Goal: Task Accomplishment & Management: Complete application form

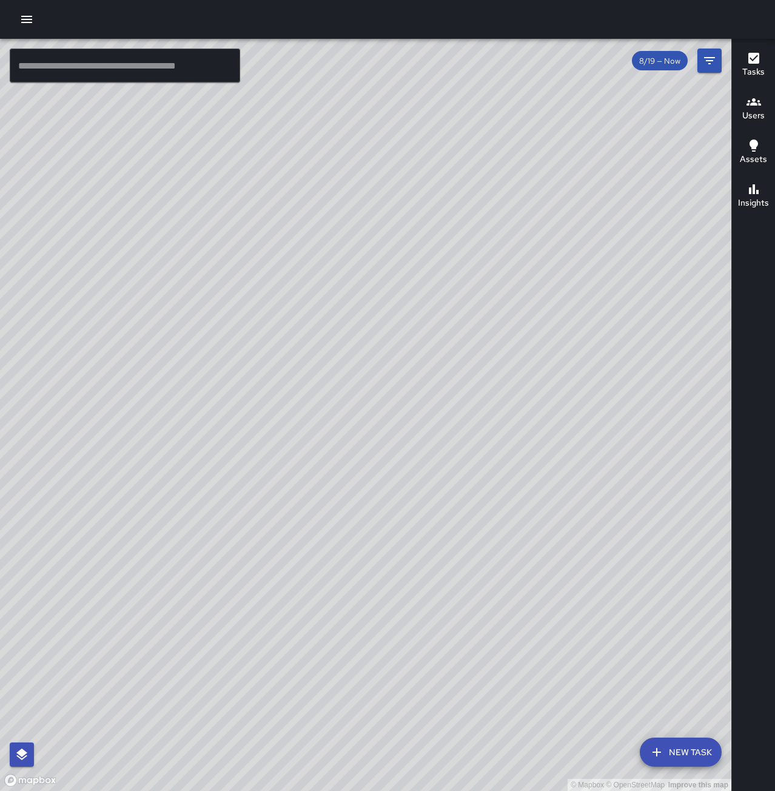
drag, startPoint x: 349, startPoint y: 518, endPoint x: 543, endPoint y: 309, distance: 284.5
click at [543, 309] on div "© Mapbox © OpenStreetMap Improve this map" at bounding box center [365, 415] width 731 height 752
drag, startPoint x: 502, startPoint y: 298, endPoint x: 296, endPoint y: 648, distance: 405.9
click at [296, 648] on div "© Mapbox © OpenStreetMap Improve this map" at bounding box center [365, 415] width 731 height 752
drag, startPoint x: 606, startPoint y: 505, endPoint x: 639, endPoint y: 452, distance: 62.4
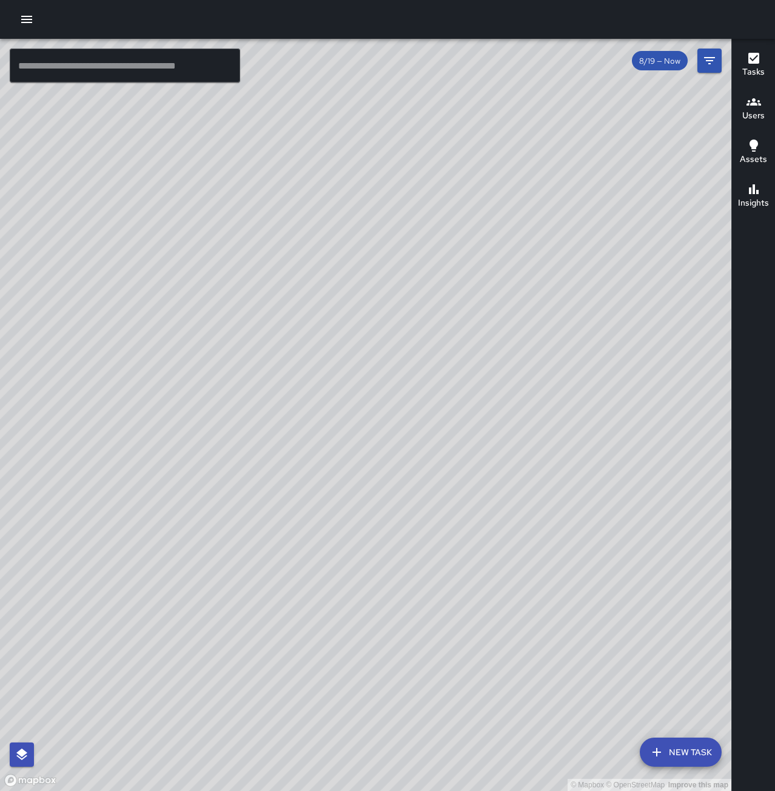
click at [639, 452] on div "© Mapbox © OpenStreetMap Improve this map" at bounding box center [365, 415] width 731 height 752
drag, startPoint x: 320, startPoint y: 609, endPoint x: 449, endPoint y: 548, distance: 142.4
click at [449, 548] on div "© Mapbox © OpenStreetMap Improve this map" at bounding box center [365, 415] width 731 height 752
drag, startPoint x: 412, startPoint y: 385, endPoint x: 679, endPoint y: 245, distance: 300.6
click at [679, 245] on div "© Mapbox © OpenStreetMap Improve this map" at bounding box center [365, 415] width 731 height 752
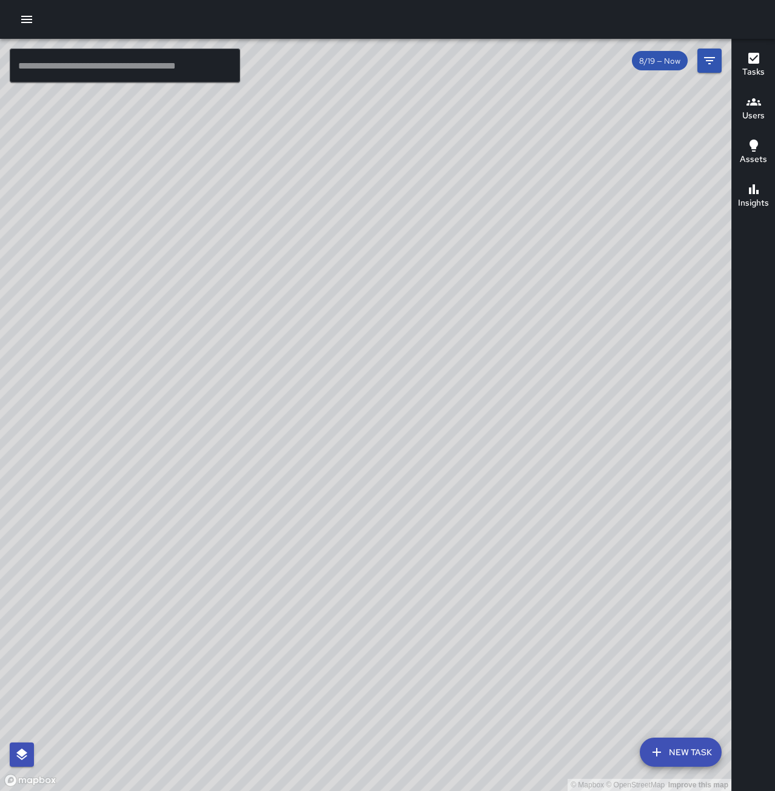
drag, startPoint x: 562, startPoint y: 456, endPoint x: 352, endPoint y: 680, distance: 307.2
click at [350, 679] on div "© Mapbox © OpenStreetMap Improve this map" at bounding box center [365, 415] width 731 height 752
drag, startPoint x: 496, startPoint y: 431, endPoint x: 383, endPoint y: 626, distance: 225.3
click at [383, 626] on div "© Mapbox © OpenStreetMap Improve this map" at bounding box center [365, 415] width 731 height 752
drag, startPoint x: 509, startPoint y: 503, endPoint x: 380, endPoint y: 512, distance: 129.5
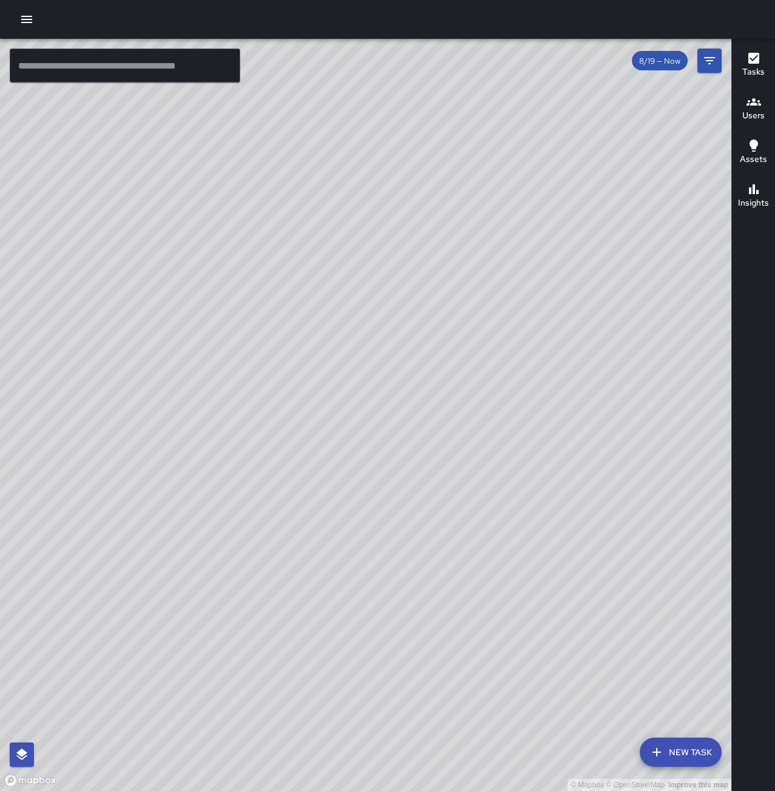
click at [380, 512] on div "© Mapbox © OpenStreetMap Improve this map" at bounding box center [365, 415] width 731 height 752
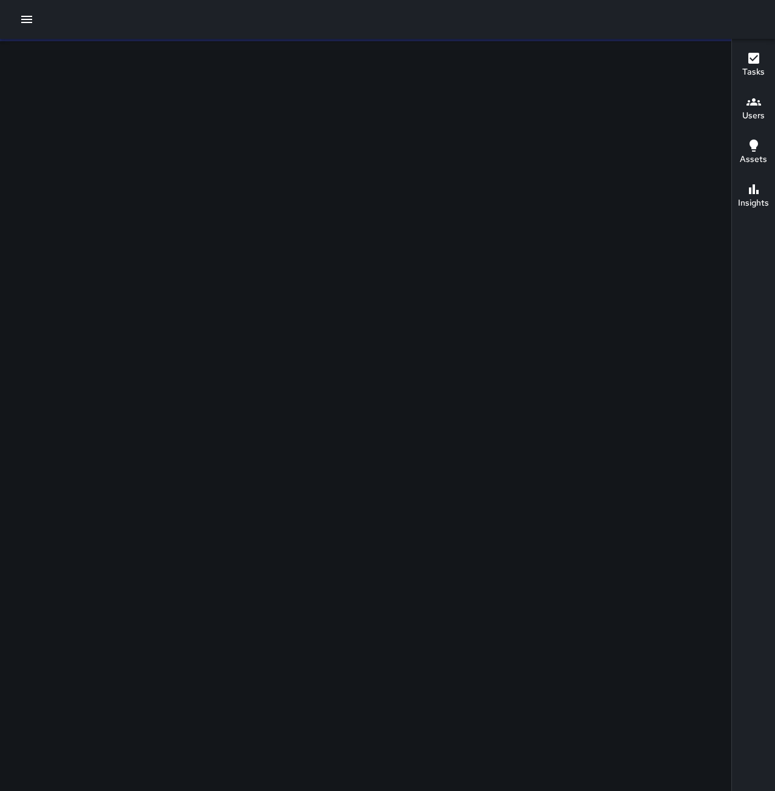
click at [21, 27] on button "button" at bounding box center [27, 19] width 24 height 24
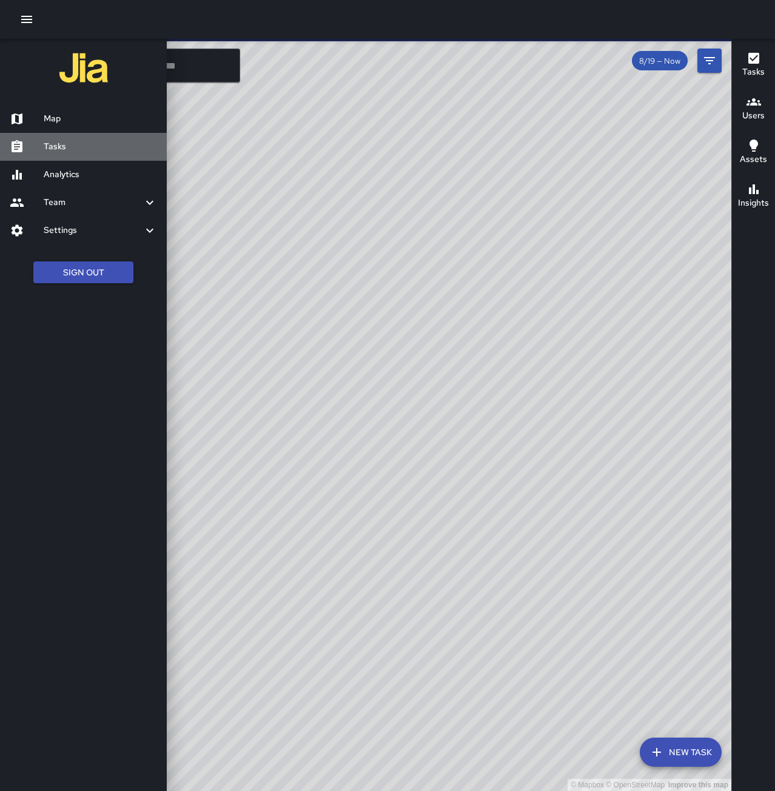
click at [81, 149] on h6 "Tasks" at bounding box center [100, 146] width 113 height 13
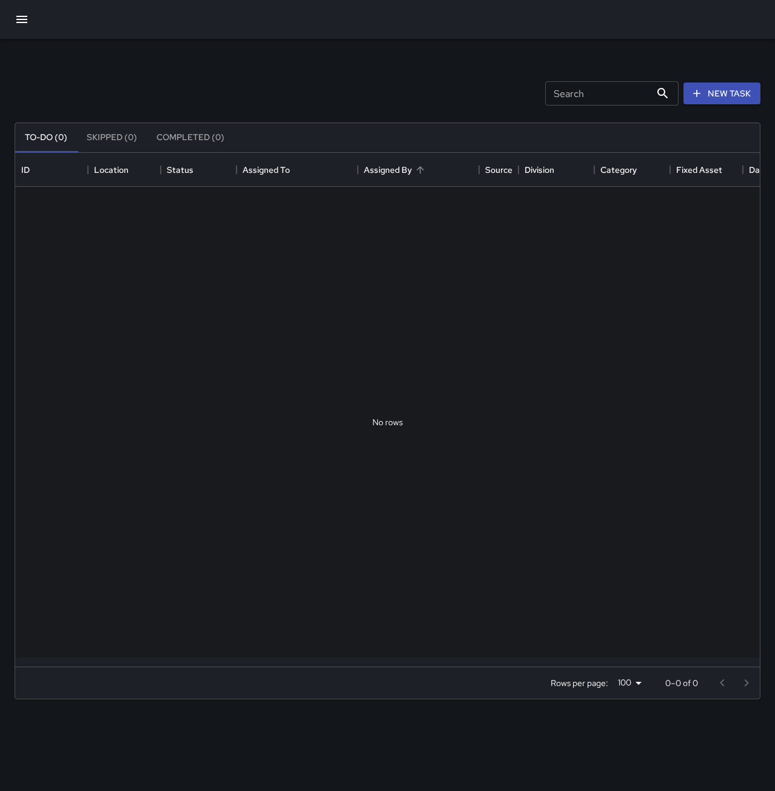
scroll to position [505, 736]
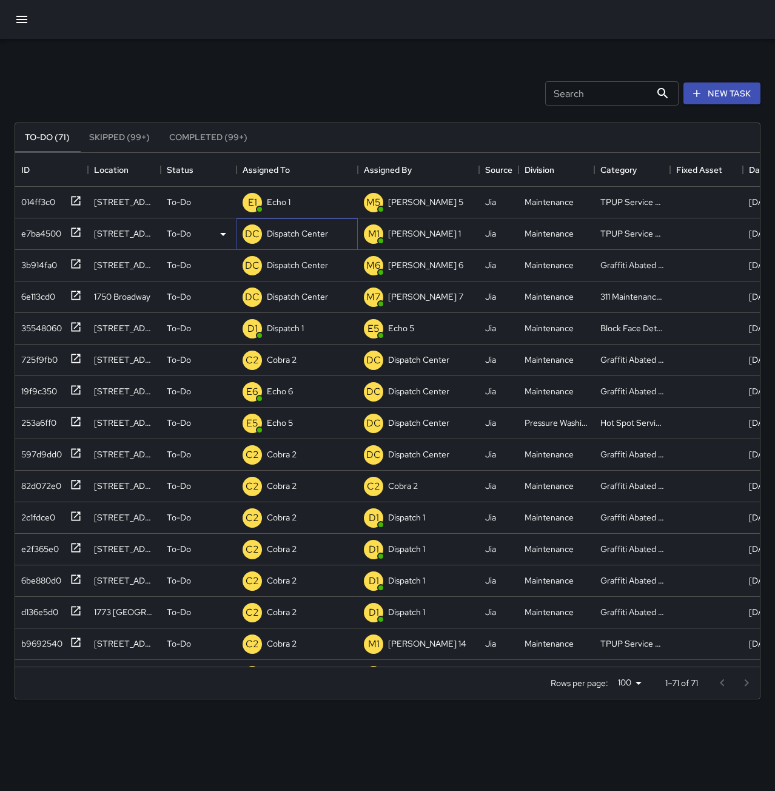
click at [309, 237] on p "Dispatch Center" at bounding box center [297, 233] width 61 height 12
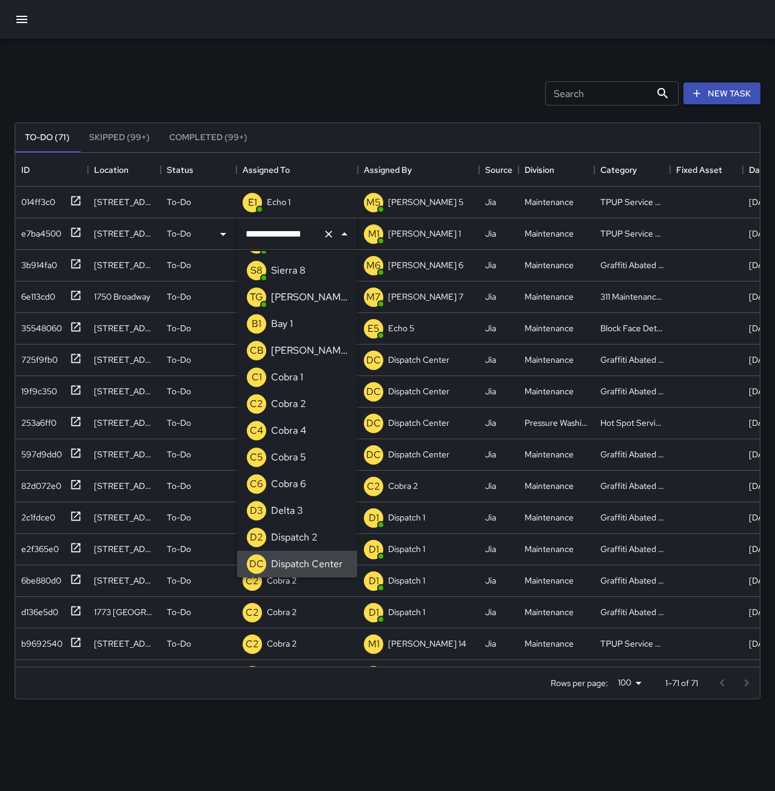
click at [329, 238] on icon "Clear" at bounding box center [329, 234] width 12 height 12
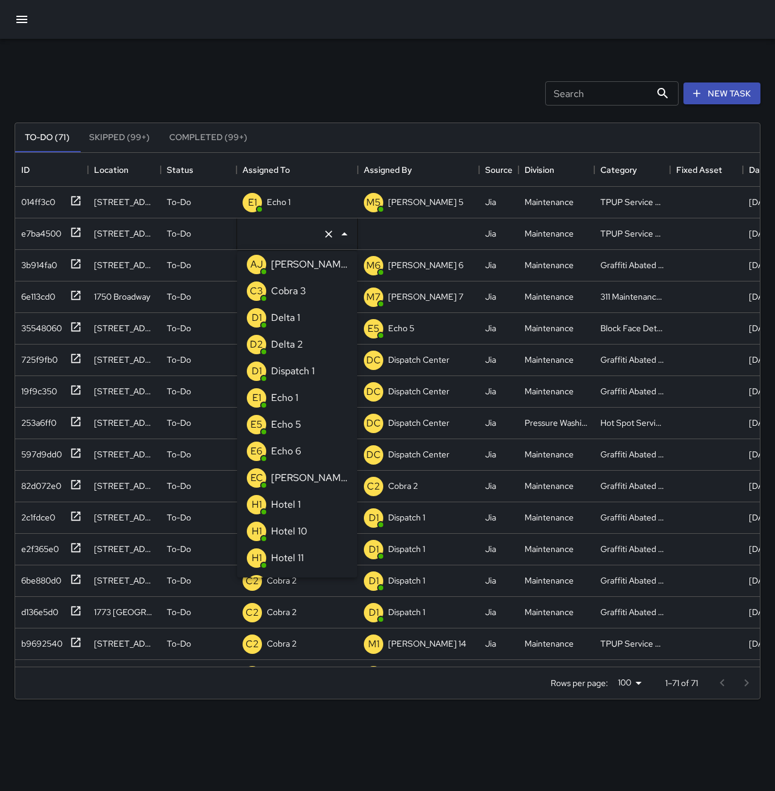
click at [300, 403] on div "Echo 1" at bounding box center [285, 397] width 32 height 19
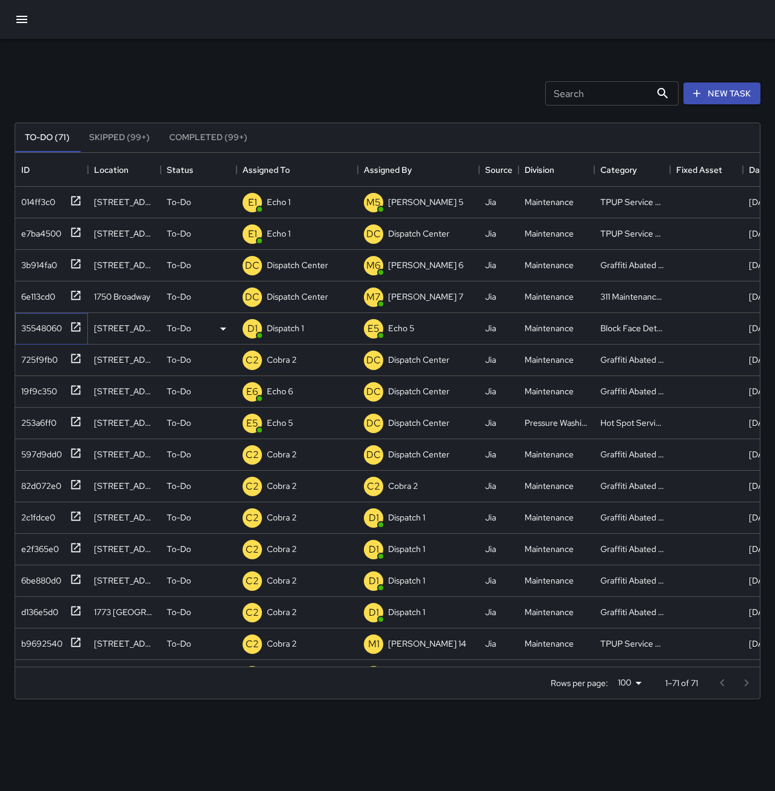
click at [28, 322] on div "35548060" at bounding box center [38, 325] width 45 height 17
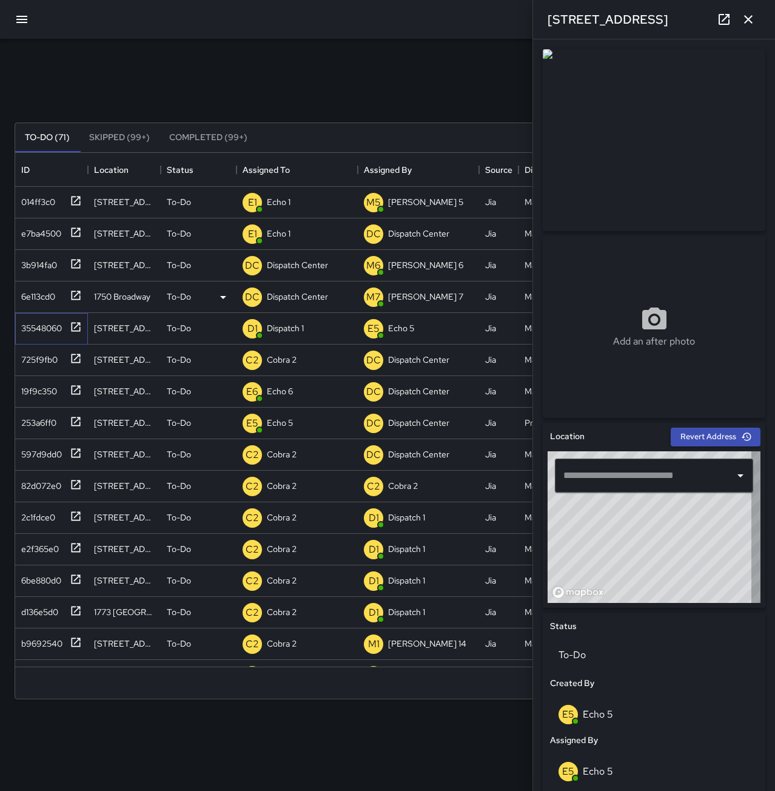
type input "**********"
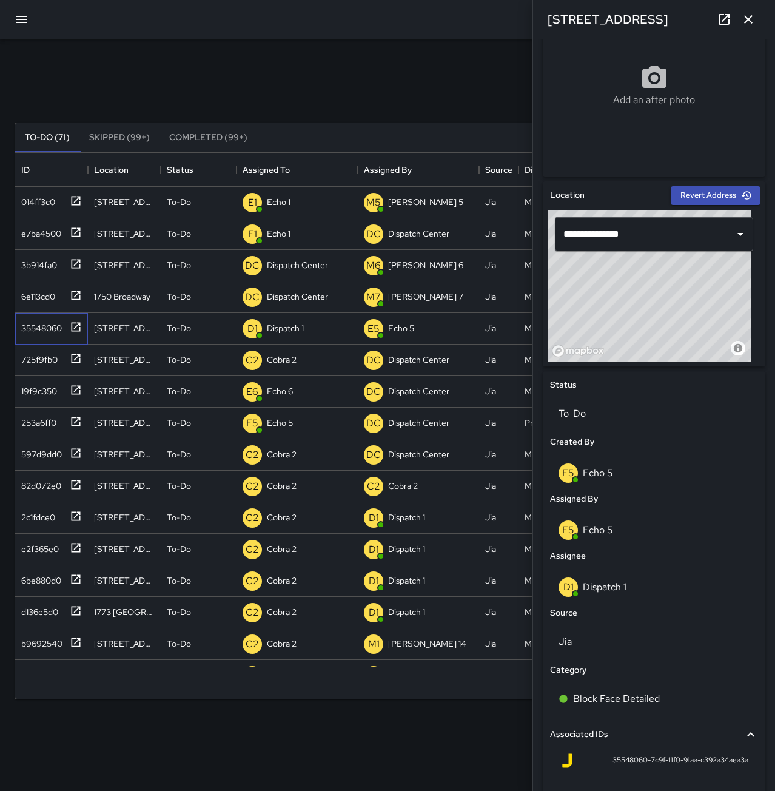
scroll to position [243, 0]
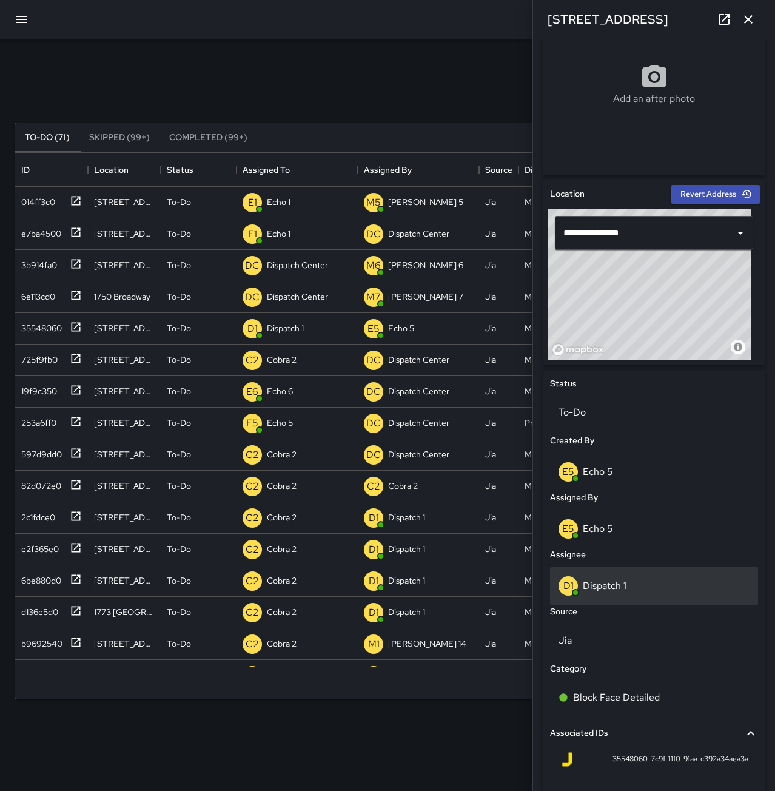
click at [633, 588] on div "D1 Dispatch 1" at bounding box center [654, 585] width 191 height 19
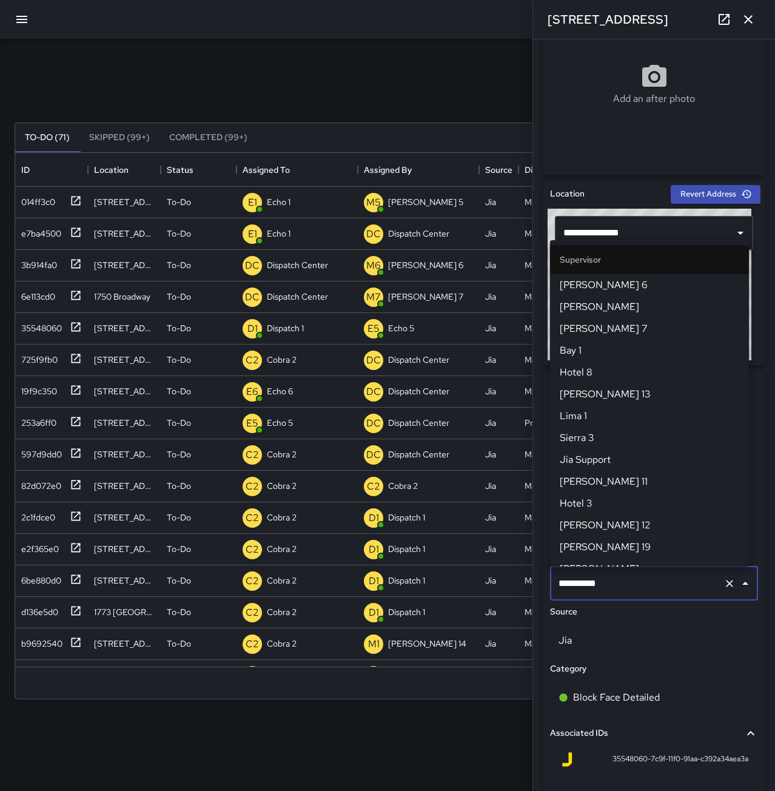
scroll to position [712, 0]
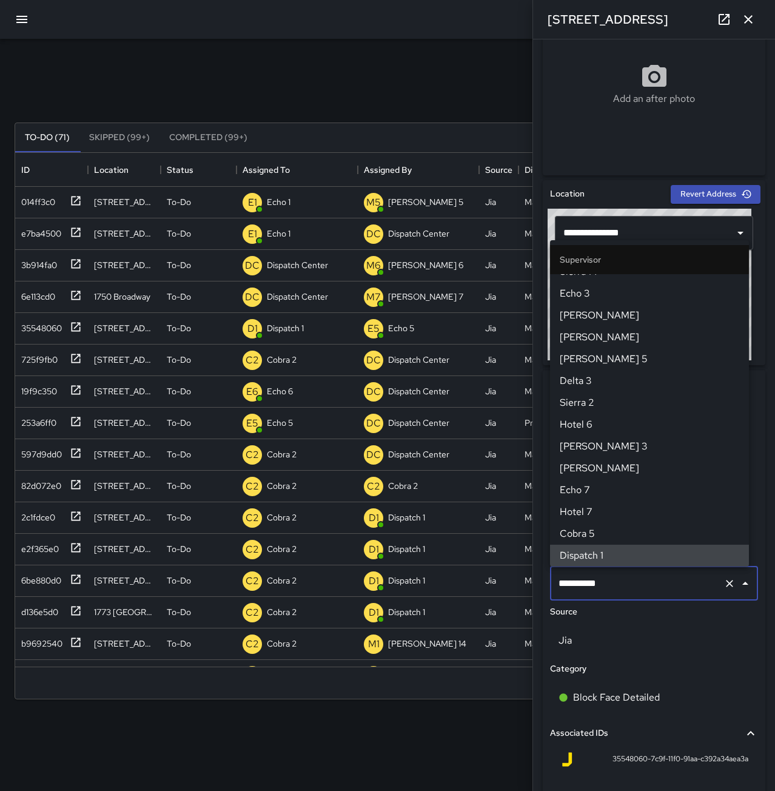
click at [724, 583] on icon "Clear" at bounding box center [730, 583] width 12 height 12
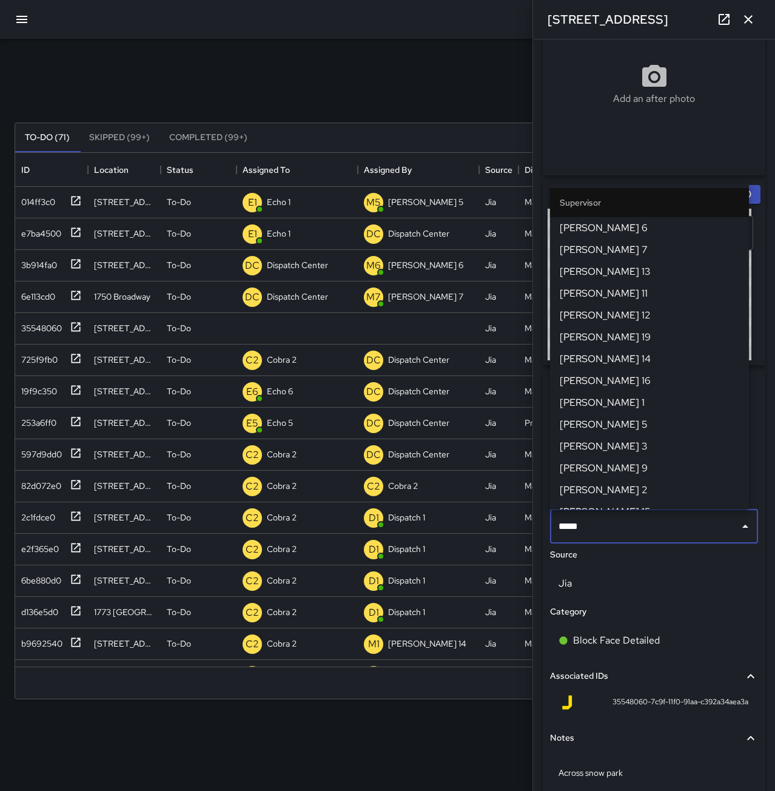
type input "******"
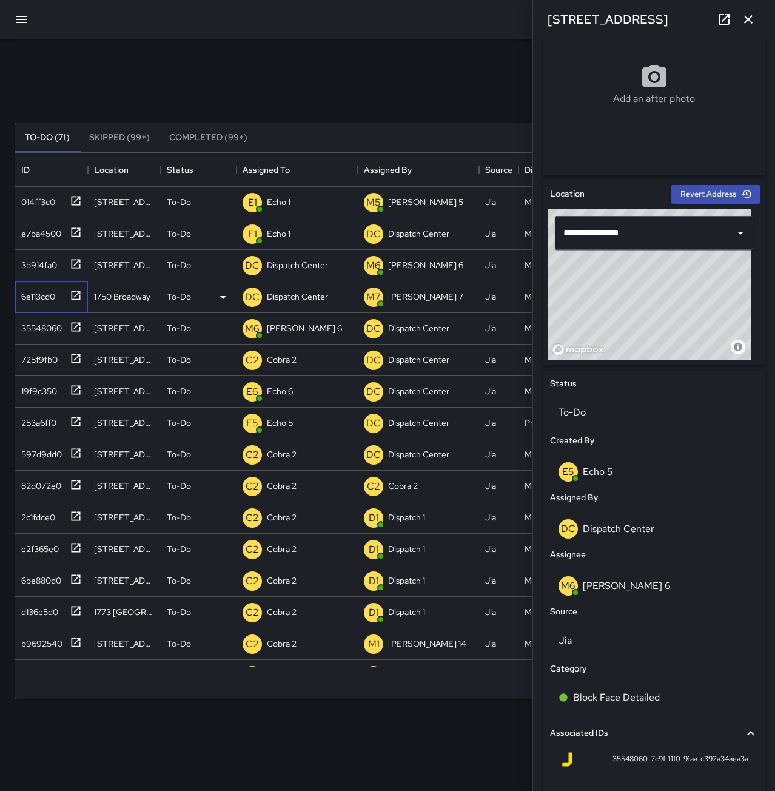
click at [43, 291] on div "6e113cd0" at bounding box center [35, 294] width 39 height 17
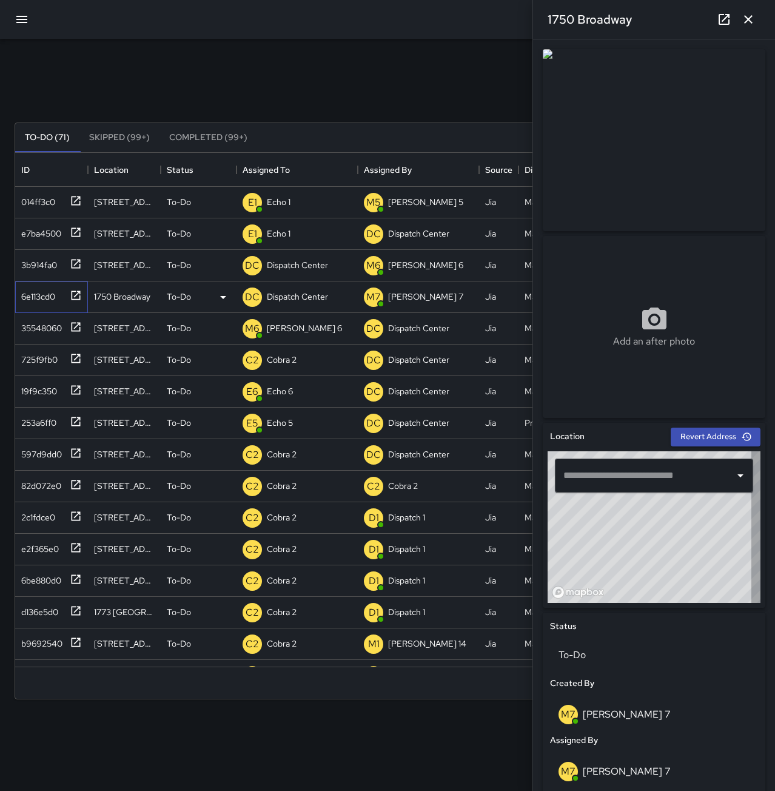
type input "**********"
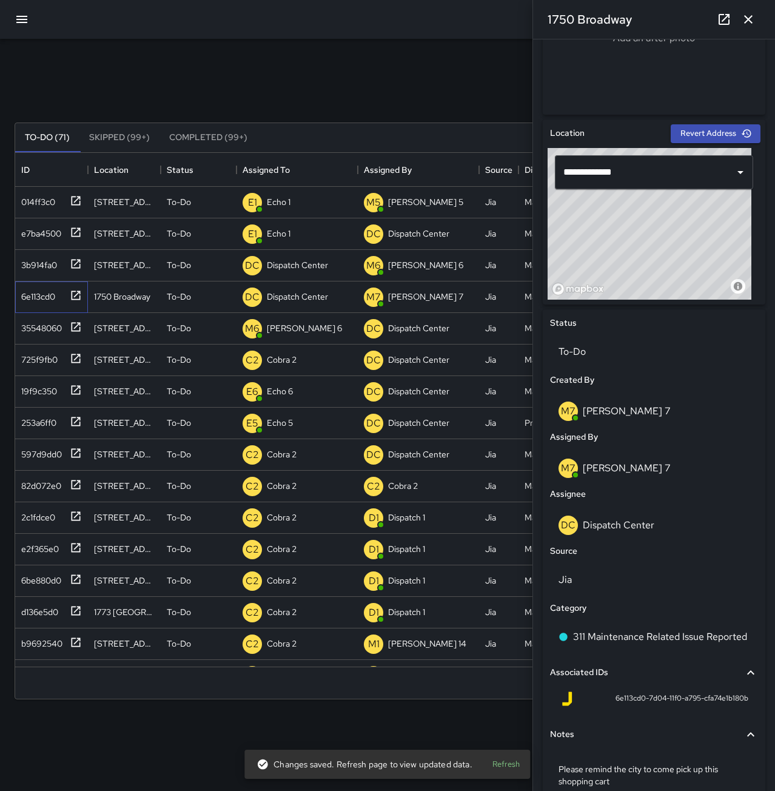
scroll to position [363, 0]
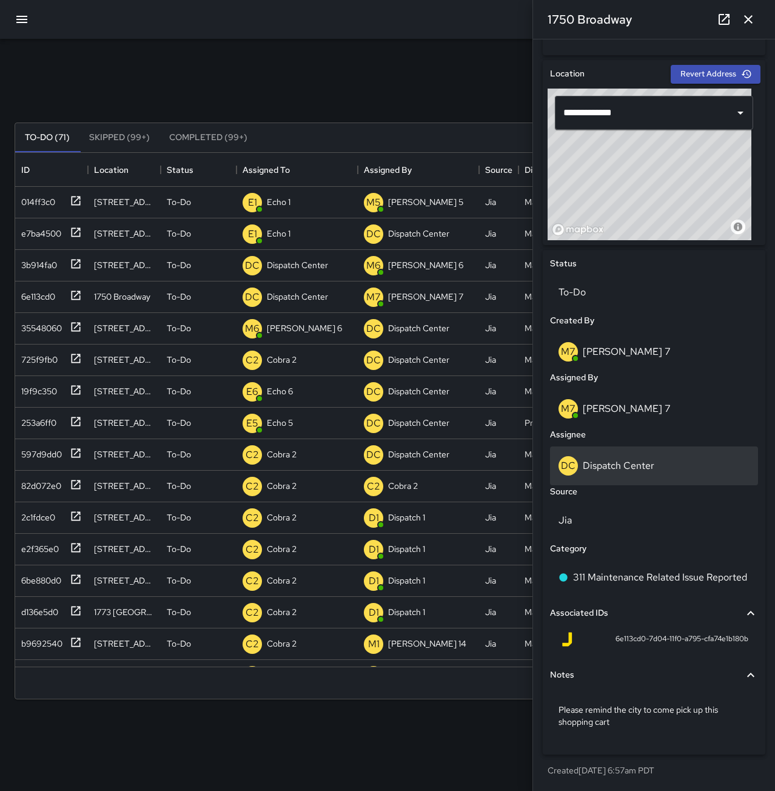
click at [639, 464] on p "Dispatch Center" at bounding box center [619, 465] width 72 height 13
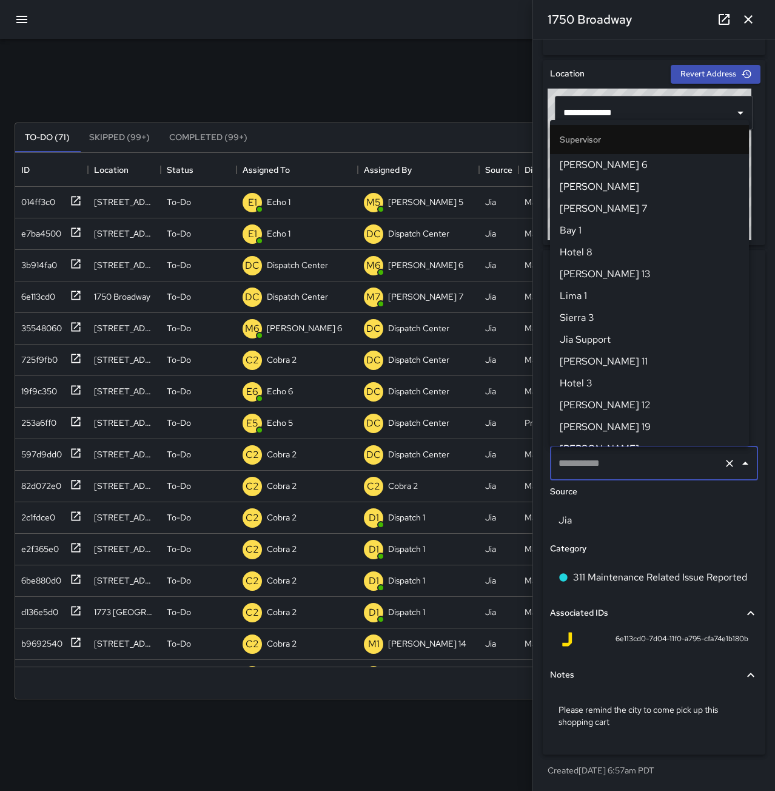
type input "**********"
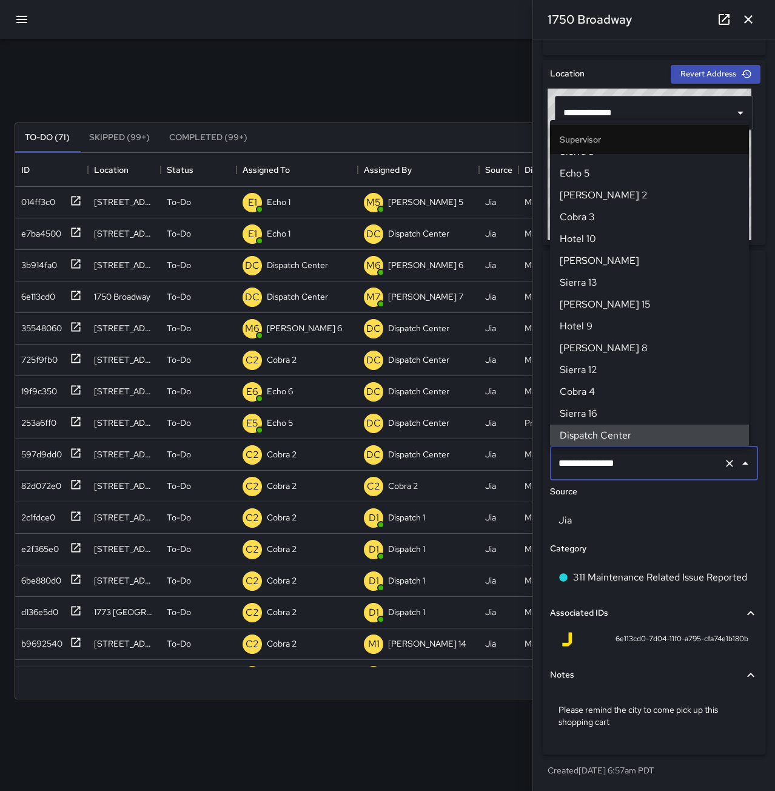
click at [726, 466] on icon "Clear" at bounding box center [729, 463] width 7 height 7
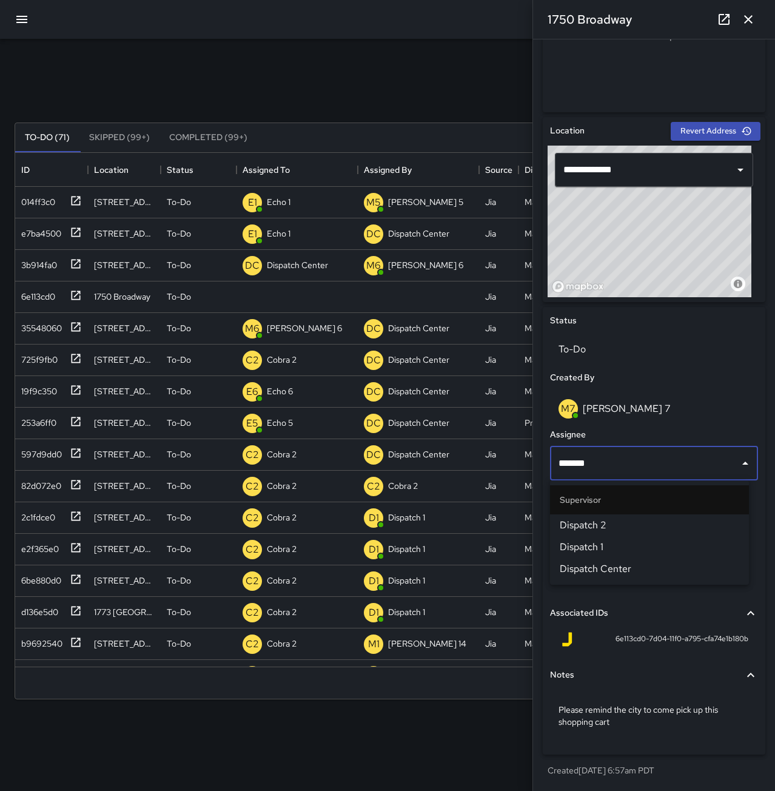
type input "********"
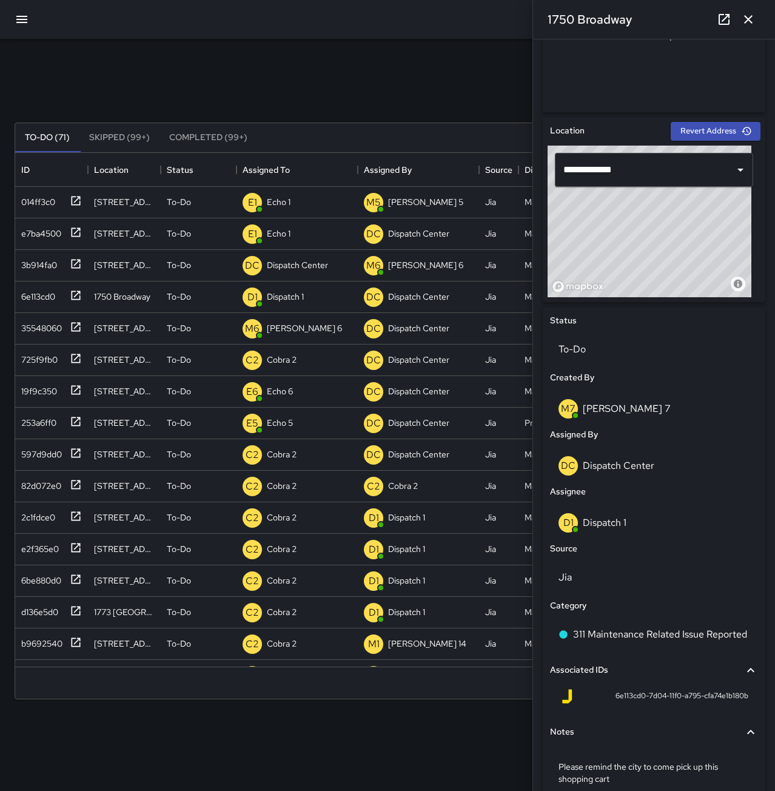
click at [757, 16] on button "button" at bounding box center [748, 19] width 24 height 24
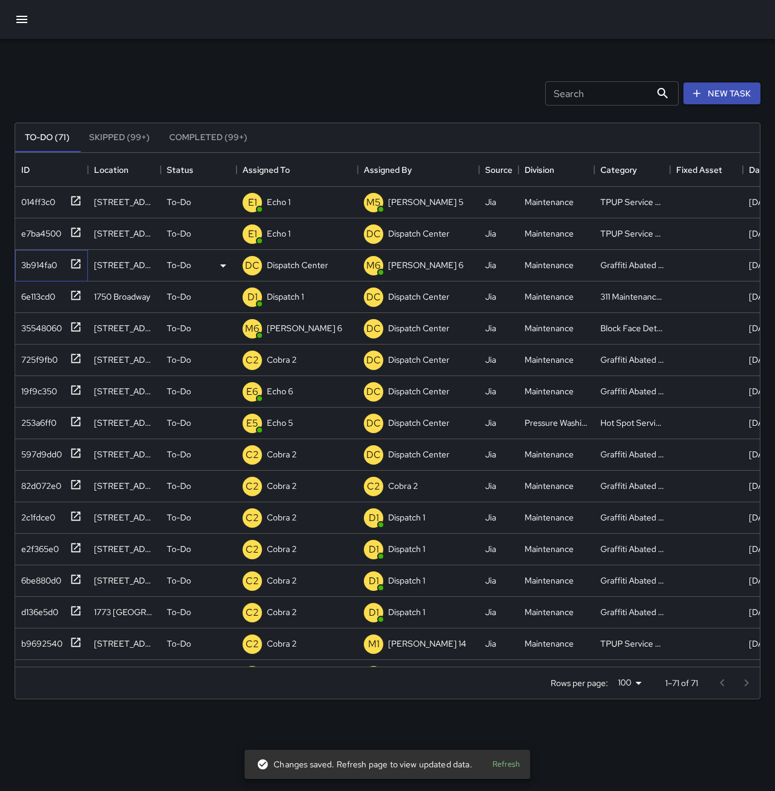
click at [44, 264] on div "3b914fa0" at bounding box center [36, 262] width 41 height 17
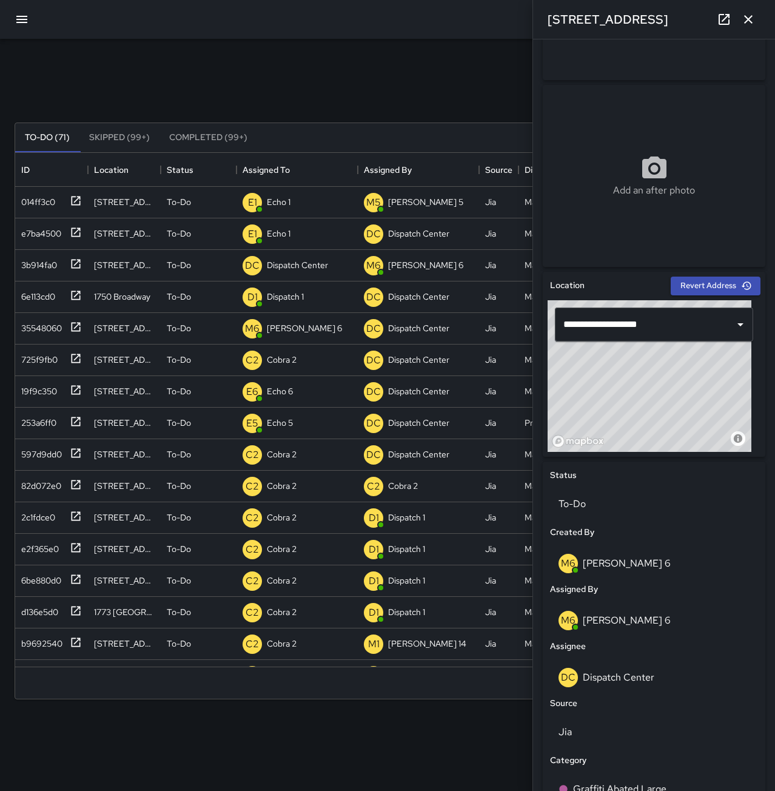
scroll to position [243, 0]
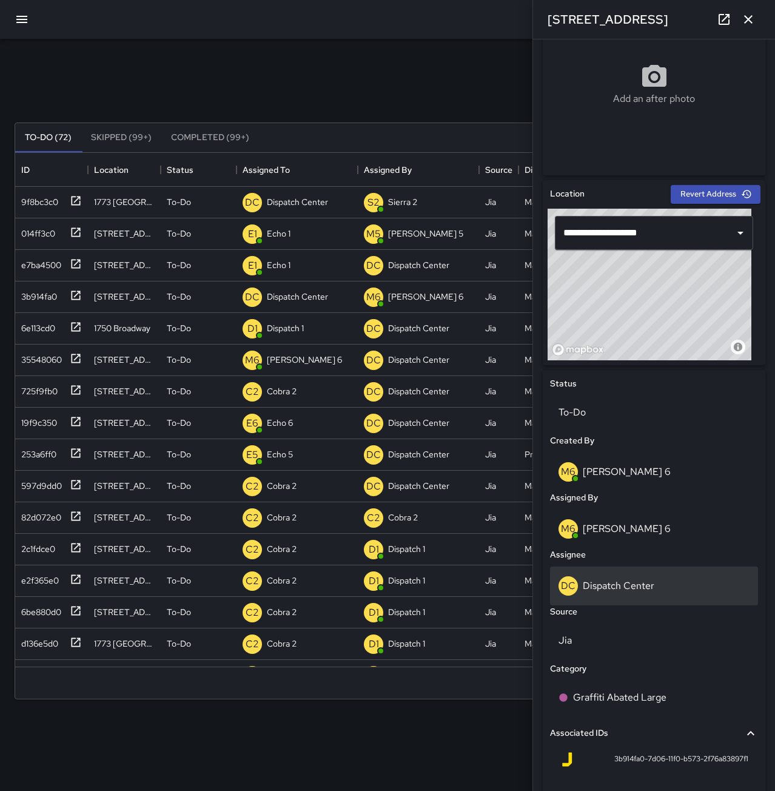
click at [599, 583] on p "Dispatch Center" at bounding box center [619, 585] width 72 height 13
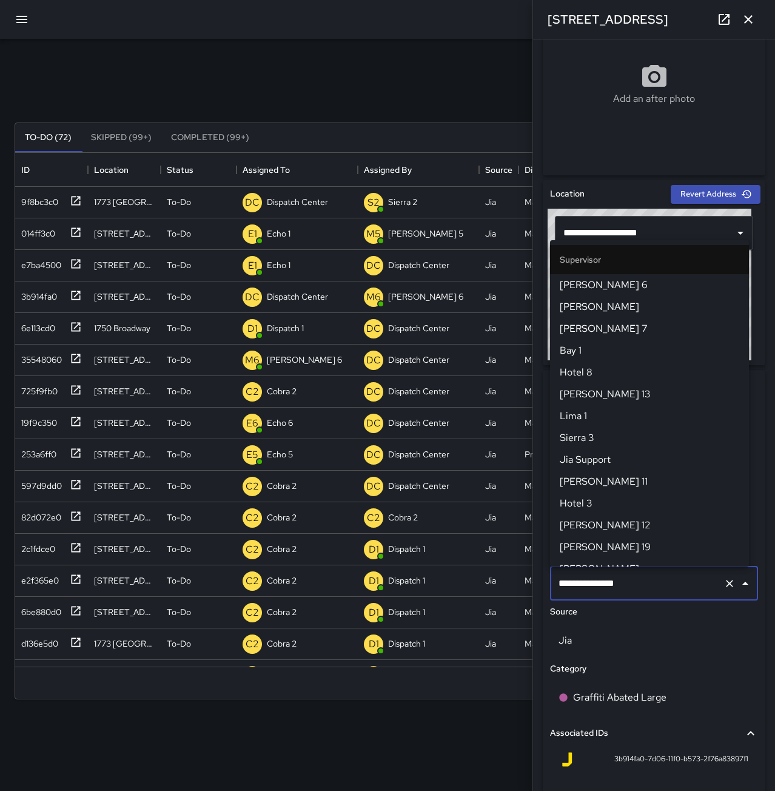
scroll to position [1149, 0]
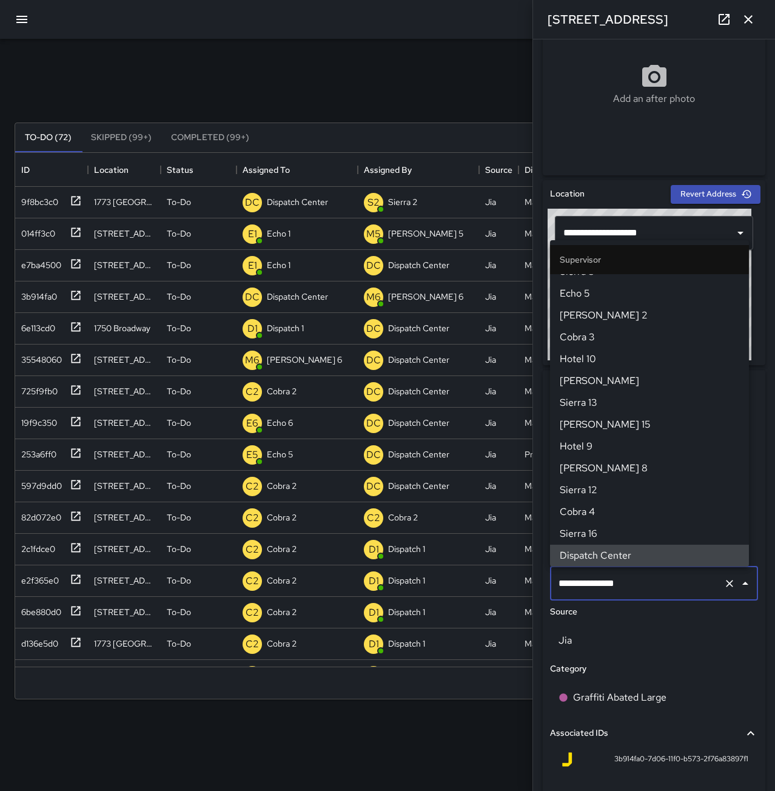
click at [724, 586] on icon "Clear" at bounding box center [730, 583] width 12 height 12
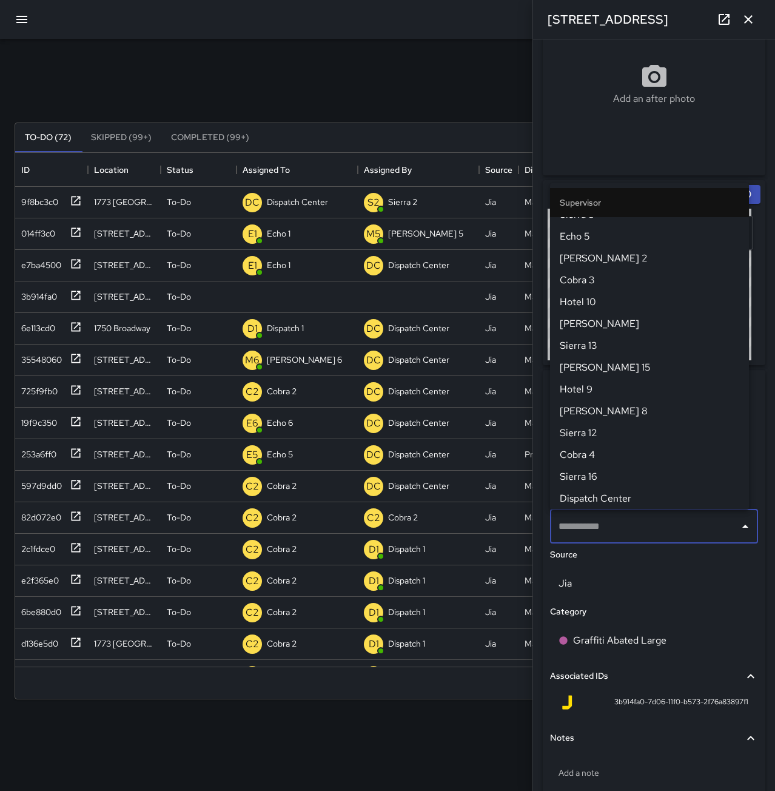
scroll to position [0, 0]
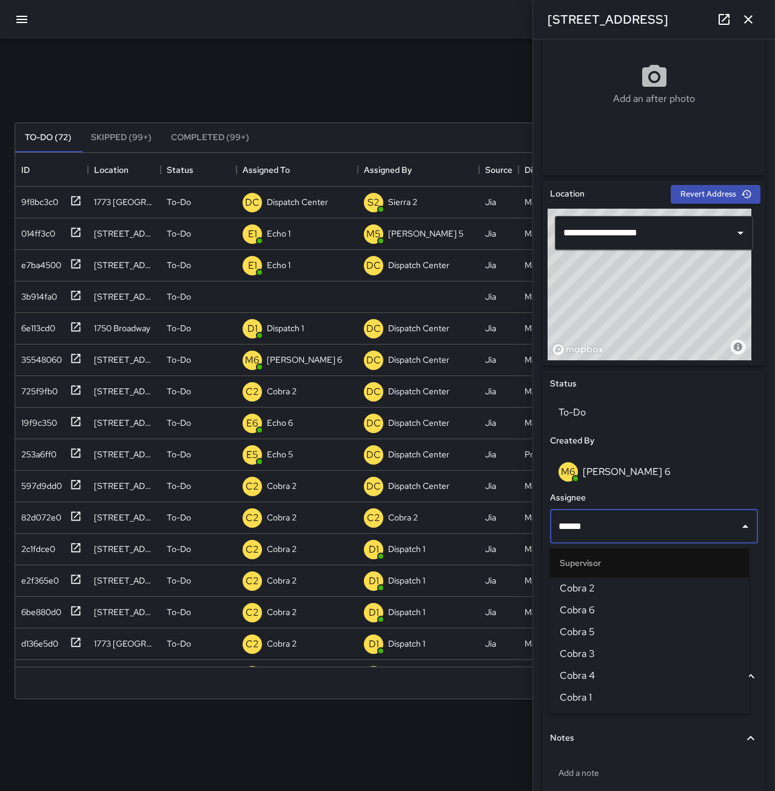
type input "*******"
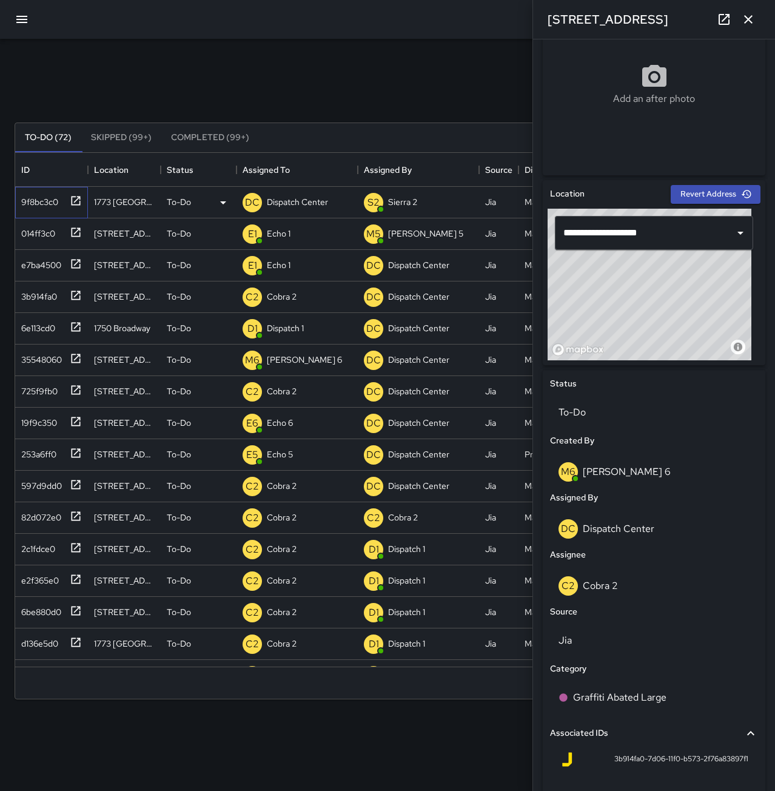
click at [45, 194] on div "9f8bc3c0" at bounding box center [37, 199] width 42 height 17
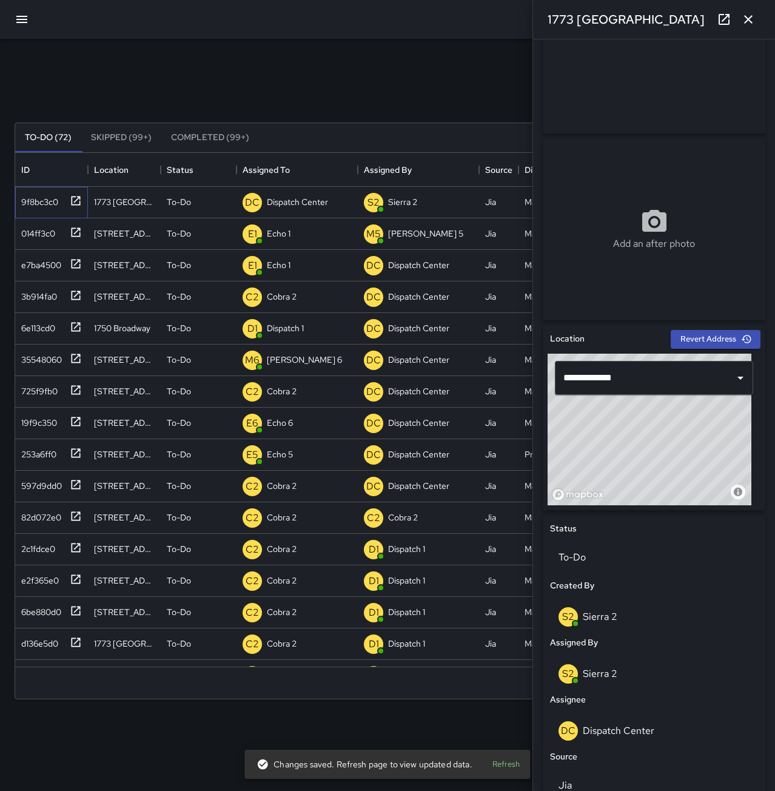
scroll to position [351, 0]
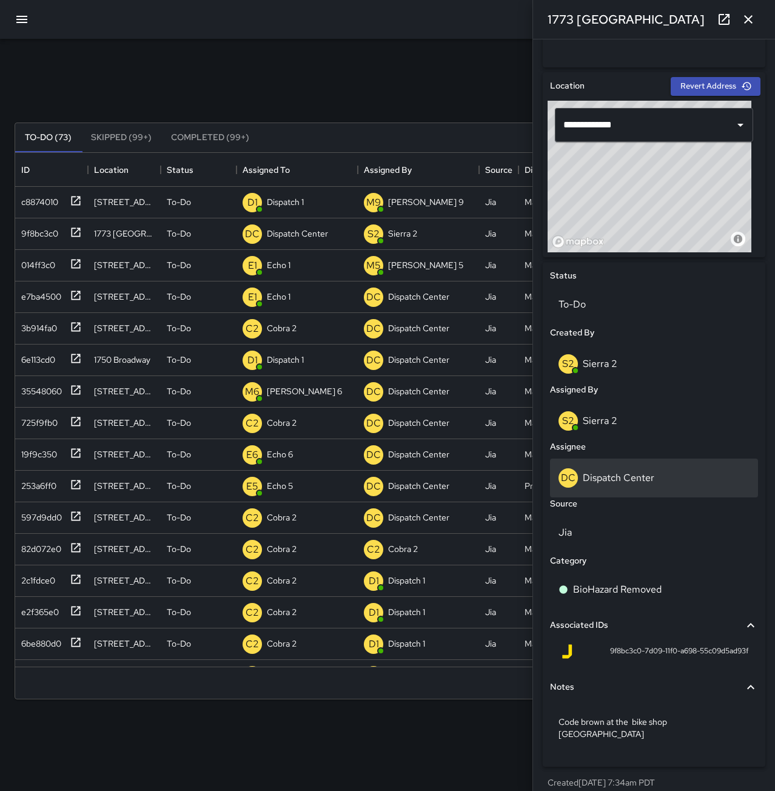
click at [642, 484] on p "Dispatch Center" at bounding box center [619, 477] width 72 height 13
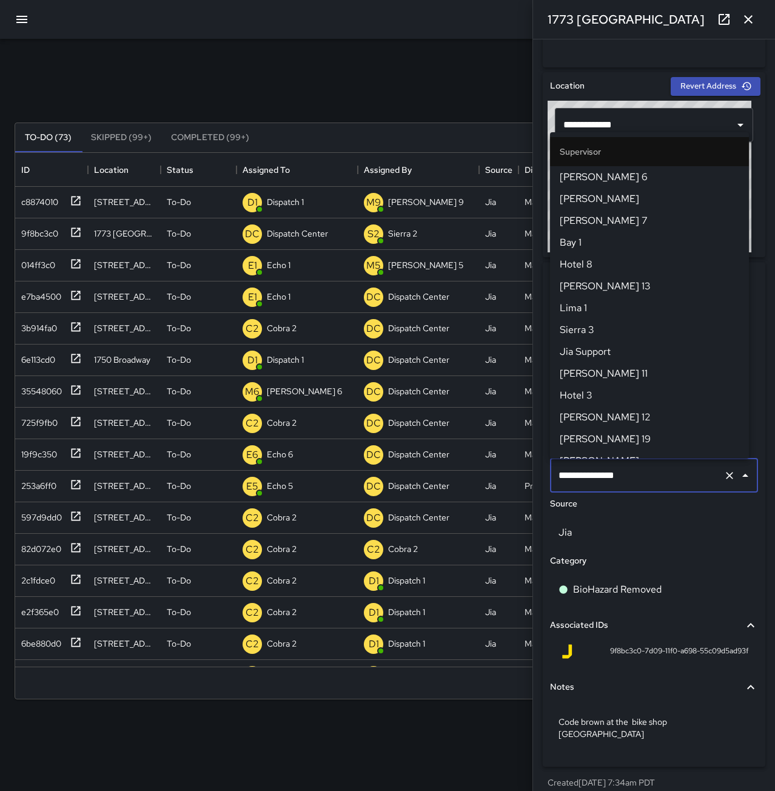
scroll to position [1149, 0]
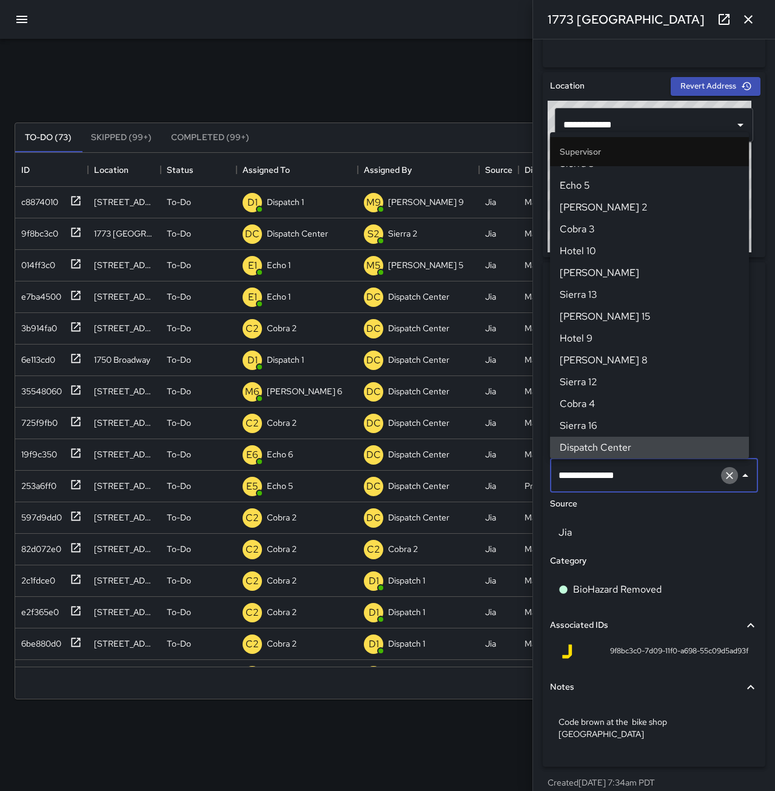
click at [724, 471] on icon "Clear" at bounding box center [730, 475] width 12 height 12
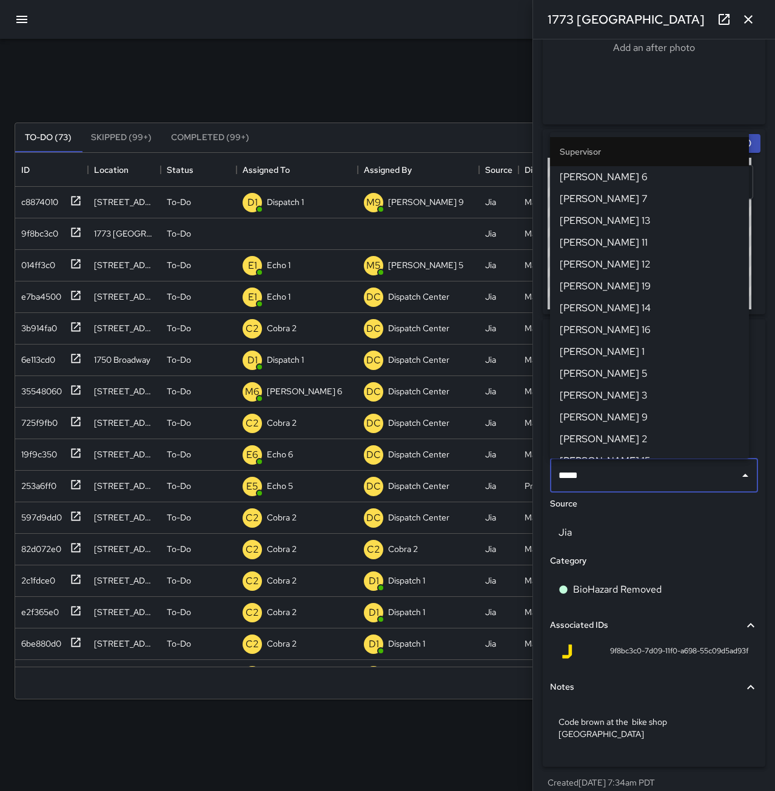
type input "******"
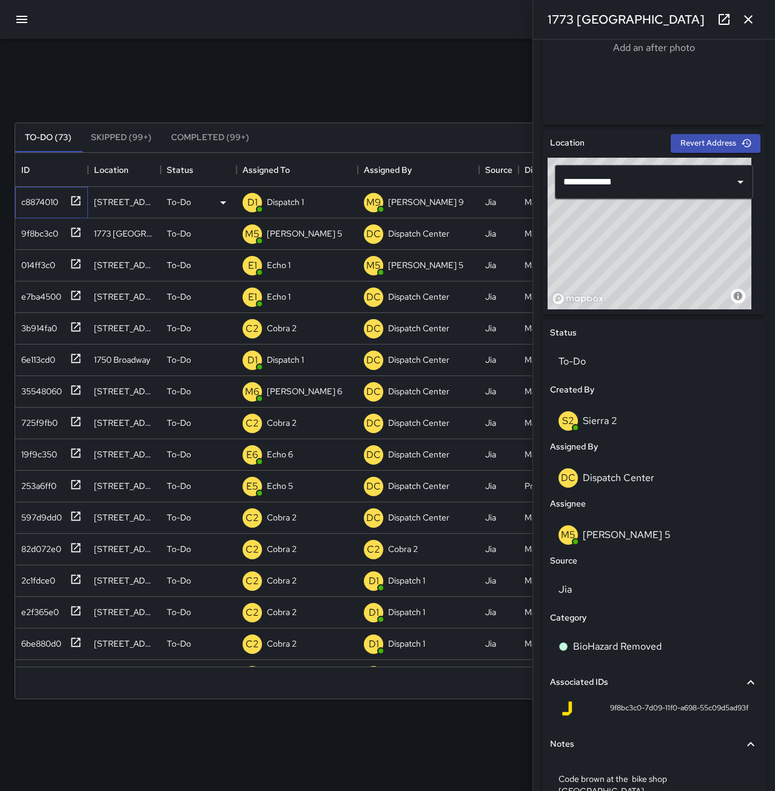
click at [35, 196] on div "c8874010" at bounding box center [37, 199] width 42 height 17
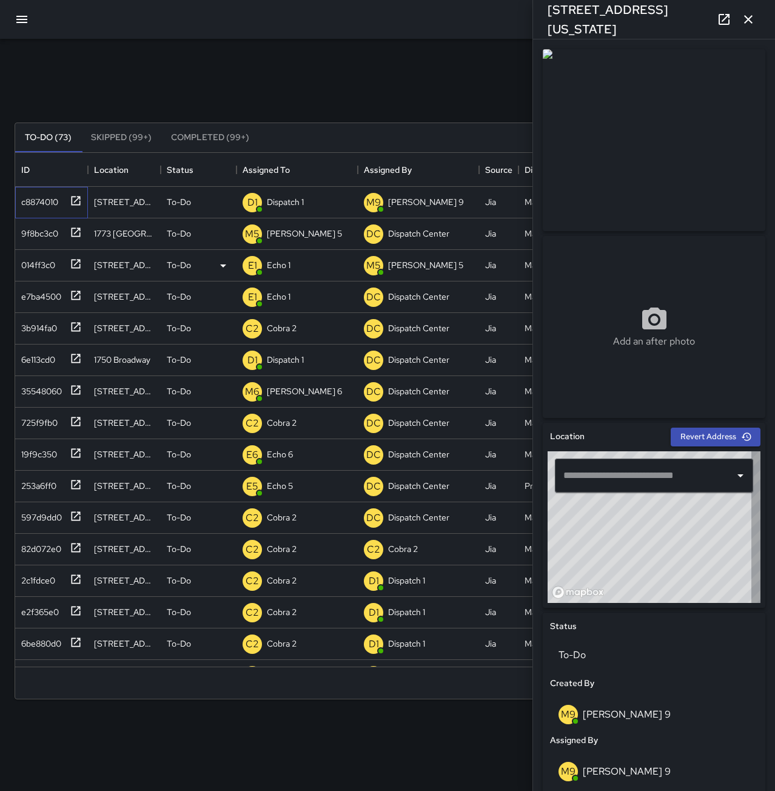
type input "**********"
click at [305, 202] on div "Dispatch 1" at bounding box center [285, 201] width 42 height 17
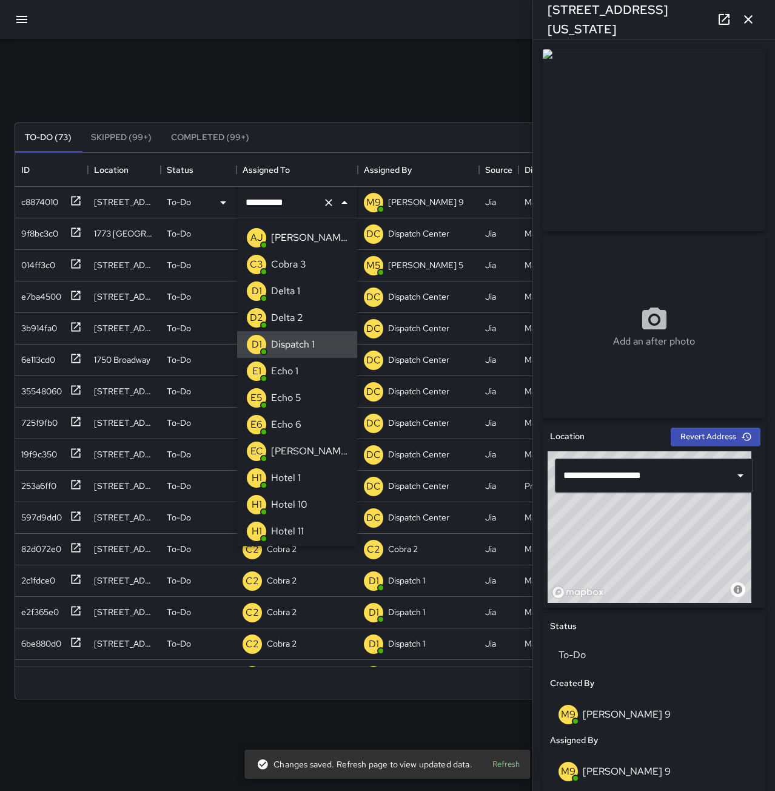
click at [326, 203] on icon "Clear" at bounding box center [329, 203] width 12 height 12
click at [303, 370] on li "E1 Echo 1" at bounding box center [297, 371] width 120 height 27
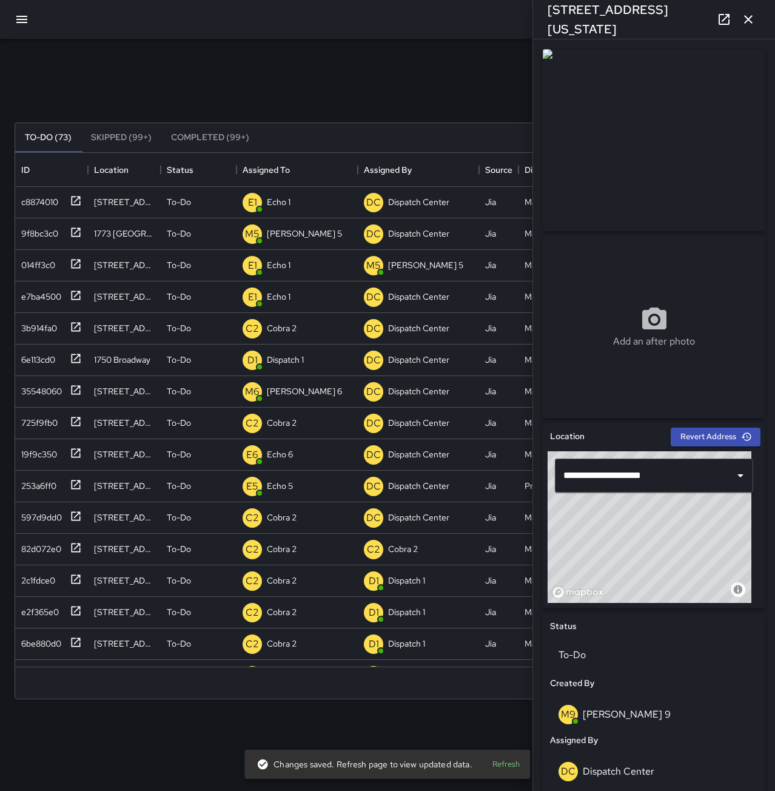
click at [422, 69] on div "Search Search New Task" at bounding box center [387, 93] width 751 height 63
click at [745, 23] on icon "button" at bounding box center [748, 19] width 8 height 8
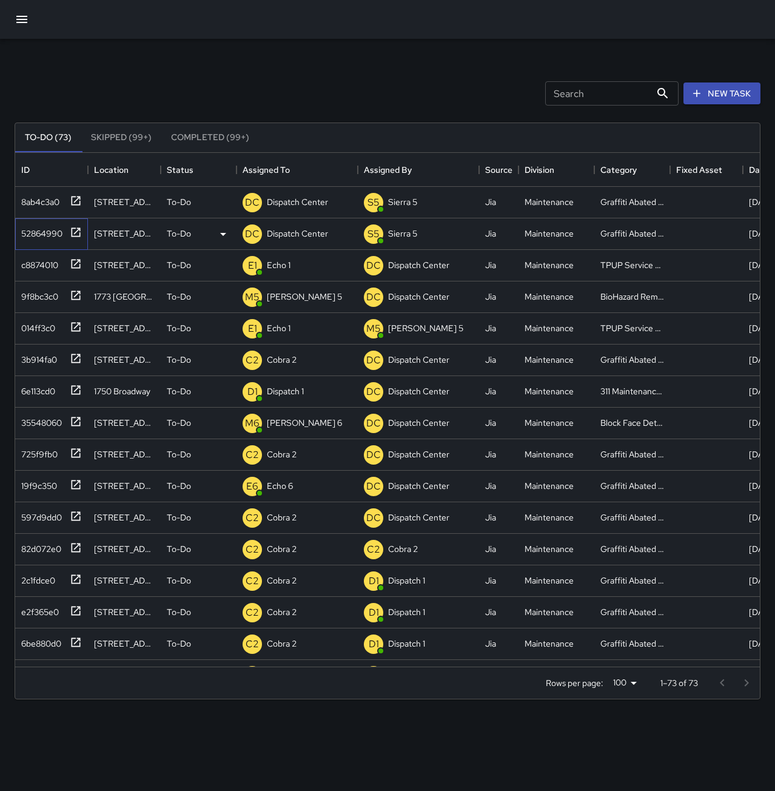
click at [41, 237] on div "52864990" at bounding box center [39, 231] width 46 height 17
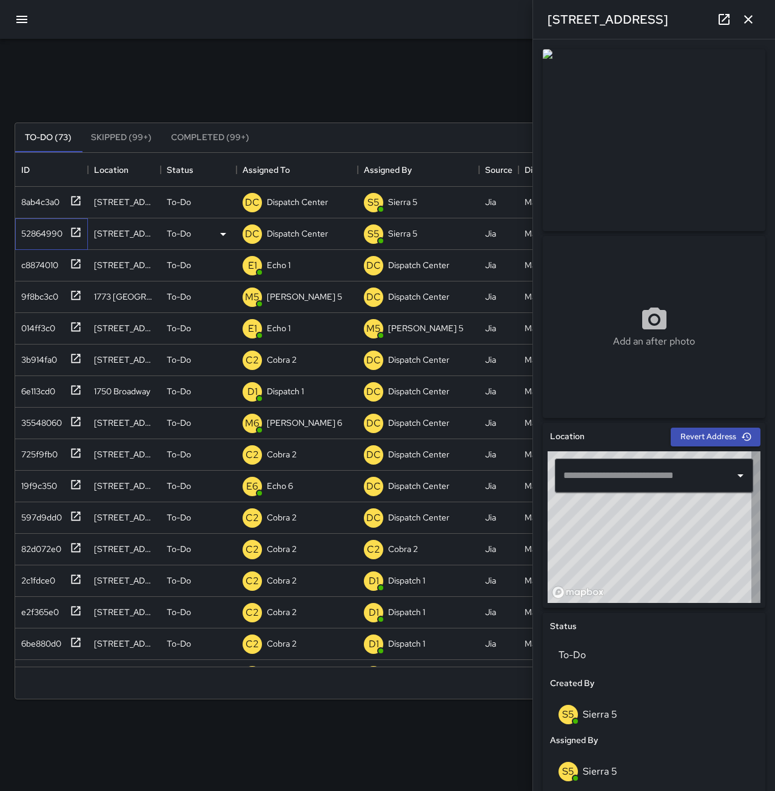
type input "**********"
click at [304, 231] on p "Dispatch Center" at bounding box center [297, 233] width 61 height 12
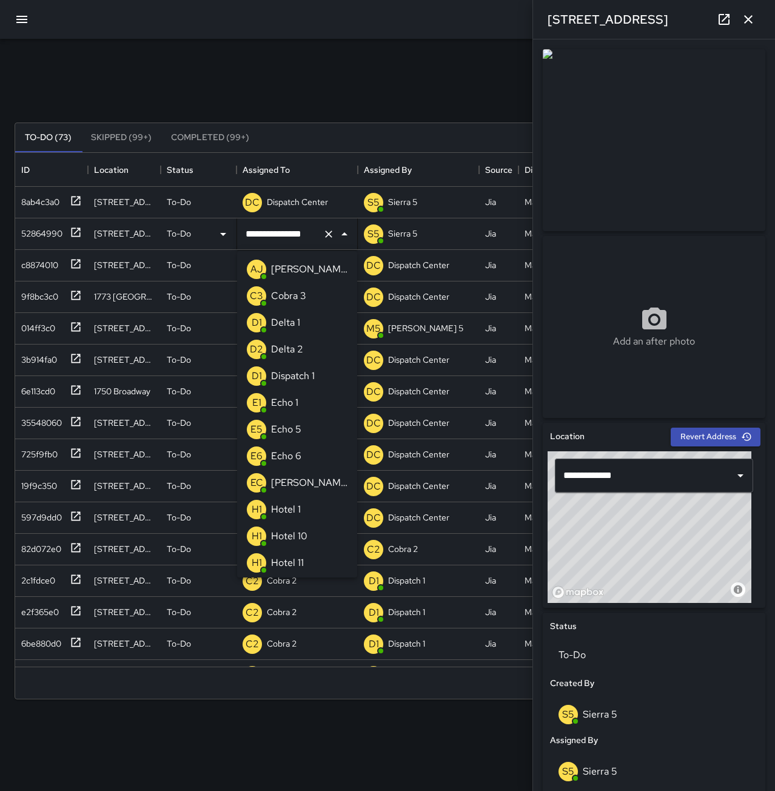
scroll to position [853, 0]
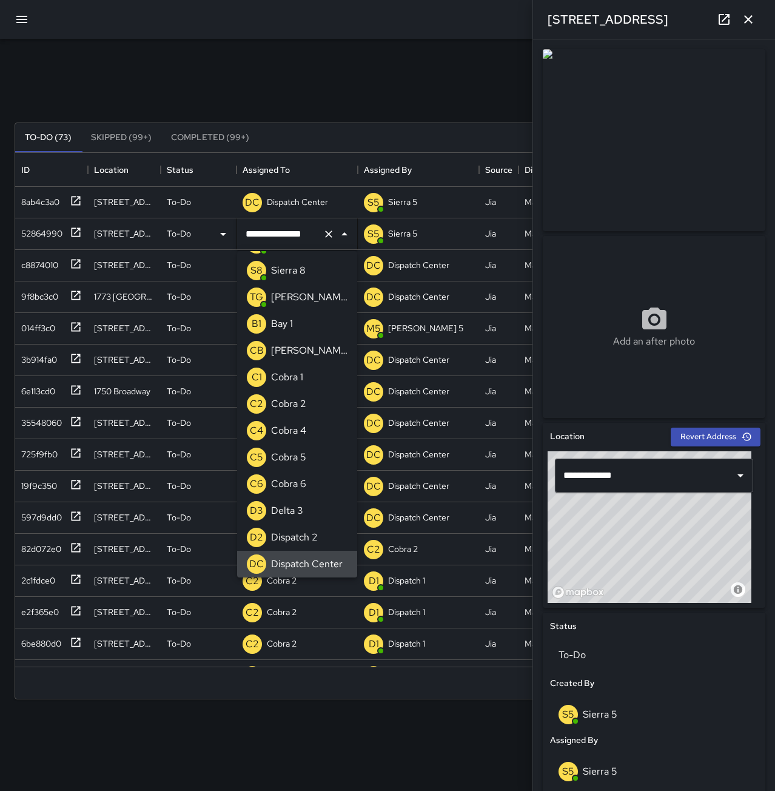
click at [329, 236] on icon "Clear" at bounding box center [329, 234] width 12 height 12
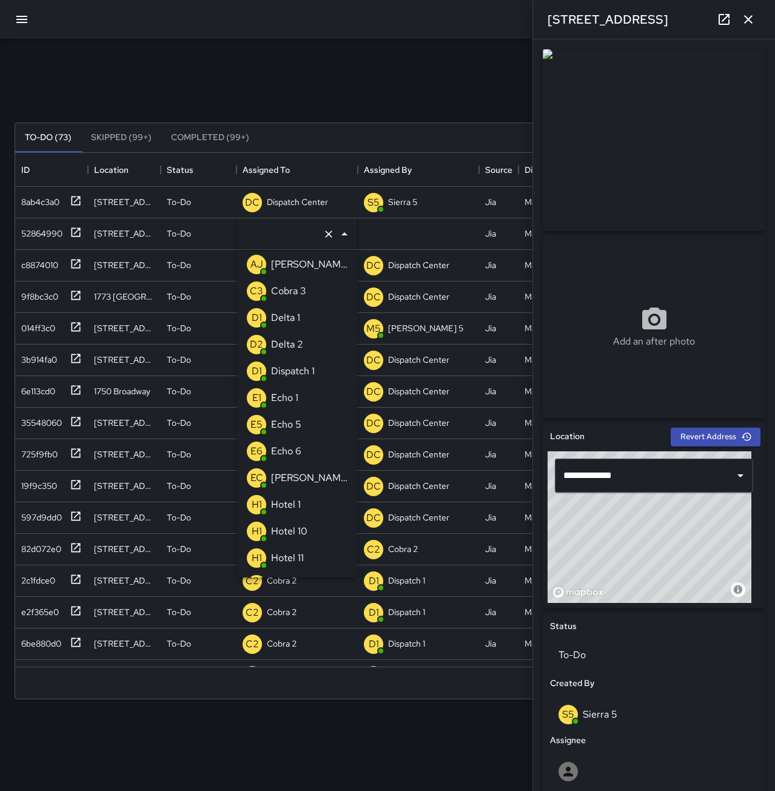
click at [301, 457] on p "Echo 6" at bounding box center [286, 451] width 30 height 15
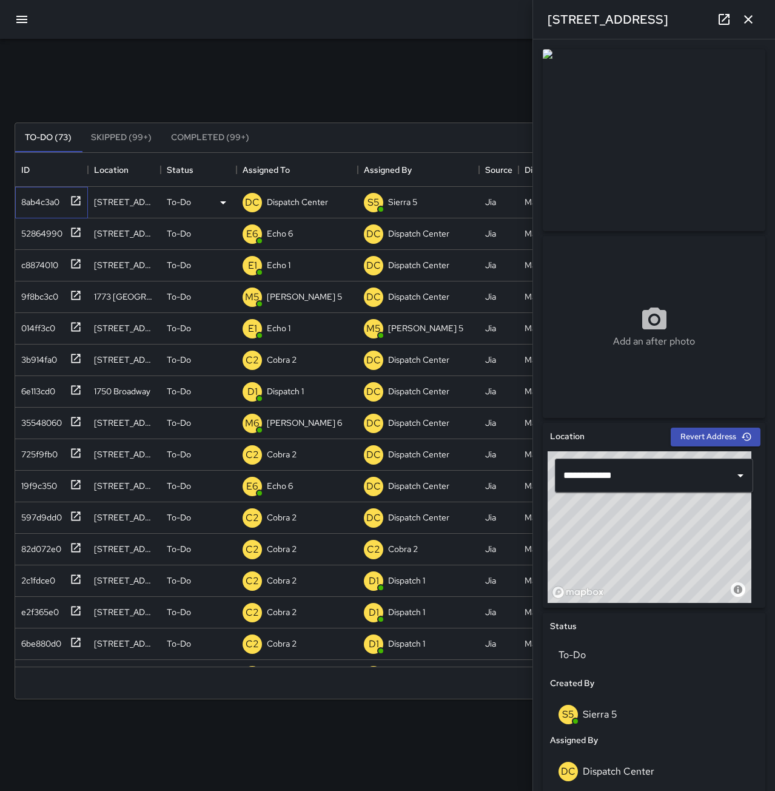
click at [40, 202] on div "8ab4c3a0" at bounding box center [37, 199] width 43 height 17
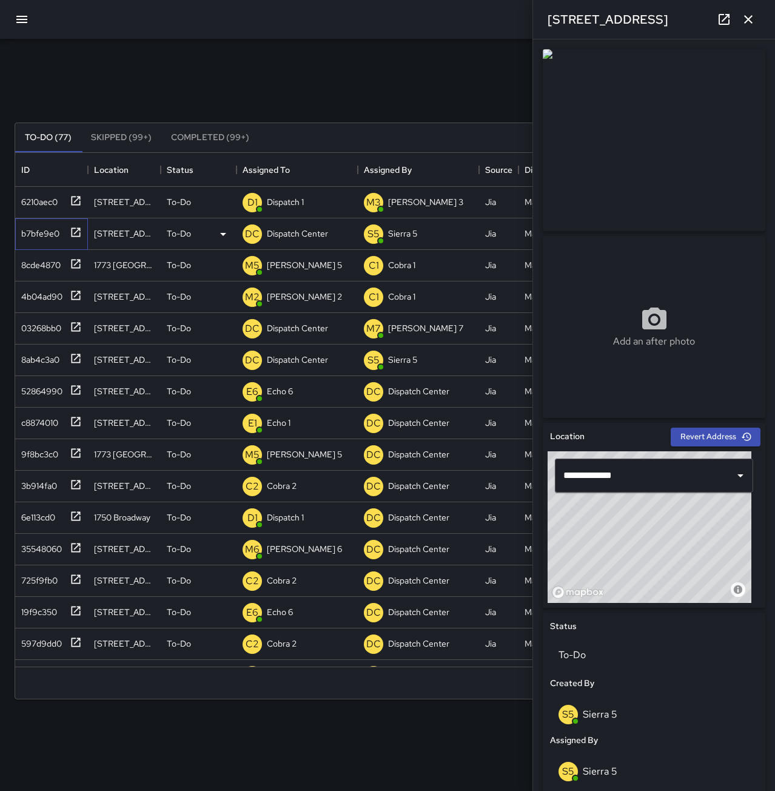
click at [50, 229] on div "b7bfe9e0" at bounding box center [37, 231] width 43 height 17
type input "**********"
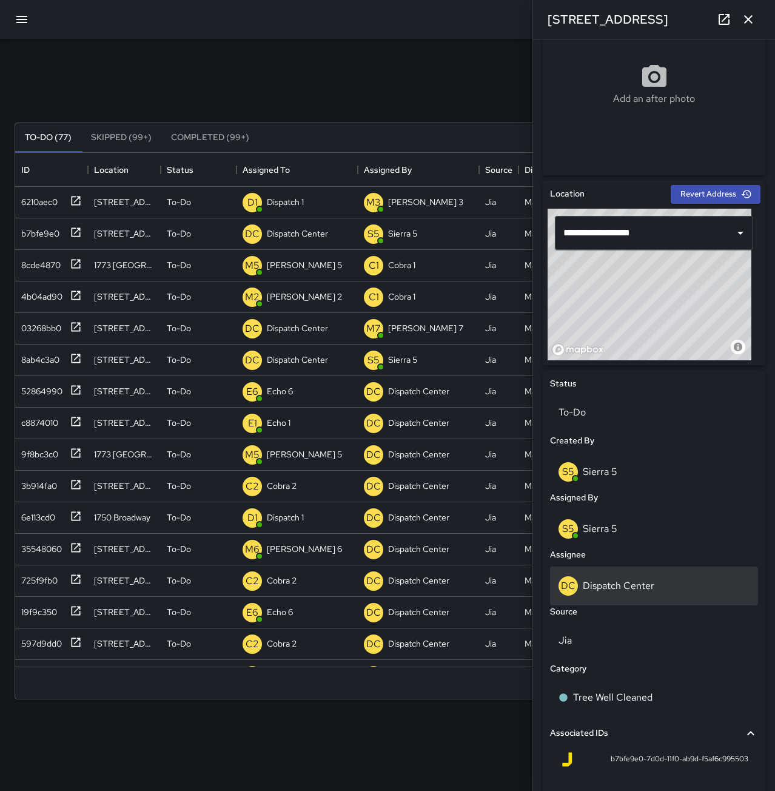
click at [638, 588] on p "Dispatch Center" at bounding box center [619, 585] width 72 height 13
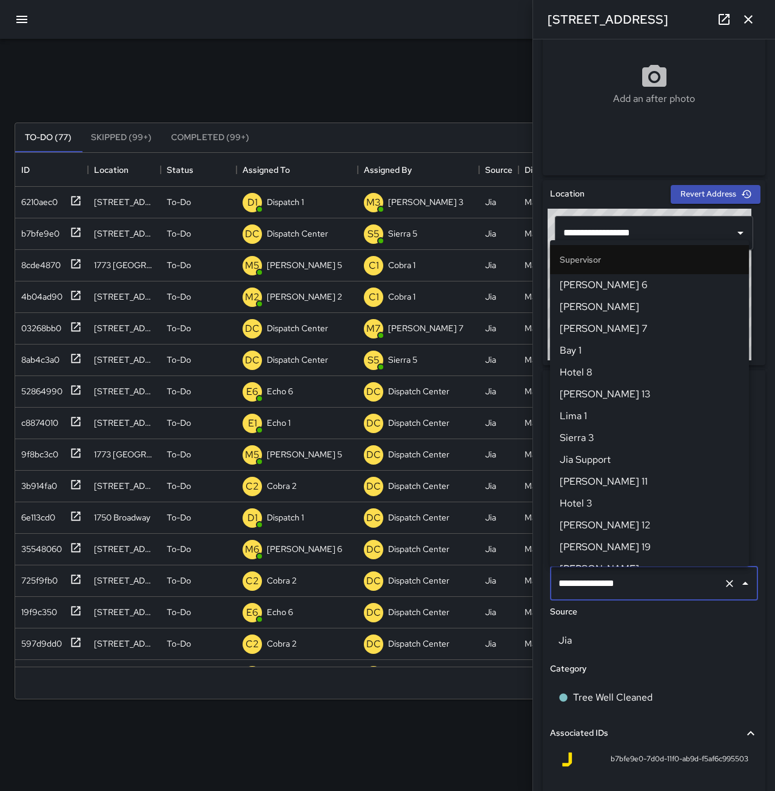
scroll to position [1149, 0]
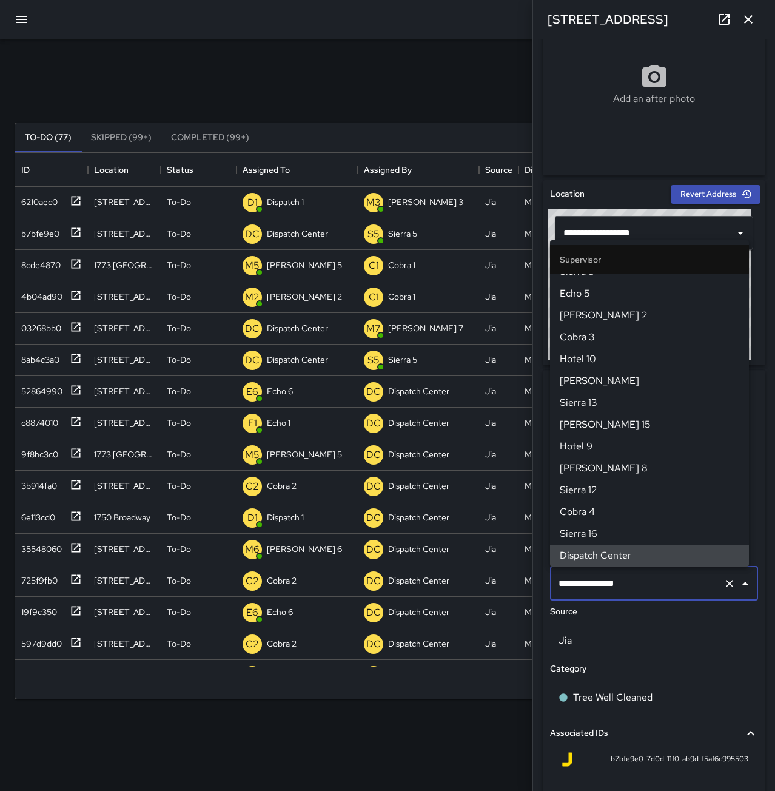
click at [726, 585] on icon "Clear" at bounding box center [729, 583] width 7 height 7
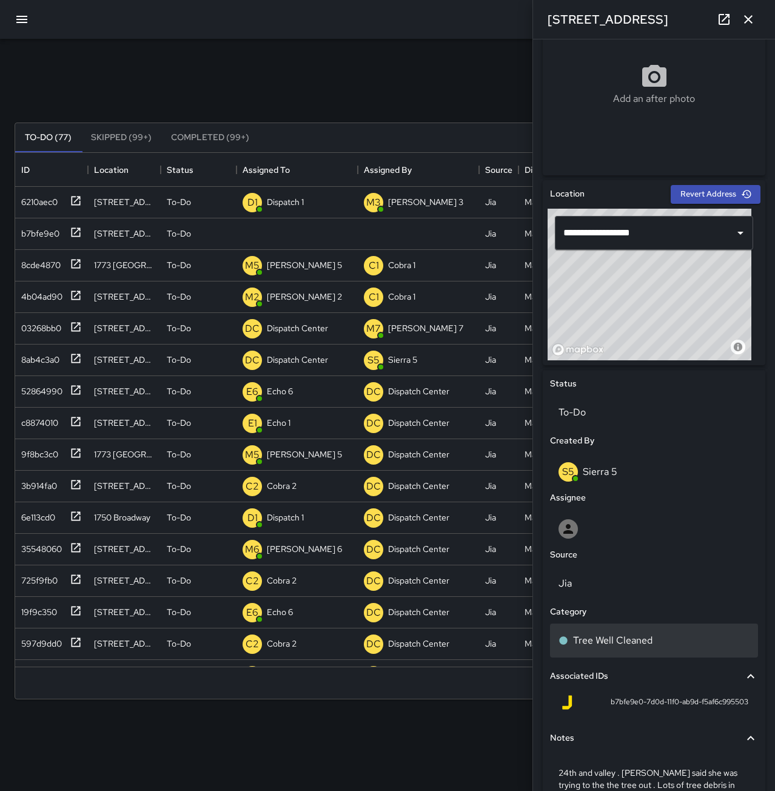
scroll to position [303, 0]
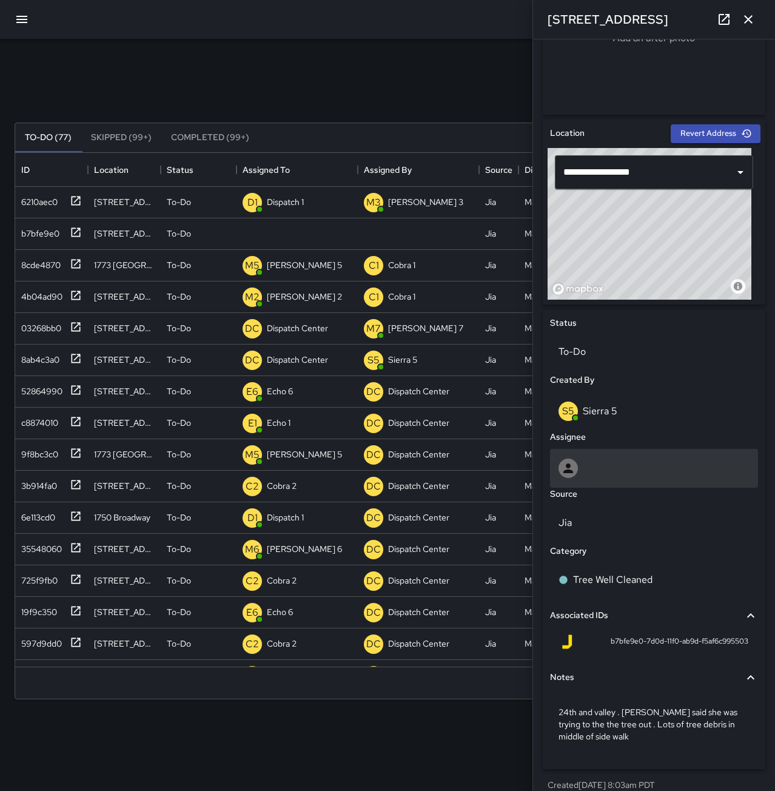
click at [609, 465] on div at bounding box center [654, 468] width 191 height 19
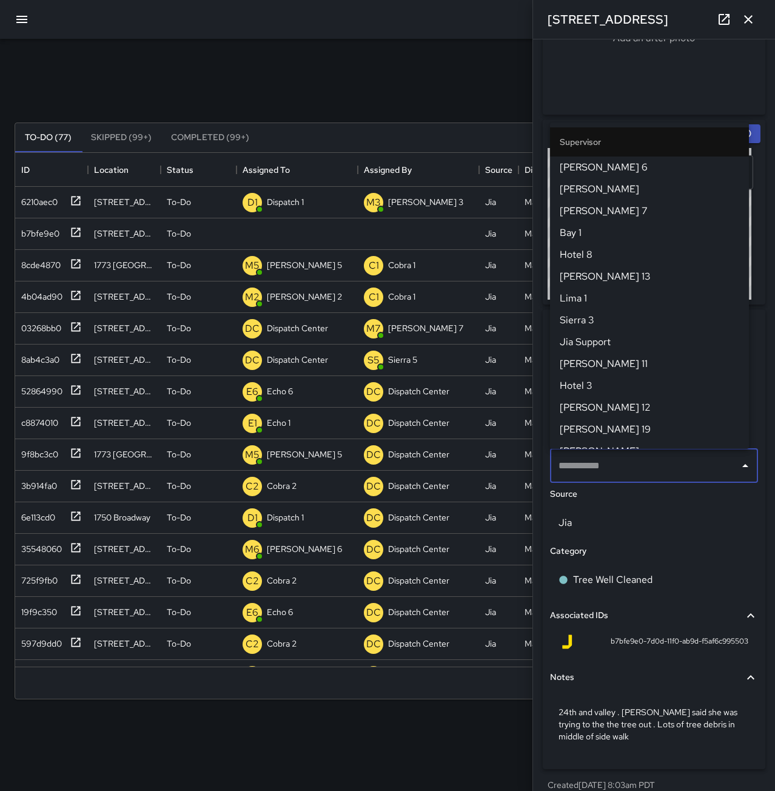
click at [615, 467] on input "text" at bounding box center [645, 465] width 179 height 23
type input "******"
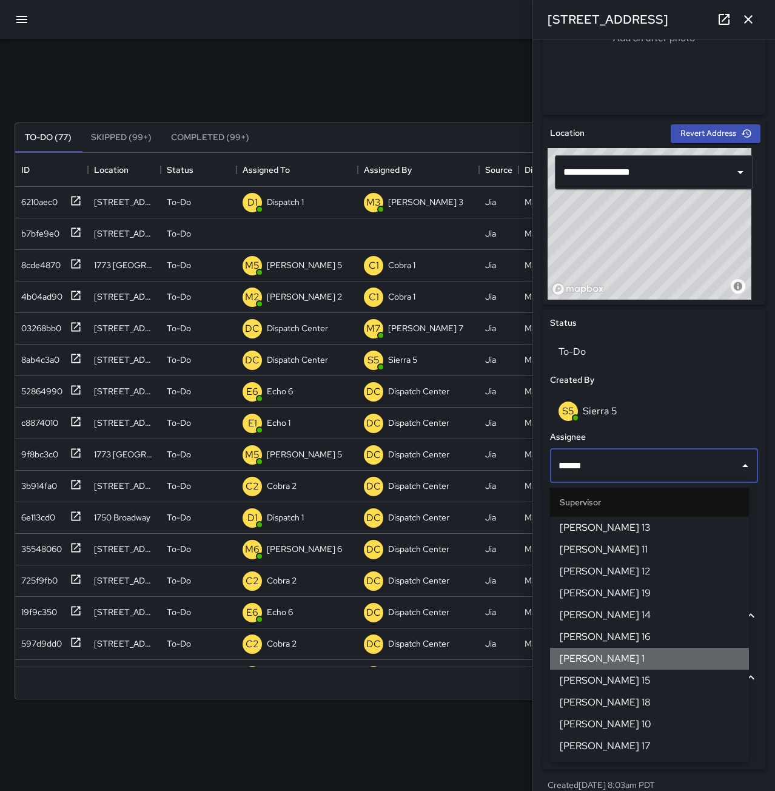
click at [588, 653] on span "[PERSON_NAME] 1" at bounding box center [650, 658] width 180 height 15
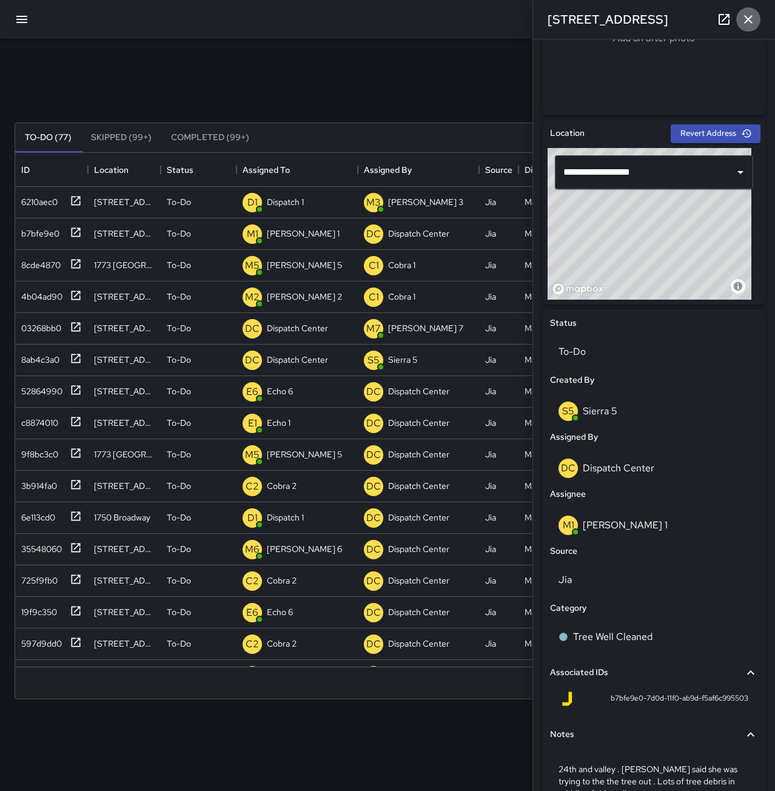
click at [749, 20] on icon "button" at bounding box center [748, 19] width 8 height 8
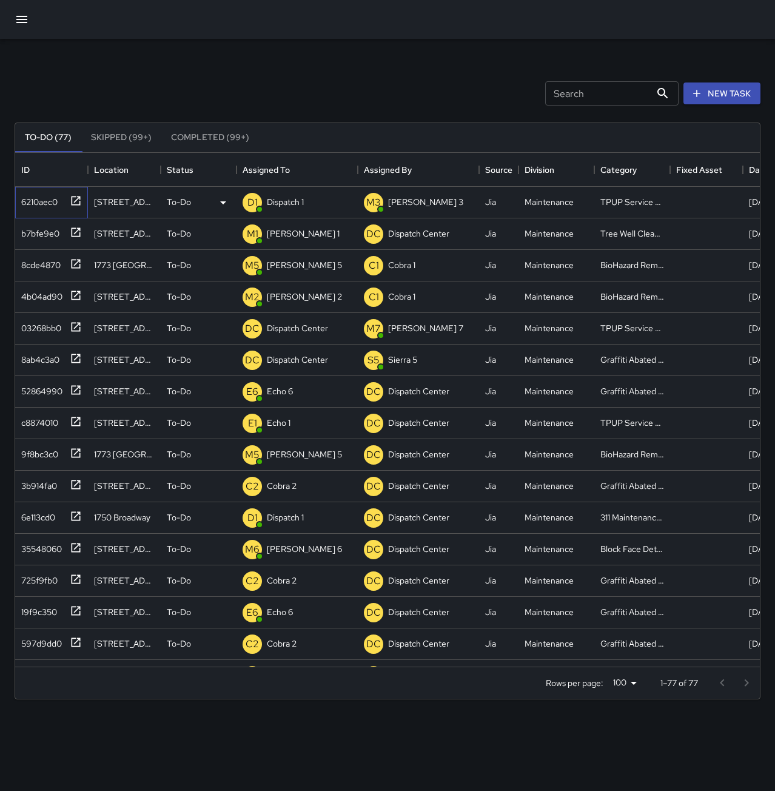
click at [40, 198] on div "6210aec0" at bounding box center [36, 199] width 41 height 17
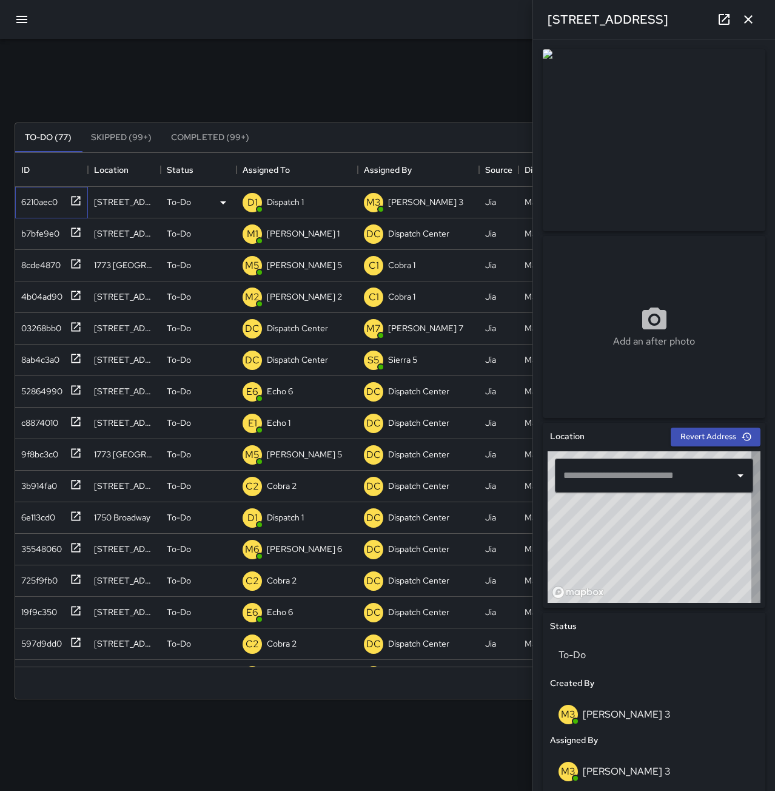
type input "**********"
click at [295, 198] on p "Dispatch 1" at bounding box center [285, 202] width 37 height 12
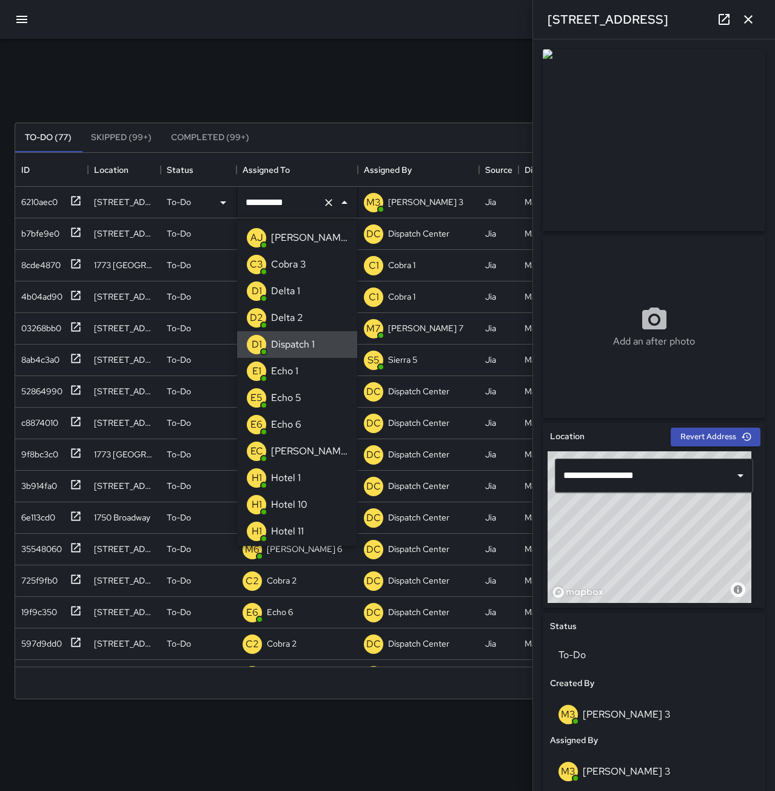
click at [330, 200] on icon "Clear" at bounding box center [329, 203] width 12 height 12
click at [307, 425] on li "E6 Echo 6" at bounding box center [297, 424] width 120 height 27
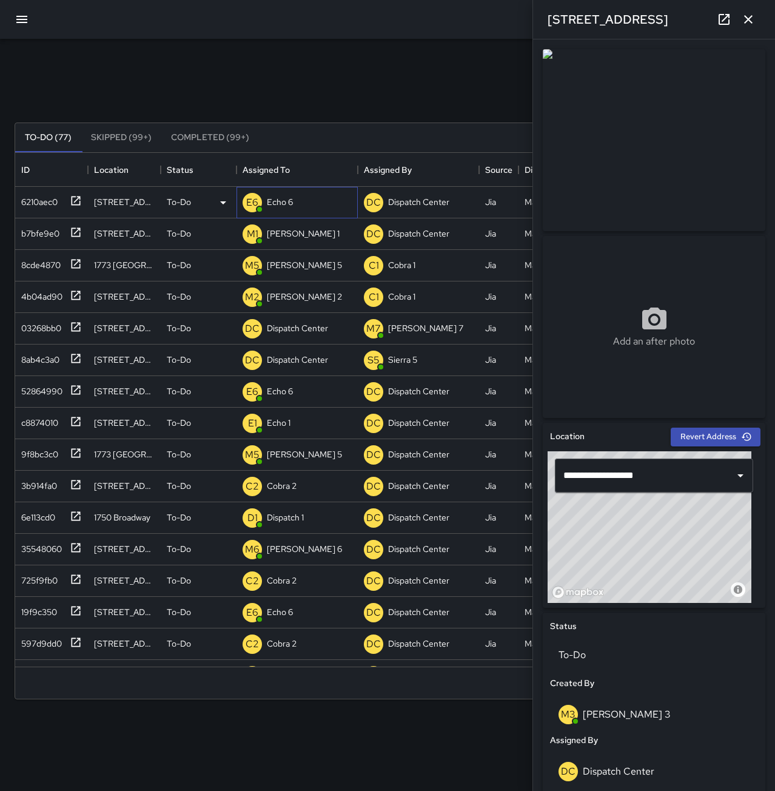
click at [315, 192] on div "E6 Echo 6" at bounding box center [297, 203] width 121 height 32
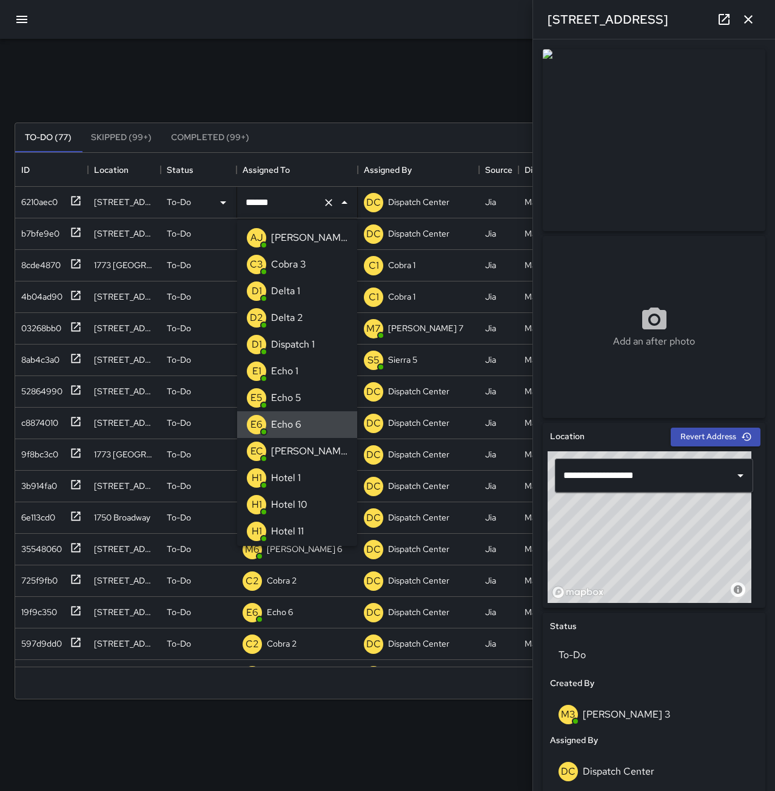
click at [312, 197] on input "******" at bounding box center [280, 202] width 75 height 23
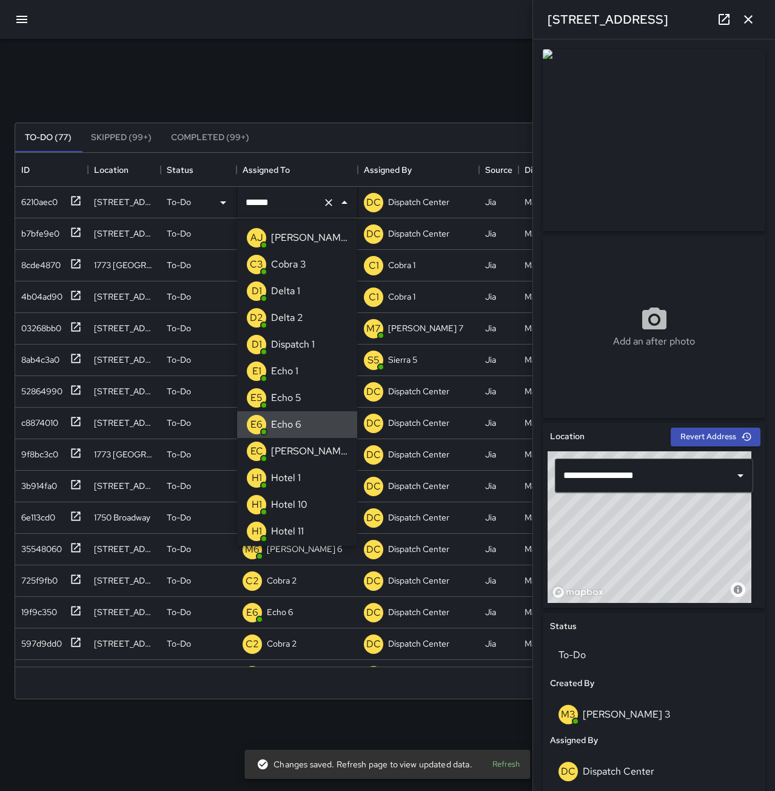
click at [306, 200] on input "******" at bounding box center [280, 202] width 75 height 23
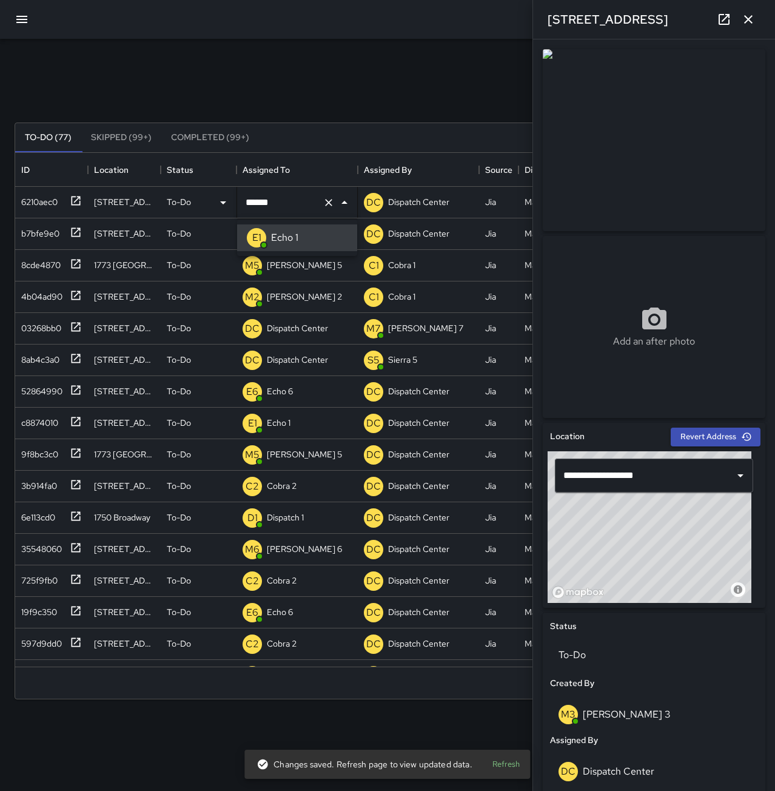
type input "******"
click at [138, 66] on div "Search Search New Task" at bounding box center [387, 93] width 751 height 63
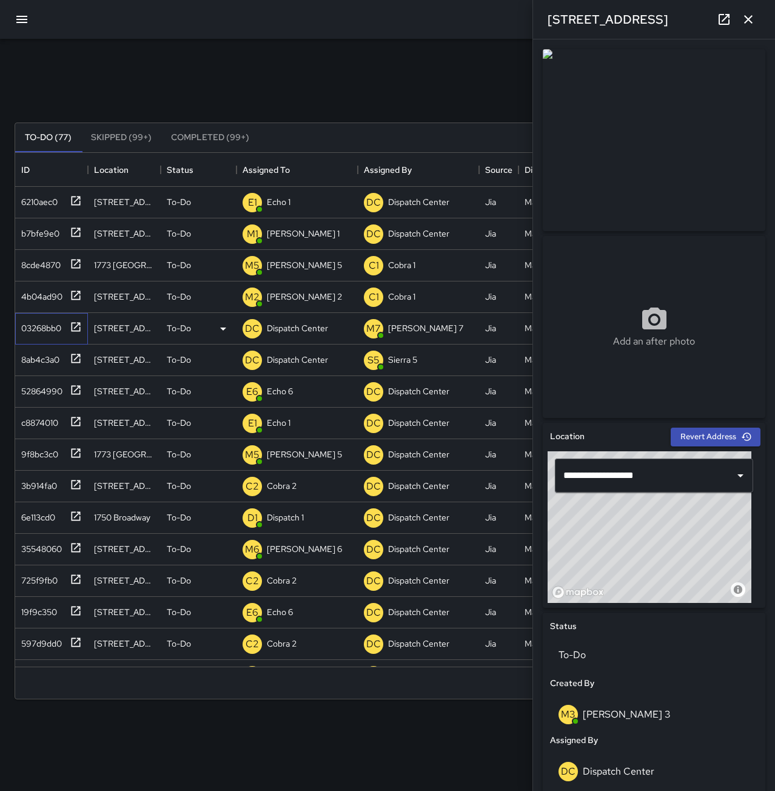
click at [41, 326] on div "03268bb0" at bounding box center [38, 325] width 45 height 17
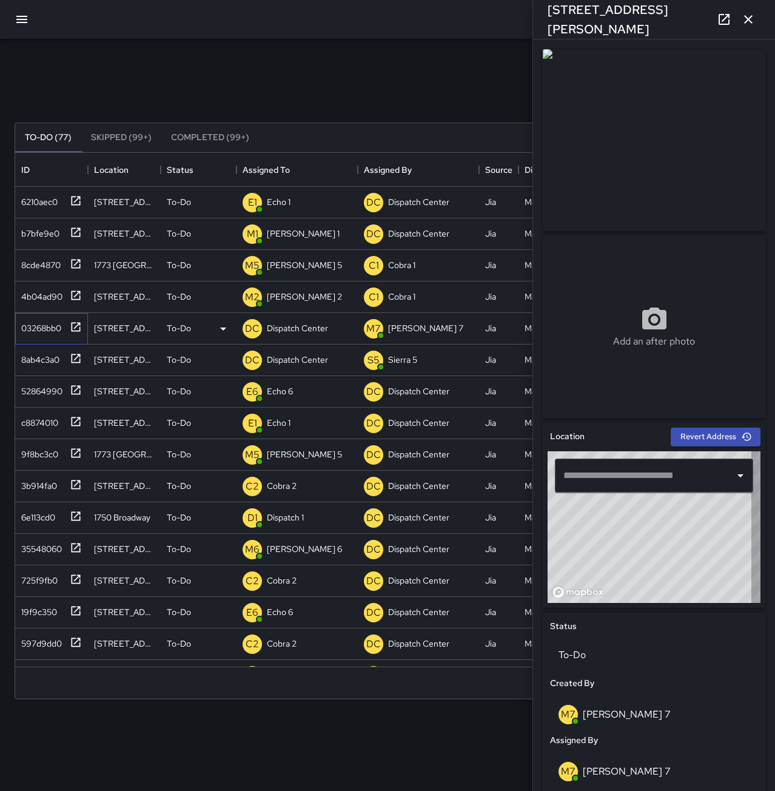
type input "**********"
click at [322, 328] on p "Dispatch Center" at bounding box center [297, 328] width 61 height 12
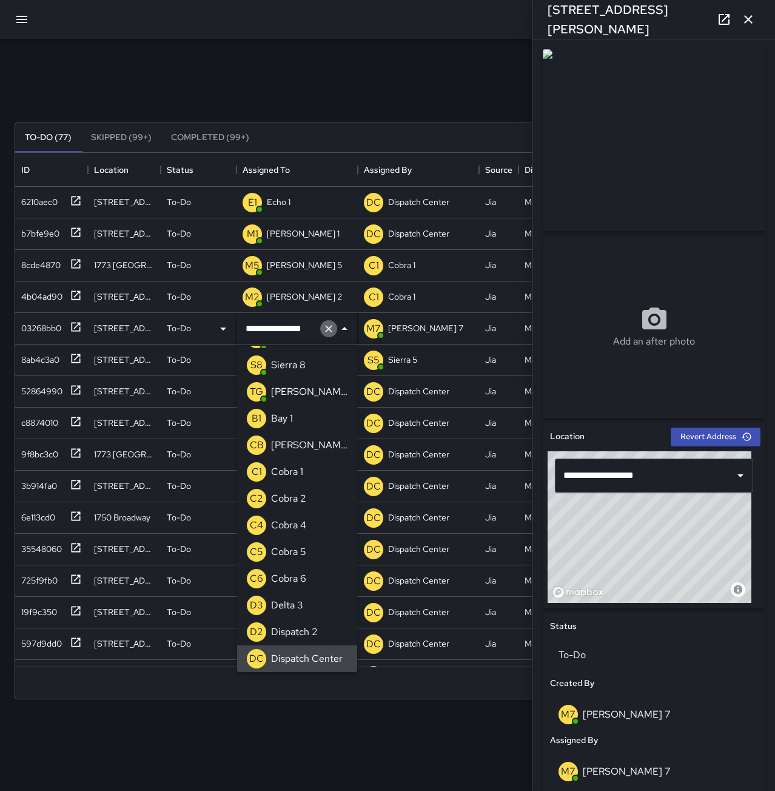
click at [329, 331] on icon "Clear" at bounding box center [329, 329] width 12 height 12
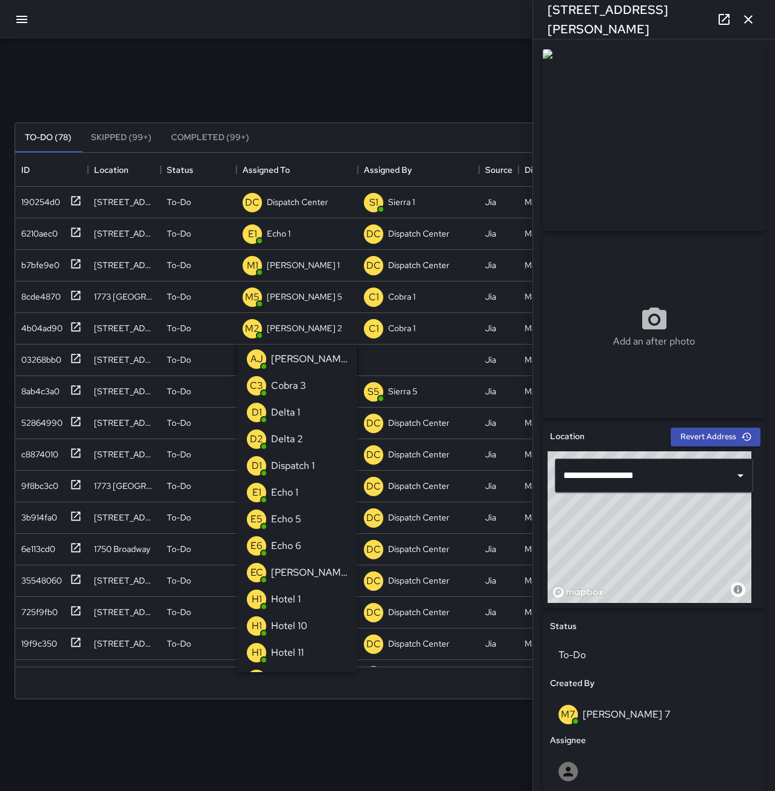
click at [281, 486] on p "Echo 1" at bounding box center [284, 492] width 27 height 15
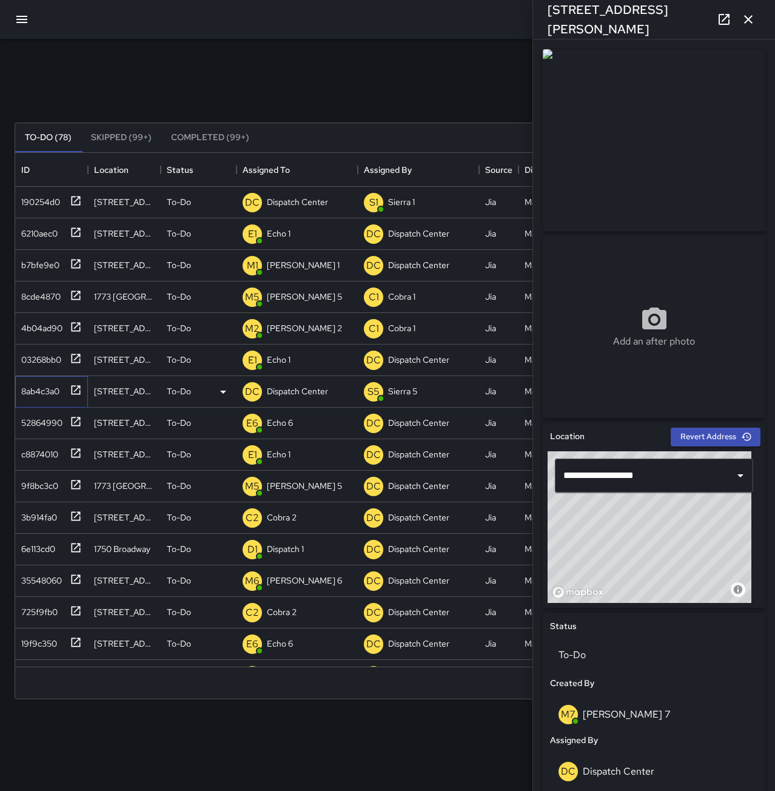
click at [42, 390] on div "8ab4c3a0" at bounding box center [37, 388] width 43 height 17
click at [31, 206] on div "190254d0" at bounding box center [38, 199] width 44 height 17
click at [756, 20] on button "button" at bounding box center [748, 19] width 24 height 24
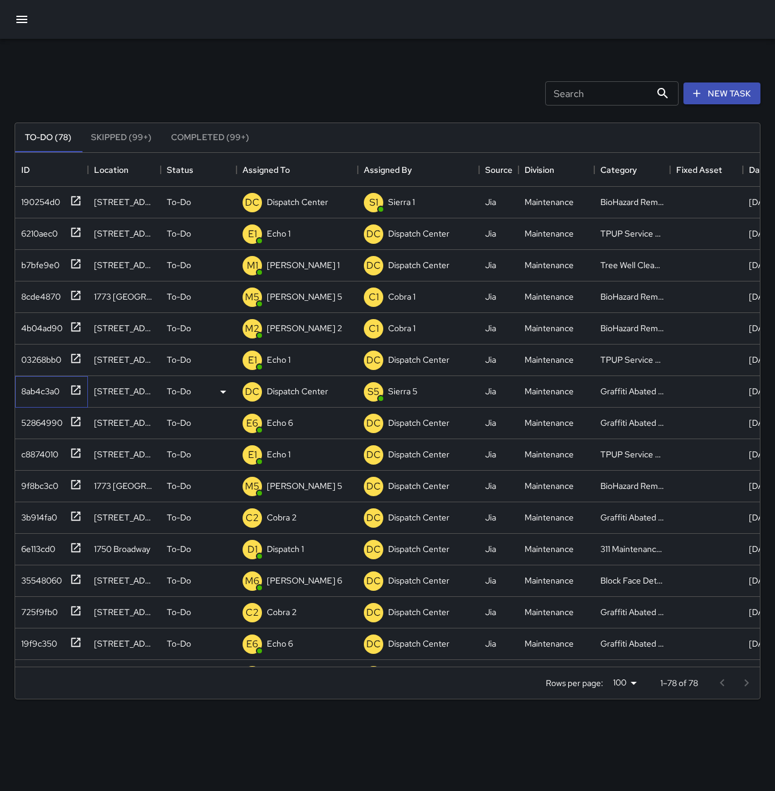
click at [33, 391] on div "8ab4c3a0" at bounding box center [37, 388] width 43 height 17
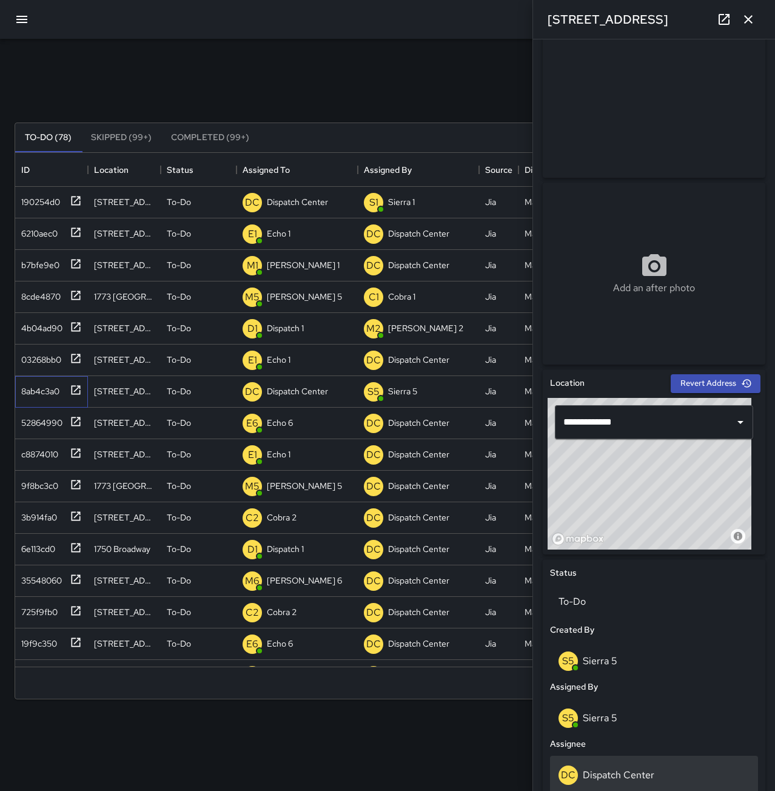
scroll to position [121, 0]
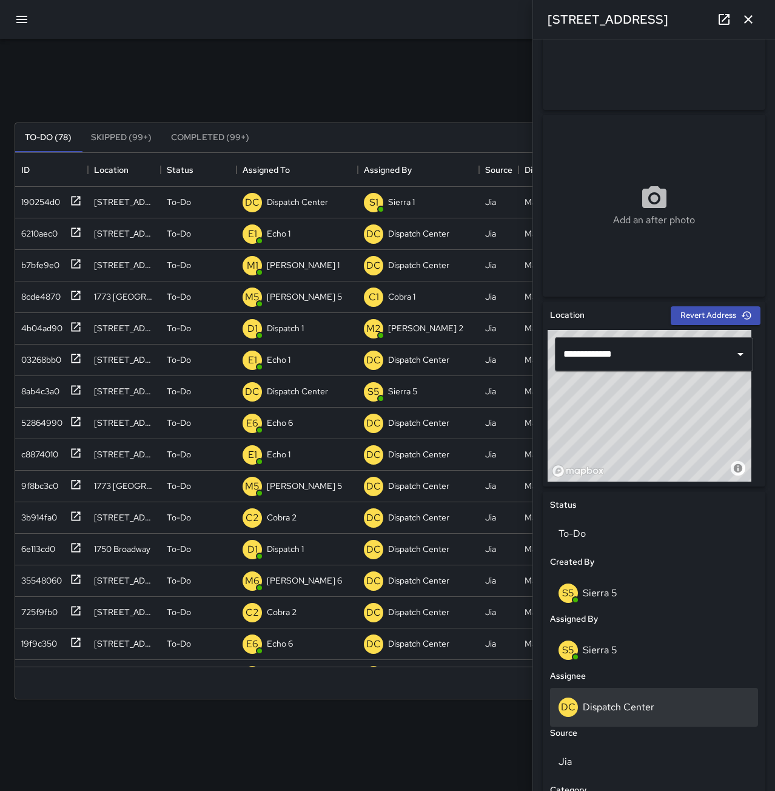
click at [665, 703] on div "DC Dispatch Center" at bounding box center [654, 706] width 191 height 19
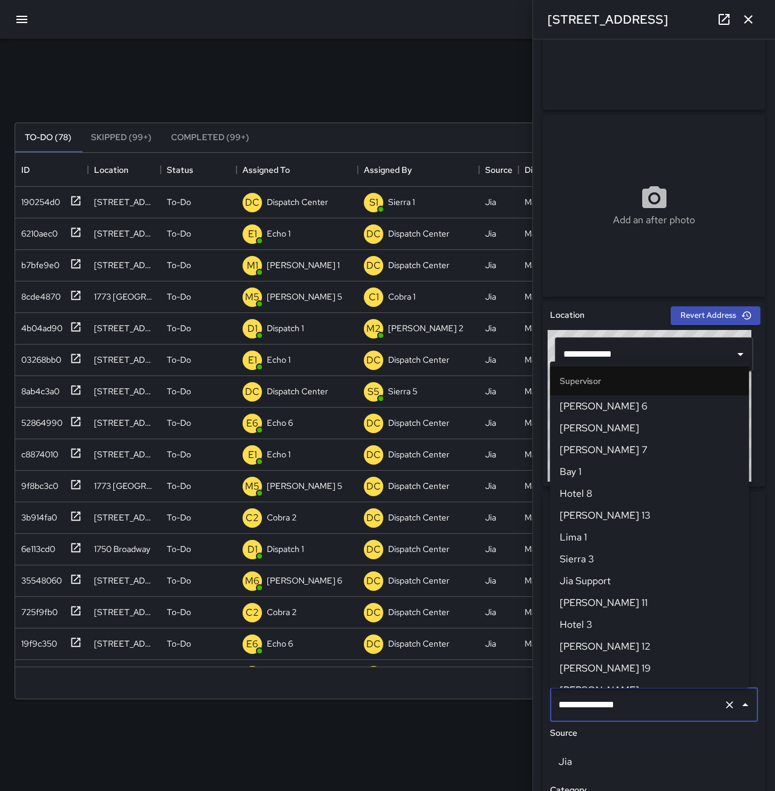
scroll to position [1149, 0]
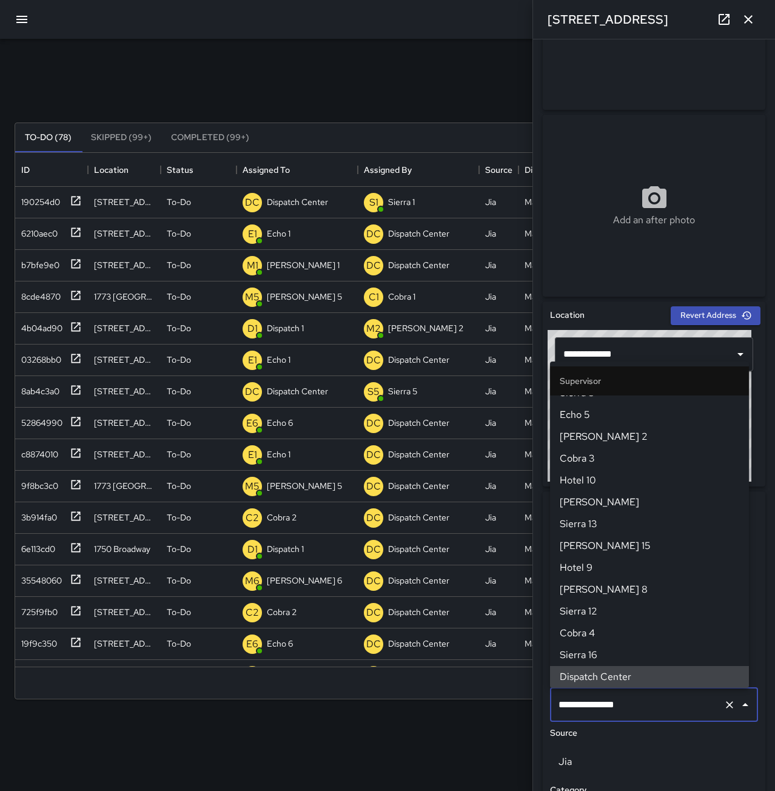
click at [724, 703] on icon "Clear" at bounding box center [730, 705] width 12 height 12
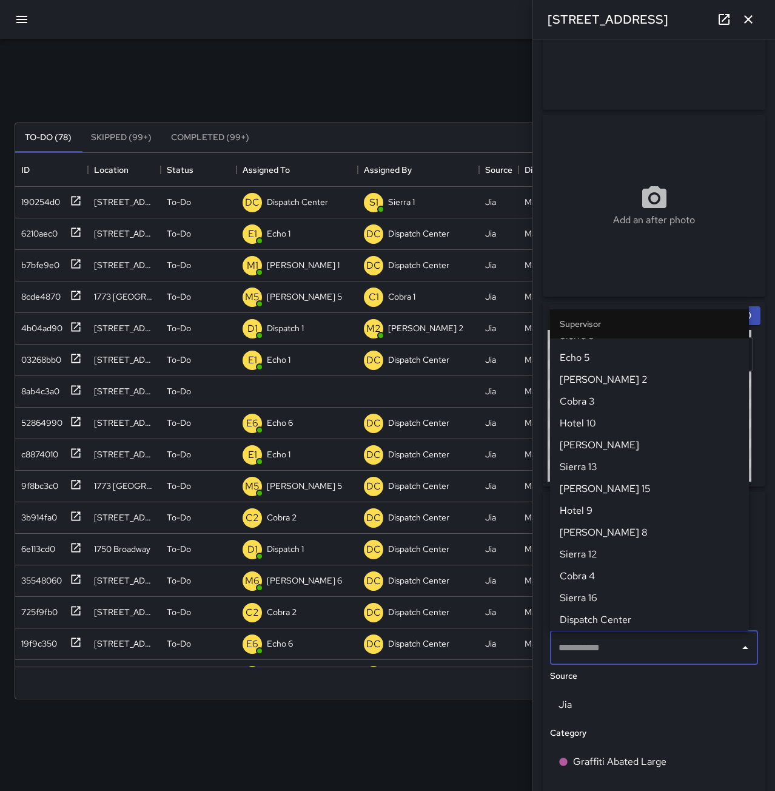
scroll to position [0, 0]
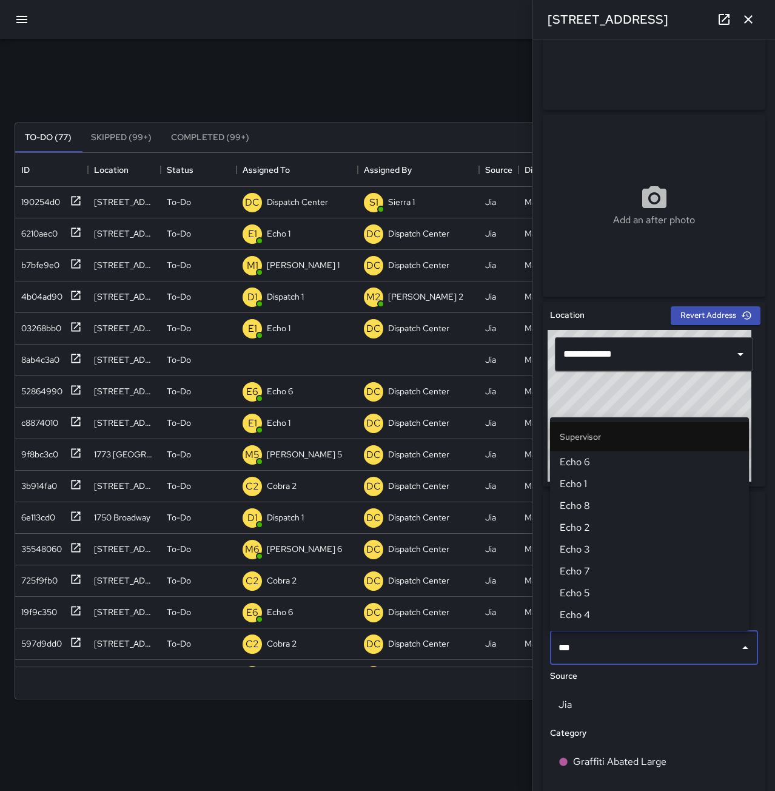
type input "****"
click at [623, 466] on span "Echo 6" at bounding box center [650, 462] width 180 height 15
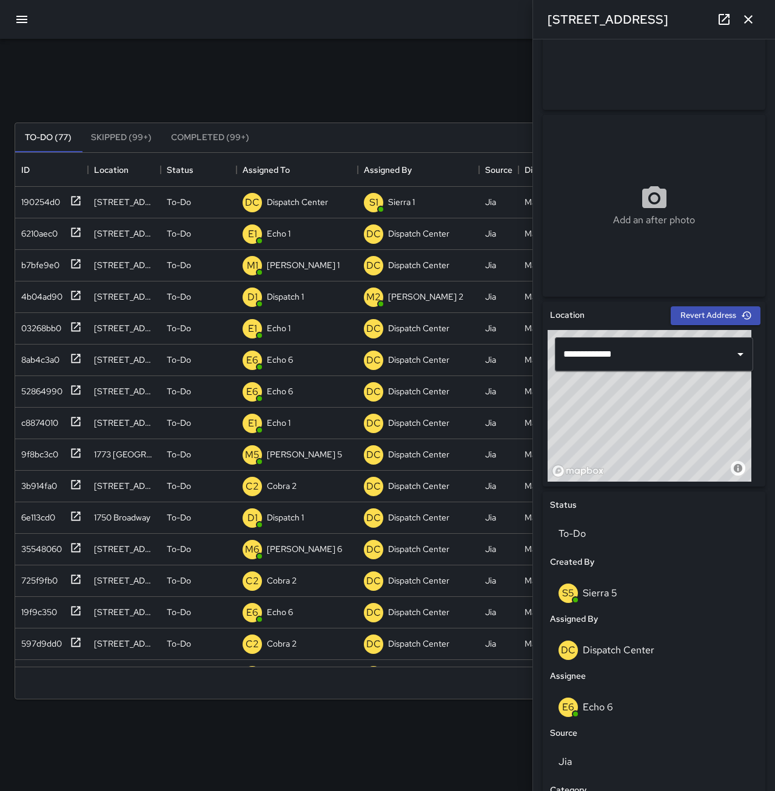
click at [750, 25] on icon "button" at bounding box center [748, 19] width 15 height 15
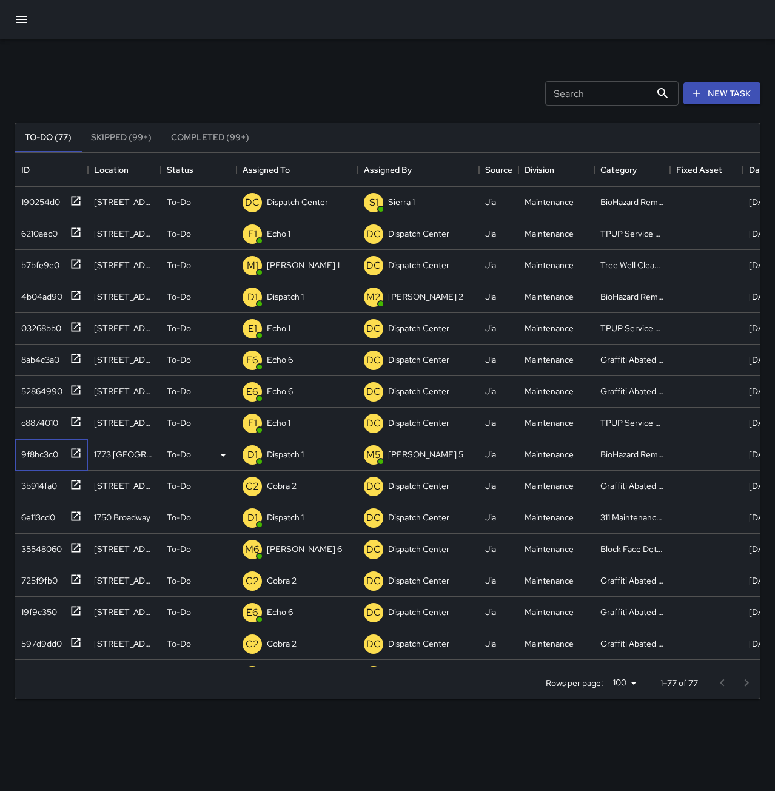
click at [32, 454] on div "9f8bc3c0" at bounding box center [37, 451] width 42 height 17
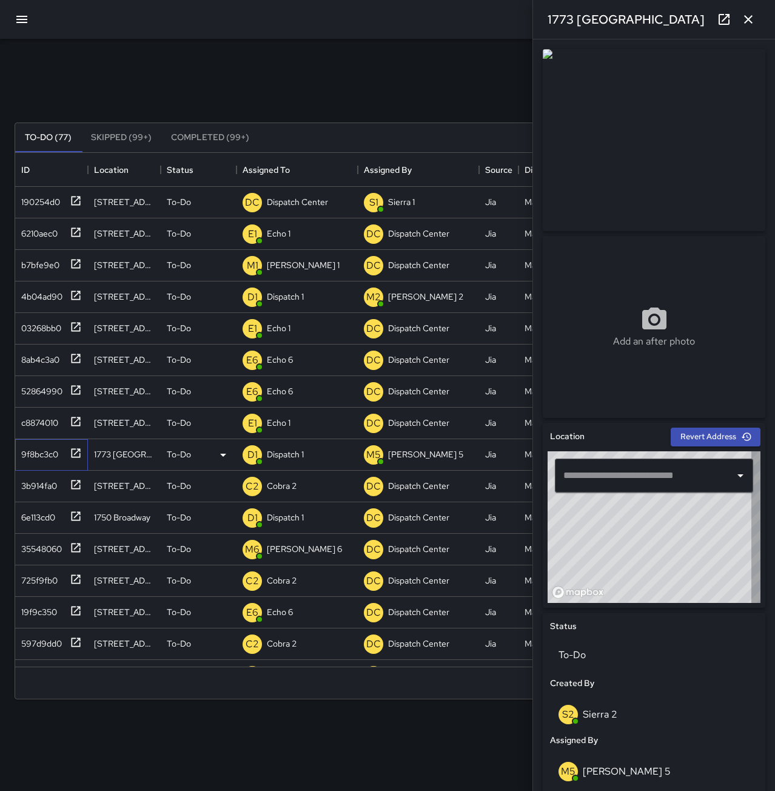
type input "**********"
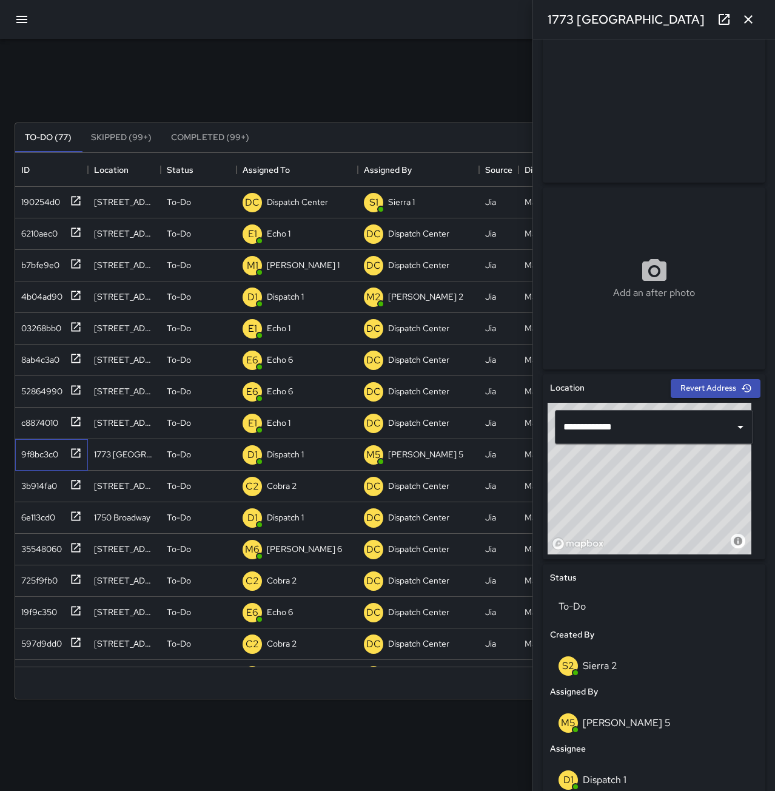
scroll to position [121, 0]
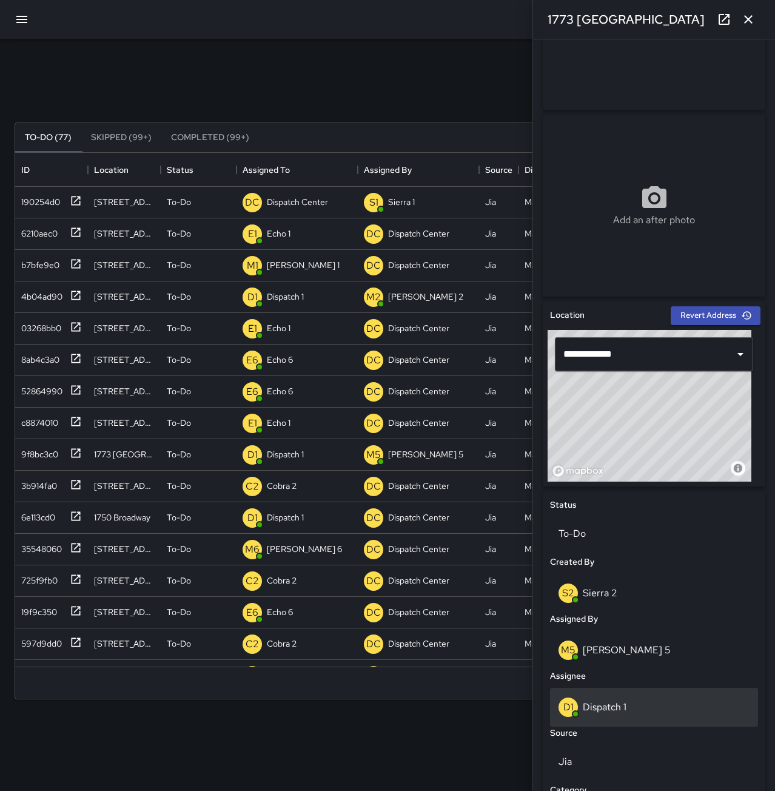
click at [627, 708] on div "D1 Dispatch 1" at bounding box center [654, 706] width 191 height 19
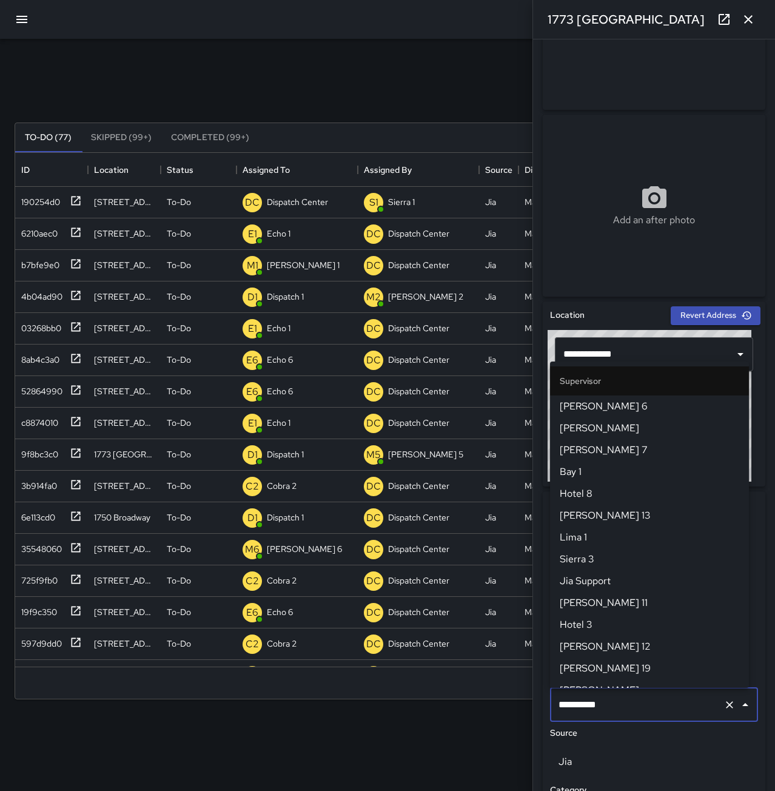
scroll to position [712, 0]
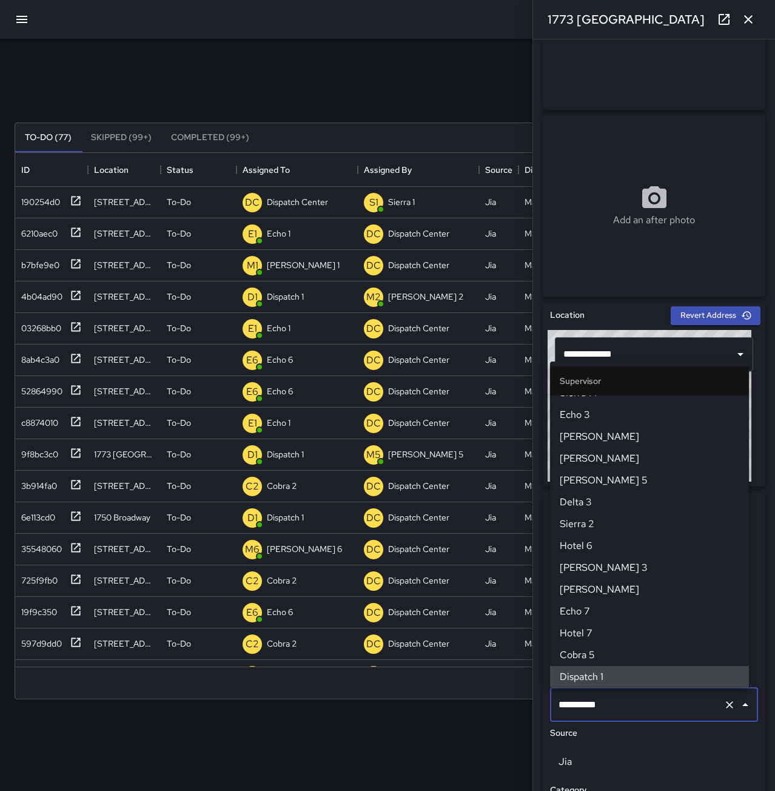
click at [724, 704] on icon "Clear" at bounding box center [730, 705] width 12 height 12
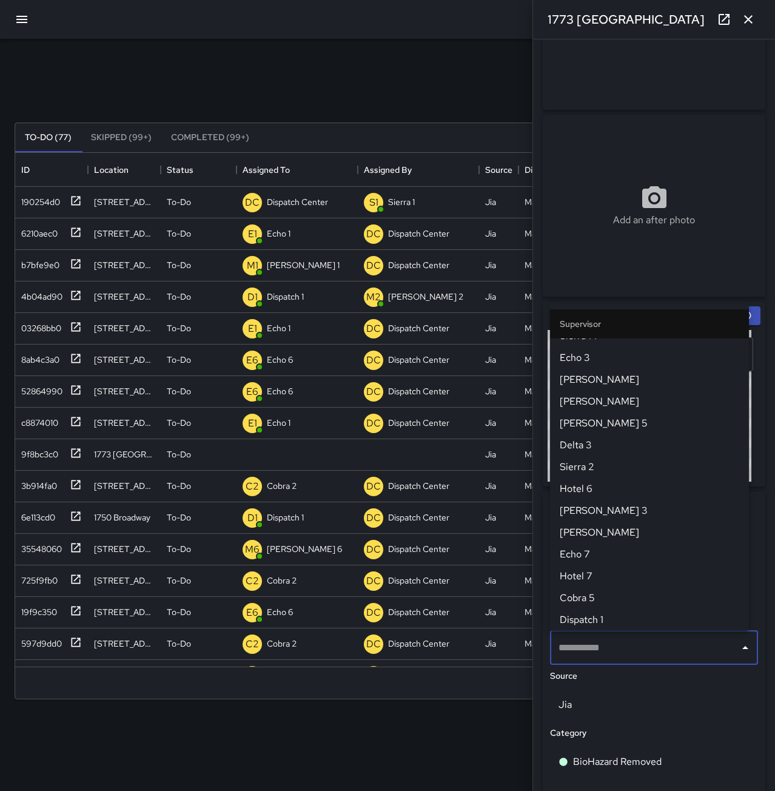
scroll to position [0, 0]
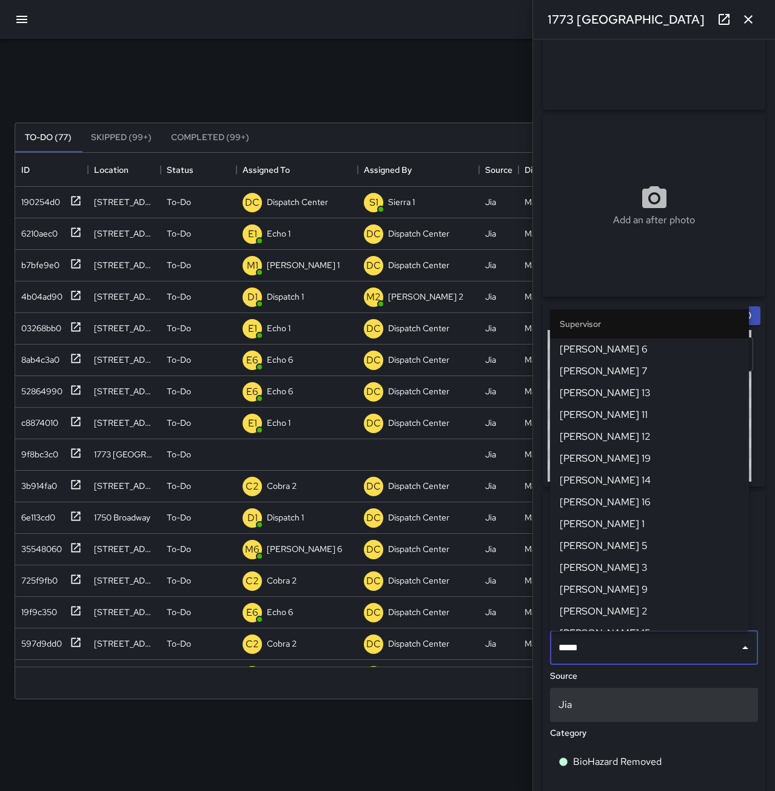
type input "******"
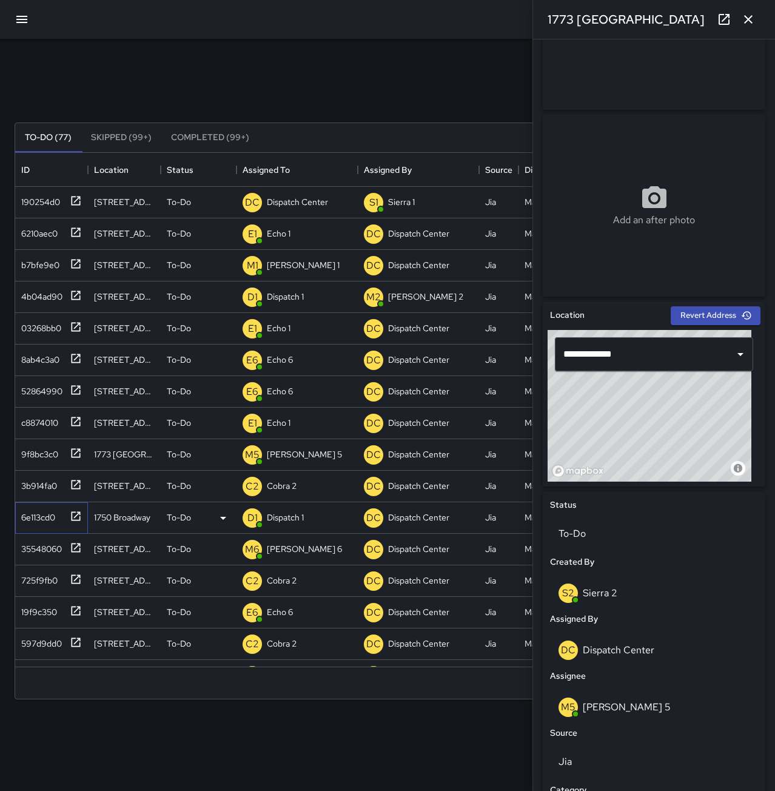
click at [39, 514] on div "6e113cd0" at bounding box center [35, 514] width 39 height 17
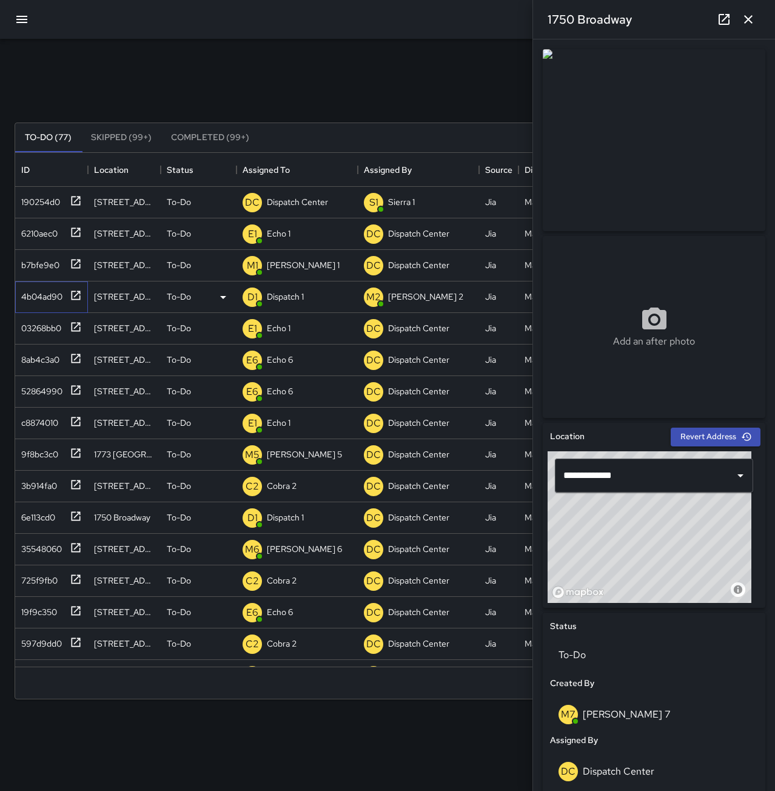
click at [36, 295] on div "4b04ad90" at bounding box center [39, 294] width 46 height 17
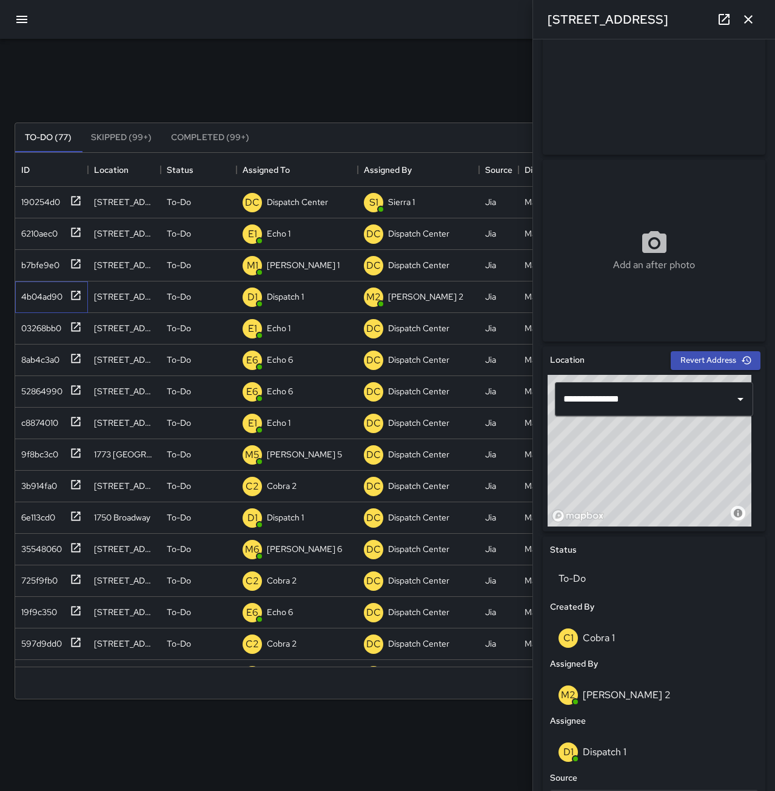
scroll to position [182, 0]
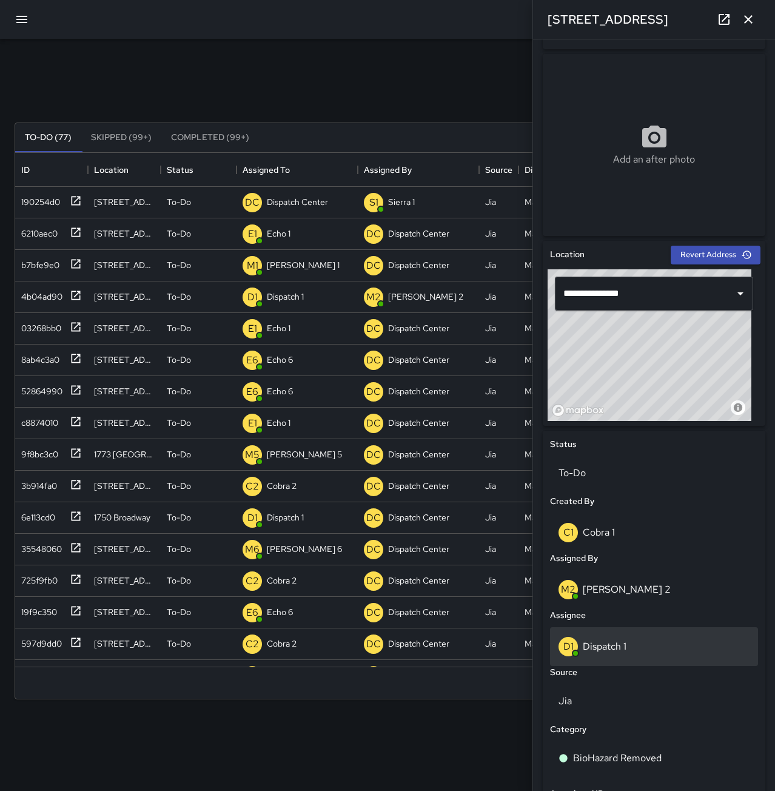
click at [649, 644] on div "D1 Dispatch 1" at bounding box center [654, 646] width 191 height 19
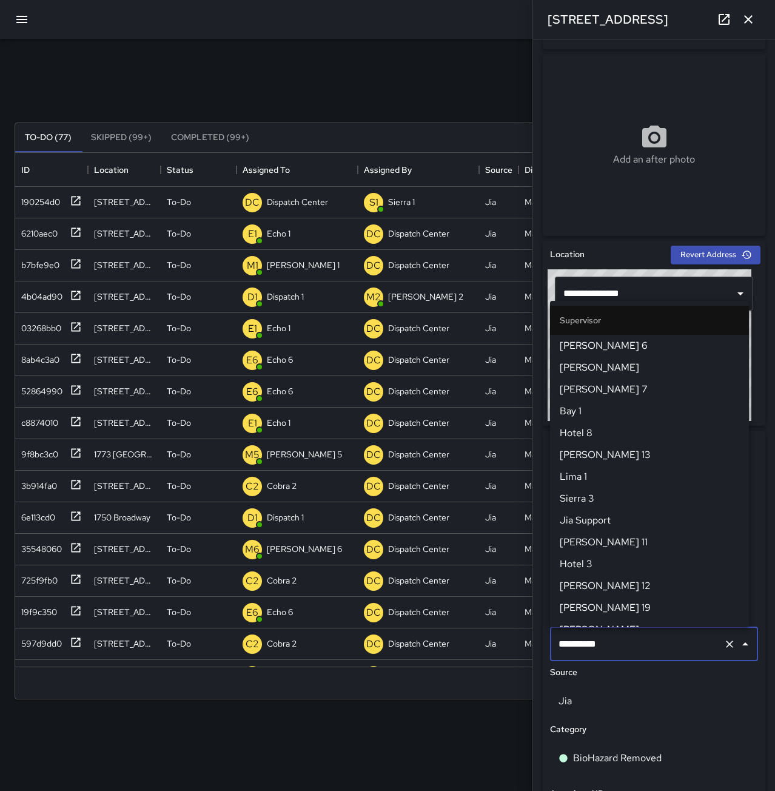
scroll to position [712, 0]
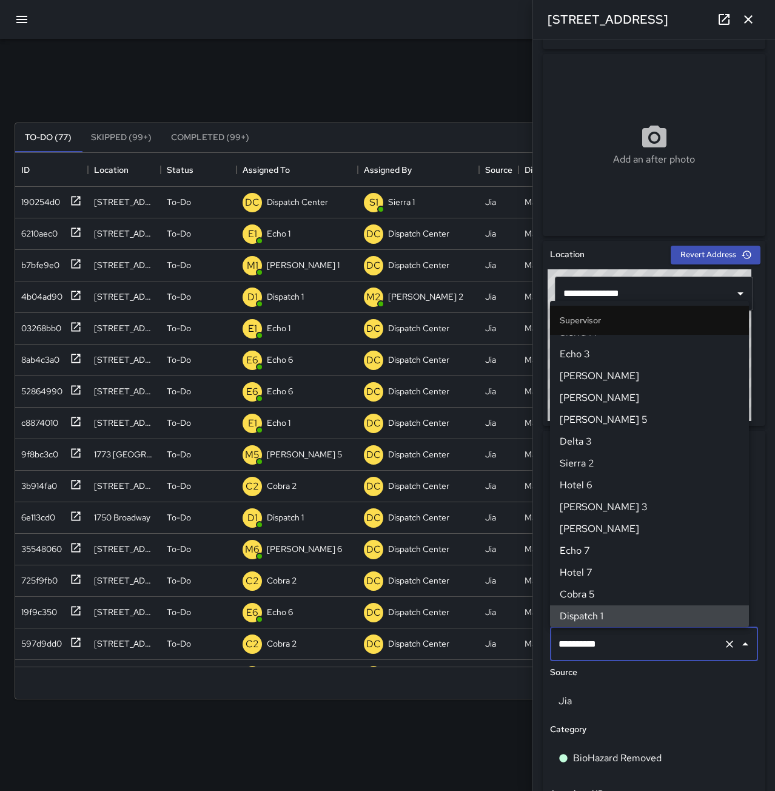
click at [724, 648] on icon "Clear" at bounding box center [730, 644] width 12 height 12
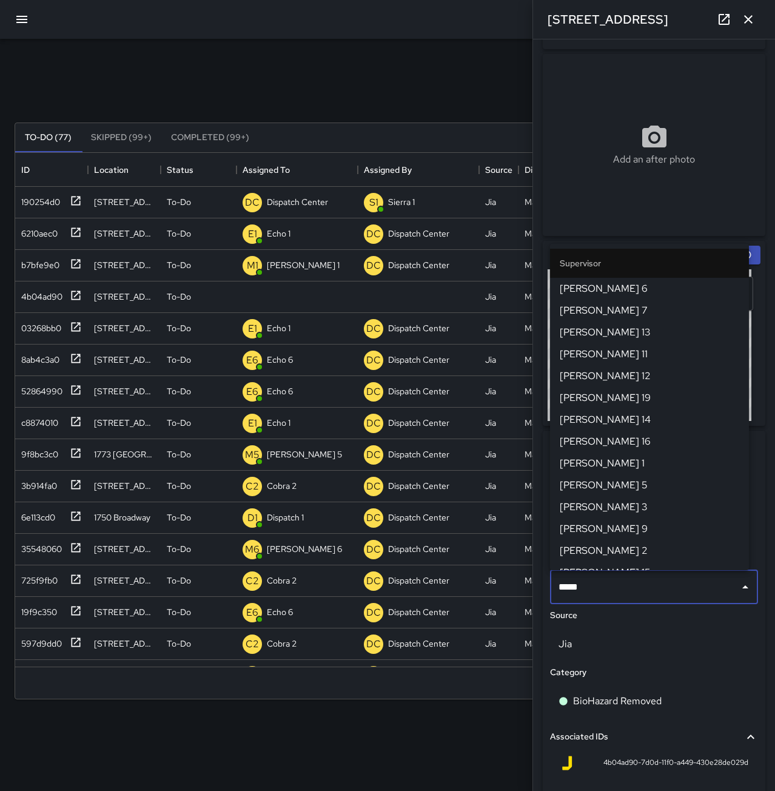
type input "******"
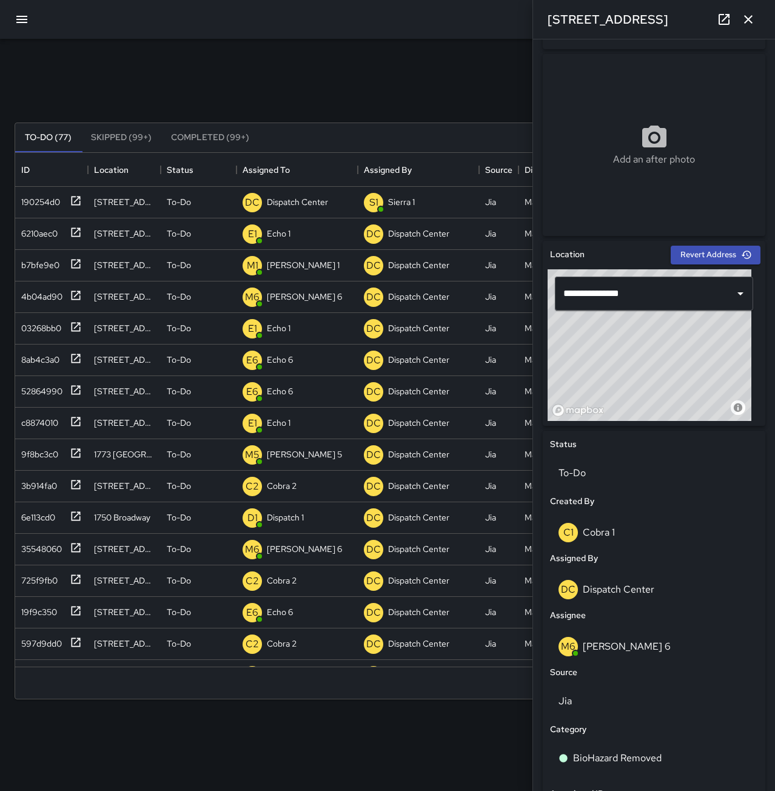
click at [756, 23] on button "button" at bounding box center [748, 19] width 24 height 24
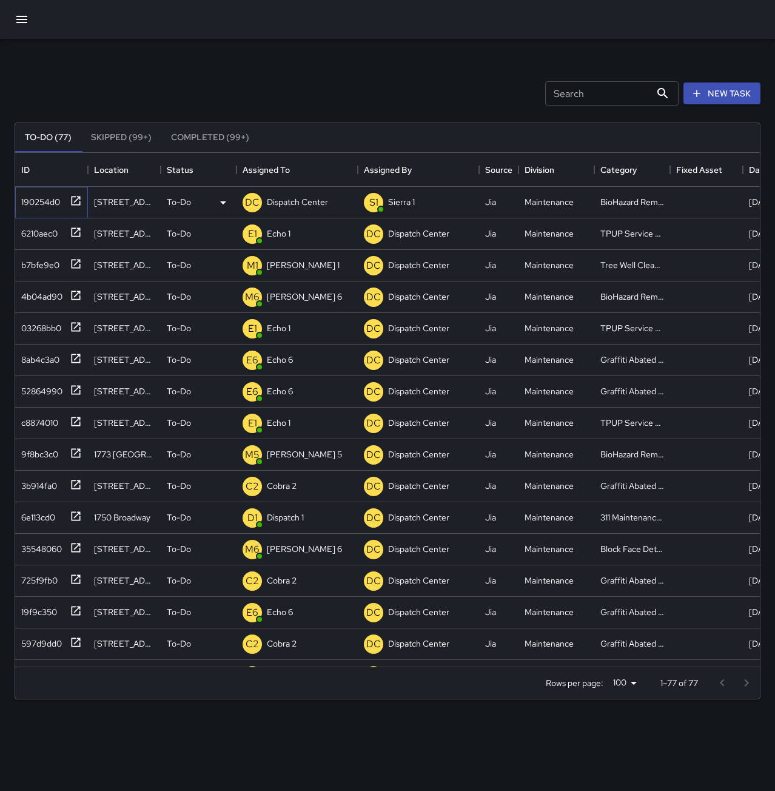
click at [42, 198] on div "190254d0" at bounding box center [38, 199] width 44 height 17
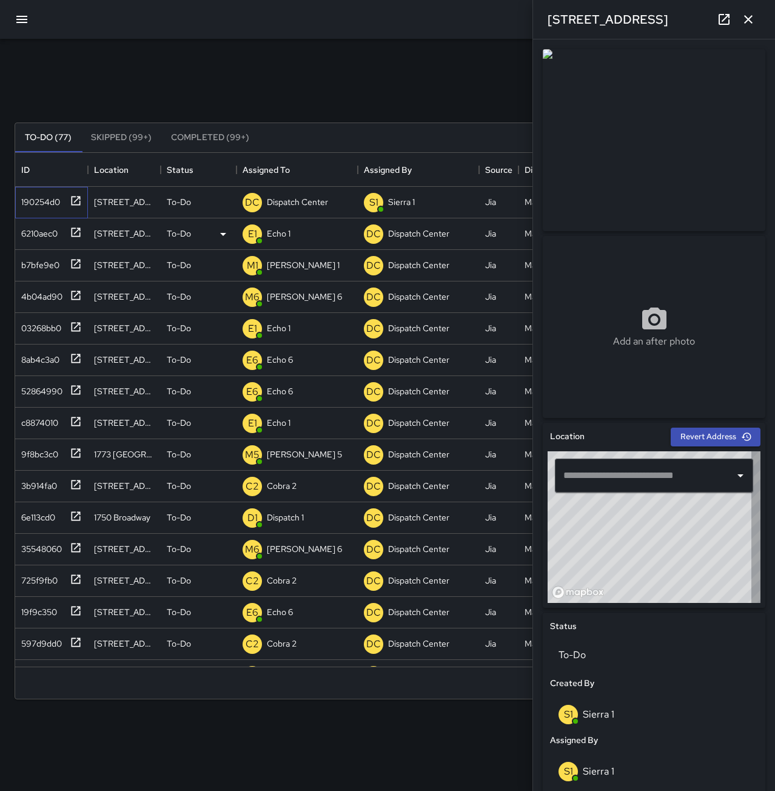
type input "**********"
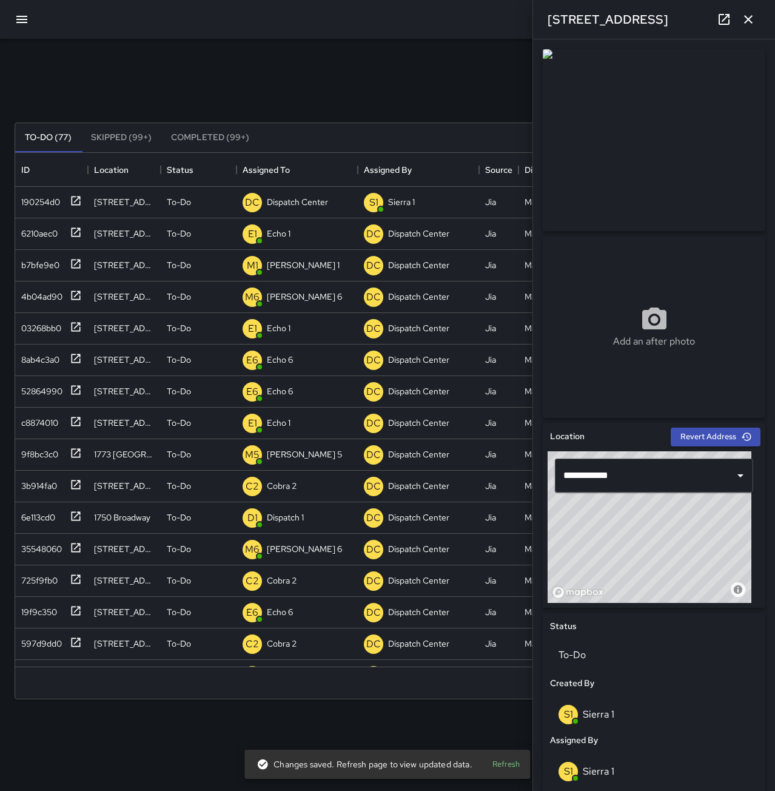
click at [754, 18] on icon "button" at bounding box center [748, 19] width 15 height 15
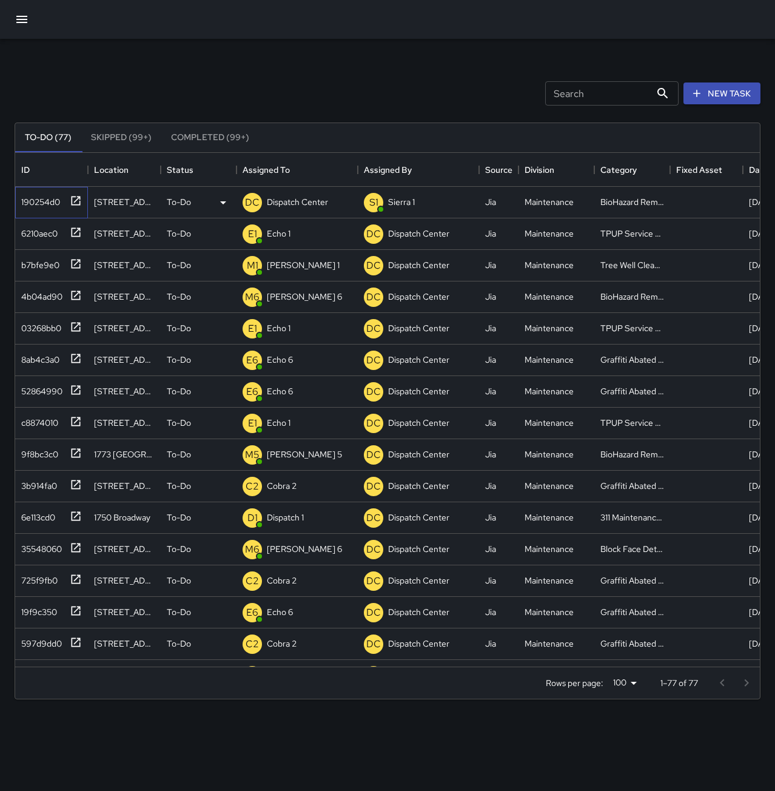
click at [33, 203] on div "190254d0" at bounding box center [38, 199] width 44 height 17
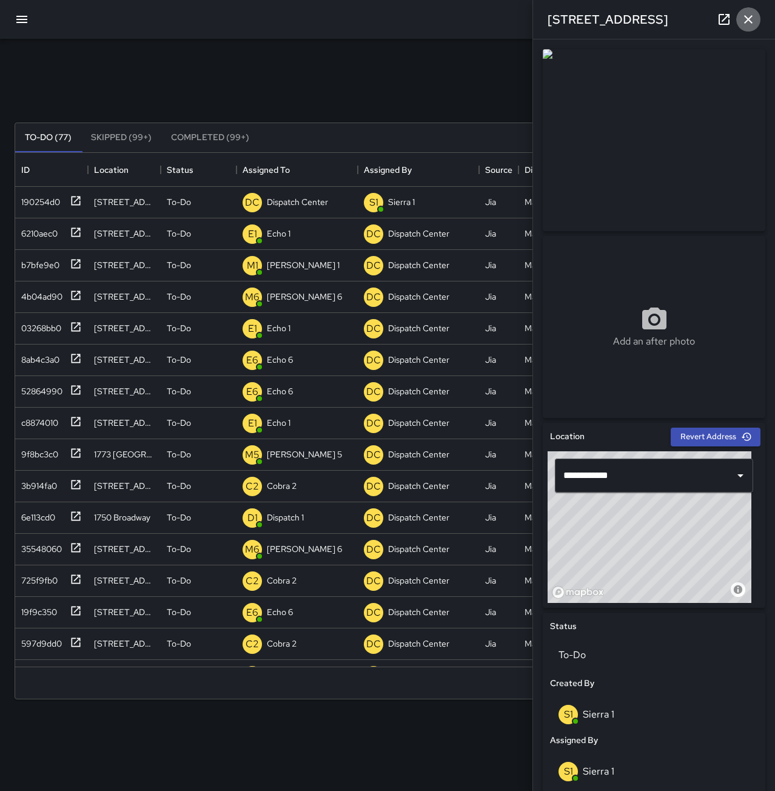
click at [748, 25] on icon "button" at bounding box center [748, 19] width 15 height 15
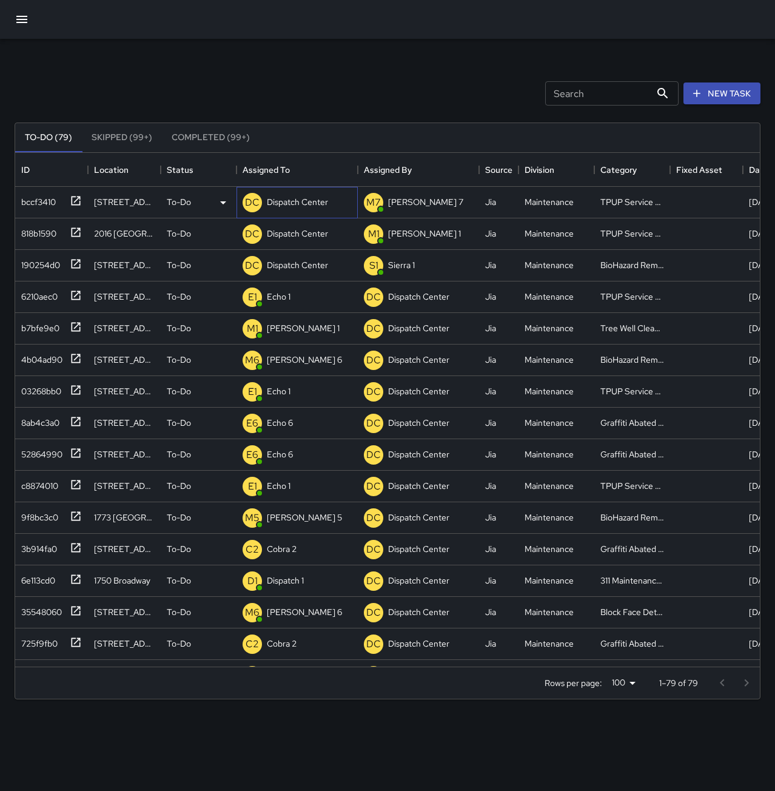
click at [303, 203] on p "Dispatch Center" at bounding box center [297, 202] width 61 height 12
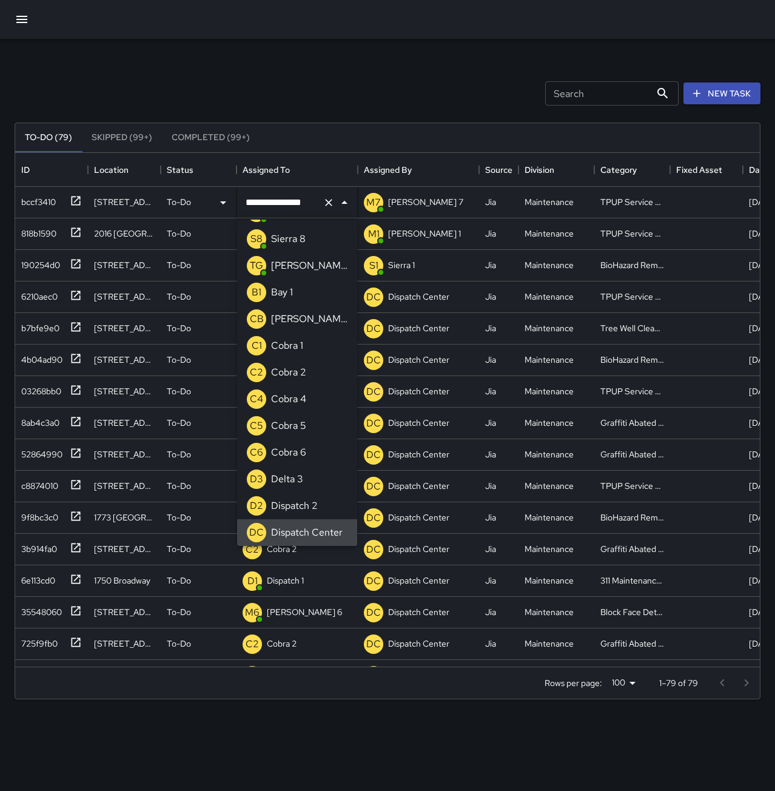
click at [328, 200] on icon "Clear" at bounding box center [329, 203] width 12 height 12
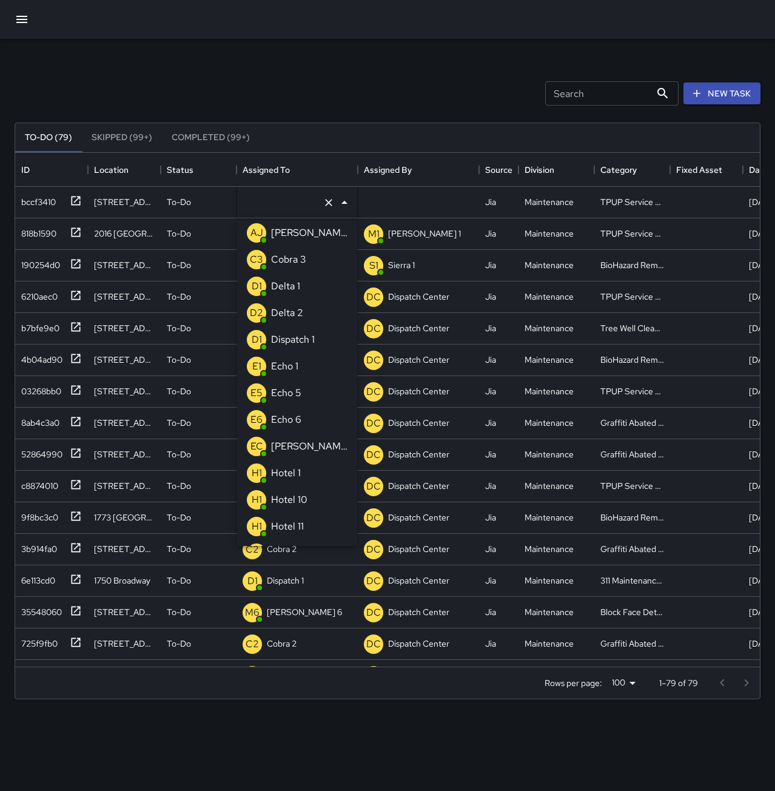
click at [304, 366] on li "E1 Echo 1" at bounding box center [297, 366] width 120 height 27
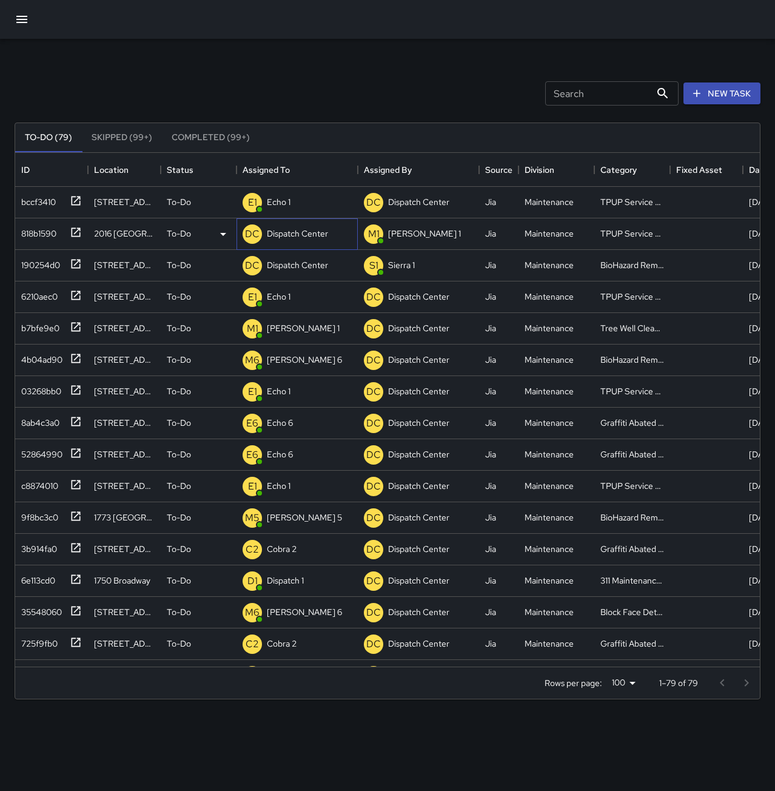
click at [294, 229] on p "Dispatch Center" at bounding box center [297, 233] width 61 height 12
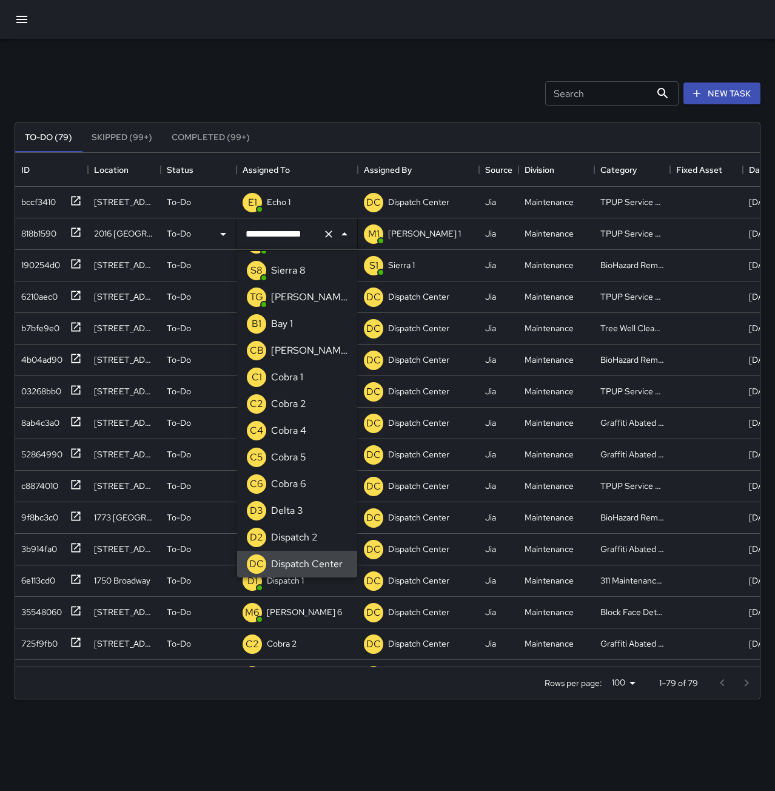
click at [323, 235] on icon "Clear" at bounding box center [329, 234] width 12 height 12
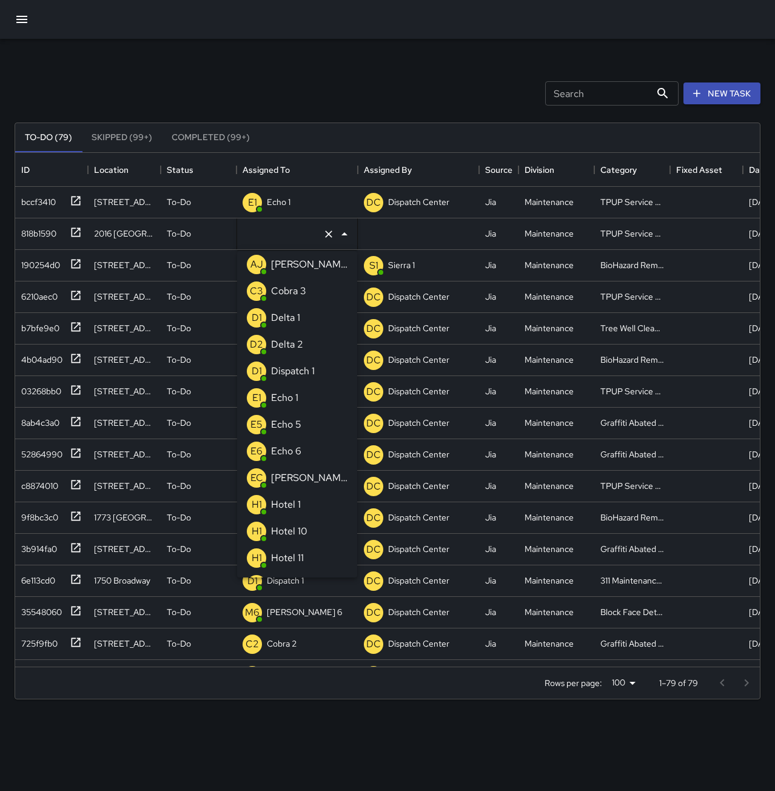
click at [312, 402] on li "E1 Echo 1" at bounding box center [297, 398] width 120 height 27
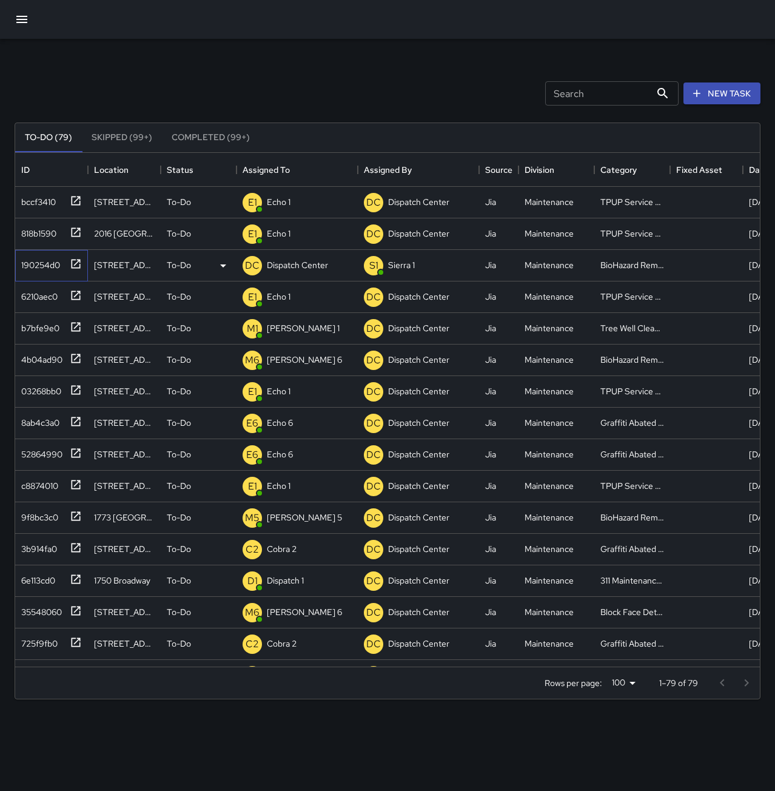
click at [48, 265] on div "190254d0" at bounding box center [38, 262] width 44 height 17
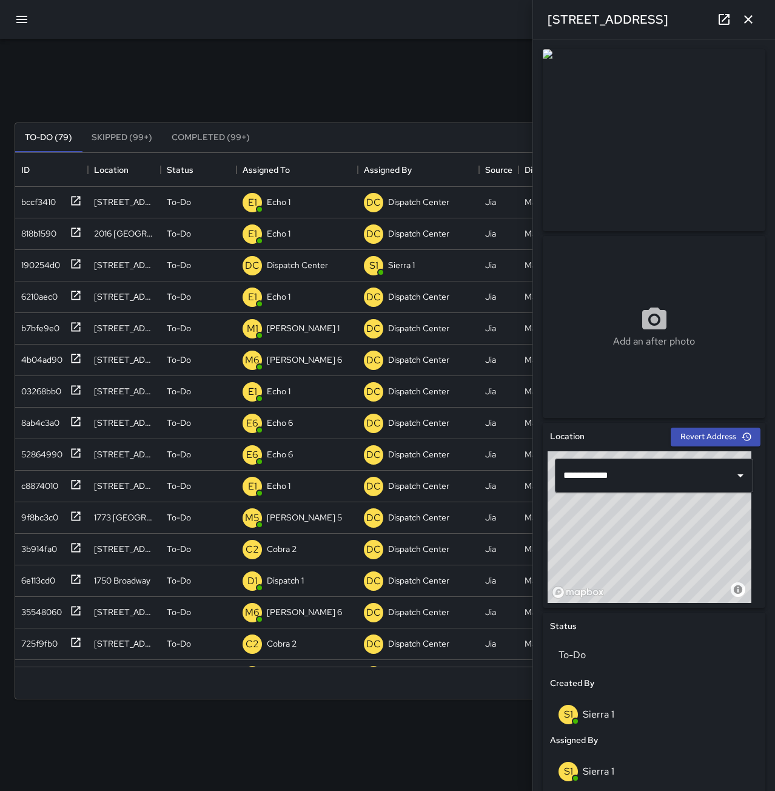
click at [744, 18] on icon "button" at bounding box center [748, 19] width 15 height 15
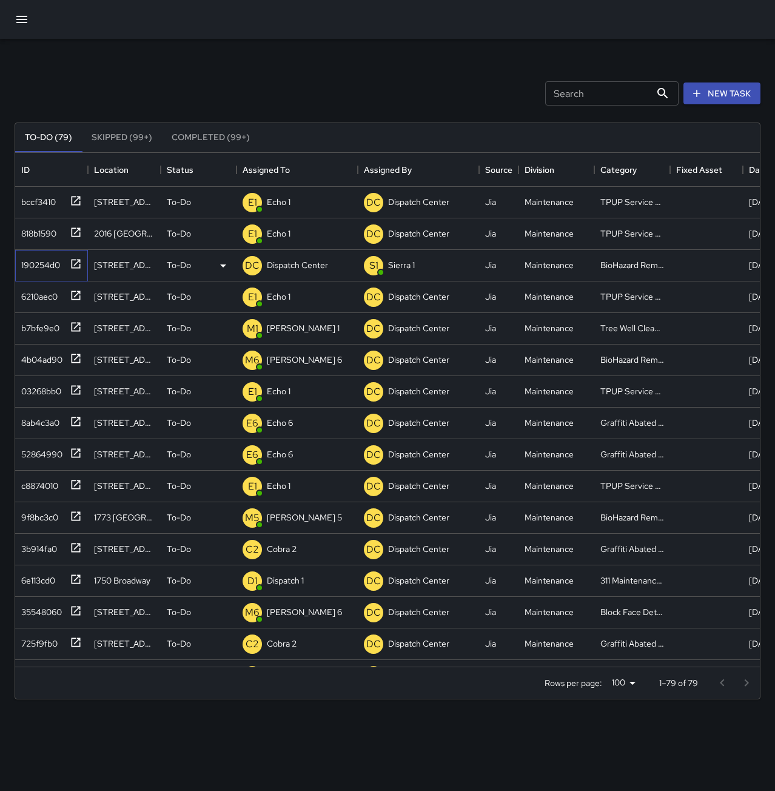
click at [47, 259] on div "190254d0" at bounding box center [38, 262] width 44 height 17
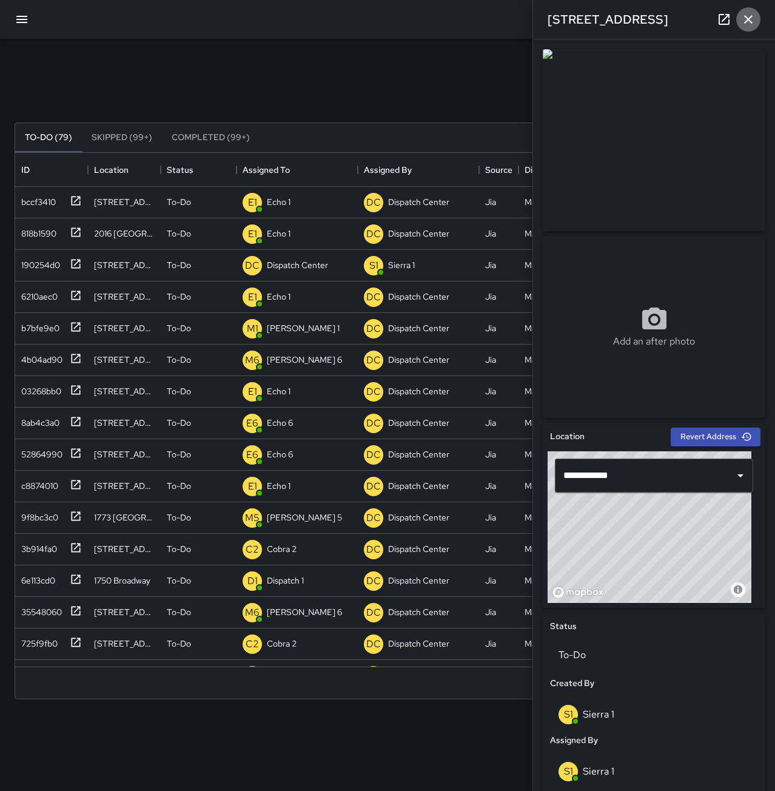
click at [753, 20] on icon "button" at bounding box center [748, 19] width 15 height 15
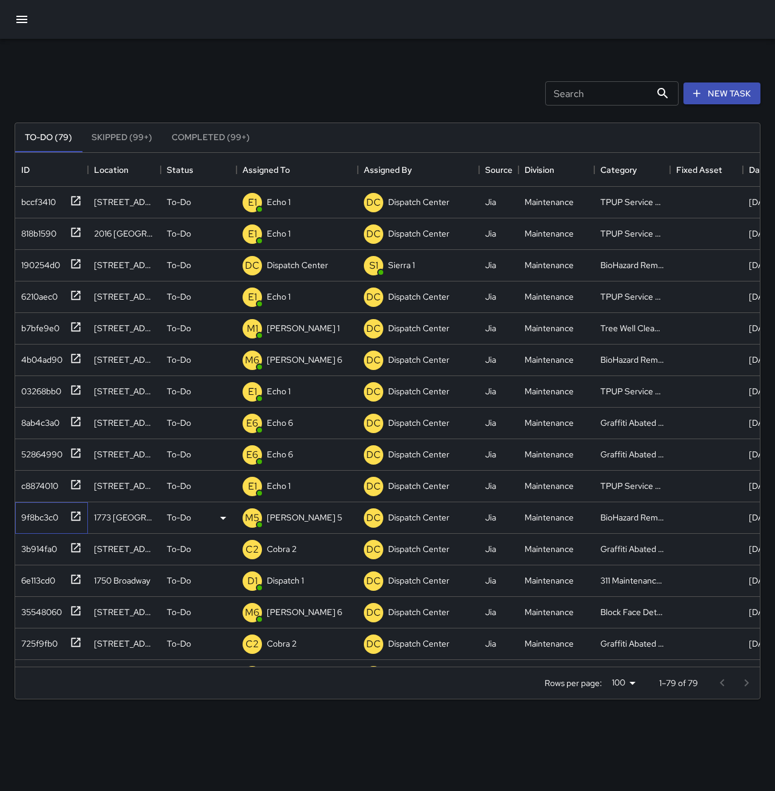
click at [42, 512] on div "9f8bc3c0" at bounding box center [37, 514] width 42 height 17
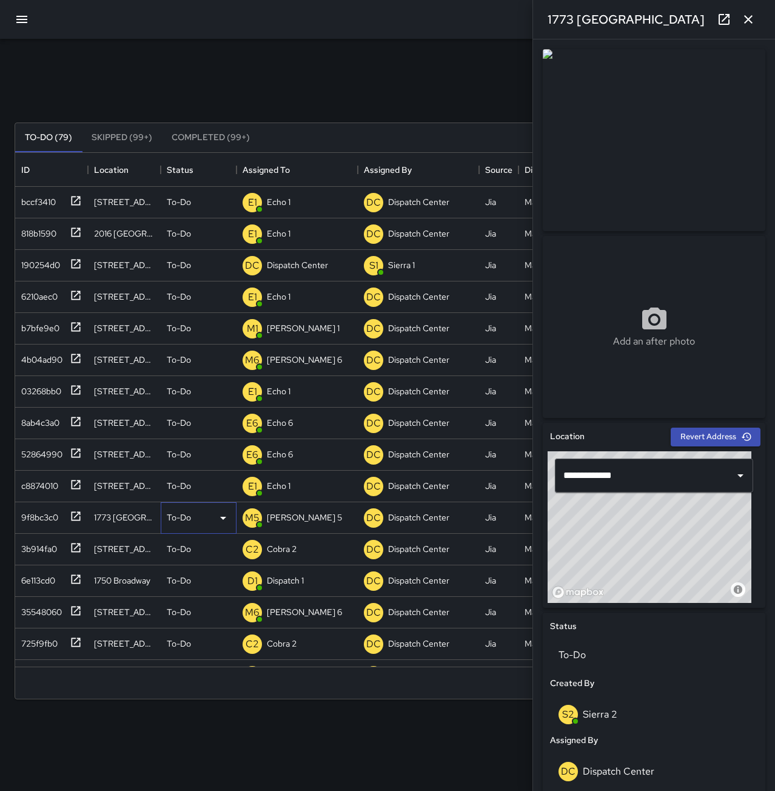
click at [187, 514] on p "To-Do" at bounding box center [179, 517] width 24 height 12
click at [276, 511] on div at bounding box center [387, 395] width 775 height 791
click at [297, 516] on div "M5 Mike 5" at bounding box center [297, 518] width 121 height 32
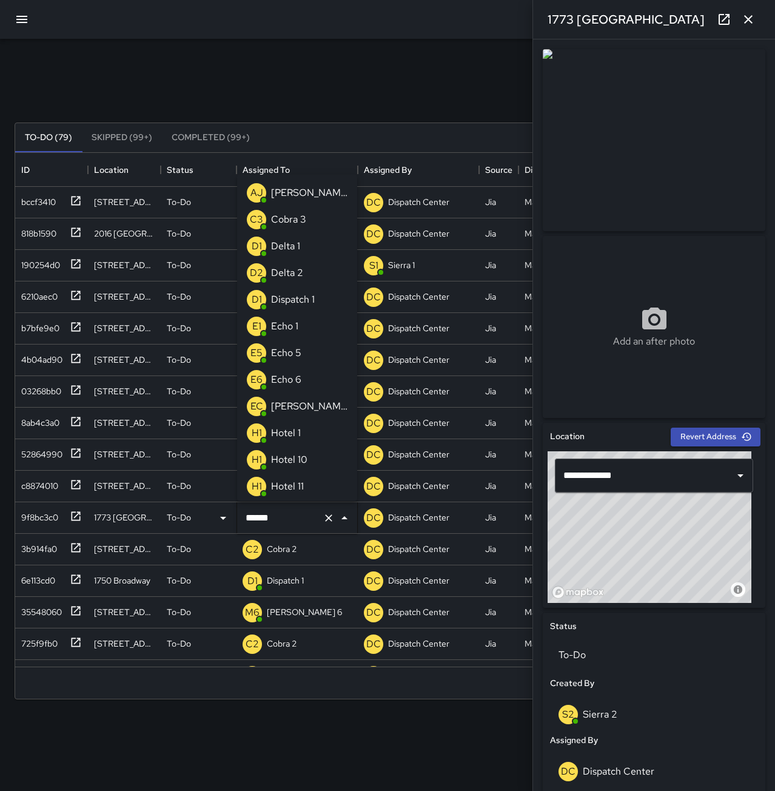
scroll to position [266, 0]
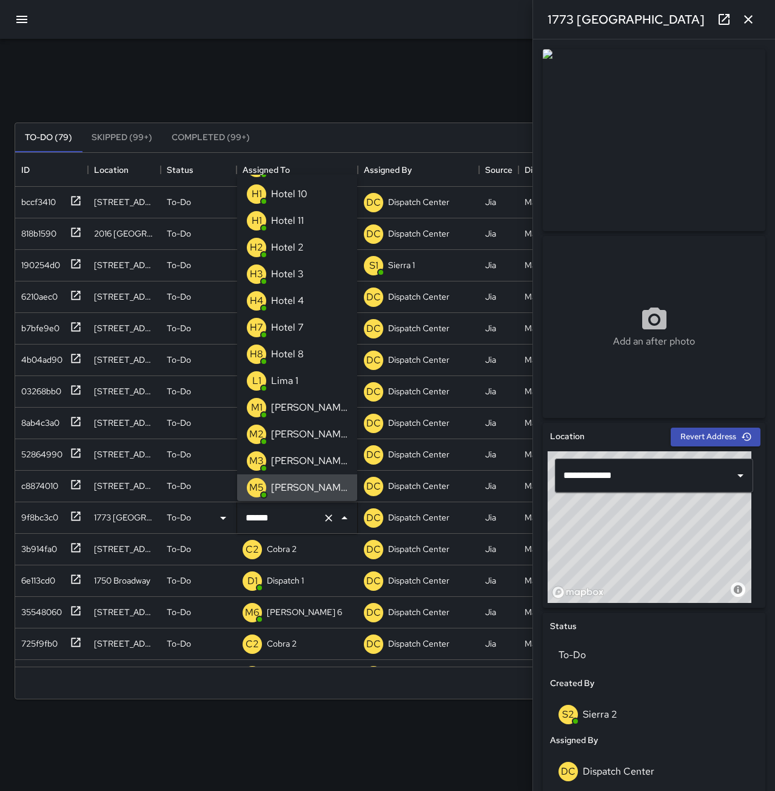
click at [322, 520] on button "Clear" at bounding box center [328, 517] width 17 height 17
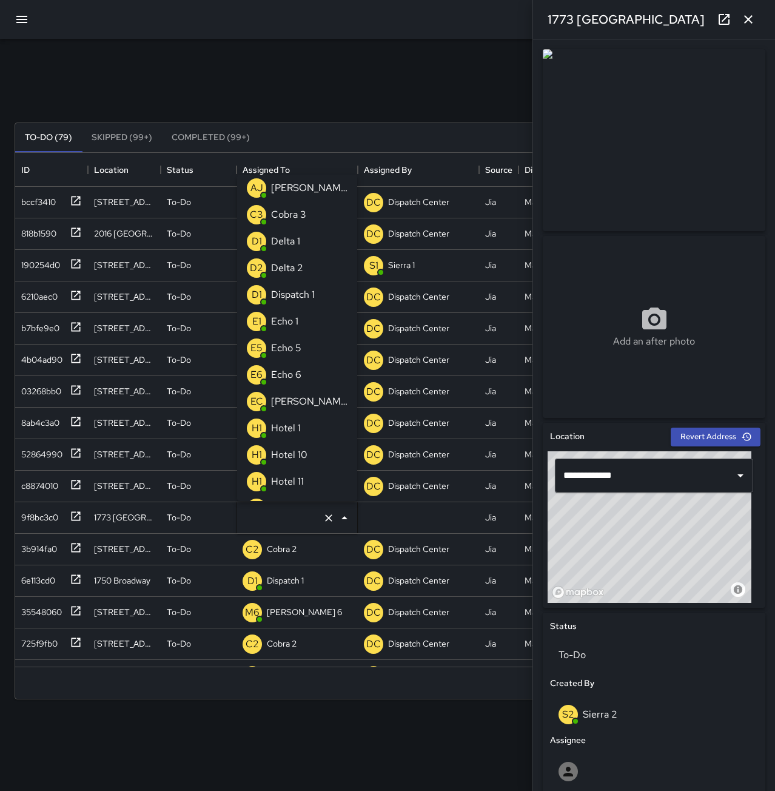
click at [312, 297] on p "Dispatch 1" at bounding box center [293, 294] width 44 height 15
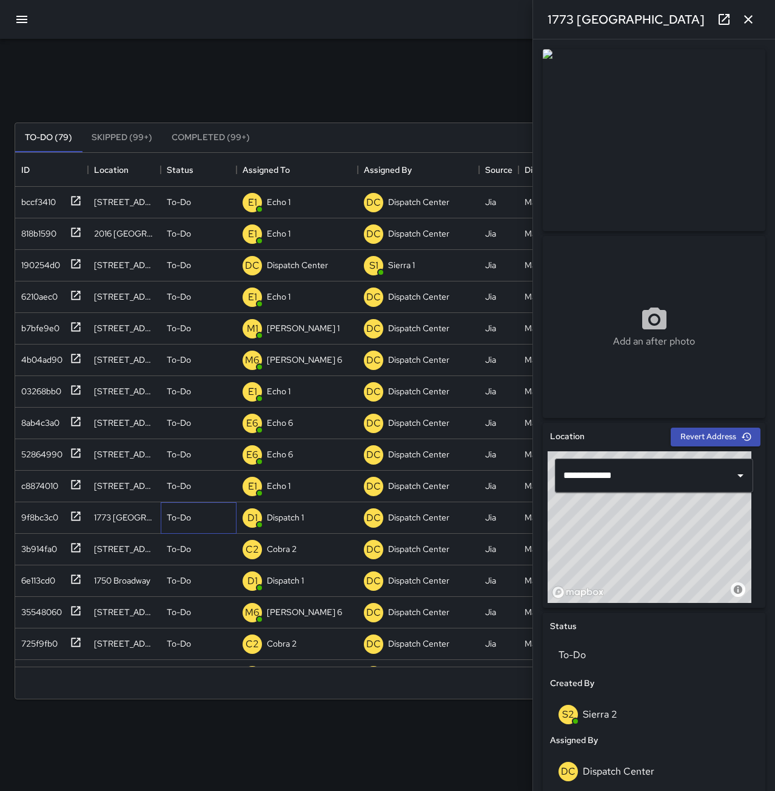
click at [213, 520] on div "To-Do" at bounding box center [199, 517] width 64 height 12
click at [199, 571] on li "Skipped" at bounding box center [198, 573] width 75 height 22
click at [754, 20] on icon "button" at bounding box center [748, 19] width 15 height 15
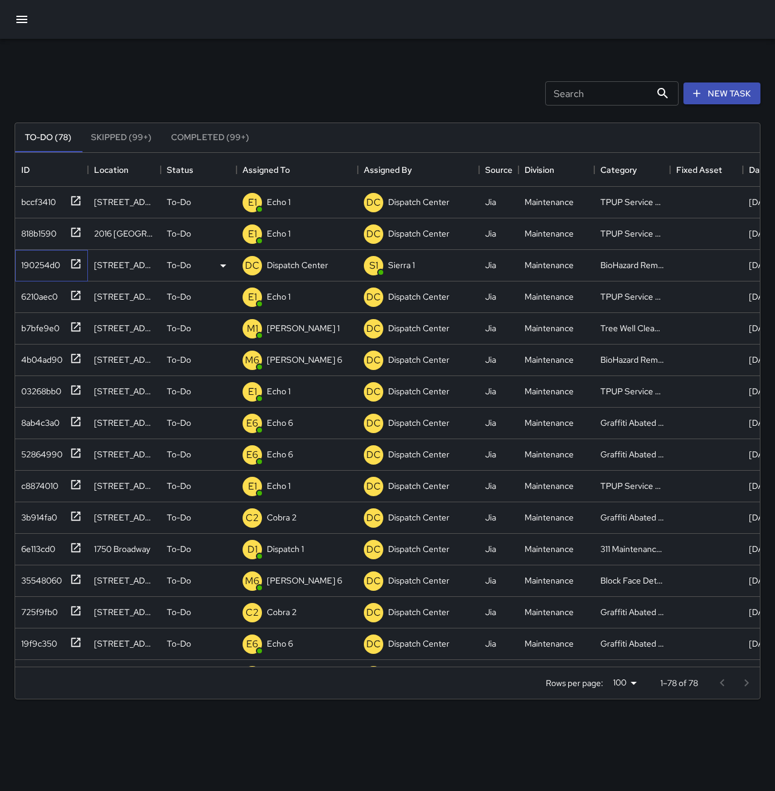
click at [48, 265] on div "190254d0" at bounding box center [38, 262] width 44 height 17
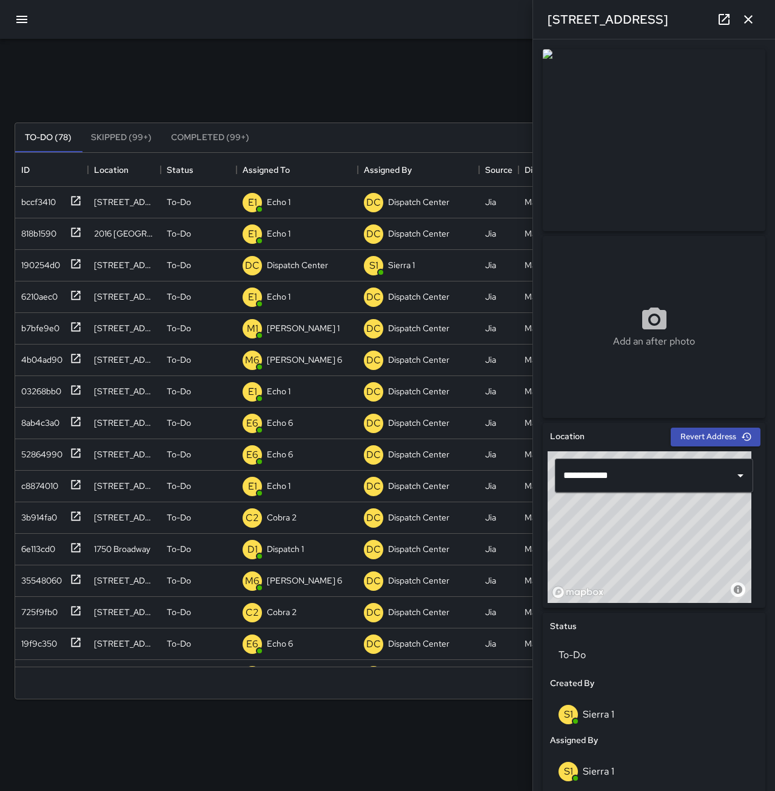
click at [756, 22] on button "button" at bounding box center [748, 19] width 24 height 24
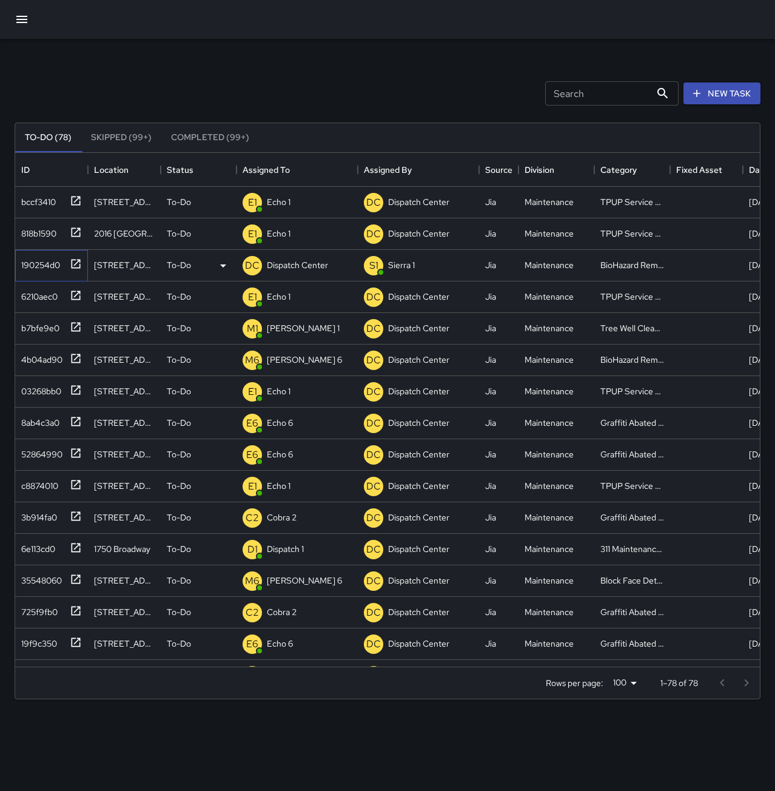
click at [50, 263] on div "190254d0" at bounding box center [38, 262] width 44 height 17
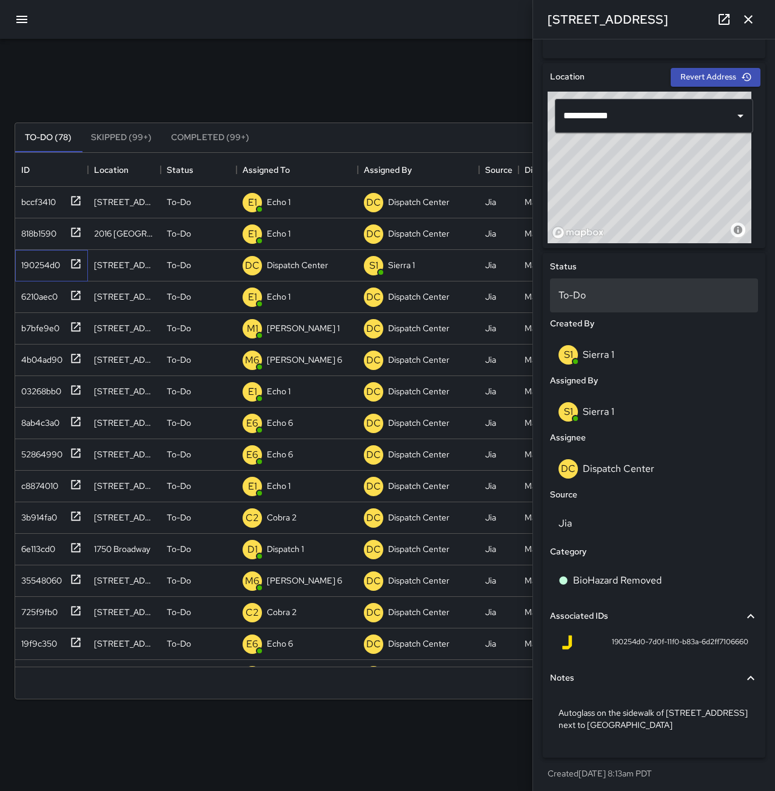
scroll to position [363, 0]
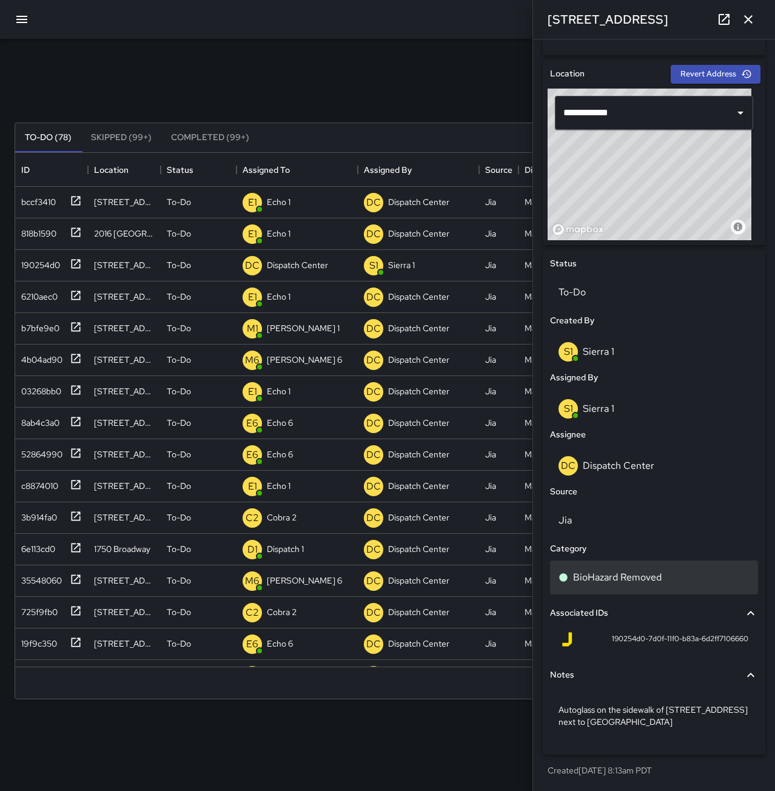
click at [636, 573] on p "BioHazard Removed" at bounding box center [617, 577] width 89 height 15
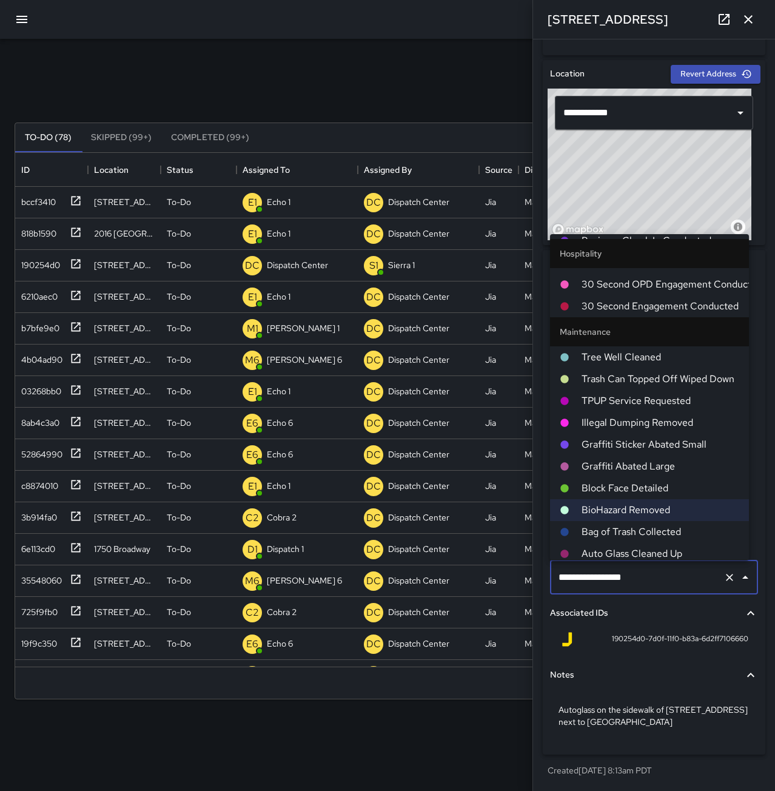
scroll to position [787, 0]
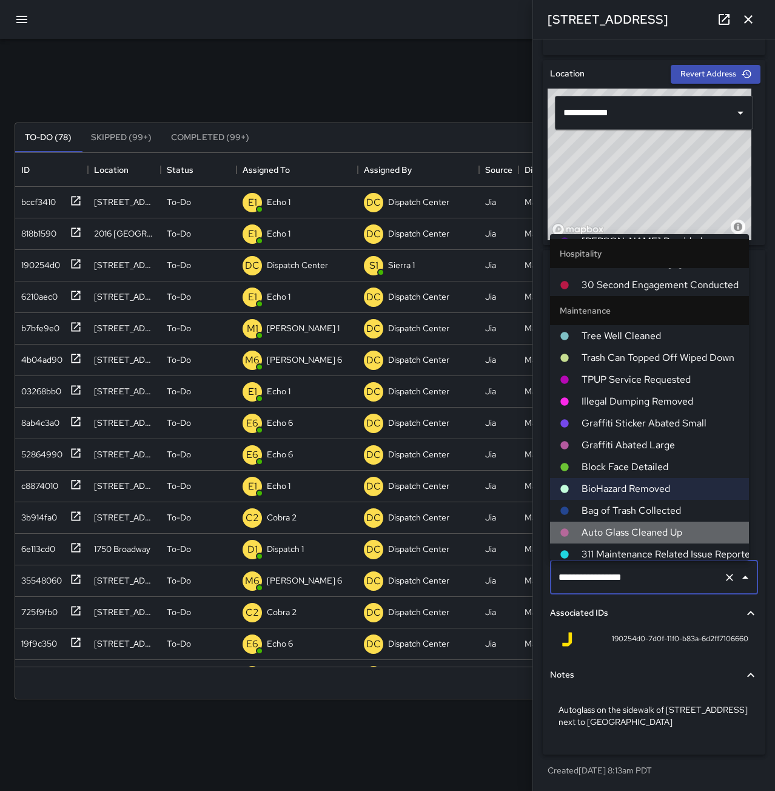
click at [716, 525] on span "Auto Glass Cleaned Up" at bounding box center [661, 532] width 158 height 15
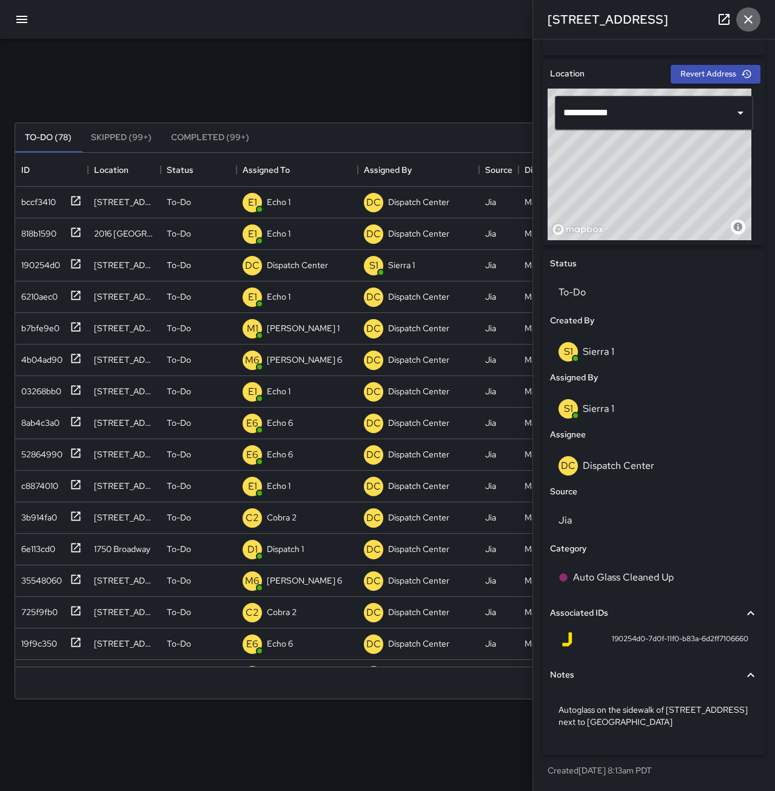
click at [749, 25] on icon "button" at bounding box center [748, 19] width 15 height 15
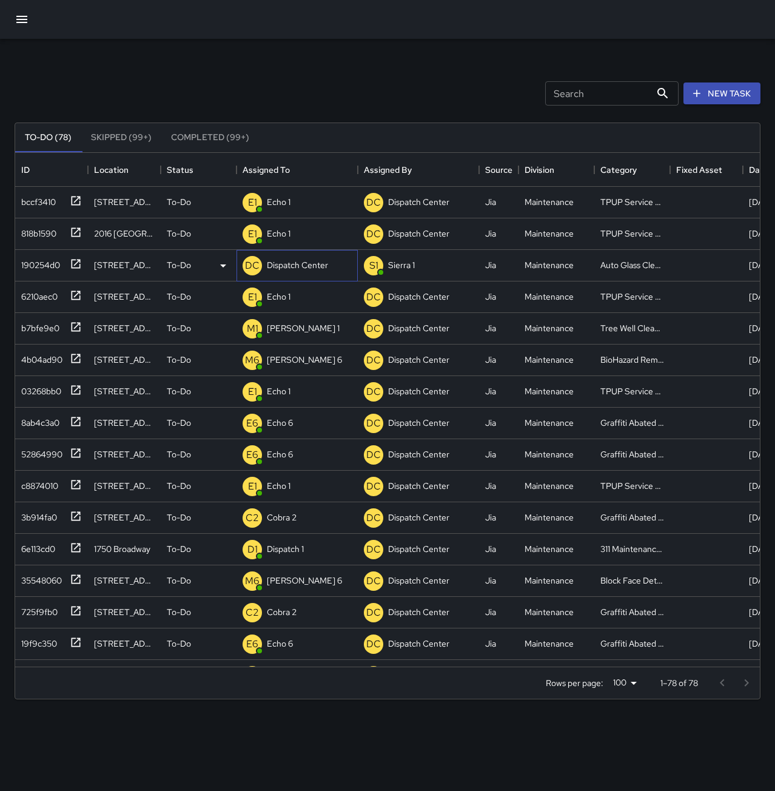
click at [326, 273] on div "Dispatch Center" at bounding box center [297, 265] width 66 height 17
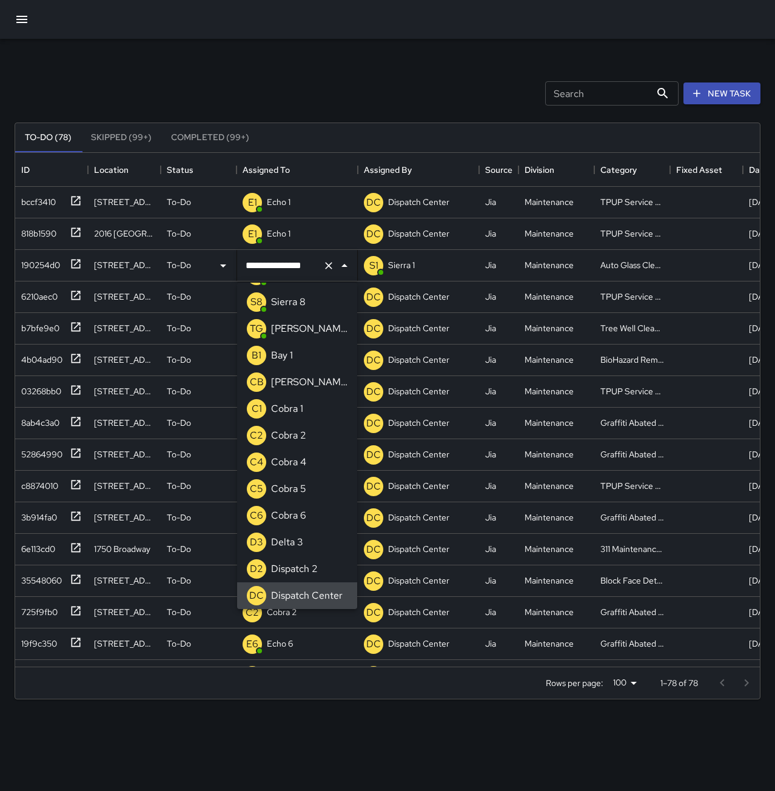
click at [328, 272] on button "Clear" at bounding box center [328, 265] width 17 height 17
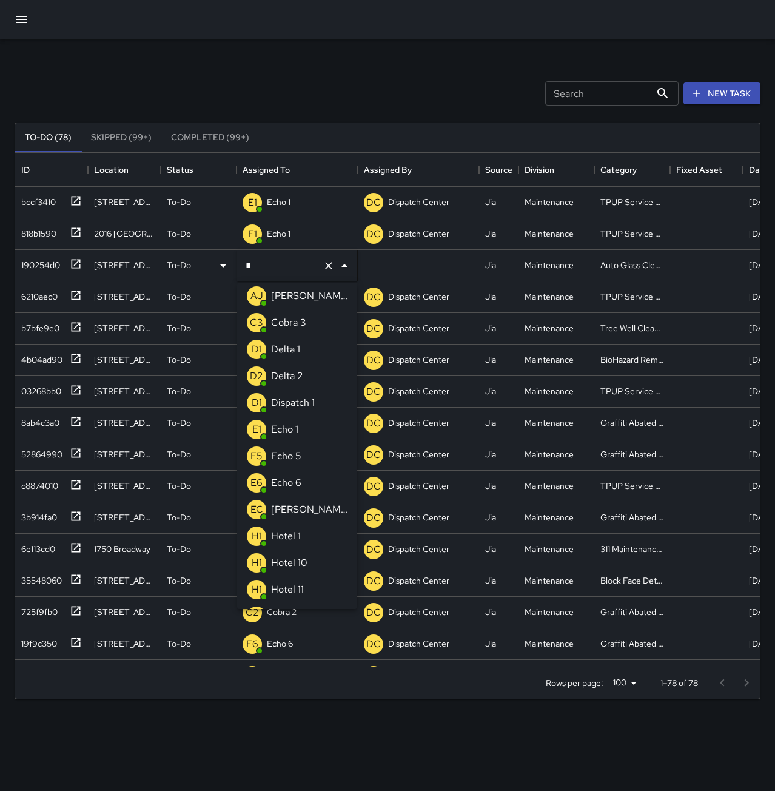
scroll to position [0, 0]
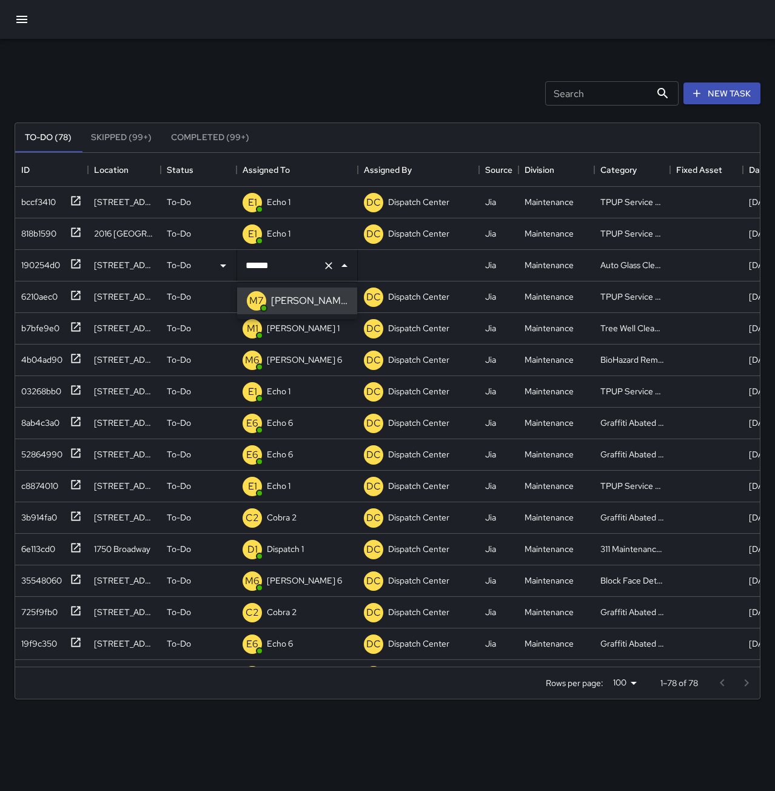
type input "******"
click at [318, 102] on div "Search Search New Task" at bounding box center [387, 93] width 751 height 63
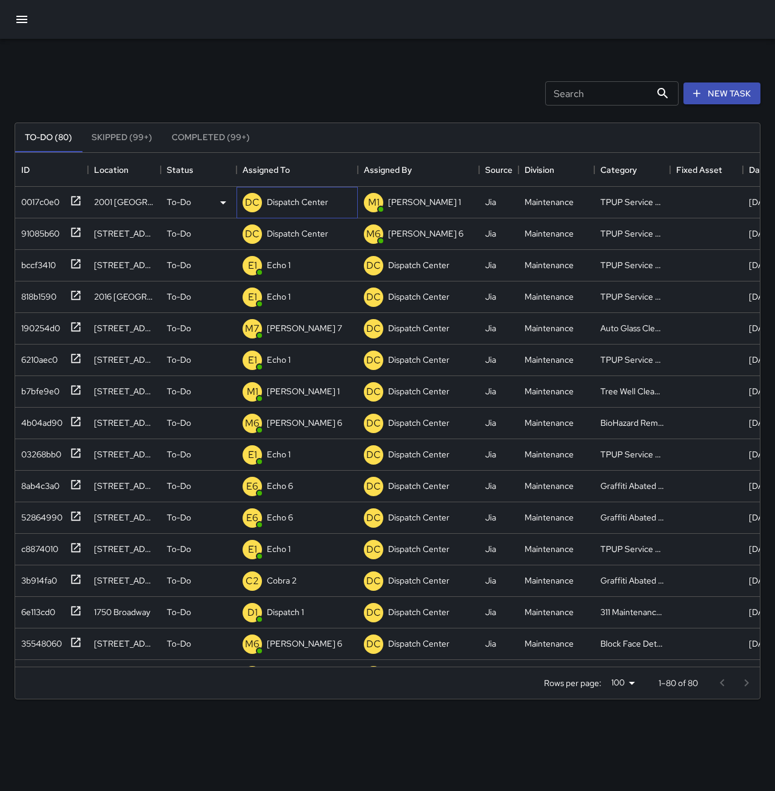
click at [326, 209] on div "Dispatch Center" at bounding box center [297, 201] width 66 height 17
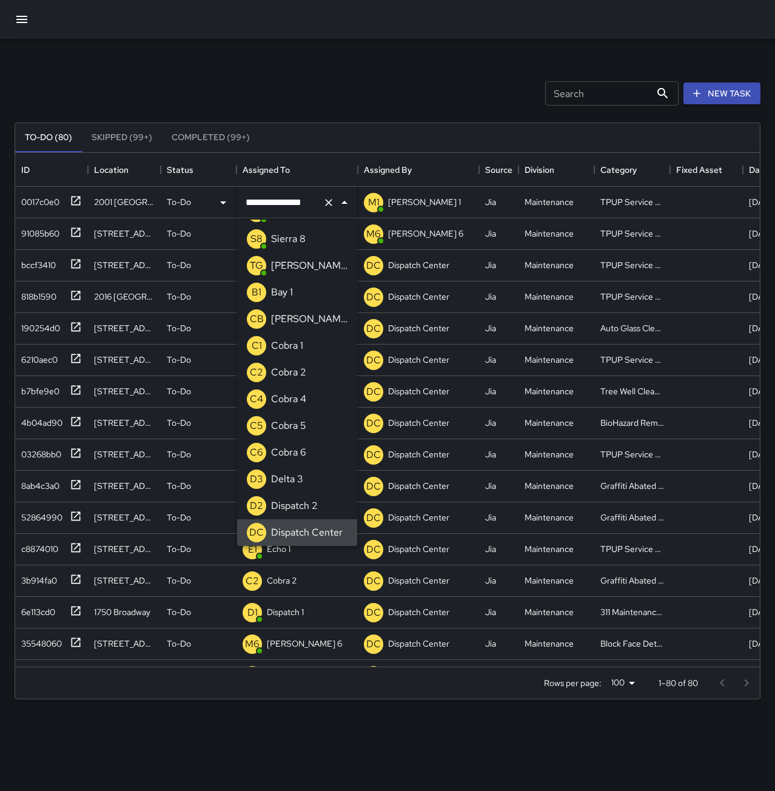
click at [335, 207] on button "Clear" at bounding box center [328, 202] width 17 height 17
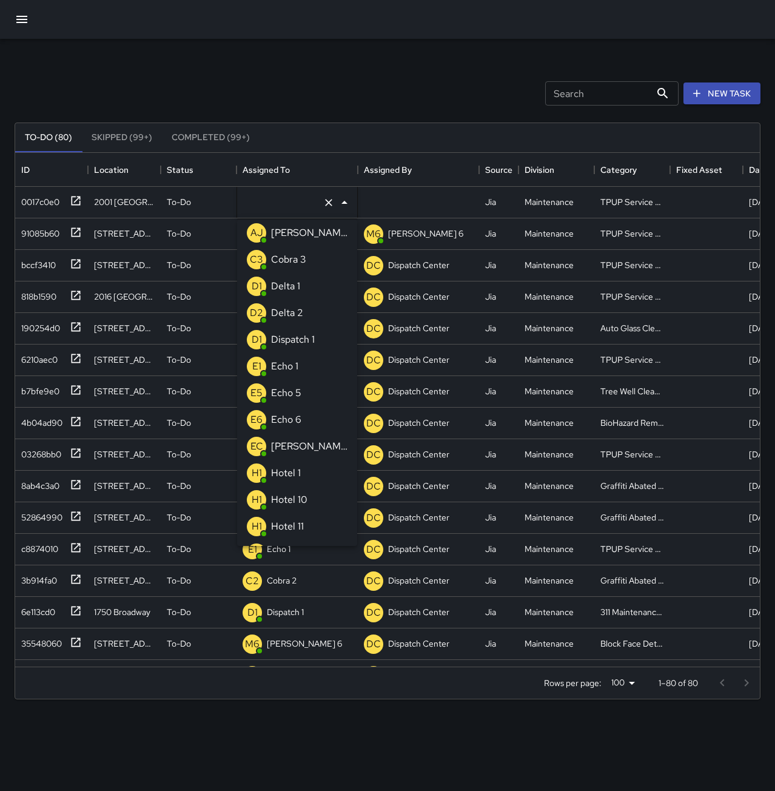
click at [313, 368] on li "E1 Echo 1" at bounding box center [297, 366] width 120 height 27
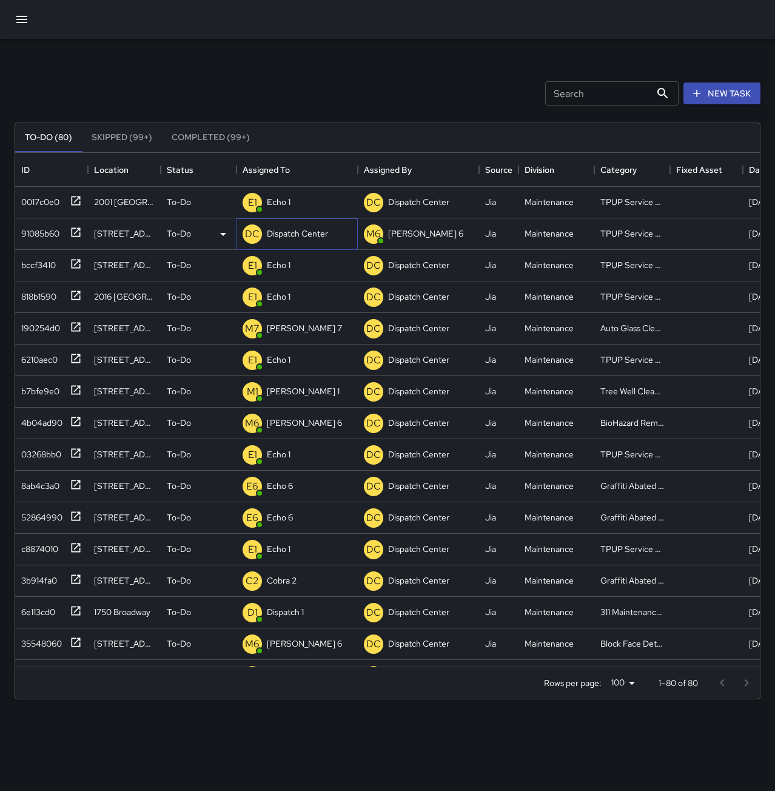
click at [289, 237] on p "Dispatch Center" at bounding box center [297, 233] width 61 height 12
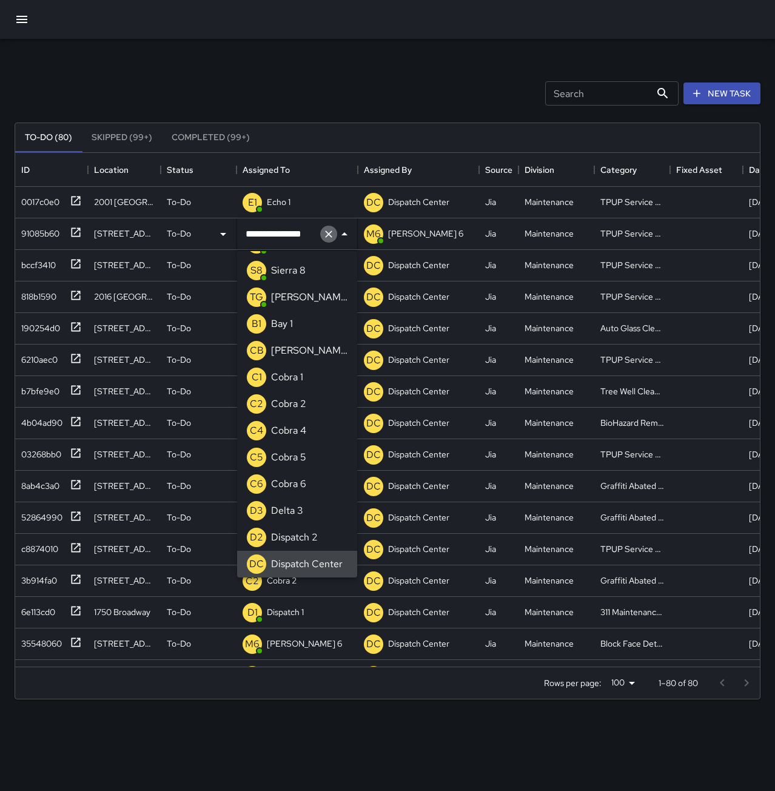
click at [326, 239] on icon "Clear" at bounding box center [329, 234] width 12 height 12
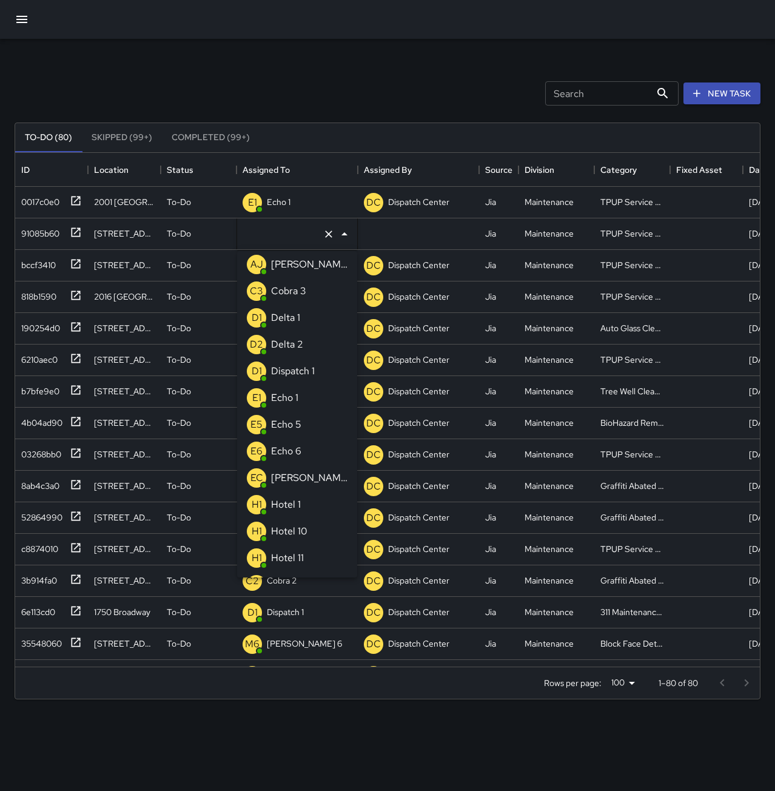
click at [300, 390] on div "Echo 1" at bounding box center [285, 397] width 32 height 19
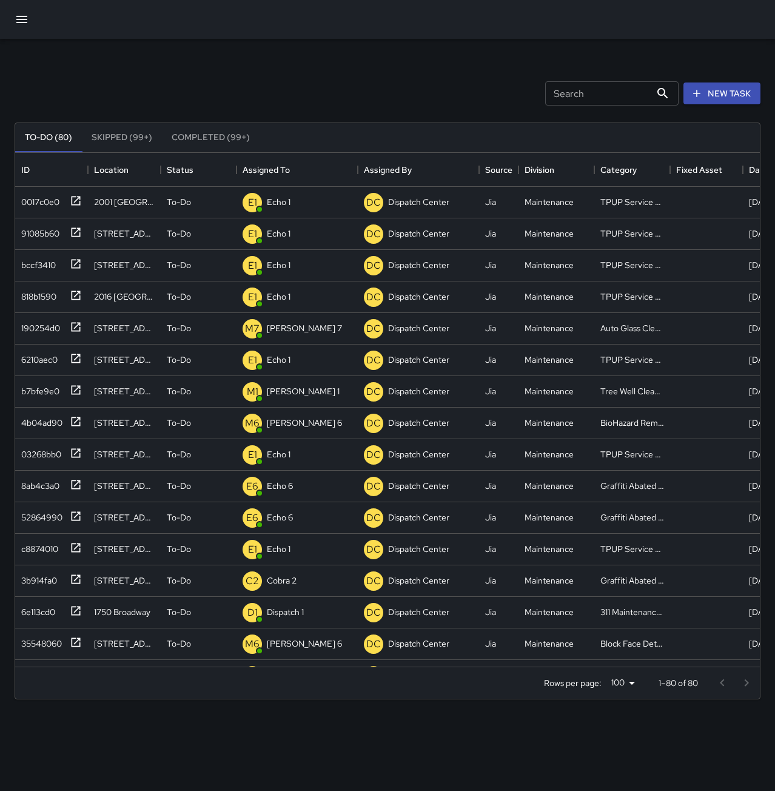
click at [354, 58] on div "Search Search New Task To-Do (80) Skipped (99+) Completed (99+) ID Location Sta…" at bounding box center [387, 377] width 775 height 677
click at [295, 202] on p "Dispatch 1" at bounding box center [285, 202] width 37 height 12
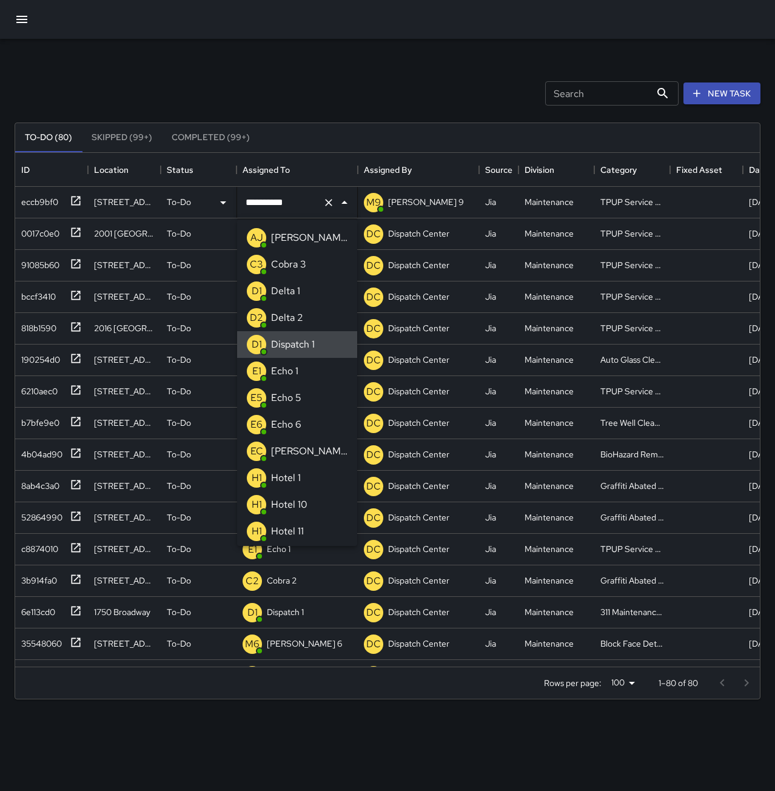
click at [326, 203] on icon "Clear" at bounding box center [329, 203] width 12 height 12
drag, startPoint x: 300, startPoint y: 369, endPoint x: 307, endPoint y: 355, distance: 15.7
click at [301, 369] on li "E1 Echo 1" at bounding box center [297, 371] width 120 height 27
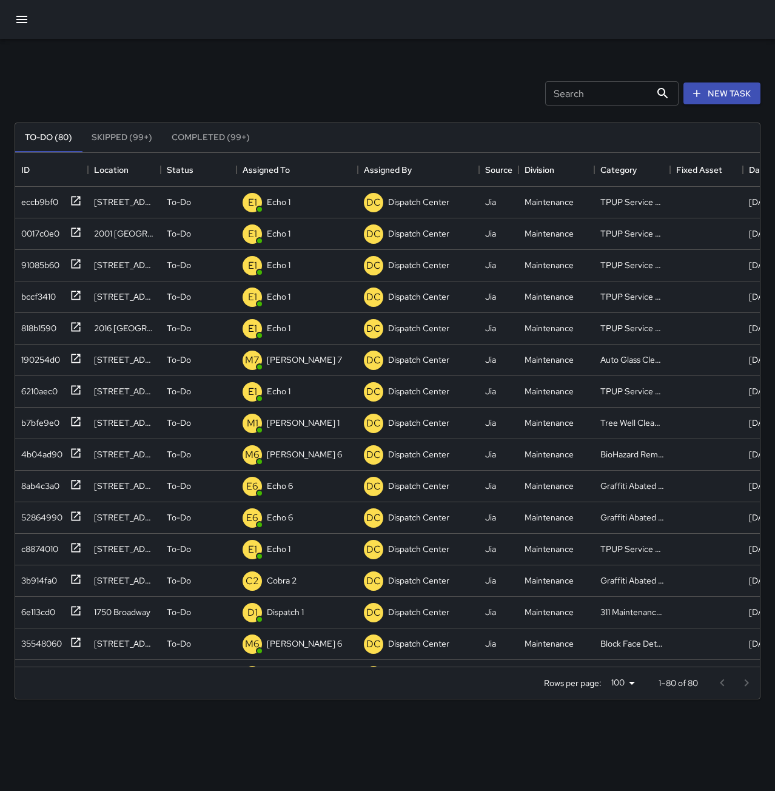
click at [302, 69] on div "Search Search New Task" at bounding box center [387, 93] width 751 height 63
drag, startPoint x: 44, startPoint y: 204, endPoint x: 69, endPoint y: 213, distance: 27.3
click at [44, 204] on div "a2498dc0" at bounding box center [38, 199] width 44 height 17
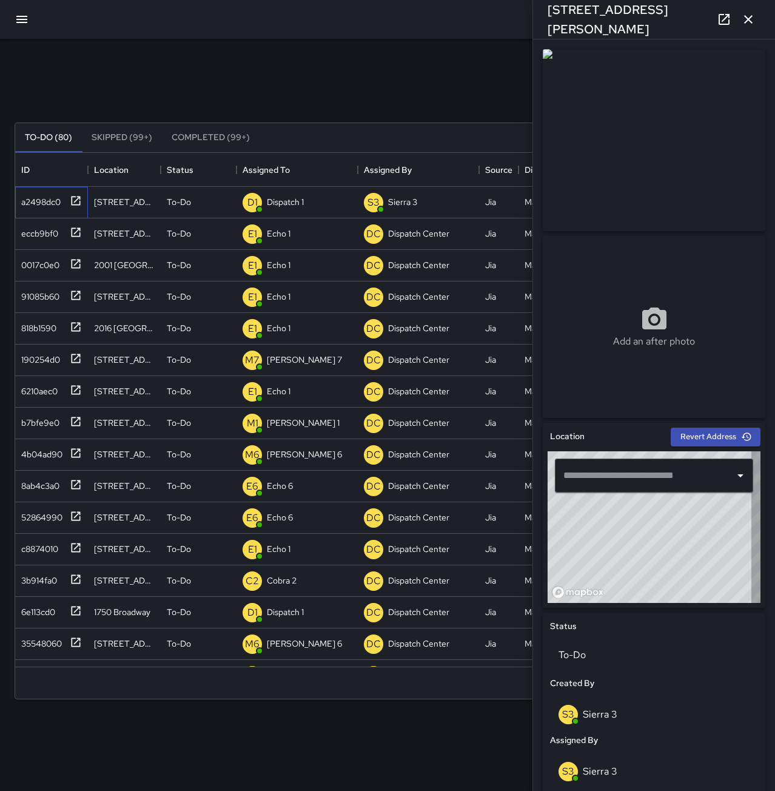
type input "**********"
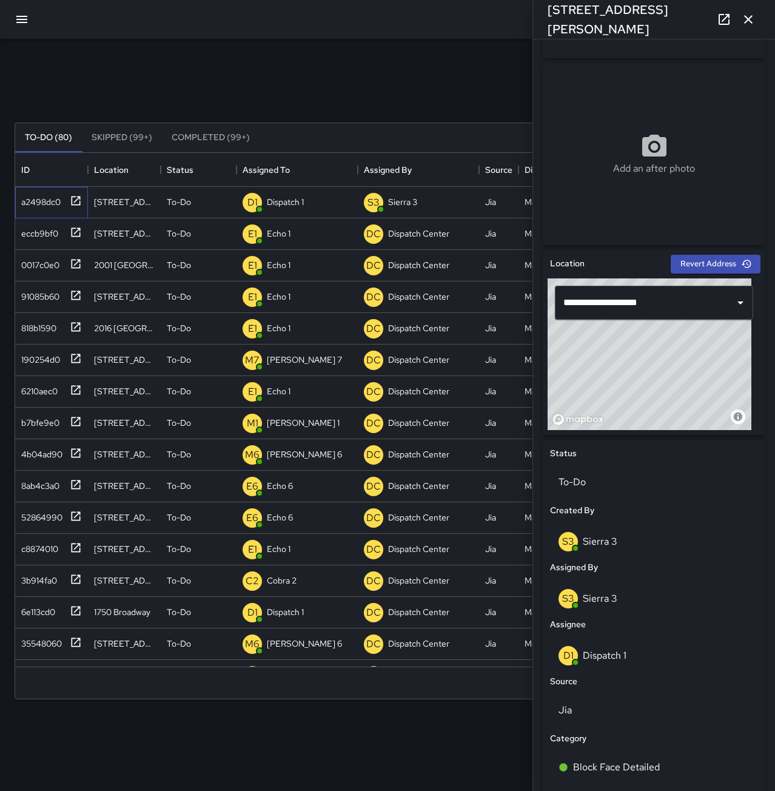
scroll to position [182, 0]
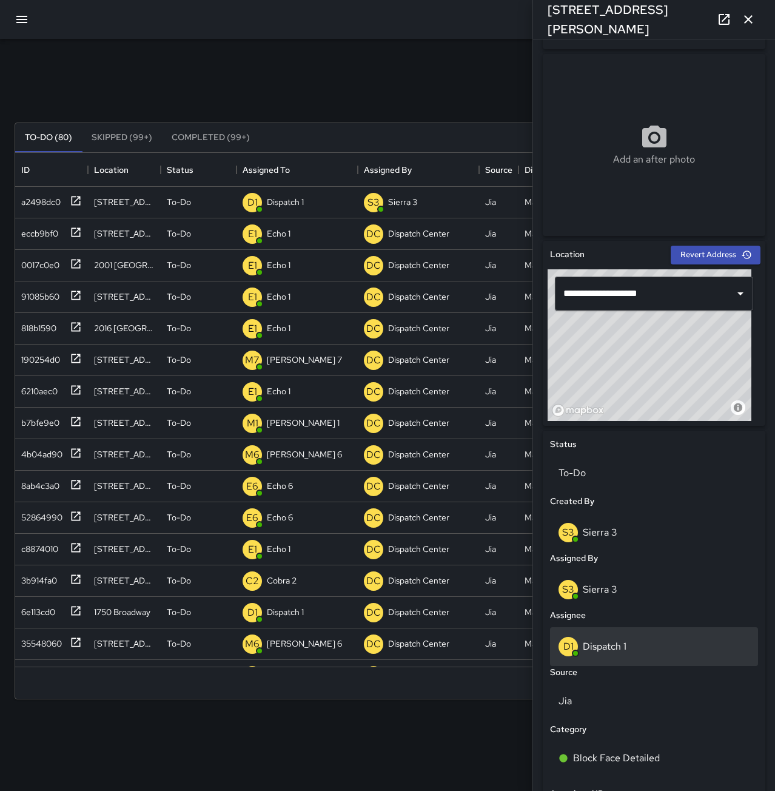
click at [616, 648] on p "Dispatch 1" at bounding box center [605, 646] width 44 height 13
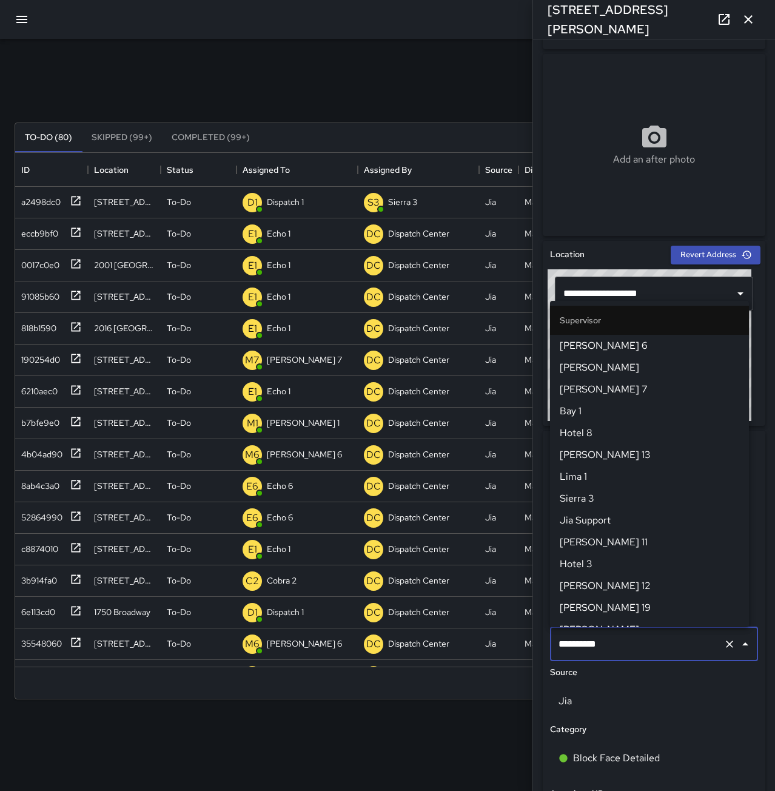
scroll to position [712, 0]
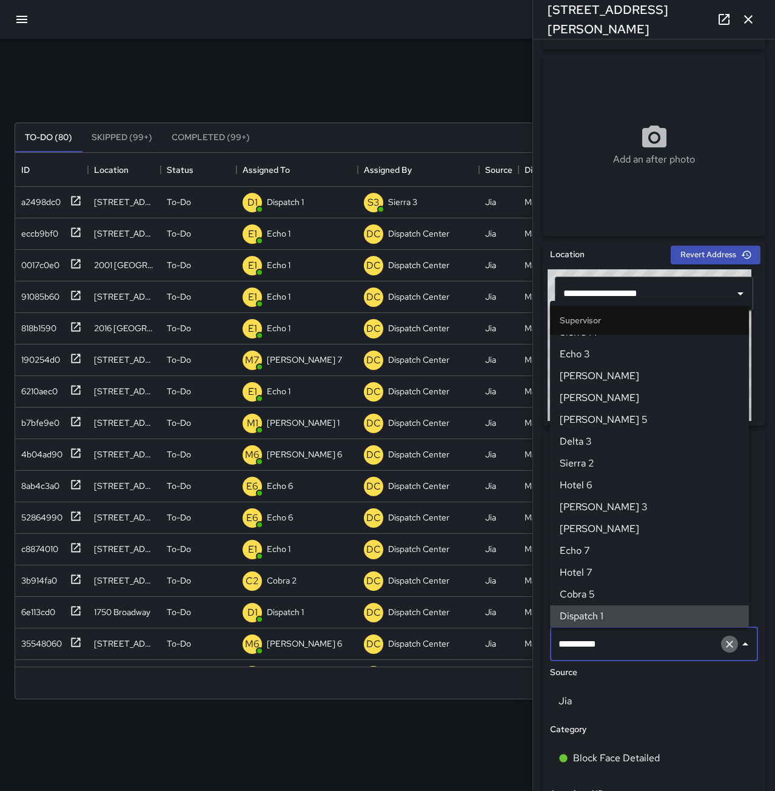
click at [724, 649] on icon "Clear" at bounding box center [730, 644] width 12 height 12
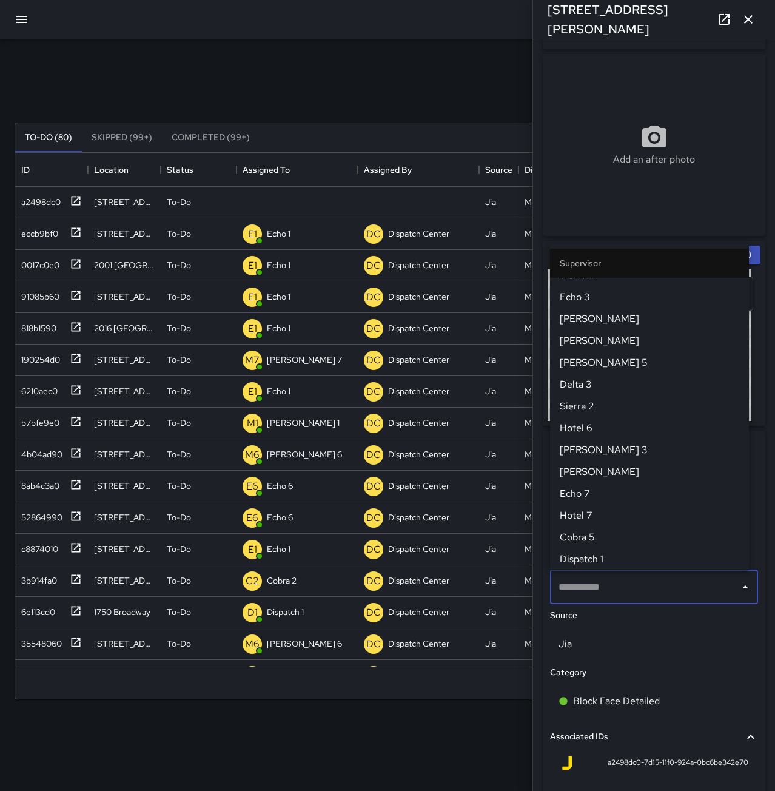
scroll to position [0, 0]
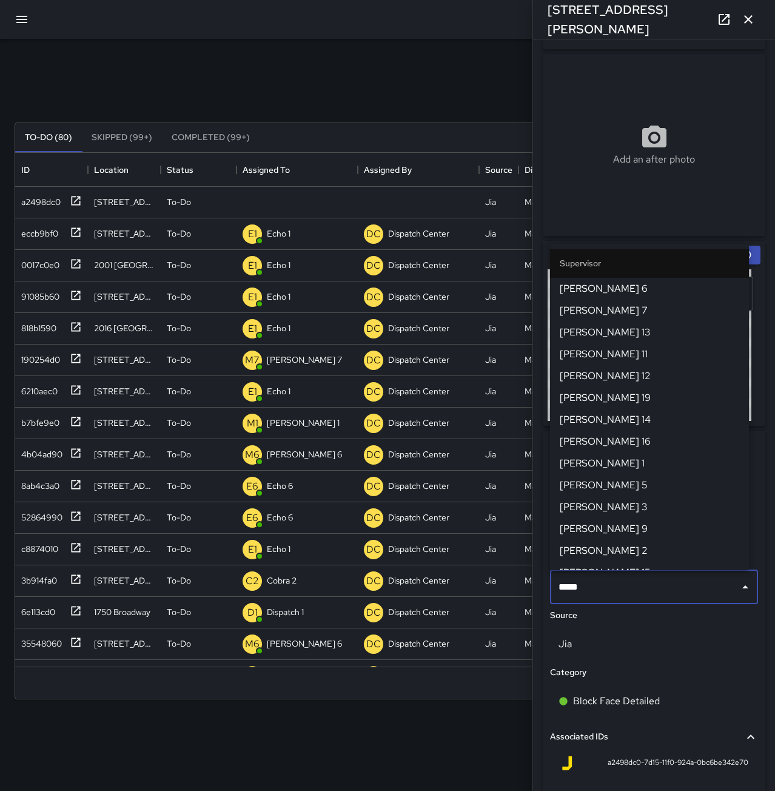
type input "******"
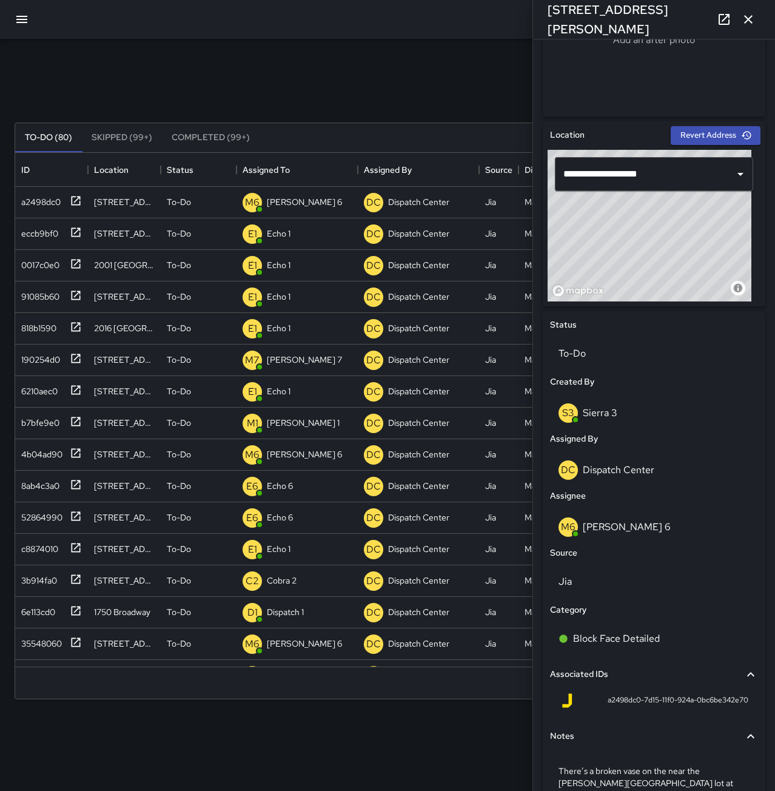
scroll to position [363, 0]
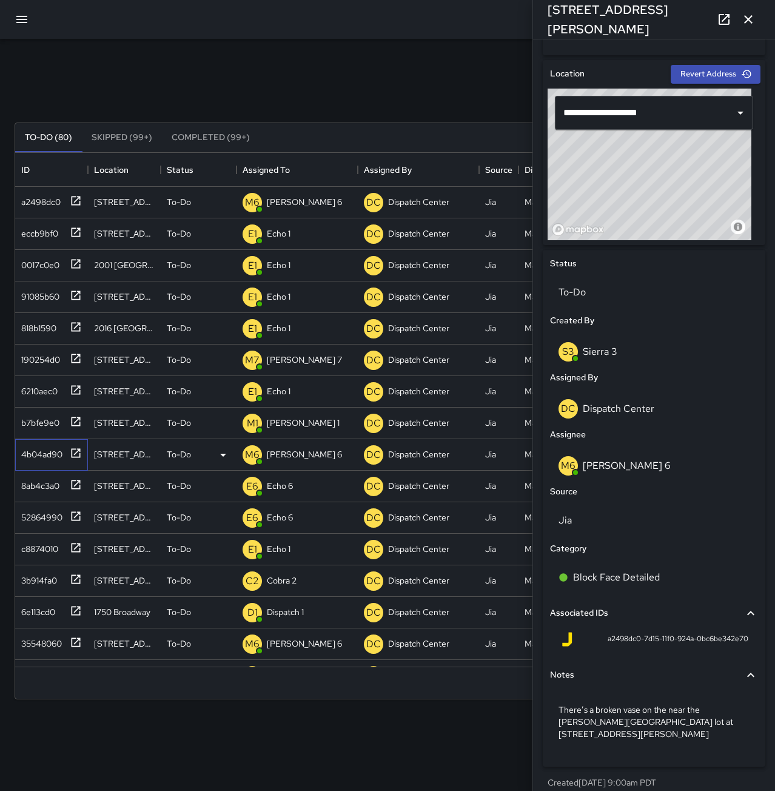
click at [52, 457] on div "4b04ad90" at bounding box center [39, 451] width 46 height 17
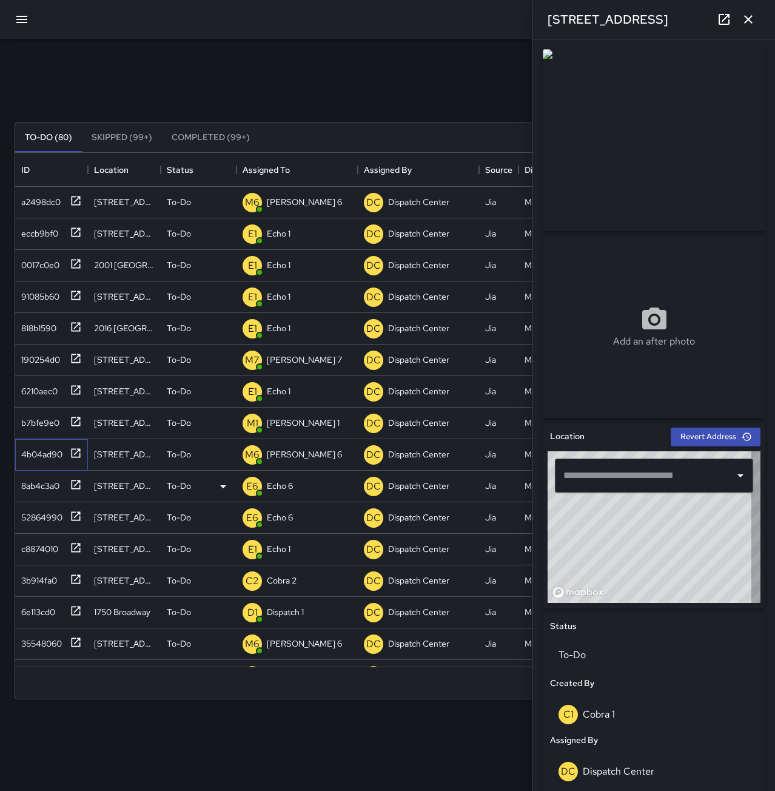
type input "**********"
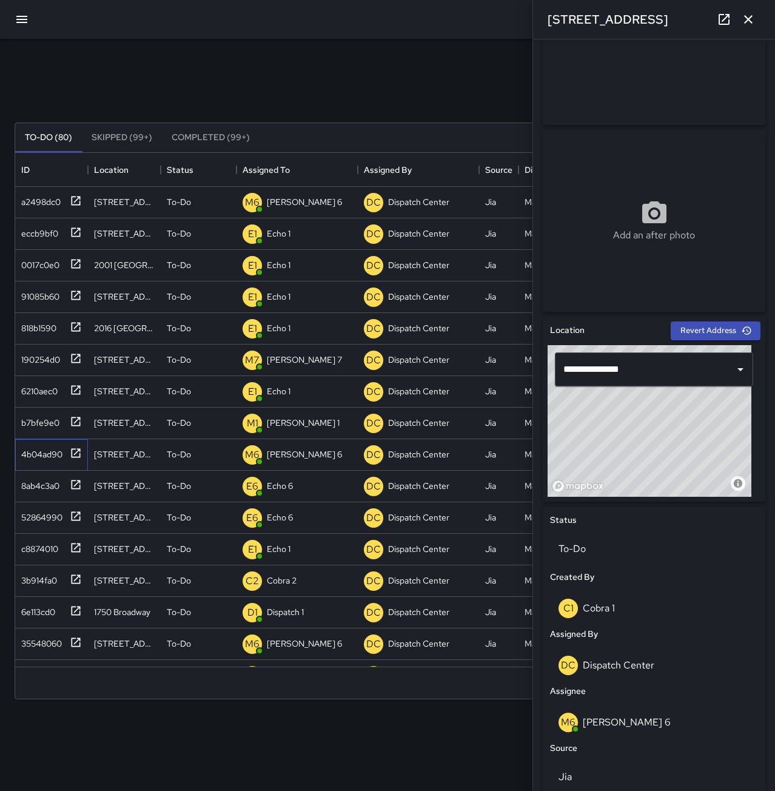
scroll to position [0, 0]
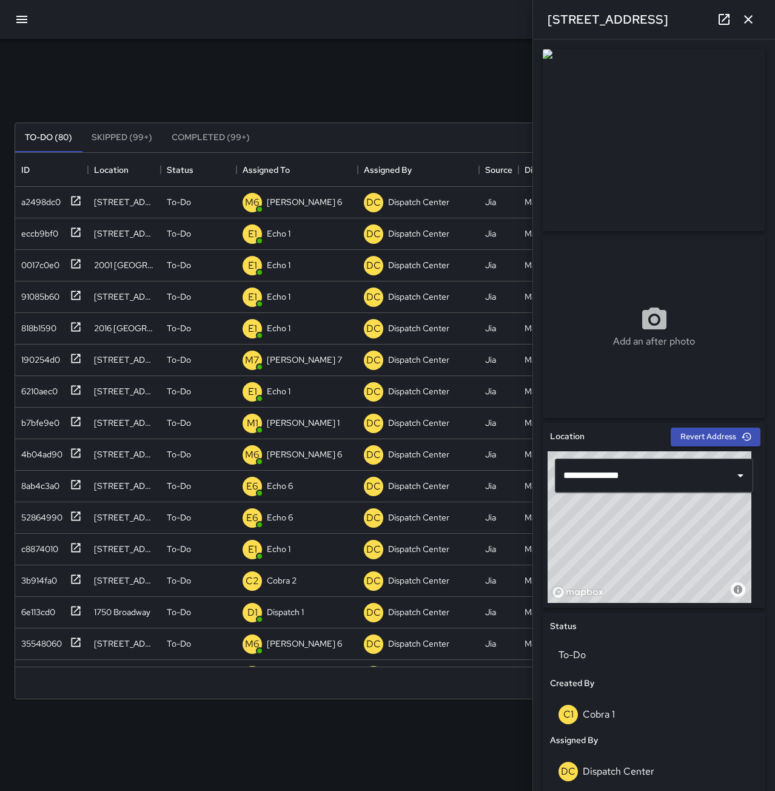
click at [758, 19] on button "button" at bounding box center [748, 19] width 24 height 24
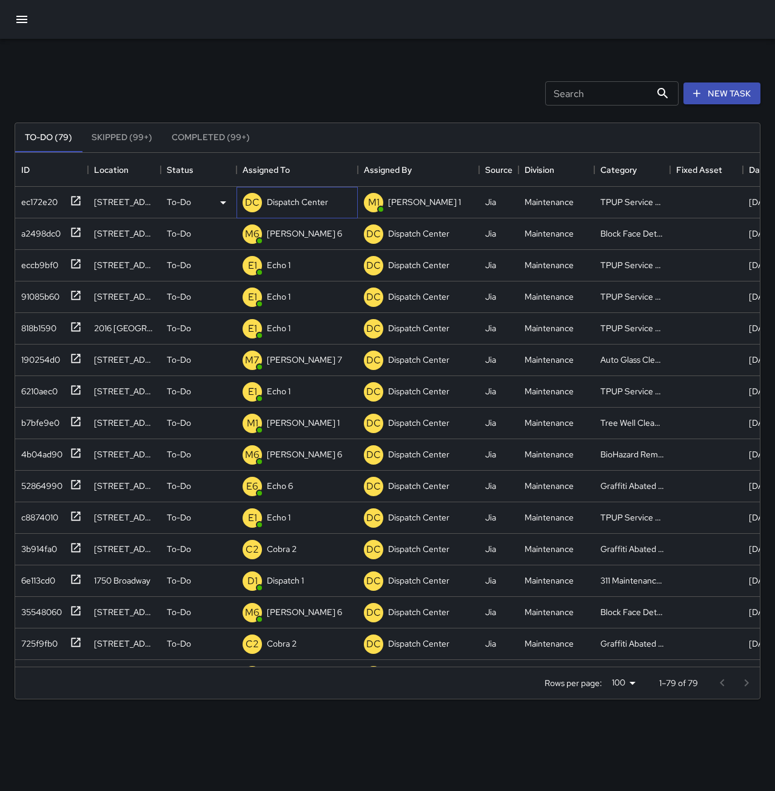
click at [280, 203] on p "Dispatch Center" at bounding box center [297, 202] width 61 height 12
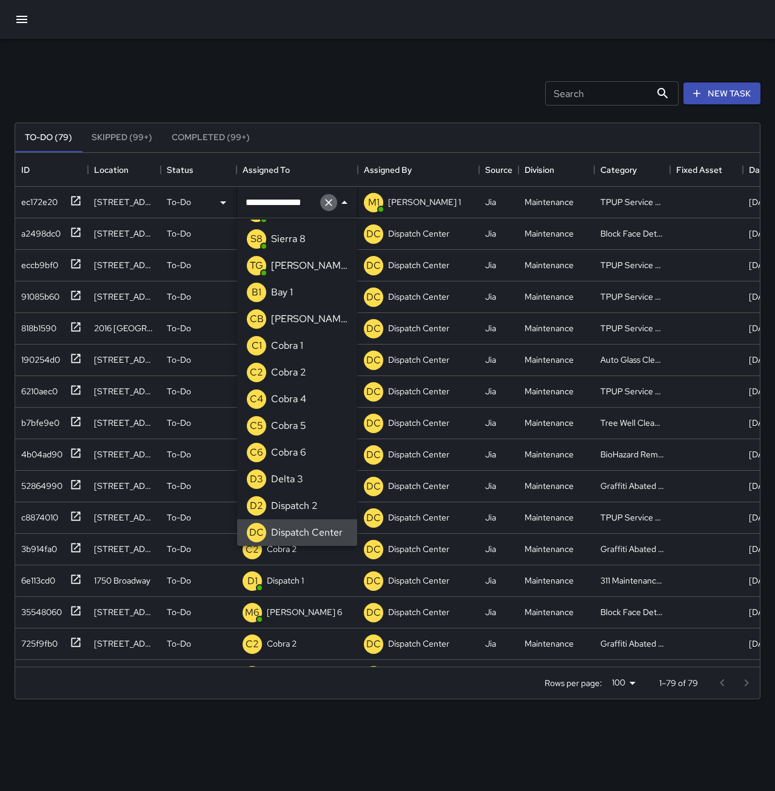
click at [328, 206] on icon "Clear" at bounding box center [329, 203] width 12 height 12
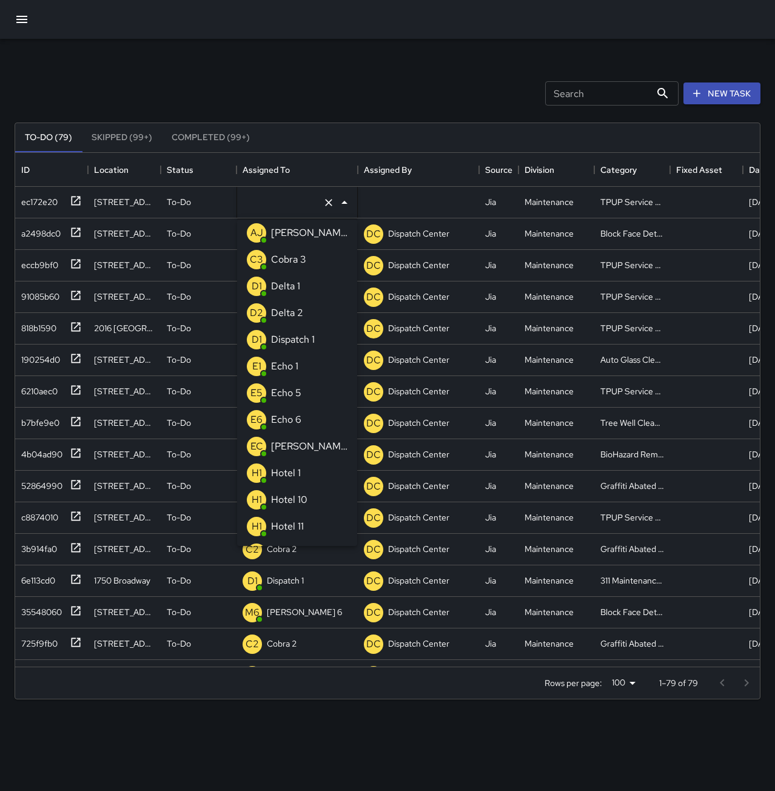
click at [328, 365] on li "E1 Echo 1" at bounding box center [297, 366] width 120 height 27
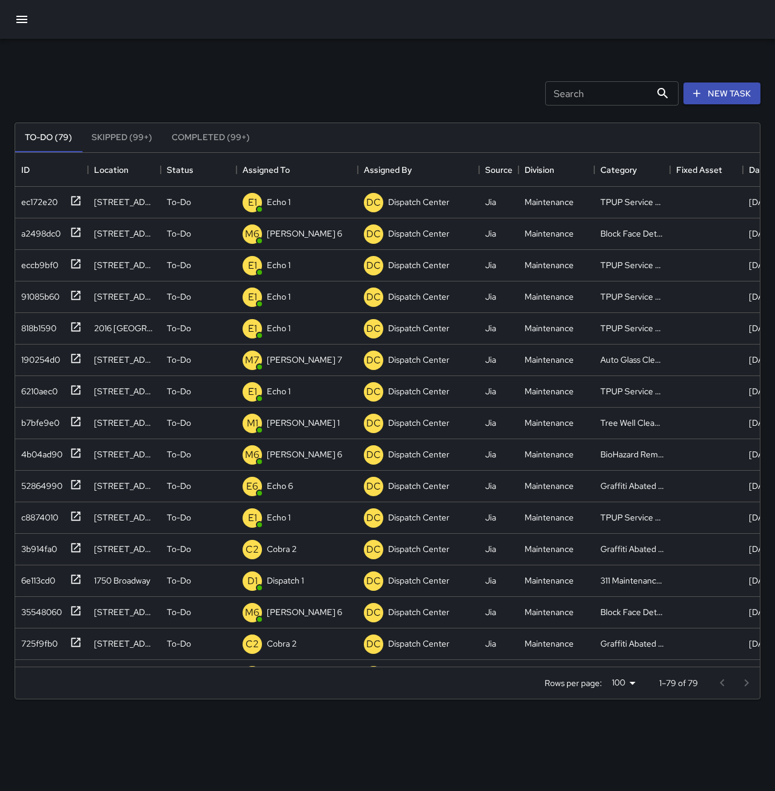
click at [331, 79] on div "Search Search New Task" at bounding box center [387, 93] width 751 height 63
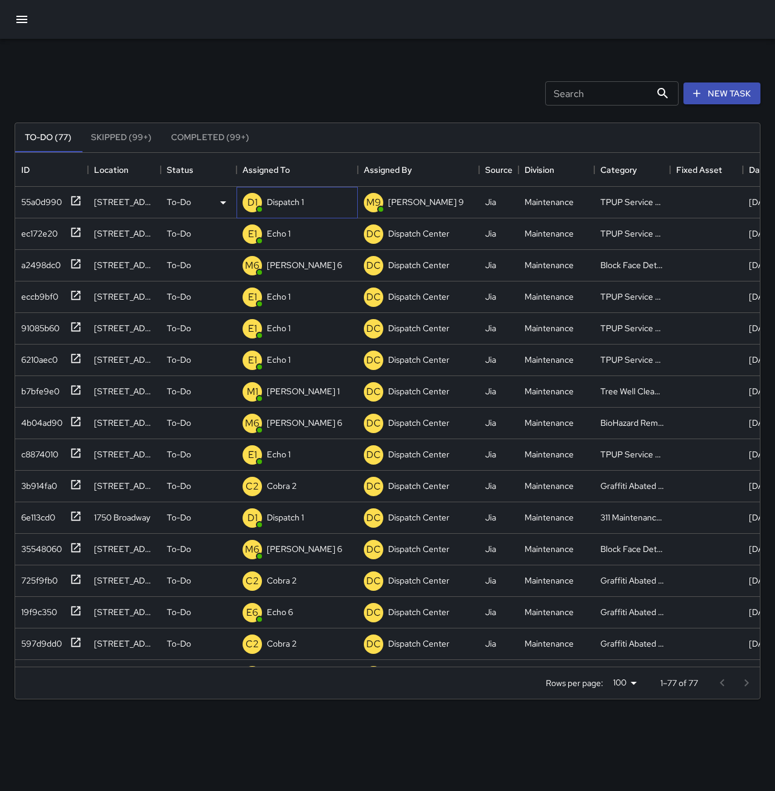
click at [304, 199] on p "Dispatch 1" at bounding box center [285, 202] width 37 height 12
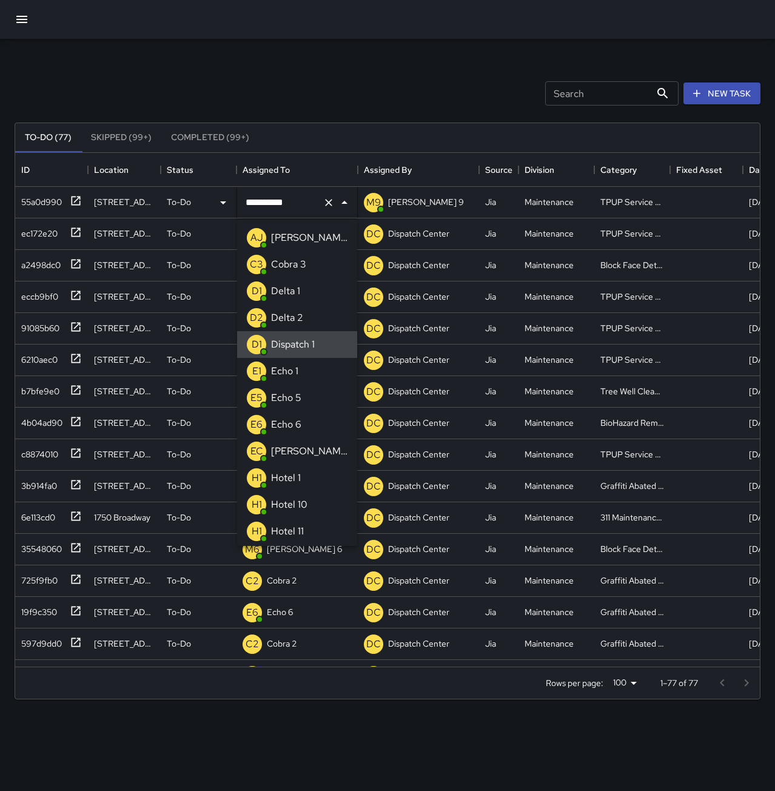
click at [326, 199] on icon "Clear" at bounding box center [329, 203] width 12 height 12
click at [294, 368] on p "Echo 1" at bounding box center [284, 371] width 27 height 15
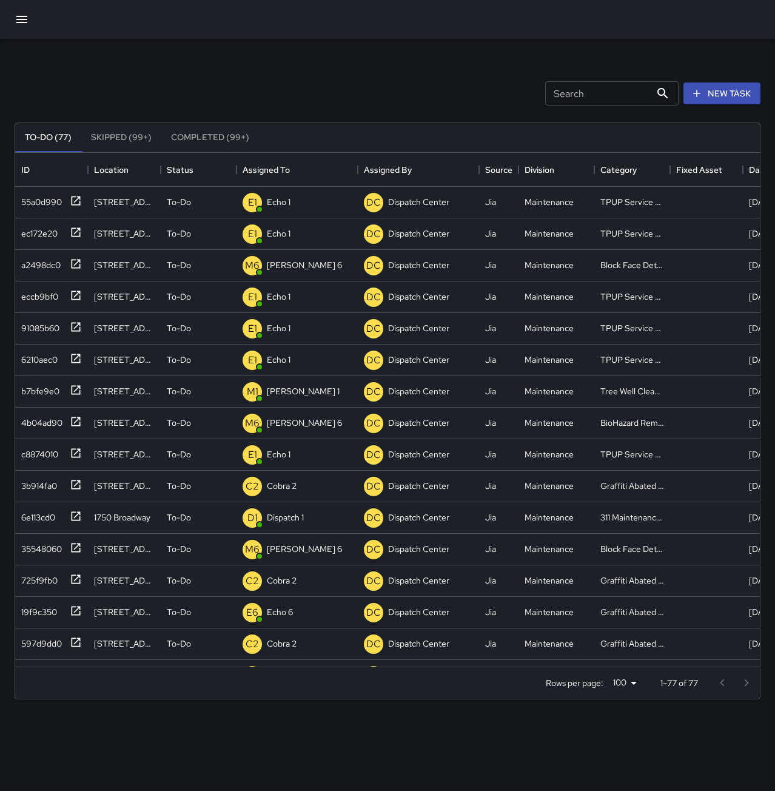
click at [371, 62] on div "Search Search New Task" at bounding box center [387, 93] width 751 height 63
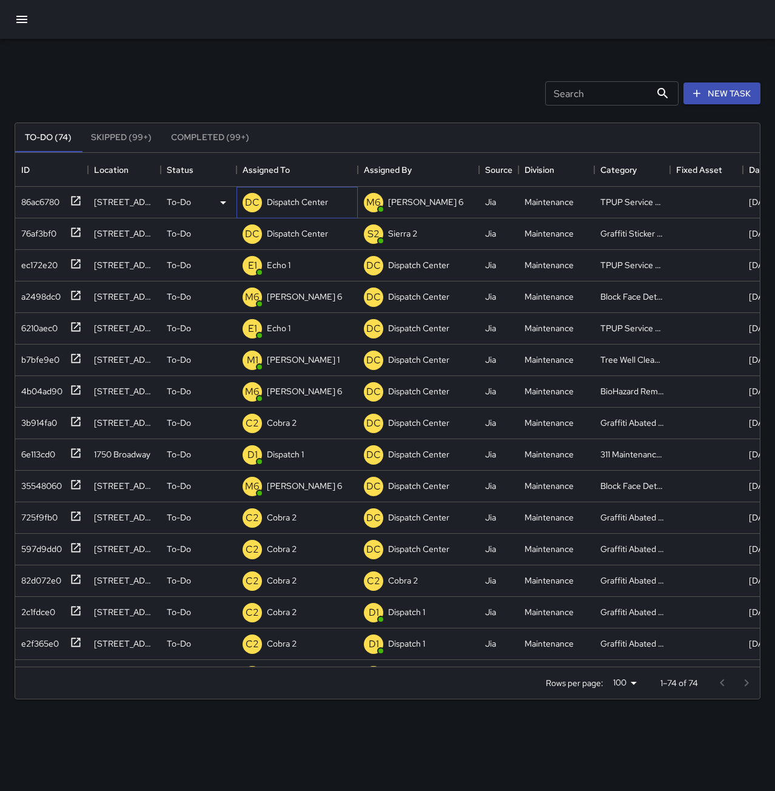
click at [323, 196] on p "Dispatch Center" at bounding box center [297, 202] width 61 height 12
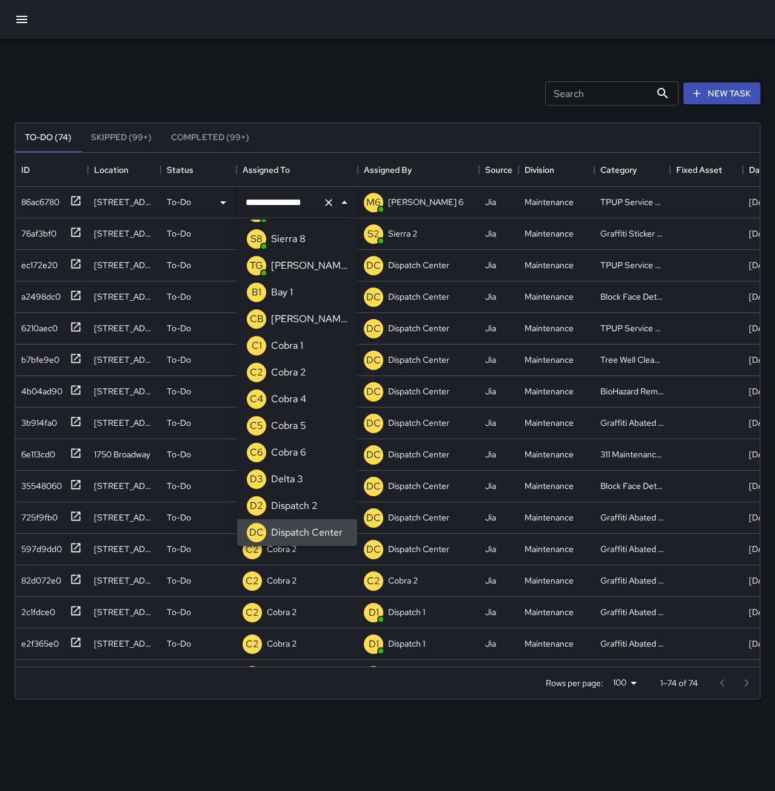
click at [329, 201] on icon "Clear" at bounding box center [329, 203] width 12 height 12
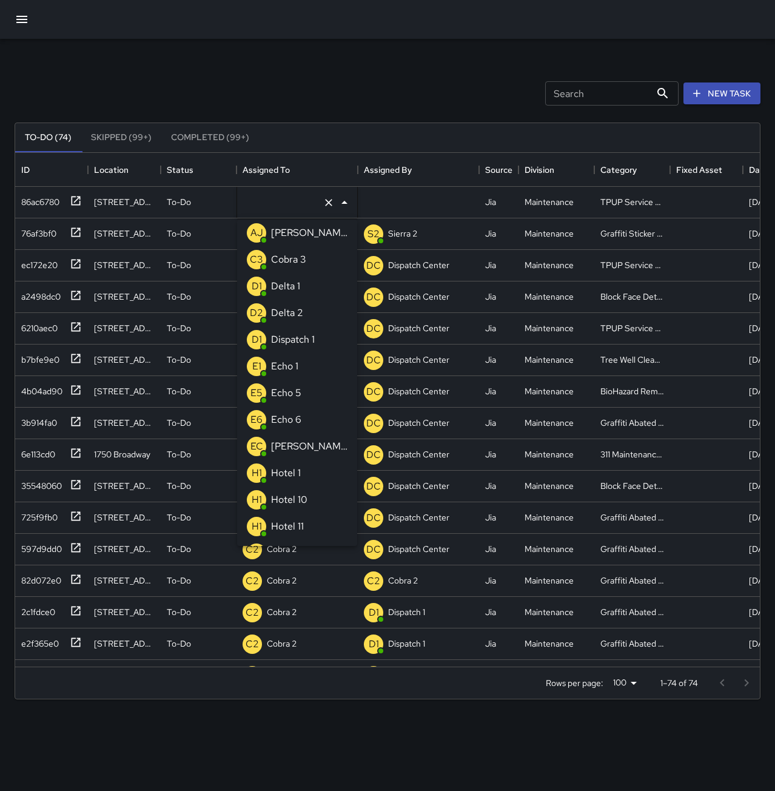
click at [314, 361] on li "E1 Echo 1" at bounding box center [297, 366] width 120 height 27
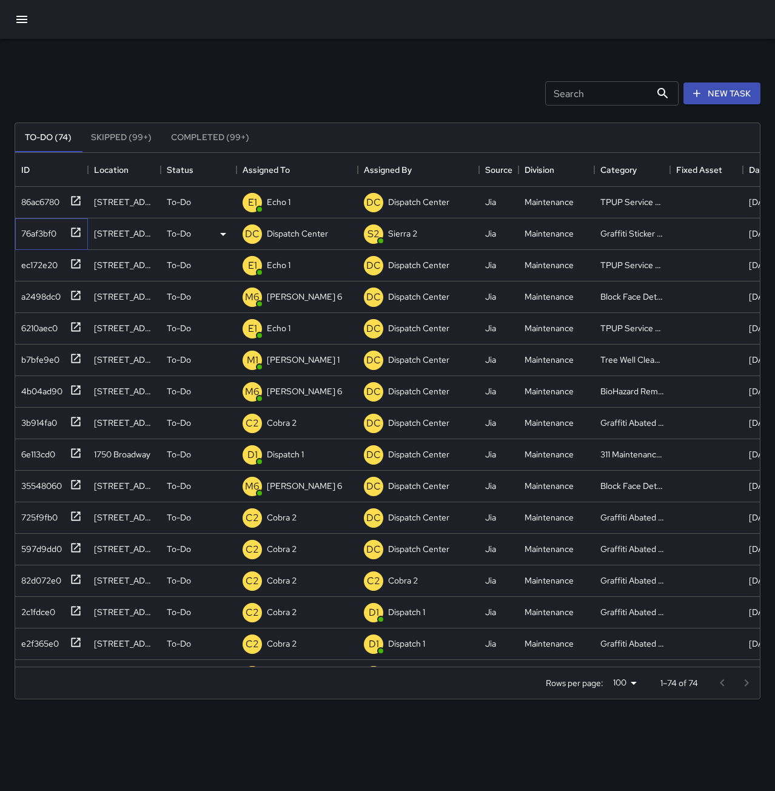
click at [47, 234] on div "76af3bf0" at bounding box center [36, 231] width 40 height 17
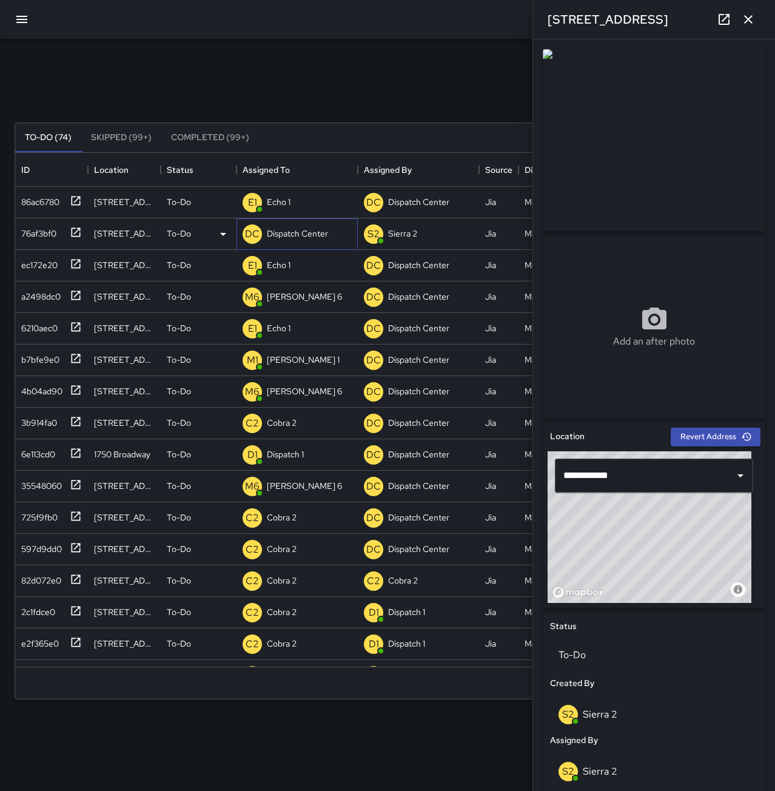
click at [296, 233] on p "Dispatch Center" at bounding box center [297, 233] width 61 height 12
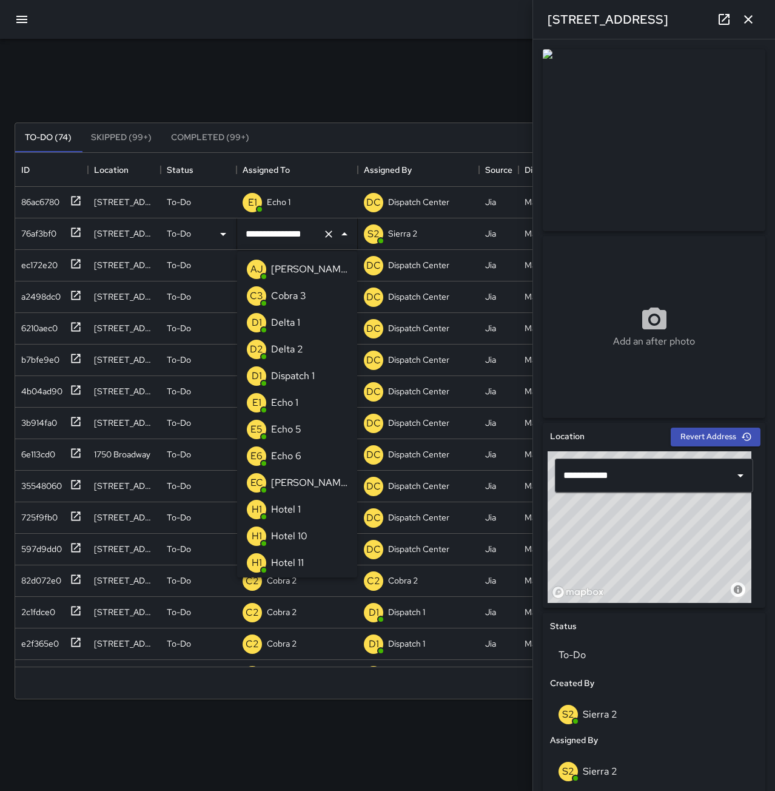
scroll to position [853, 0]
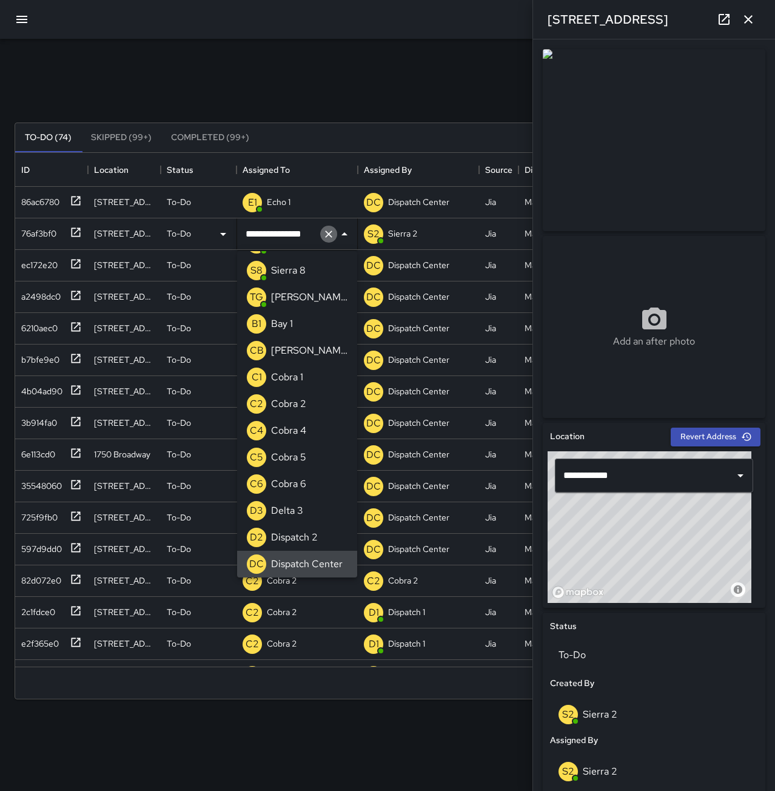
click at [323, 230] on icon "Clear" at bounding box center [329, 234] width 12 height 12
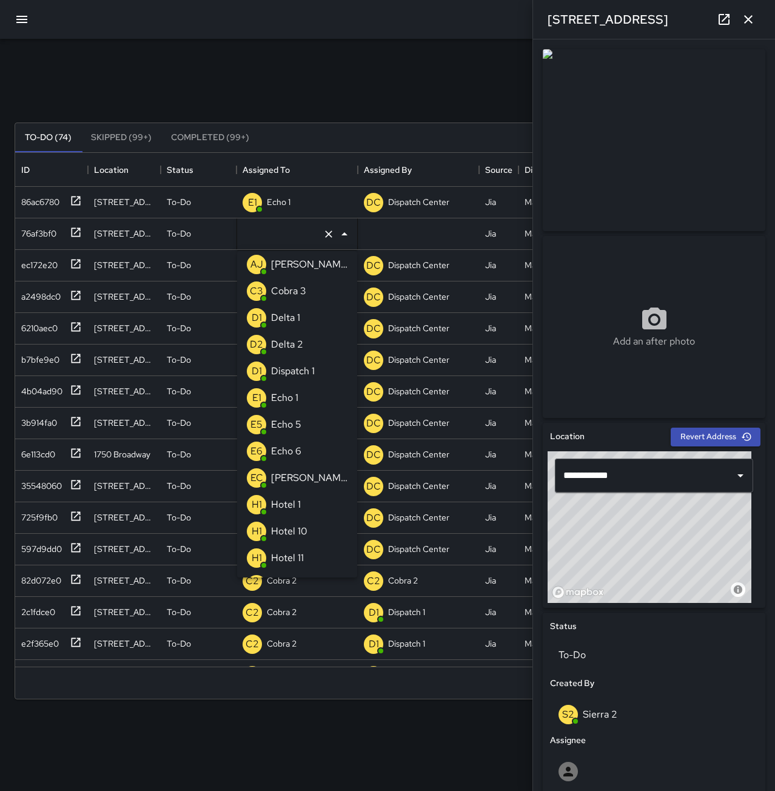
click at [304, 459] on li "E6 Echo 6" at bounding box center [297, 451] width 120 height 27
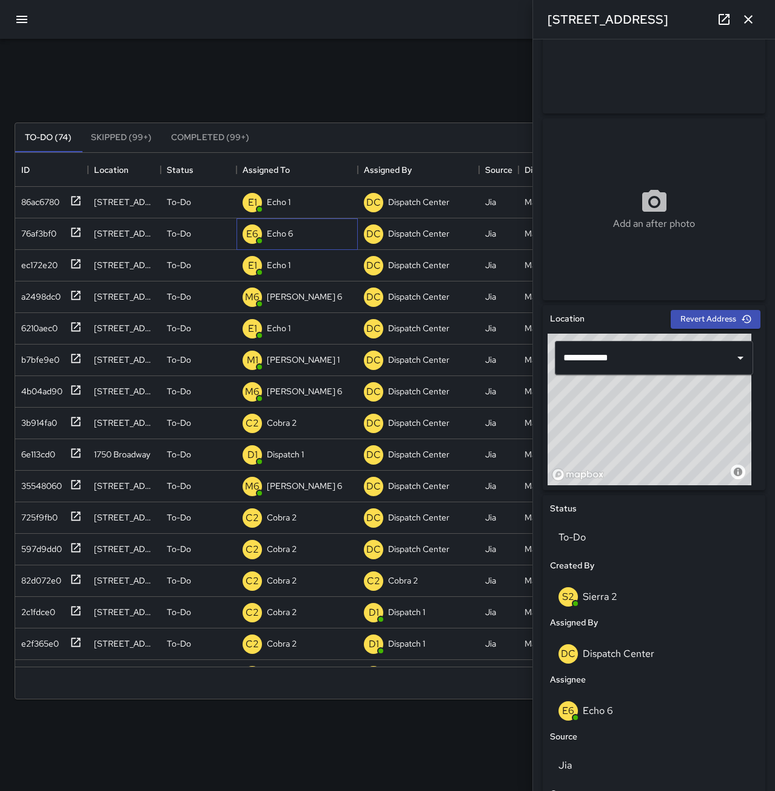
scroll to position [420, 0]
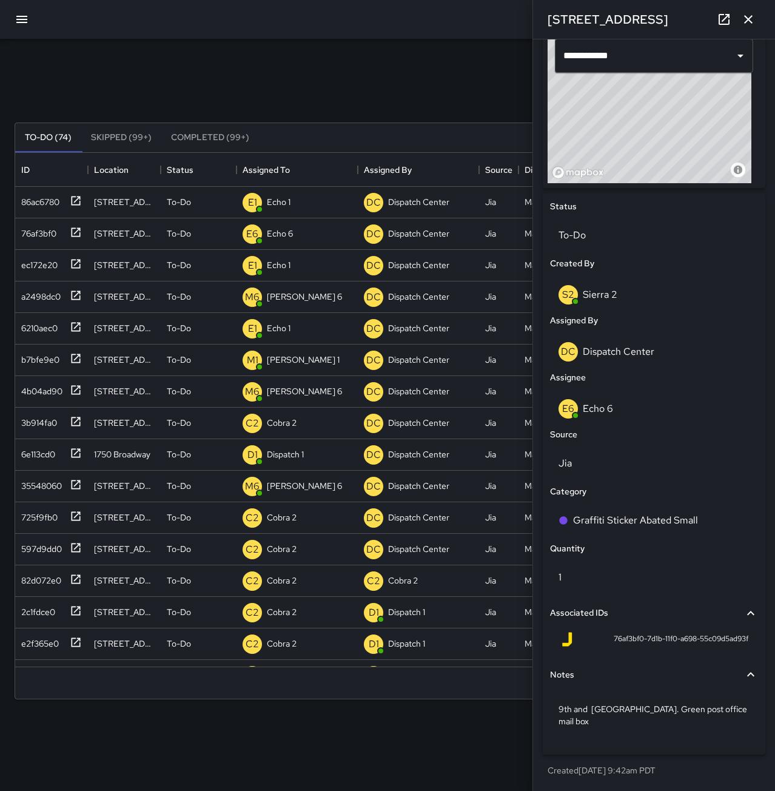
click at [748, 19] on icon "button" at bounding box center [748, 19] width 8 height 8
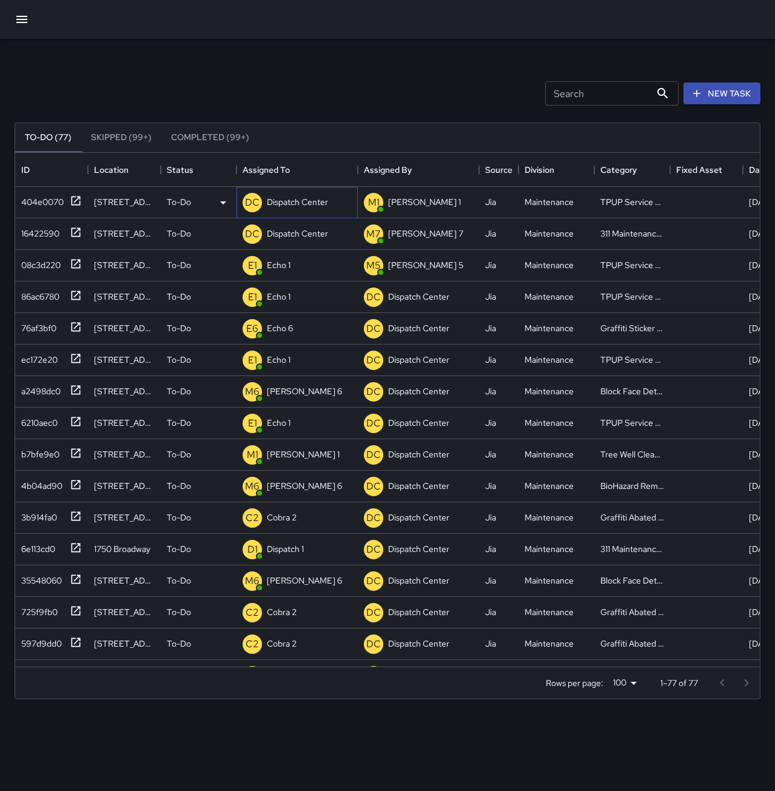
click at [304, 208] on p "Dispatch Center" at bounding box center [297, 202] width 61 height 12
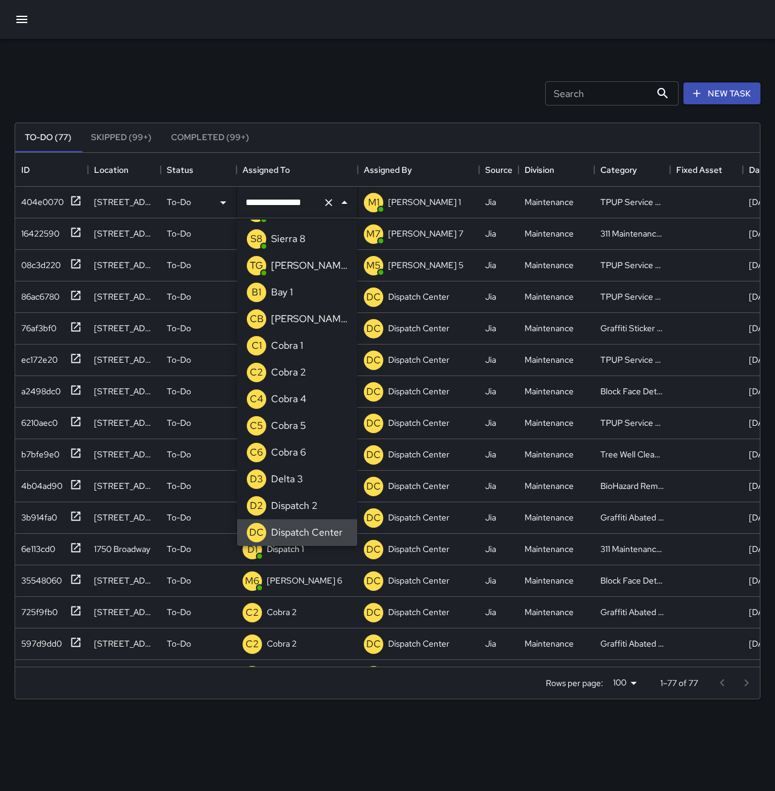
click at [324, 203] on icon "Clear" at bounding box center [329, 203] width 12 height 12
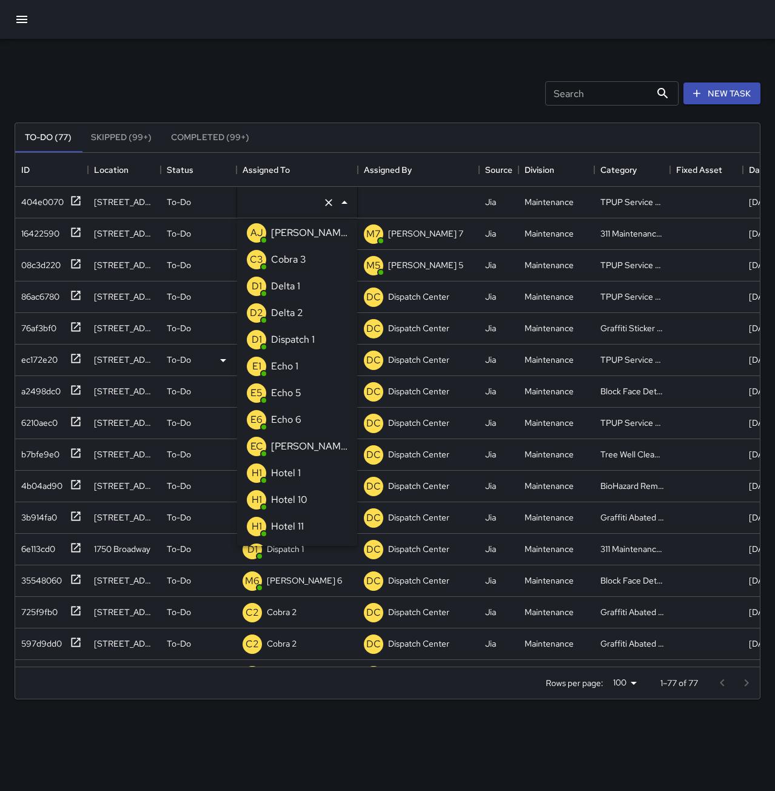
click at [310, 368] on li "E1 Echo 1" at bounding box center [297, 366] width 120 height 27
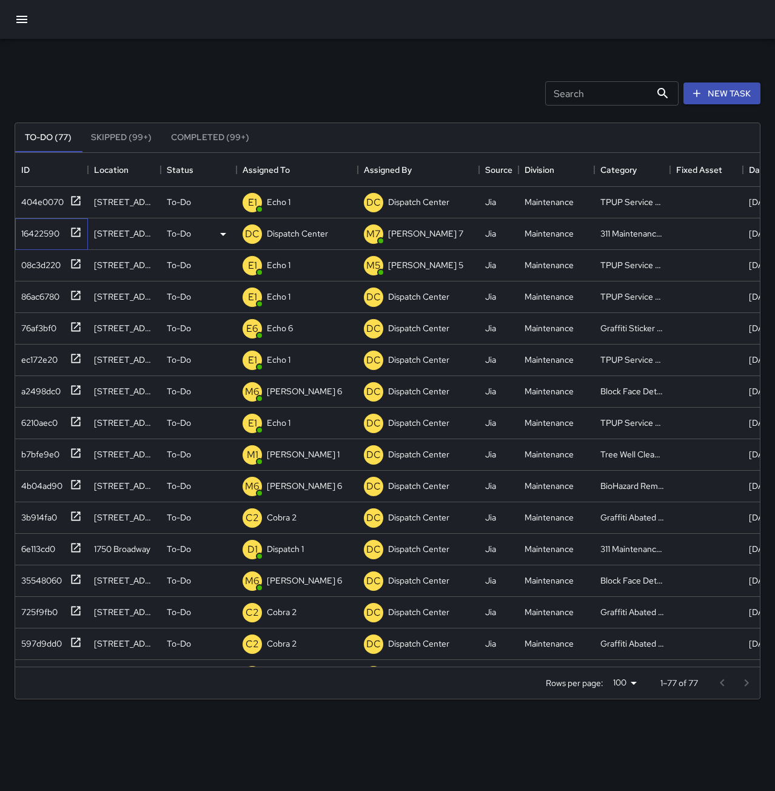
click at [59, 238] on div "16422590" at bounding box center [37, 231] width 43 height 17
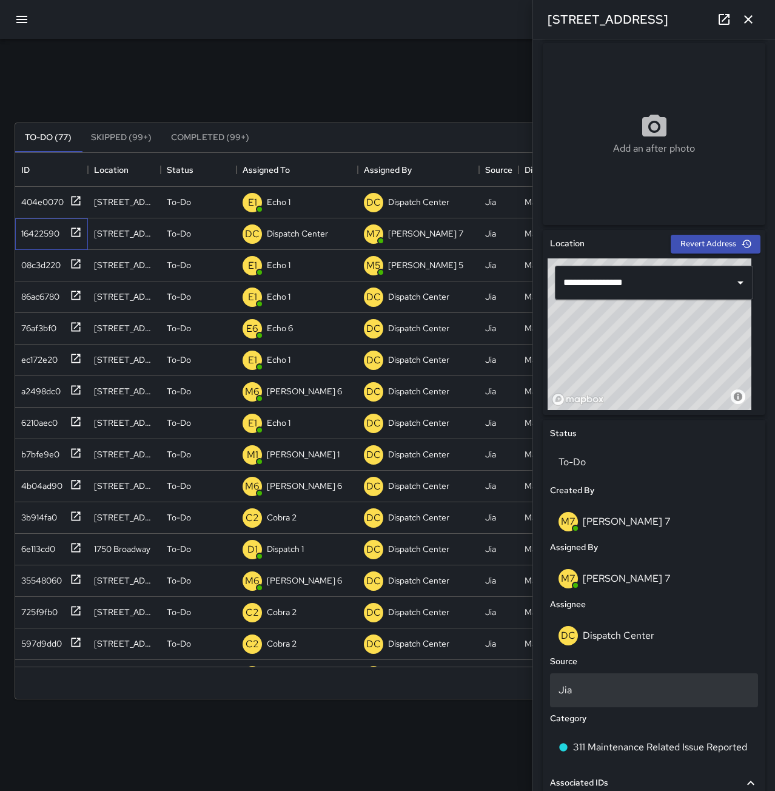
scroll to position [0, 0]
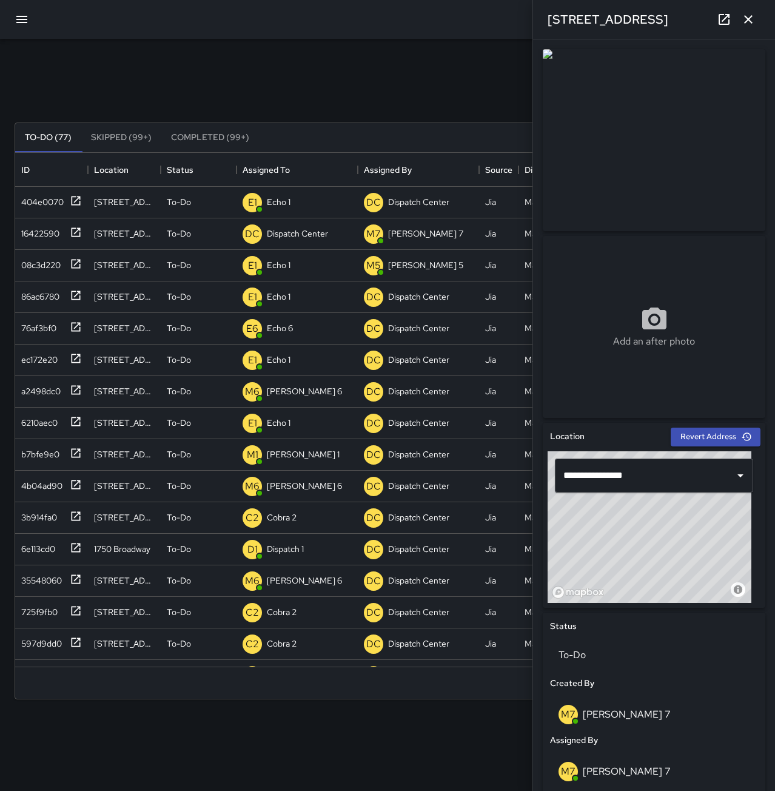
click at [753, 21] on icon "button" at bounding box center [748, 19] width 15 height 15
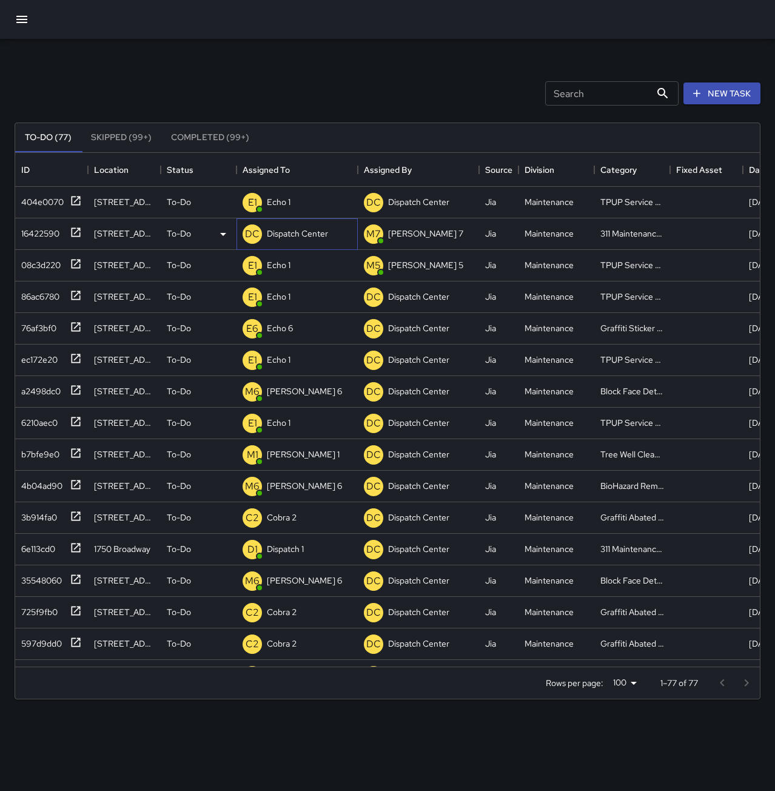
click at [318, 227] on div "Dispatch Center" at bounding box center [297, 233] width 66 height 17
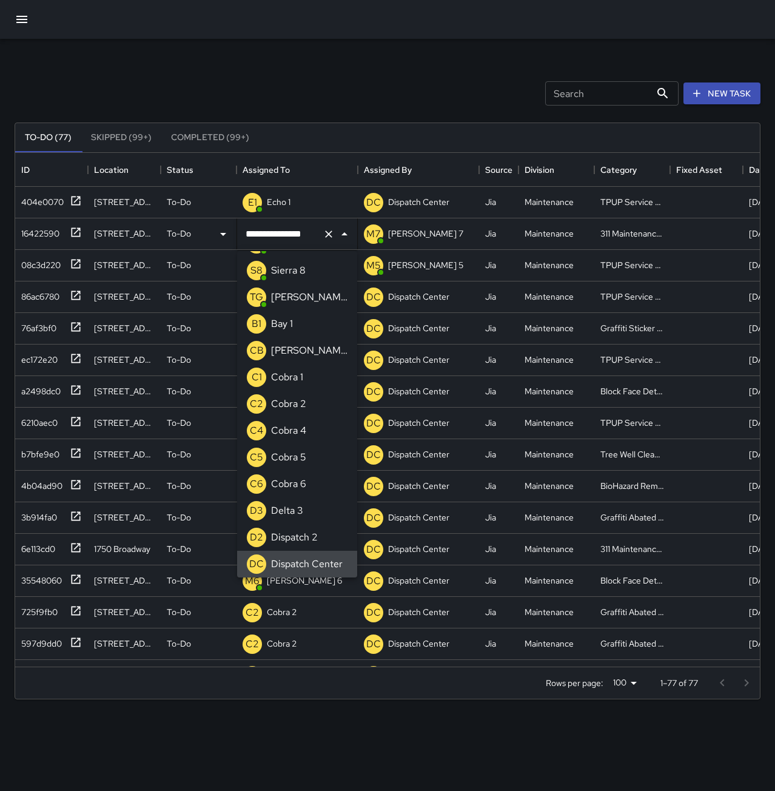
click at [329, 232] on icon "Clear" at bounding box center [329, 234] width 12 height 12
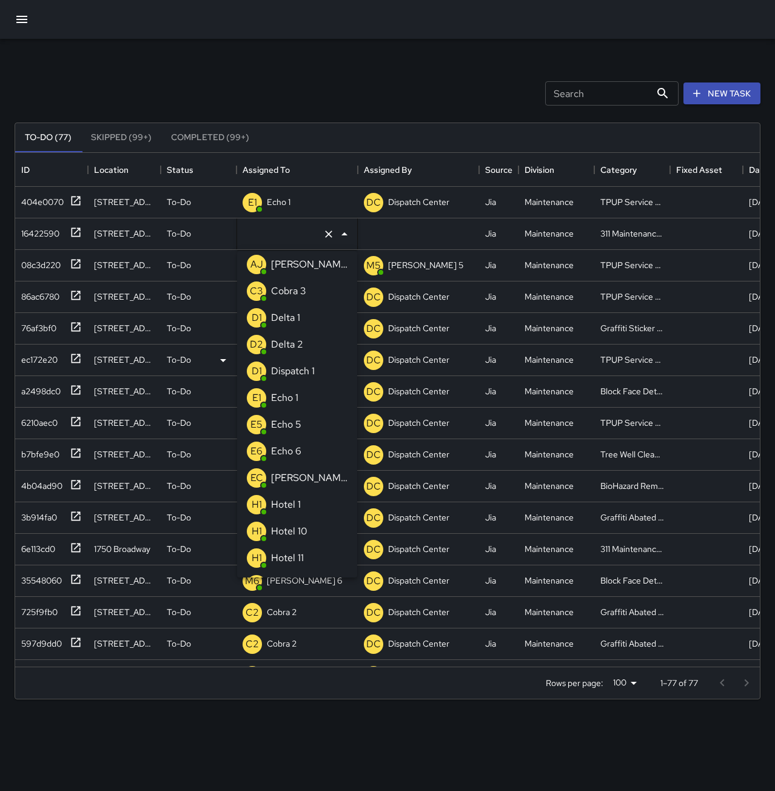
click at [291, 374] on p "Dispatch 1" at bounding box center [293, 371] width 44 height 15
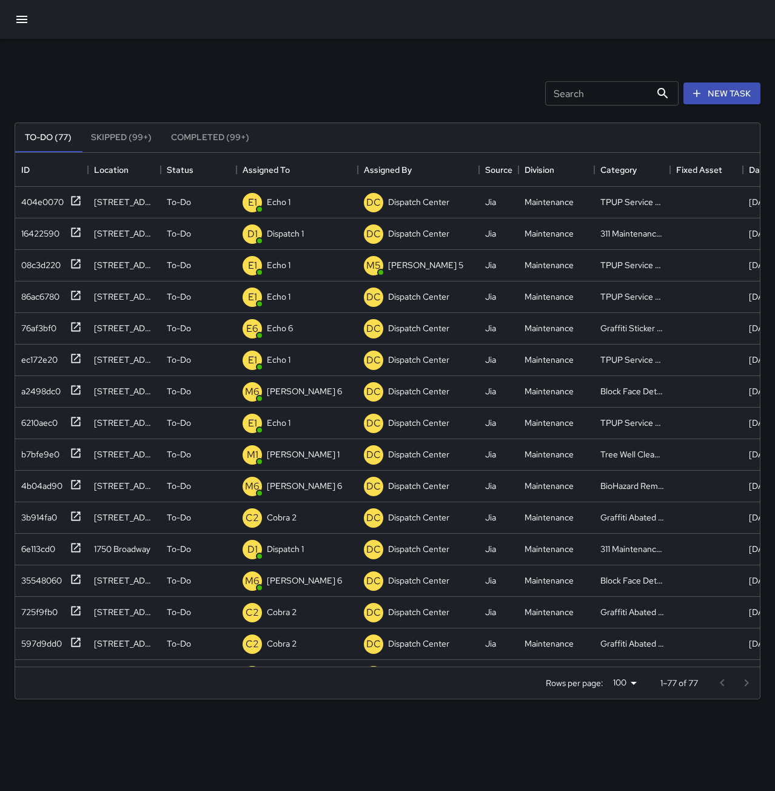
click at [348, 71] on div "Search Search New Task" at bounding box center [387, 93] width 751 height 63
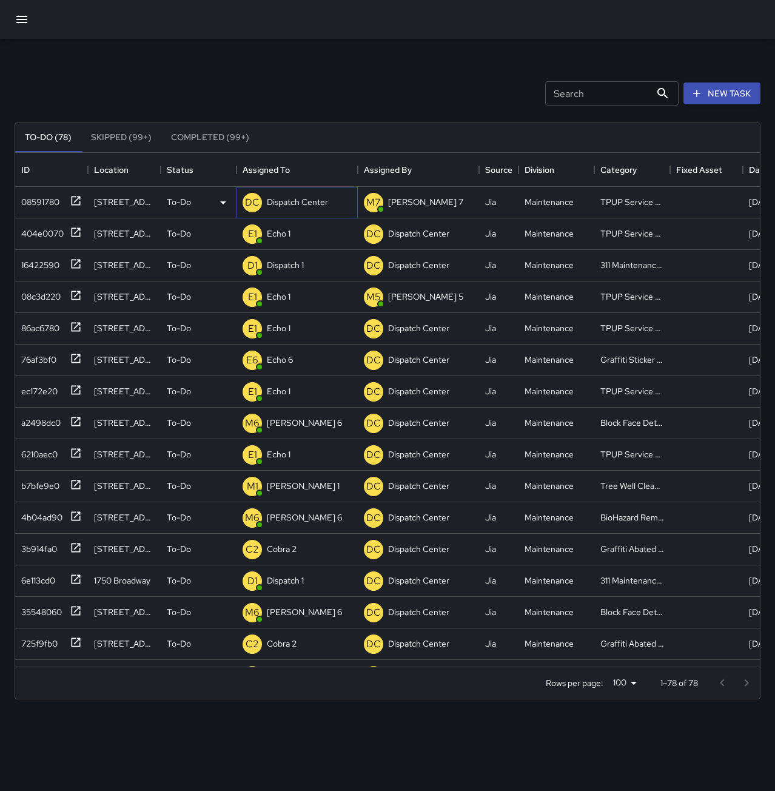
click at [308, 199] on p "Dispatch Center" at bounding box center [297, 202] width 61 height 12
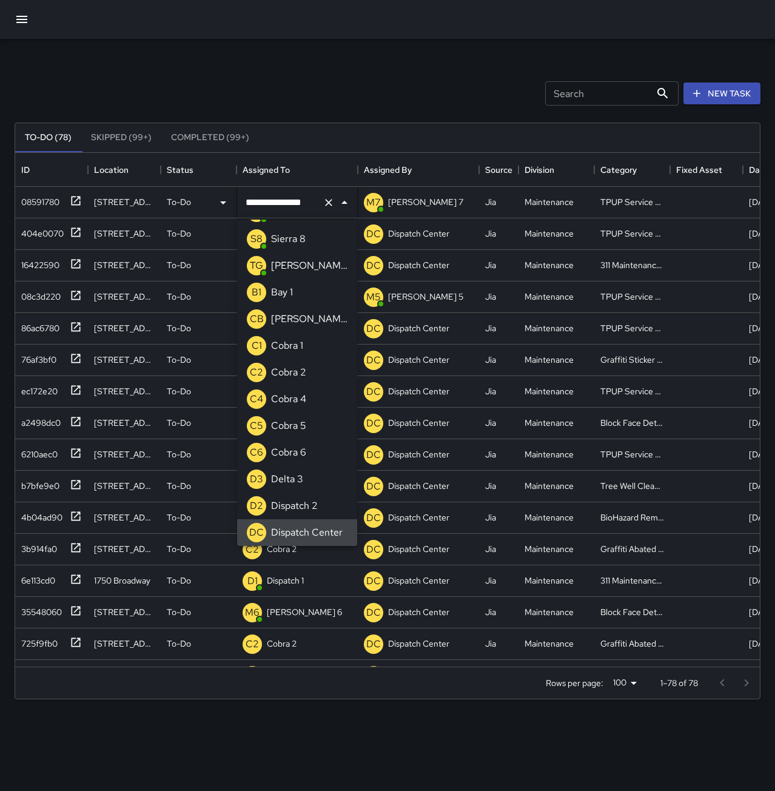
click at [331, 200] on icon "Clear" at bounding box center [328, 202] width 7 height 7
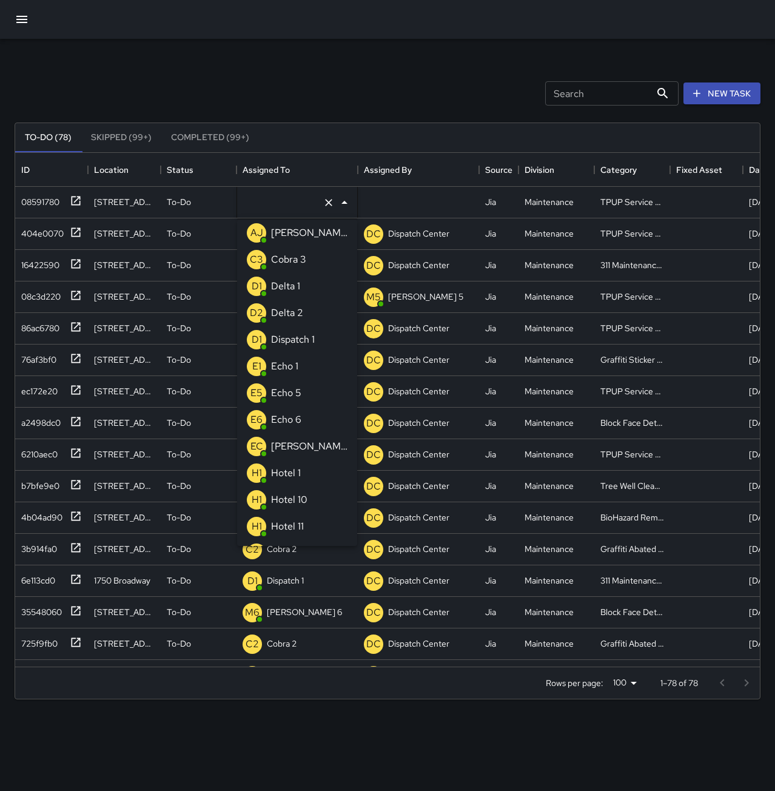
click at [309, 368] on li "E1 Echo 1" at bounding box center [297, 366] width 120 height 27
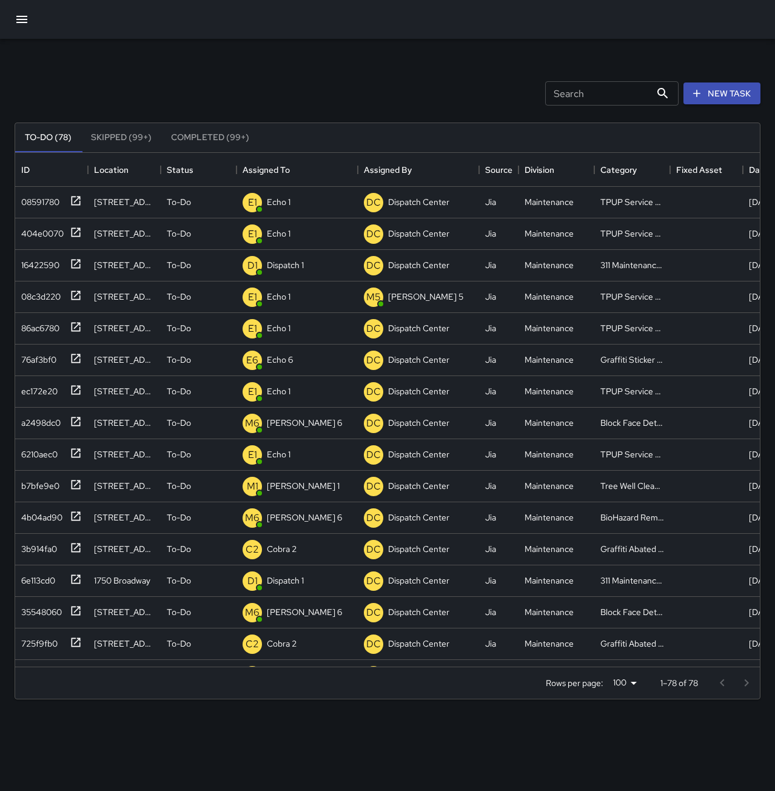
click at [308, 98] on div "Search Search New Task" at bounding box center [387, 93] width 751 height 63
click at [286, 229] on p "Dispatch Center" at bounding box center [297, 233] width 61 height 12
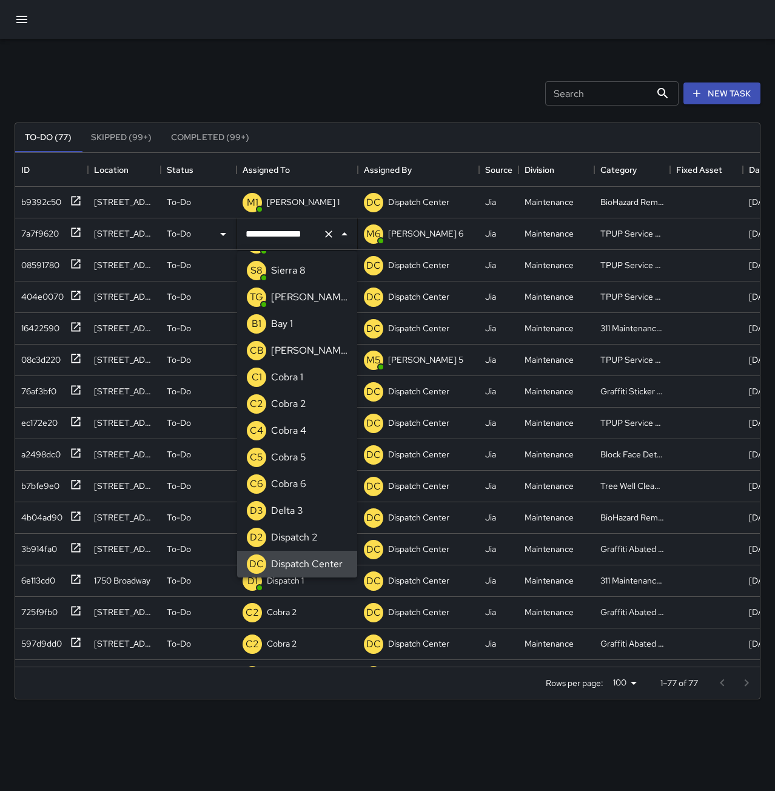
click at [328, 233] on icon "Clear" at bounding box center [328, 233] width 7 height 7
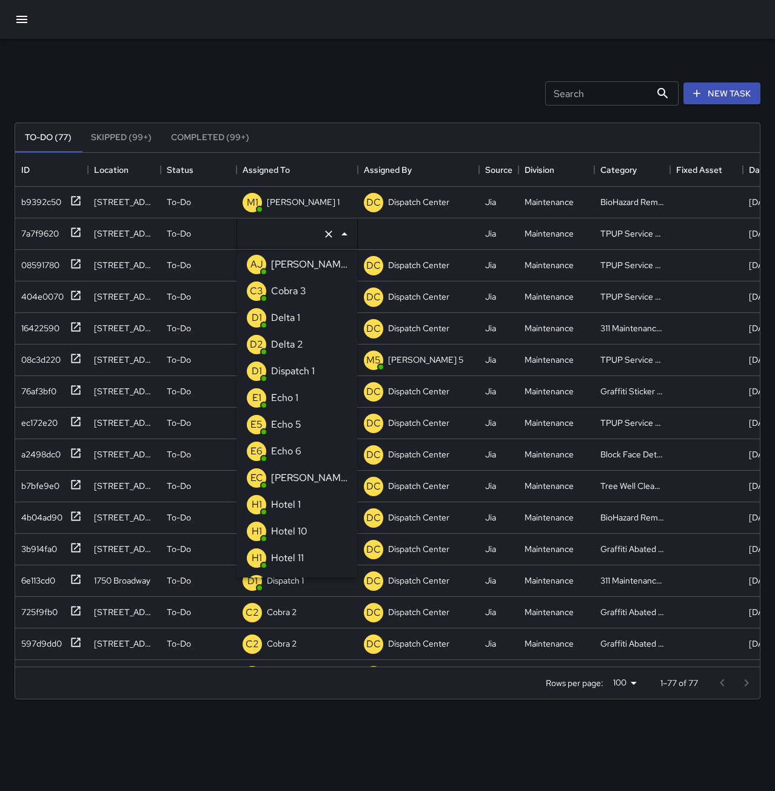
click at [310, 394] on li "E1 Echo 1" at bounding box center [297, 398] width 120 height 27
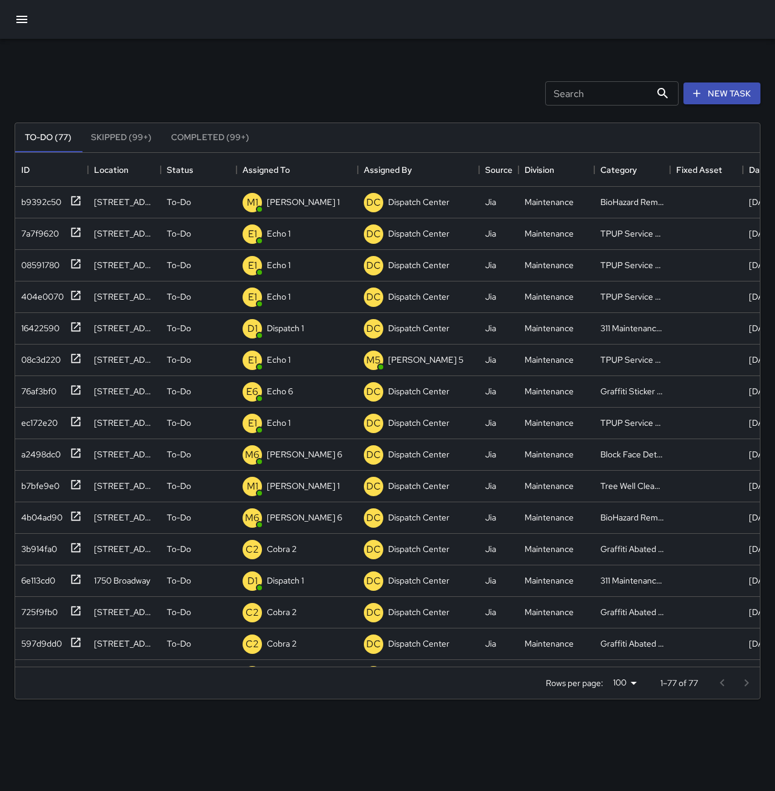
click at [328, 107] on div "To-Do (77) Skipped (99+) Completed (99+) ID Location Status Assigned To Assigne…" at bounding box center [388, 411] width 746 height 611
click at [340, 67] on div "Search Search New Task" at bounding box center [387, 93] width 751 height 63
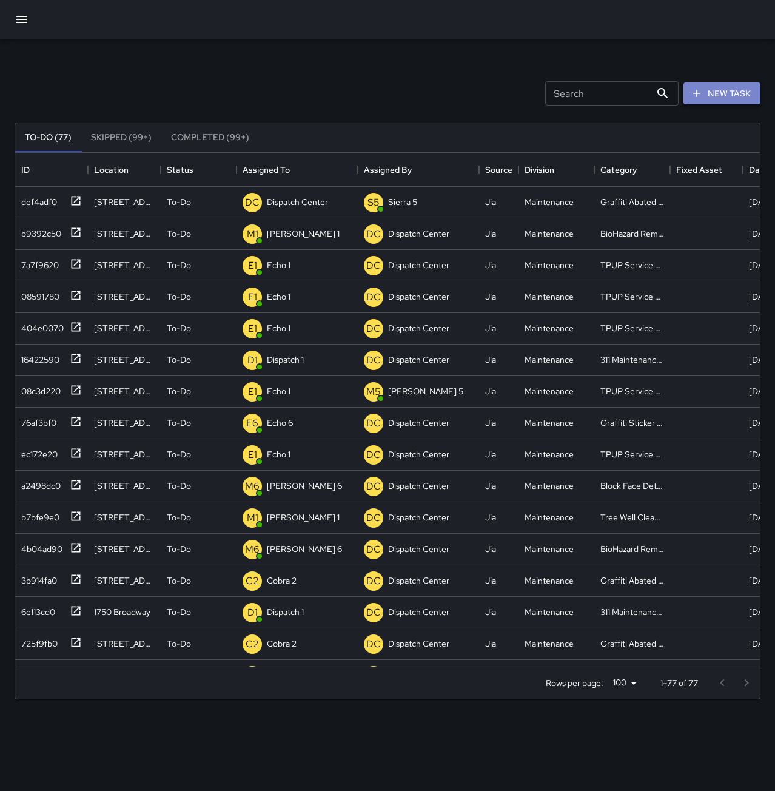
click at [736, 95] on button "New Task" at bounding box center [722, 93] width 77 height 22
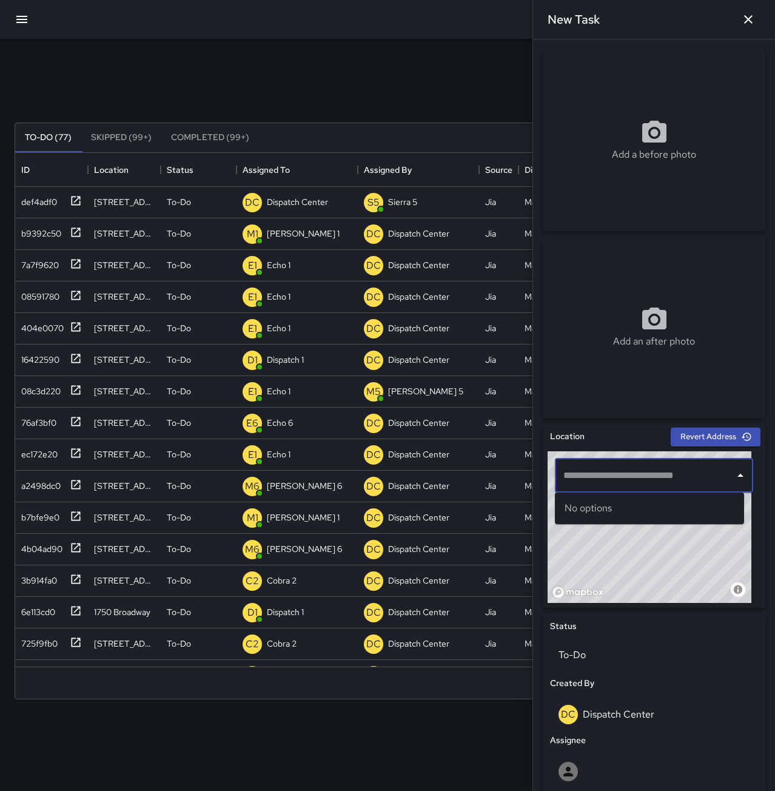
click at [670, 472] on input "text" at bounding box center [644, 475] width 169 height 23
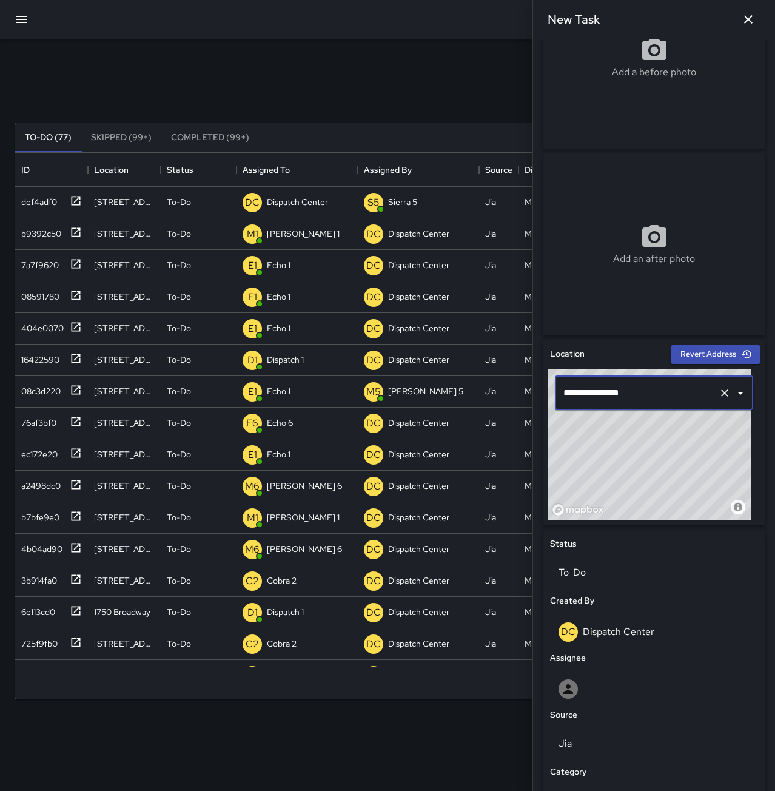
scroll to position [251, 0]
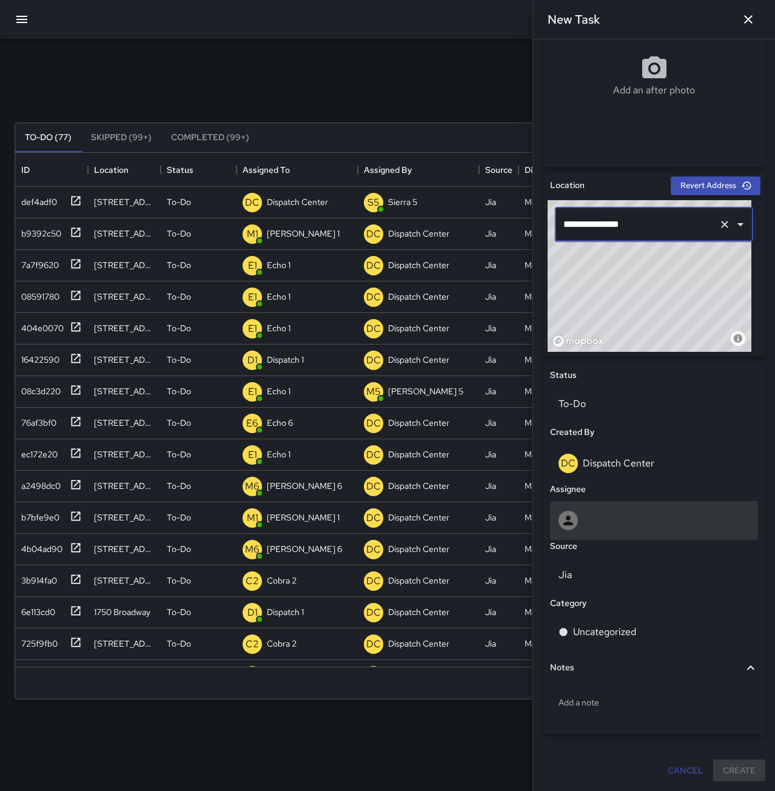
type input "**********"
click at [584, 513] on div at bounding box center [654, 520] width 191 height 19
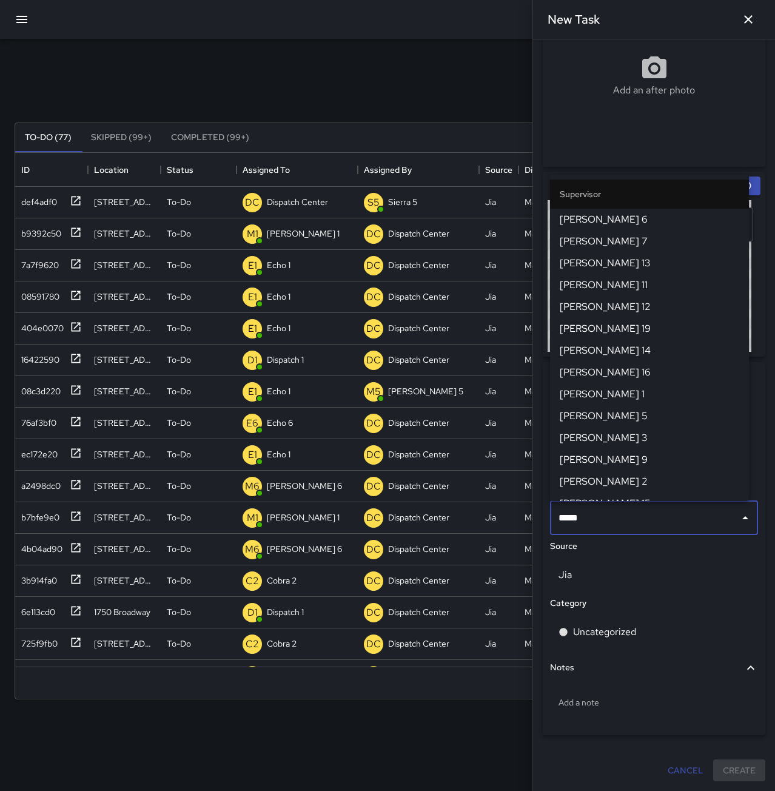
type input "******"
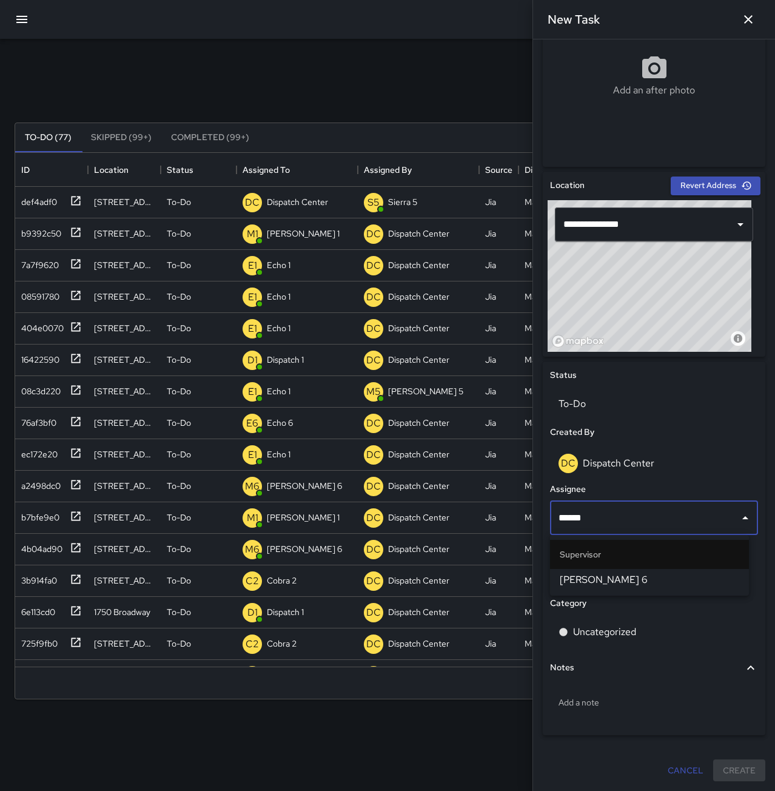
click at [600, 573] on span "[PERSON_NAME] 6" at bounding box center [650, 580] width 180 height 15
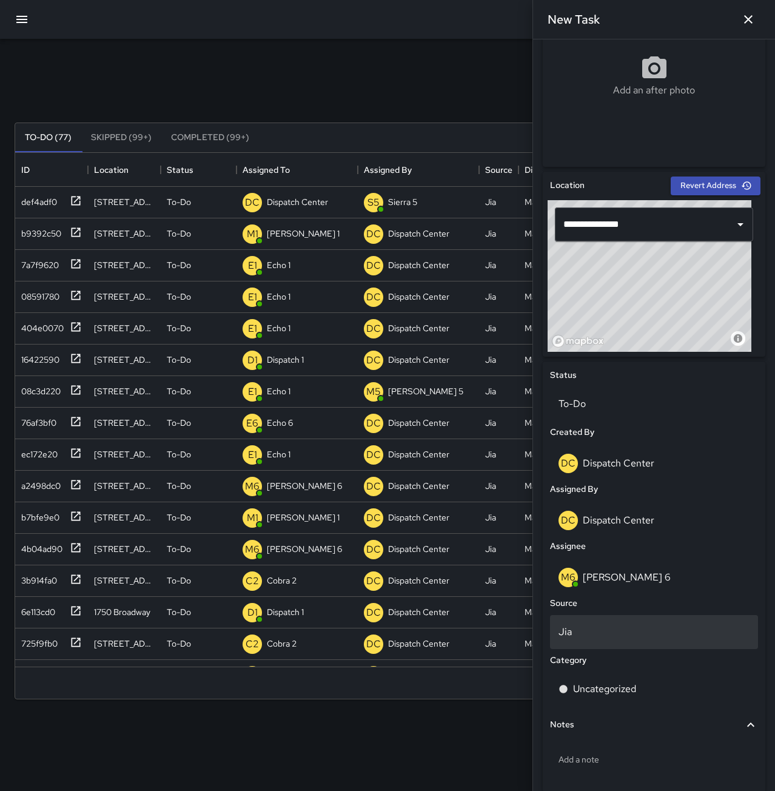
click at [602, 627] on p "Jia" at bounding box center [654, 632] width 191 height 15
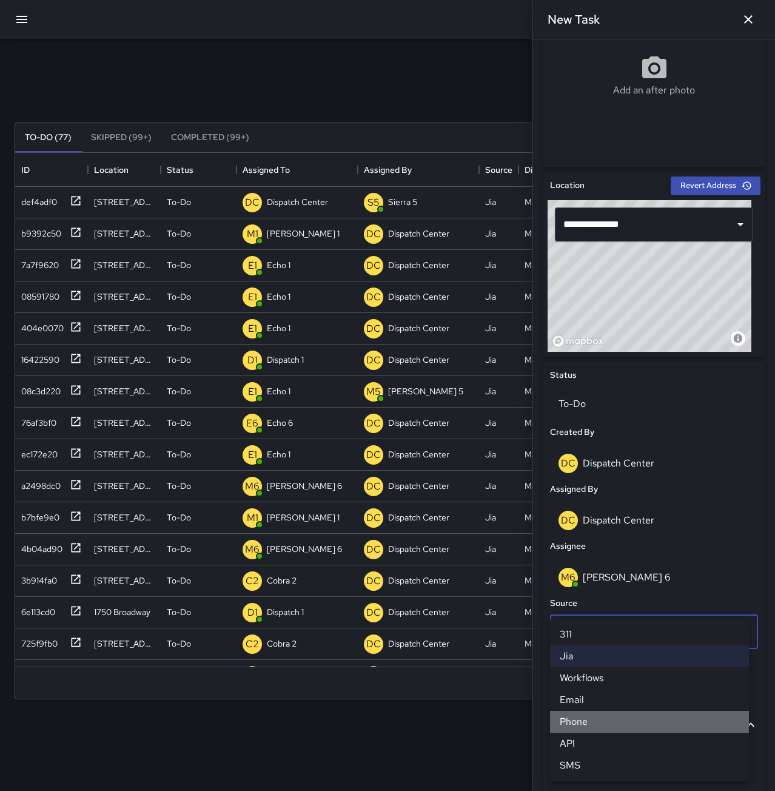
click at [608, 729] on li "Phone" at bounding box center [649, 722] width 199 height 22
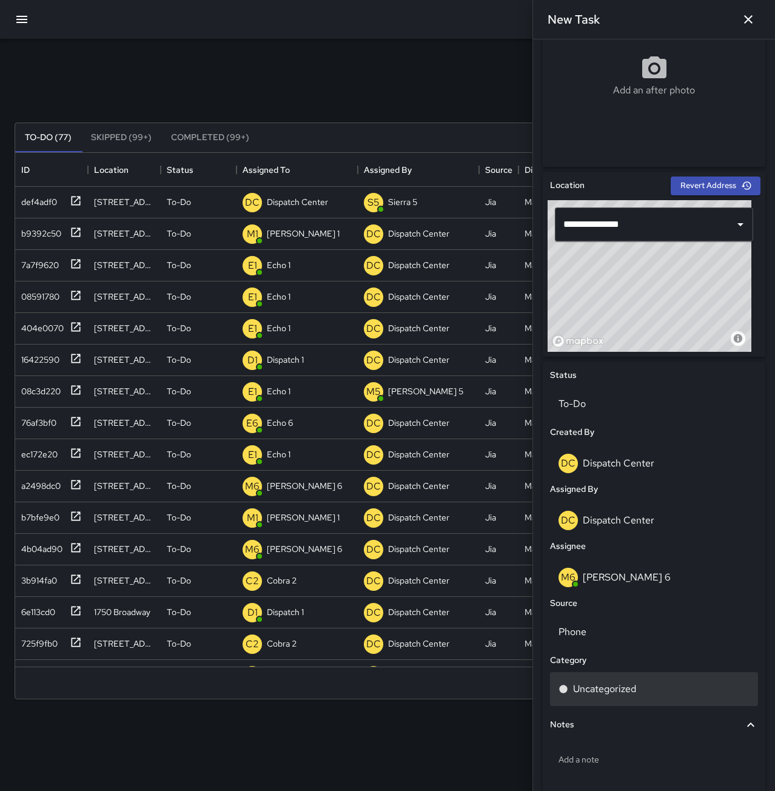
click at [608, 696] on p "Uncategorized" at bounding box center [604, 689] width 63 height 15
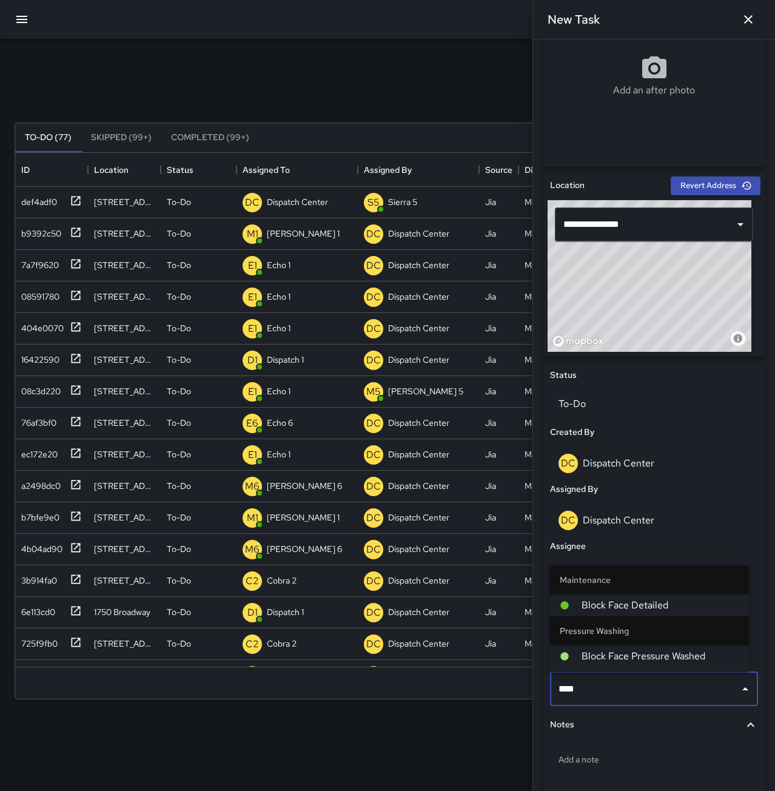
type input "*****"
click at [634, 605] on span "Block Face Detailed" at bounding box center [661, 605] width 158 height 15
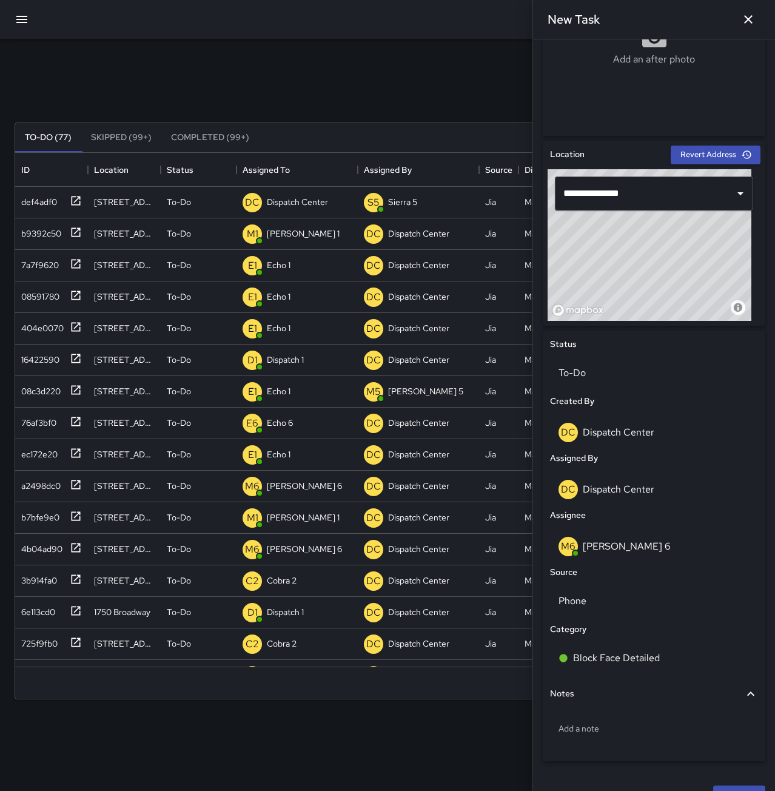
scroll to position [308, 0]
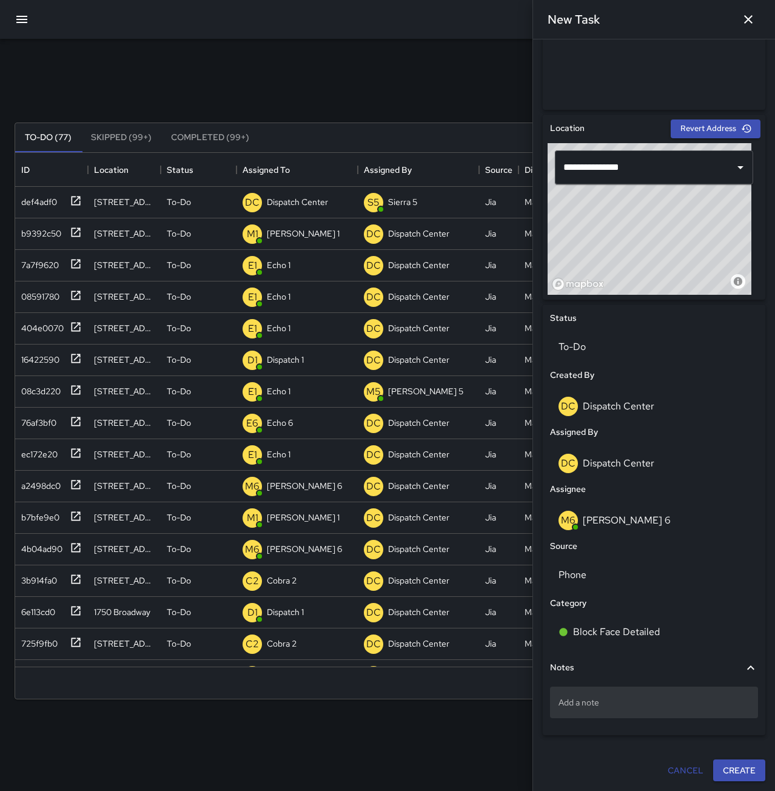
click at [611, 702] on p "Add a note" at bounding box center [654, 702] width 191 height 12
type textarea "**********"
click at [647, 707] on p "Aburya Chicken" at bounding box center [654, 702] width 191 height 12
click at [736, 771] on button "Create" at bounding box center [739, 770] width 52 height 22
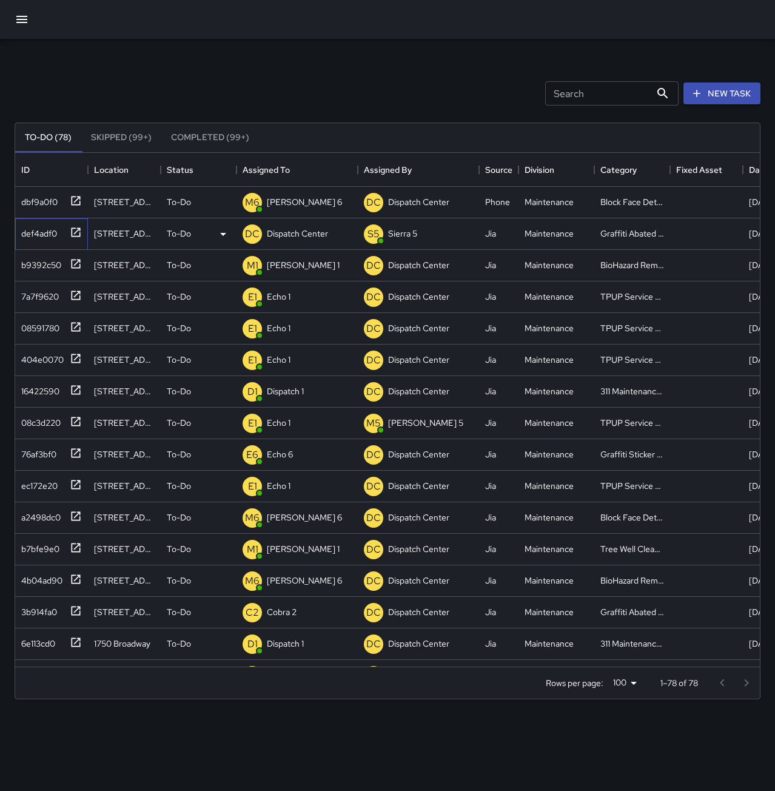
click at [36, 233] on div "def4adf0" at bounding box center [36, 231] width 41 height 17
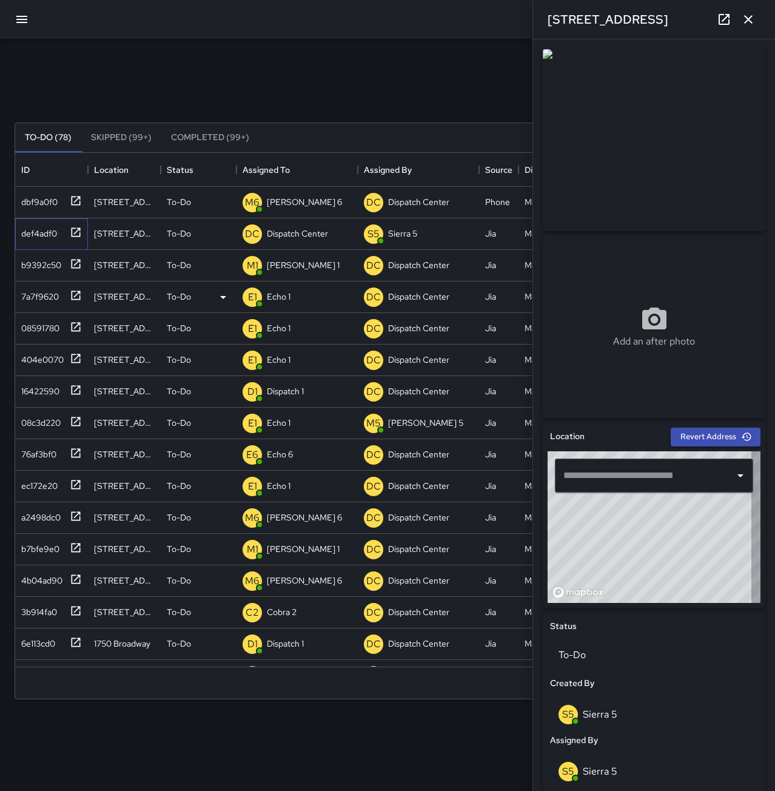
type input "**********"
click at [747, 14] on icon "button" at bounding box center [748, 19] width 15 height 15
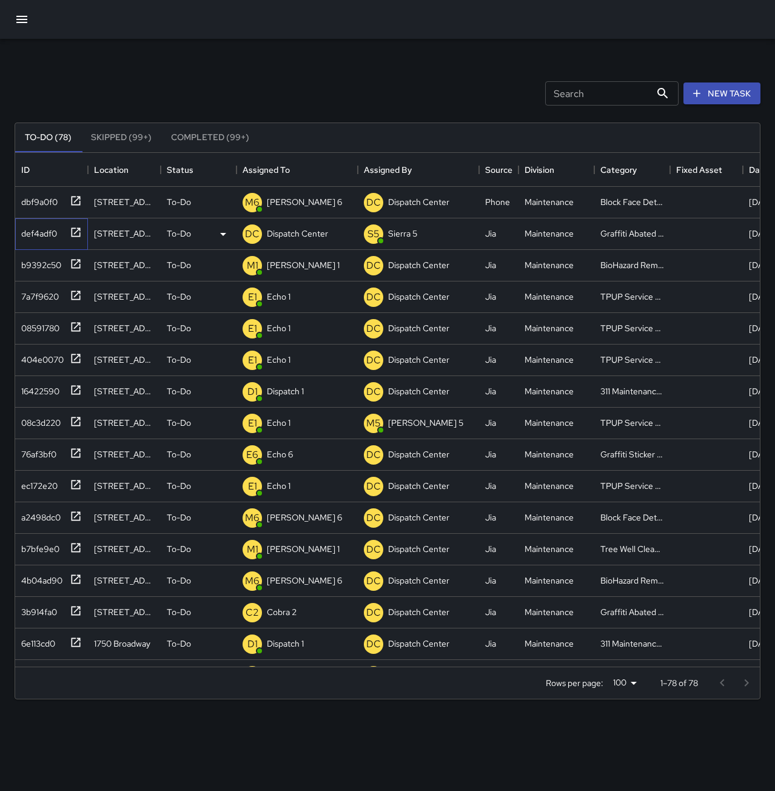
click at [43, 230] on div "def4adf0" at bounding box center [36, 231] width 41 height 17
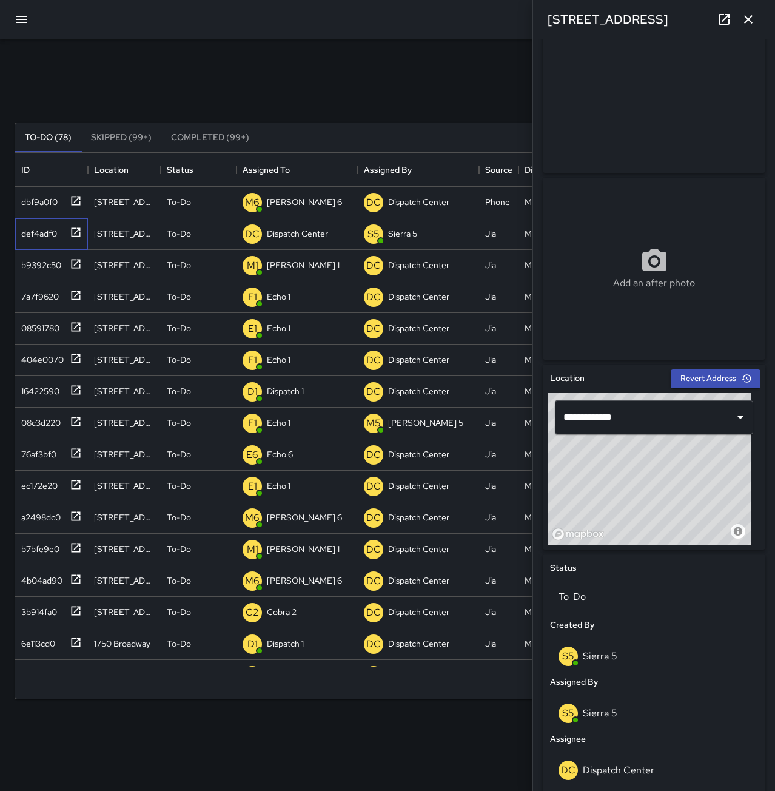
scroll to position [0, 0]
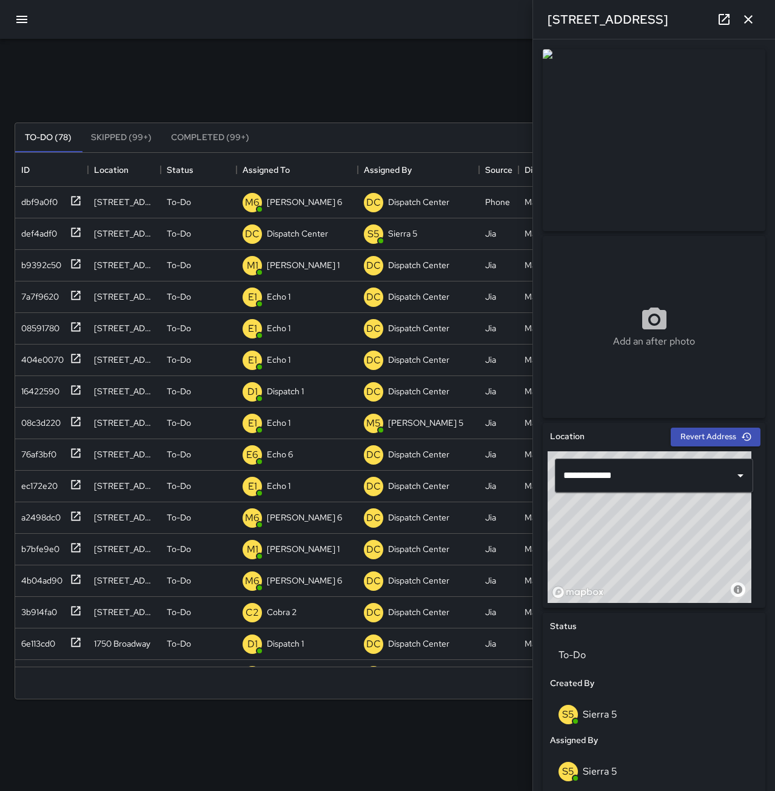
click at [748, 19] on icon "button" at bounding box center [748, 19] width 8 height 8
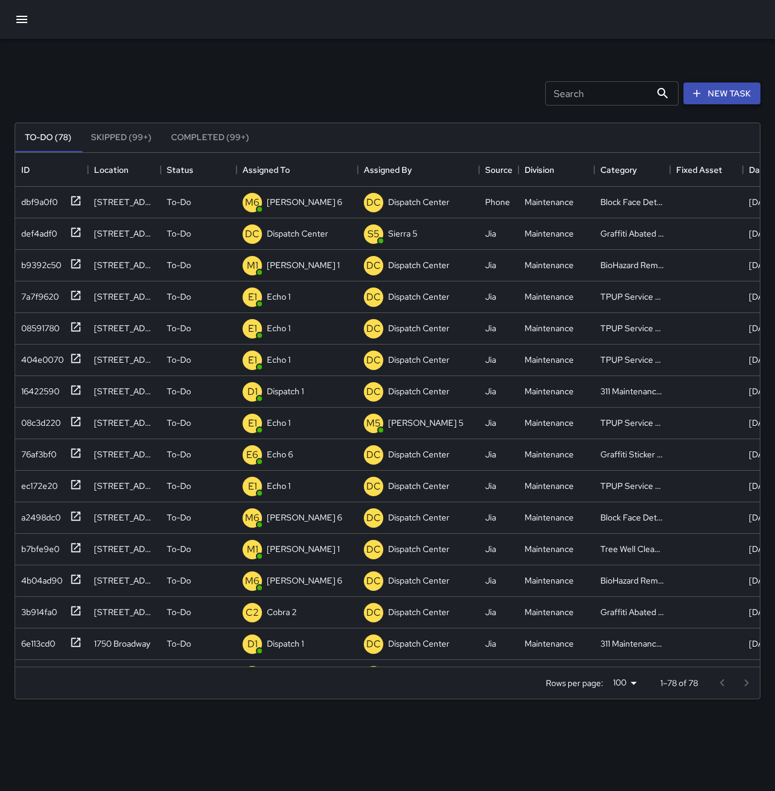
drag, startPoint x: 728, startPoint y: 95, endPoint x: 728, endPoint y: 113, distance: 18.2
click at [728, 95] on button "New Task" at bounding box center [722, 93] width 77 height 22
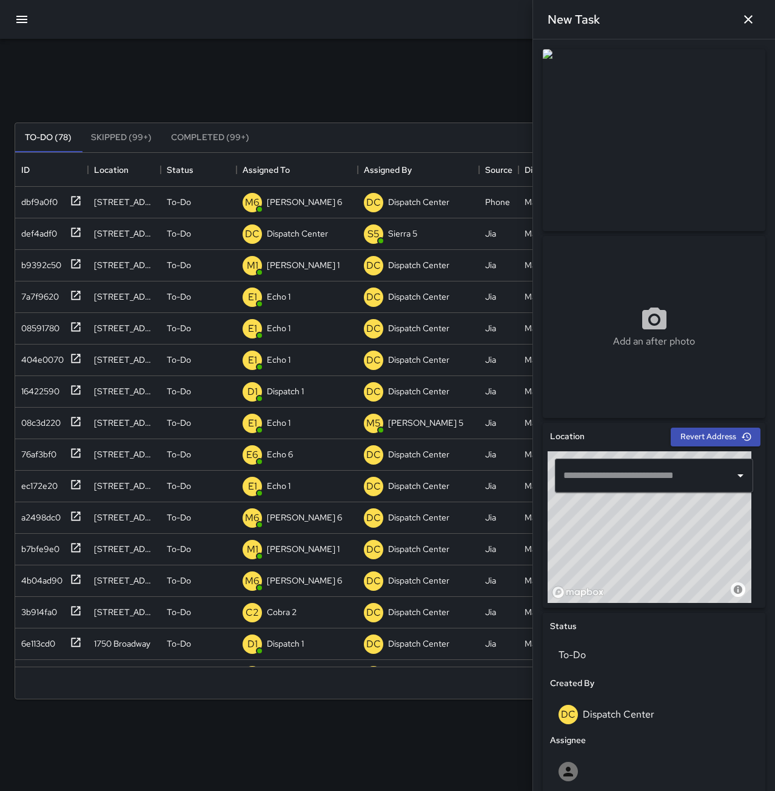
click at [747, 20] on icon "button" at bounding box center [748, 19] width 15 height 15
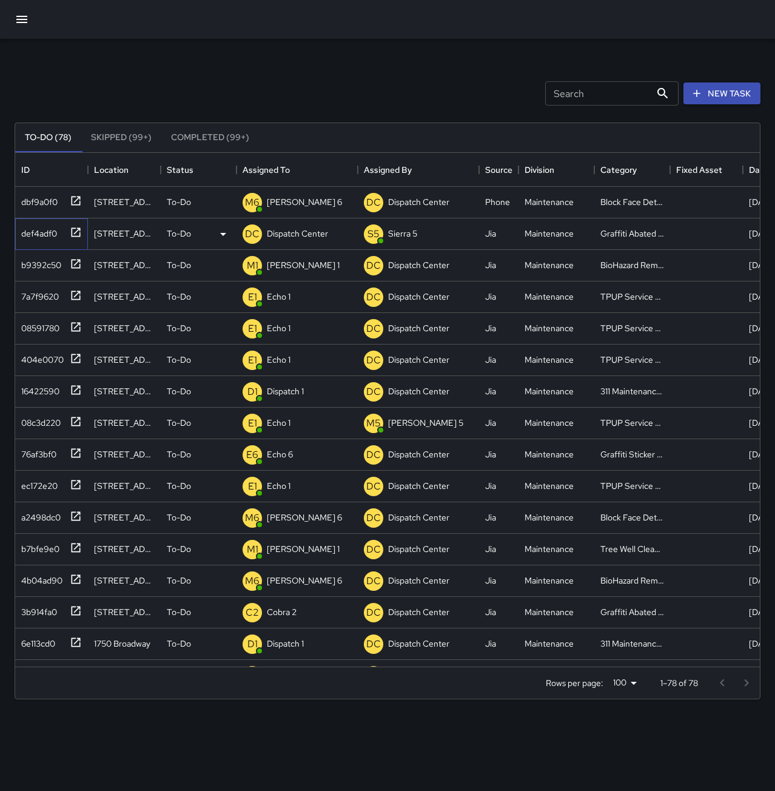
click at [50, 232] on div "def4adf0" at bounding box center [36, 231] width 41 height 17
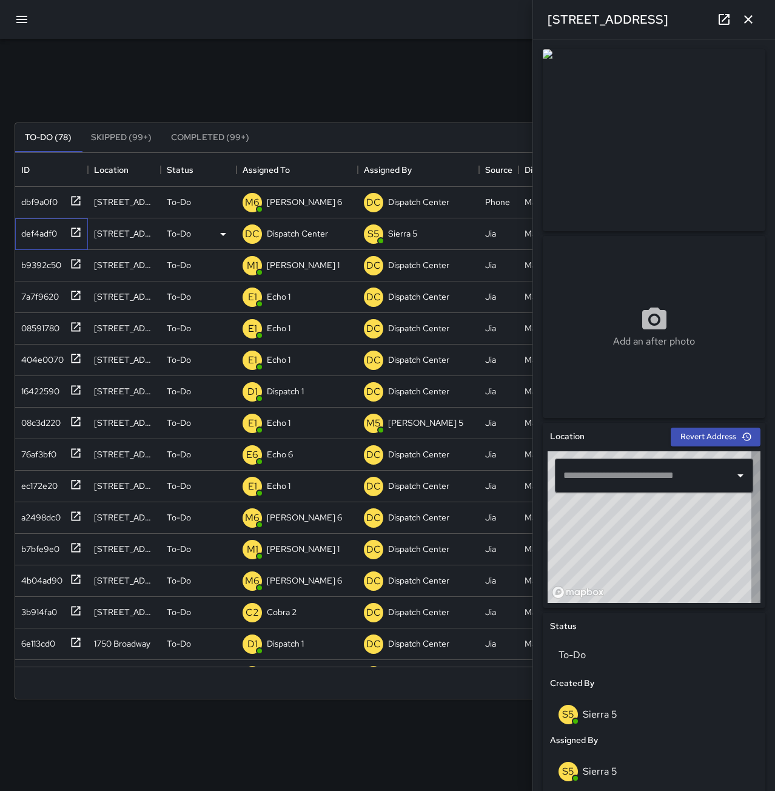
type input "**********"
click at [289, 240] on p "Dispatch Center" at bounding box center [297, 233] width 61 height 12
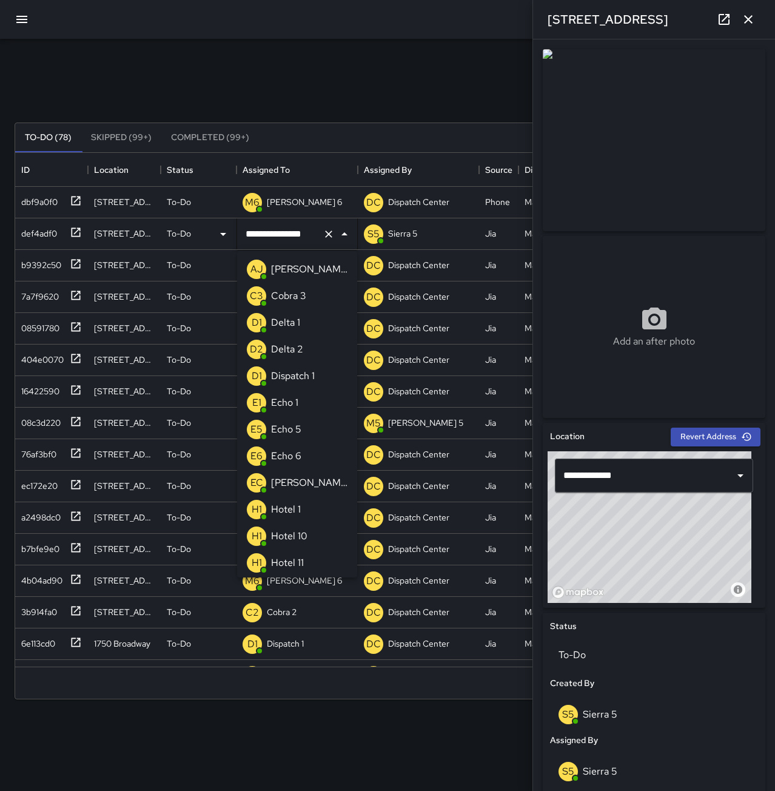
scroll to position [853, 0]
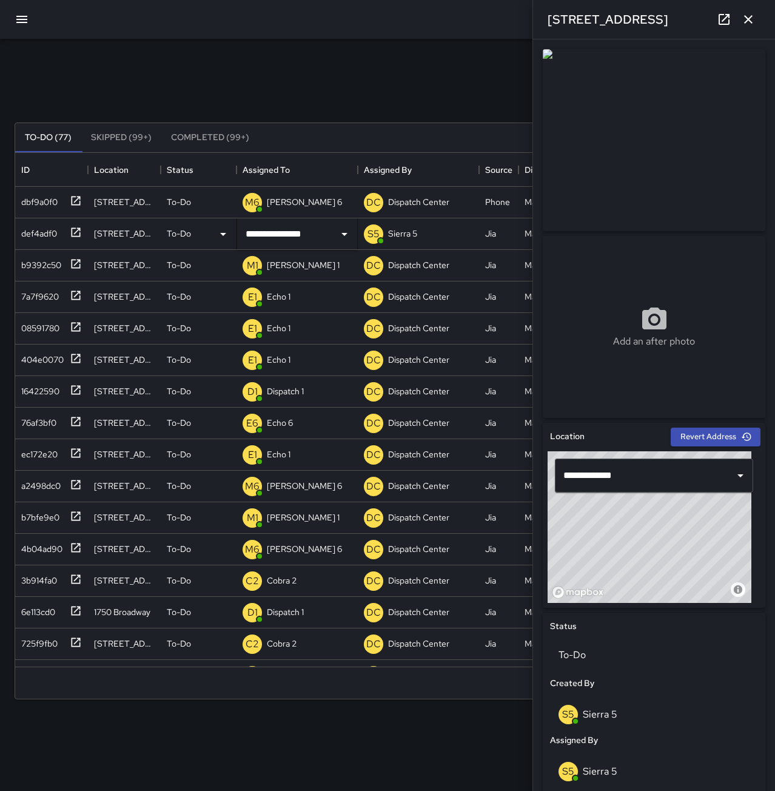
click at [749, 22] on icon "button" at bounding box center [748, 19] width 15 height 15
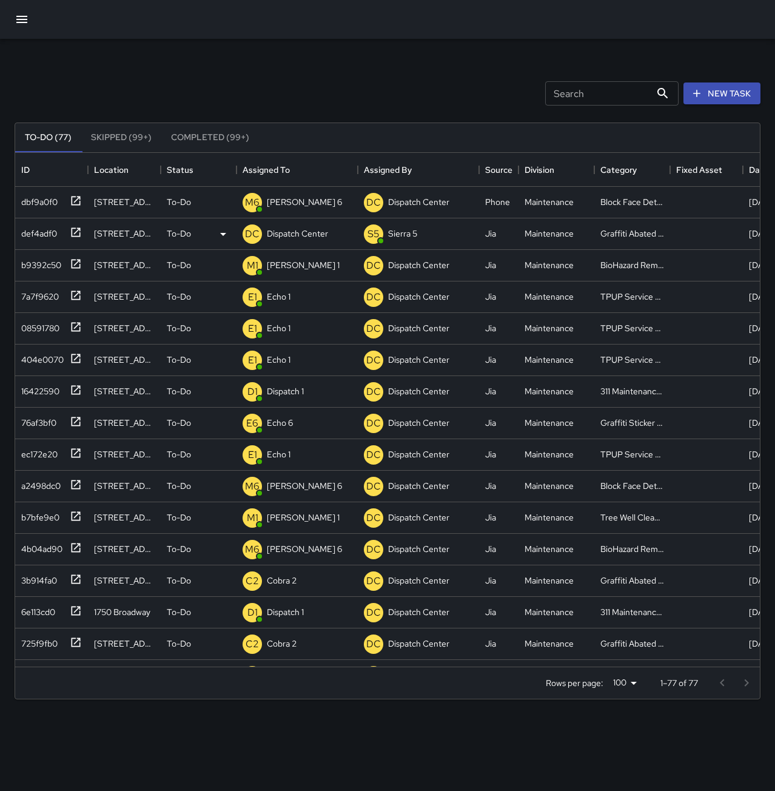
click at [573, 91] on div "Search Search" at bounding box center [611, 93] width 133 height 24
type input "*******"
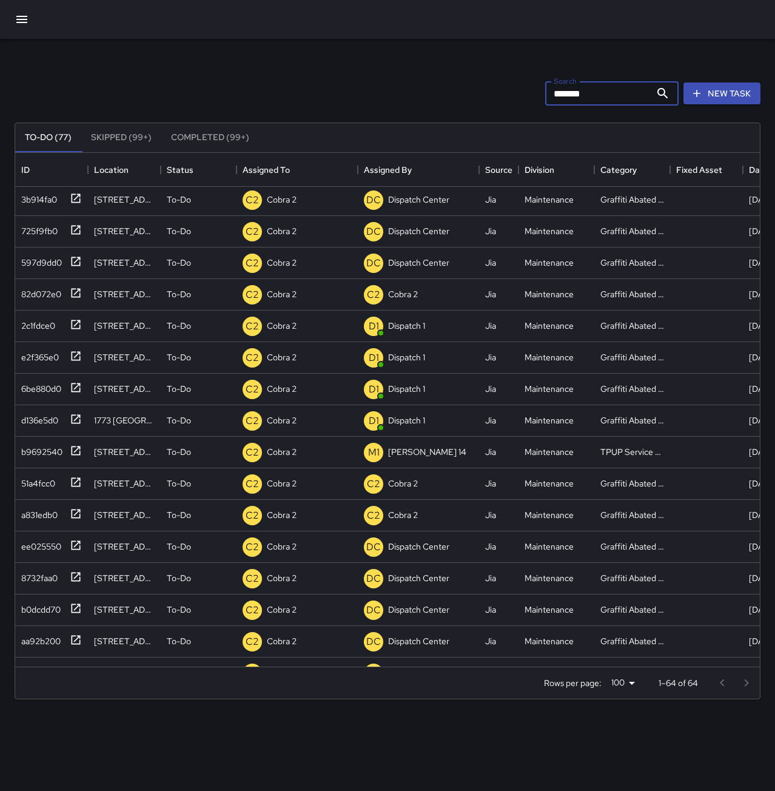
scroll to position [0, 0]
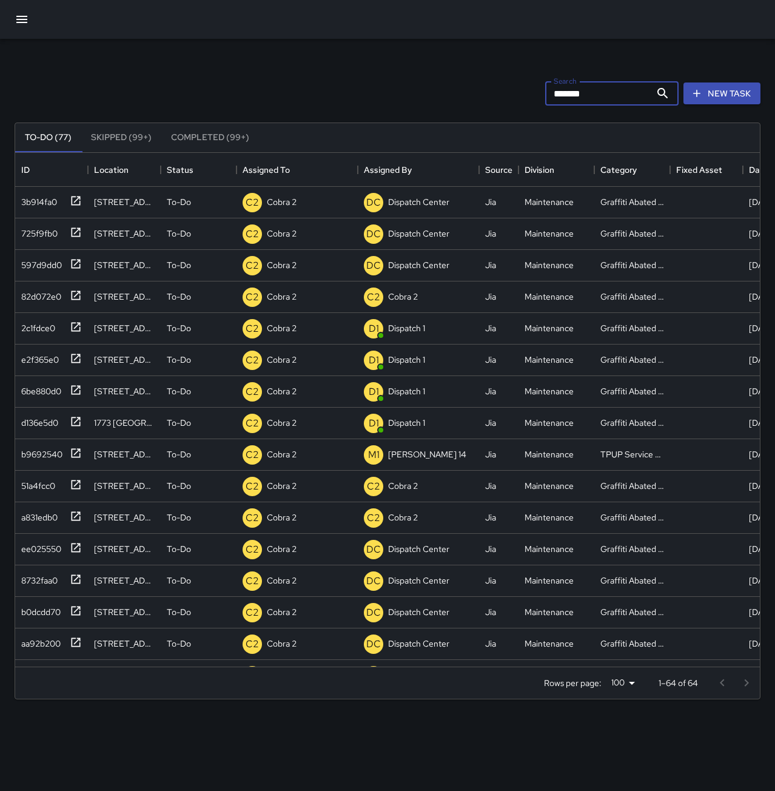
drag, startPoint x: 584, startPoint y: 95, endPoint x: 468, endPoint y: 101, distance: 116.6
click at [469, 101] on div "Search ******* Search New Task" at bounding box center [387, 93] width 751 height 63
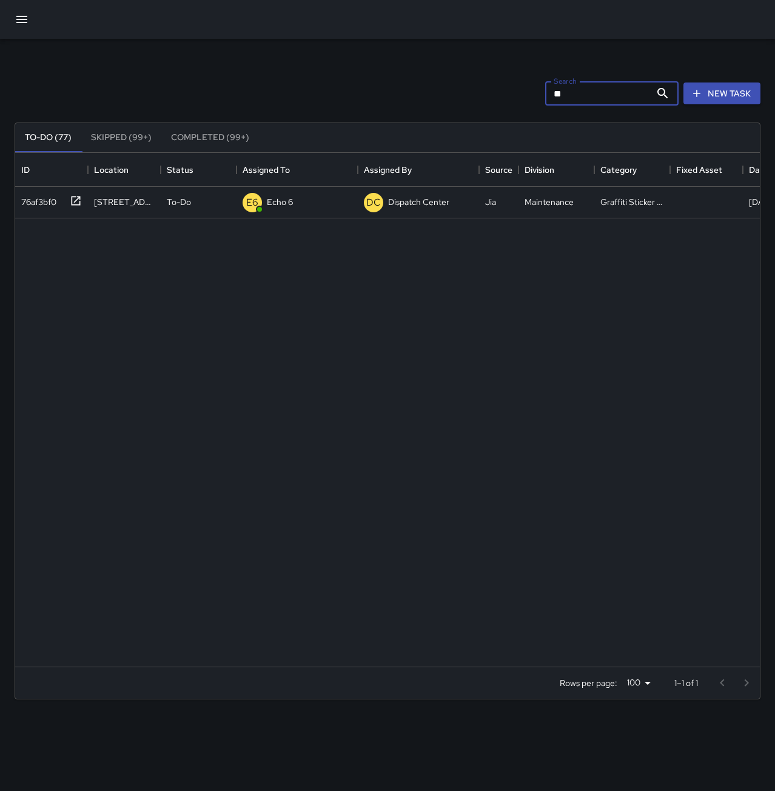
type input "*"
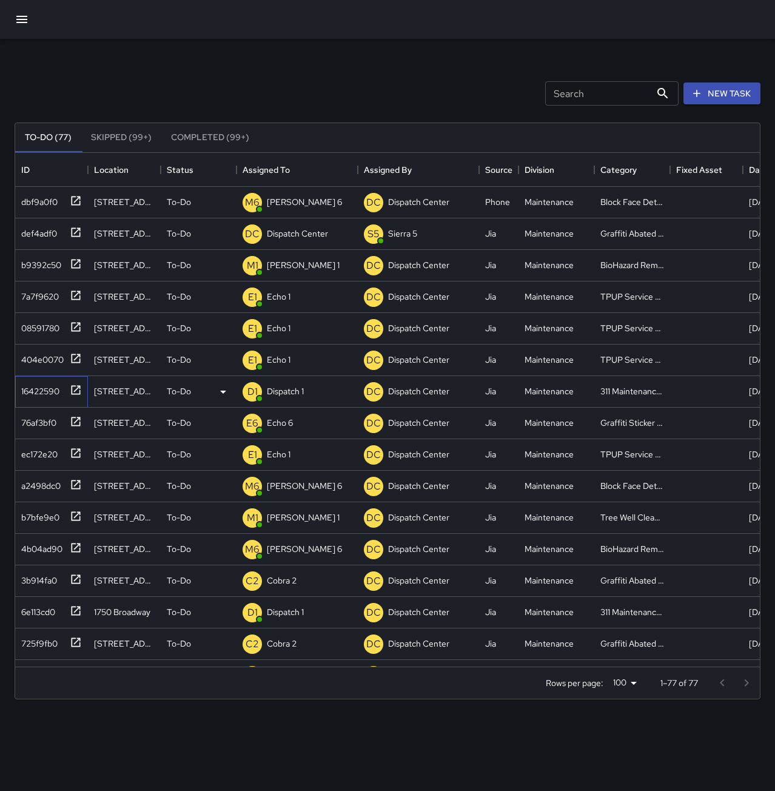
click at [60, 388] on div "16422590" at bounding box center [49, 389] width 66 height 20
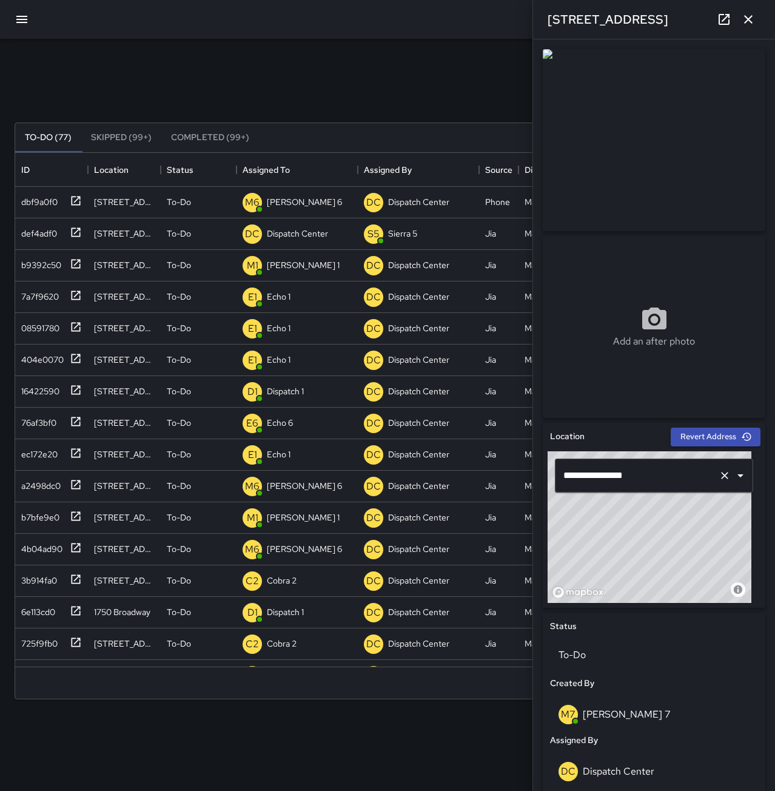
click at [659, 479] on input "**********" at bounding box center [636, 475] width 153 height 23
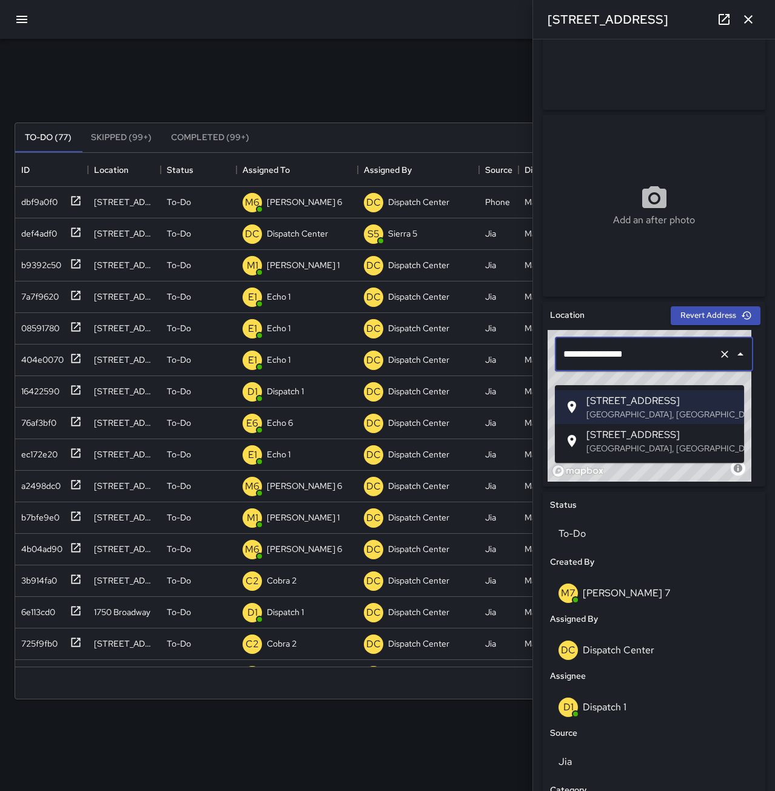
scroll to position [61, 0]
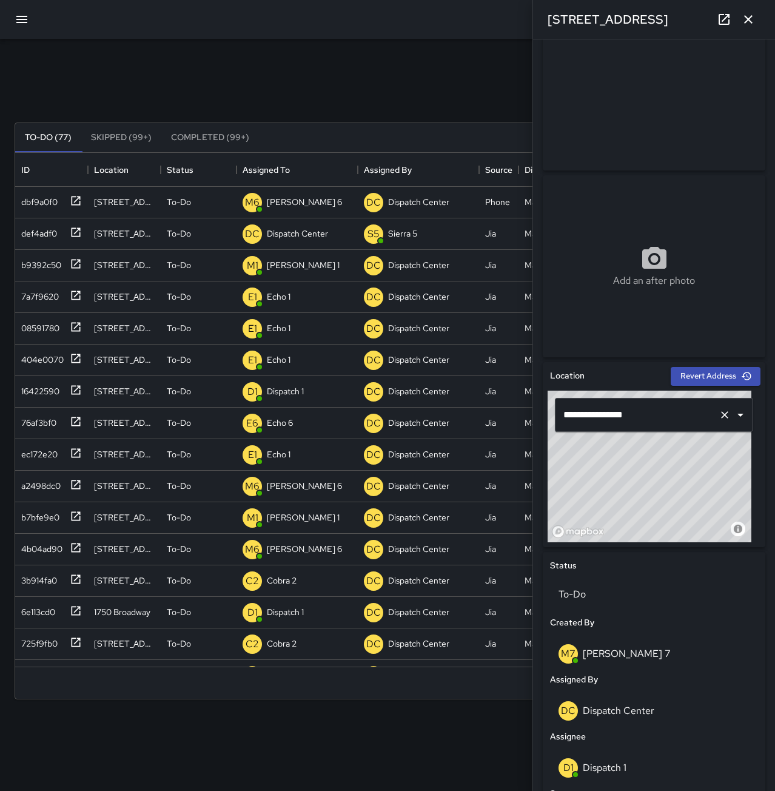
click at [642, 420] on input "**********" at bounding box center [636, 414] width 153 height 23
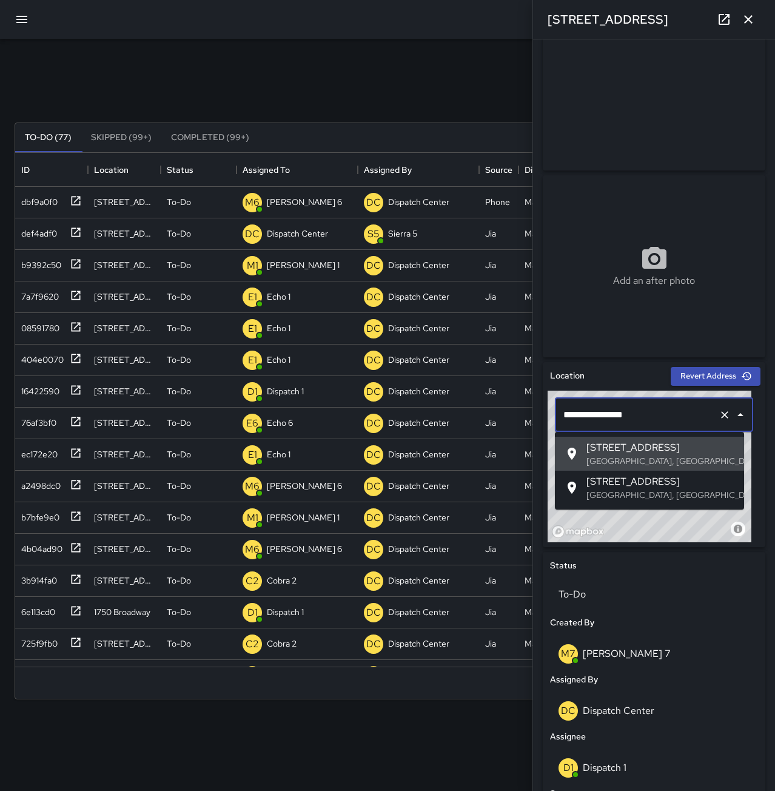
click at [643, 413] on input "**********" at bounding box center [636, 414] width 153 height 23
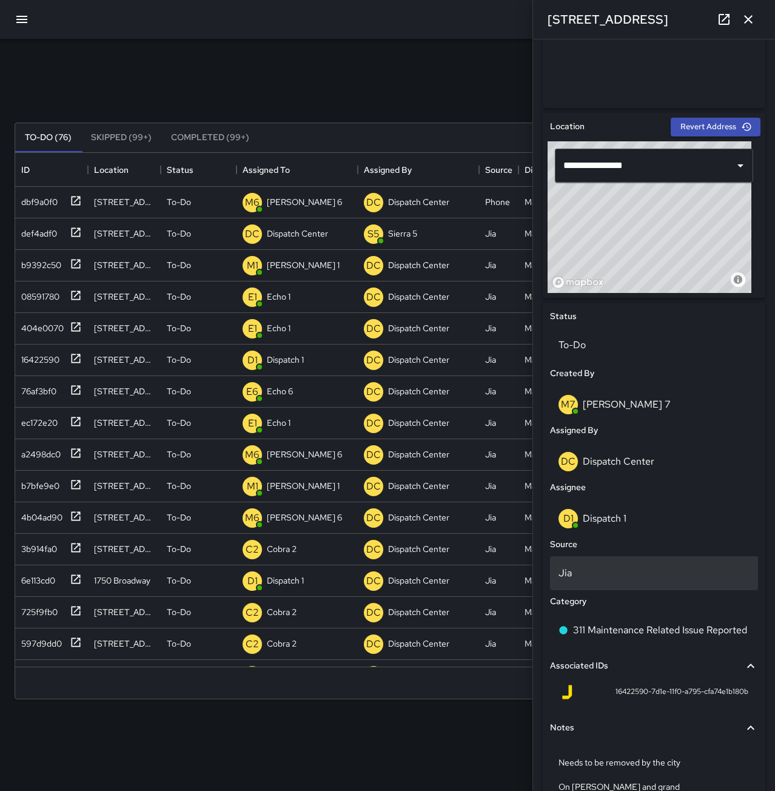
scroll to position [375, 0]
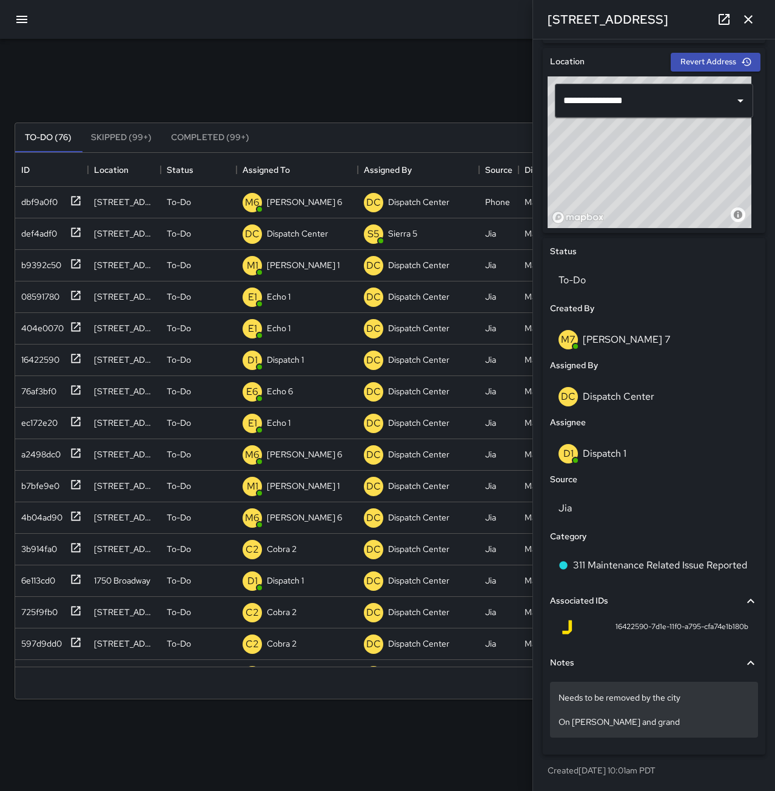
click at [662, 730] on div "Needs to be removed by the city On Harrison and grand" at bounding box center [654, 710] width 208 height 56
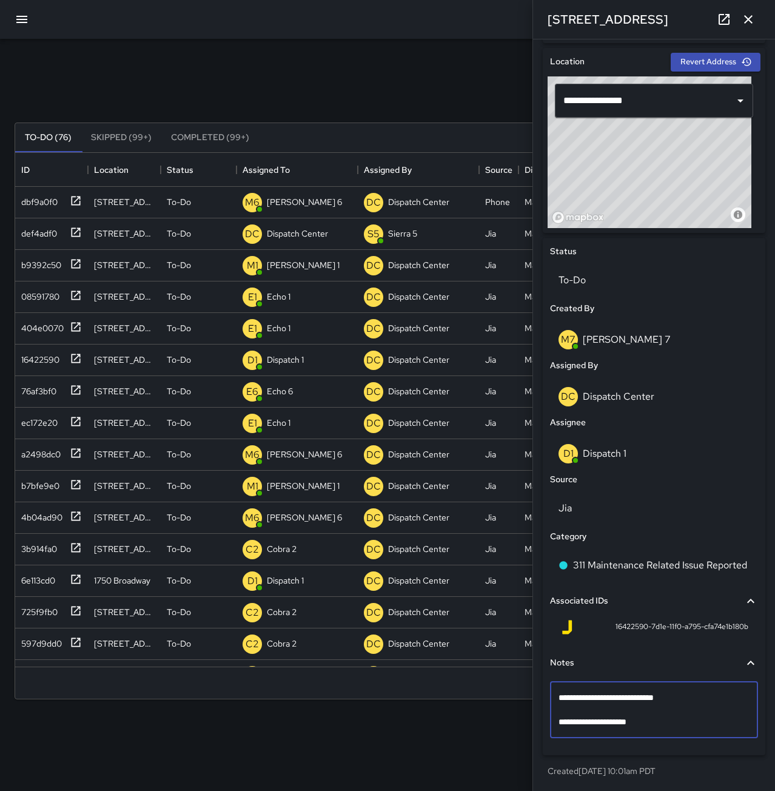
scroll to position [363, 0]
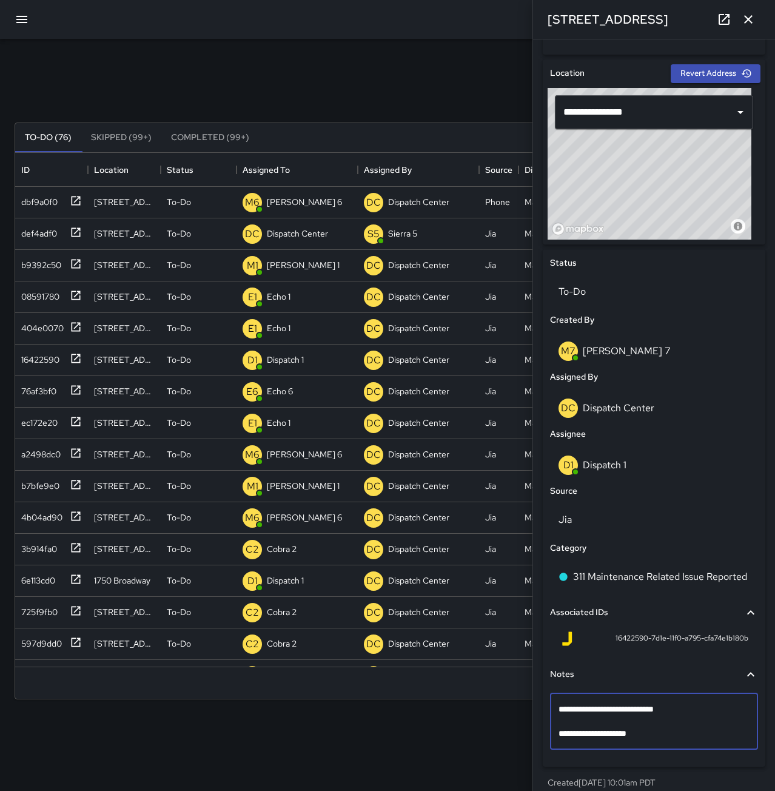
drag, startPoint x: 650, startPoint y: 735, endPoint x: 561, endPoint y: 710, distance: 92.1
click at [561, 710] on textarea "**********" at bounding box center [650, 721] width 182 height 36
click at [696, 116] on input "**********" at bounding box center [636, 112] width 153 height 23
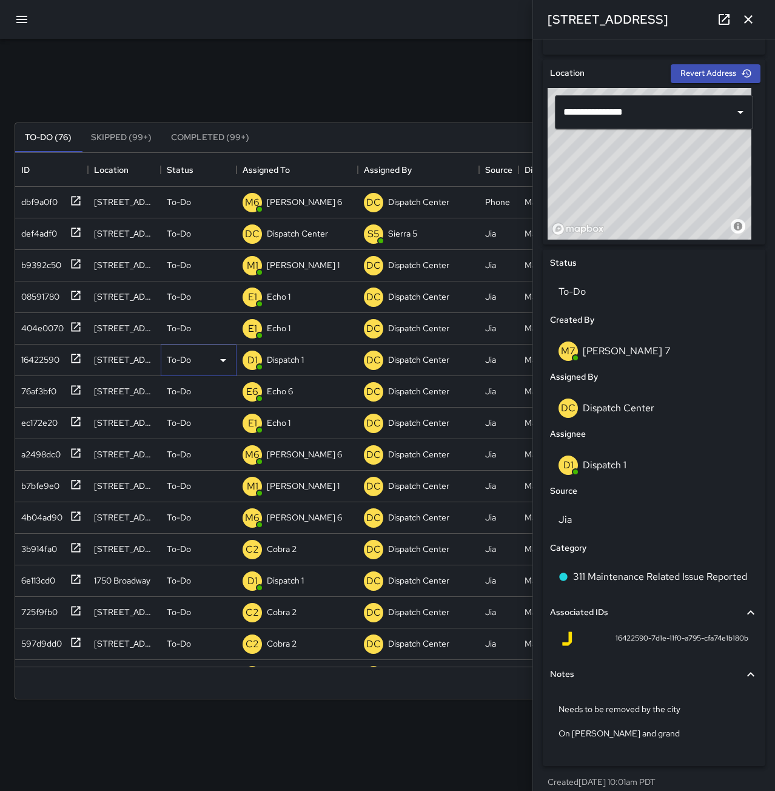
click at [225, 361] on icon at bounding box center [223, 360] width 15 height 15
click at [208, 439] on li "Completed" at bounding box center [198, 437] width 75 height 22
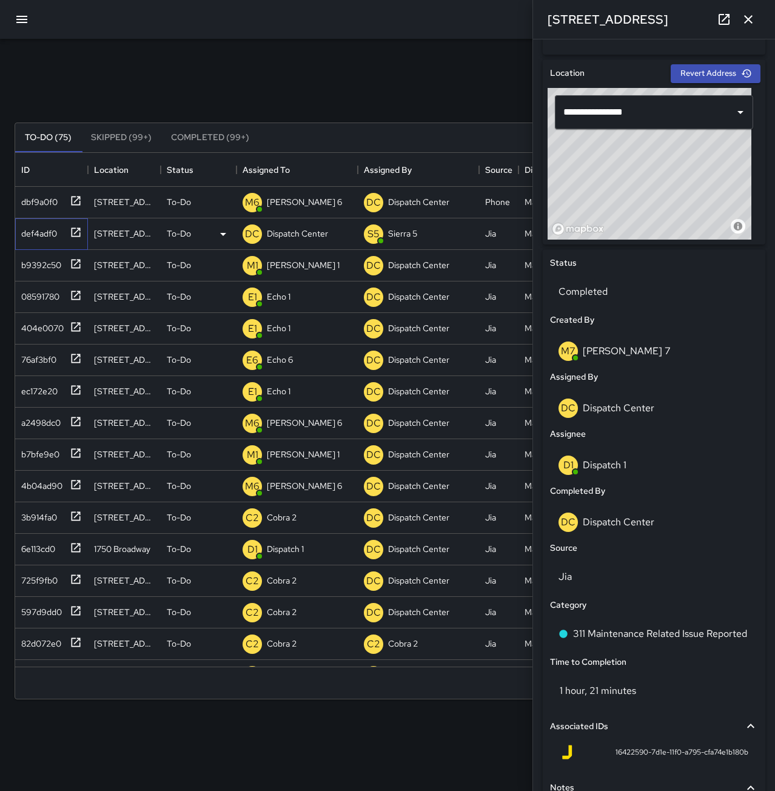
click at [69, 231] on div at bounding box center [73, 231] width 17 height 20
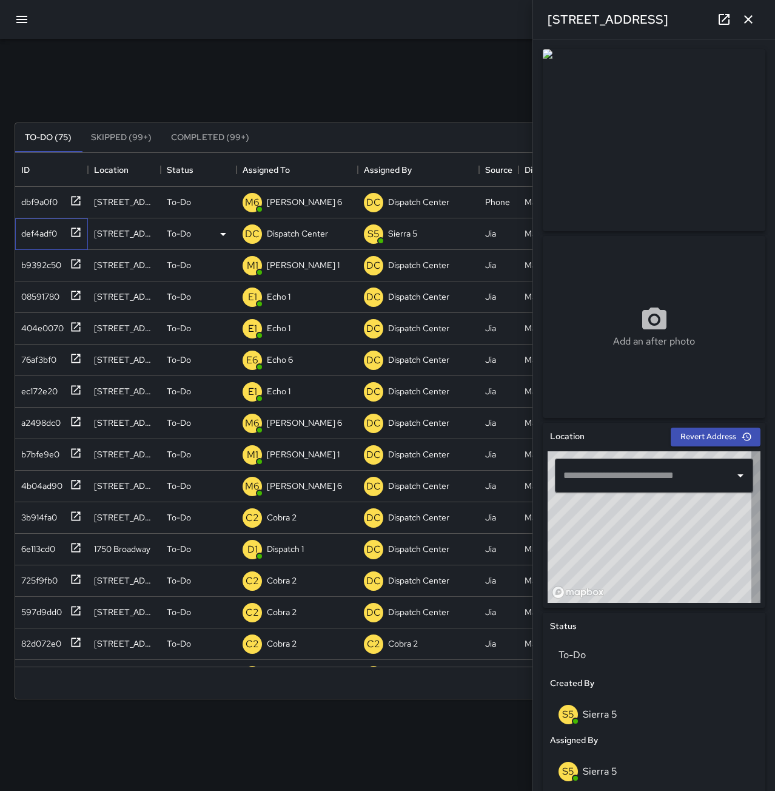
type input "**********"
click at [315, 236] on p "Dispatch Center" at bounding box center [297, 233] width 61 height 12
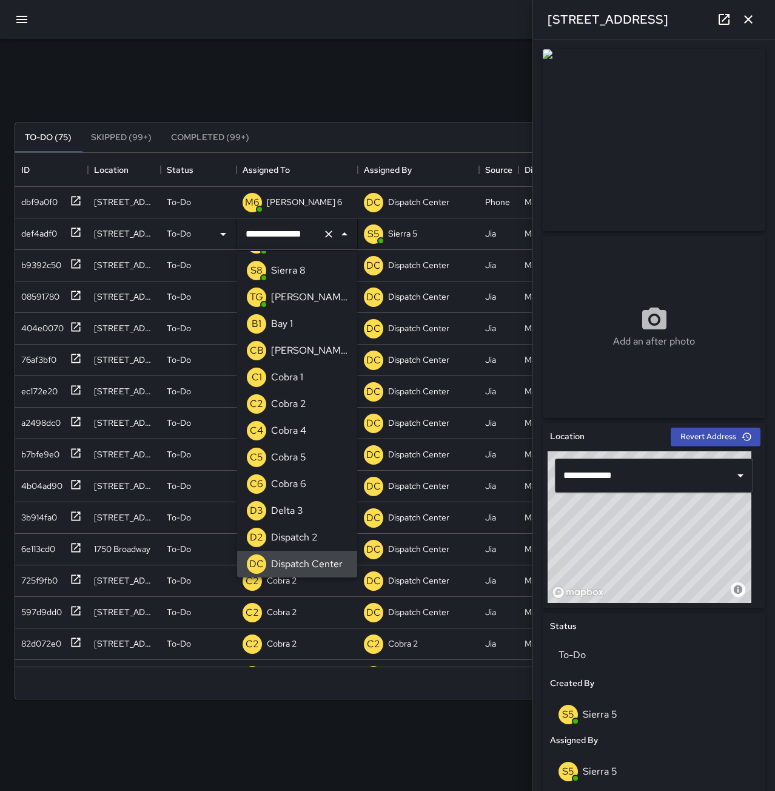
click at [326, 236] on icon "Clear" at bounding box center [329, 234] width 12 height 12
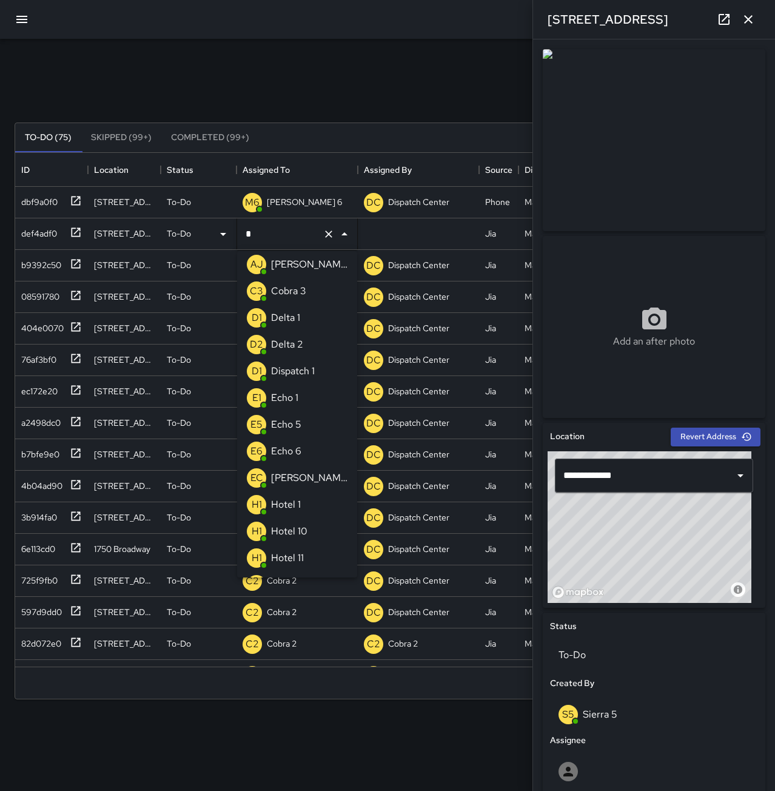
scroll to position [0, 0]
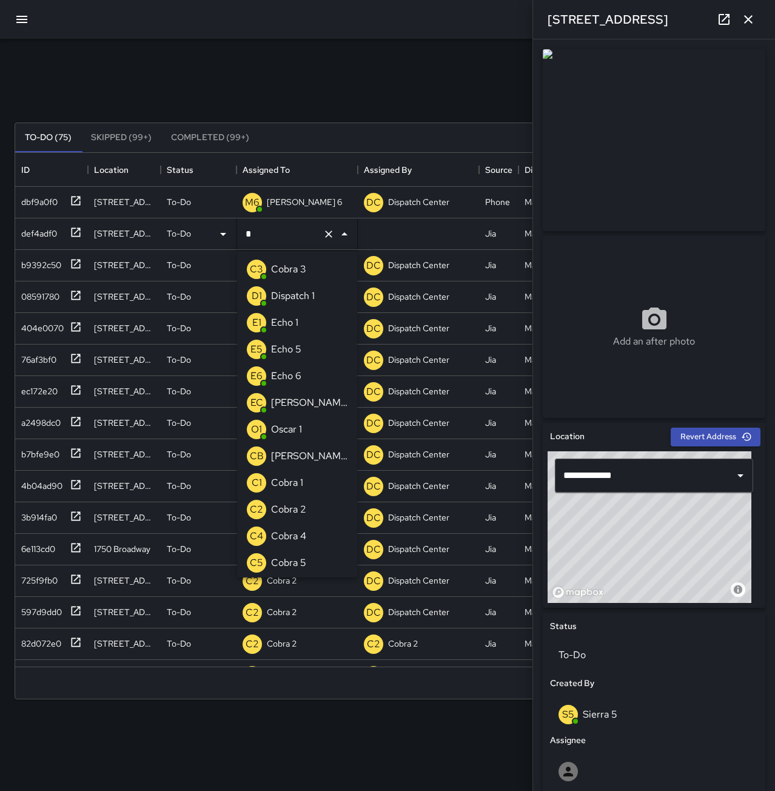
type input "**"
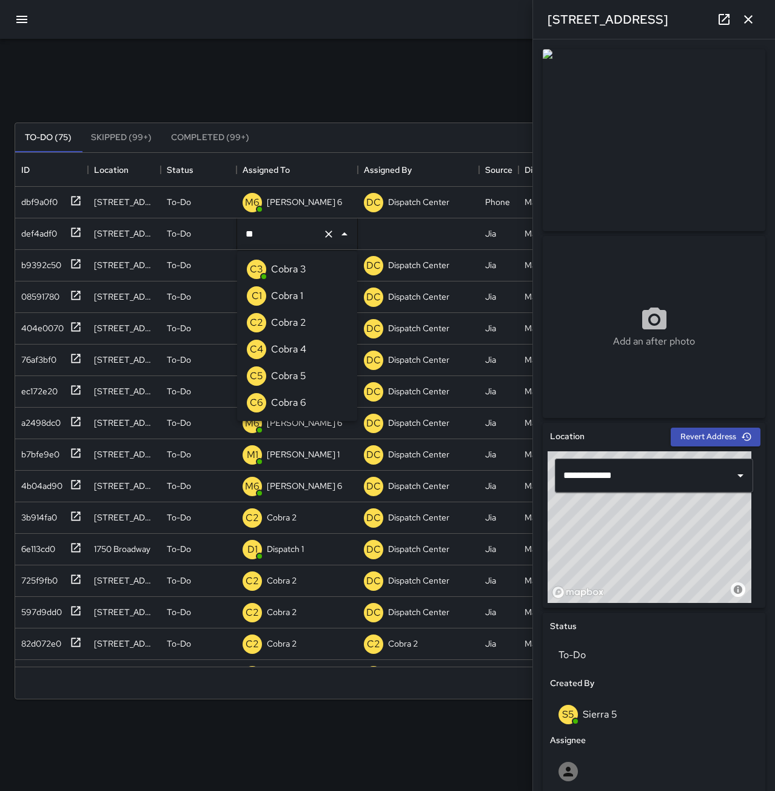
click at [318, 326] on li "C2 Cobra 2" at bounding box center [297, 322] width 120 height 27
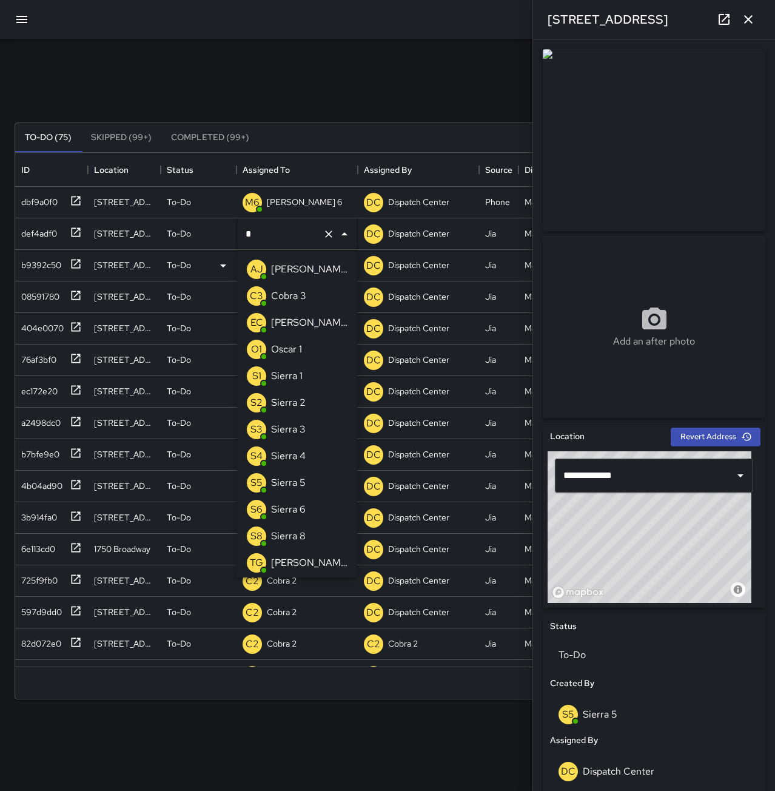
scroll to position [106, 0]
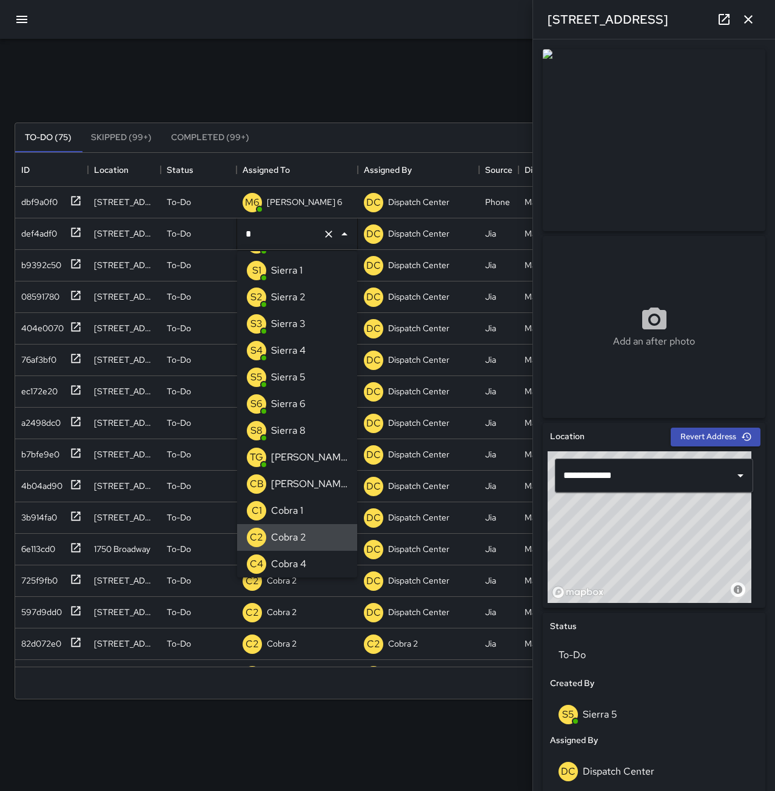
type input "*******"
click at [333, 90] on div "Search Search New Task" at bounding box center [387, 93] width 751 height 63
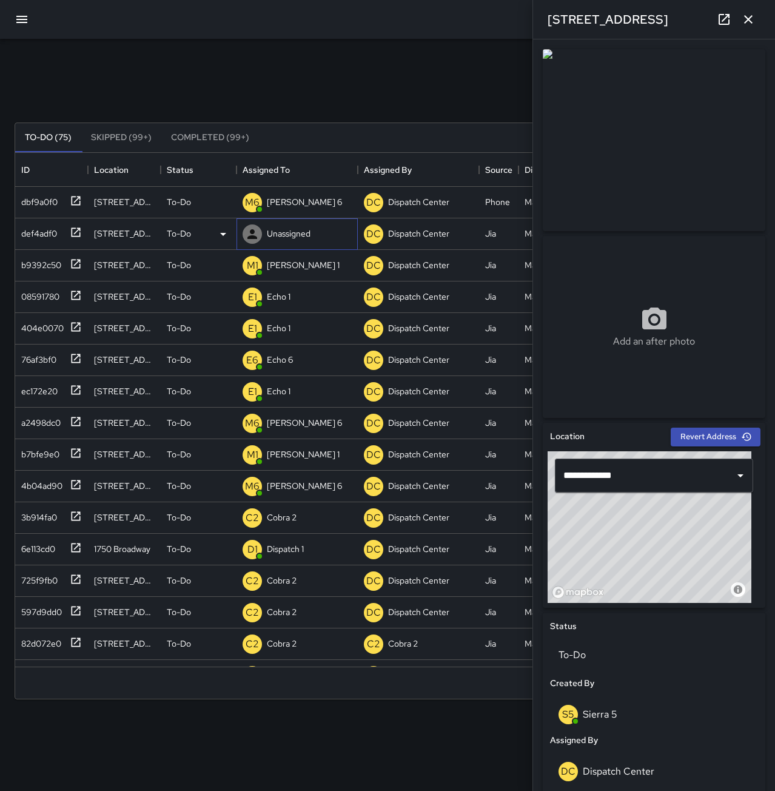
click at [318, 239] on div "Unassigned" at bounding box center [297, 234] width 121 height 32
type input "****"
click at [348, 84] on div "Search Search New Task" at bounding box center [387, 93] width 751 height 63
click at [303, 230] on p "Unassigned" at bounding box center [289, 233] width 44 height 12
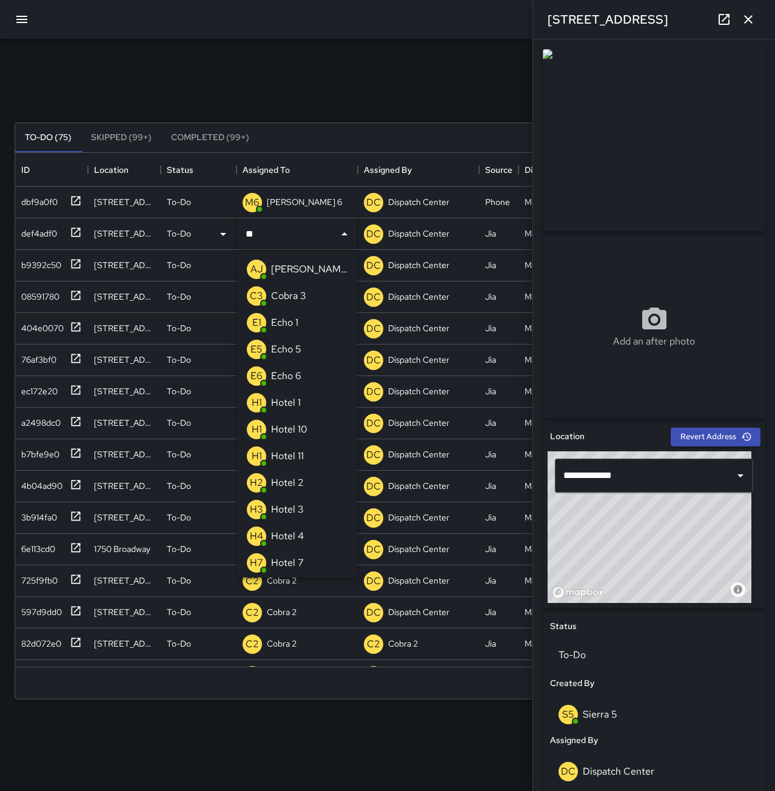
type input "***"
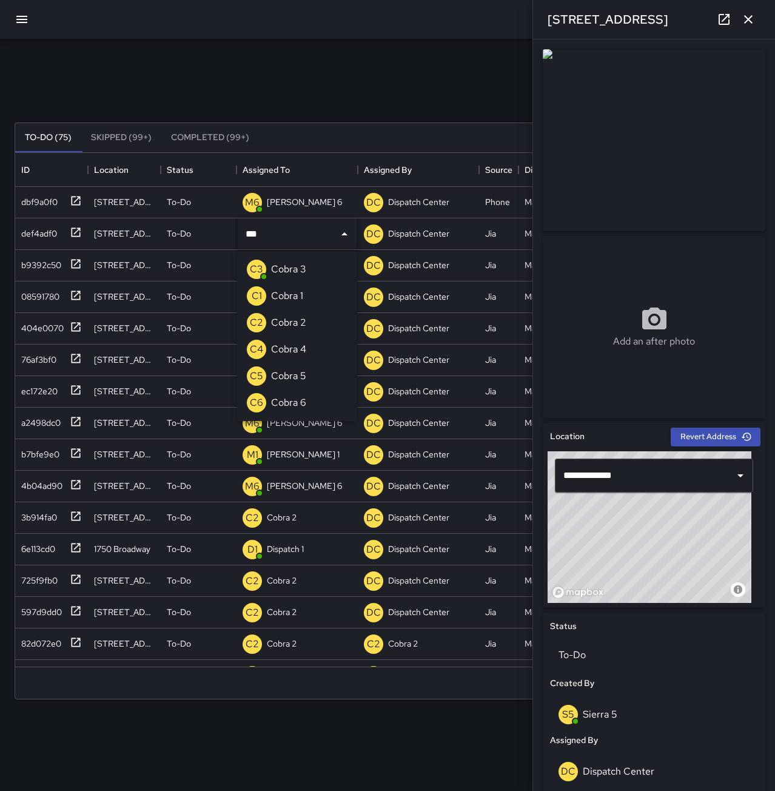
click at [316, 325] on li "C2 Cobra 2" at bounding box center [297, 322] width 120 height 27
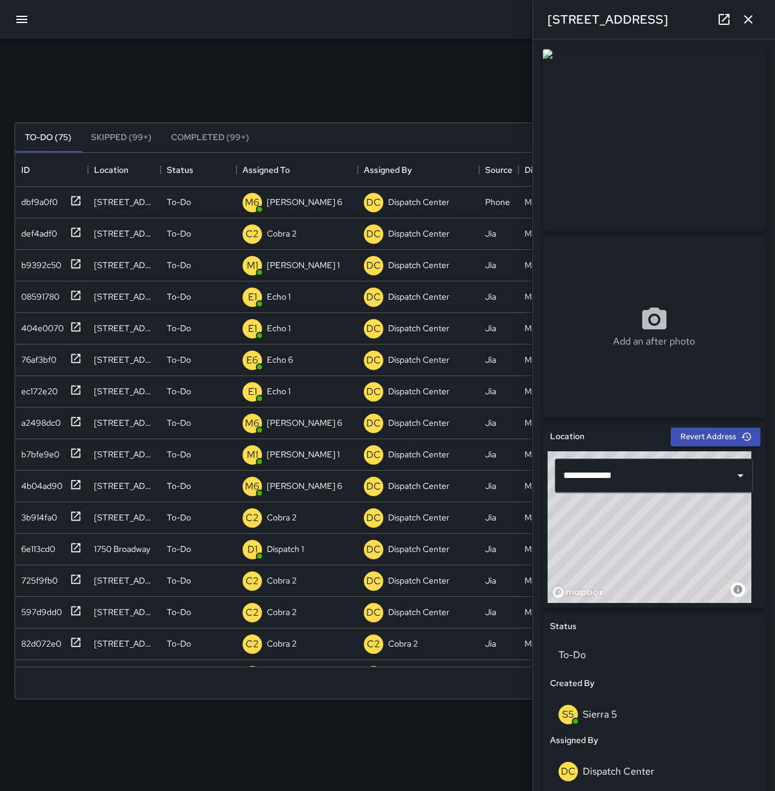
click at [336, 87] on div "Search Search New Task" at bounding box center [387, 93] width 751 height 63
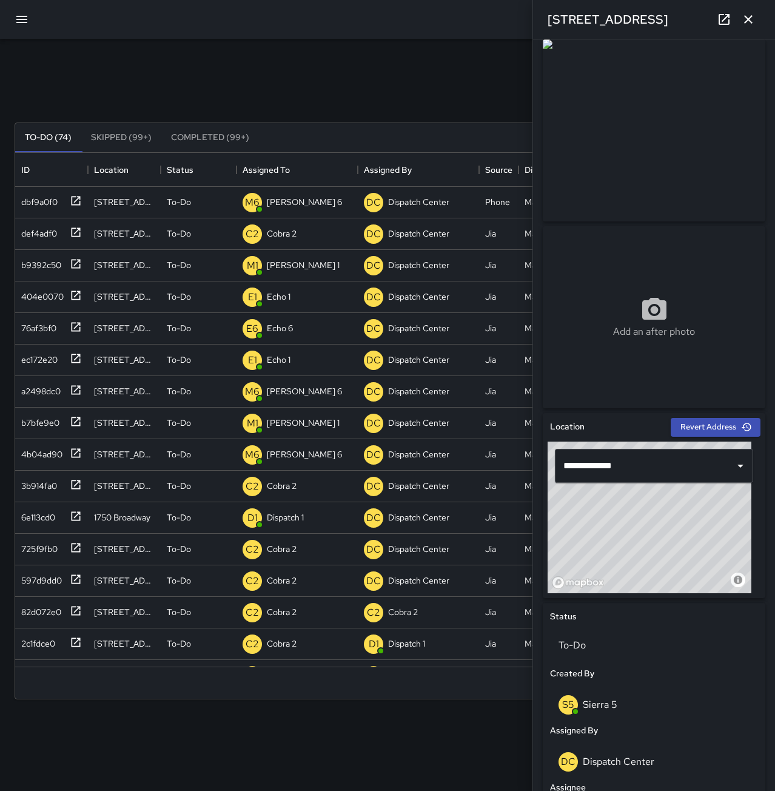
scroll to position [0, 0]
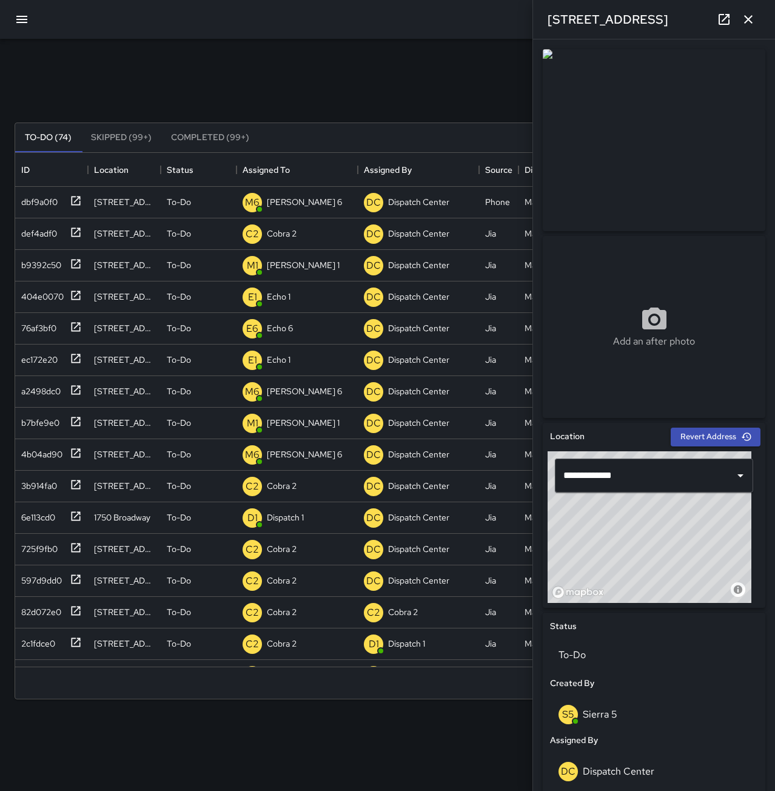
click at [754, 21] on icon "button" at bounding box center [748, 19] width 15 height 15
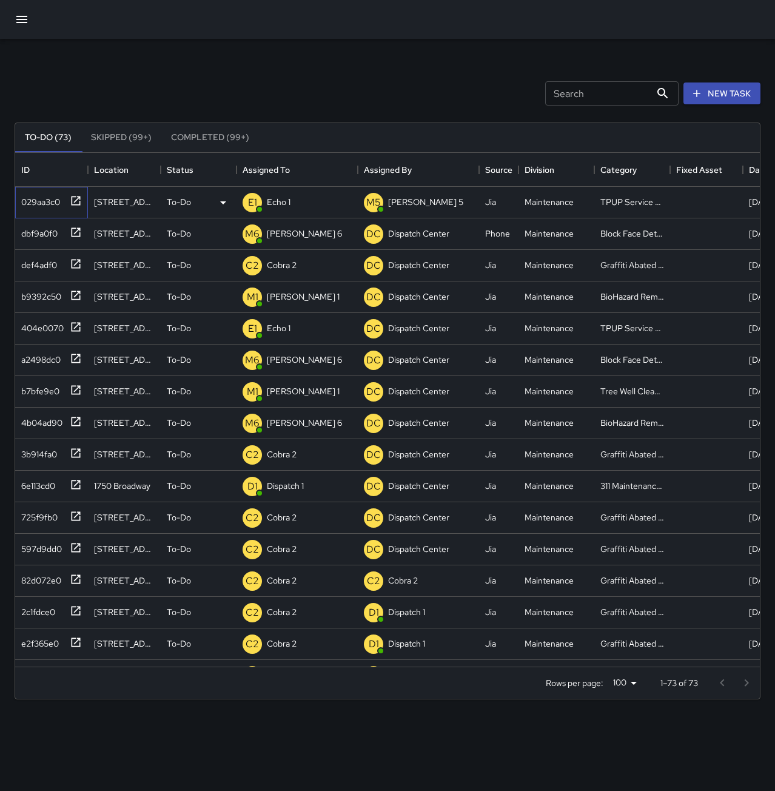
click at [76, 207] on div at bounding box center [73, 200] width 17 height 20
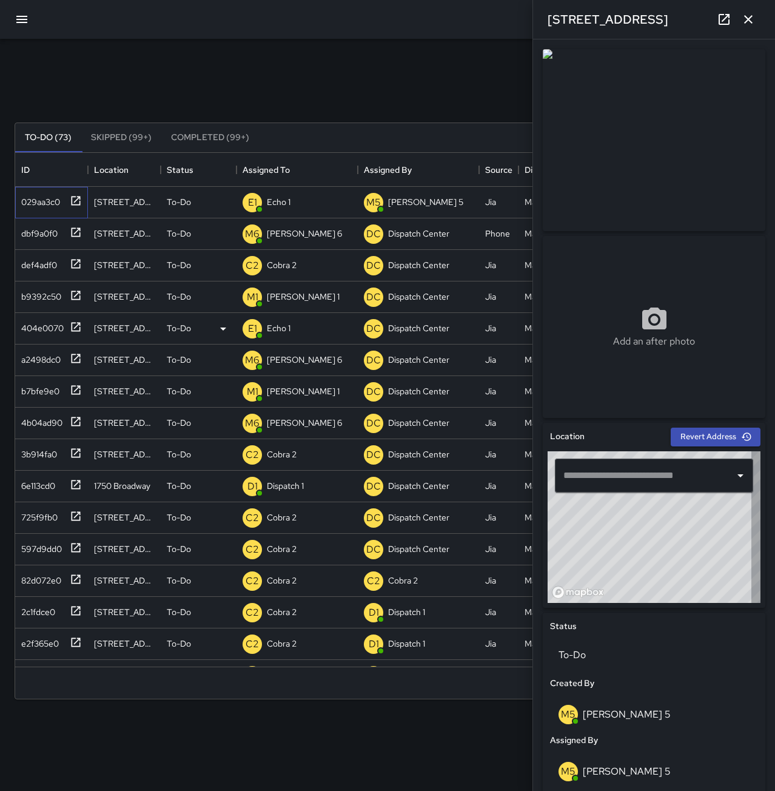
type input "**********"
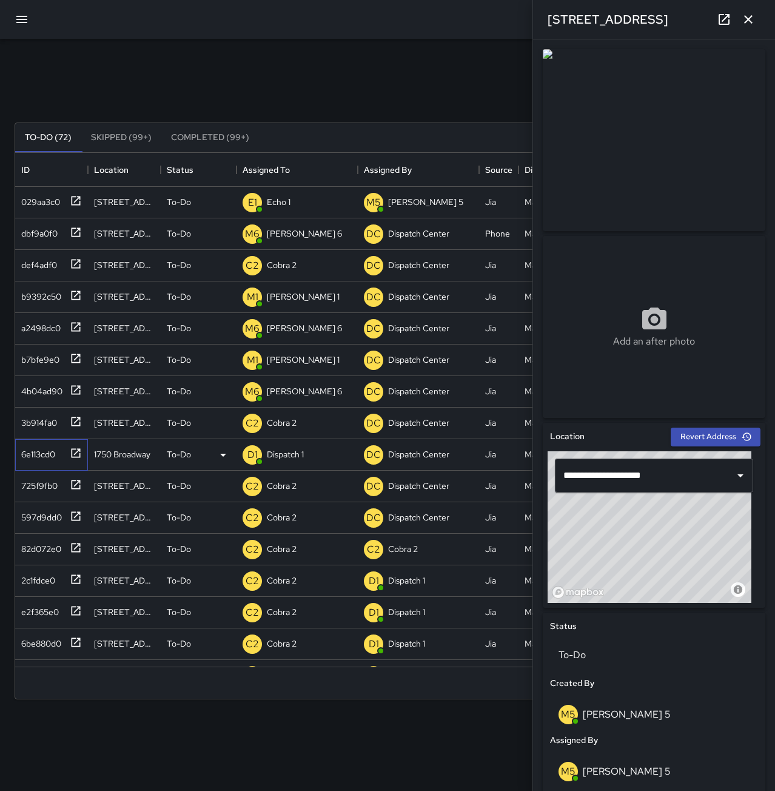
click at [79, 448] on icon at bounding box center [76, 453] width 12 height 12
type input "**********"
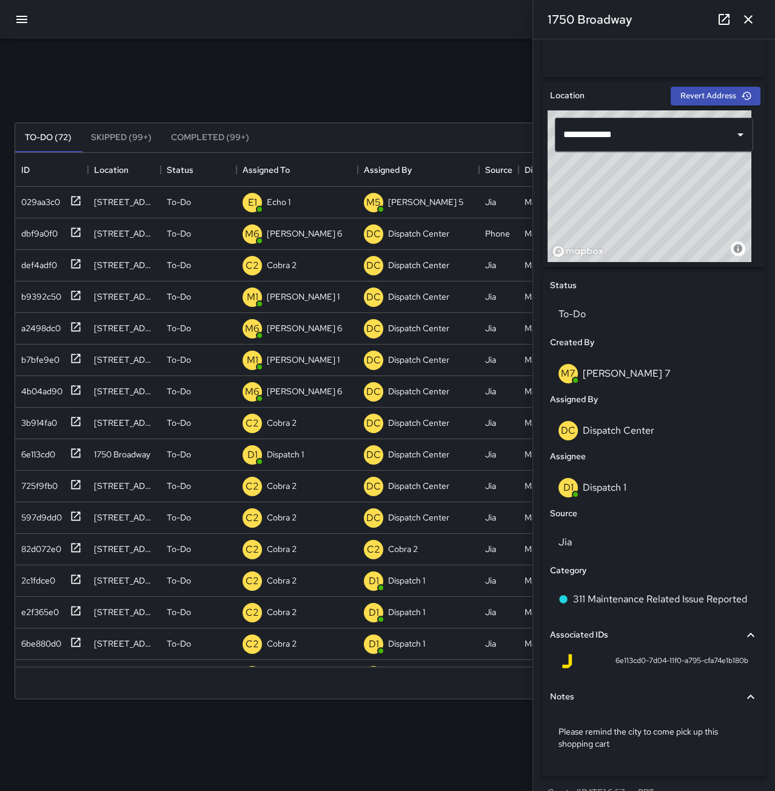
scroll to position [363, 0]
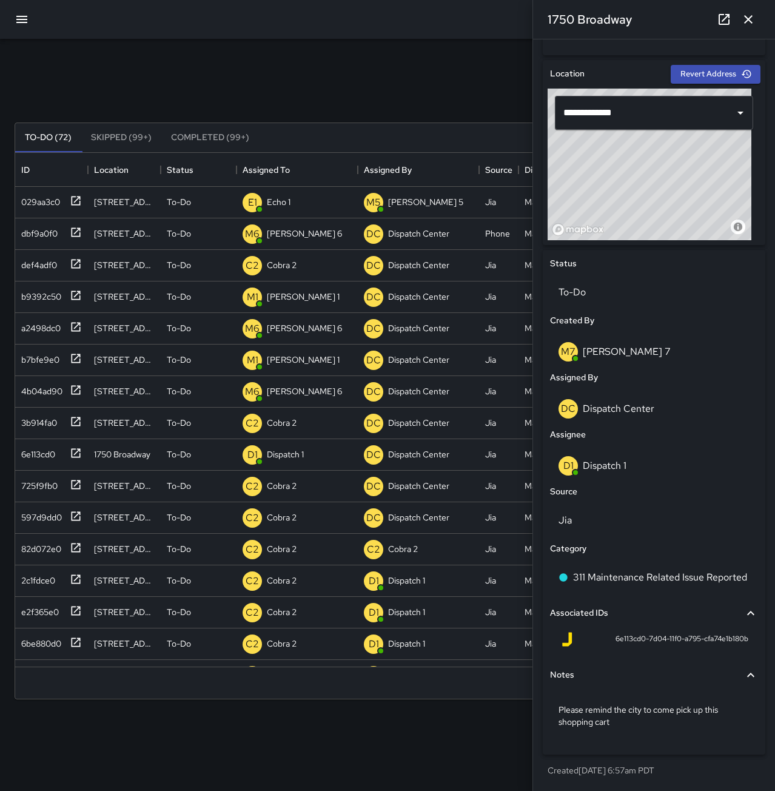
click at [745, 15] on icon "button" at bounding box center [748, 19] width 15 height 15
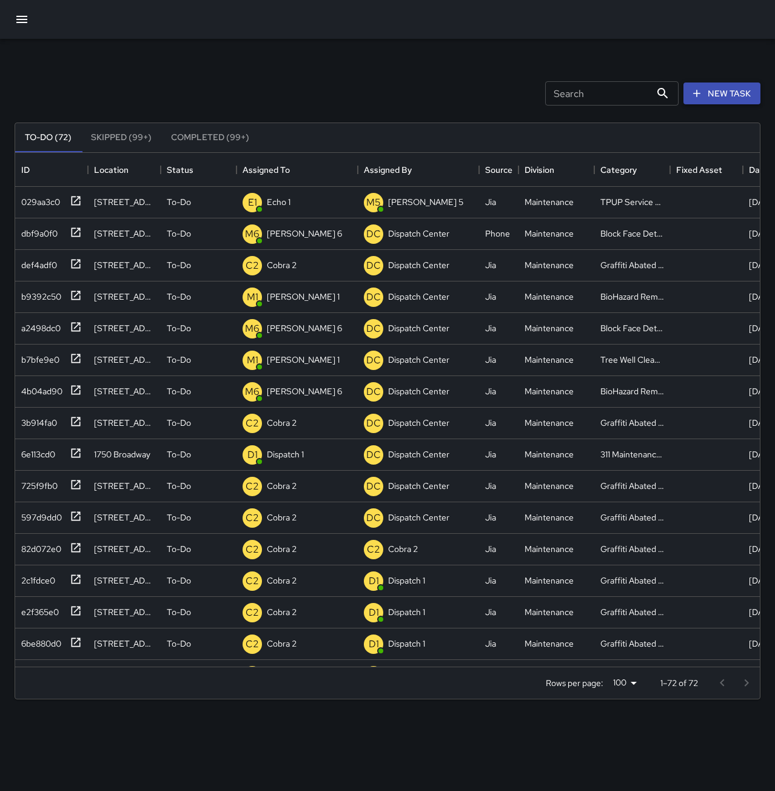
click at [714, 96] on button "New Task" at bounding box center [722, 93] width 77 height 22
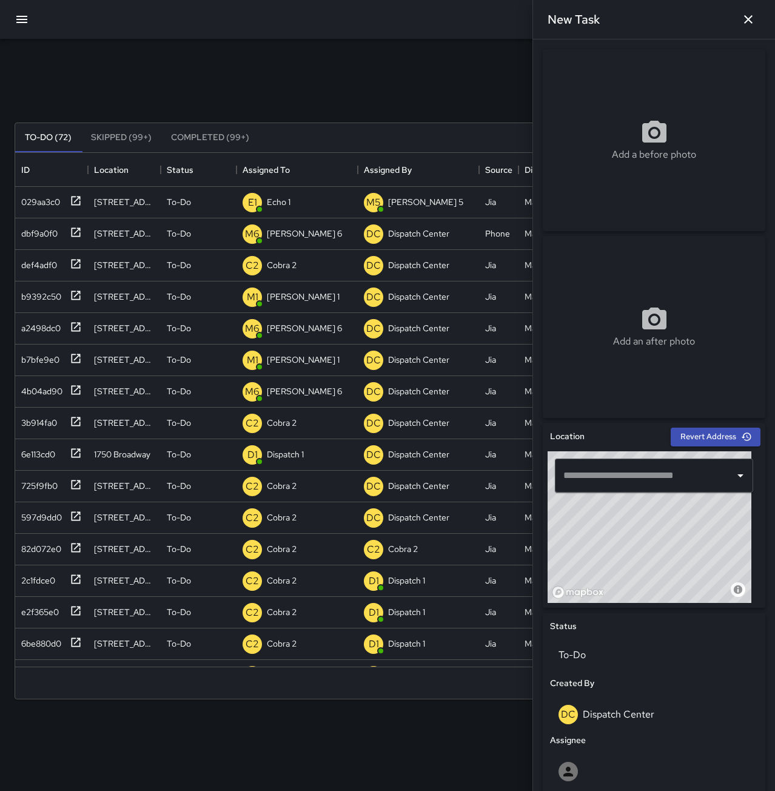
click at [592, 482] on input "text" at bounding box center [644, 475] width 169 height 23
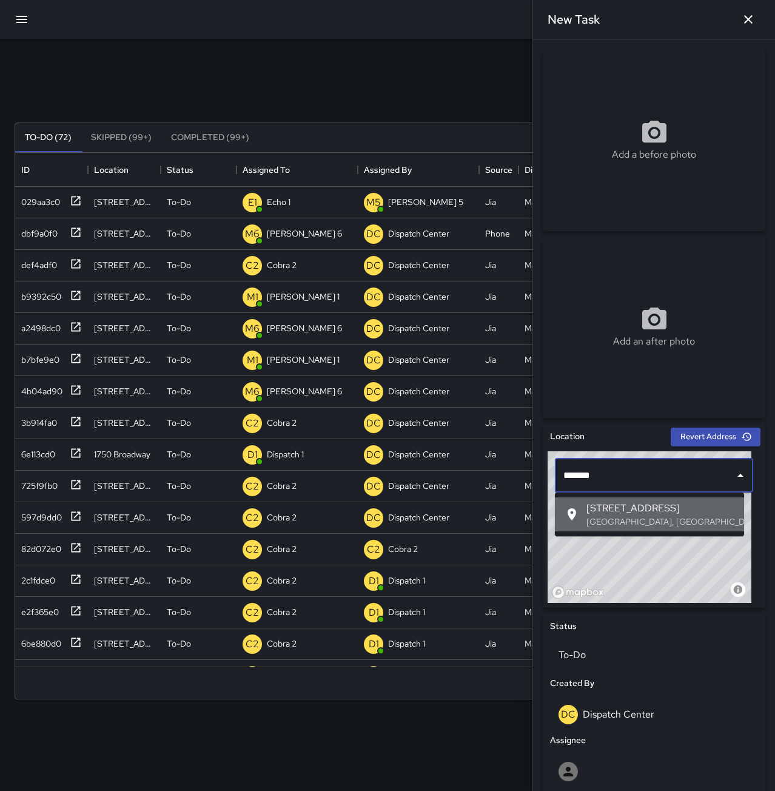
click at [622, 509] on span "489 8th Street" at bounding box center [660, 508] width 148 height 15
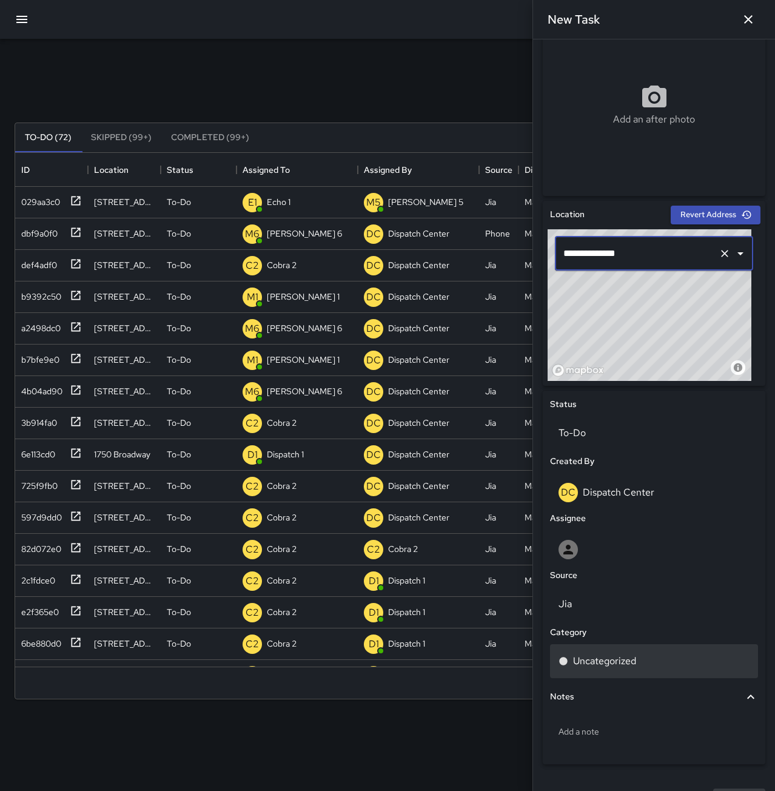
scroll to position [243, 0]
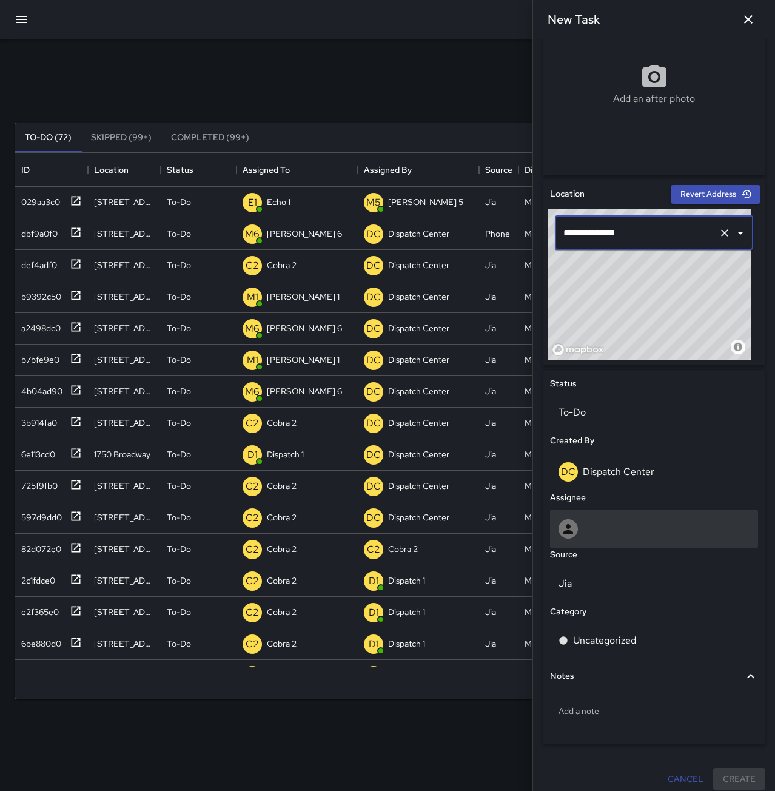
type input "**********"
click at [630, 535] on div at bounding box center [654, 528] width 191 height 19
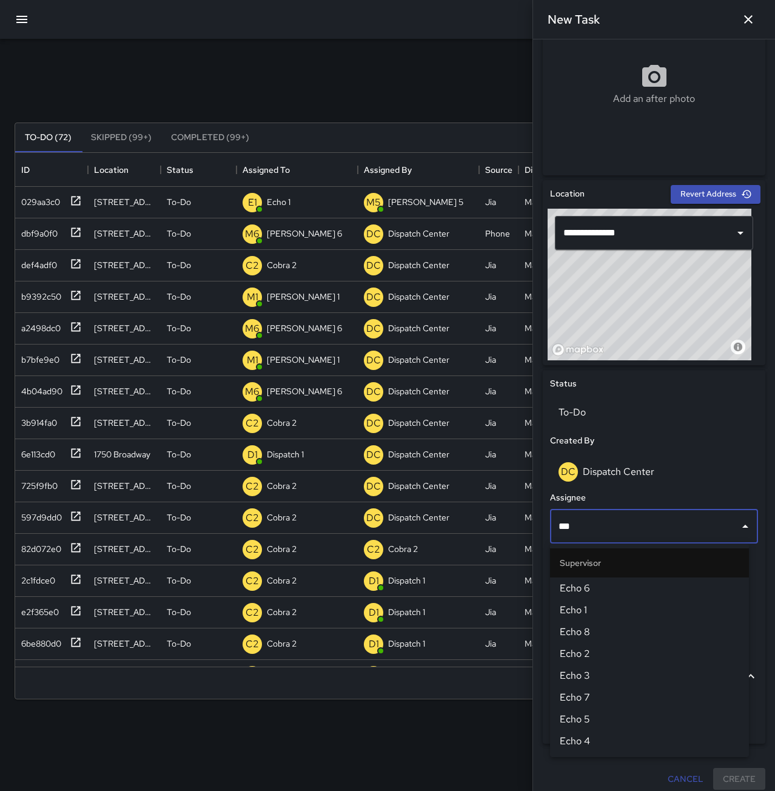
type input "****"
click at [608, 720] on span "Echo 5" at bounding box center [650, 719] width 180 height 15
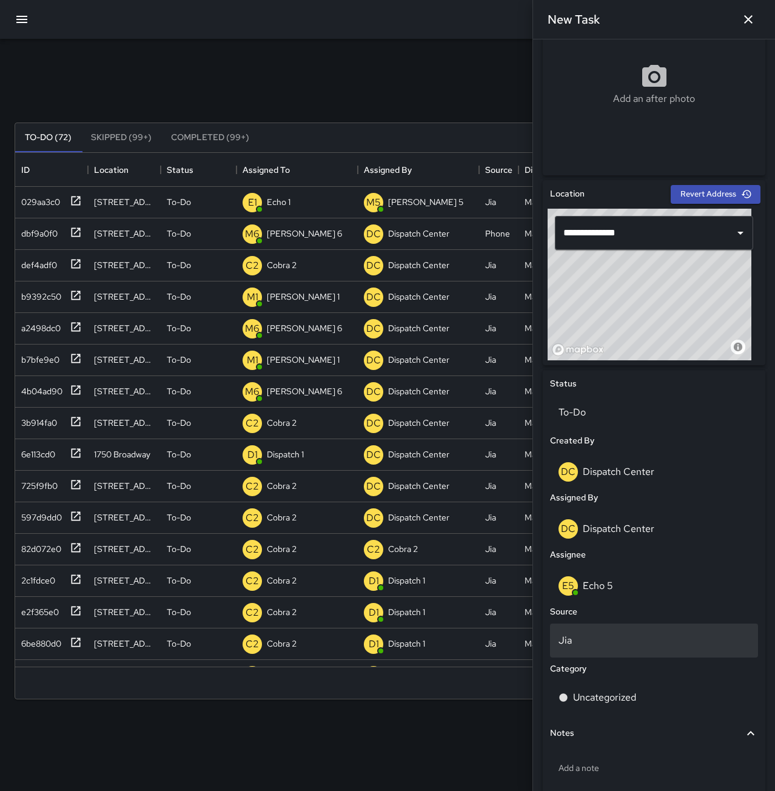
click at [590, 642] on p "Jia" at bounding box center [654, 640] width 191 height 15
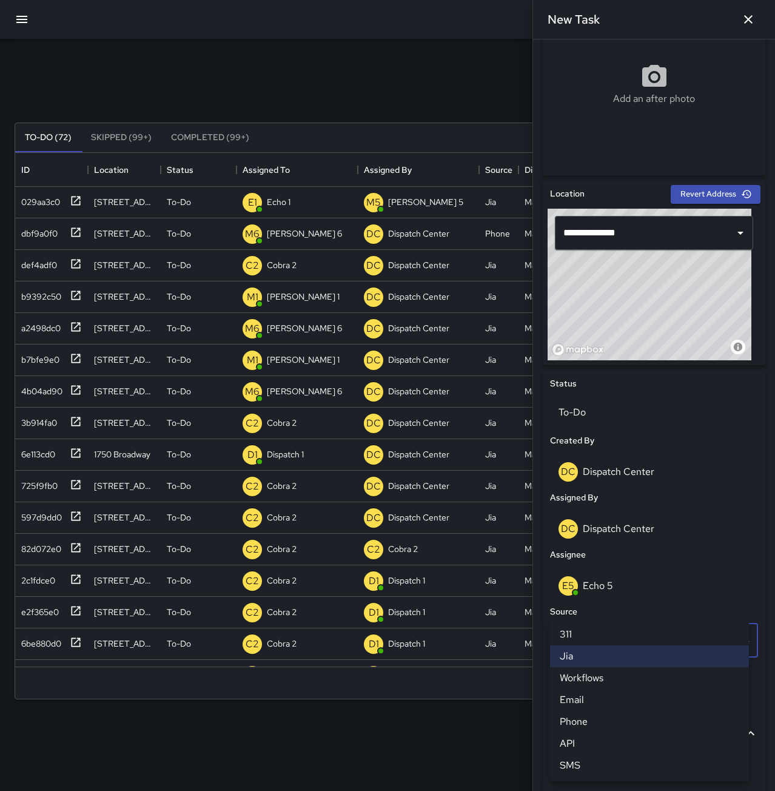
click at [600, 717] on li "Phone" at bounding box center [649, 722] width 199 height 22
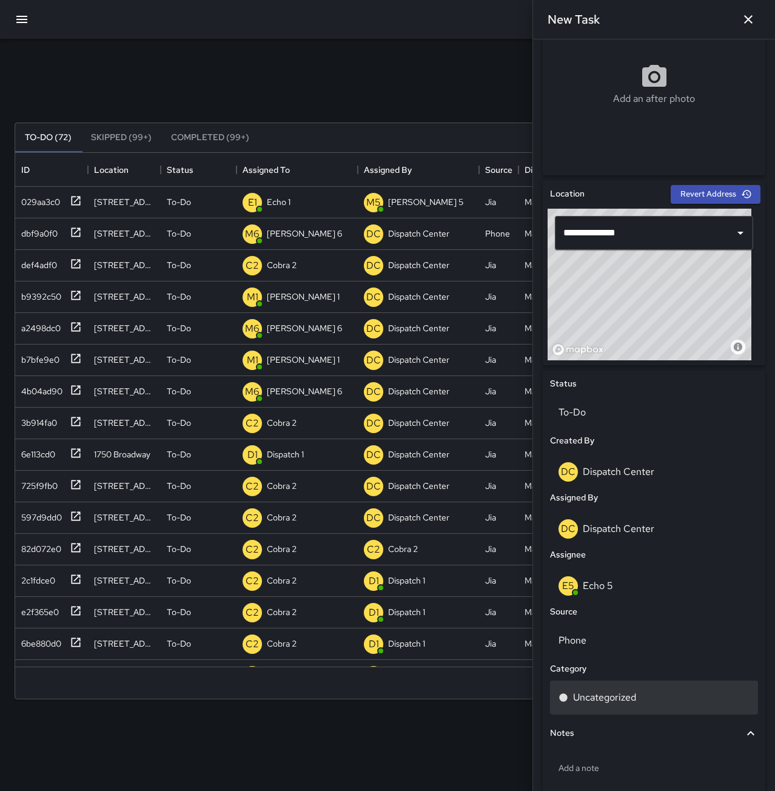
click at [599, 707] on div "Uncategorized" at bounding box center [654, 697] width 208 height 34
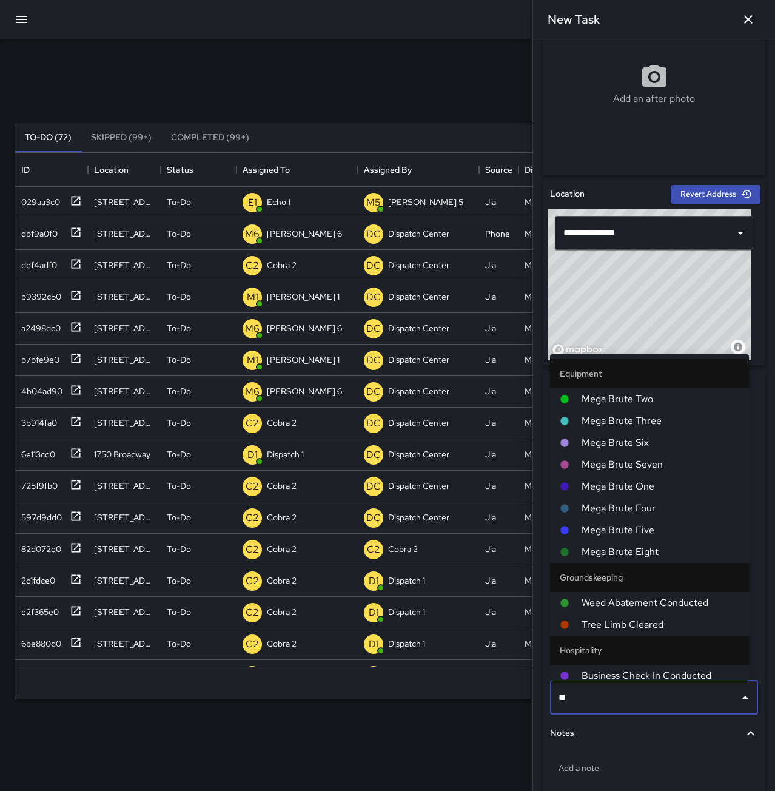
type input "***"
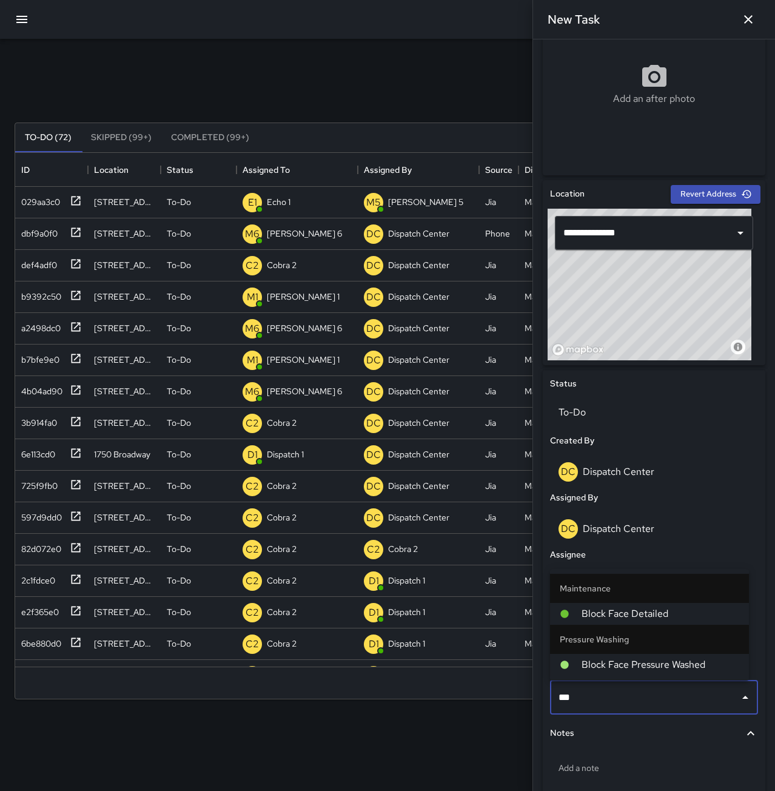
click at [689, 666] on span "Block Face Pressure Washed" at bounding box center [661, 664] width 158 height 15
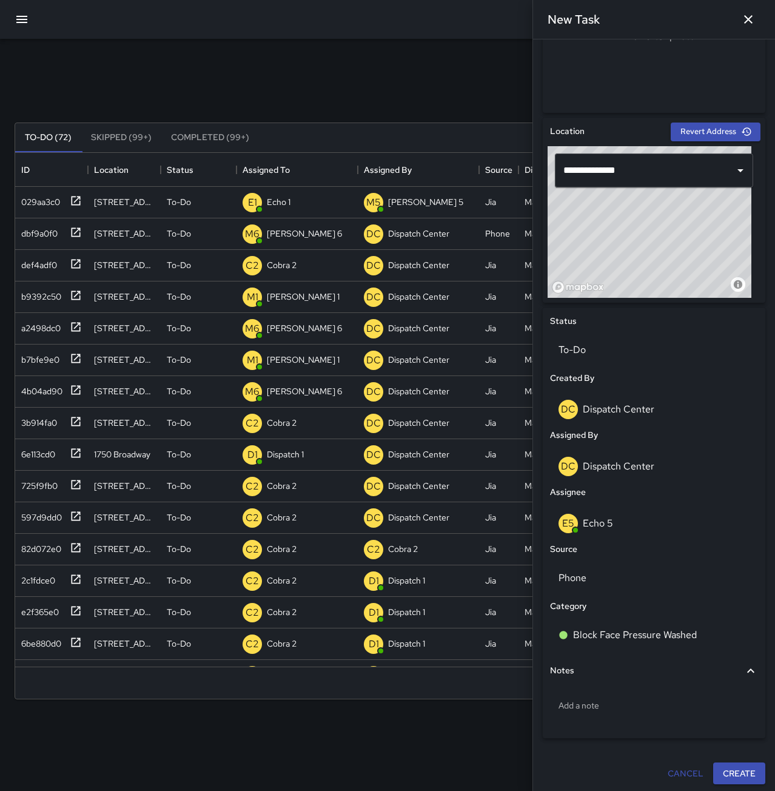
scroll to position [308, 0]
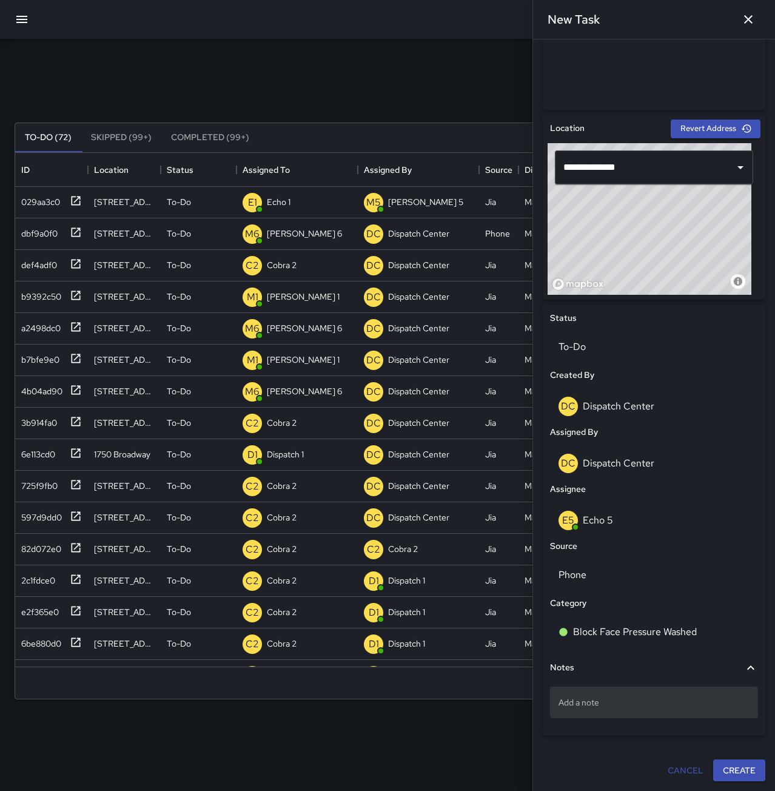
click at [593, 710] on div "Add a note" at bounding box center [654, 703] width 208 height 32
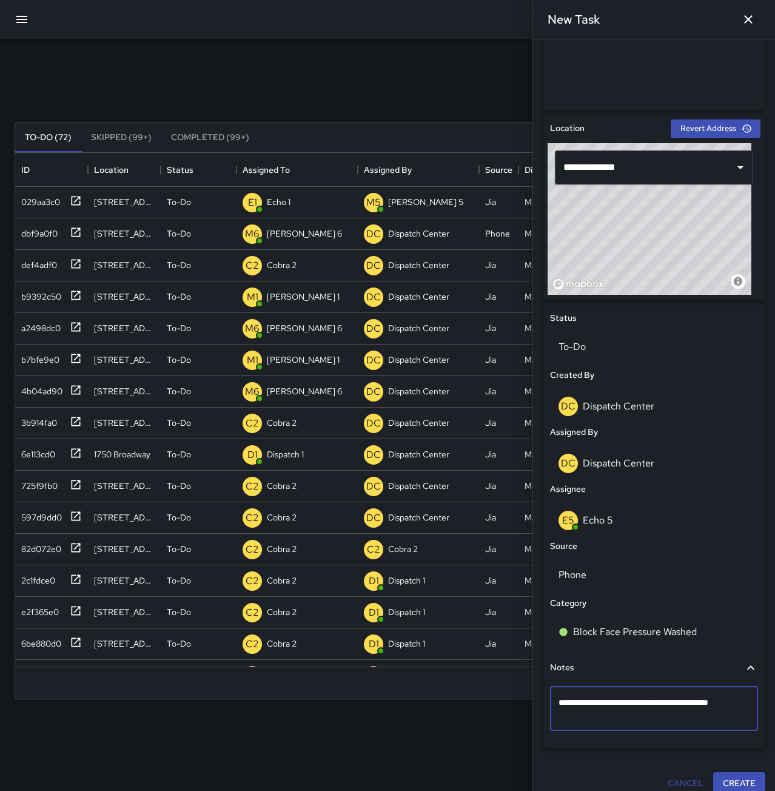
type textarea "**********"
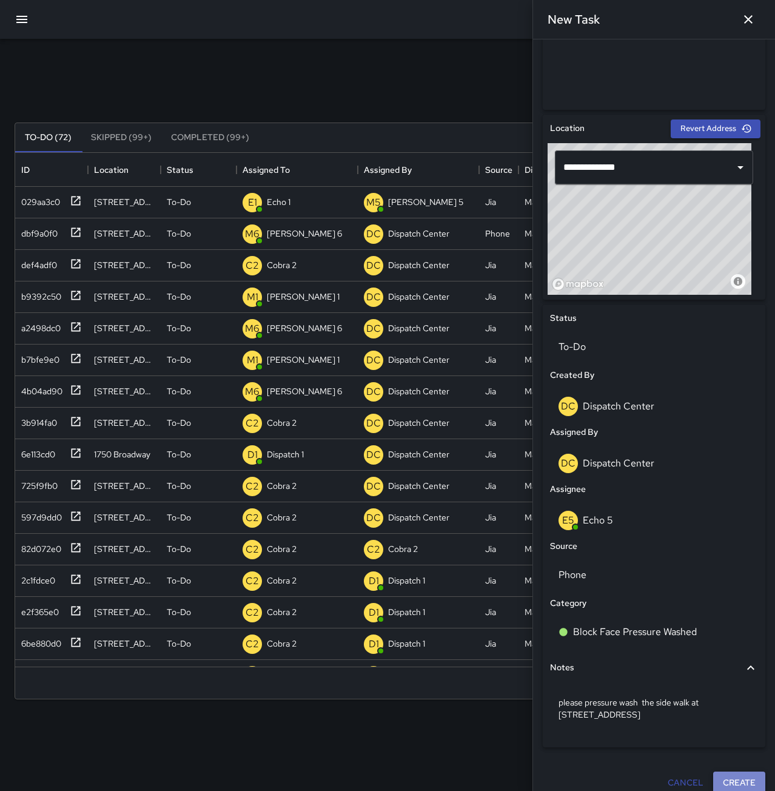
click at [734, 781] on button "Create" at bounding box center [739, 782] width 52 height 22
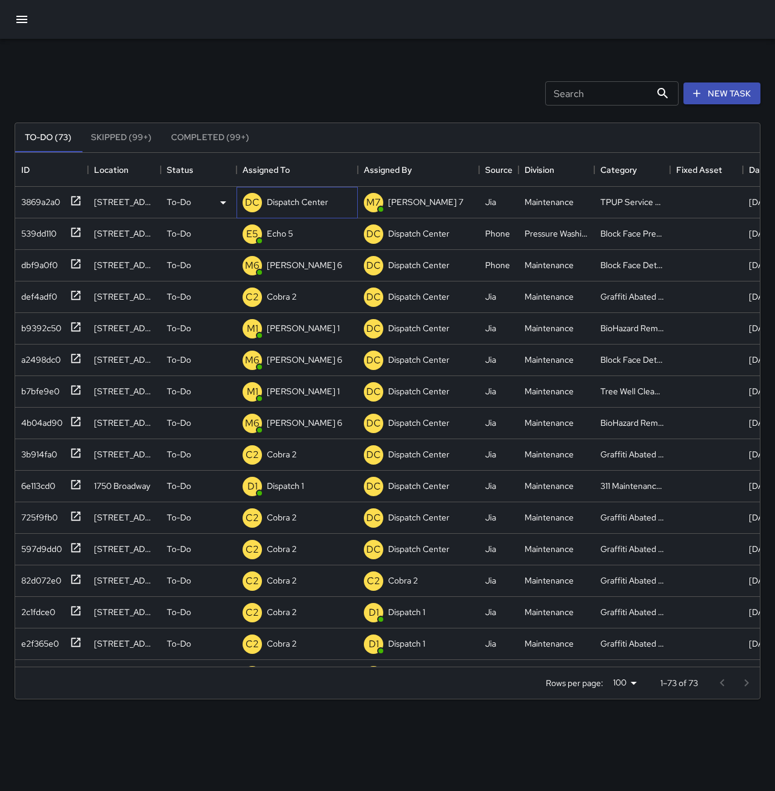
click at [318, 209] on div "Dispatch Center" at bounding box center [297, 201] width 66 height 17
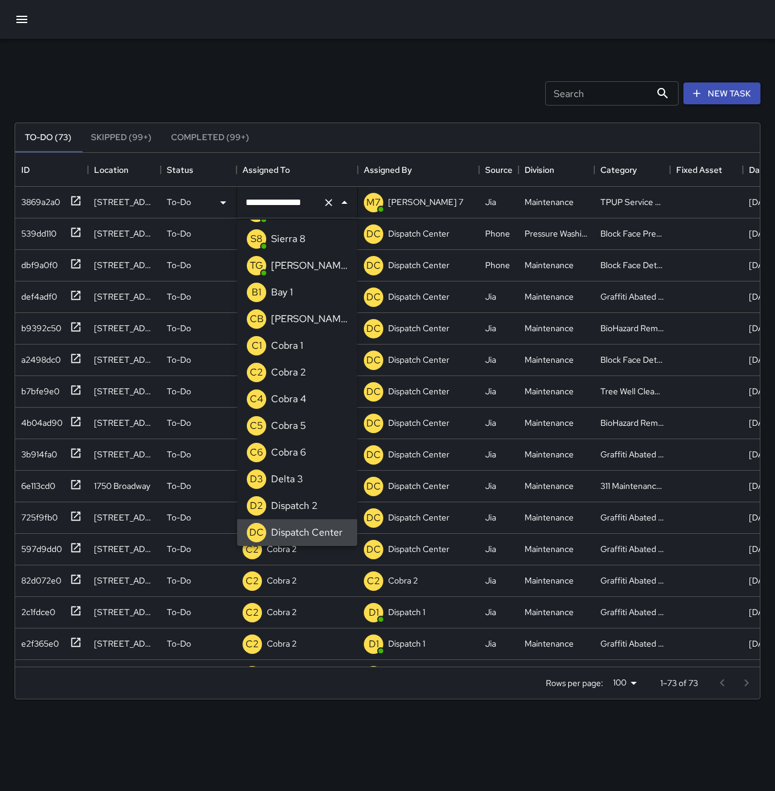
click at [323, 204] on button "Clear" at bounding box center [328, 202] width 17 height 17
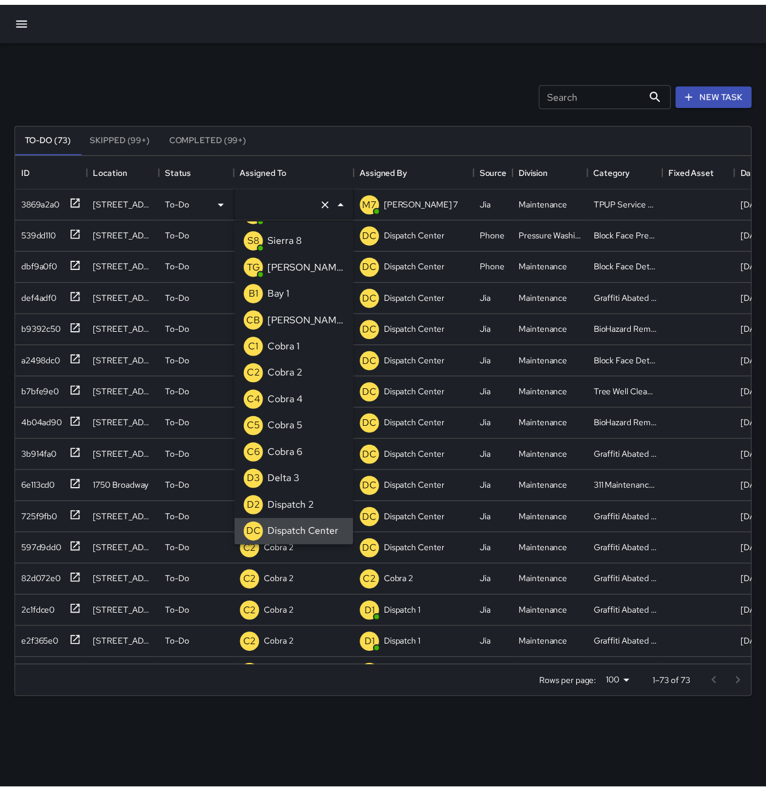
scroll to position [5, 0]
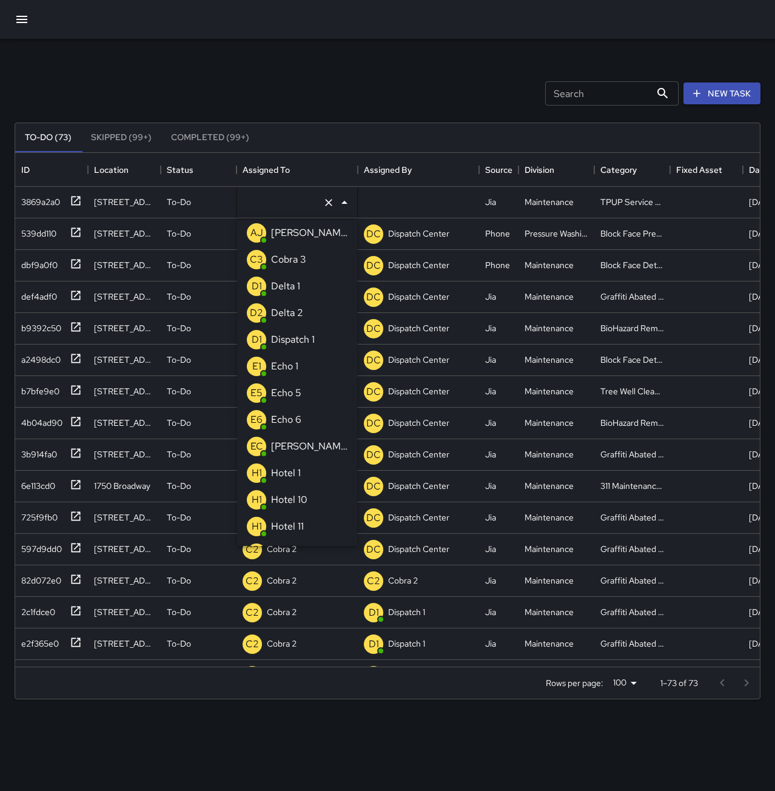
click at [291, 362] on p "Echo 1" at bounding box center [284, 366] width 27 height 15
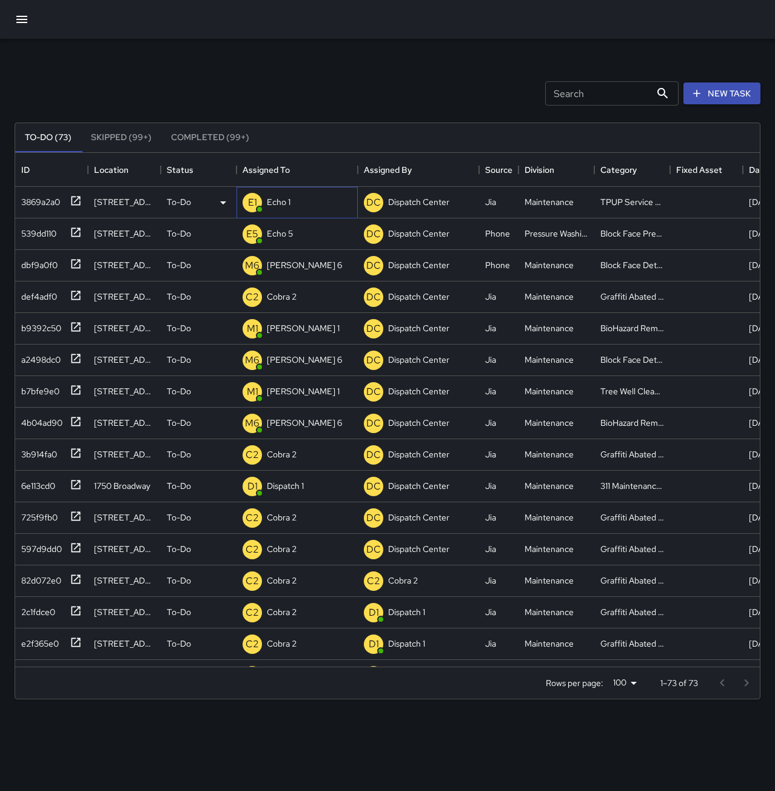
click at [315, 205] on div "E1 Echo 1" at bounding box center [297, 203] width 121 height 32
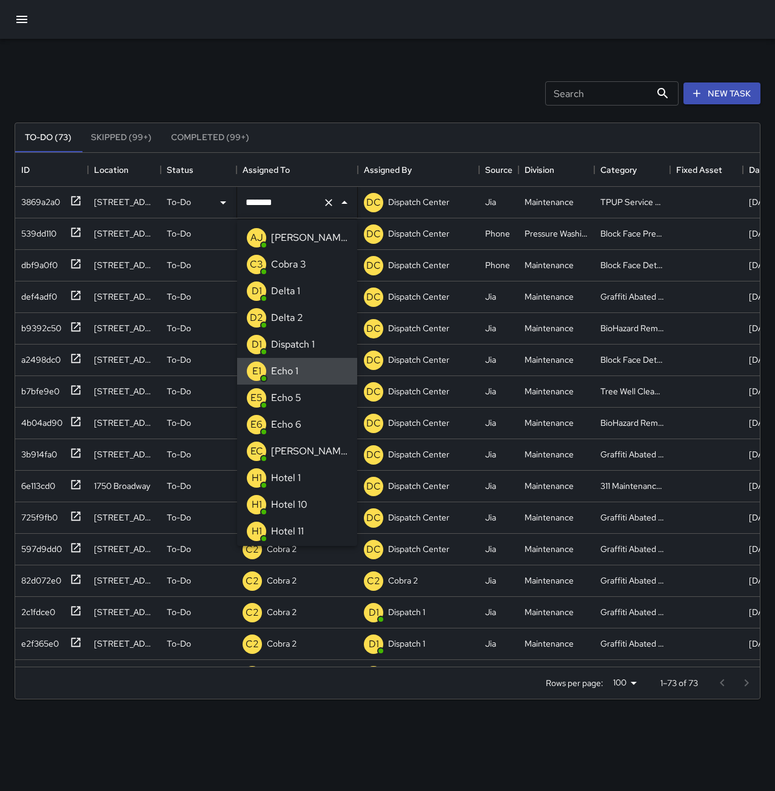
click at [326, 203] on icon "Clear" at bounding box center [329, 203] width 12 height 12
click at [301, 371] on li "E1 Echo 1" at bounding box center [297, 371] width 120 height 27
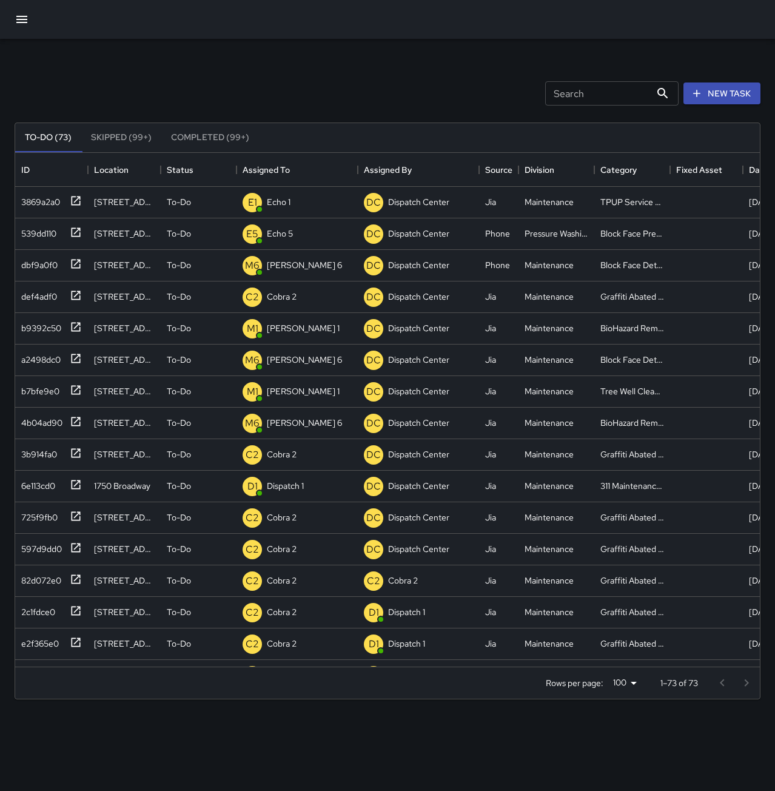
click at [392, 90] on div "Search Search New Task" at bounding box center [387, 93] width 751 height 63
click at [25, 22] on icon "button" at bounding box center [21, 19] width 11 height 7
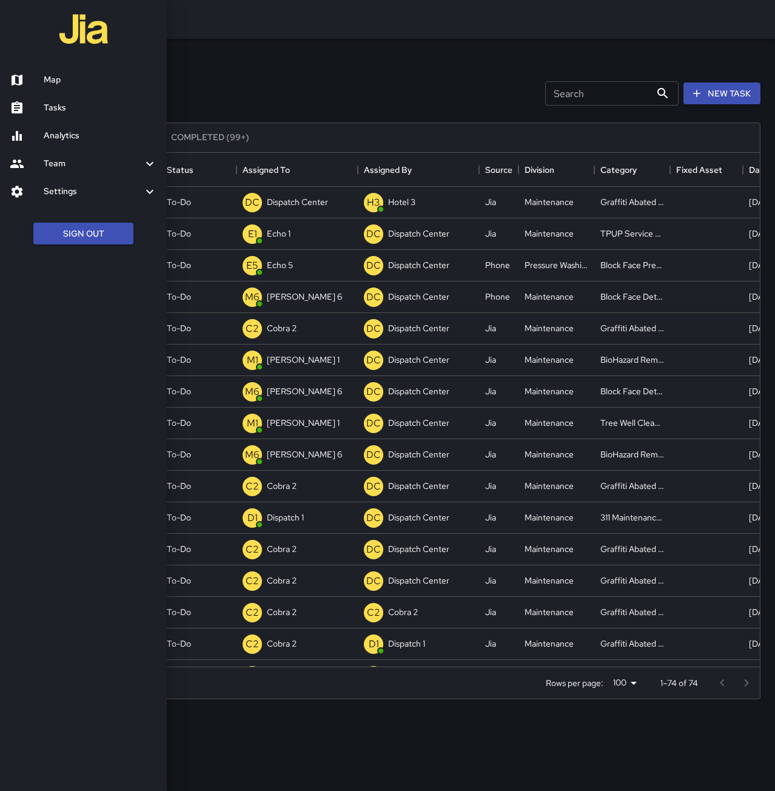
click at [50, 134] on h6 "Analytics" at bounding box center [100, 135] width 113 height 13
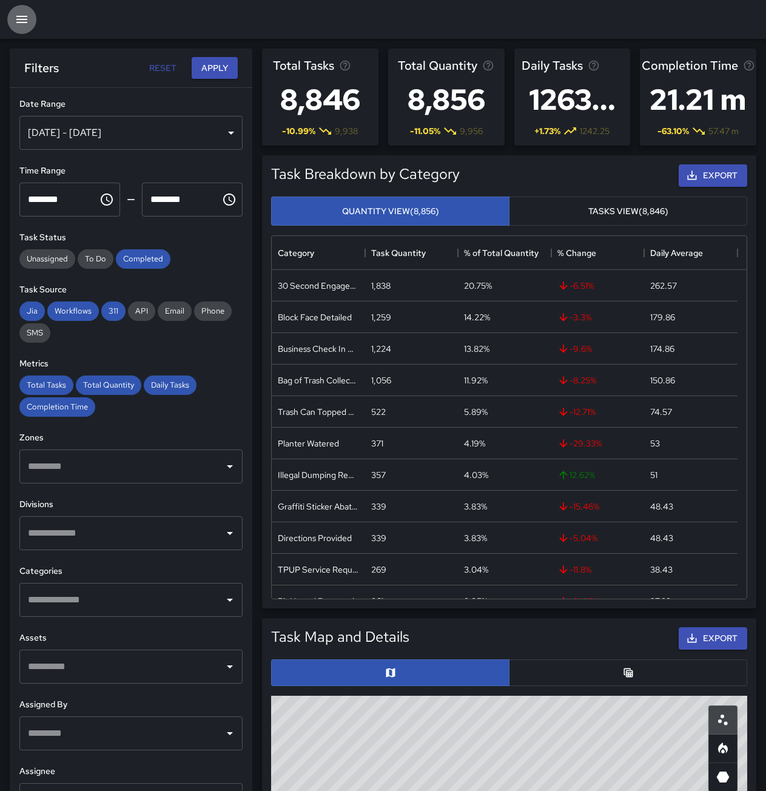
click at [27, 26] on icon "button" at bounding box center [22, 19] width 15 height 15
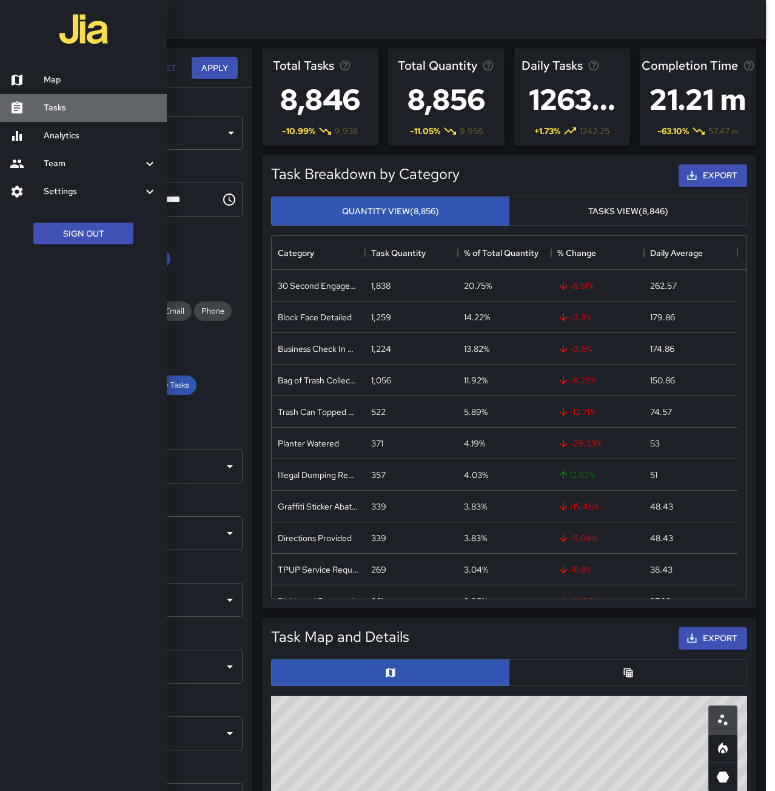
click at [77, 110] on h6 "Tasks" at bounding box center [100, 107] width 113 height 13
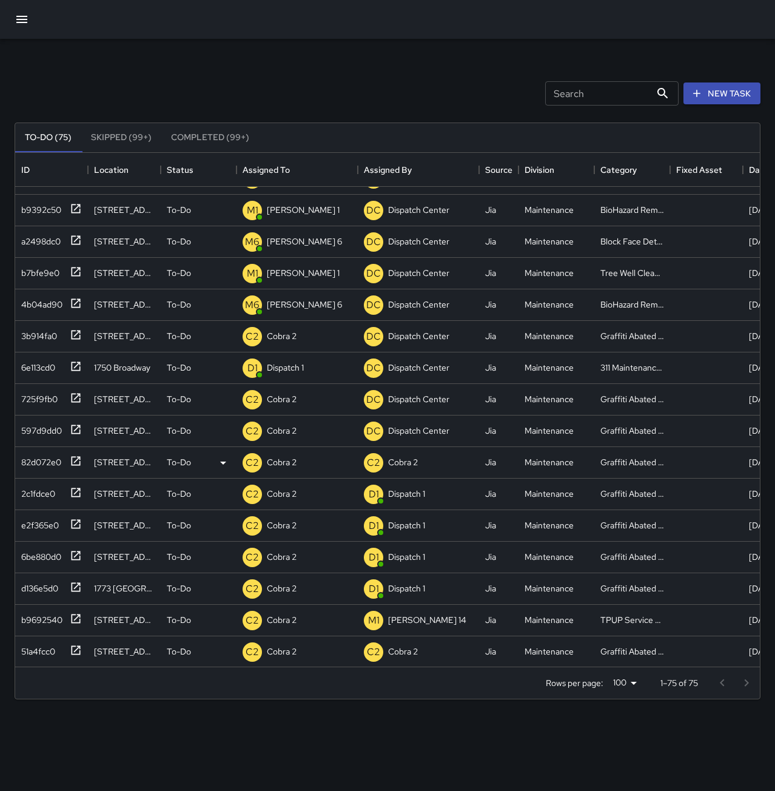
scroll to position [182, 0]
click at [77, 360] on icon at bounding box center [76, 366] width 12 height 12
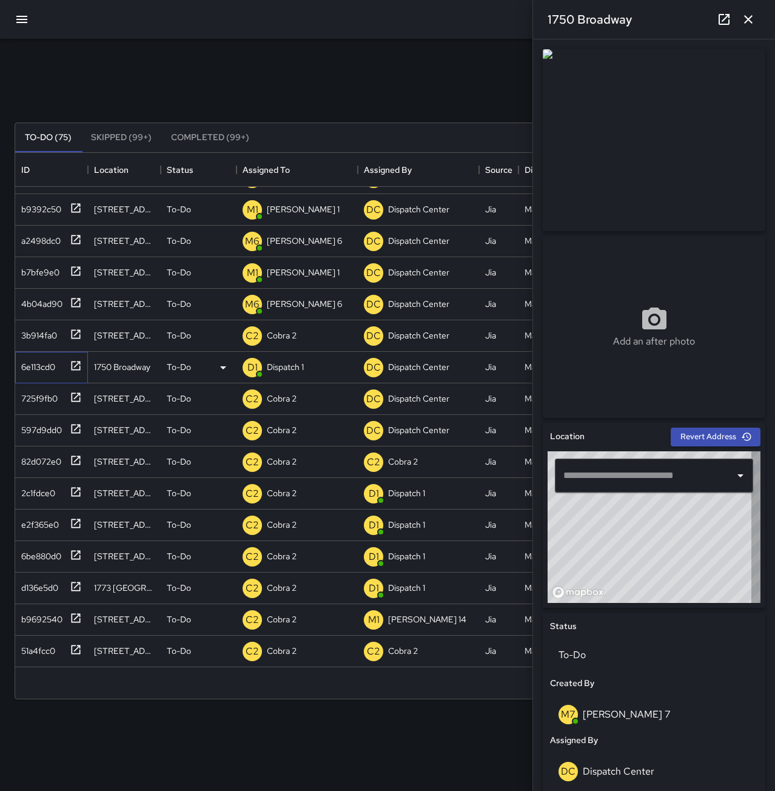
type input "**********"
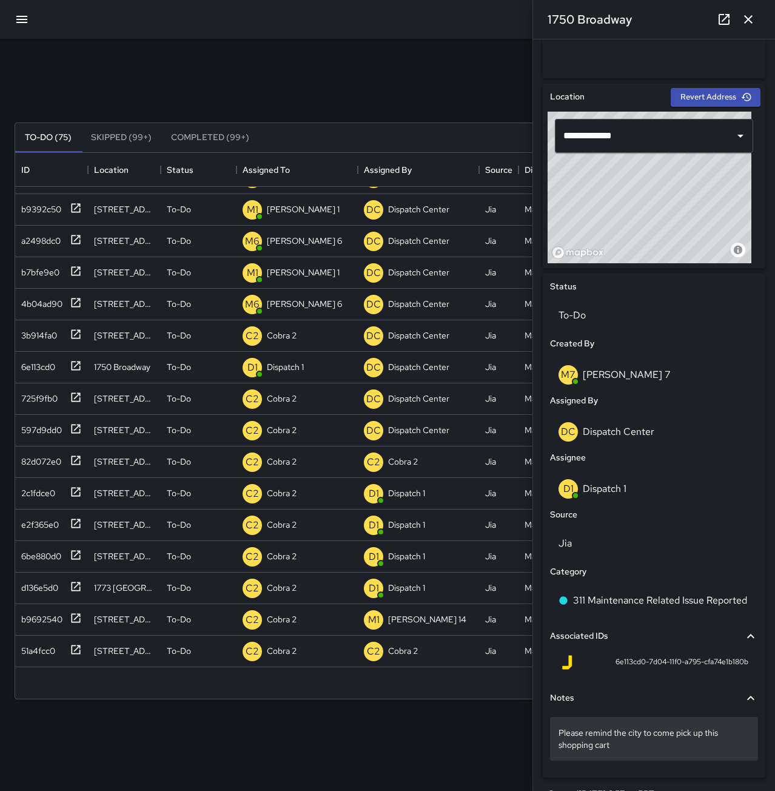
scroll to position [363, 0]
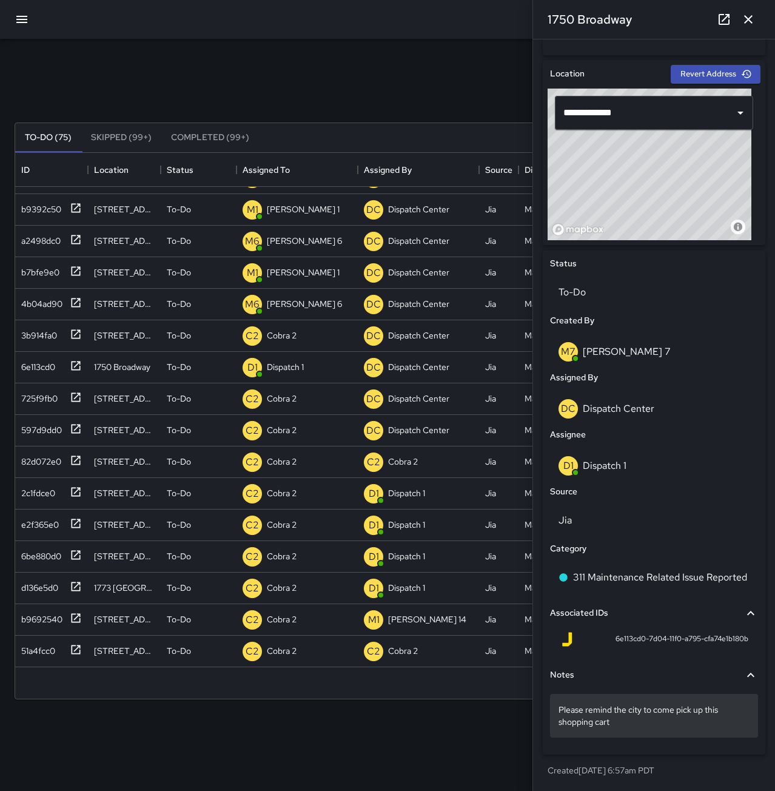
click at [627, 714] on p "Please remind the city to come pick up this shopping cart" at bounding box center [654, 716] width 191 height 24
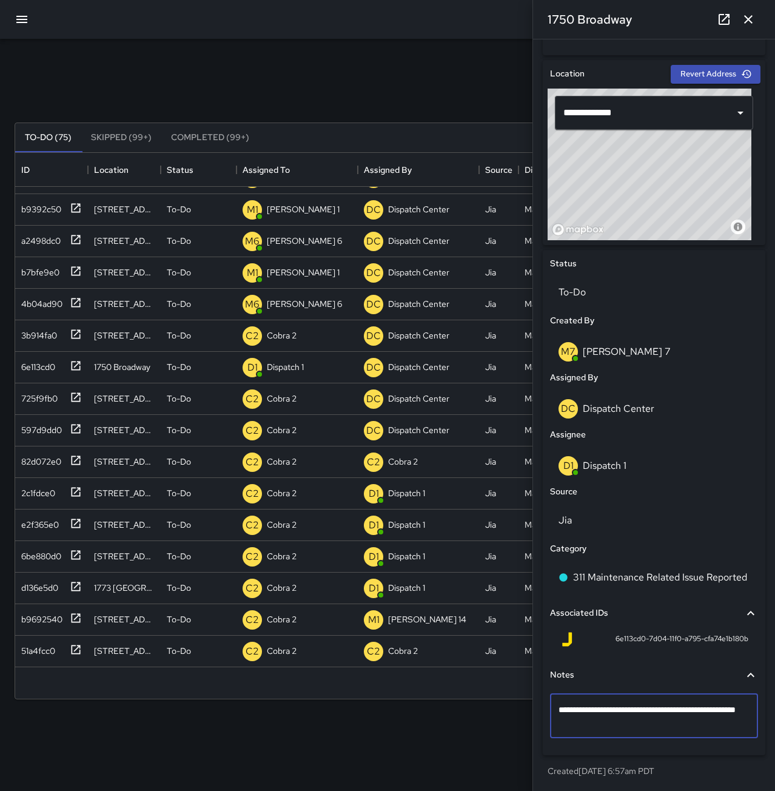
click at [566, 710] on textarea "**********" at bounding box center [650, 716] width 182 height 24
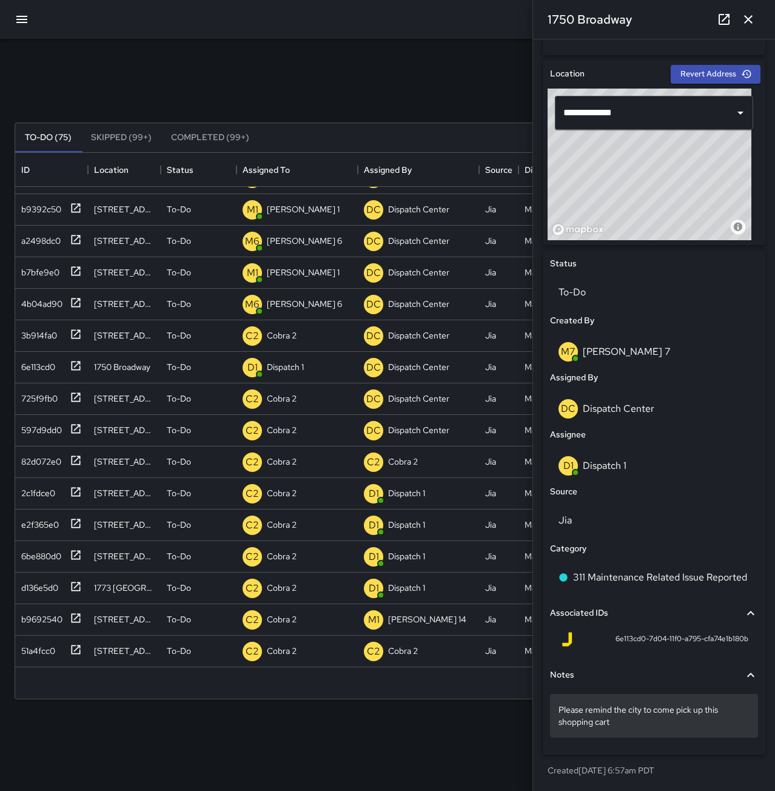
click at [662, 728] on div "Please remind the city to come pick up this shopping cart" at bounding box center [654, 716] width 208 height 44
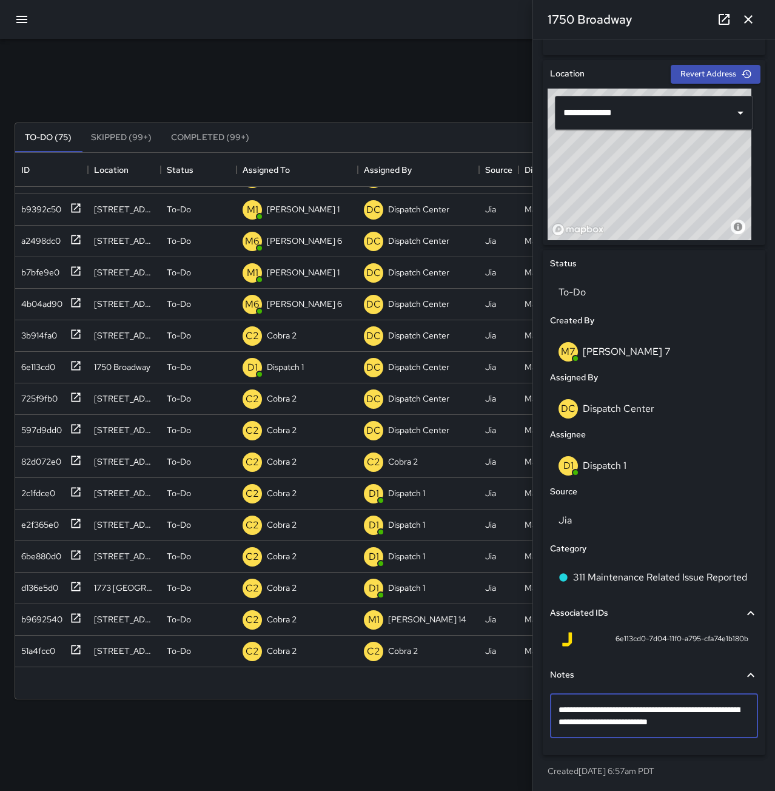
type textarea "**********"
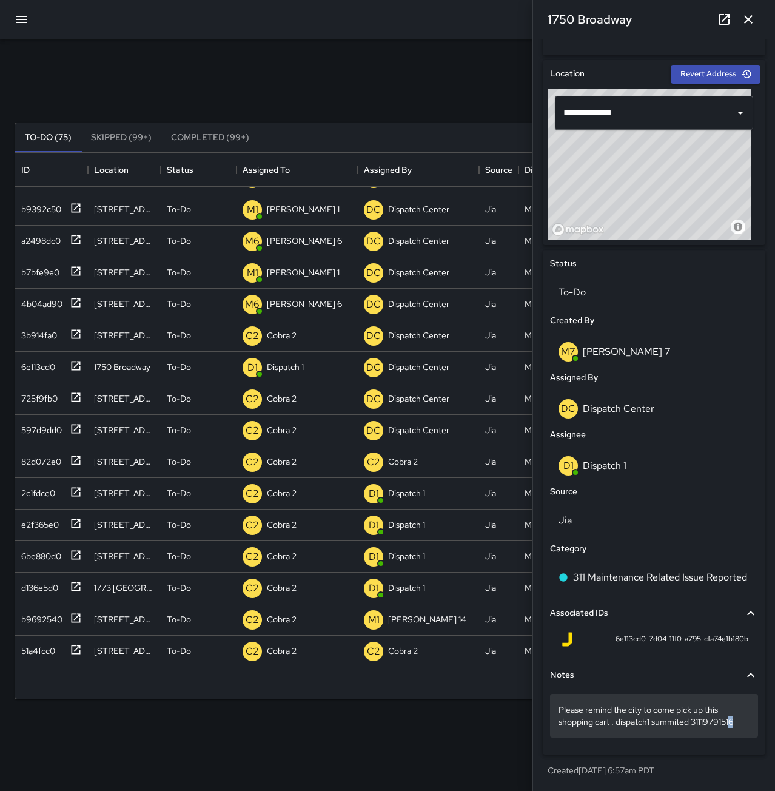
drag, startPoint x: 741, startPoint y: 731, endPoint x: 730, endPoint y: 730, distance: 11.1
click at [713, 722] on p "Please remind the city to come pick up this shopping cart . dispatch1 summited …" at bounding box center [654, 716] width 191 height 24
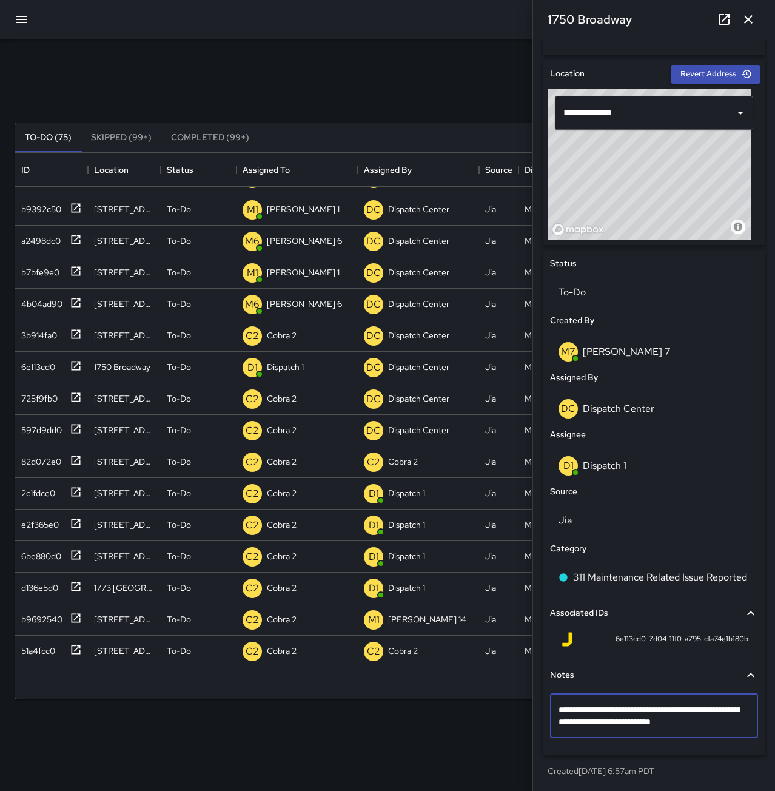
click at [705, 721] on textarea "**********" at bounding box center [650, 716] width 182 height 24
type textarea "**********"
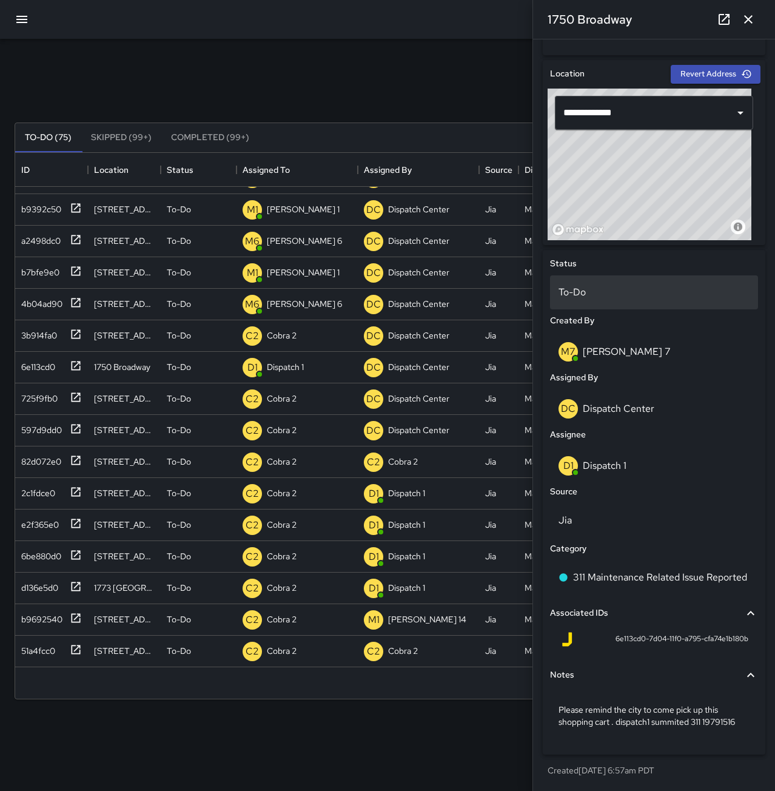
click at [631, 291] on p "To-Do" at bounding box center [654, 292] width 191 height 15
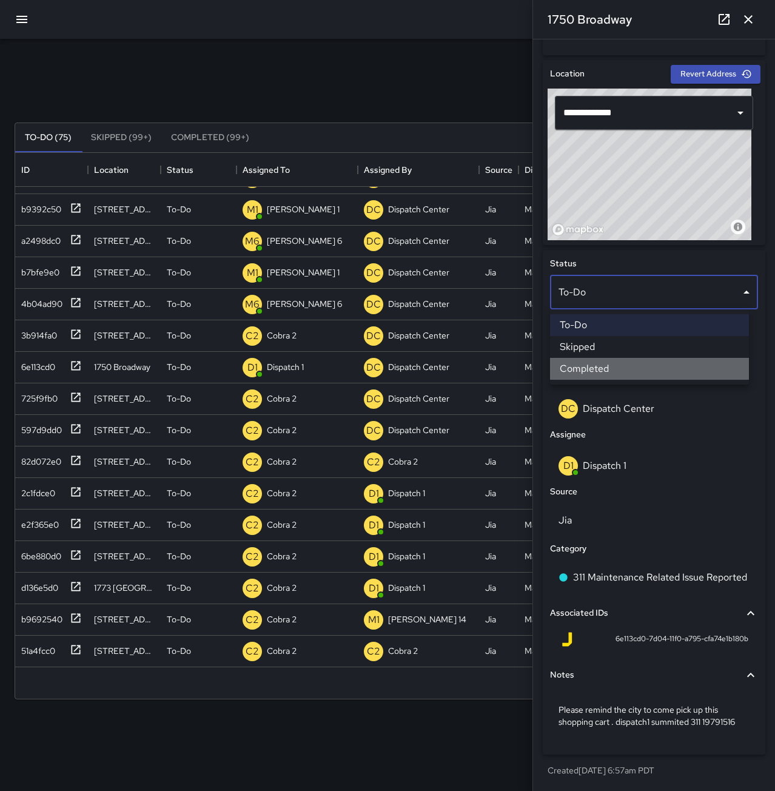
click at [588, 368] on li "Completed" at bounding box center [649, 369] width 199 height 22
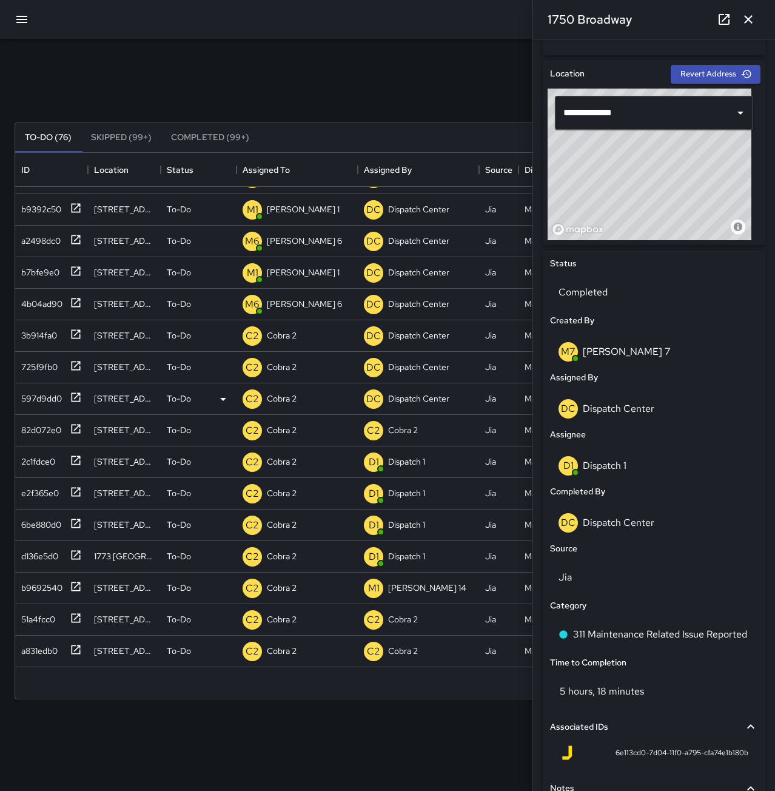
scroll to position [0, 0]
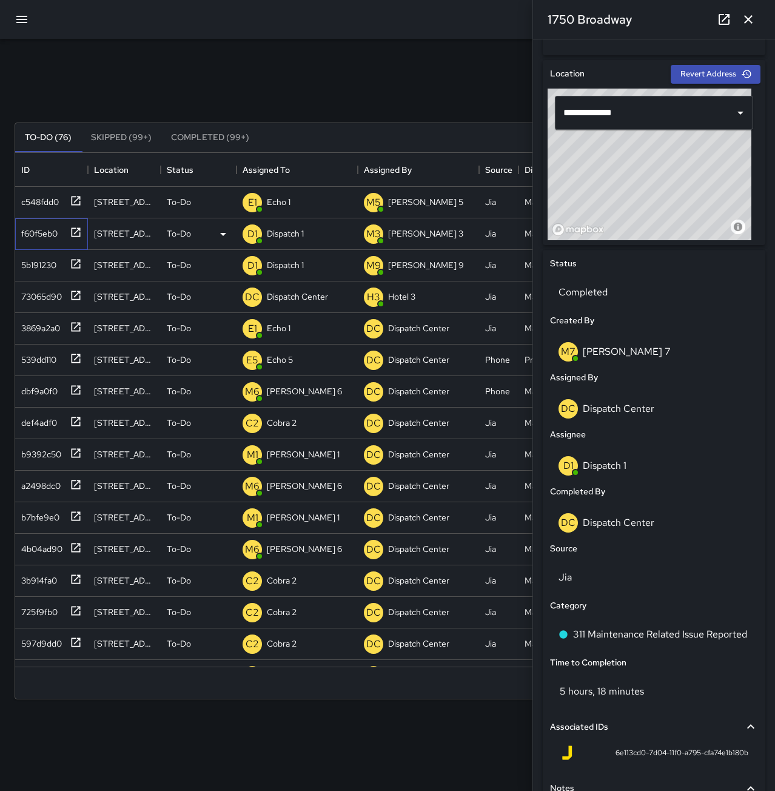
click at [45, 231] on div "f60f5eb0" at bounding box center [36, 231] width 41 height 17
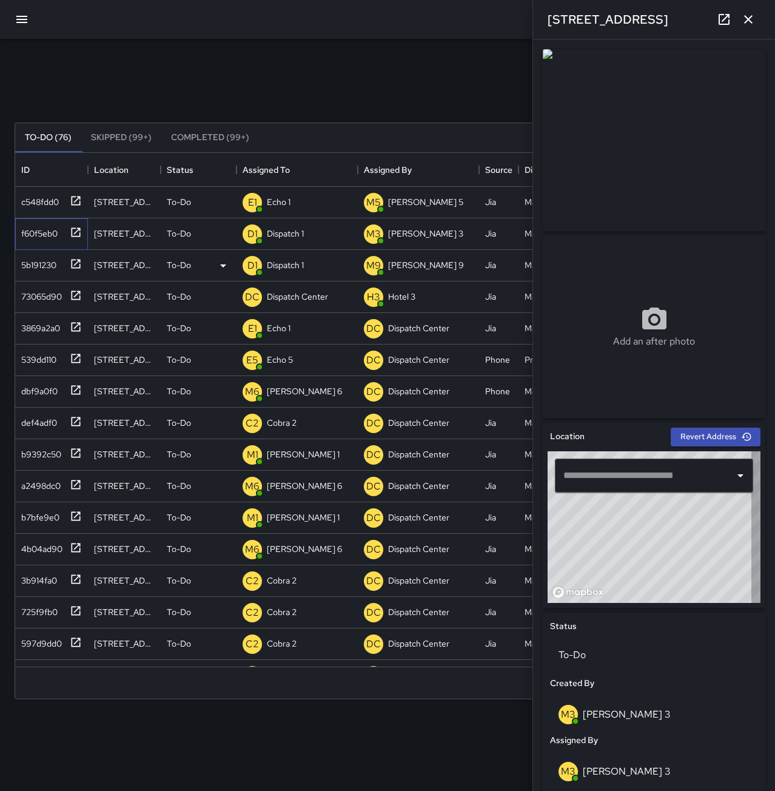
type input "**********"
click at [290, 230] on p "Dispatch 1" at bounding box center [285, 233] width 37 height 12
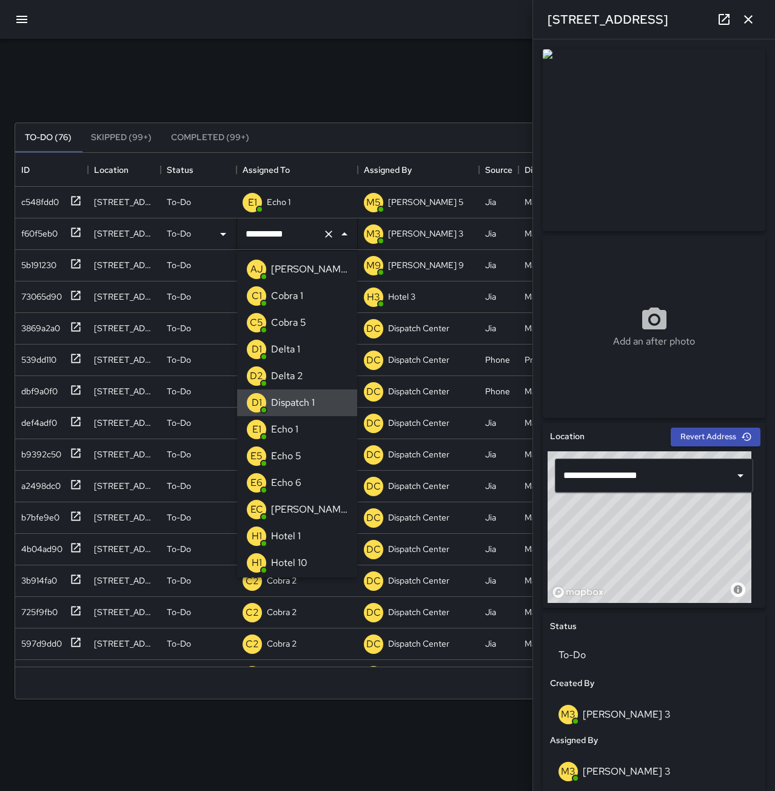
click at [330, 234] on icon "Clear" at bounding box center [329, 234] width 12 height 12
click at [308, 424] on li "E1 Echo 1" at bounding box center [297, 429] width 120 height 27
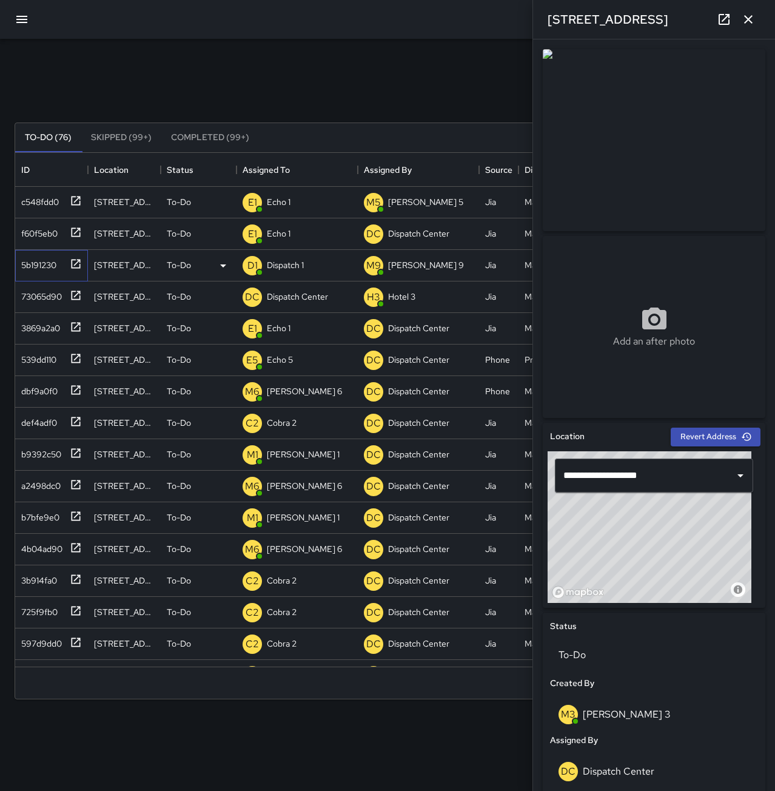
click at [42, 261] on div "5b191230" at bounding box center [36, 262] width 40 height 17
click at [297, 272] on div "Dispatch 1" at bounding box center [285, 265] width 42 height 17
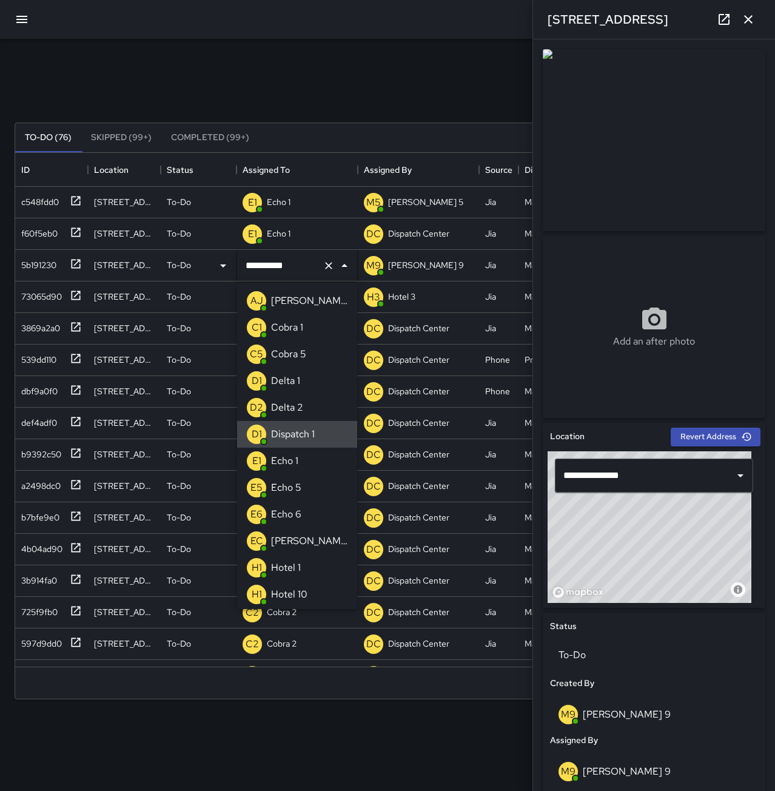
click at [330, 266] on icon "Clear" at bounding box center [329, 266] width 12 height 12
click at [312, 451] on li "E1 Echo 1" at bounding box center [297, 461] width 120 height 27
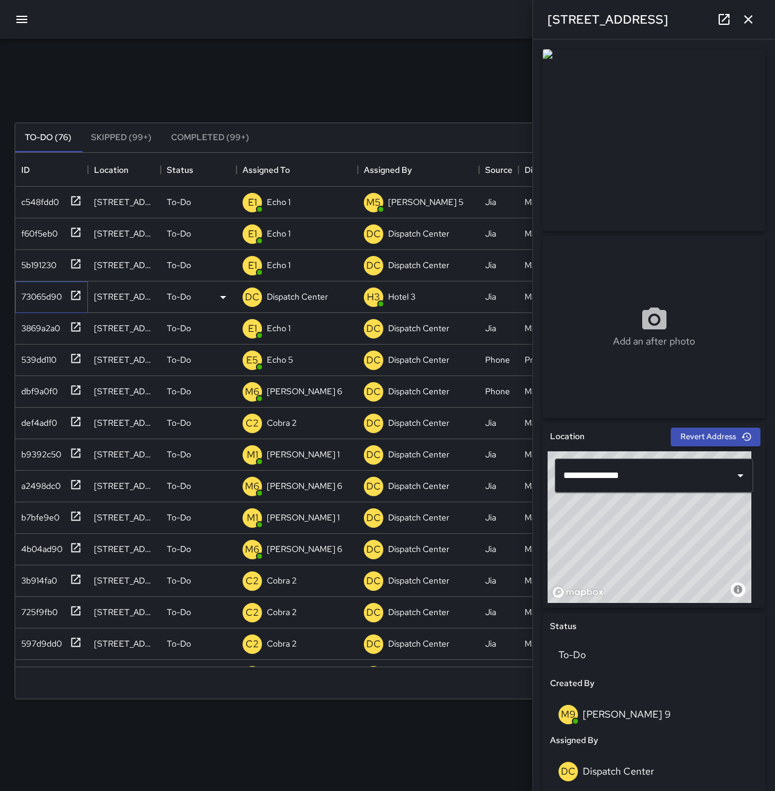
click at [44, 295] on div "73065d90" at bounding box center [38, 294] width 45 height 17
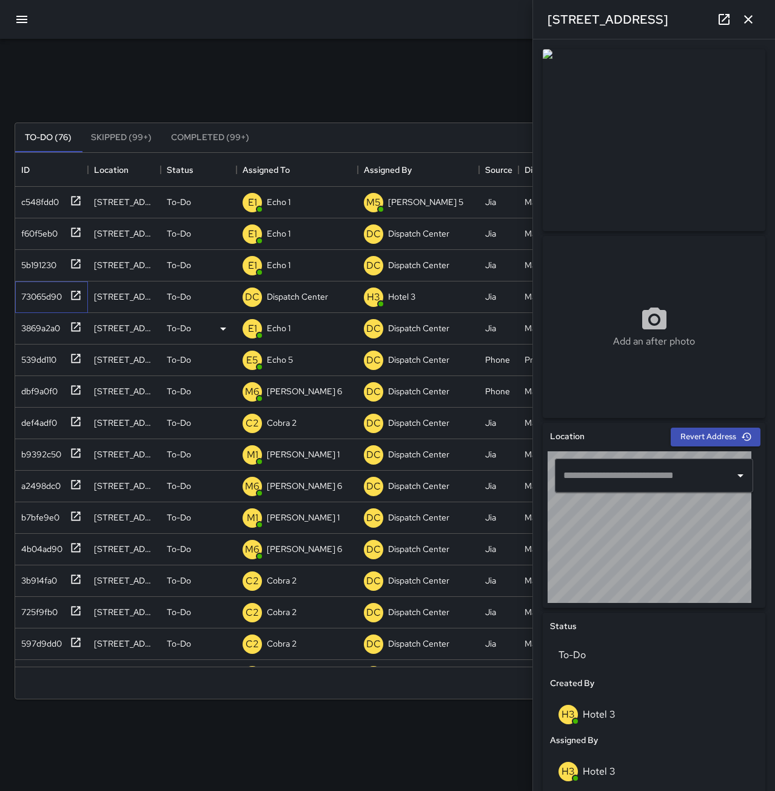
type input "**********"
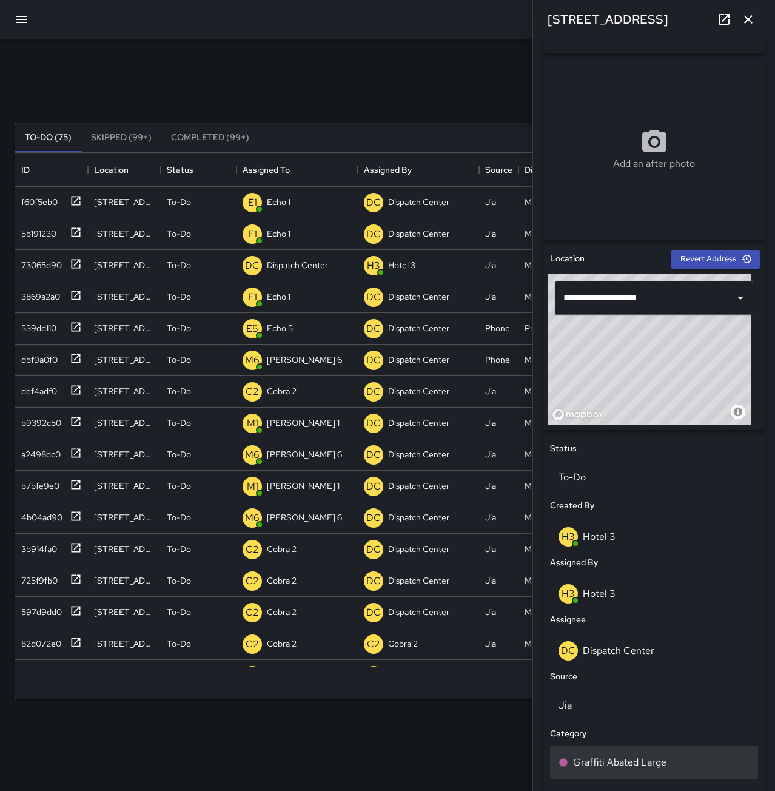
scroll to position [243, 0]
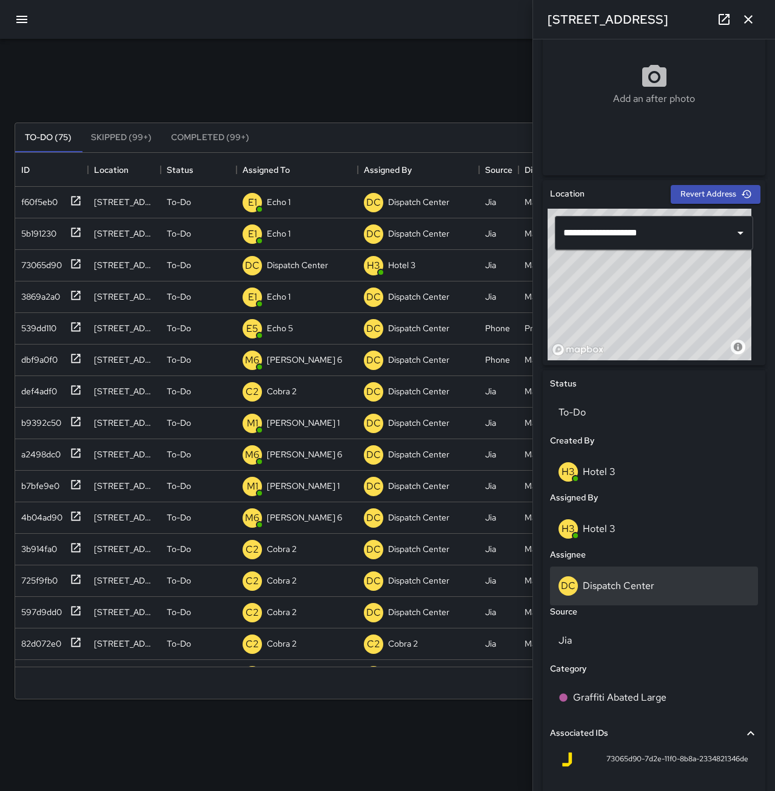
click at [657, 592] on div "DC Dispatch Center" at bounding box center [654, 585] width 191 height 19
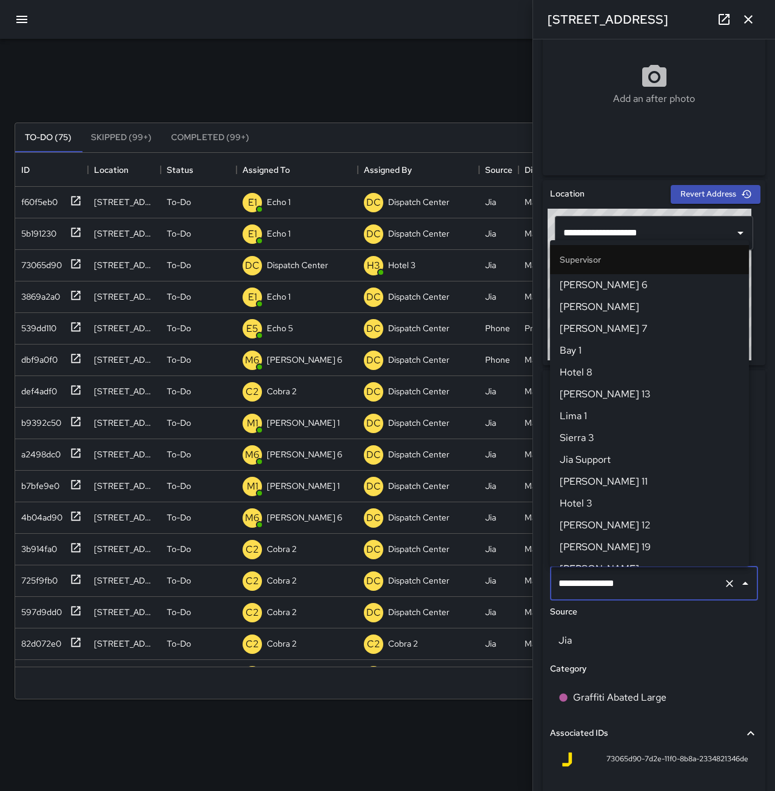
scroll to position [1149, 0]
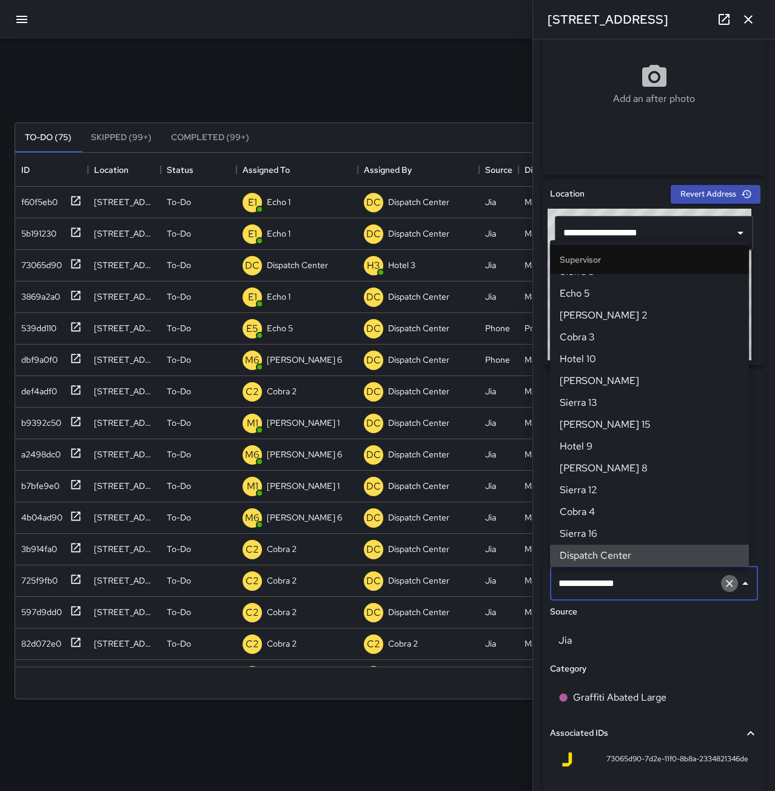
click at [724, 586] on icon "Clear" at bounding box center [730, 583] width 12 height 12
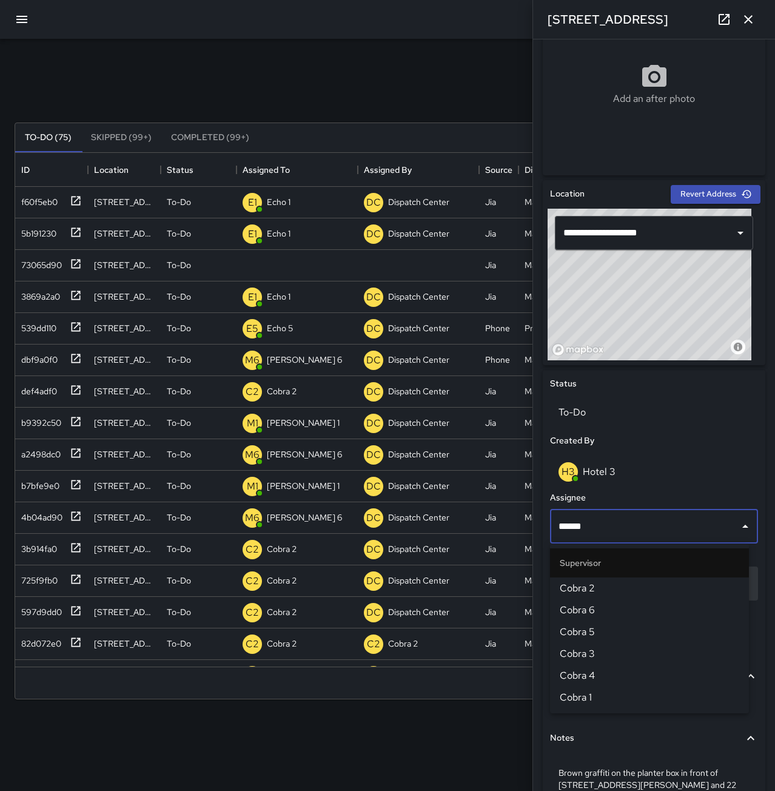
type input "*****"
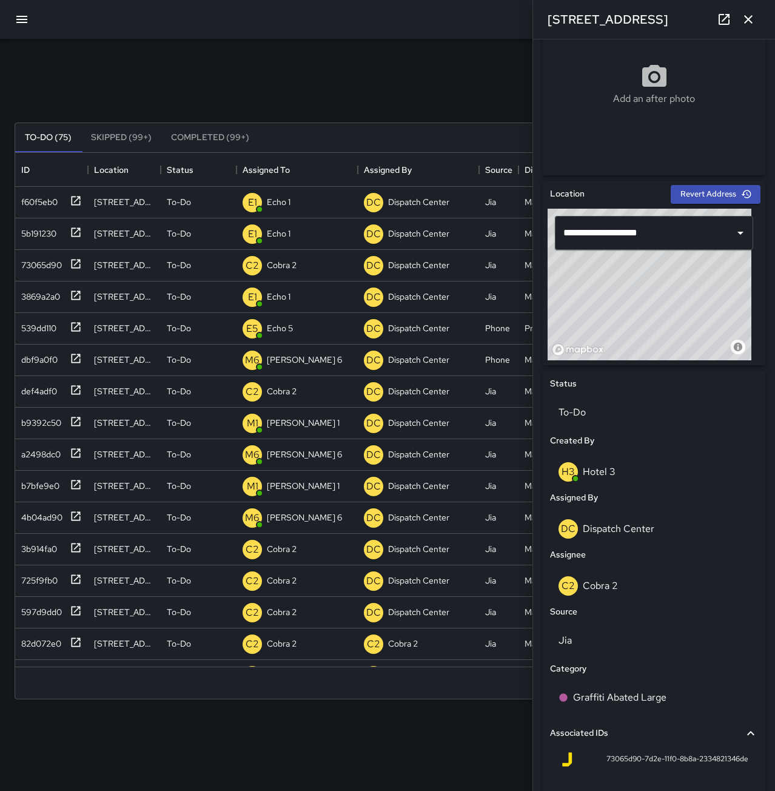
click at [748, 17] on icon "button" at bounding box center [748, 19] width 15 height 15
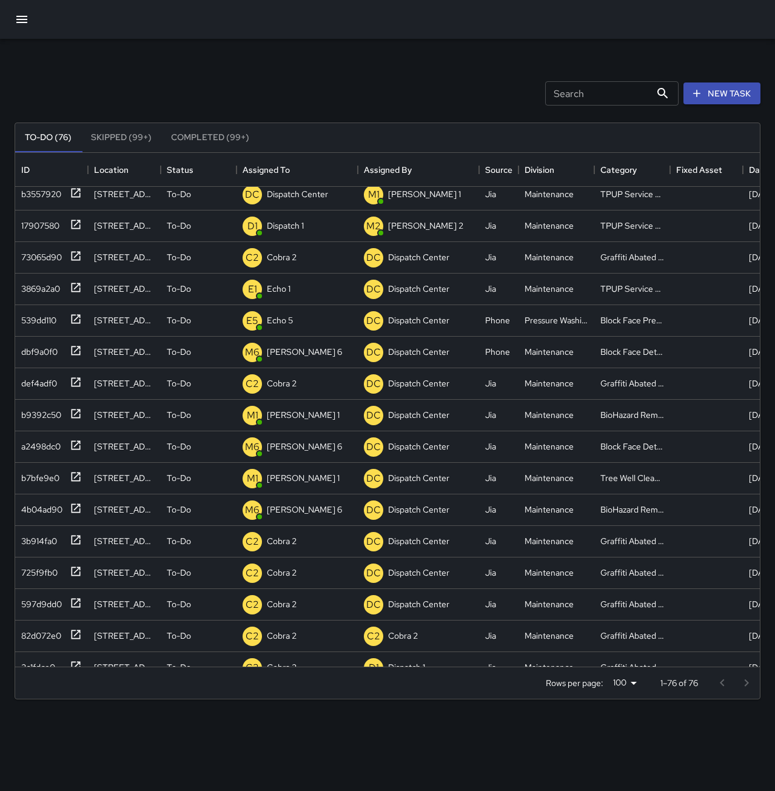
scroll to position [61, 0]
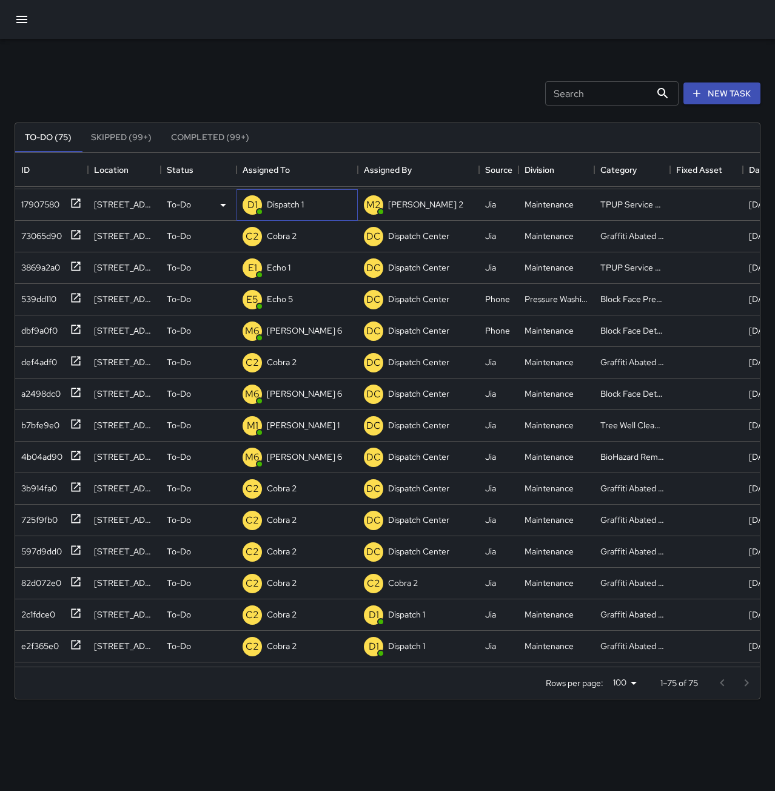
click at [287, 203] on p "Dispatch 1" at bounding box center [285, 204] width 37 height 12
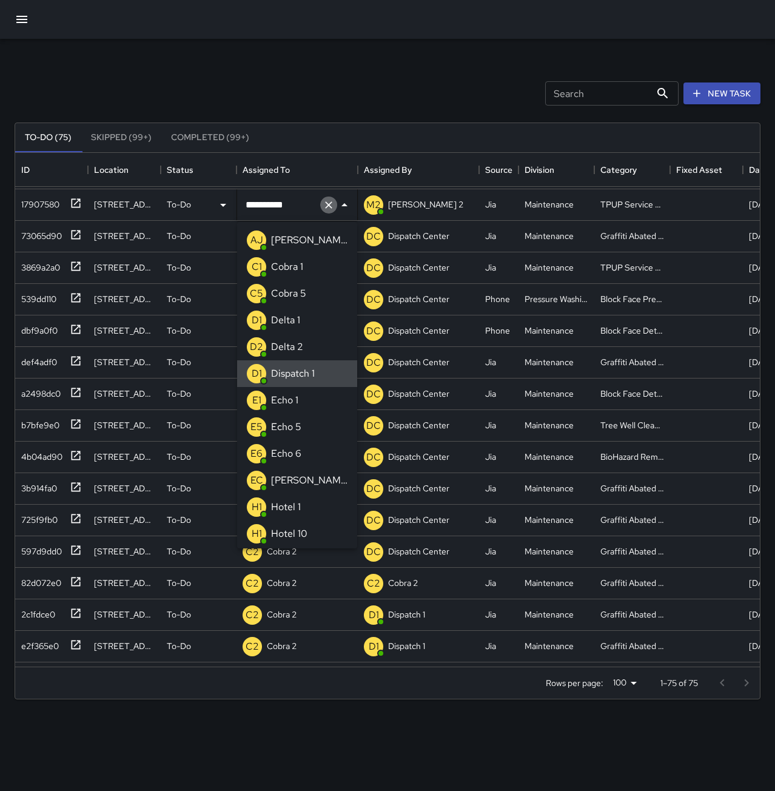
click at [325, 203] on icon "Clear" at bounding box center [329, 205] width 12 height 12
click at [306, 397] on li "E1 Echo 1" at bounding box center [297, 400] width 120 height 27
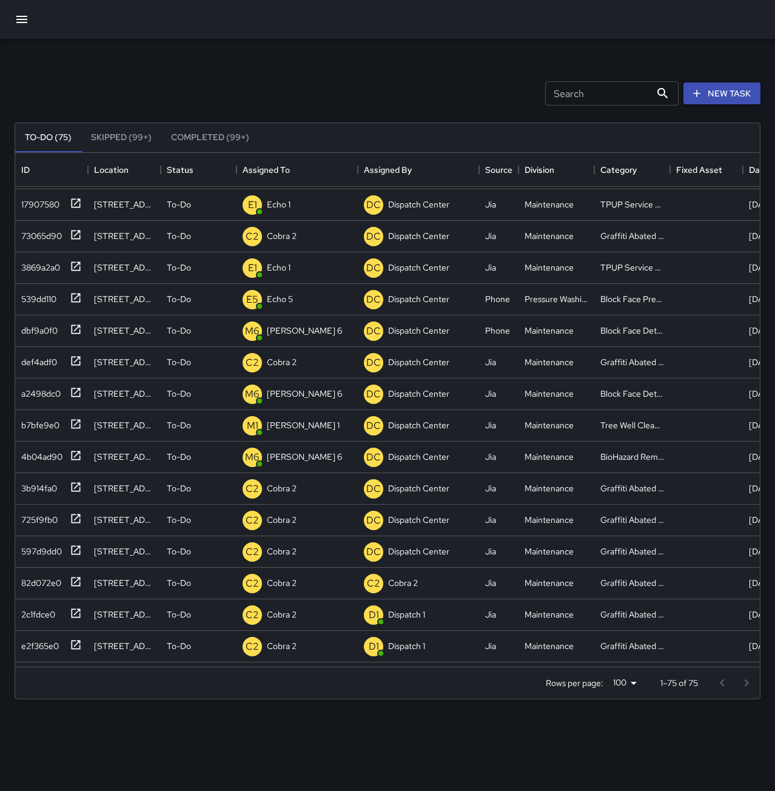
click at [287, 75] on div "Search Search New Task" at bounding box center [387, 93] width 751 height 63
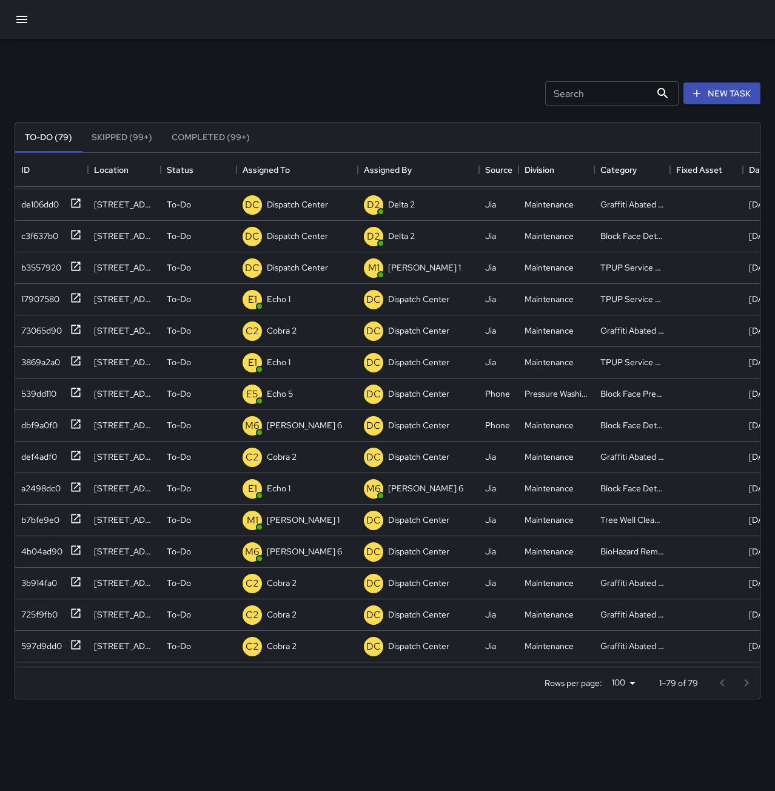
scroll to position [187, 0]
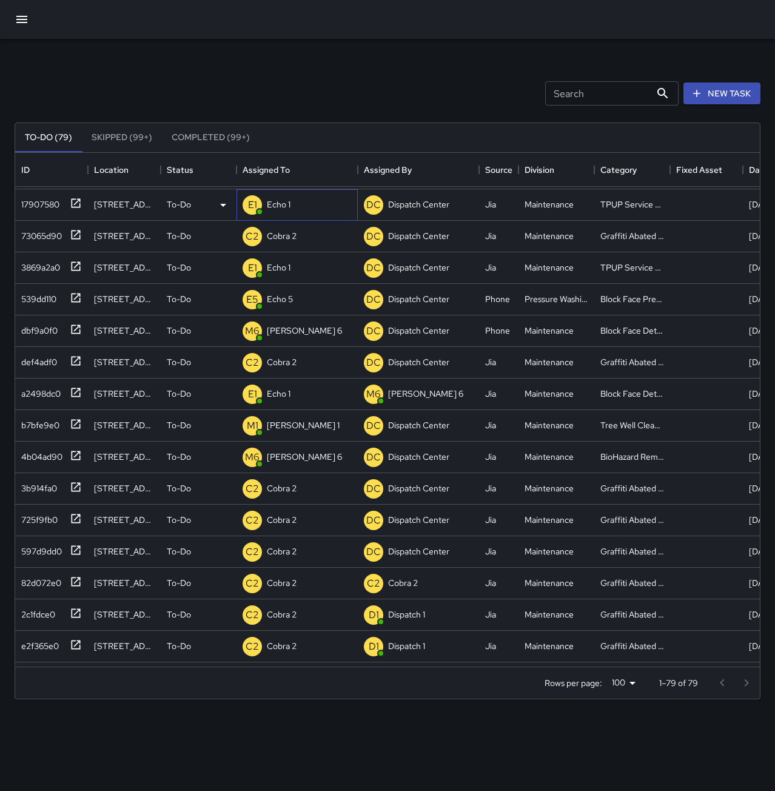
click at [277, 202] on p "Echo 1" at bounding box center [279, 204] width 24 height 12
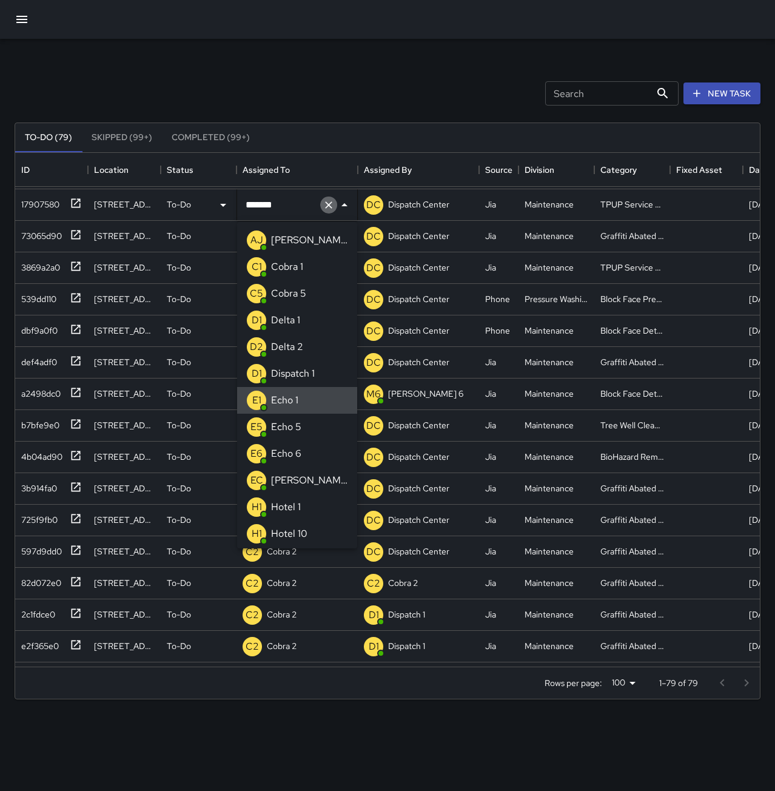
click at [326, 207] on icon "Clear" at bounding box center [329, 205] width 12 height 12
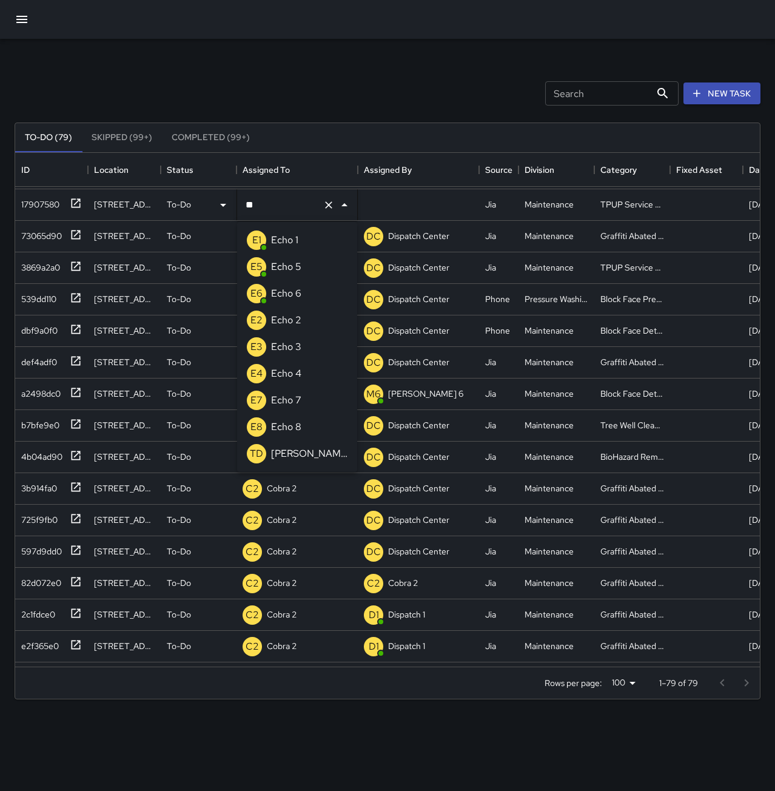
type input "**********"
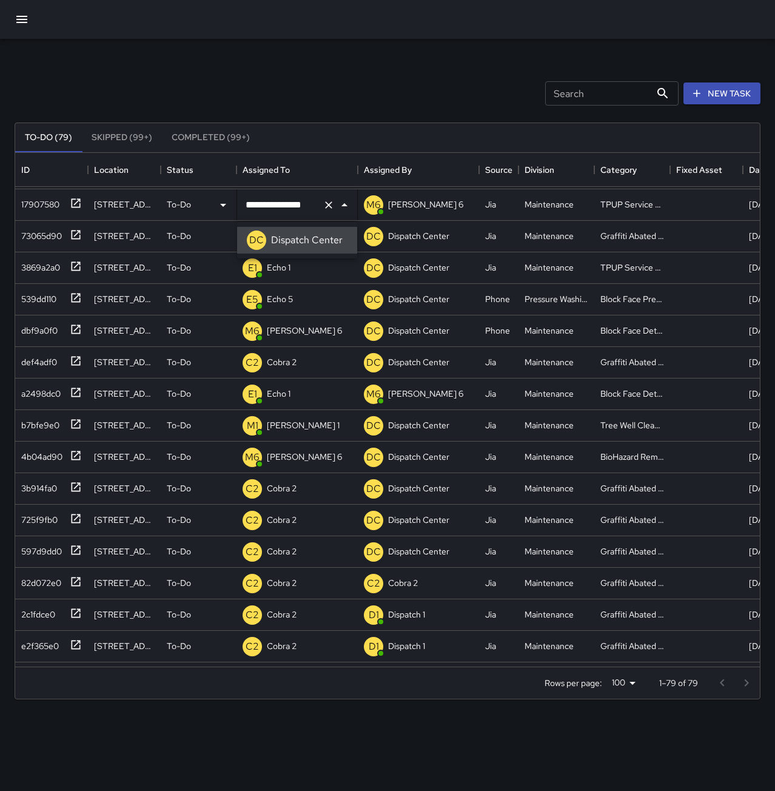
click at [332, 205] on icon "Clear" at bounding box center [329, 205] width 12 height 12
type input "******"
click at [297, 277] on div "E1 Echo 1" at bounding box center [297, 268] width 121 height 32
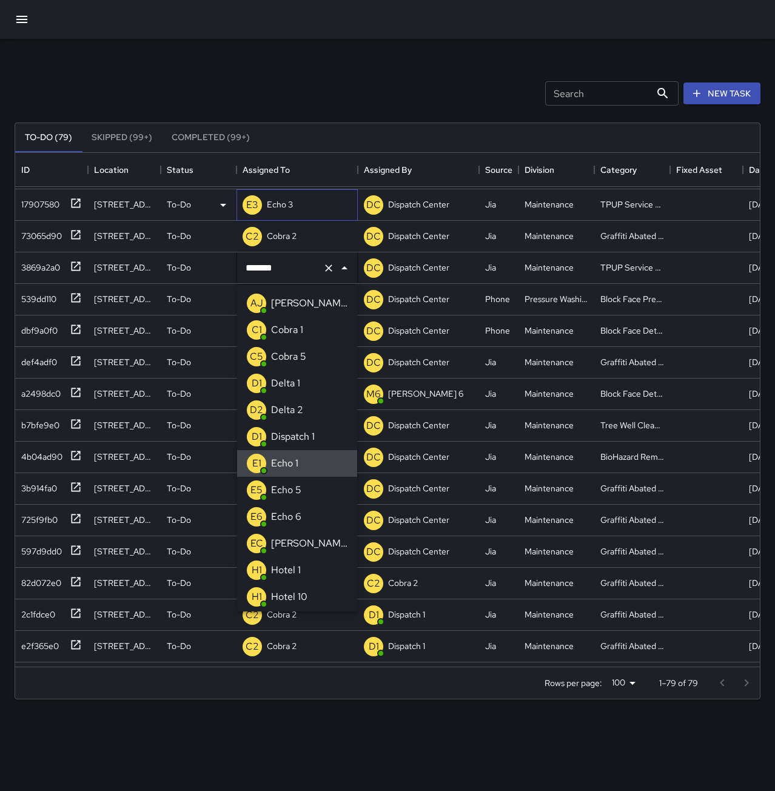
click at [292, 200] on p "Echo 3" at bounding box center [280, 204] width 26 height 12
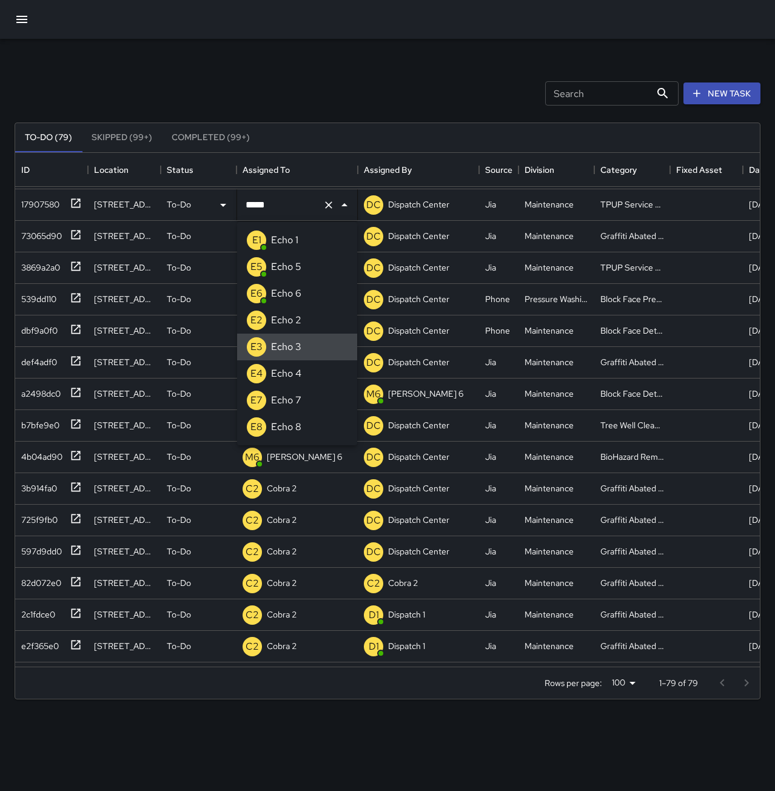
scroll to position [0, 0]
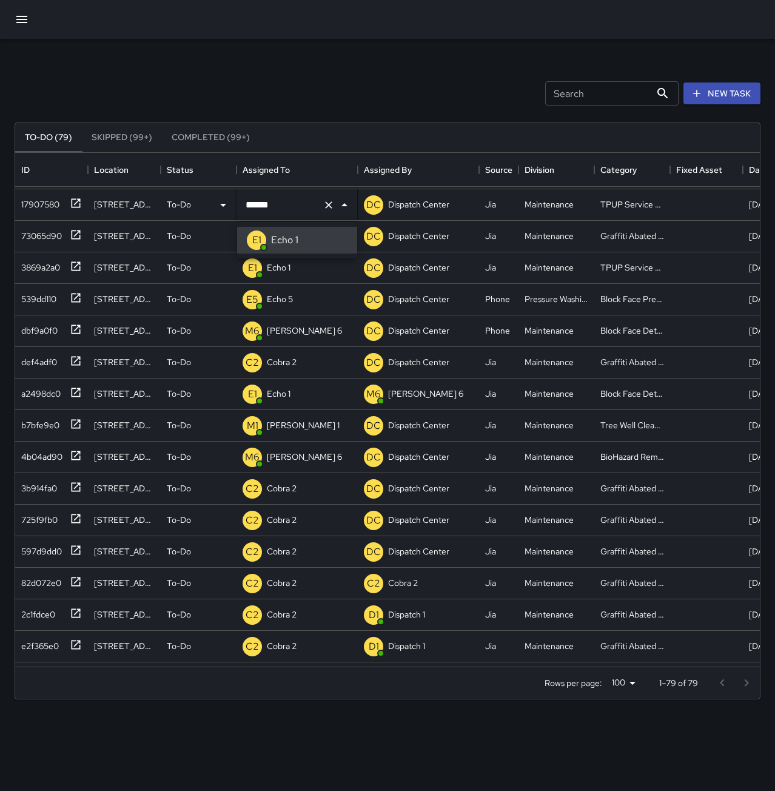
type input "******"
click at [346, 53] on div "Search Search New Task To-Do (79) Skipped (99+) Completed (99+) ID Location Sta…" at bounding box center [387, 377] width 775 height 677
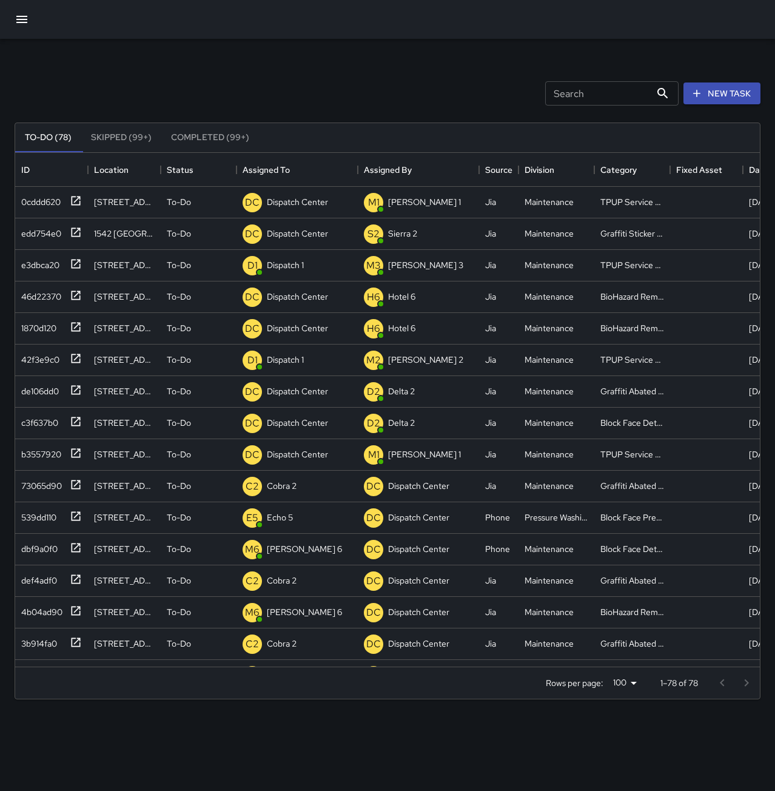
click at [127, 136] on button "Skipped (99+)" at bounding box center [121, 137] width 80 height 29
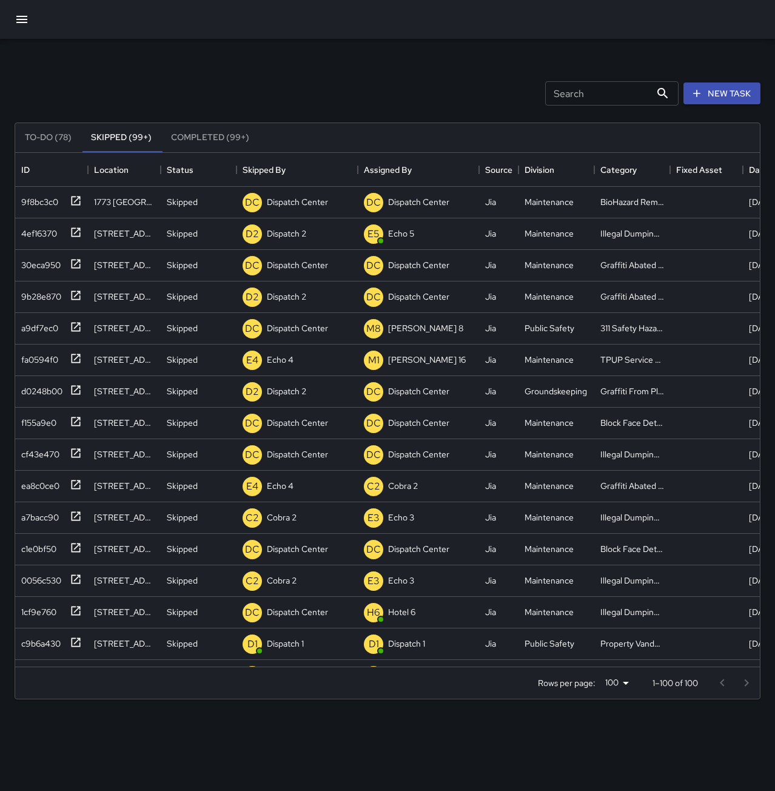
click at [237, 140] on button "Completed (99+)" at bounding box center [210, 137] width 98 height 29
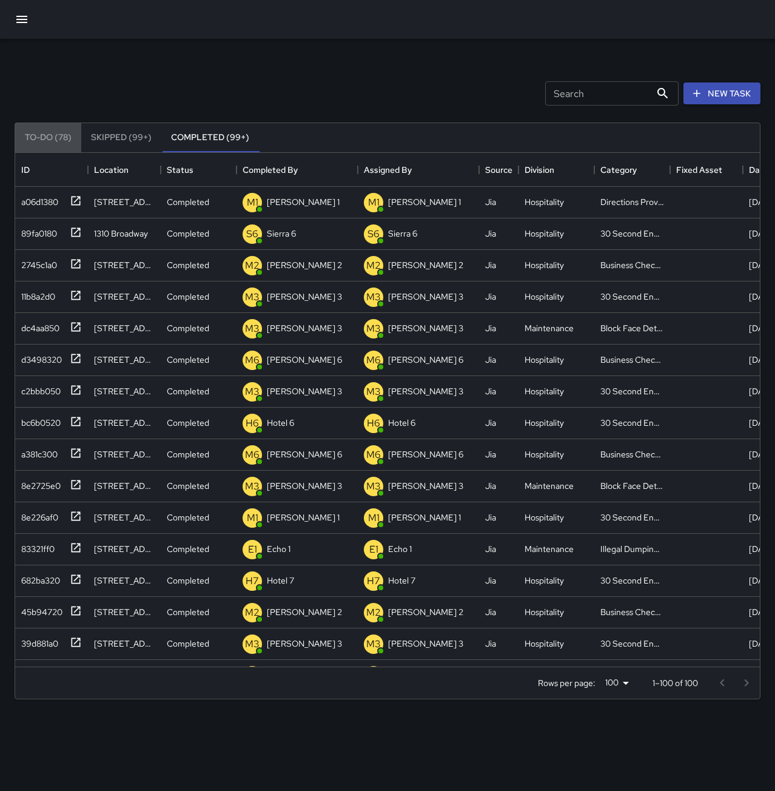
click at [45, 138] on button "To-Do (78)" at bounding box center [48, 137] width 66 height 29
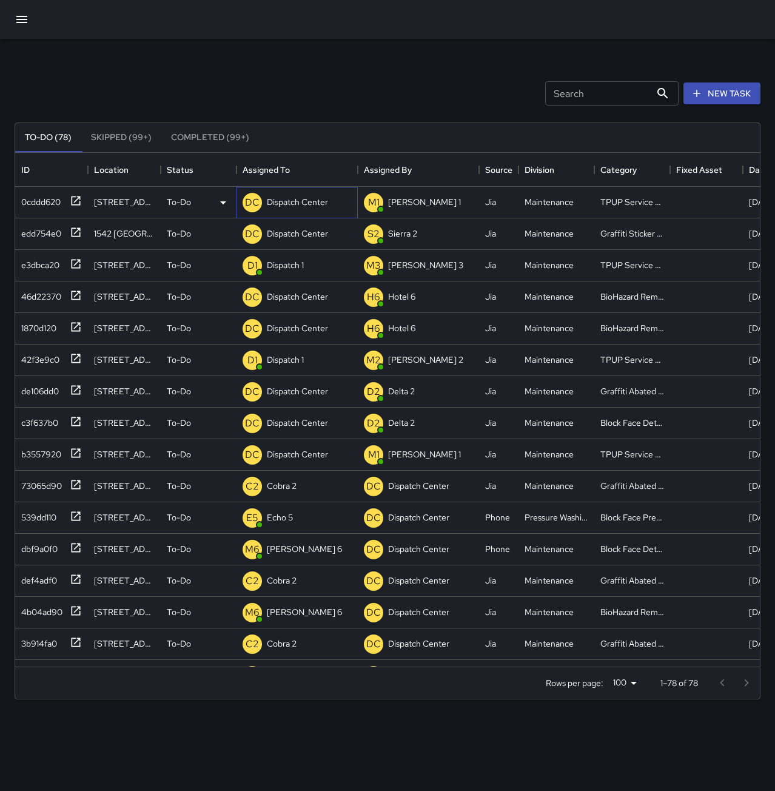
click at [307, 206] on p "Dispatch Center" at bounding box center [297, 202] width 61 height 12
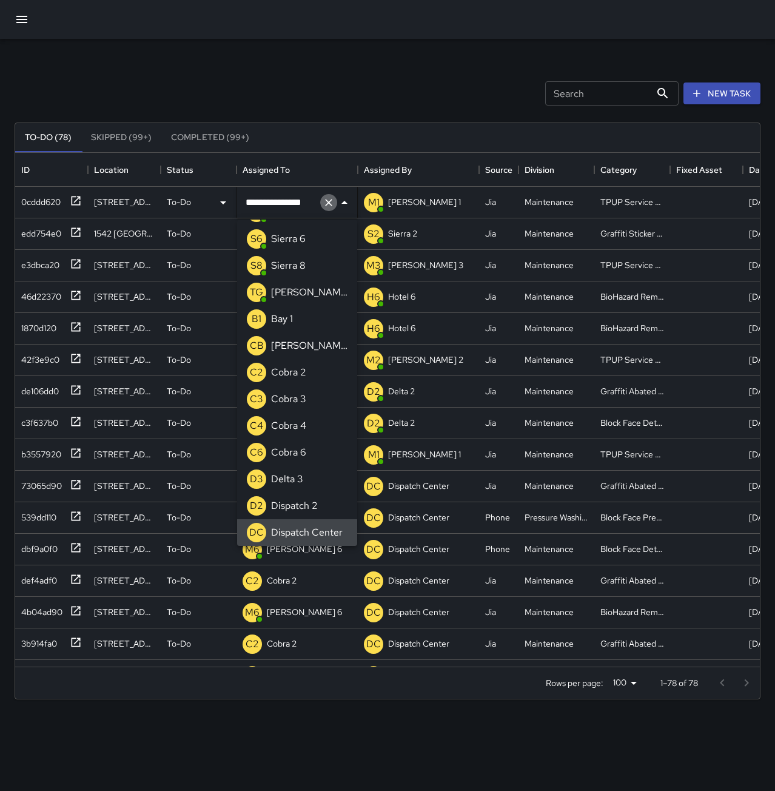
click at [326, 205] on icon "Clear" at bounding box center [328, 202] width 7 height 7
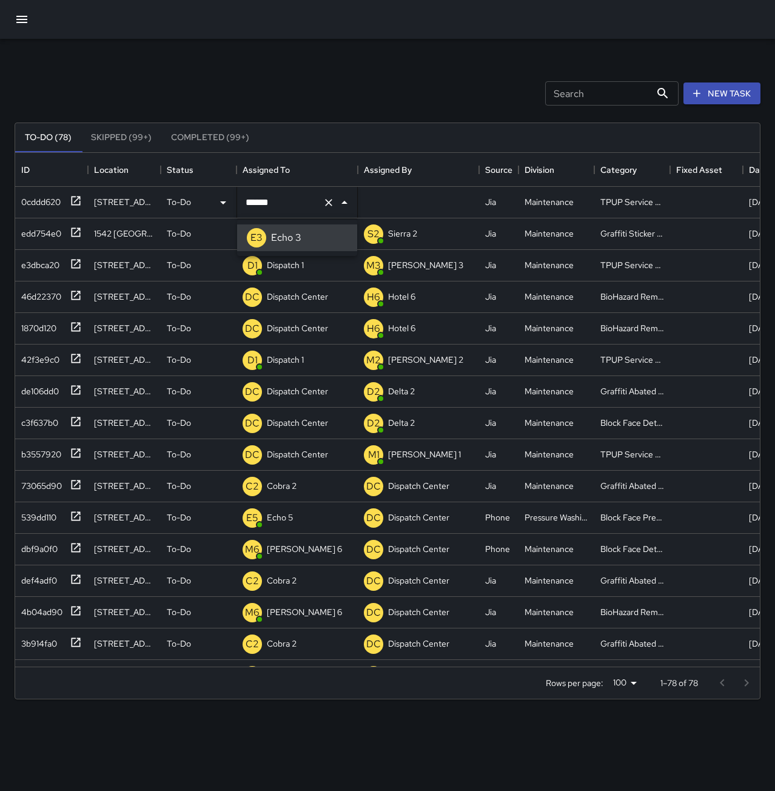
type input "******"
click at [300, 261] on p "Dispatch 1" at bounding box center [285, 265] width 37 height 12
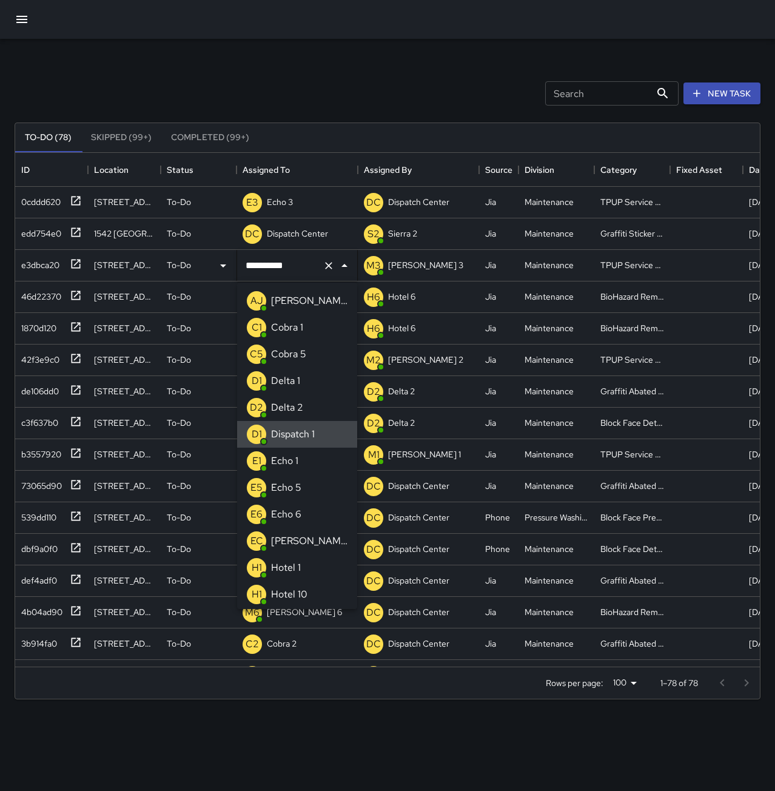
click at [331, 264] on icon "Clear" at bounding box center [328, 265] width 7 height 7
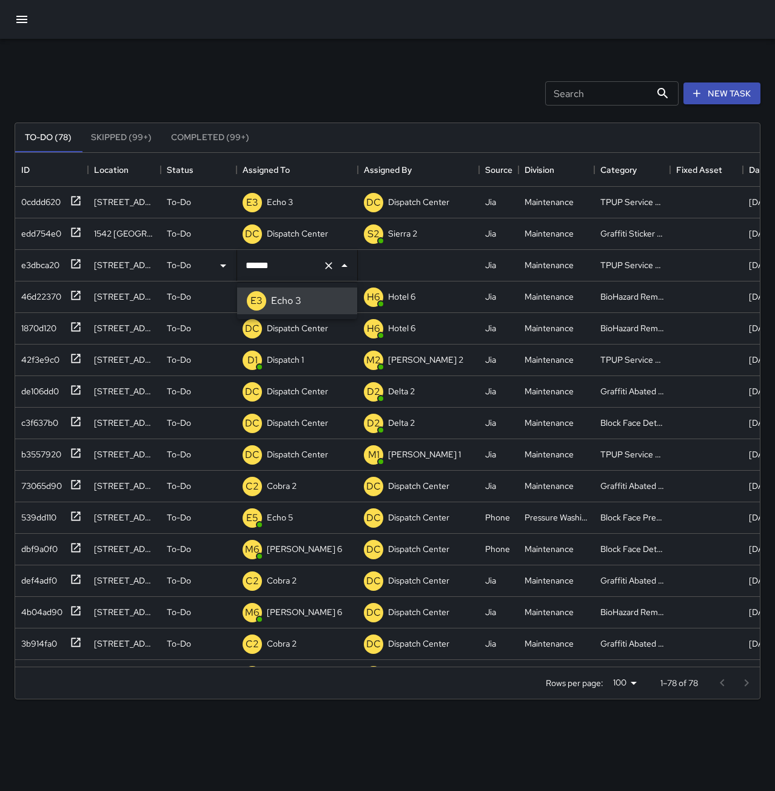
type input "******"
click at [283, 294] on p "Dispatch Center" at bounding box center [297, 297] width 61 height 12
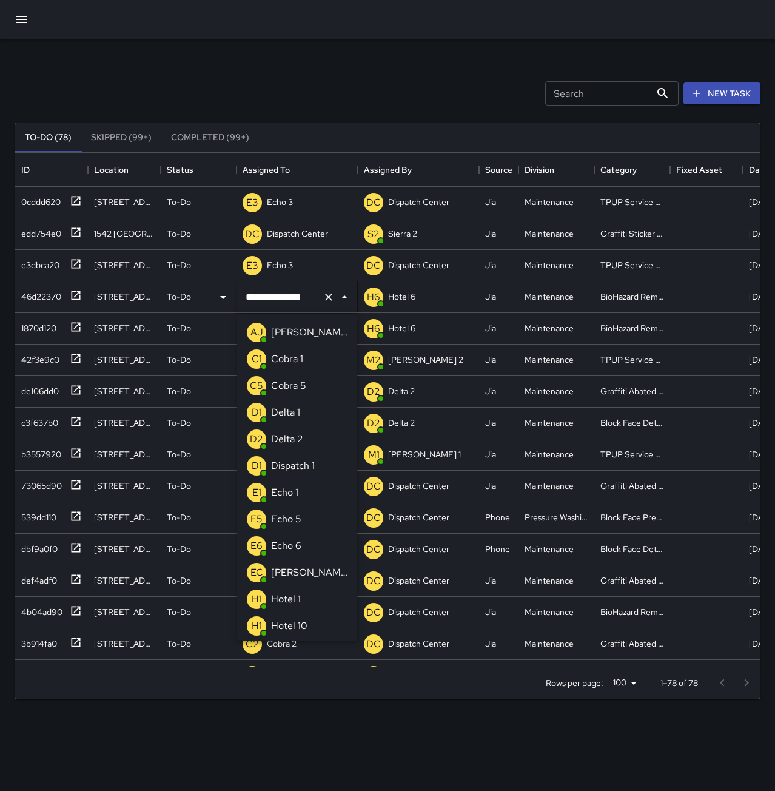
scroll to position [906, 0]
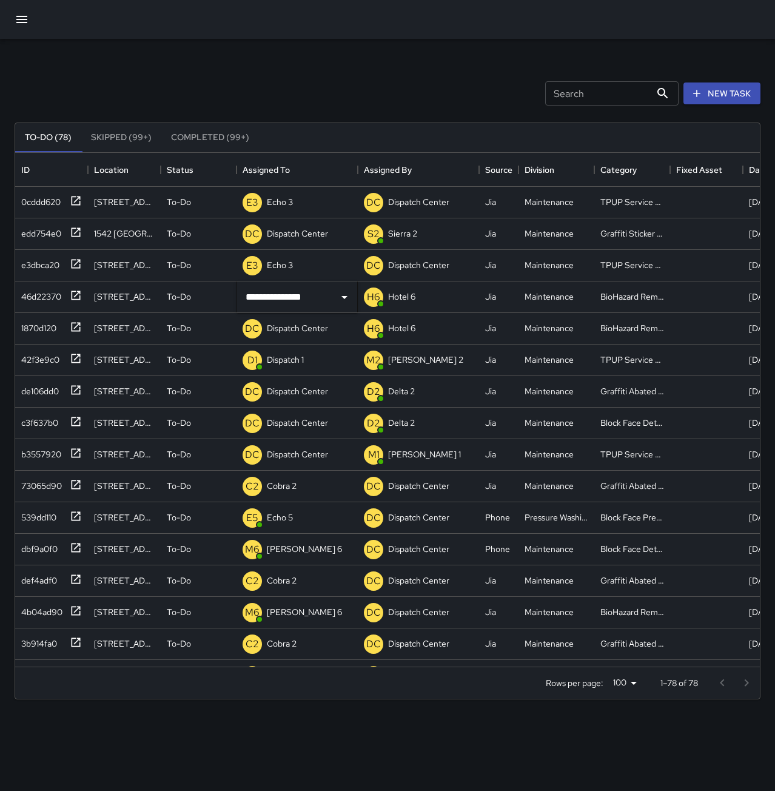
click at [280, 95] on div "Search Search New Task" at bounding box center [387, 93] width 751 height 63
click at [299, 236] on p "Dispatch Center" at bounding box center [297, 233] width 61 height 12
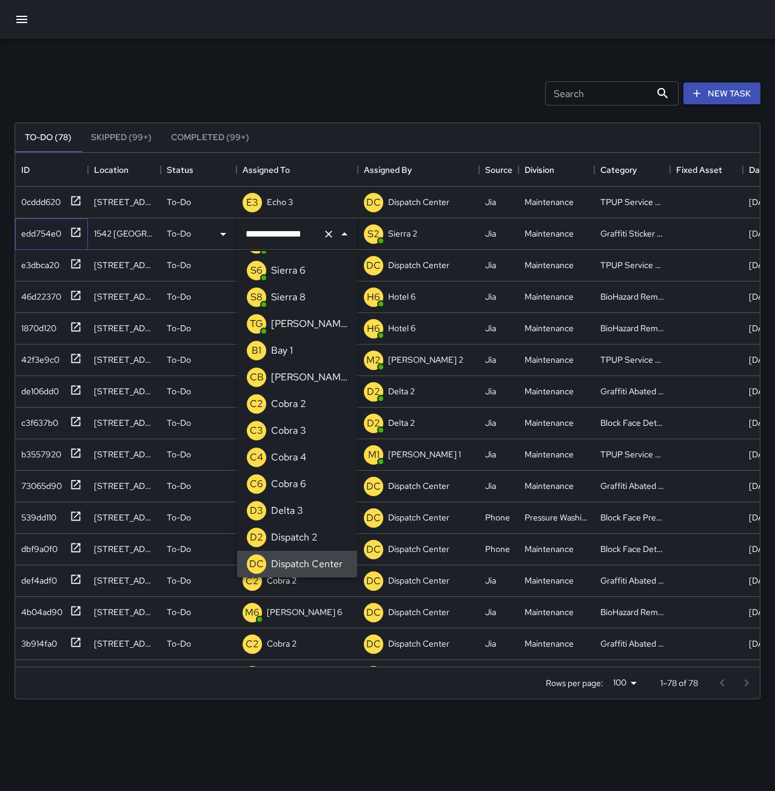
click at [47, 230] on div "edd754e0" at bounding box center [38, 231] width 45 height 17
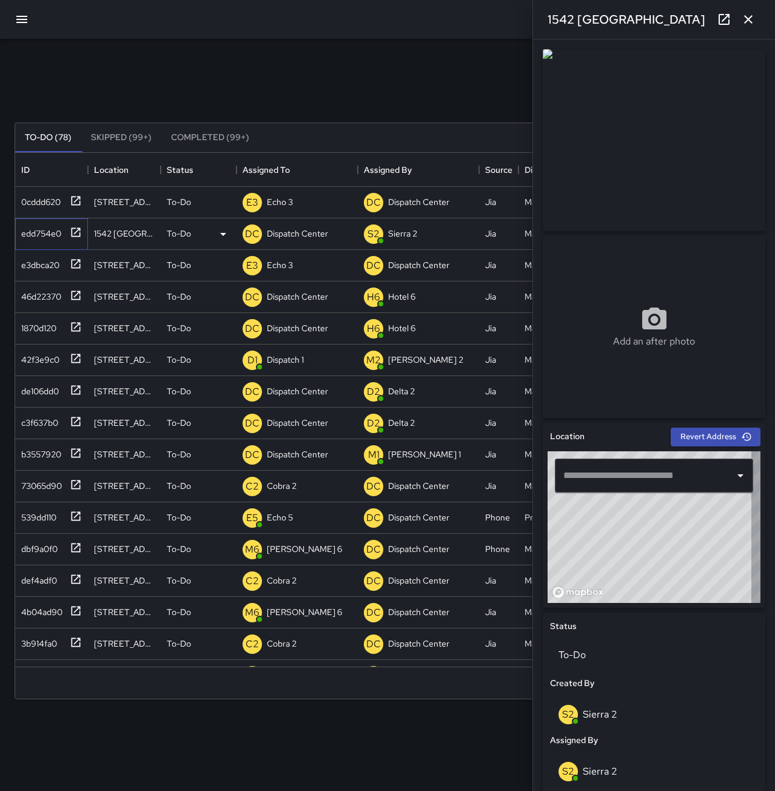
type input "**********"
click at [93, 56] on div "Search Search New Task To-Do (78) Skipped (99+) Completed (99+) ID Location Sta…" at bounding box center [387, 377] width 775 height 677
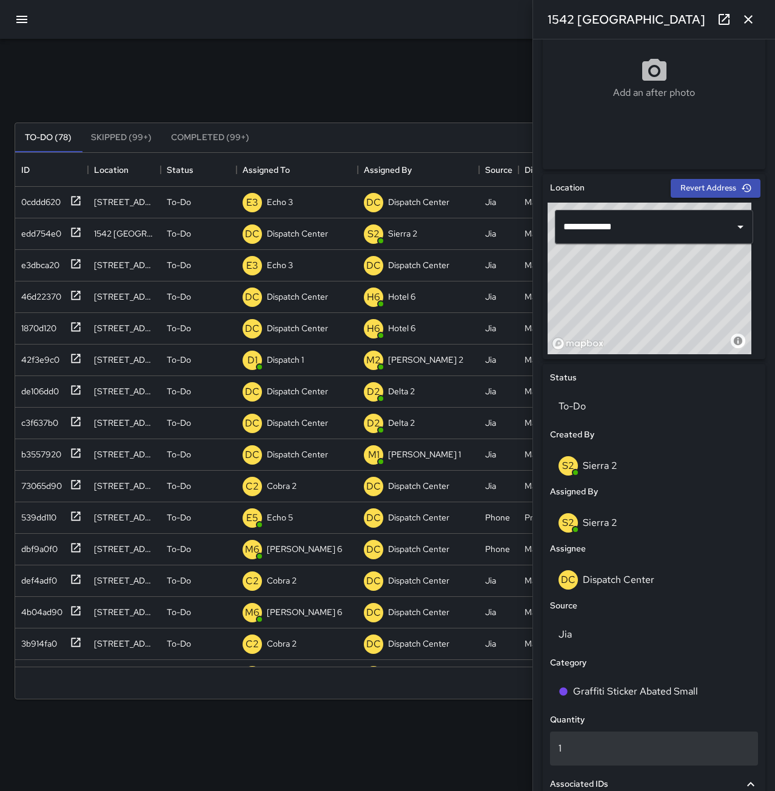
scroll to position [303, 0]
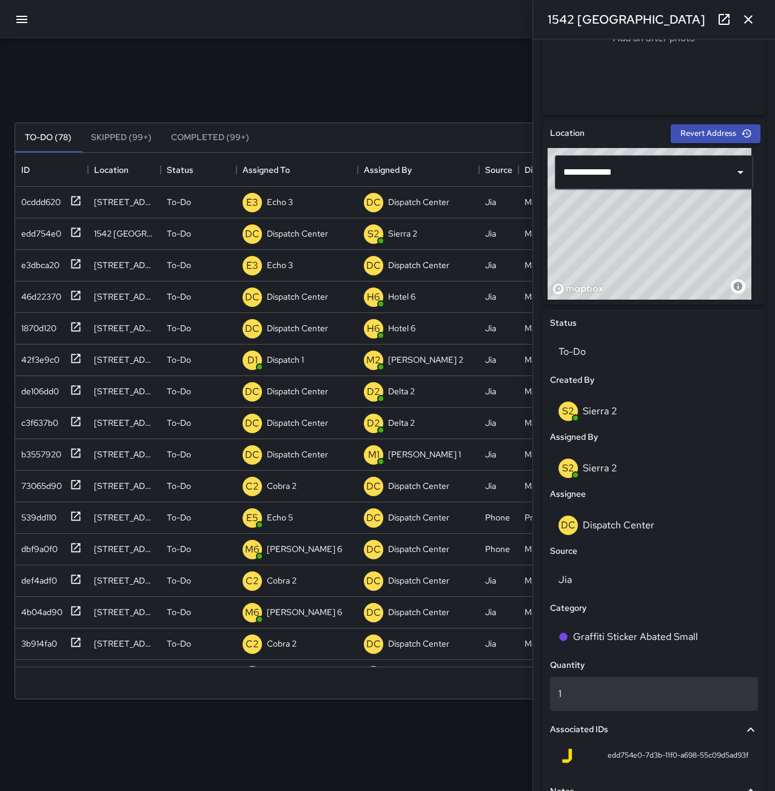
click at [605, 699] on p "1" at bounding box center [654, 694] width 191 height 15
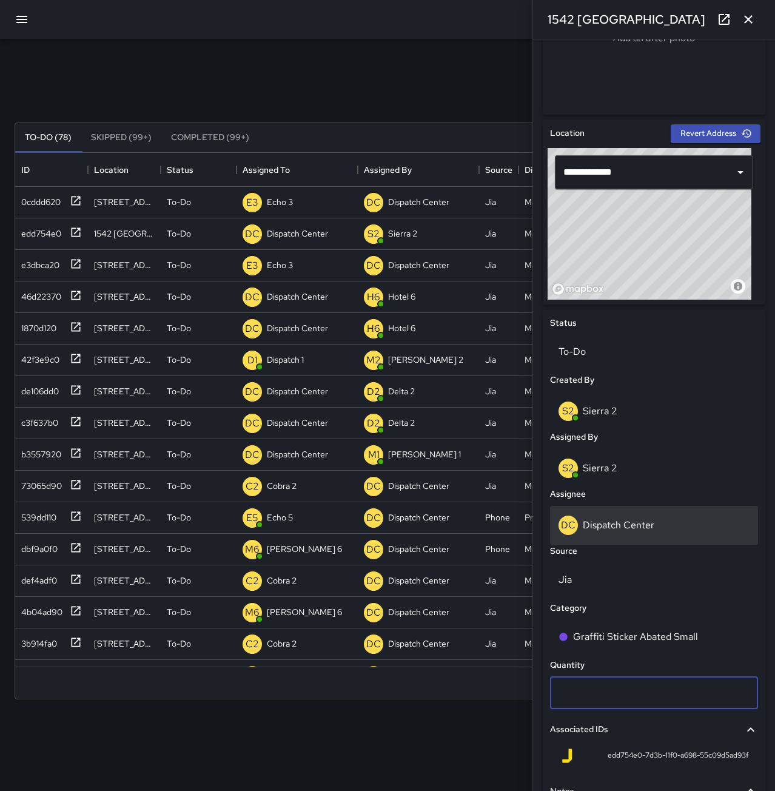
click at [644, 524] on p "Dispatch Center" at bounding box center [619, 525] width 72 height 13
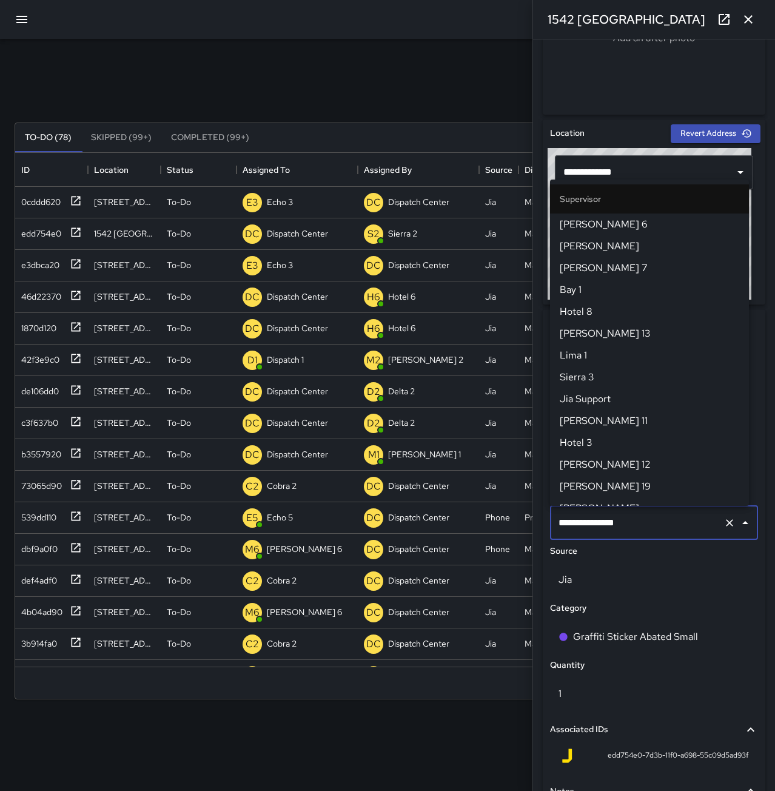
scroll to position [1149, 0]
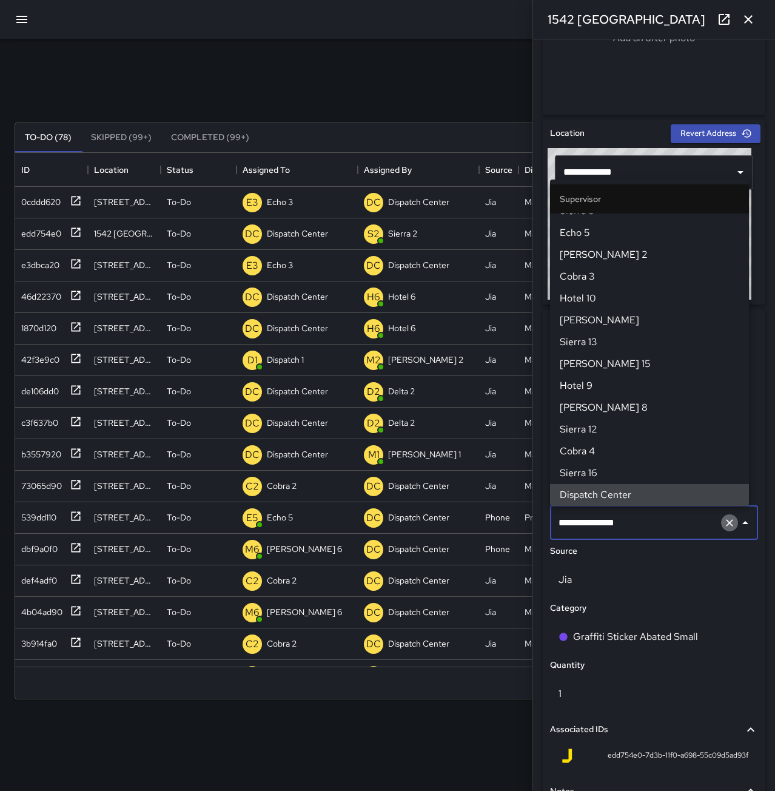
click at [724, 524] on icon "Clear" at bounding box center [730, 523] width 12 height 12
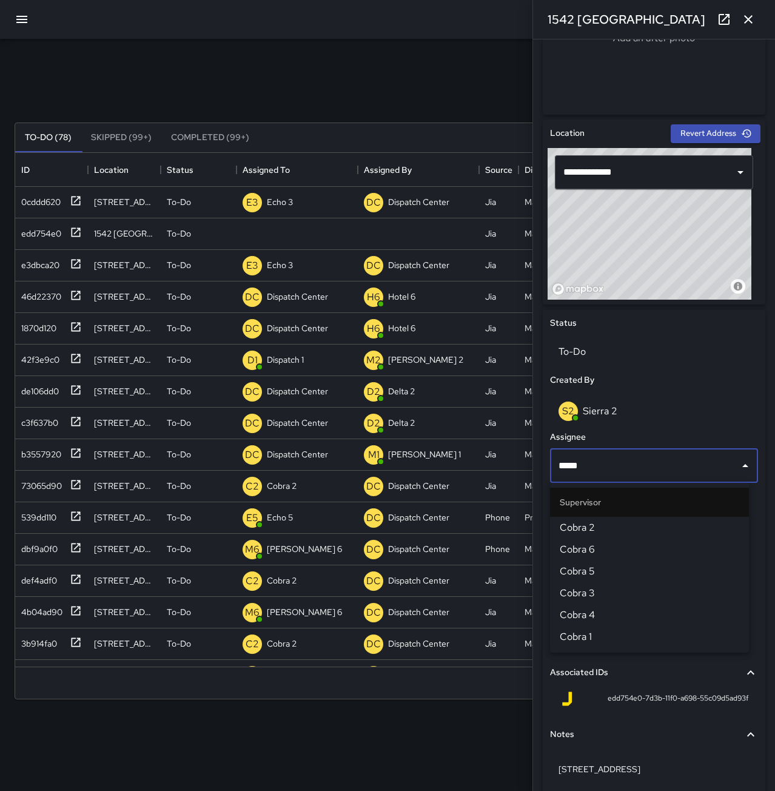
type input "*****"
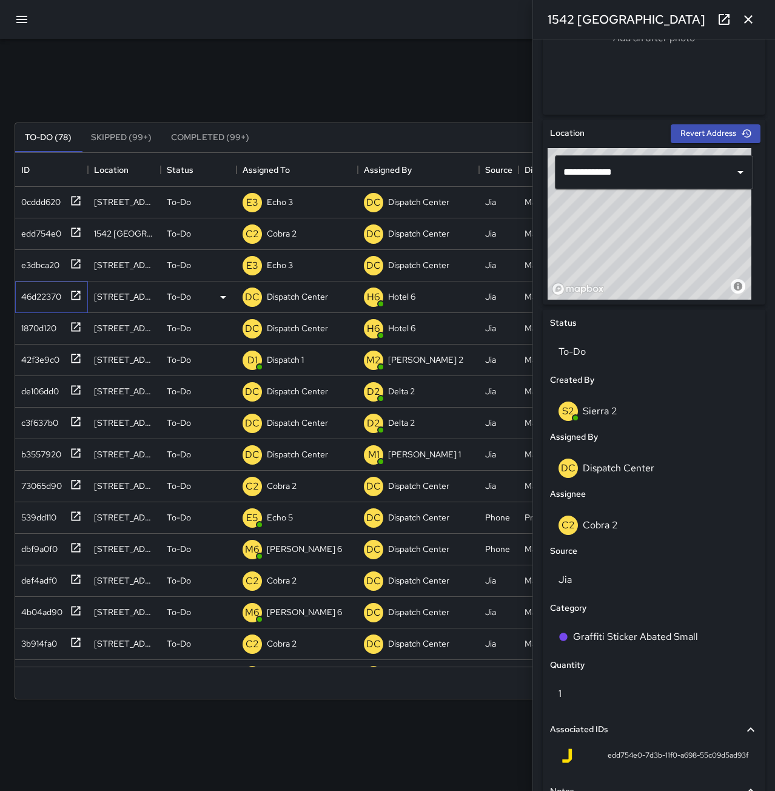
click at [36, 296] on div "46d22370" at bounding box center [38, 294] width 45 height 17
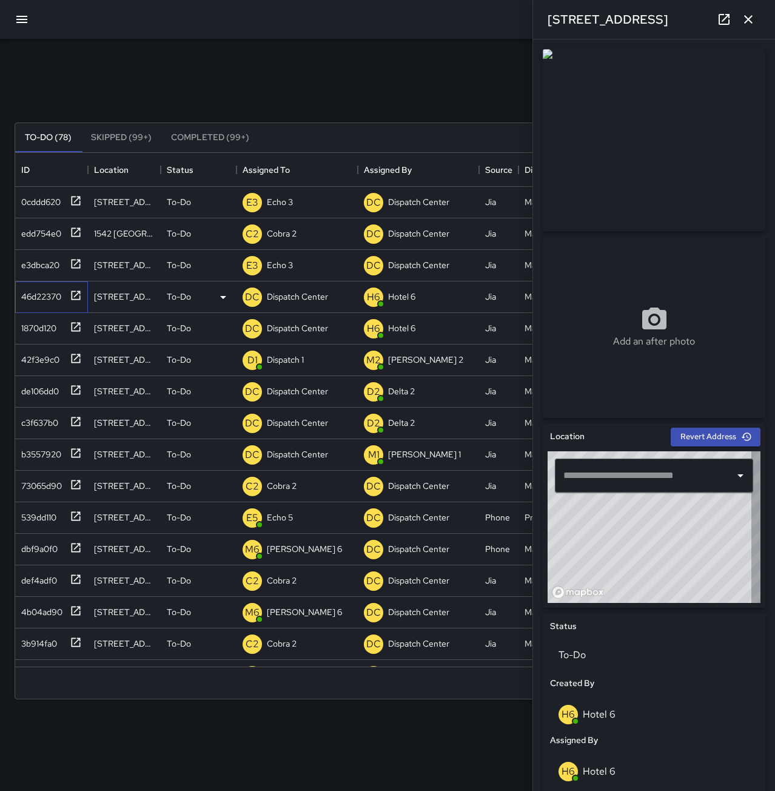
type input "**********"
click at [306, 292] on p "Dispatch Center" at bounding box center [297, 297] width 61 height 12
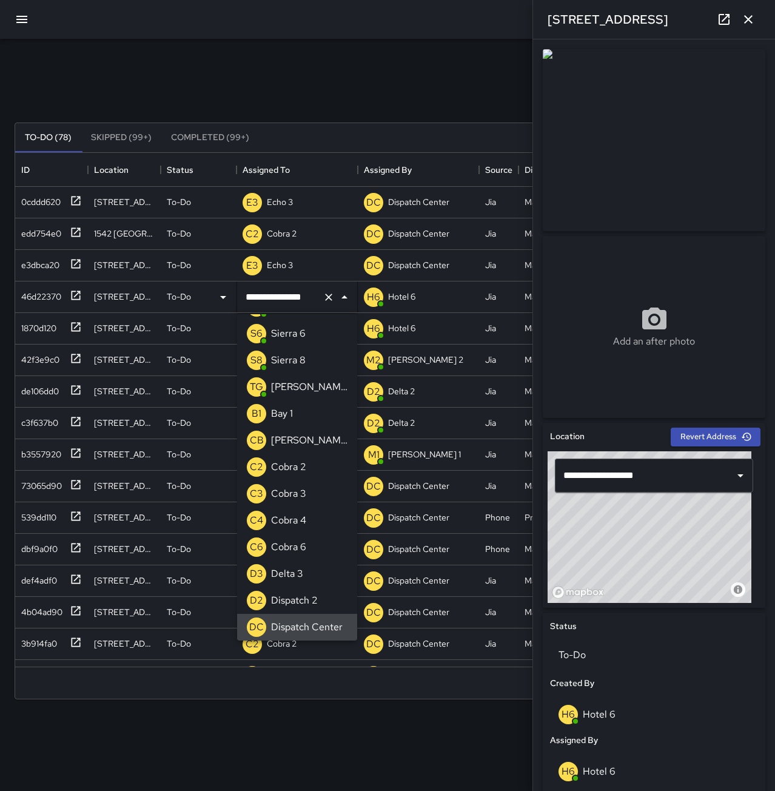
click at [324, 297] on icon "Clear" at bounding box center [329, 297] width 12 height 12
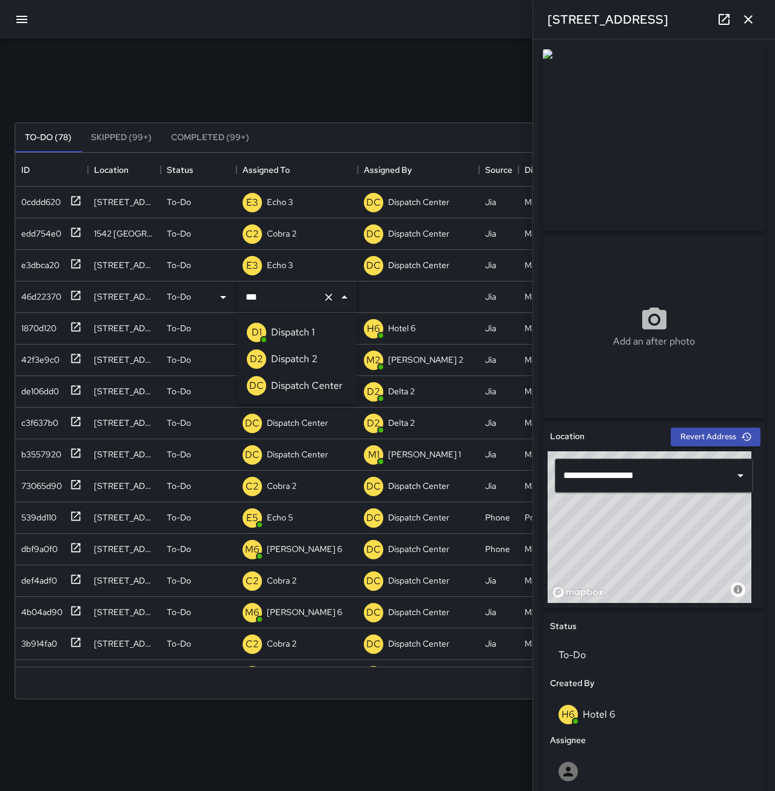
type input "****"
click at [314, 363] on p "Dispatch 2" at bounding box center [294, 359] width 47 height 15
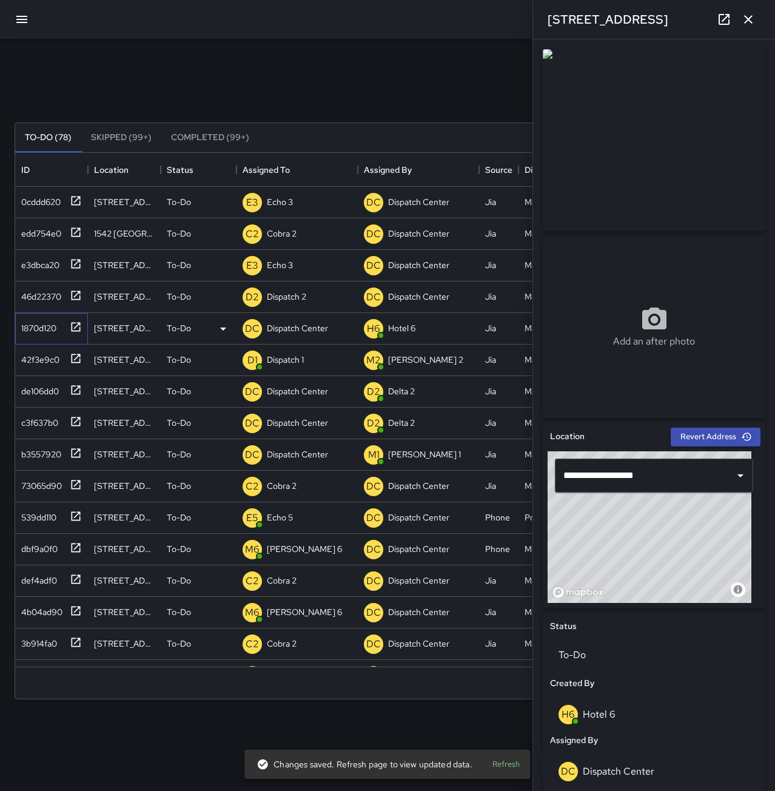
click at [39, 329] on div "1870d120" at bounding box center [36, 325] width 40 height 17
click at [289, 326] on p "Dispatch Center" at bounding box center [297, 328] width 61 height 12
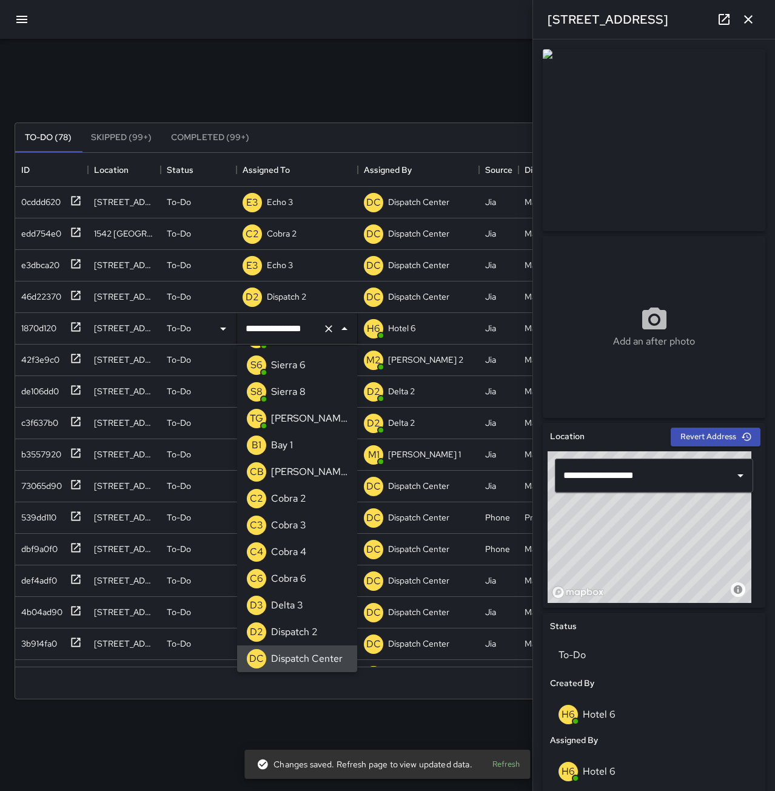
click at [331, 328] on icon "Clear" at bounding box center [329, 329] width 12 height 12
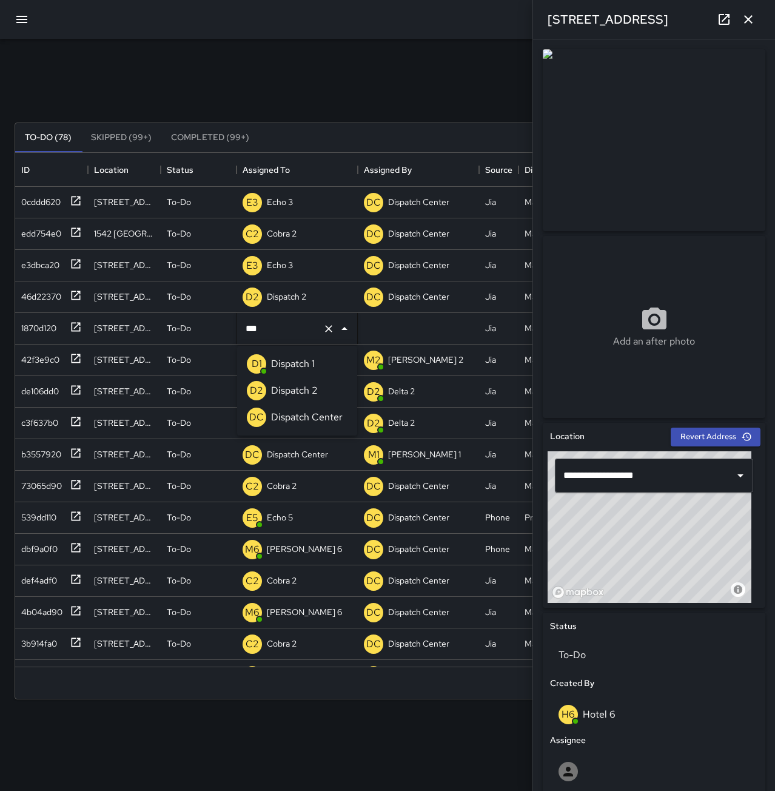
type input "****"
click at [292, 385] on p "Dispatch 2" at bounding box center [294, 390] width 47 height 15
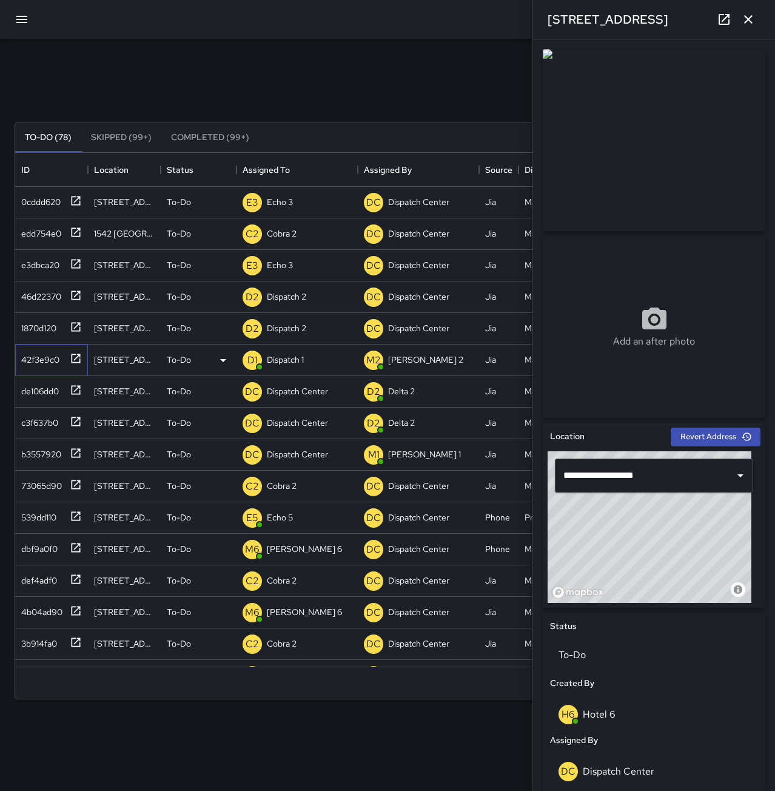
click at [44, 358] on div "42f3e9c0" at bounding box center [37, 357] width 43 height 17
click at [288, 358] on p "Dispatch 1" at bounding box center [285, 360] width 37 height 12
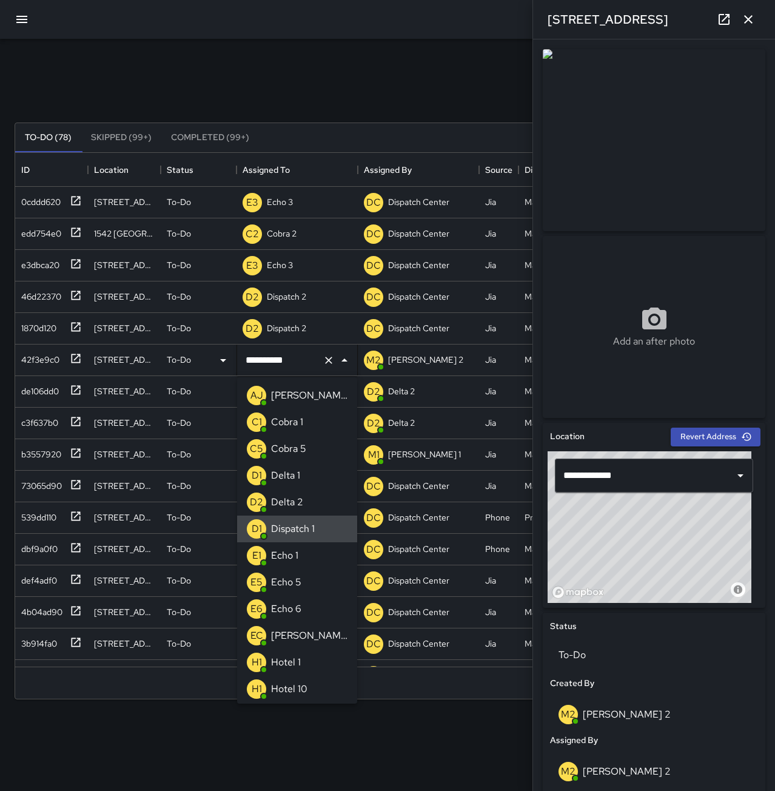
click at [326, 360] on icon "Clear" at bounding box center [329, 360] width 12 height 12
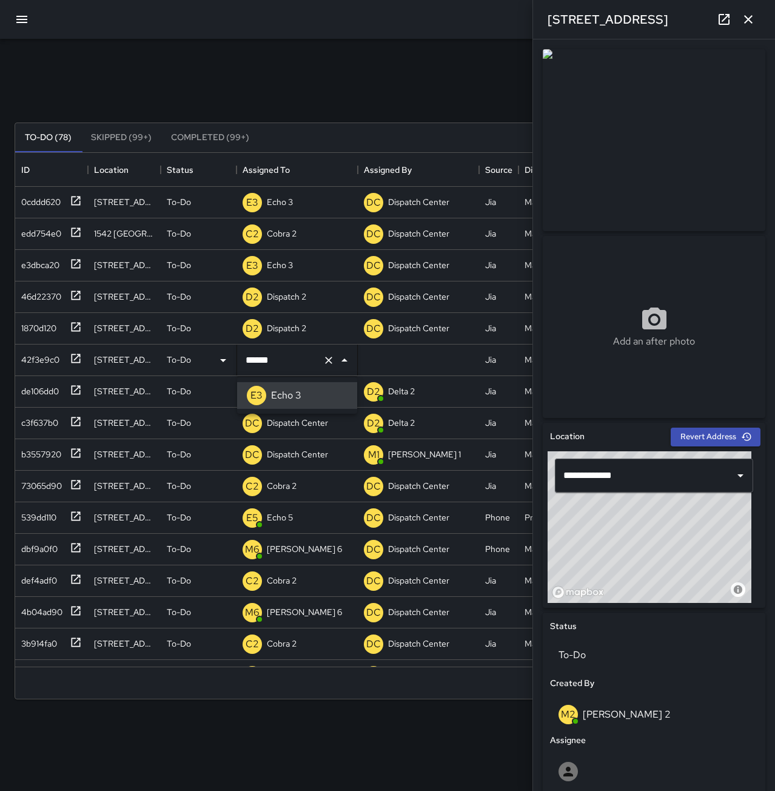
type input "******"
click at [45, 389] on div "de106dd0" at bounding box center [37, 388] width 42 height 17
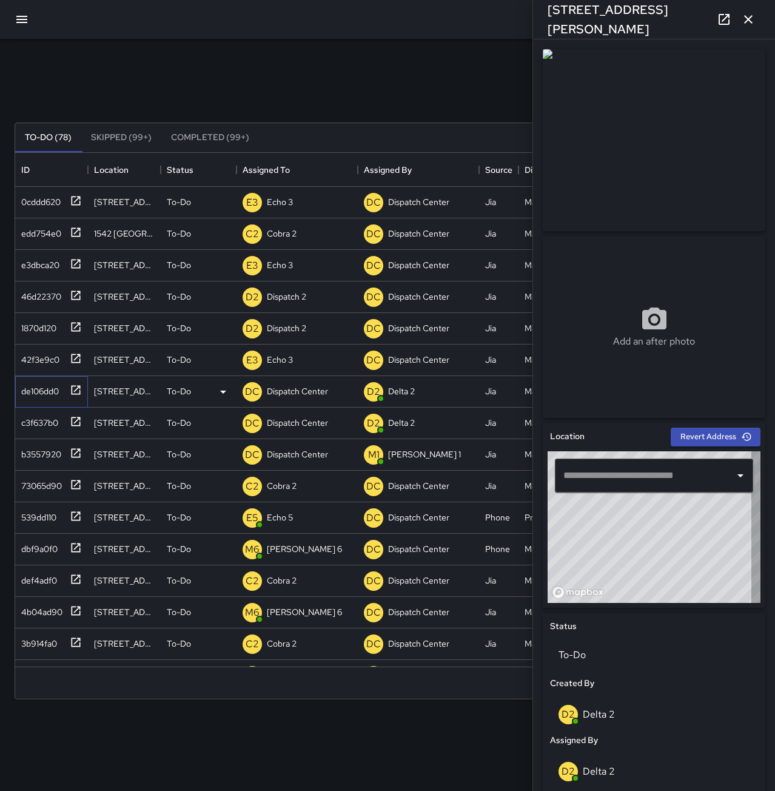
type input "**********"
click at [305, 391] on p "Dispatch Center" at bounding box center [297, 391] width 61 height 12
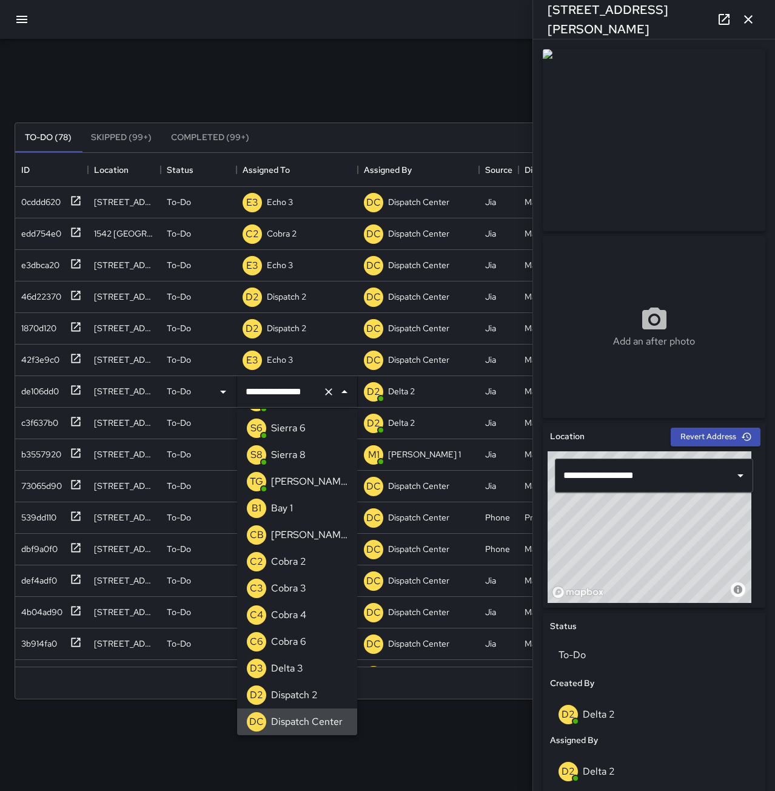
click at [329, 392] on icon "Clear" at bounding box center [329, 392] width 12 height 12
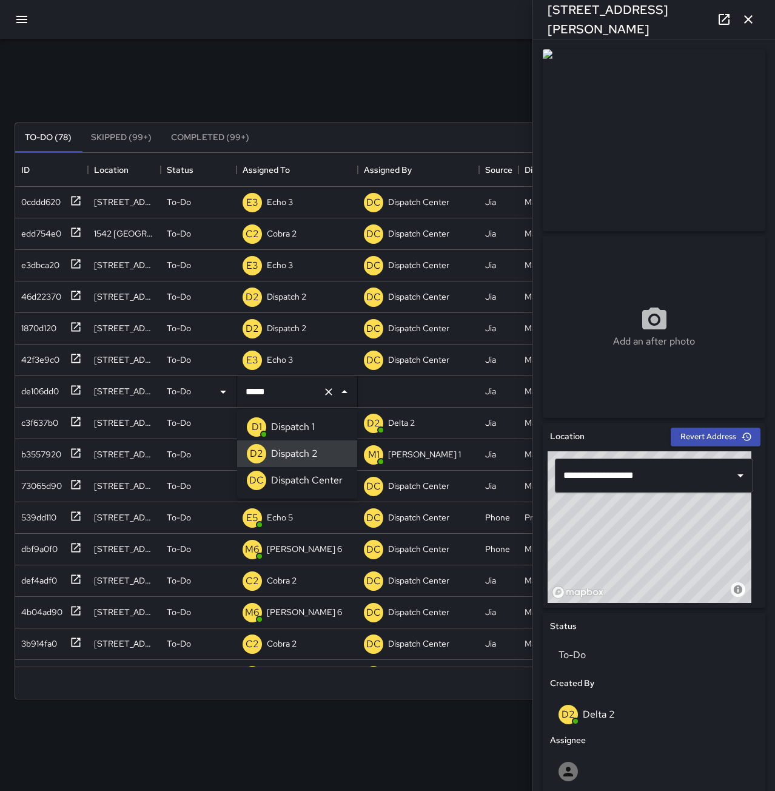
type input "**********"
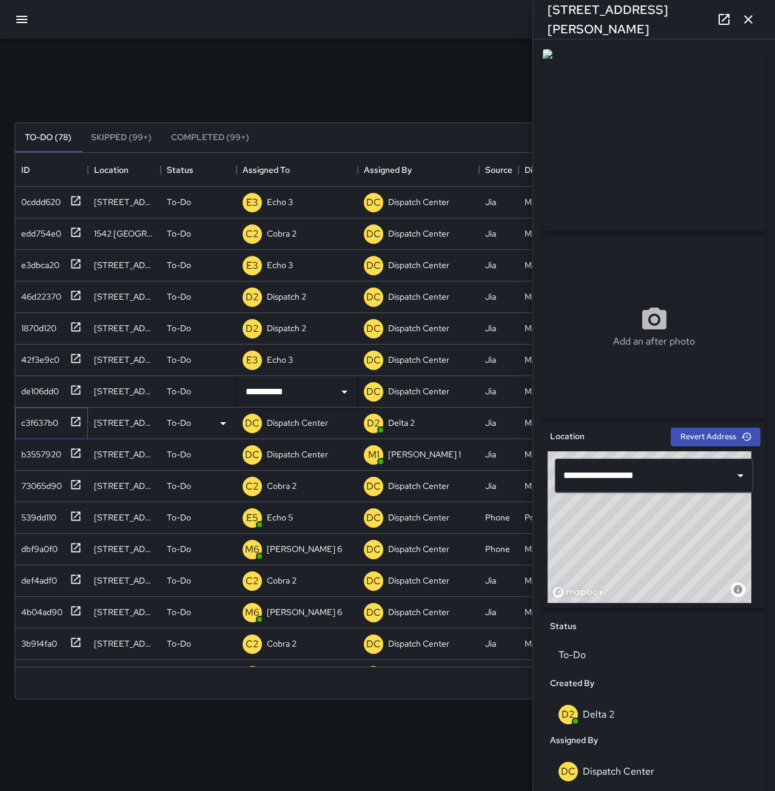
click at [42, 420] on div "c3f637b0" at bounding box center [37, 420] width 42 height 17
type input "**********"
click at [287, 419] on p "Dispatch Center" at bounding box center [297, 423] width 61 height 12
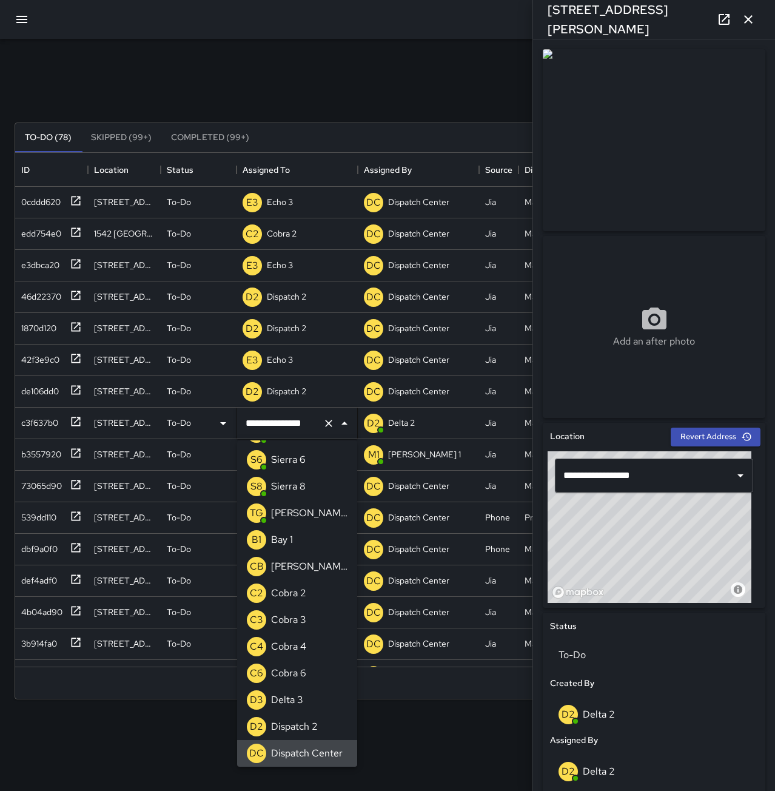
click at [326, 423] on icon "Clear" at bounding box center [329, 423] width 12 height 12
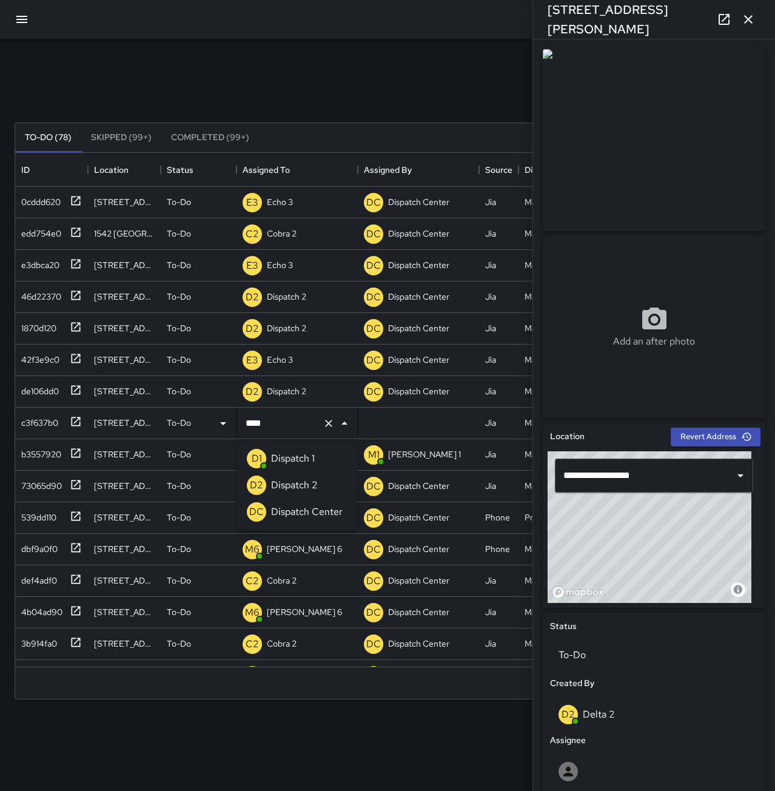
type input "*****"
click at [332, 480] on li "D2 Dispatch 2" at bounding box center [297, 485] width 120 height 27
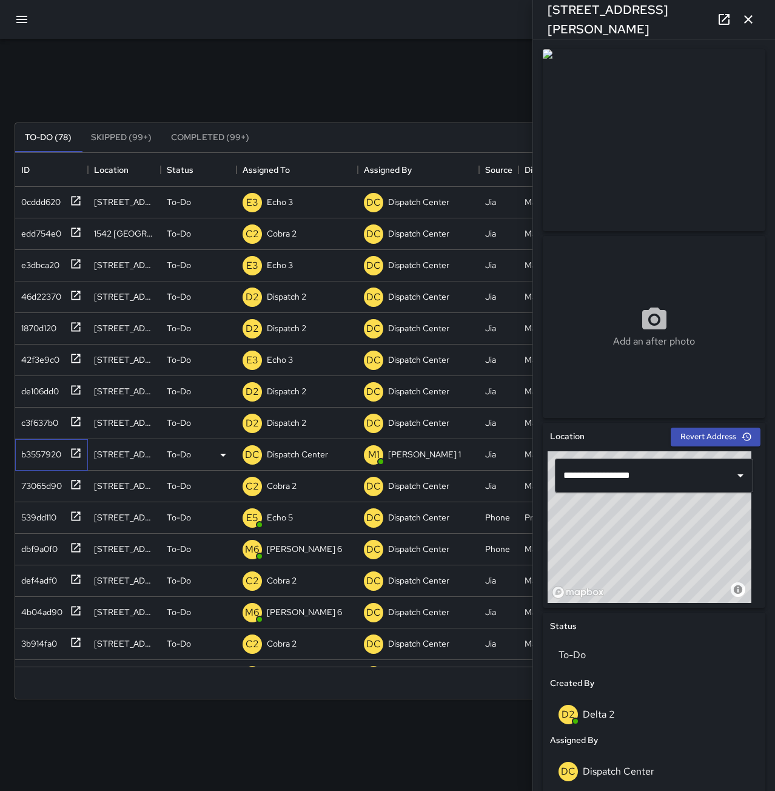
click at [52, 456] on div "b3557920" at bounding box center [38, 451] width 45 height 17
click at [289, 447] on div "Dispatch Center" at bounding box center [297, 454] width 66 height 17
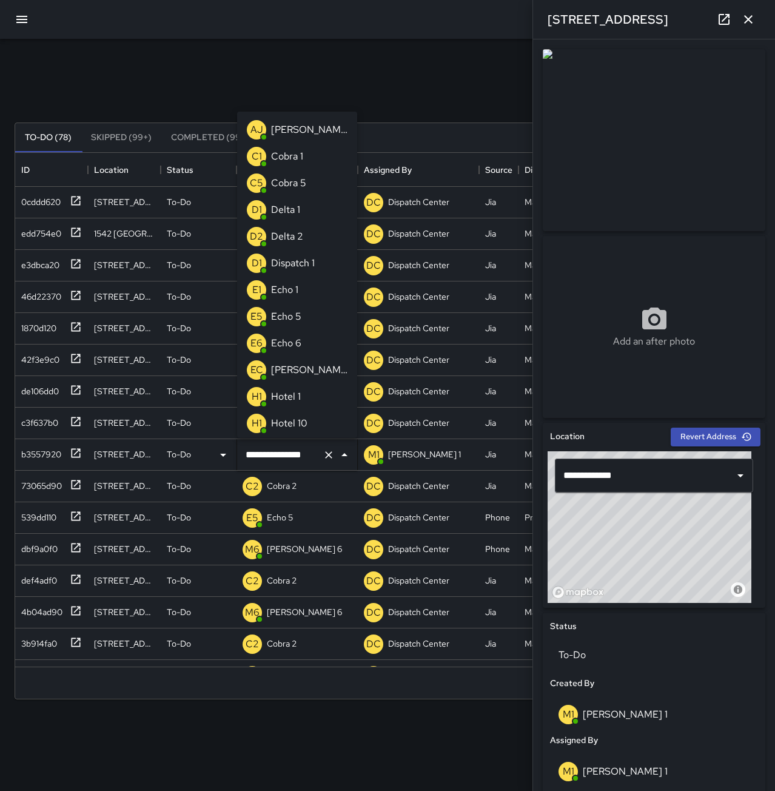
scroll to position [906, 0]
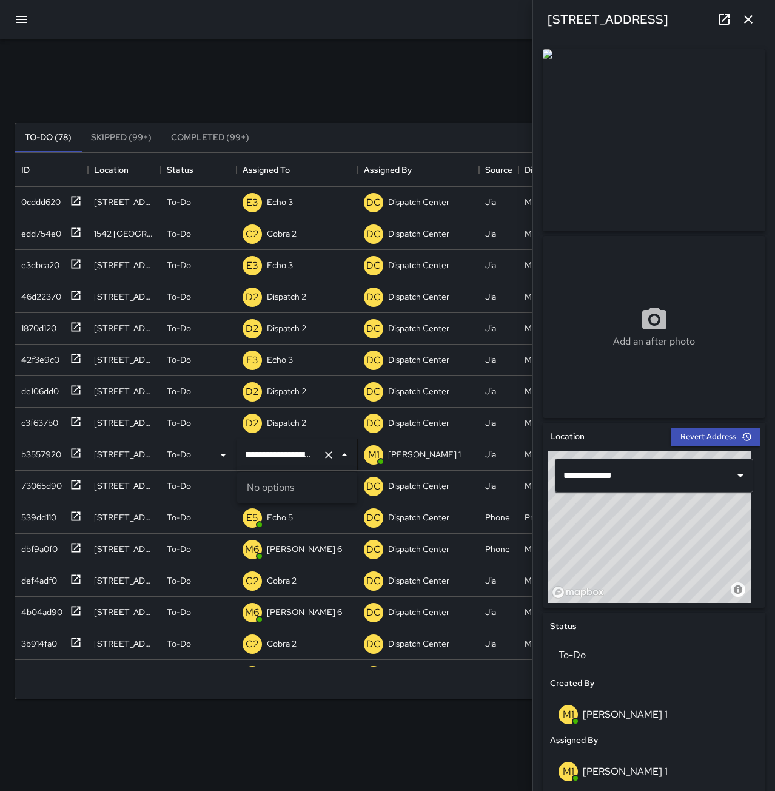
type input "**********"
click at [331, 453] on icon "Clear" at bounding box center [328, 454] width 7 height 7
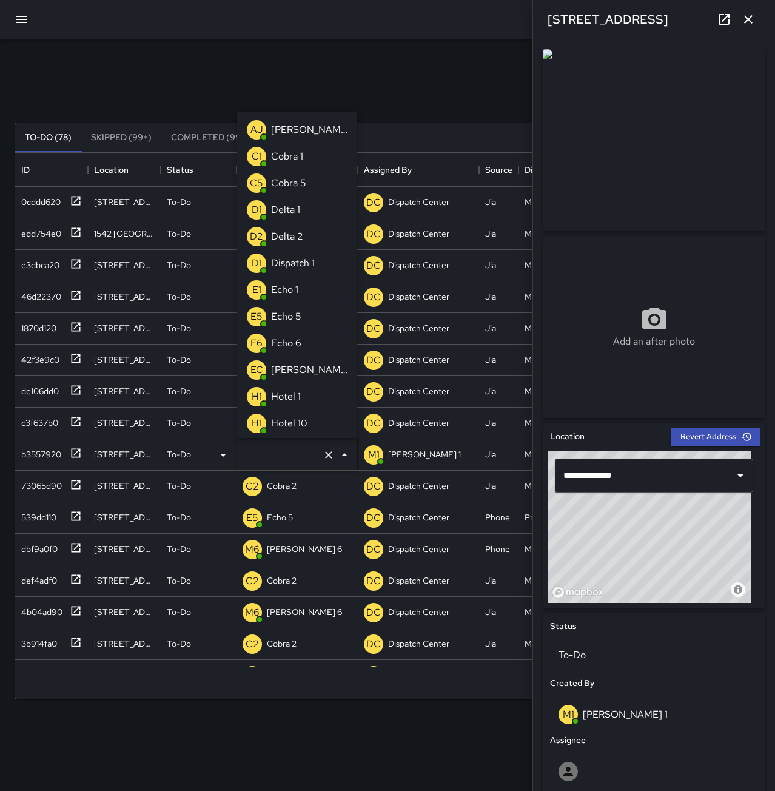
scroll to position [505, 736]
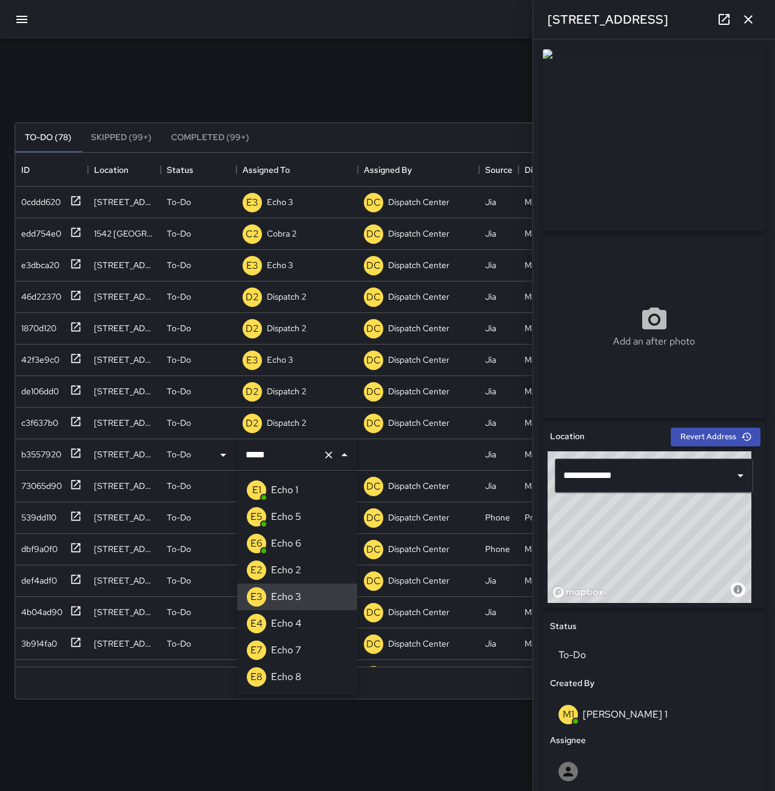
type input "******"
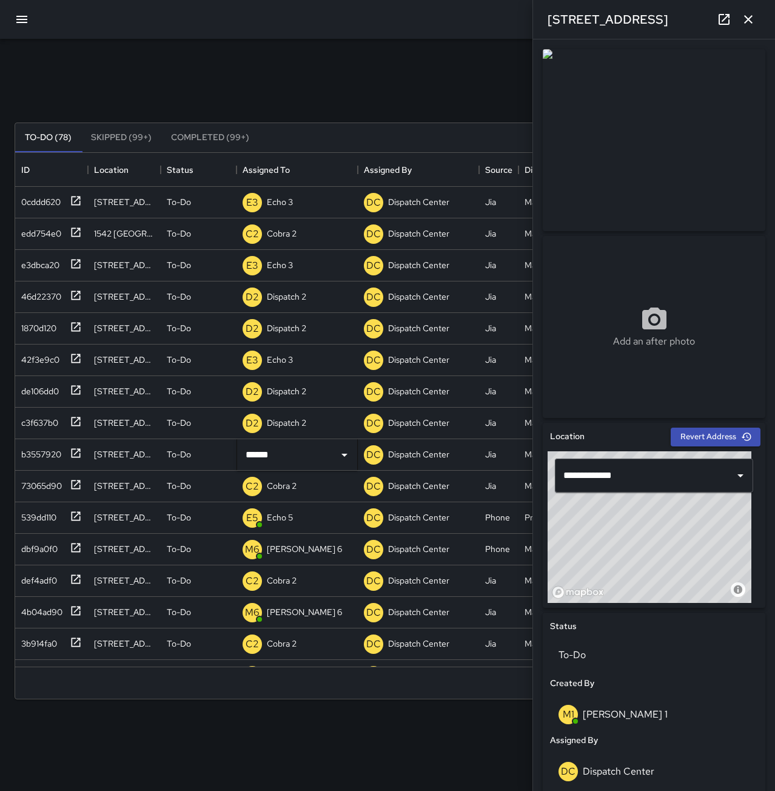
click at [303, 84] on div "Search Search New Task" at bounding box center [387, 93] width 751 height 63
click at [271, 551] on p "[PERSON_NAME] 6" at bounding box center [304, 549] width 75 height 12
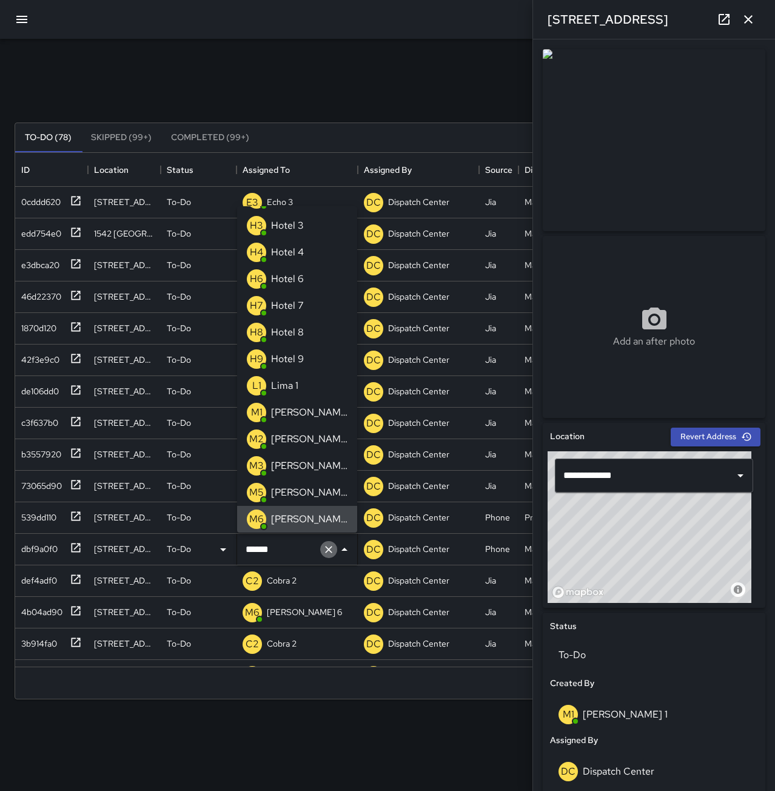
click at [326, 545] on icon "Clear" at bounding box center [329, 549] width 12 height 12
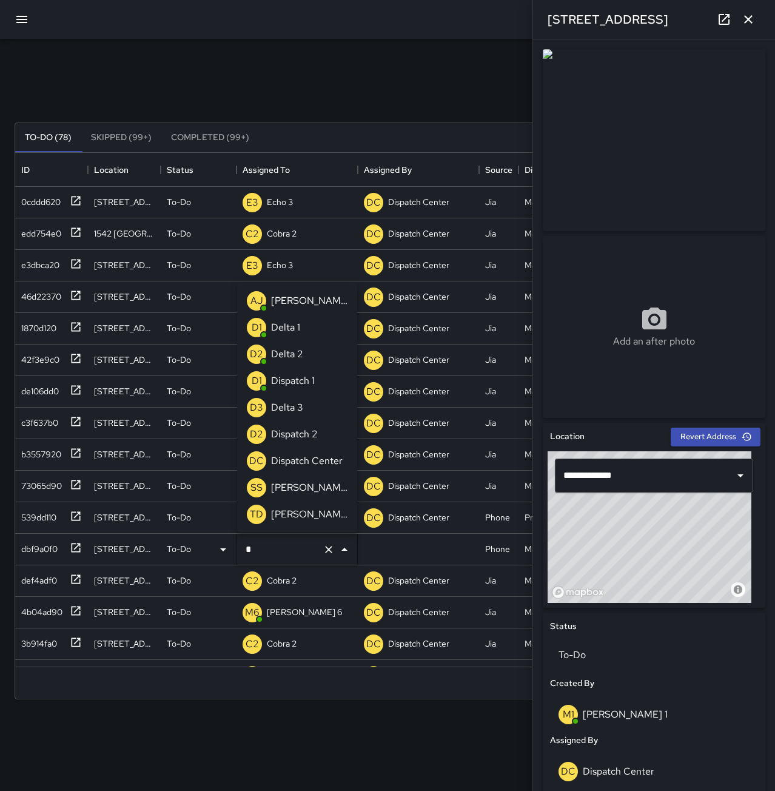
scroll to position [0, 0]
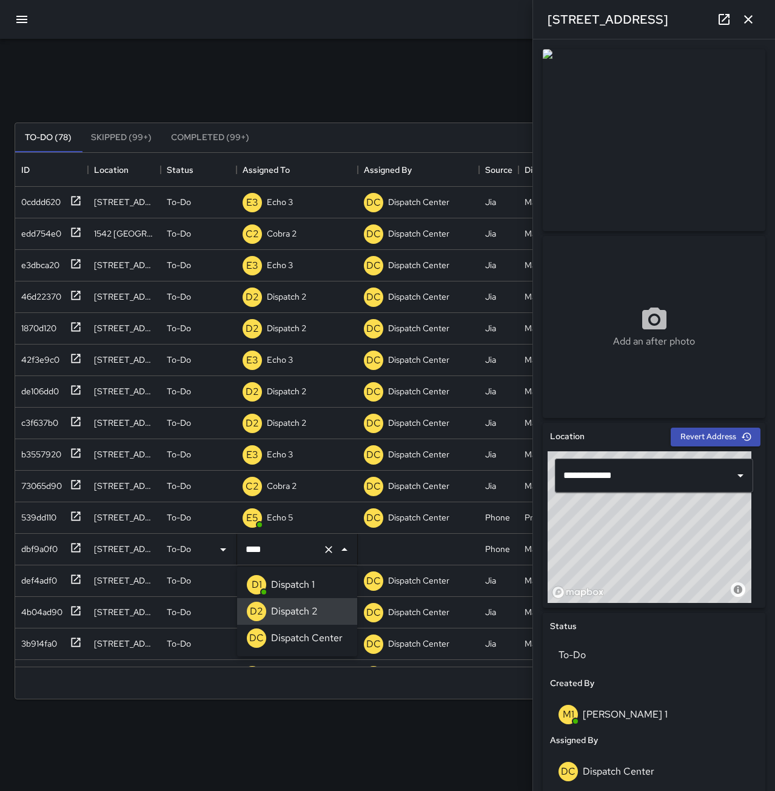
type input "**********"
click at [245, 81] on div "Search Search New Task" at bounding box center [387, 93] width 751 height 63
click at [280, 613] on p "[PERSON_NAME] 6" at bounding box center [304, 612] width 75 height 12
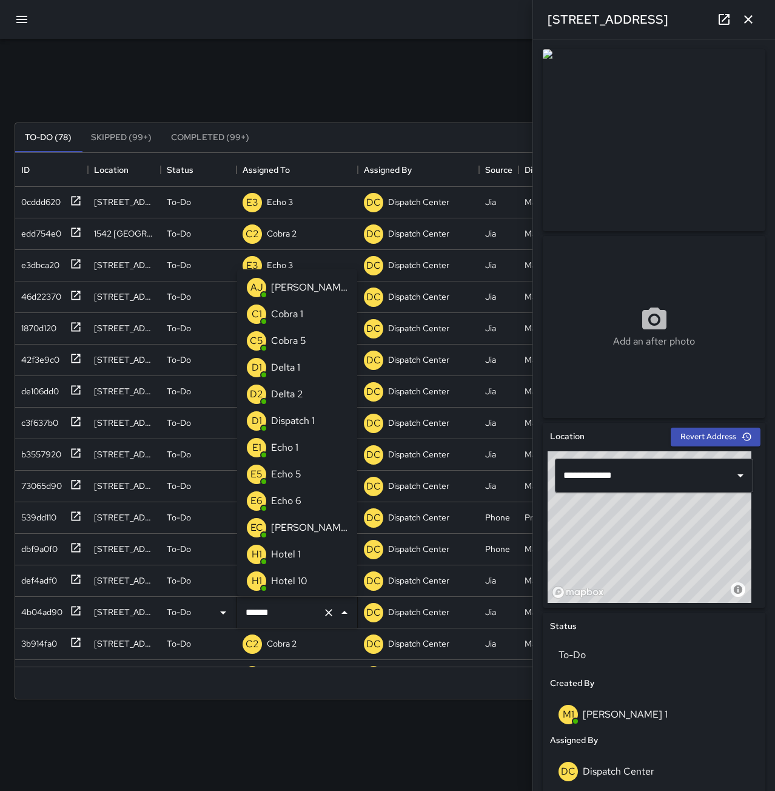
scroll to position [372, 0]
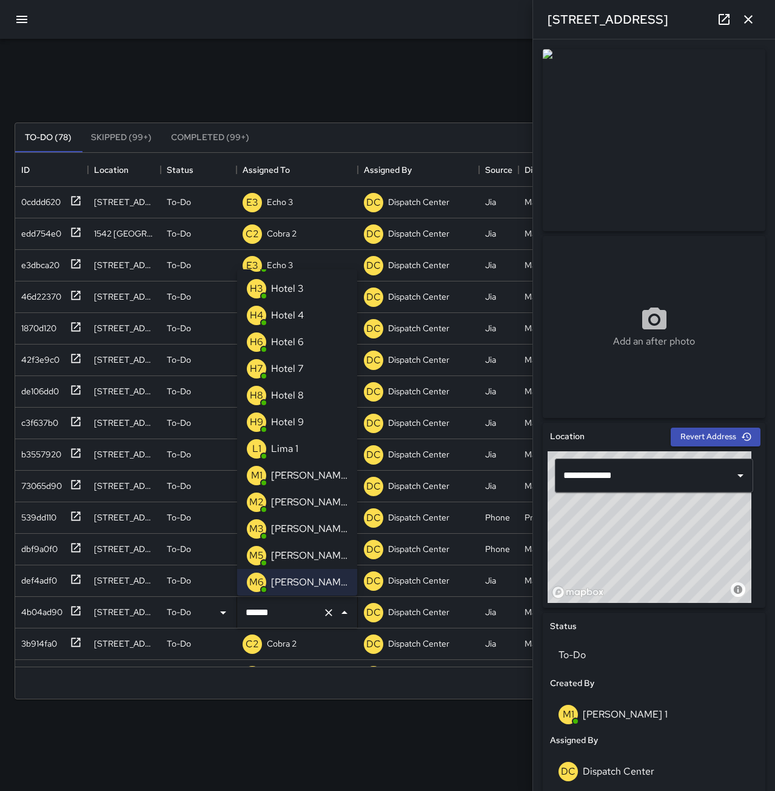
click at [329, 614] on icon "Clear" at bounding box center [329, 612] width 12 height 12
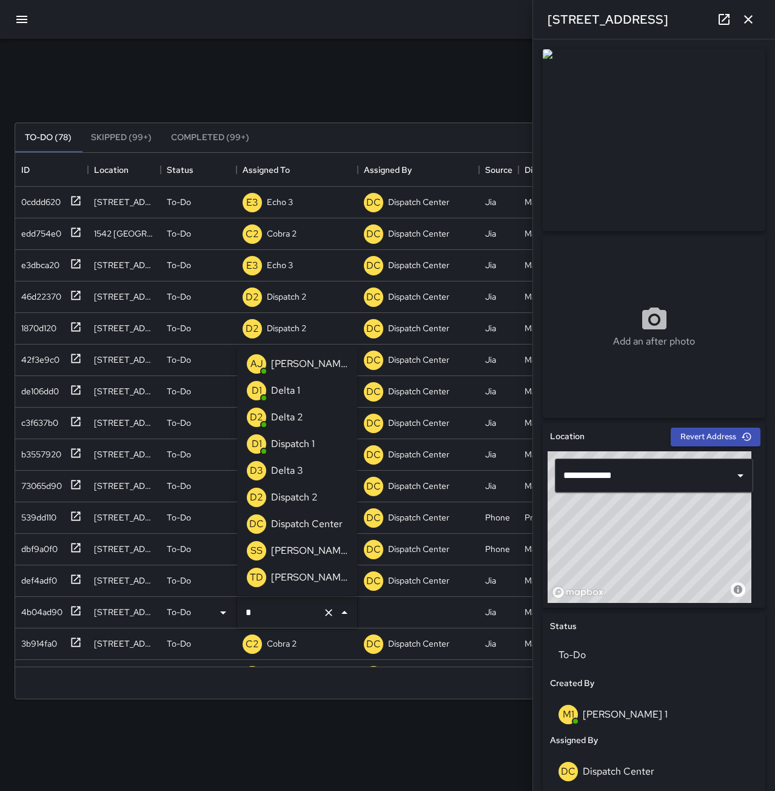
scroll to position [0, 0]
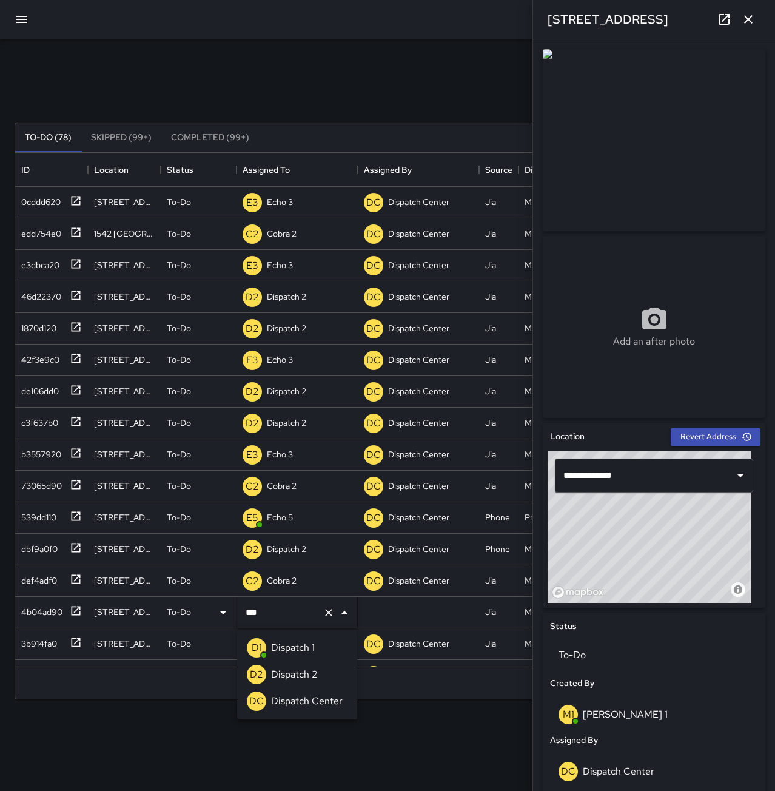
type input "****"
click at [324, 676] on li "D2 Dispatch 2" at bounding box center [297, 674] width 120 height 27
click at [328, 76] on div "Search Search New Task" at bounding box center [387, 93] width 751 height 63
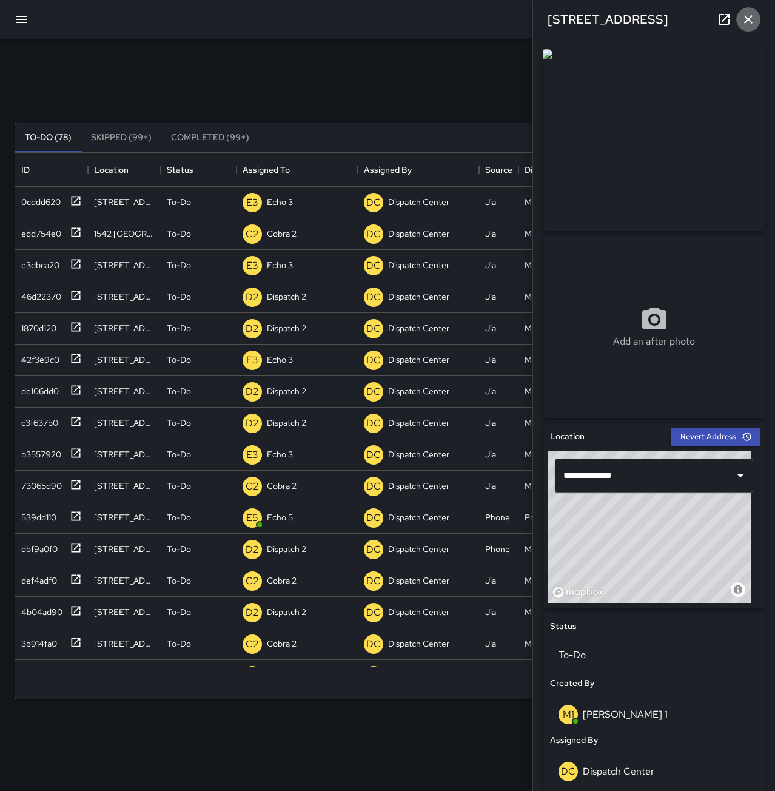
click at [749, 24] on icon "button" at bounding box center [748, 19] width 15 height 15
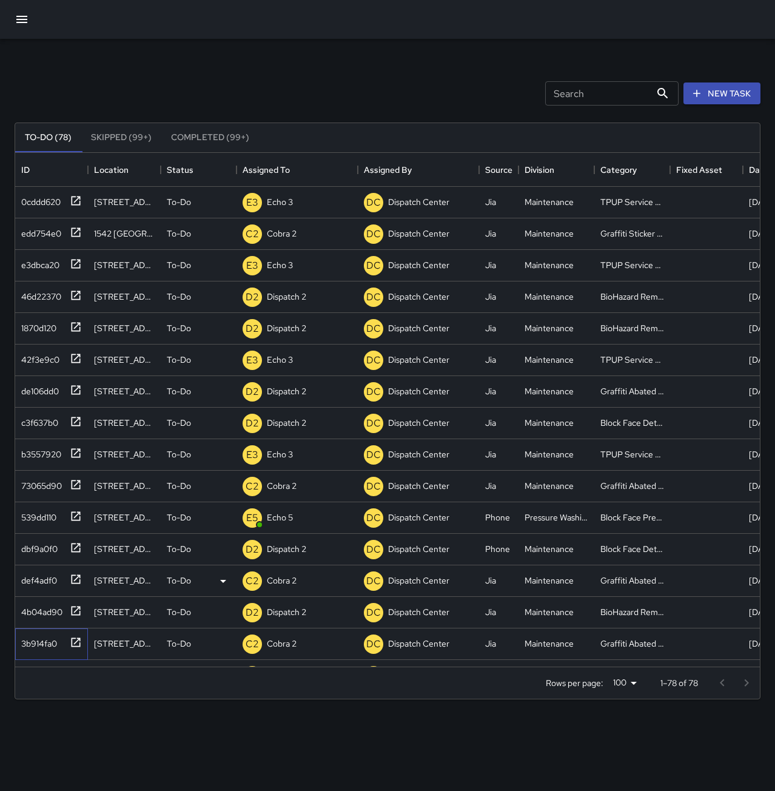
drag, startPoint x: 36, startPoint y: 645, endPoint x: 172, endPoint y: 590, distance: 147.2
click at [36, 645] on div "3b914fa0" at bounding box center [36, 641] width 41 height 17
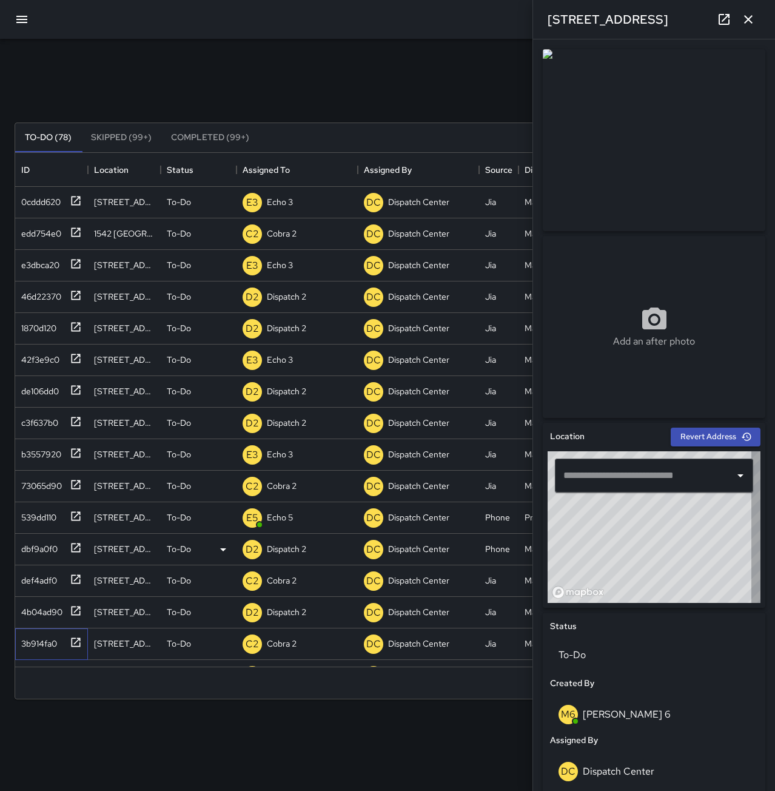
type input "**********"
click at [748, 17] on icon "button" at bounding box center [748, 19] width 15 height 15
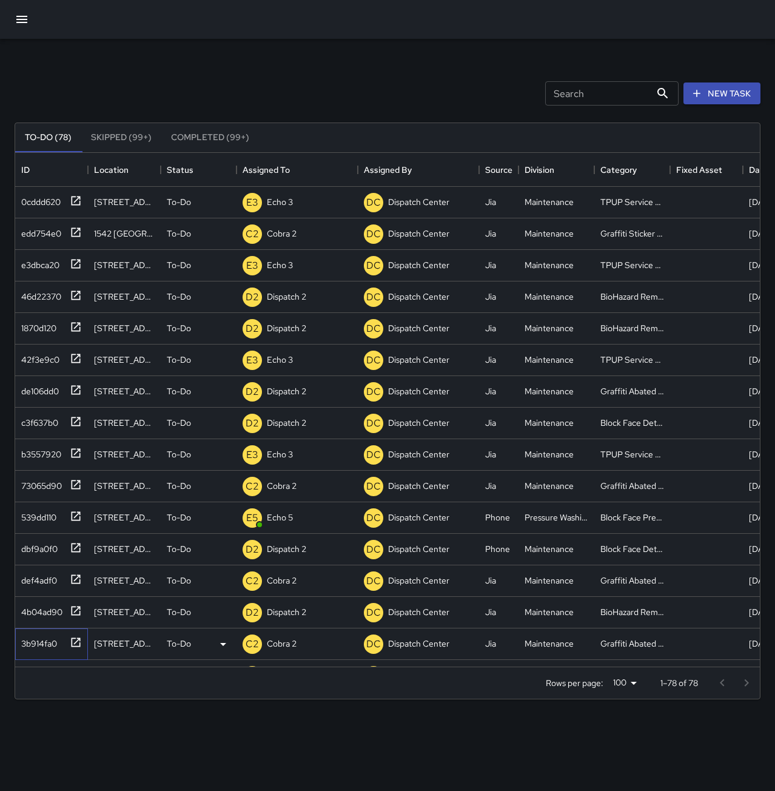
click at [44, 638] on div "3b914fa0" at bounding box center [36, 641] width 41 height 17
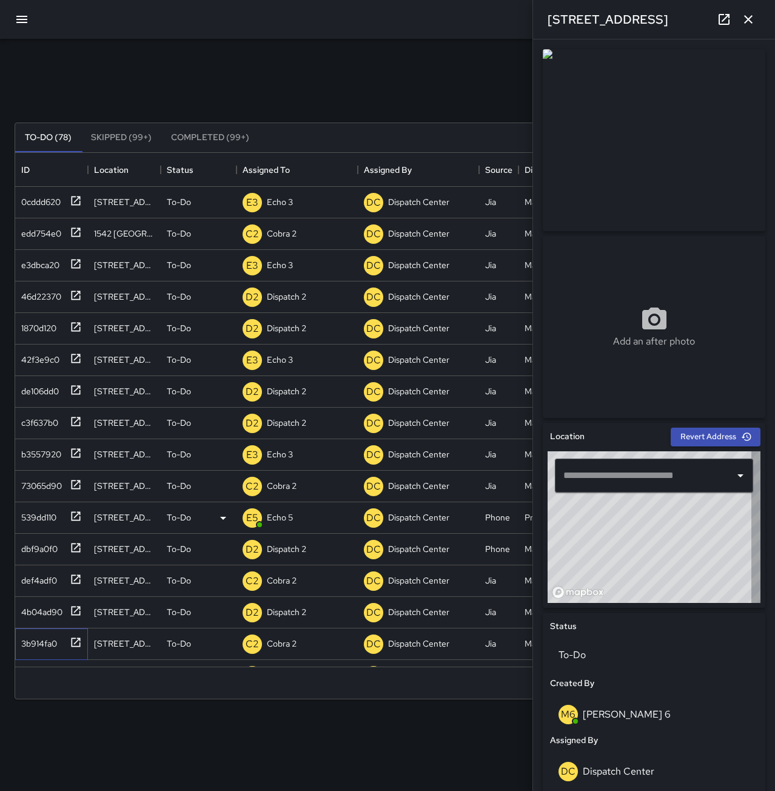
type input "**********"
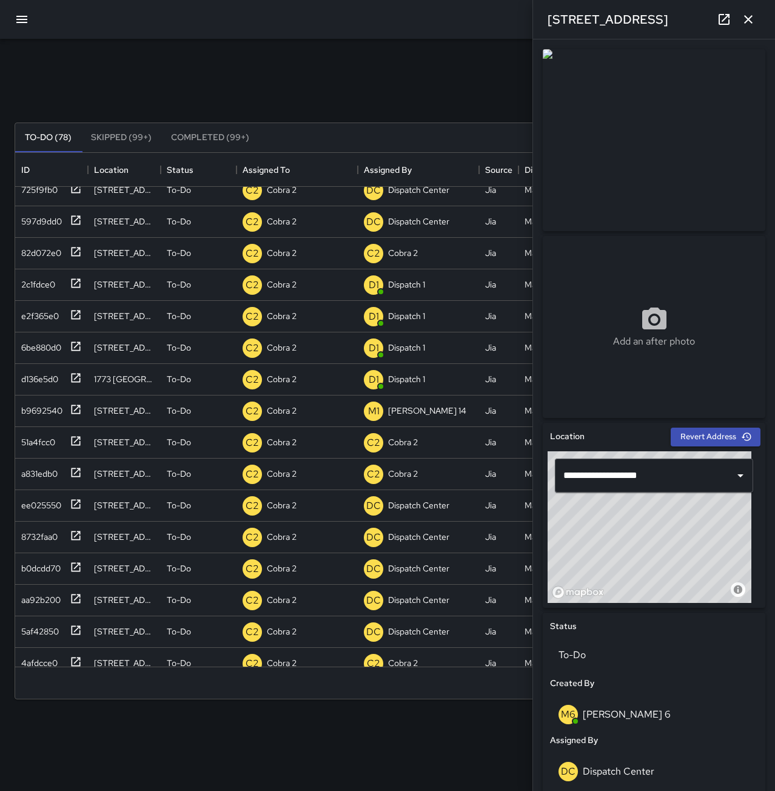
scroll to position [425, 0]
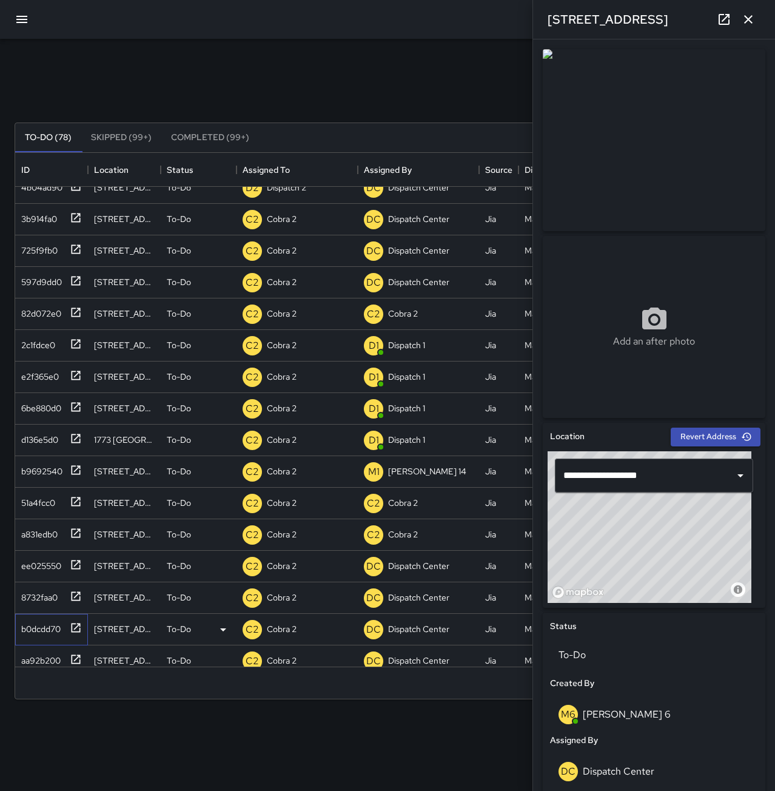
click at [32, 633] on div "b0dcdd70" at bounding box center [38, 626] width 44 height 17
type input "**********"
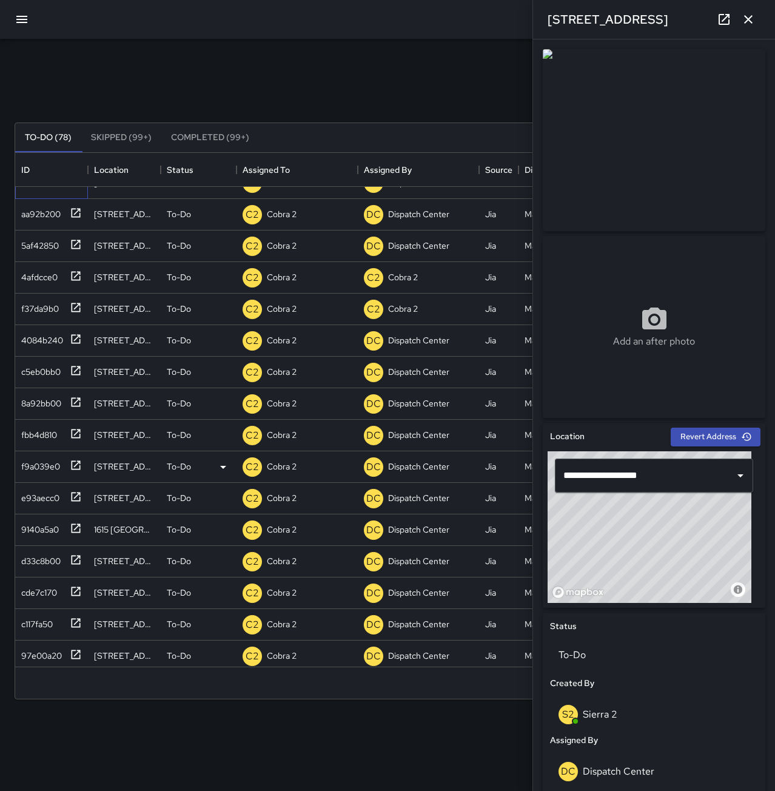
scroll to position [849, 0]
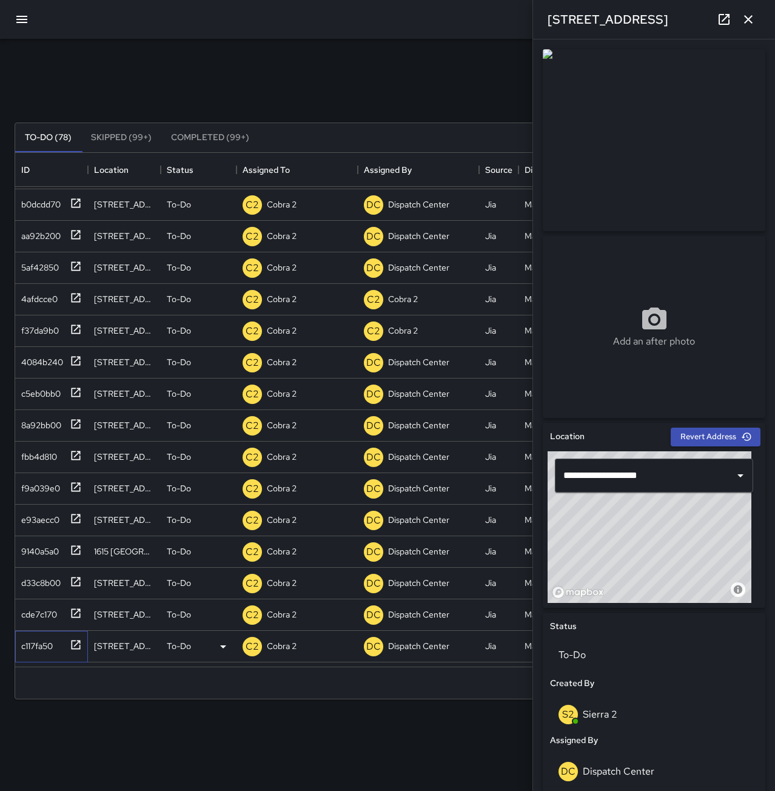
click at [42, 639] on div "c117fa50" at bounding box center [34, 643] width 36 height 17
type input "**********"
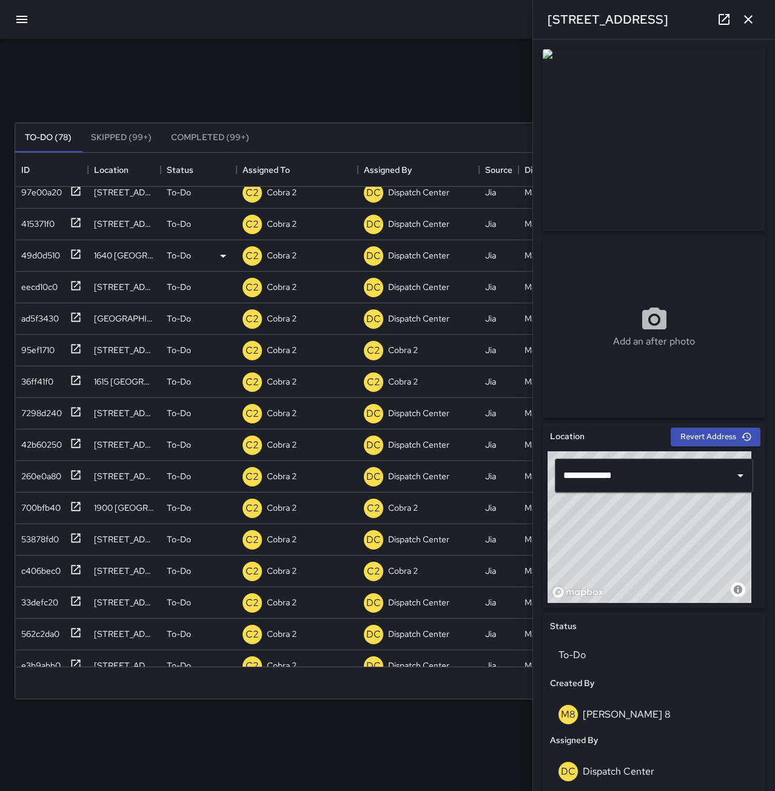
scroll to position [1274, 0]
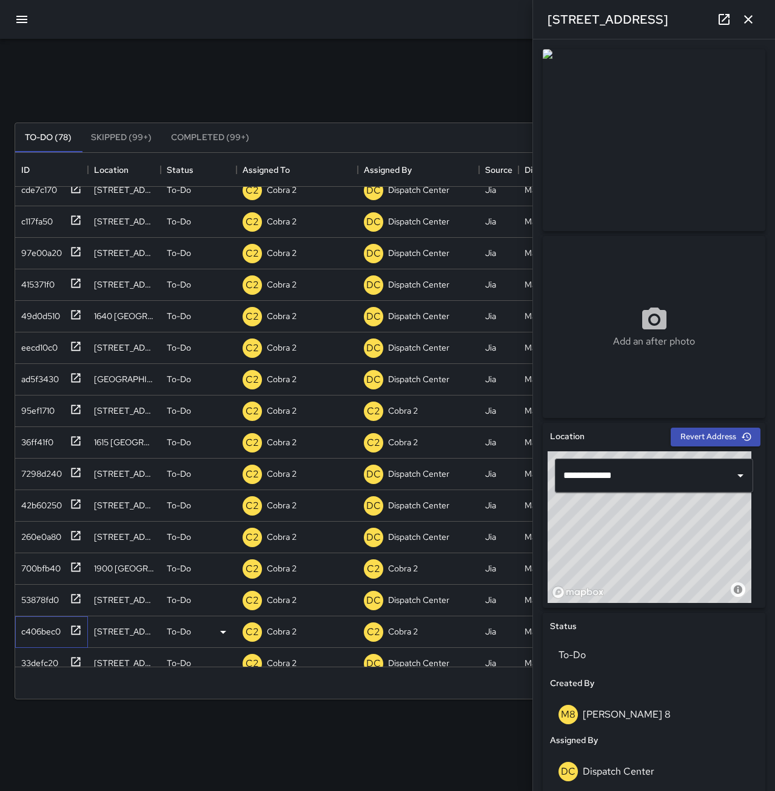
click at [47, 622] on div "c406bec0" at bounding box center [38, 628] width 44 height 17
type input "**********"
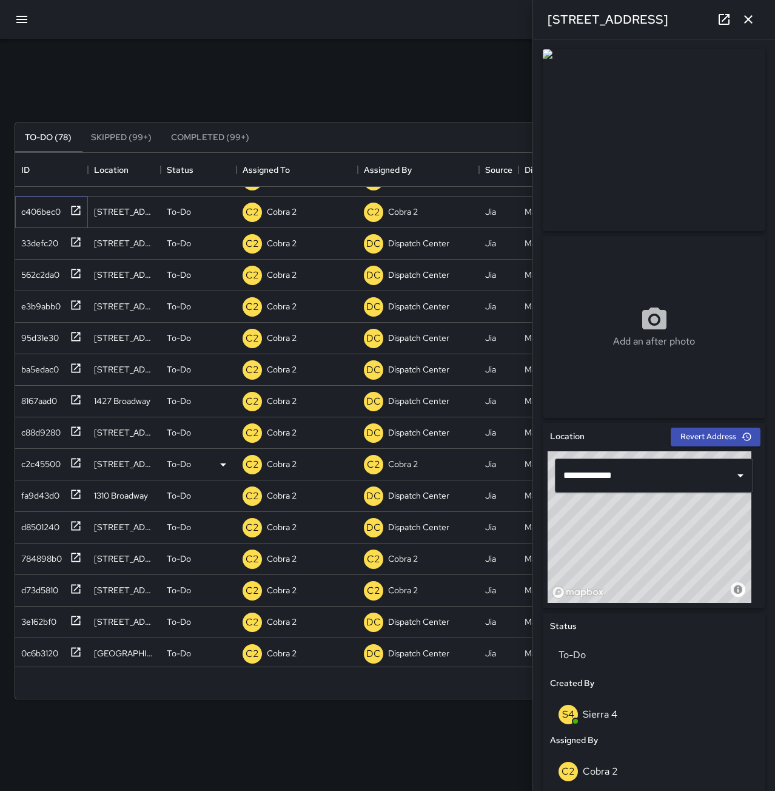
scroll to position [1698, 0]
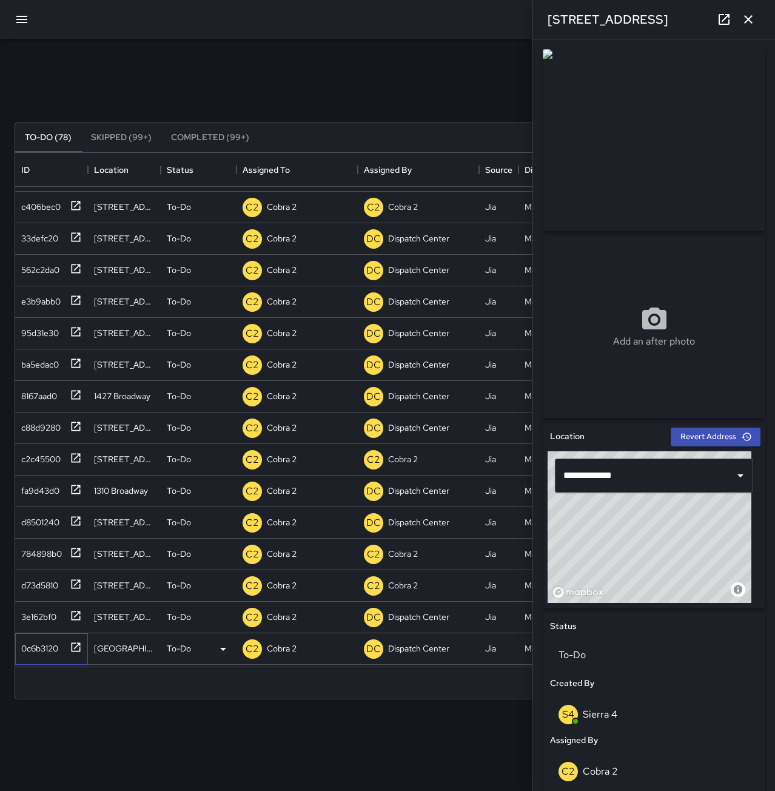
drag, startPoint x: 26, startPoint y: 648, endPoint x: 31, endPoint y: 644, distance: 6.4
click at [25, 648] on div "0c6b3120" at bounding box center [37, 645] width 42 height 17
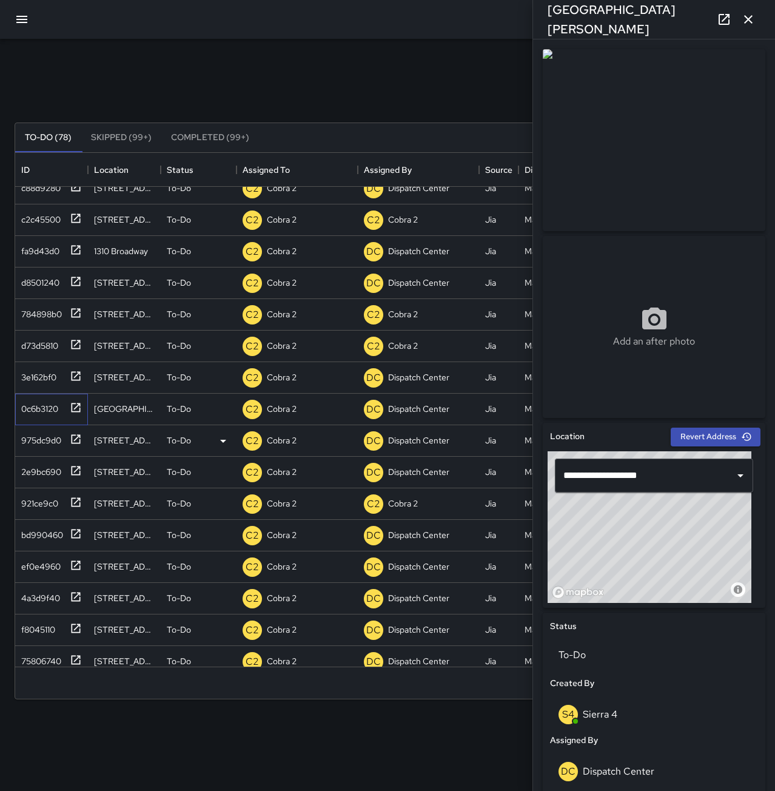
scroll to position [1989, 0]
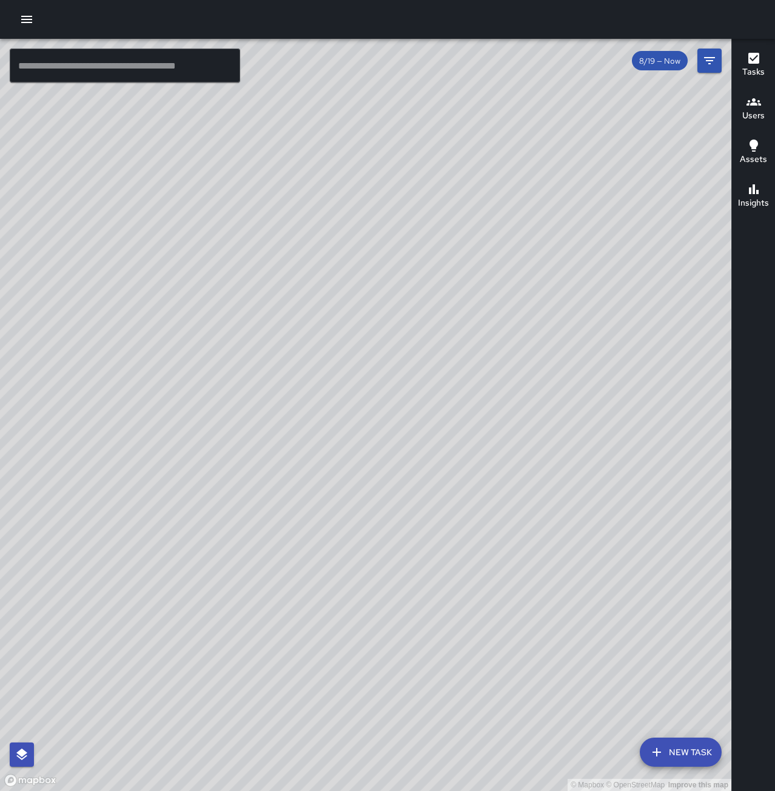
drag, startPoint x: 438, startPoint y: 351, endPoint x: 294, endPoint y: 668, distance: 347.9
click at [294, 668] on div "© Mapbox © OpenStreetMap Improve this map" at bounding box center [365, 415] width 731 height 752
drag, startPoint x: 492, startPoint y: 454, endPoint x: 388, endPoint y: 734, distance: 299.0
click at [388, 734] on div "© Mapbox © OpenStreetMap Improve this map" at bounding box center [365, 415] width 731 height 752
drag, startPoint x: 475, startPoint y: 464, endPoint x: 393, endPoint y: 717, distance: 266.4
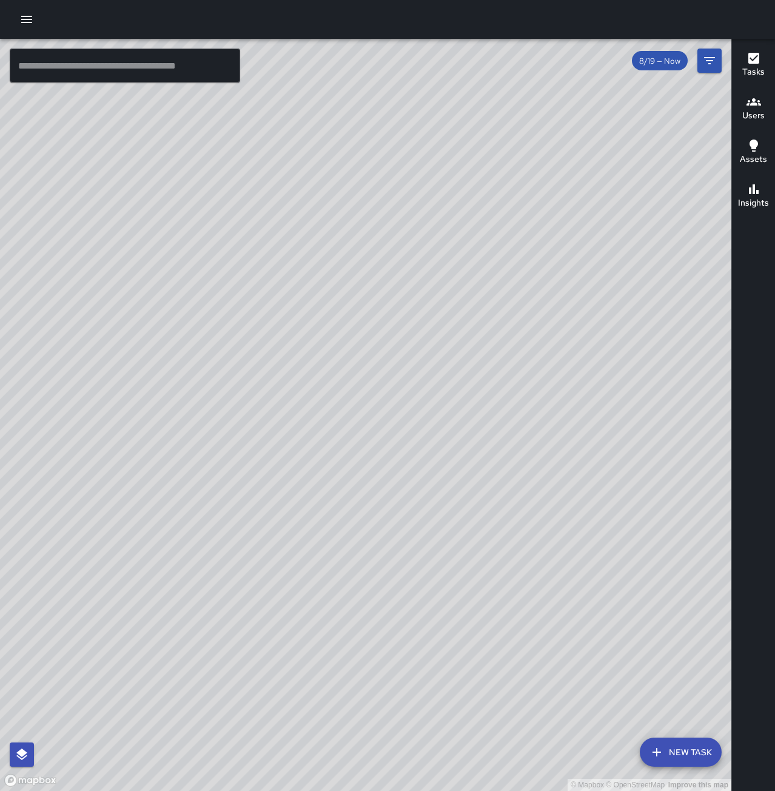
click at [393, 717] on div "© Mapbox © OpenStreetMap Improve this map" at bounding box center [365, 415] width 731 height 752
click at [665, 750] on button "New Task" at bounding box center [681, 751] width 82 height 29
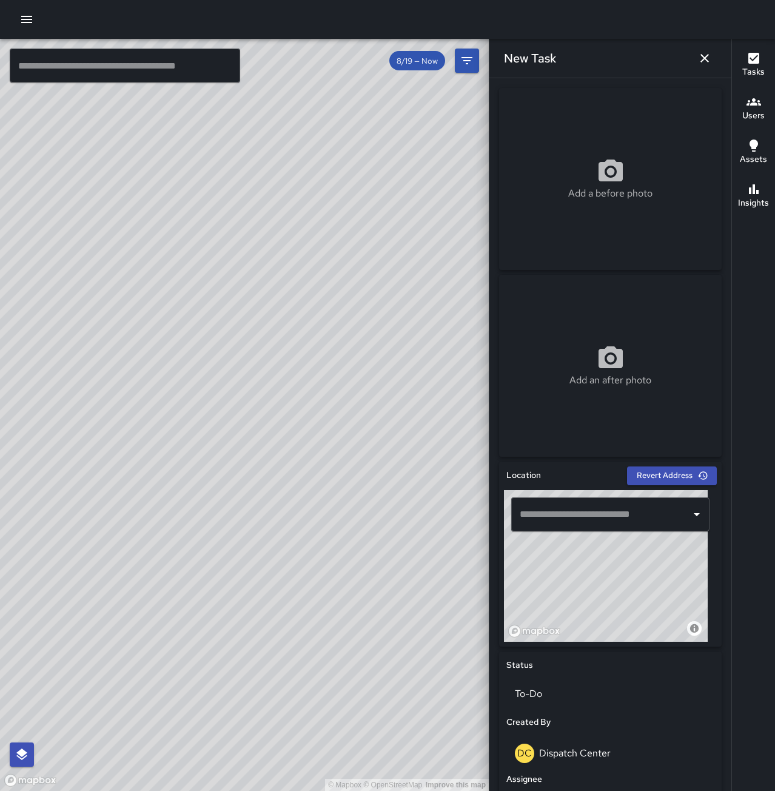
click at [563, 514] on input "text" at bounding box center [601, 514] width 169 height 23
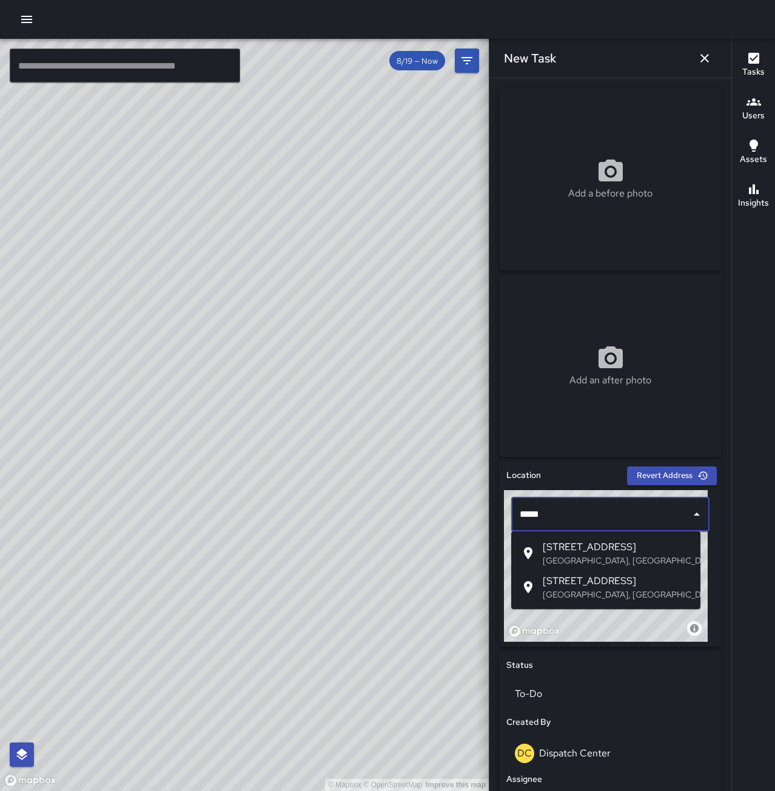
click at [589, 554] on p "[GEOGRAPHIC_DATA], [GEOGRAPHIC_DATA], [GEOGRAPHIC_DATA]" at bounding box center [617, 560] width 148 height 12
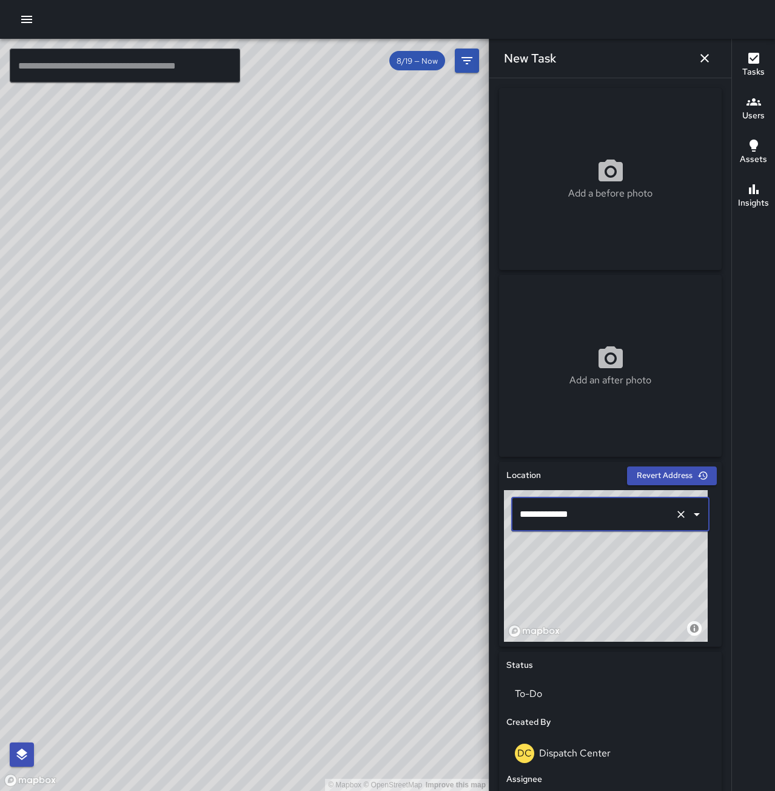
scroll to position [290, 0]
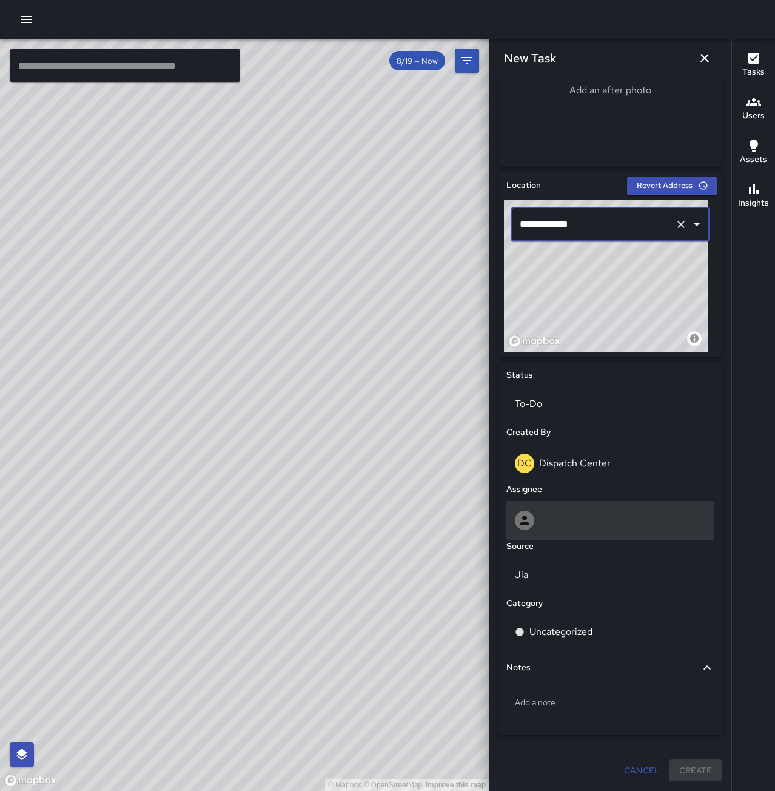
type input "**********"
click at [565, 528] on div at bounding box center [610, 520] width 191 height 19
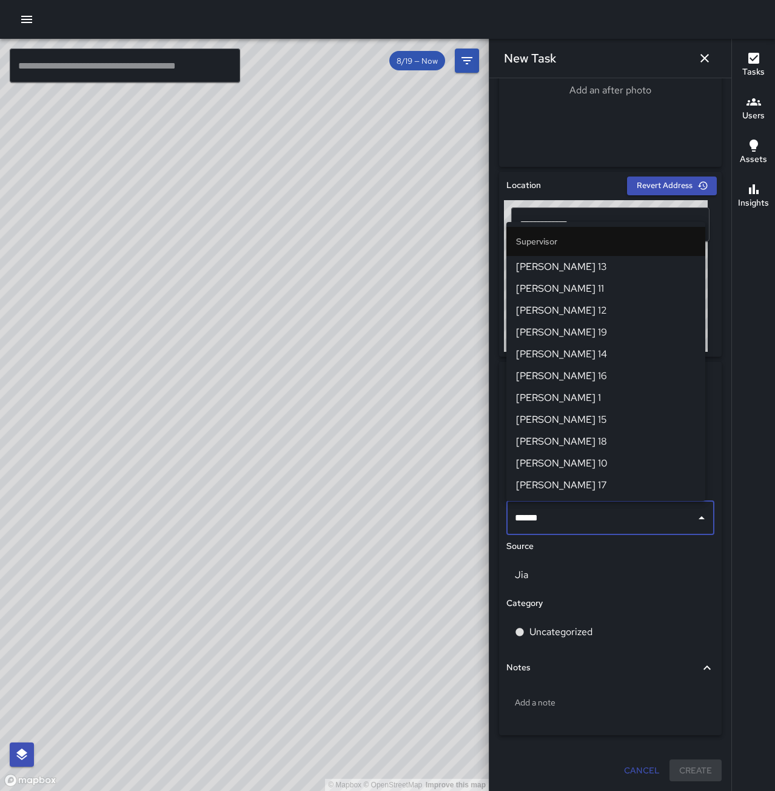
type input "******"
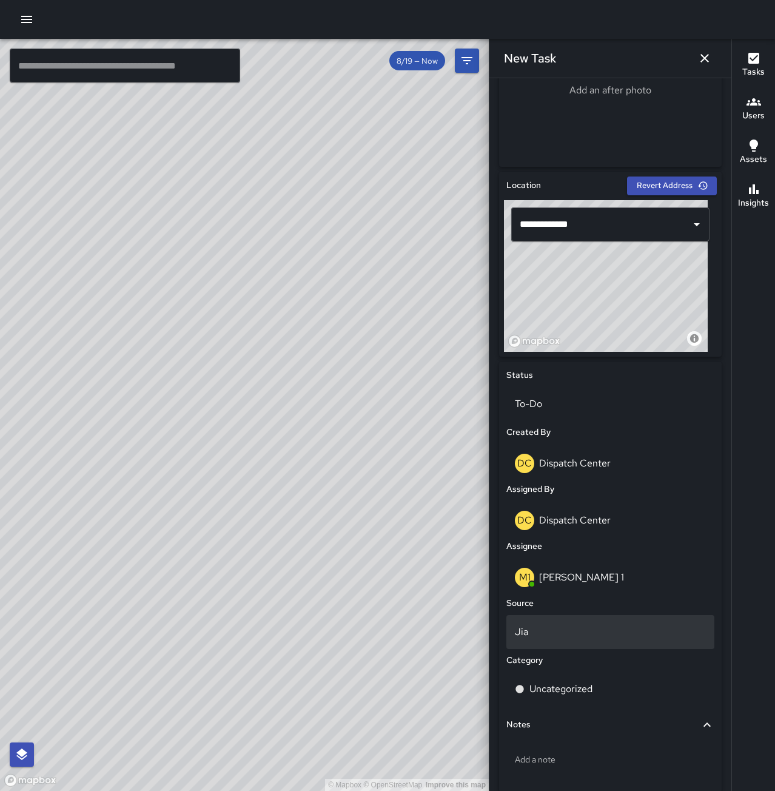
scroll to position [347, 0]
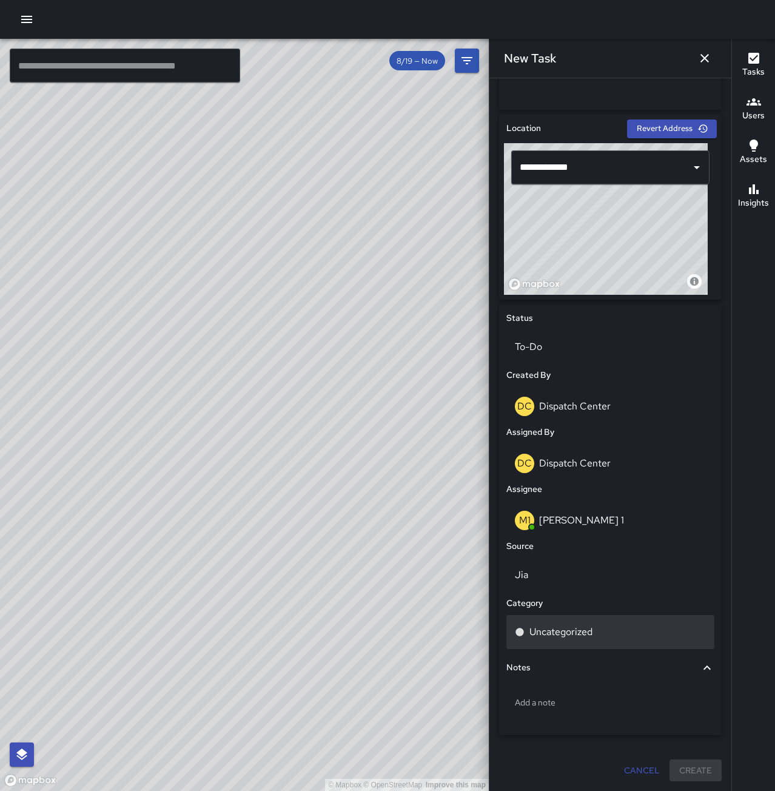
click at [588, 628] on p "Uncategorized" at bounding box center [560, 632] width 63 height 15
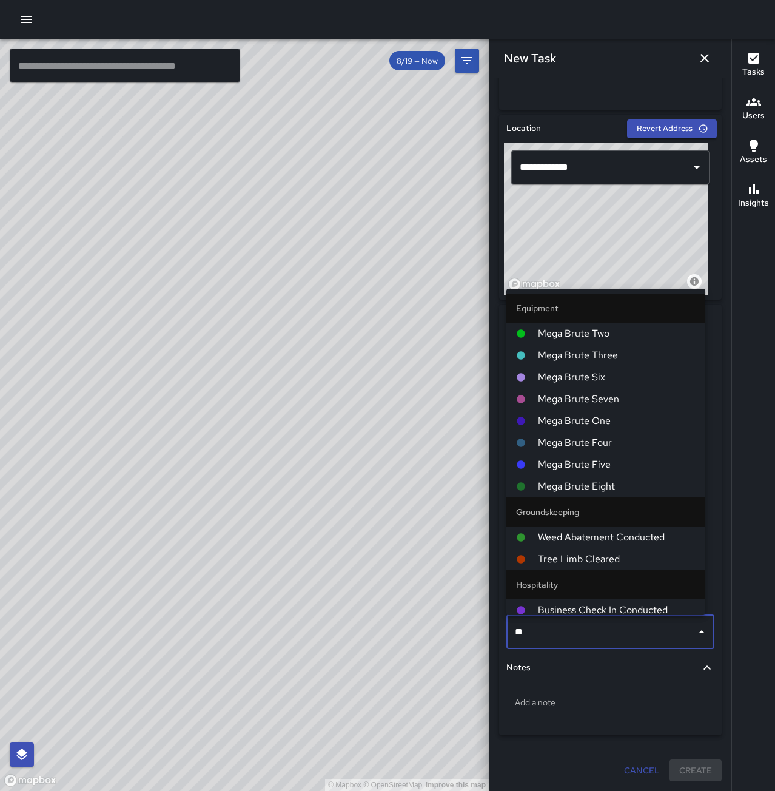
type input "***"
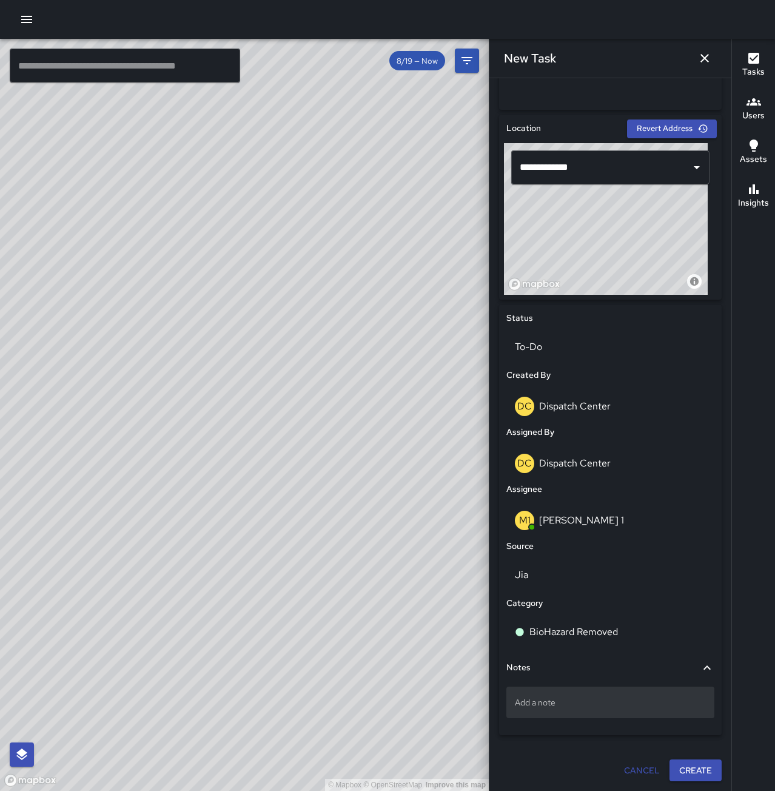
click at [596, 702] on p "Add a note" at bounding box center [610, 702] width 191 height 12
type textarea "**********"
click at [700, 770] on button "Create" at bounding box center [696, 771] width 52 height 22
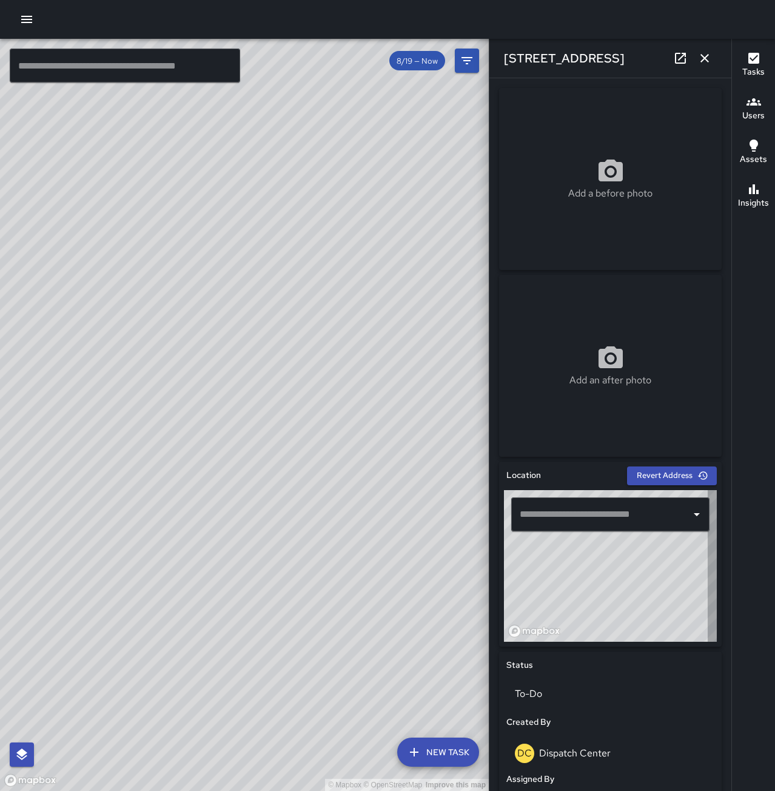
type input "**********"
click at [700, 53] on icon "button" at bounding box center [704, 58] width 15 height 15
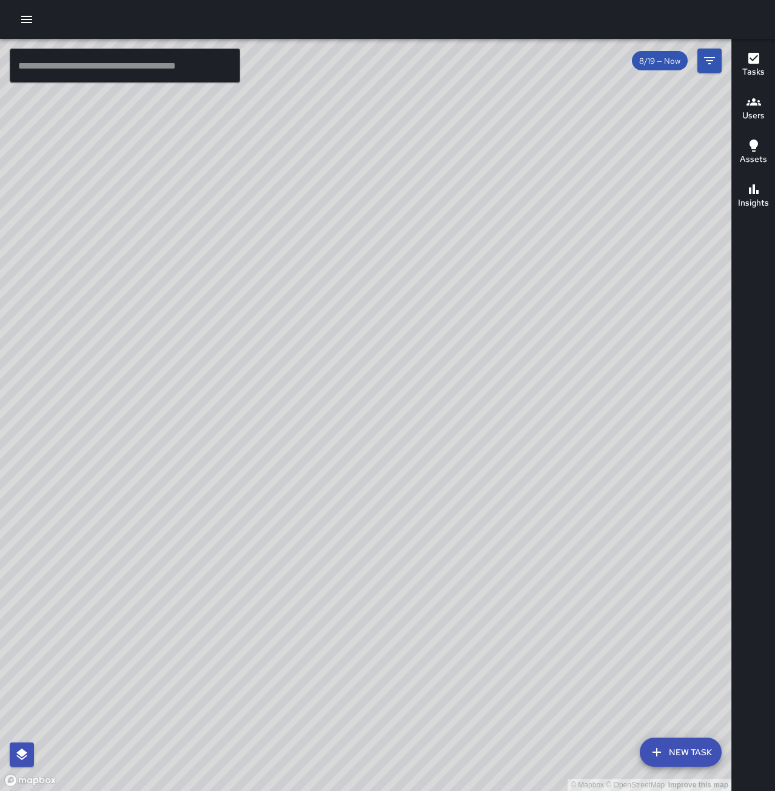
drag, startPoint x: 512, startPoint y: 567, endPoint x: 476, endPoint y: 322, distance: 247.6
click at [475, 322] on div "© Mapbox © OpenStreetMap Improve this map" at bounding box center [365, 415] width 731 height 752
drag, startPoint x: 494, startPoint y: 320, endPoint x: 558, endPoint y: 395, distance: 98.5
click at [558, 395] on div "© Mapbox © OpenStreetMap Improve this map" at bounding box center [365, 415] width 731 height 752
drag, startPoint x: 348, startPoint y: 487, endPoint x: 362, endPoint y: 400, distance: 88.5
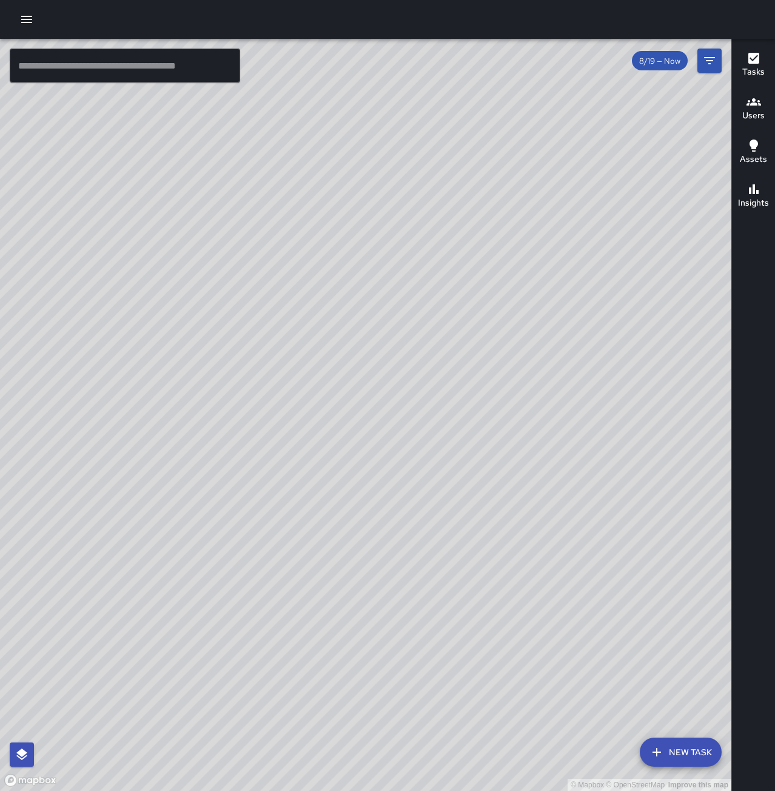
click at [362, 400] on div "© Mapbox © OpenStreetMap Improve this map" at bounding box center [365, 415] width 731 height 752
drag, startPoint x: 233, startPoint y: 571, endPoint x: 322, endPoint y: 396, distance: 196.4
click at [322, 396] on div "© Mapbox © OpenStreetMap Improve this map" at bounding box center [365, 415] width 731 height 752
drag, startPoint x: 408, startPoint y: 505, endPoint x: 320, endPoint y: 611, distance: 137.9
click at [320, 611] on div "© Mapbox © OpenStreetMap Improve this map" at bounding box center [365, 415] width 731 height 752
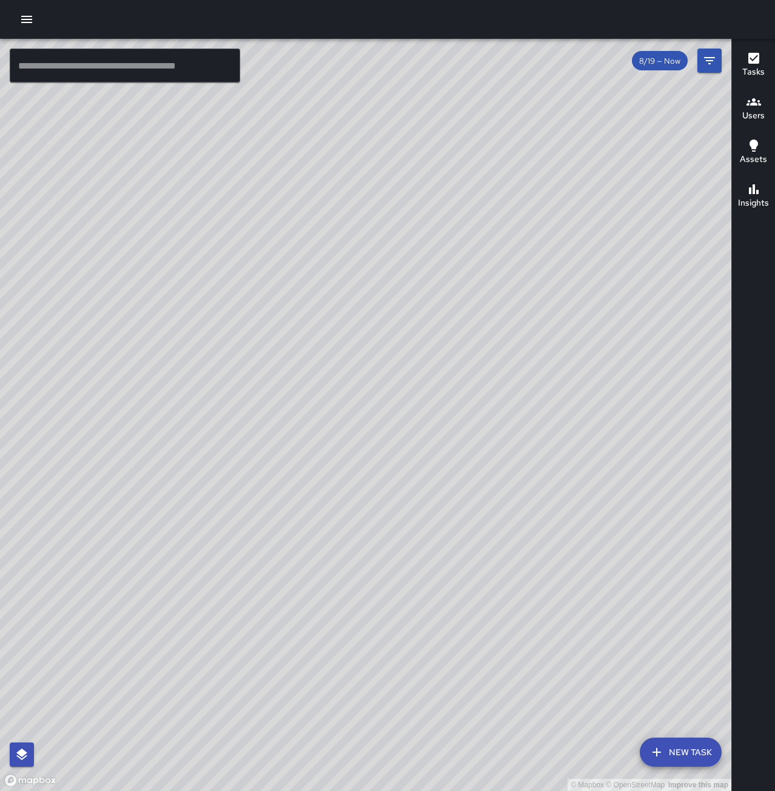
drag, startPoint x: 444, startPoint y: 259, endPoint x: 318, endPoint y: 392, distance: 183.2
click at [318, 392] on div "© Mapbox © OpenStreetMap Improve this map" at bounding box center [365, 415] width 731 height 752
drag, startPoint x: 506, startPoint y: 283, endPoint x: 270, endPoint y: 650, distance: 436.7
click at [270, 650] on div "© Mapbox © OpenStreetMap Improve this map" at bounding box center [365, 415] width 731 height 752
drag, startPoint x: 375, startPoint y: 414, endPoint x: 438, endPoint y: 343, distance: 94.5
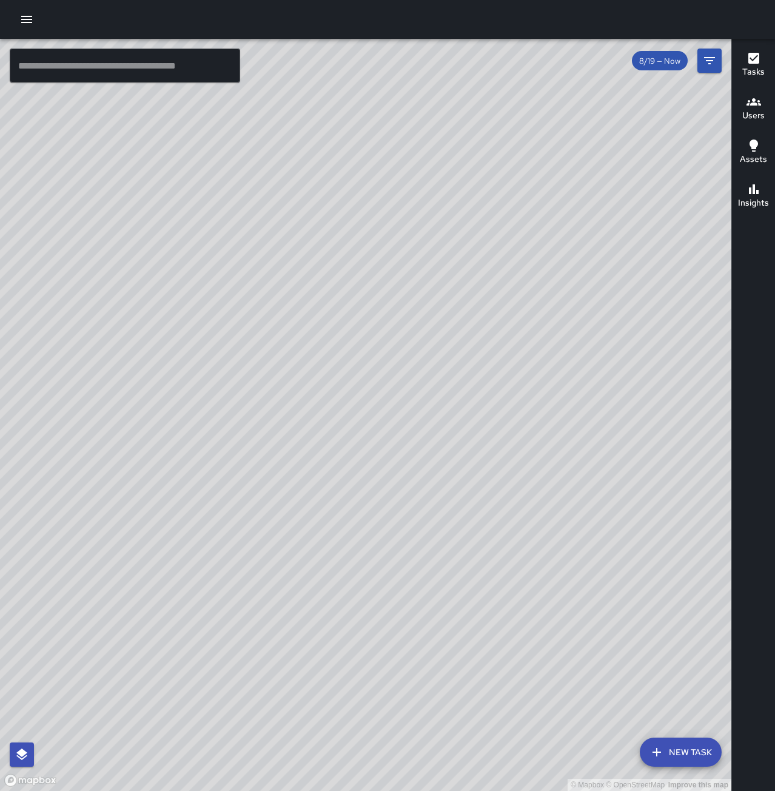
click at [491, 250] on div "© Mapbox © OpenStreetMap Improve this map" at bounding box center [365, 415] width 731 height 752
drag, startPoint x: 392, startPoint y: 244, endPoint x: 460, endPoint y: 315, distance: 98.7
click at [460, 315] on div "© Mapbox © OpenStreetMap Improve this map" at bounding box center [365, 415] width 731 height 752
drag, startPoint x: 374, startPoint y: 286, endPoint x: 544, endPoint y: 403, distance: 206.2
click at [546, 406] on div "© Mapbox © OpenStreetMap Improve this map" at bounding box center [365, 415] width 731 height 752
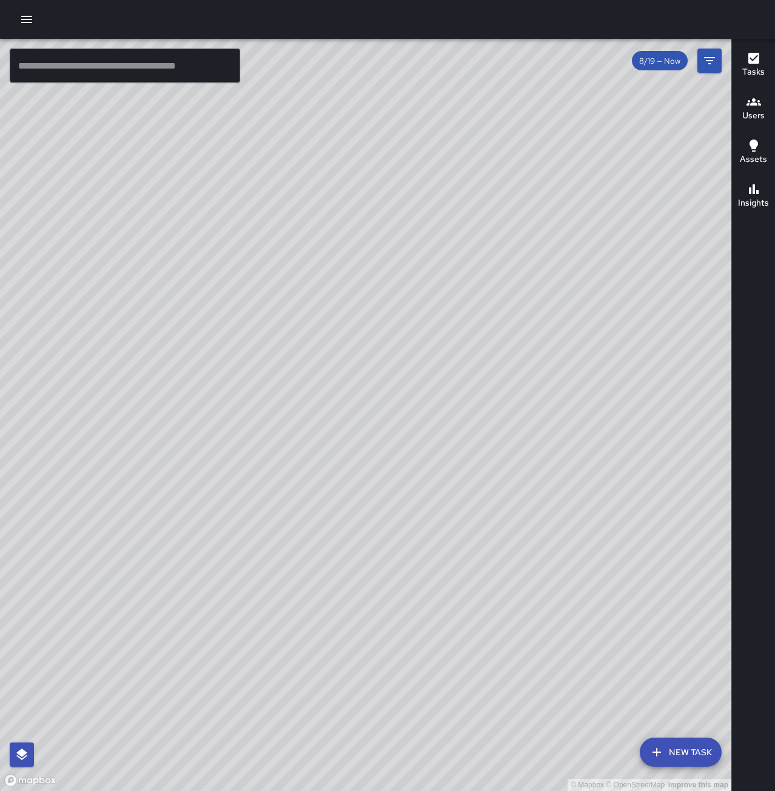
drag, startPoint x: 516, startPoint y: 554, endPoint x: 538, endPoint y: 247, distance: 307.1
click at [536, 245] on div "© Mapbox © OpenStreetMap Improve this map" at bounding box center [365, 415] width 731 height 752
drag, startPoint x: 563, startPoint y: 252, endPoint x: 497, endPoint y: 526, distance: 282.7
click at [497, 526] on div "© Mapbox © OpenStreetMap Improve this map" at bounding box center [365, 415] width 731 height 752
drag, startPoint x: 280, startPoint y: 595, endPoint x: 460, endPoint y: 361, distance: 294.5
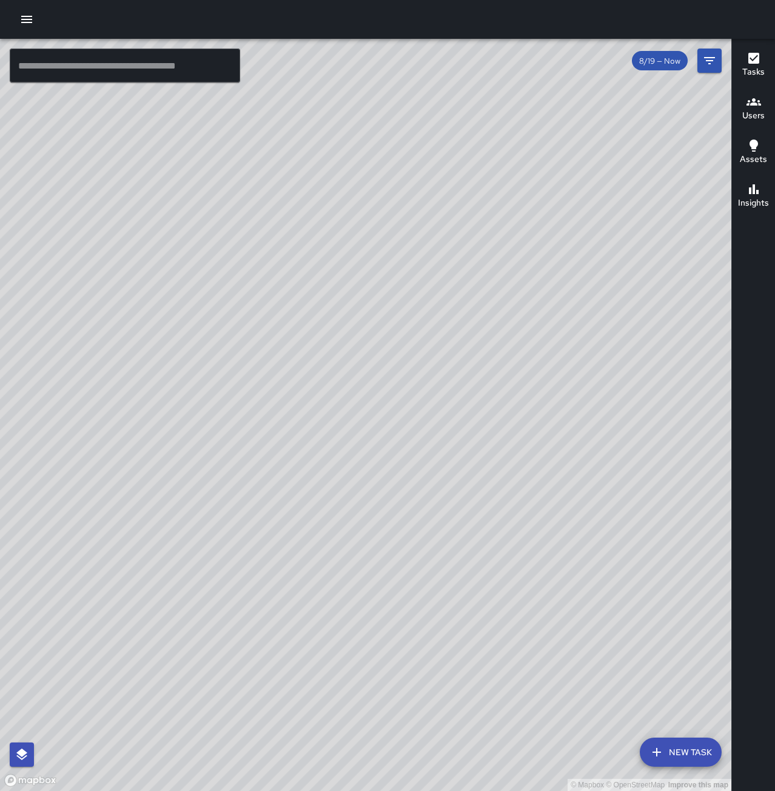
click at [460, 361] on div "© Mapbox © OpenStreetMap Improve this map" at bounding box center [365, 415] width 731 height 752
drag, startPoint x: 628, startPoint y: 426, endPoint x: 568, endPoint y: 452, distance: 65.2
click at [568, 452] on div "© Mapbox © OpenStreetMap Improve this map" at bounding box center [365, 415] width 731 height 752
drag, startPoint x: 276, startPoint y: 289, endPoint x: 100, endPoint y: 429, distance: 224.9
click at [100, 429] on div "© Mapbox © OpenStreetMap Improve this map" at bounding box center [365, 415] width 731 height 752
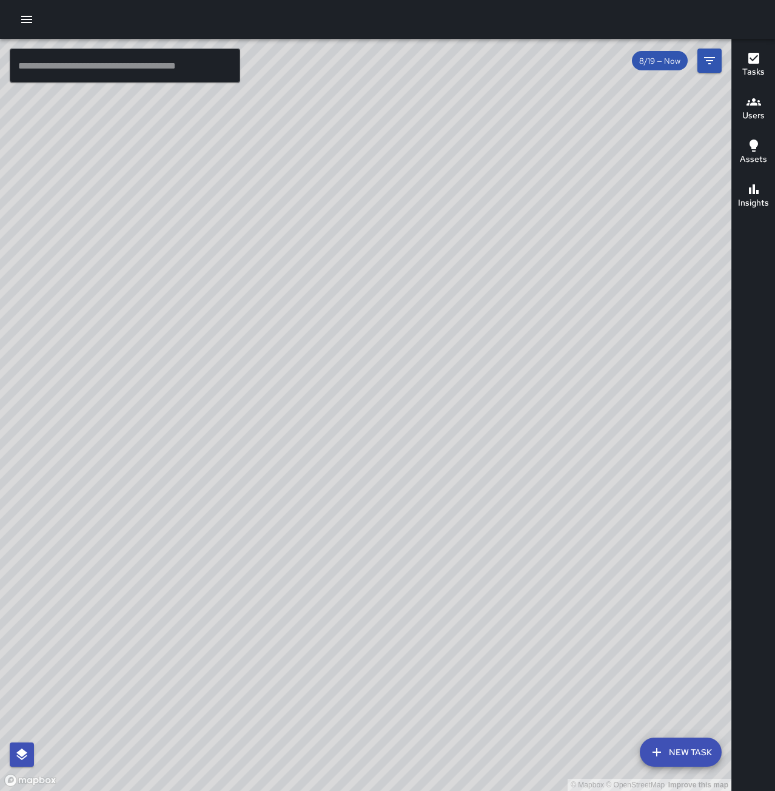
drag, startPoint x: 423, startPoint y: 223, endPoint x: 338, endPoint y: 425, distance: 219.1
click at [338, 425] on div "© Mapbox © OpenStreetMap Improve this map" at bounding box center [365, 415] width 731 height 752
drag, startPoint x: 352, startPoint y: 492, endPoint x: 456, endPoint y: 473, distance: 106.1
click at [456, 473] on div "© Mapbox © OpenStreetMap Improve this map" at bounding box center [365, 415] width 731 height 752
drag, startPoint x: 309, startPoint y: 543, endPoint x: 429, endPoint y: 442, distance: 157.1
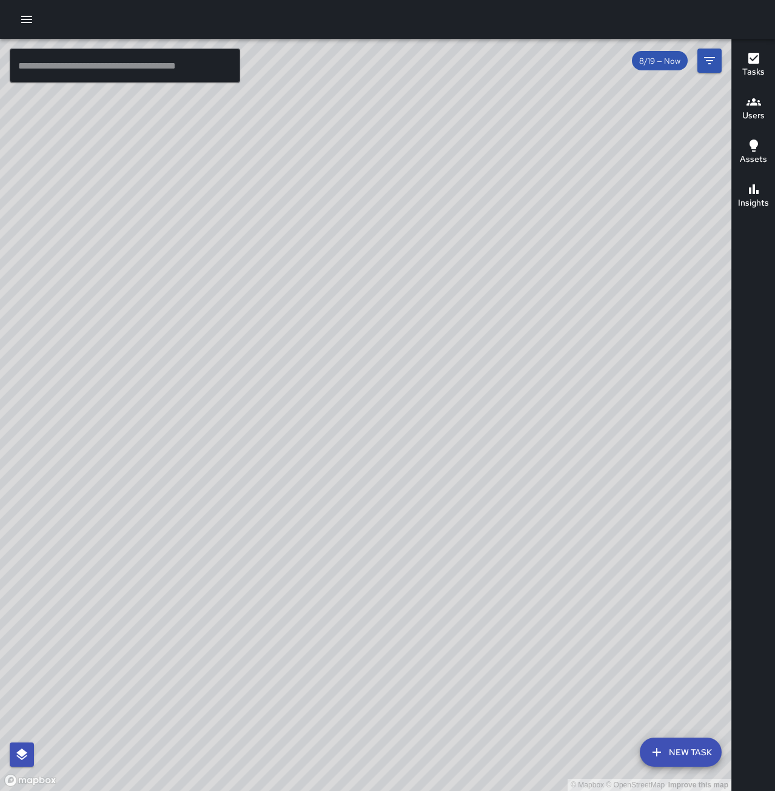
click at [424, 440] on div "© Mapbox © OpenStreetMap Improve this map" at bounding box center [365, 415] width 731 height 752
drag, startPoint x: 617, startPoint y: 252, endPoint x: 598, endPoint y: 273, distance: 28.3
click at [599, 273] on div "© Mapbox © OpenStreetMap Improve this map" at bounding box center [365, 415] width 731 height 752
drag, startPoint x: 245, startPoint y: 494, endPoint x: 293, endPoint y: 463, distance: 56.7
click at [293, 463] on div "© Mapbox © OpenStreetMap Improve this map" at bounding box center [365, 415] width 731 height 752
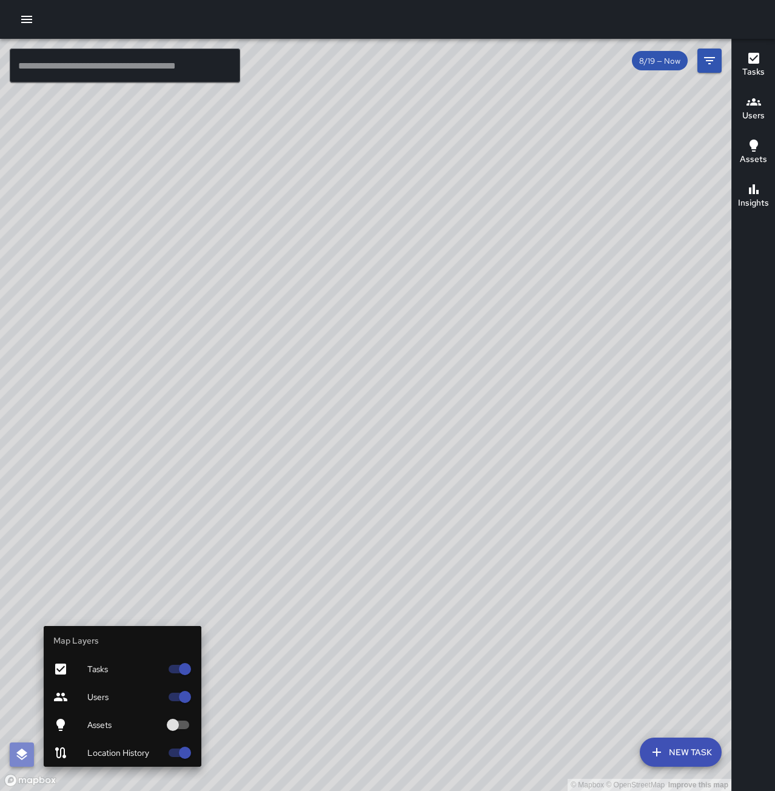
click at [22, 745] on button "button" at bounding box center [22, 754] width 24 height 24
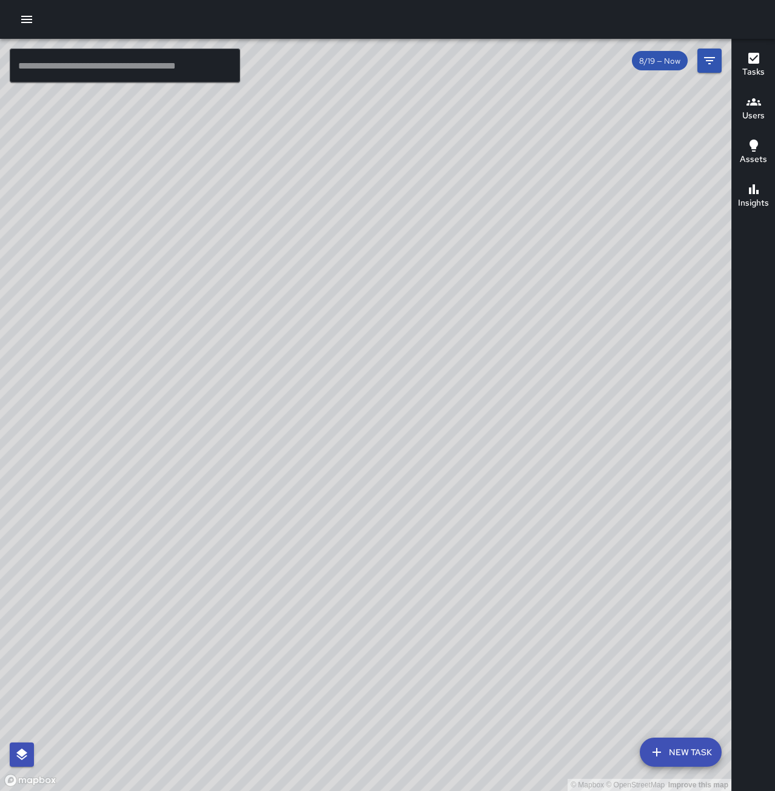
click at [156, 58] on input "text" at bounding box center [125, 66] width 230 height 34
type input "**"
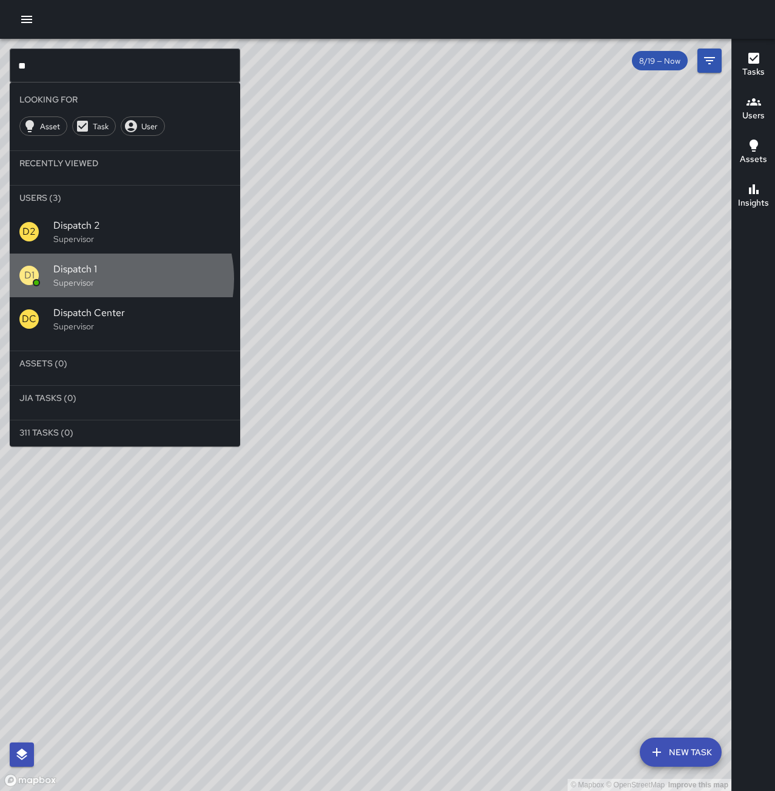
click at [107, 279] on p "Supervisor" at bounding box center [141, 283] width 177 height 12
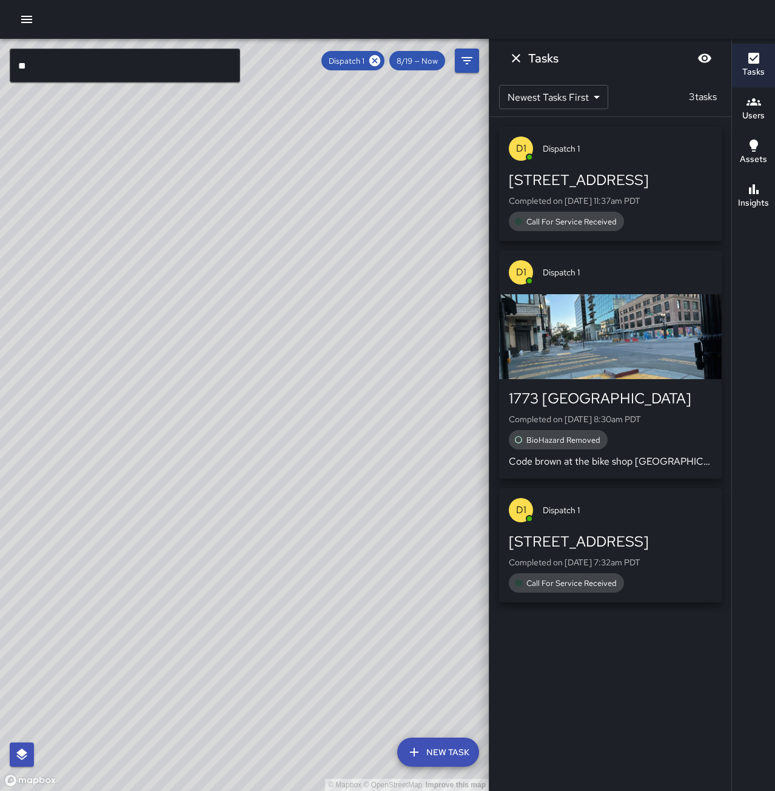
click at [583, 580] on span "Call For Service Received" at bounding box center [571, 583] width 105 height 10
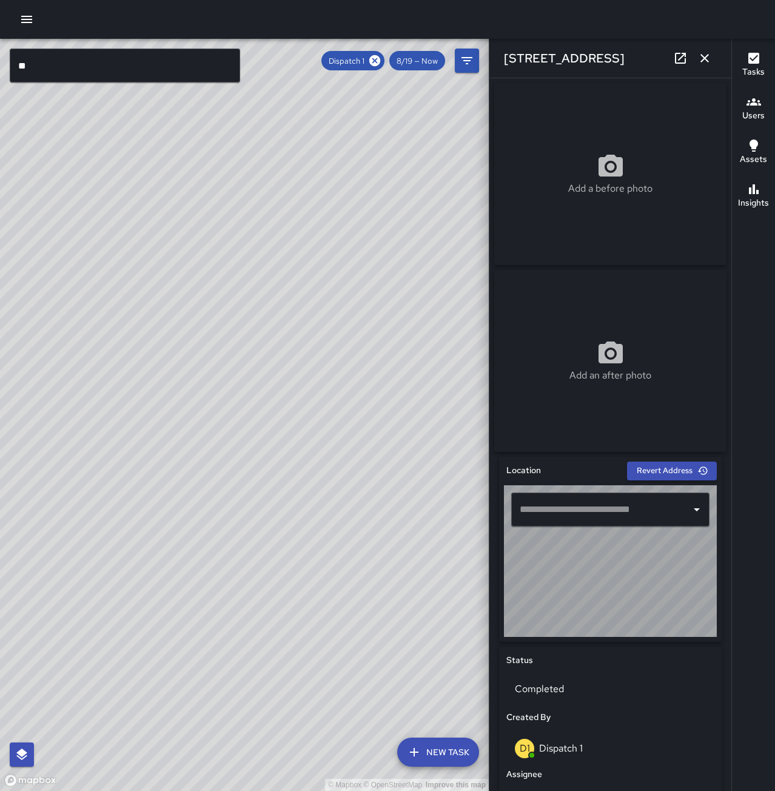
type input "**********"
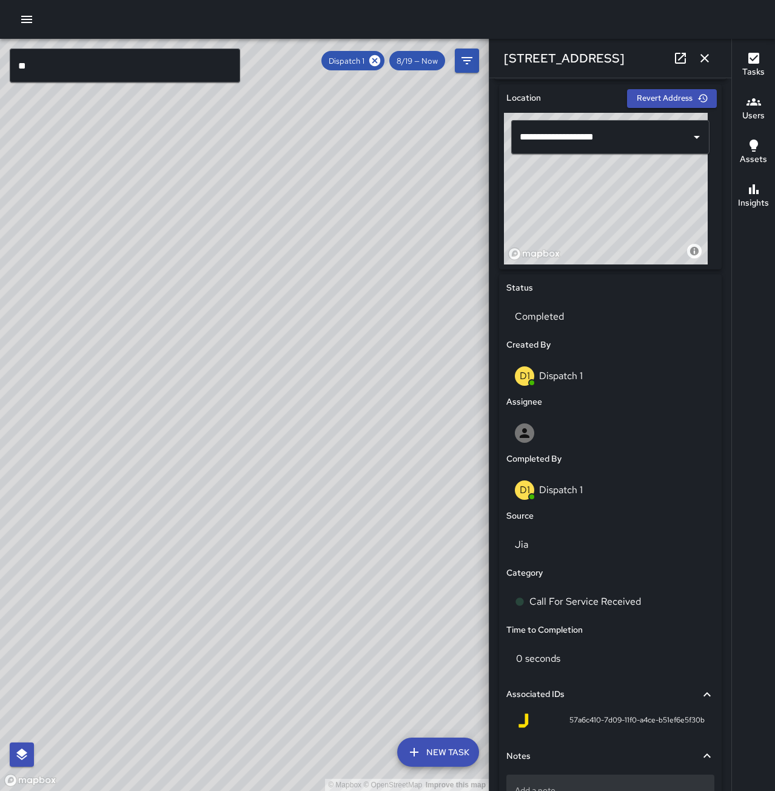
scroll to position [463, 0]
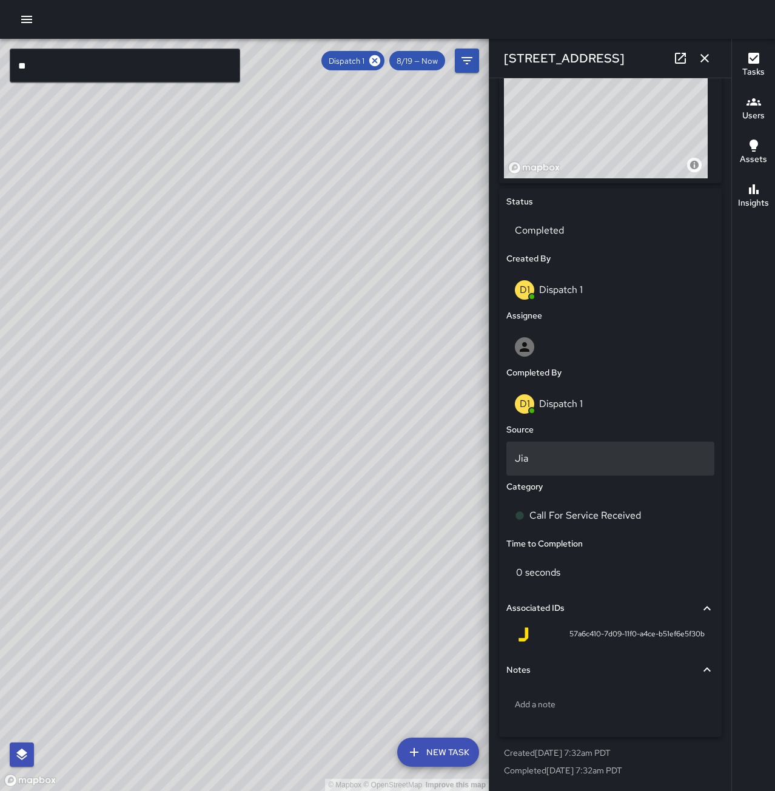
click at [536, 465] on p "Jia" at bounding box center [610, 458] width 191 height 15
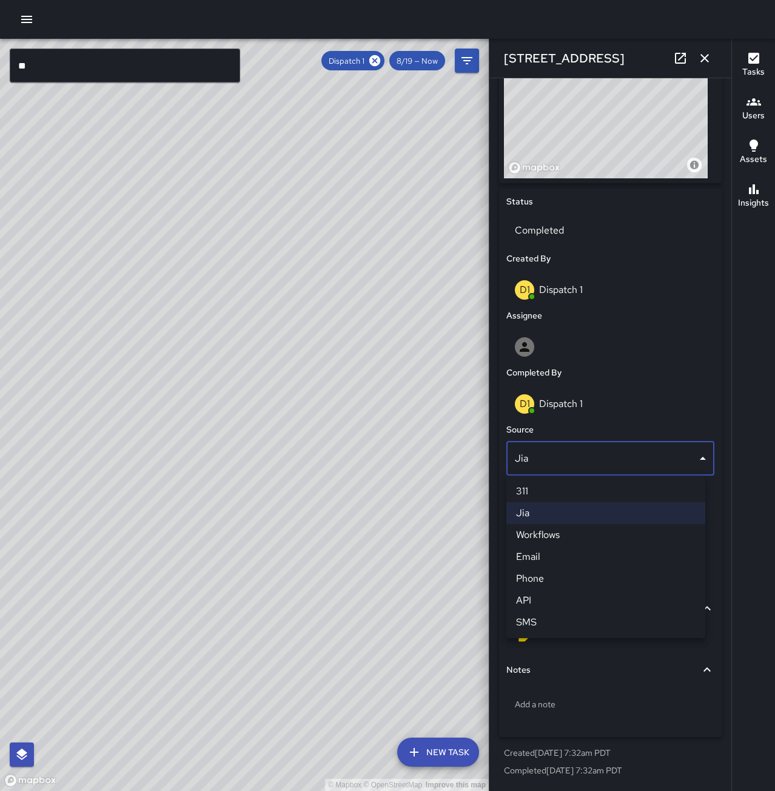
click at [548, 574] on li "Phone" at bounding box center [605, 579] width 199 height 22
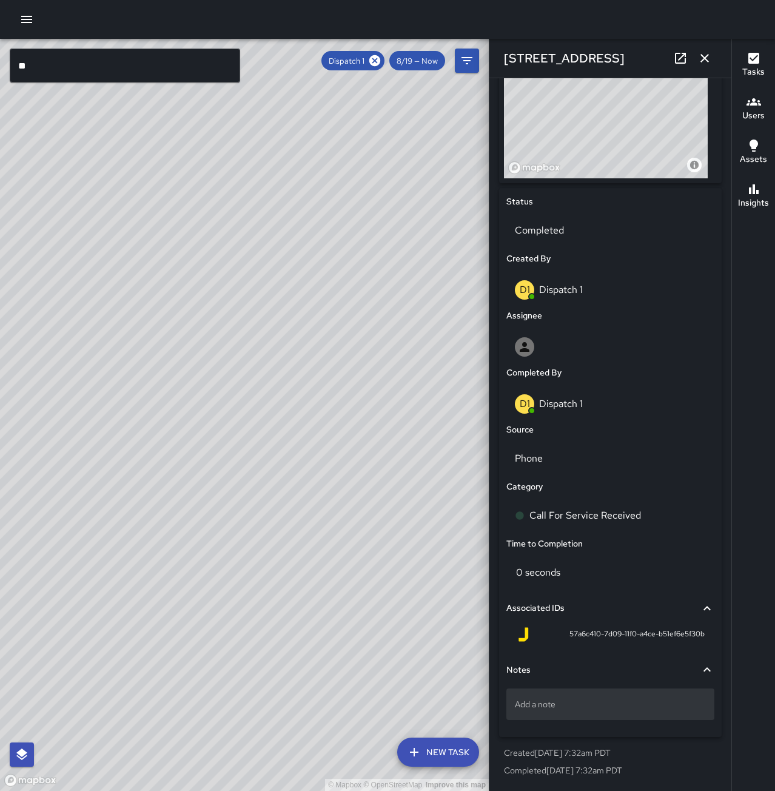
click at [579, 697] on div "Add a note" at bounding box center [610, 704] width 208 height 32
click at [703, 56] on icon "button" at bounding box center [704, 58] width 8 height 8
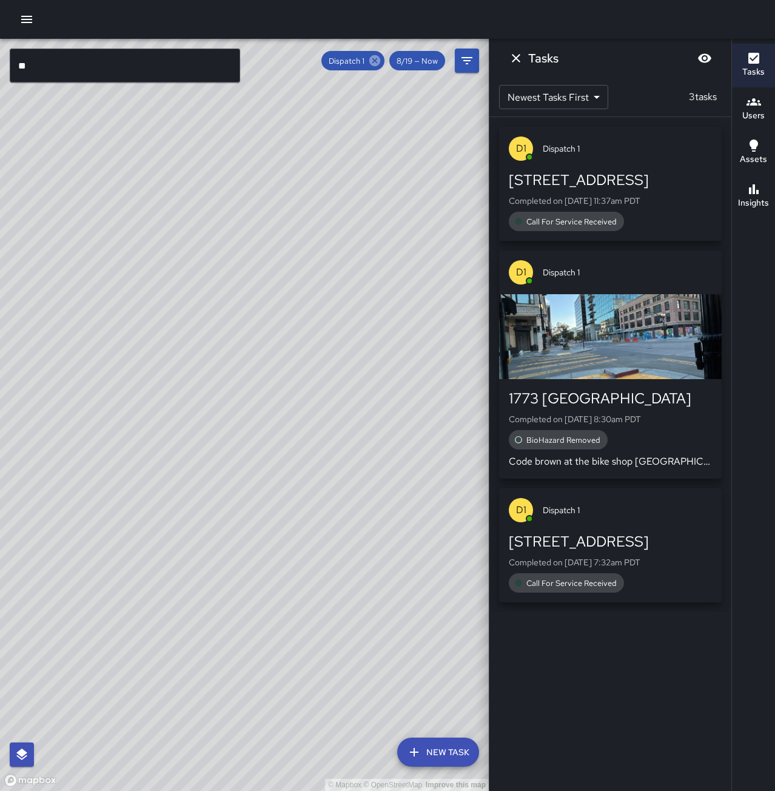
click at [377, 60] on icon at bounding box center [374, 60] width 11 height 11
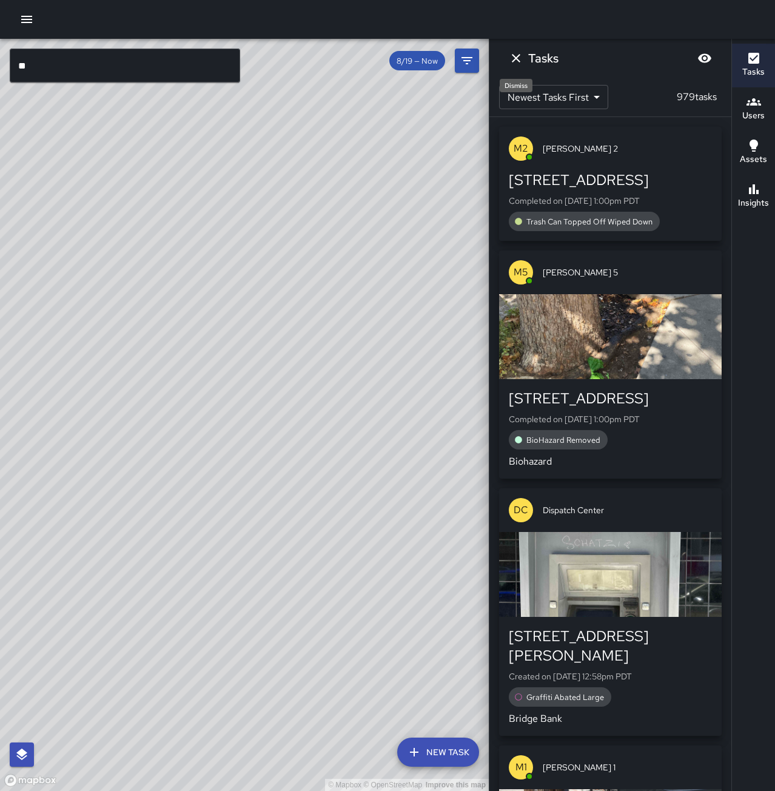
click at [508, 59] on button "Dismiss" at bounding box center [516, 58] width 24 height 24
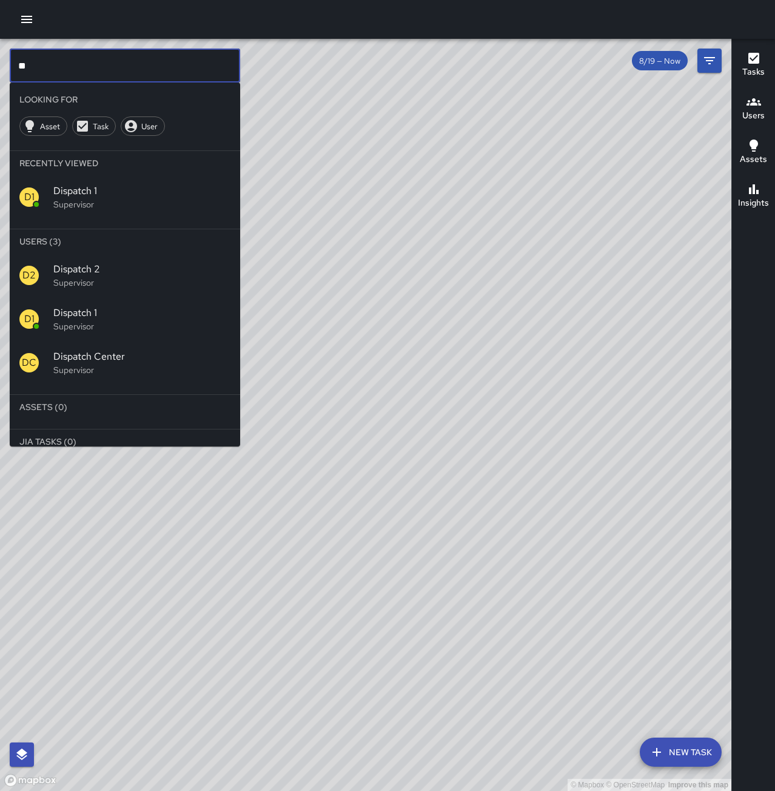
drag, startPoint x: -24, startPoint y: 48, endPoint x: -40, endPoint y: 50, distance: 16.0
click at [0, 50] on html "© Mapbox © OpenStreetMap Improve this map ** ​ Looking For Asset Task User Rece…" at bounding box center [387, 395] width 775 height 791
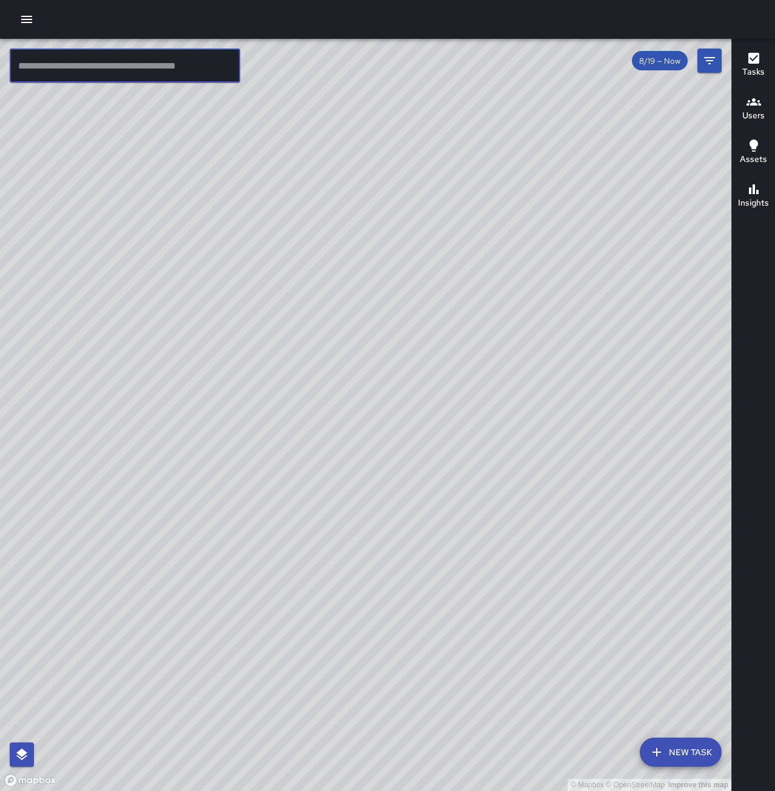
click at [193, 72] on input "text" at bounding box center [125, 66] width 230 height 34
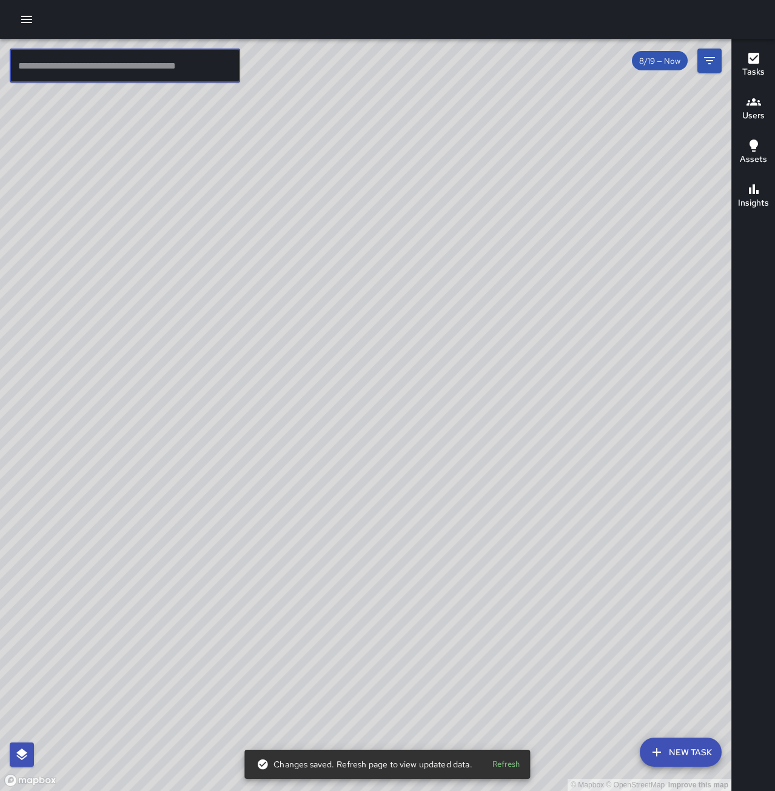
drag, startPoint x: 238, startPoint y: 84, endPoint x: 346, endPoint y: 163, distance: 134.5
click at [309, 156] on div "© Mapbox © OpenStreetMap Improve this map ​ New Task 8/19 — Now Map Layers Task…" at bounding box center [365, 415] width 731 height 752
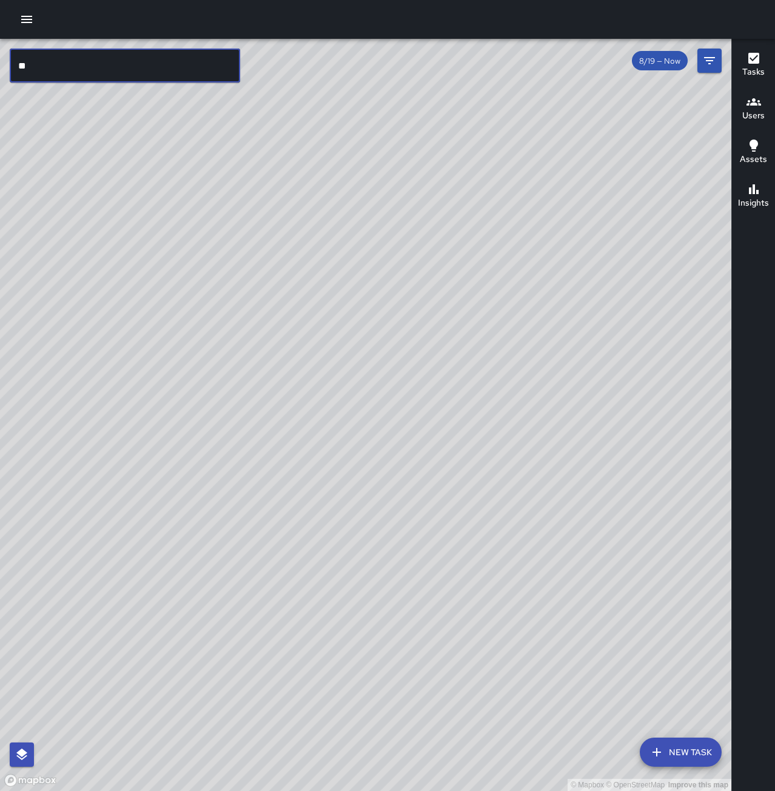
type input "*"
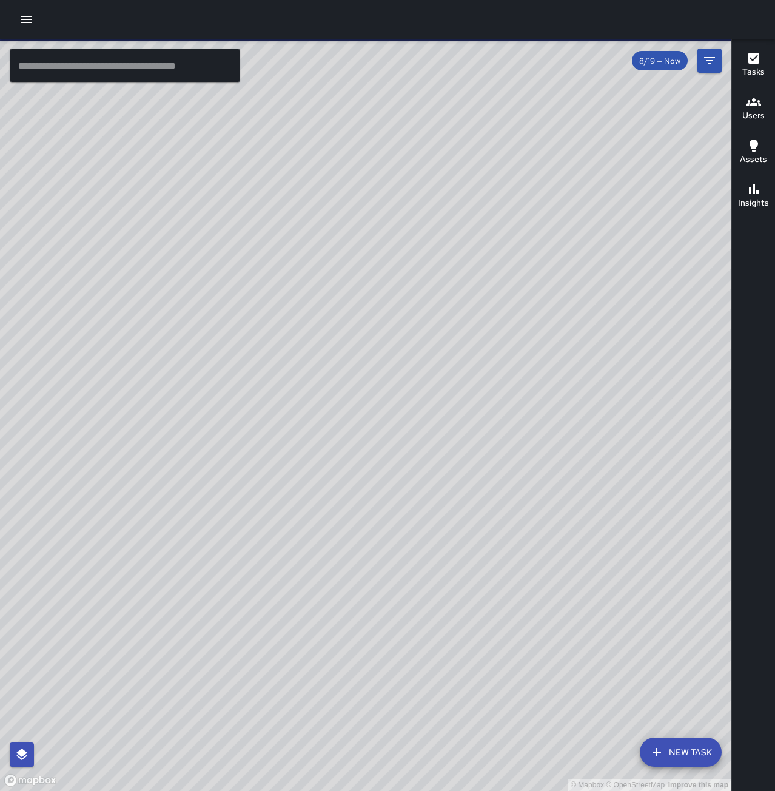
click at [198, 72] on input "text" at bounding box center [125, 66] width 230 height 34
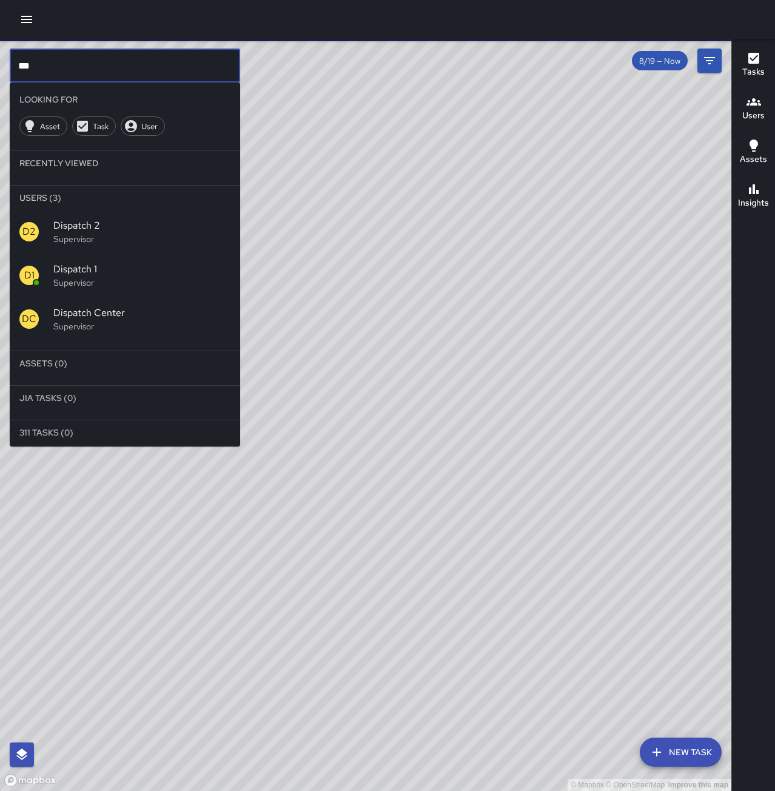
type input "***"
click at [133, 270] on span "Dispatch 1" at bounding box center [141, 269] width 177 height 15
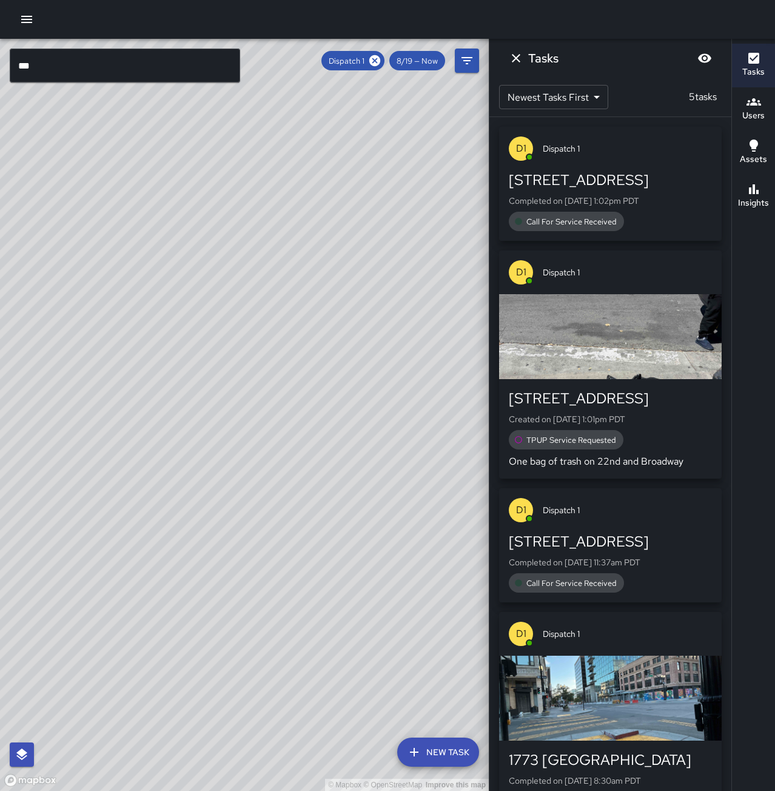
click at [0, 345] on html "© Mapbox © OpenStreetMap Improve this map *** ​ New Task Dispatch 1 8/19 — Now …" at bounding box center [387, 395] width 775 height 791
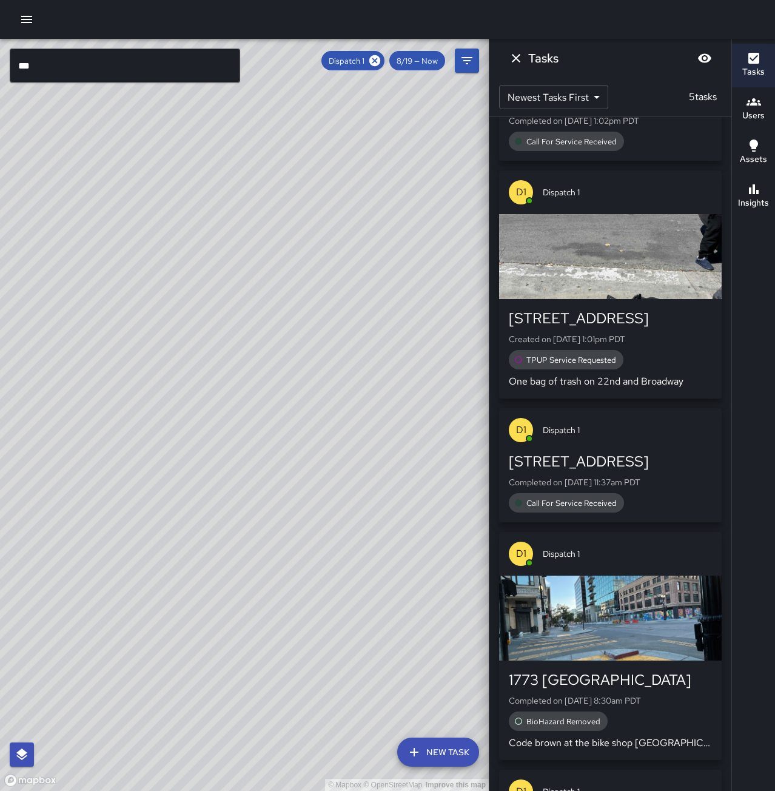
scroll to position [183, 0]
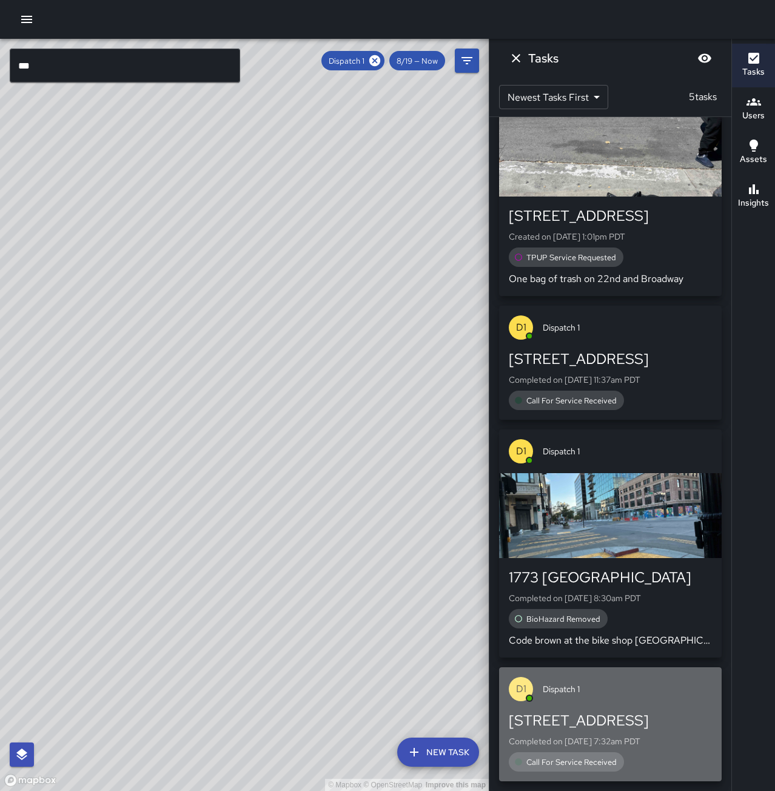
click at [671, 682] on div "D1 Dispatch 1" at bounding box center [610, 689] width 223 height 44
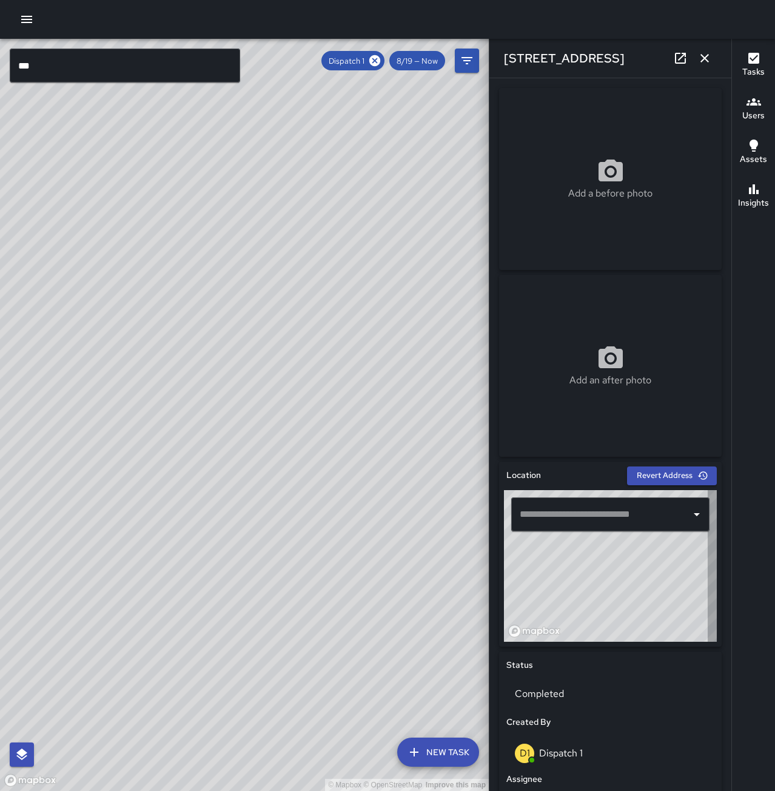
type input "**********"
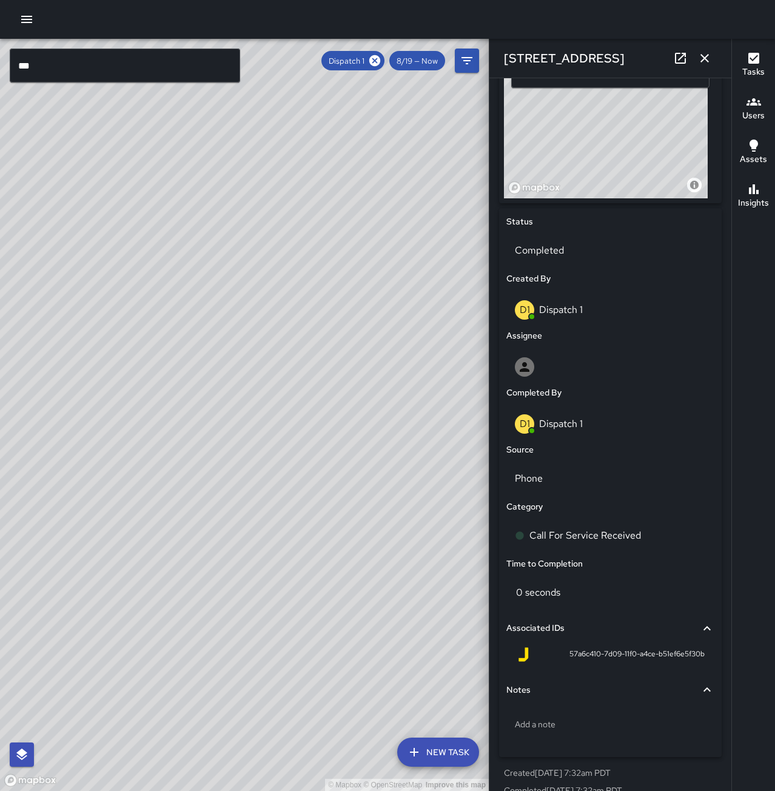
scroll to position [463, 0]
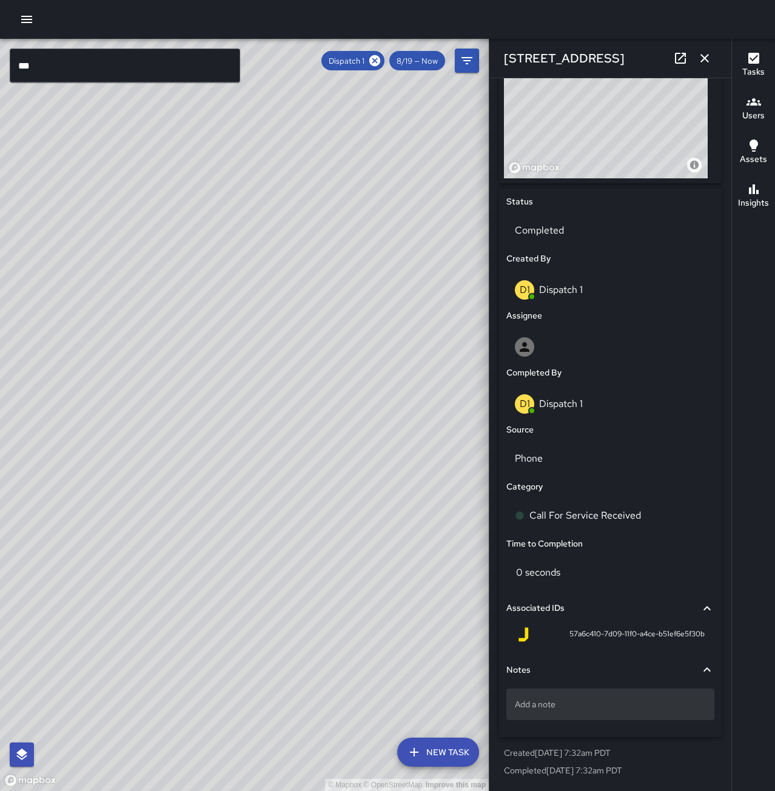
click at [614, 701] on p "Add a note" at bounding box center [610, 704] width 191 height 12
drag, startPoint x: 651, startPoint y: 704, endPoint x: 660, endPoint y: 710, distance: 10.9
click at [662, 710] on textarea "**********" at bounding box center [606, 705] width 182 height 12
click at [648, 707] on textarea "**********" at bounding box center [606, 705] width 182 height 12
click at [674, 706] on textarea "**********" at bounding box center [606, 705] width 182 height 12
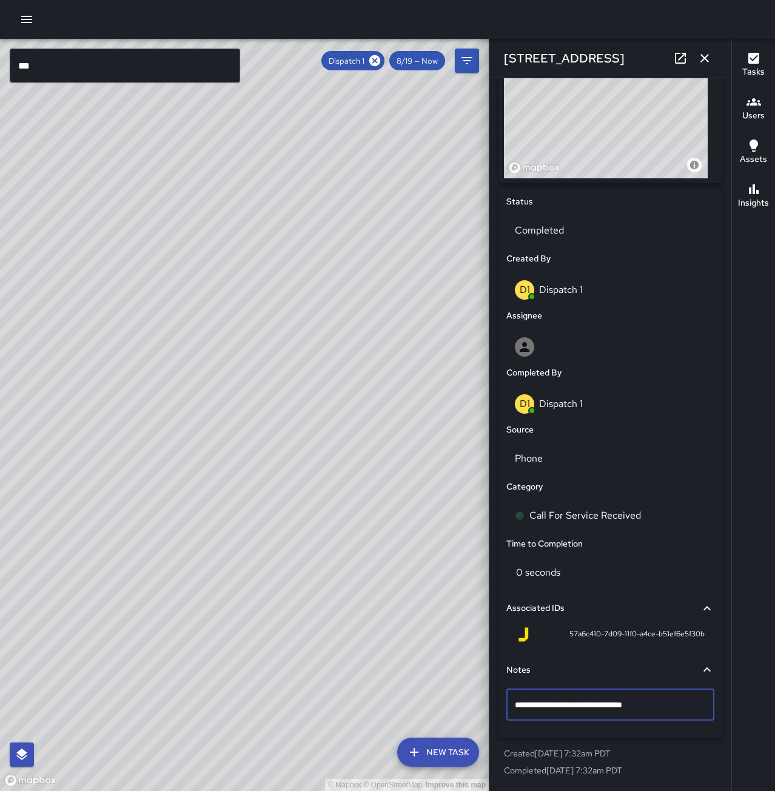
drag, startPoint x: 639, startPoint y: 707, endPoint x: 673, endPoint y: 707, distance: 33.4
type textarea "**********"
click at [673, 706] on textarea "**********" at bounding box center [606, 705] width 182 height 12
click at [710, 59] on icon "button" at bounding box center [704, 58] width 15 height 15
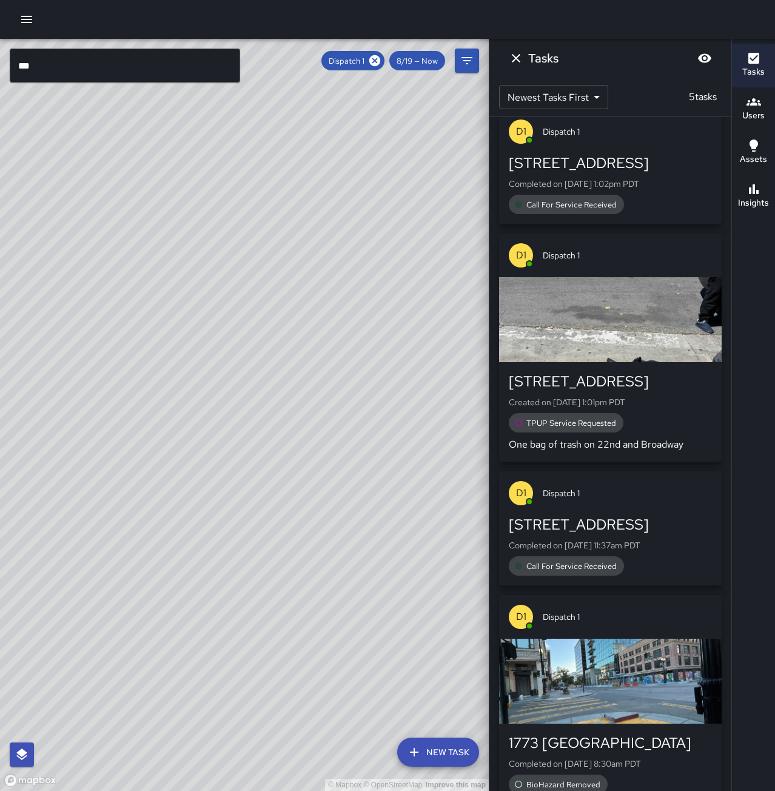
scroll to position [0, 0]
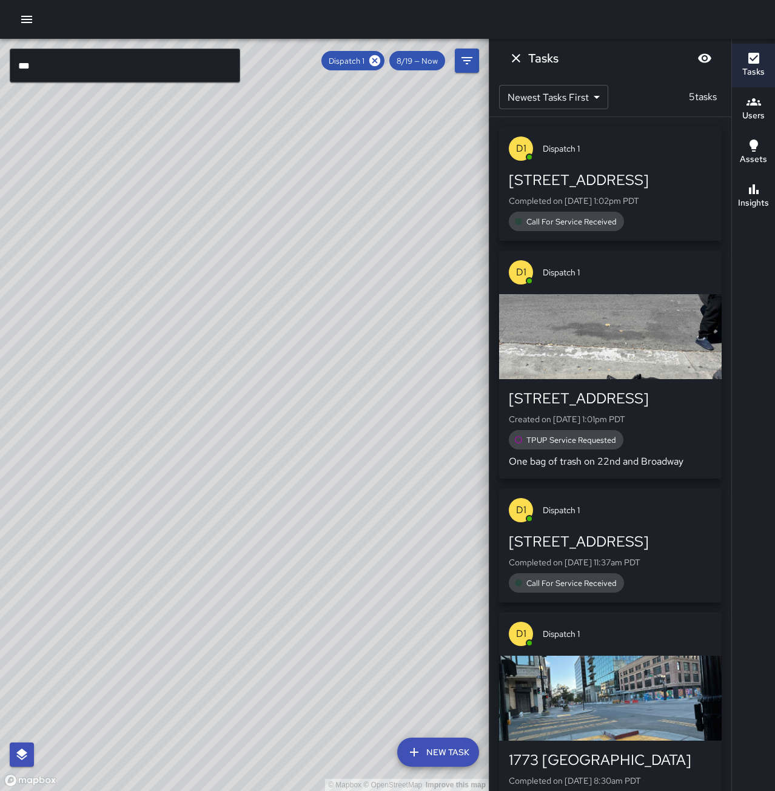
click at [608, 540] on div "[STREET_ADDRESS]" at bounding box center [610, 541] width 203 height 19
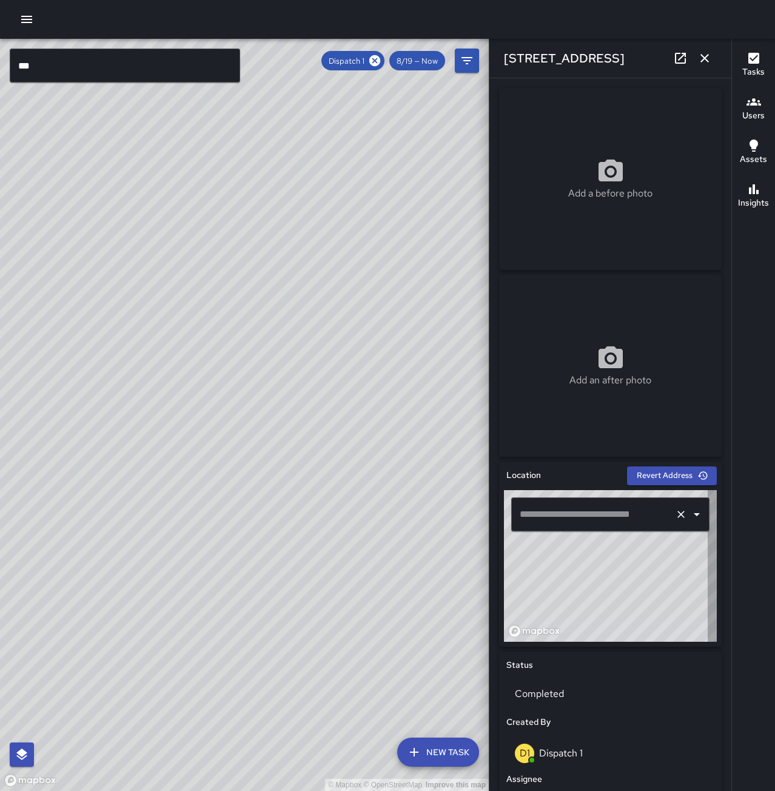
type input "**********"
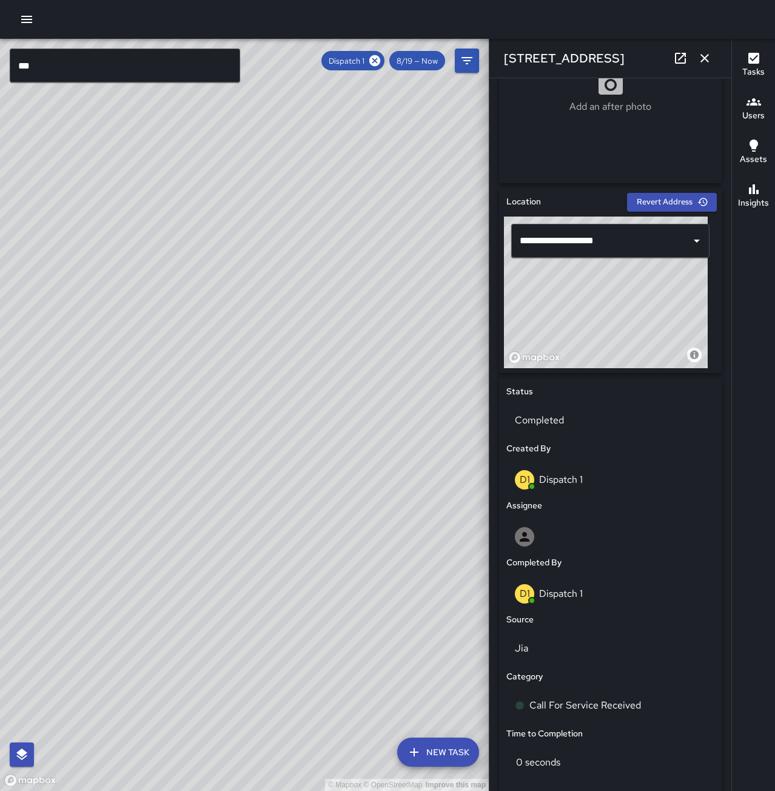
scroll to position [463, 0]
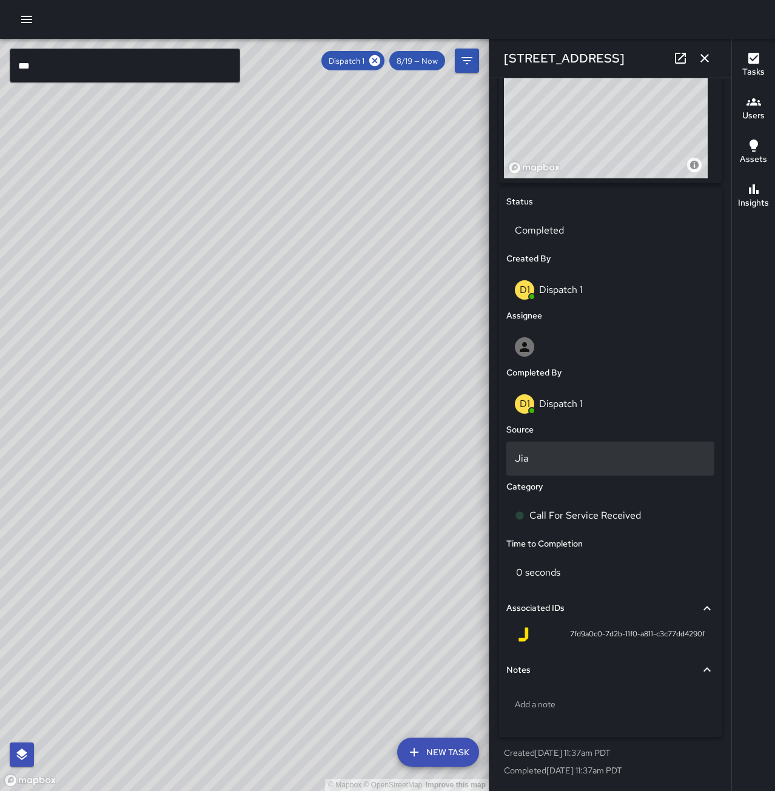
click at [543, 465] on p "Jia" at bounding box center [610, 458] width 191 height 15
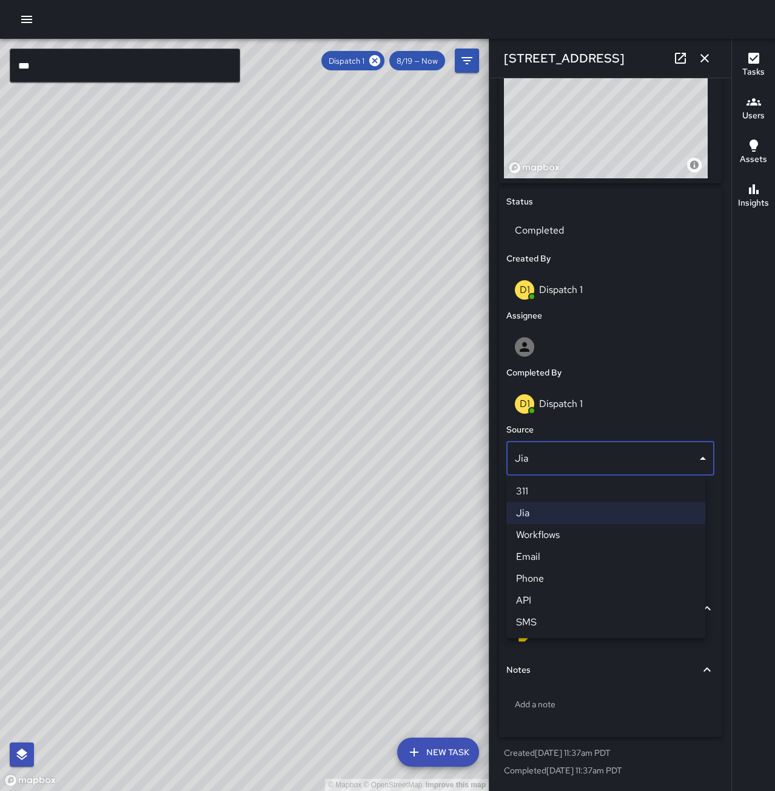
click at [544, 579] on li "Phone" at bounding box center [605, 579] width 199 height 22
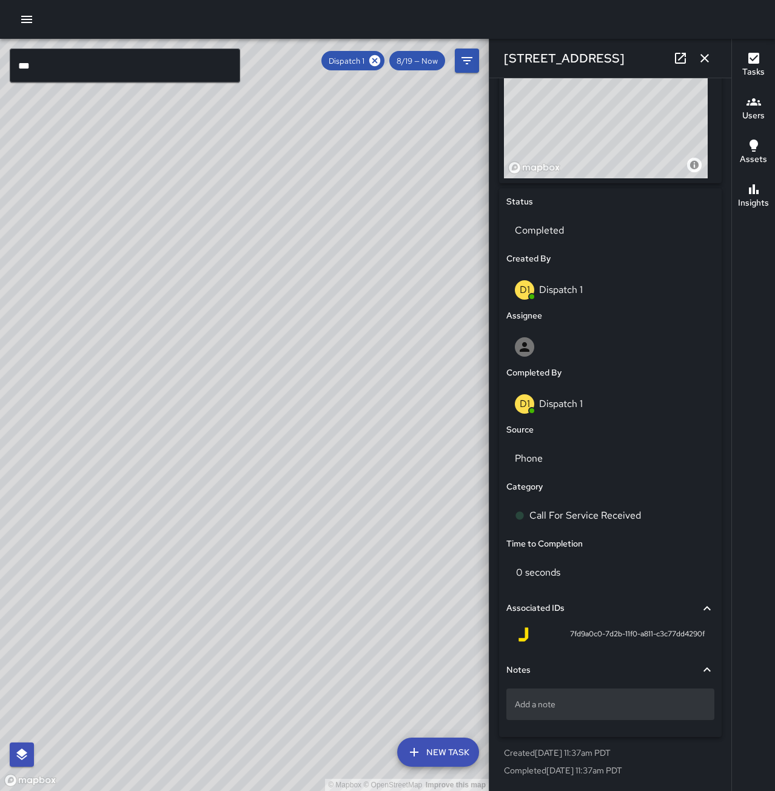
click at [563, 711] on div "Add a note" at bounding box center [610, 704] width 208 height 32
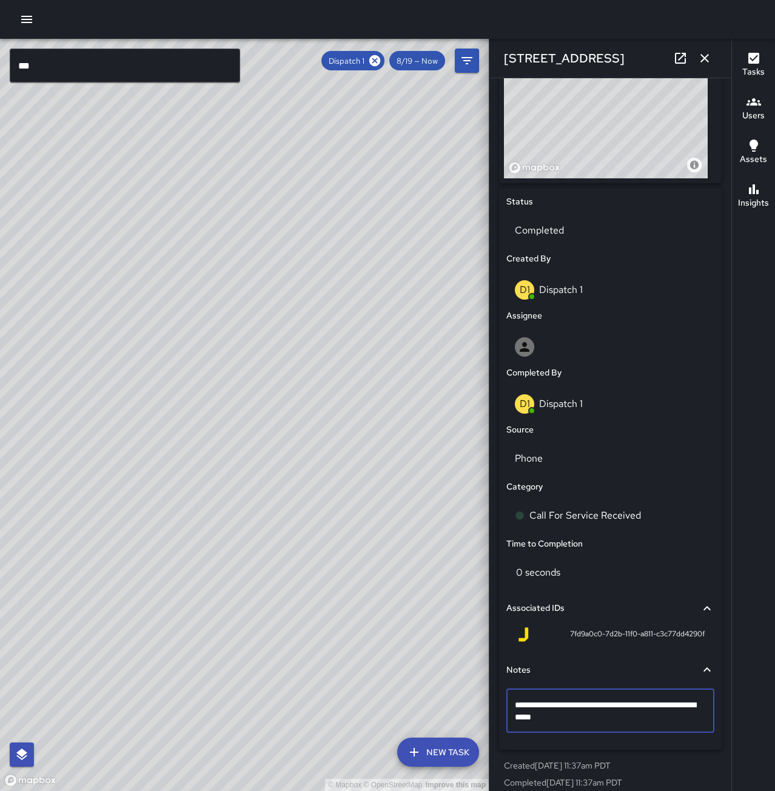
type textarea "**********"
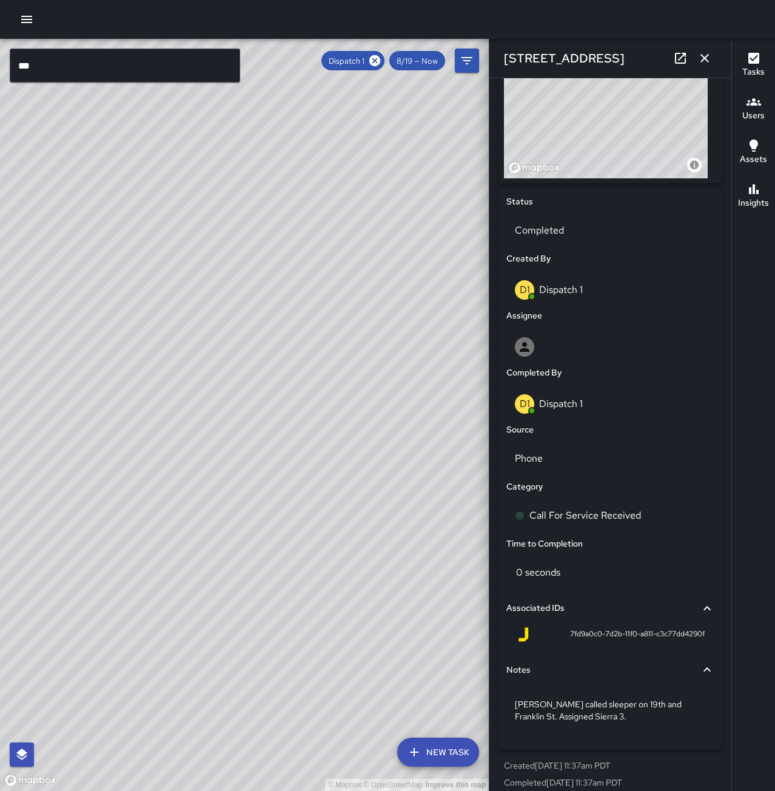
click at [704, 59] on icon "button" at bounding box center [704, 58] width 8 height 8
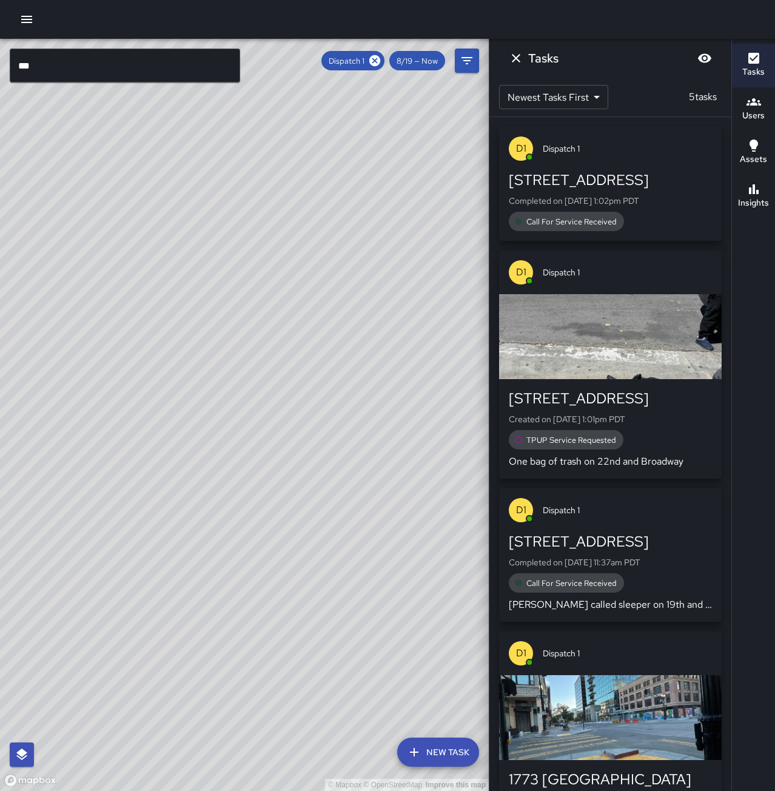
click at [586, 186] on div "[STREET_ADDRESS]" at bounding box center [610, 179] width 203 height 19
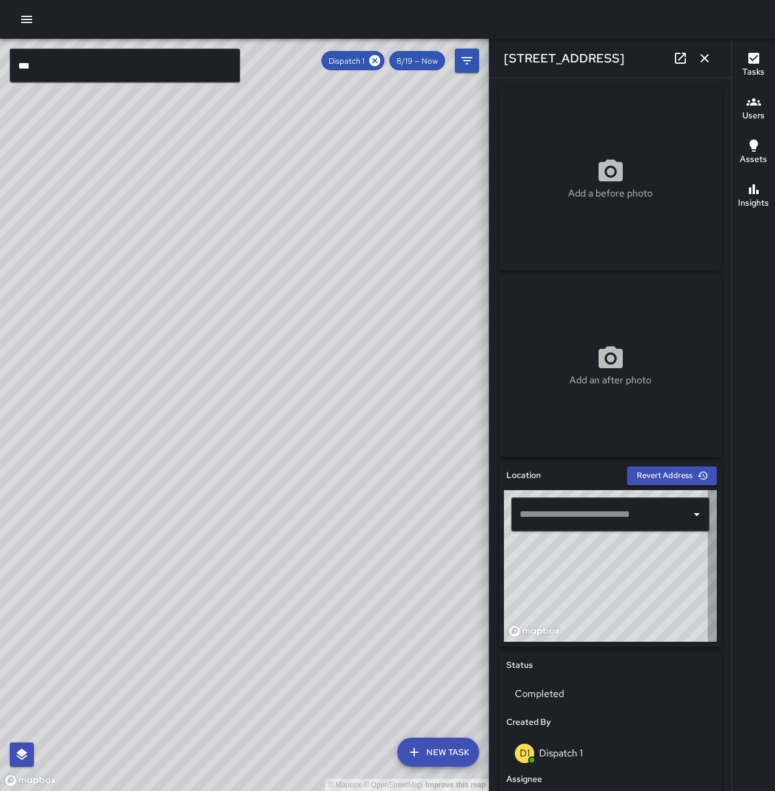
type input "**********"
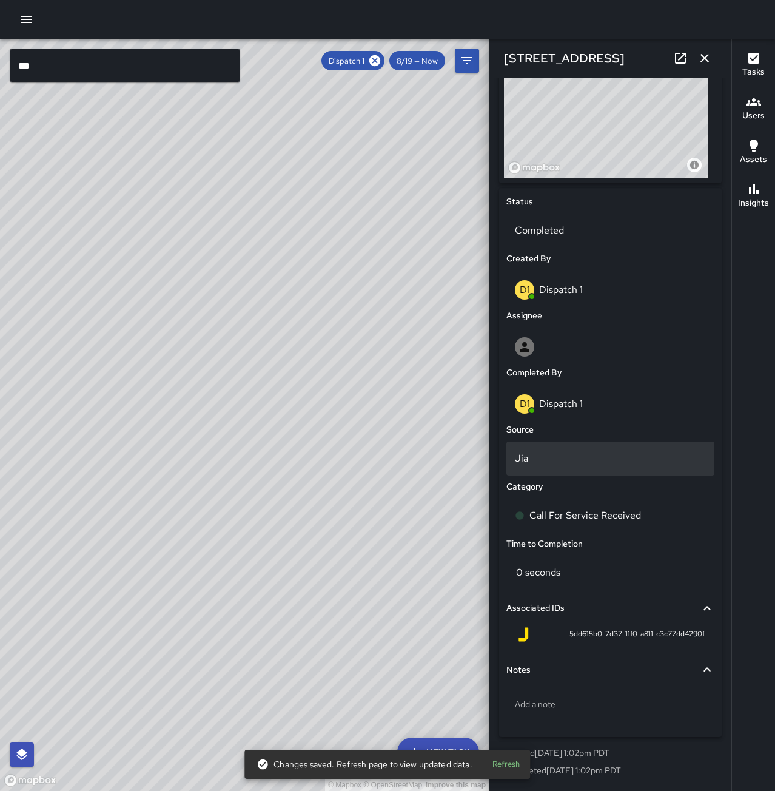
click at [528, 459] on p "Jia" at bounding box center [610, 458] width 191 height 15
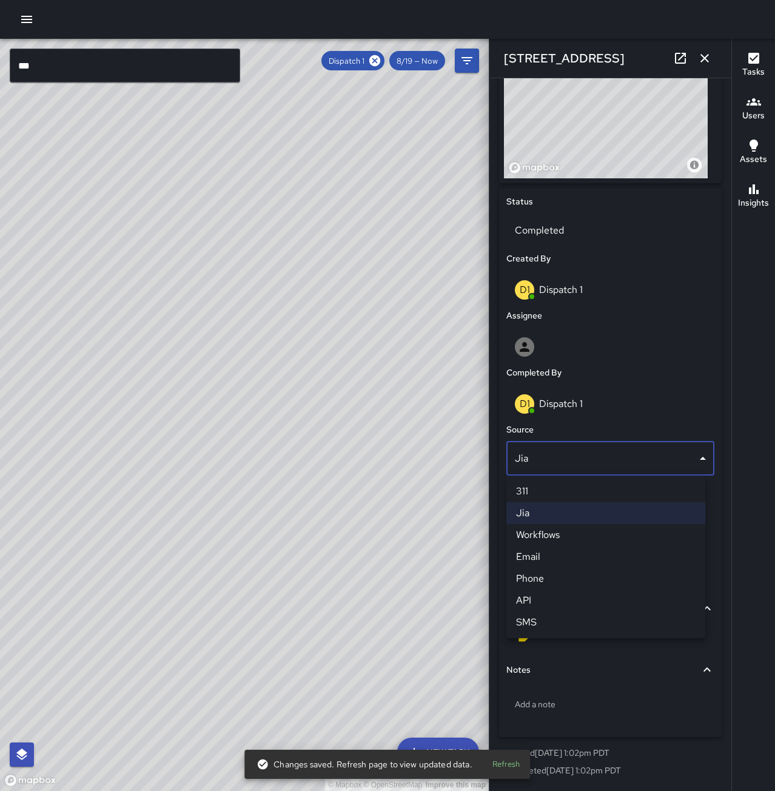
click at [551, 581] on li "Phone" at bounding box center [605, 579] width 199 height 22
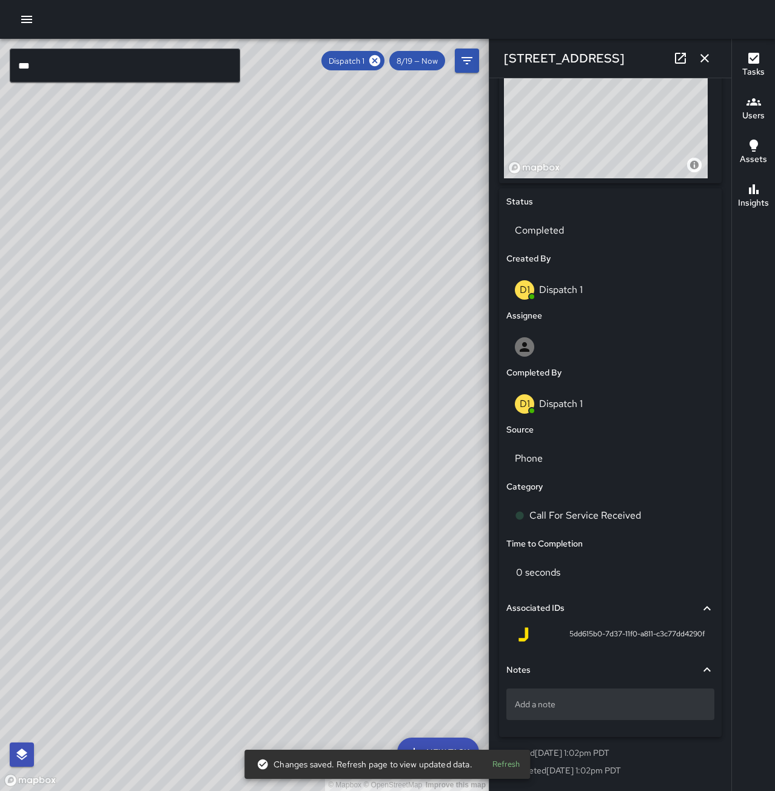
click at [543, 704] on p "Add a note" at bounding box center [610, 704] width 191 height 12
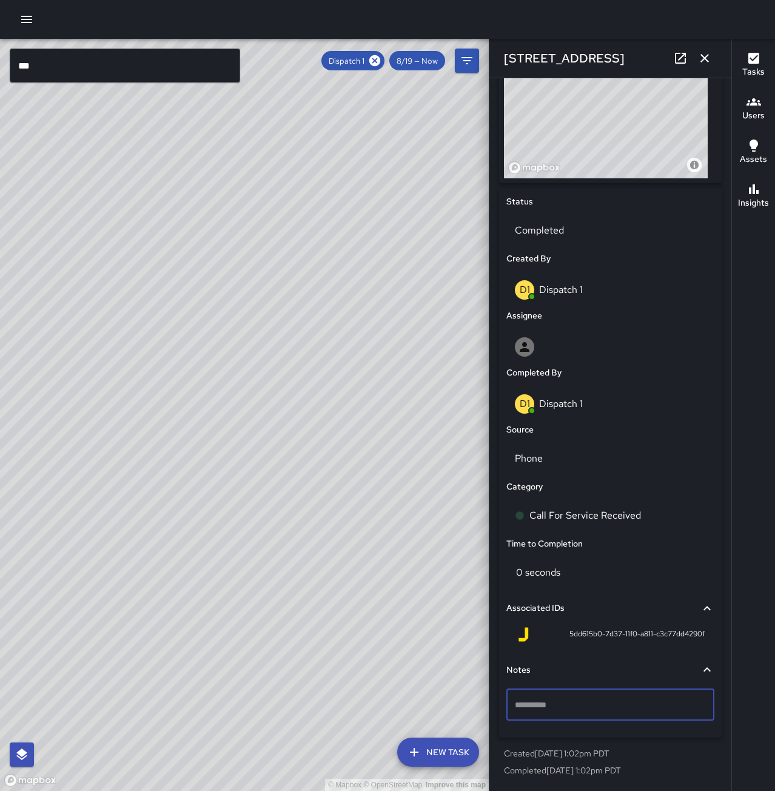
type textarea "*"
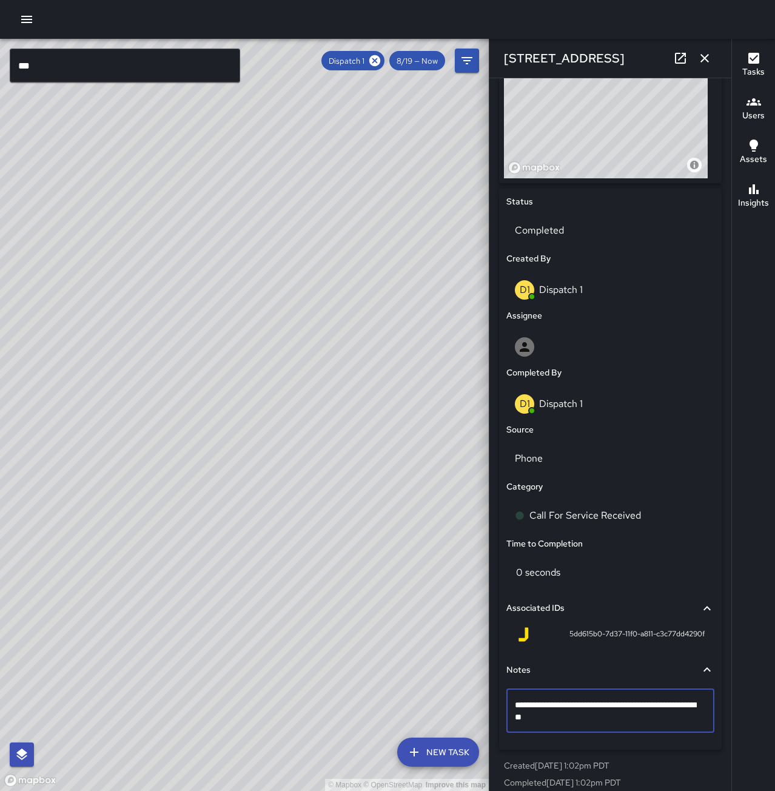
type textarea "**********"
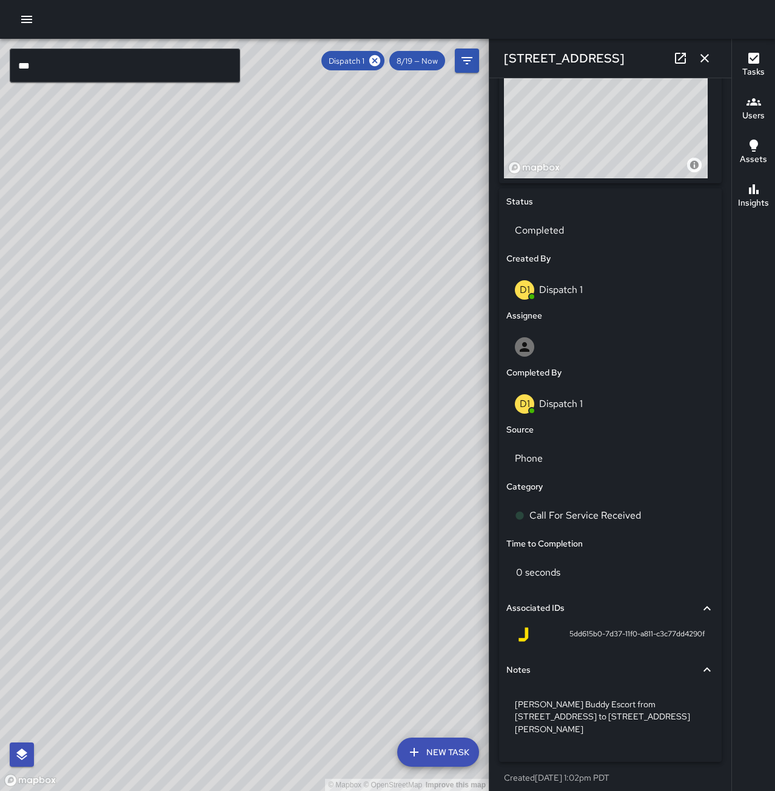
scroll to position [475, 0]
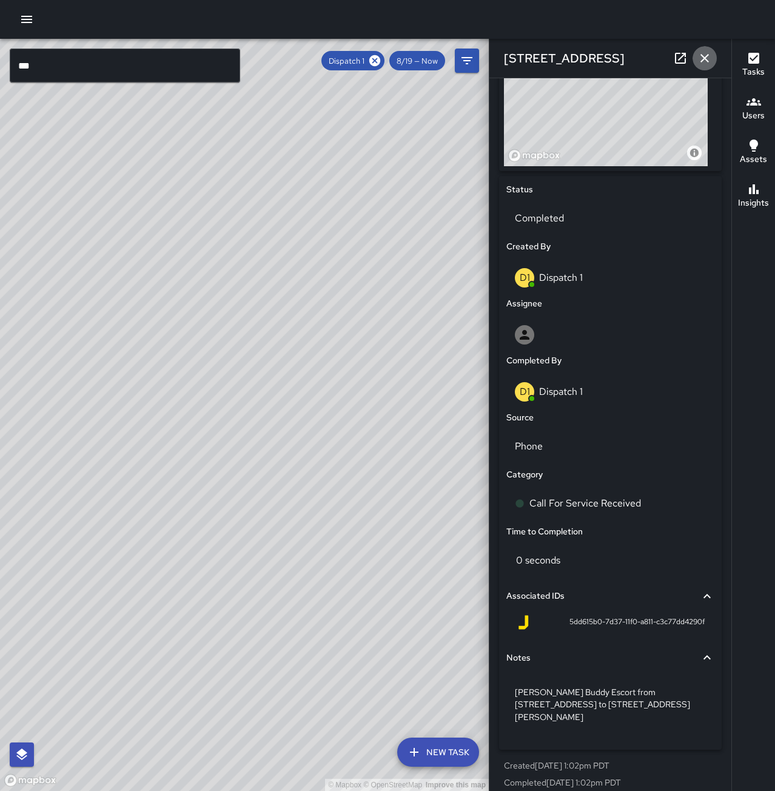
click at [710, 60] on icon "button" at bounding box center [704, 58] width 15 height 15
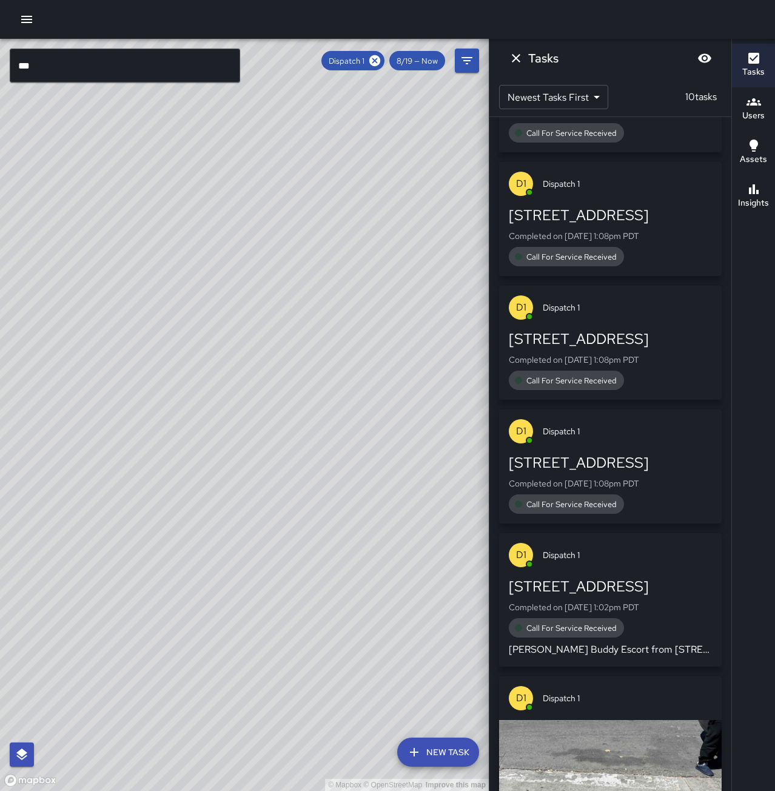
scroll to position [243, 0]
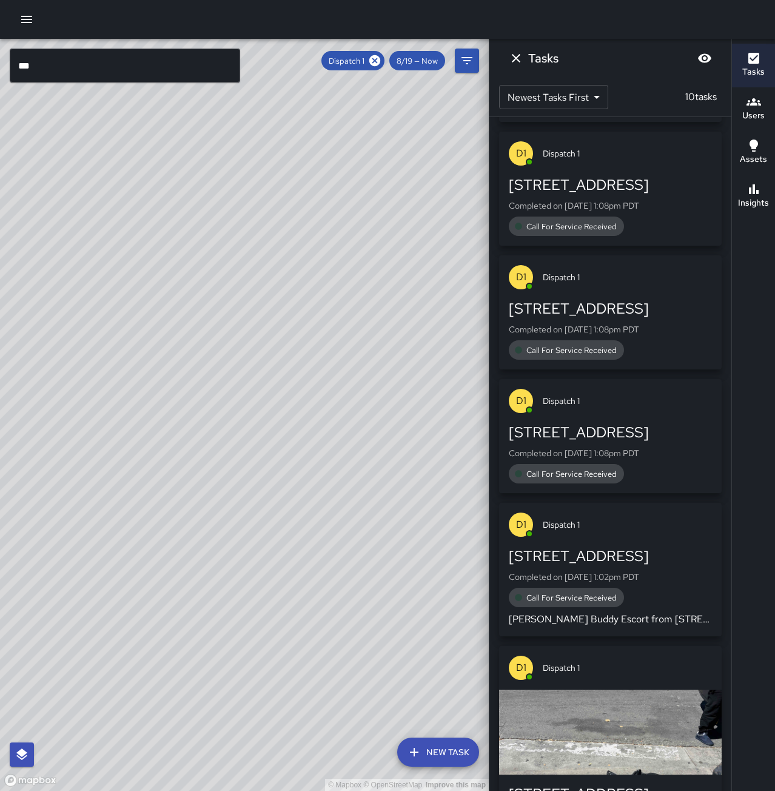
click at [567, 452] on p "Completed on [DATE] 1:08pm PDT" at bounding box center [610, 453] width 203 height 12
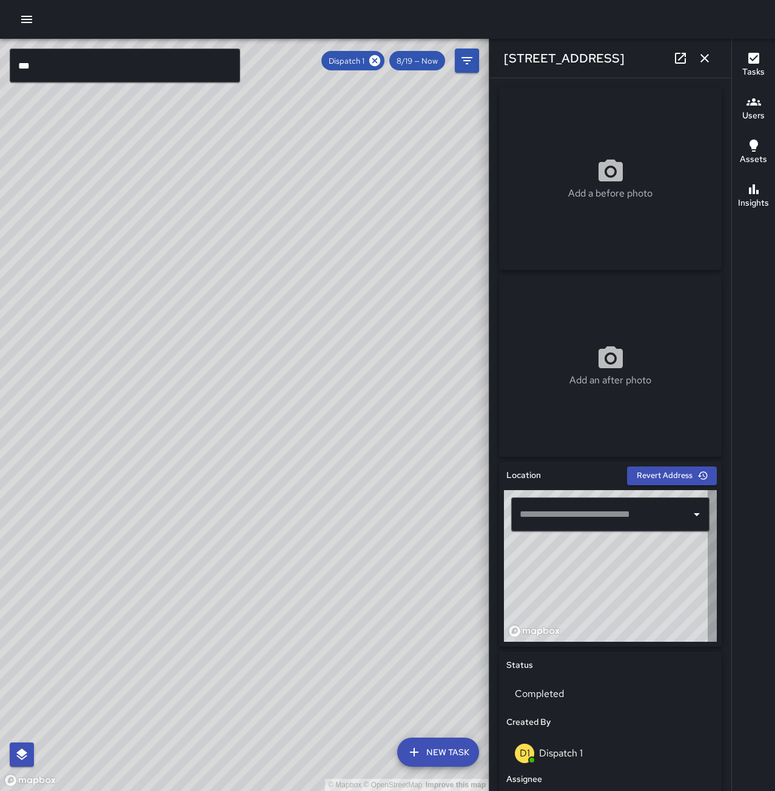
type input "**********"
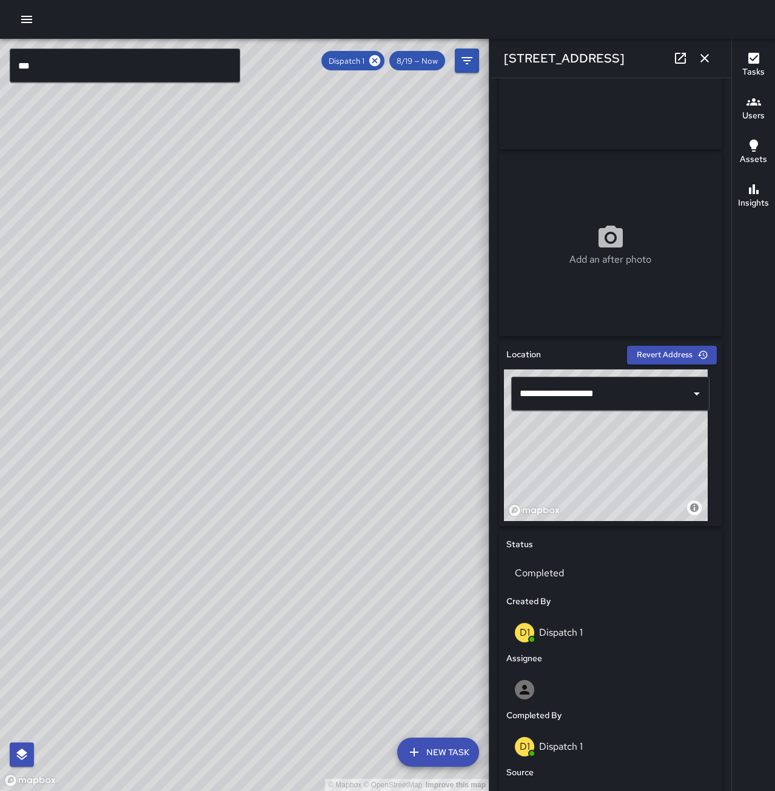
scroll to position [364, 0]
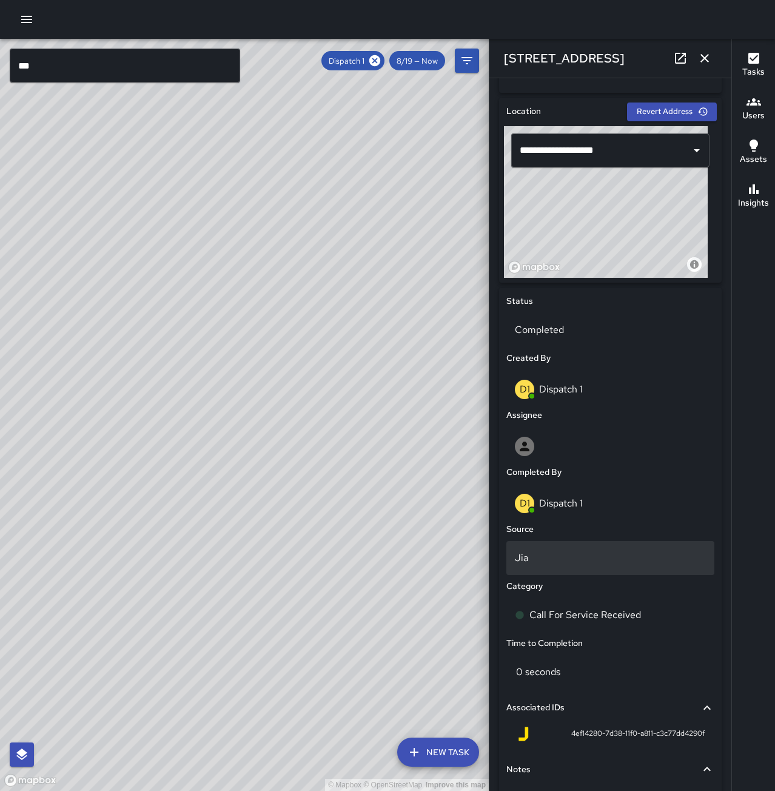
click at [586, 551] on p "Jia" at bounding box center [610, 558] width 191 height 15
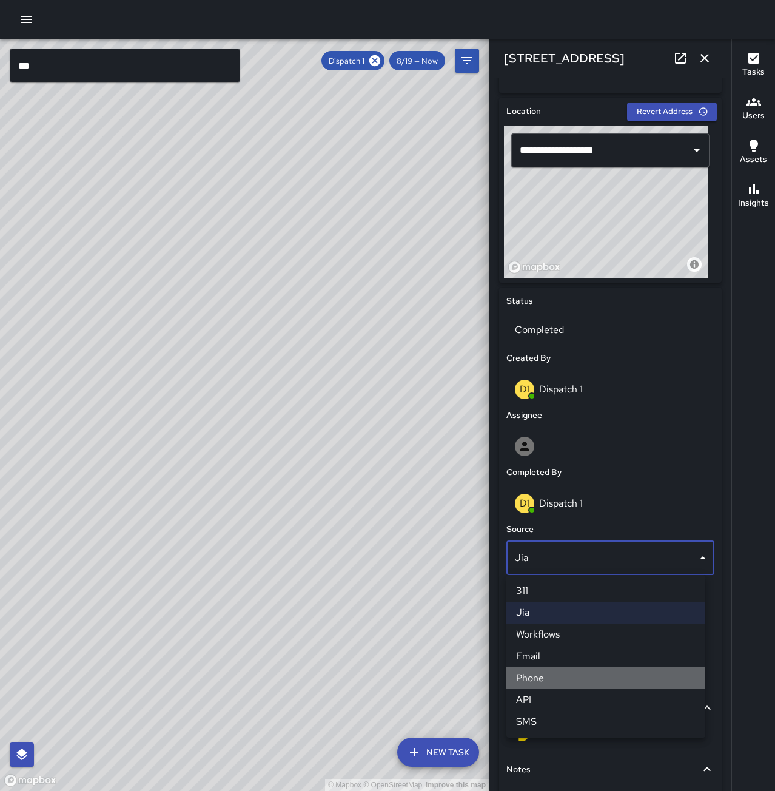
click at [582, 679] on li "Phone" at bounding box center [605, 678] width 199 height 22
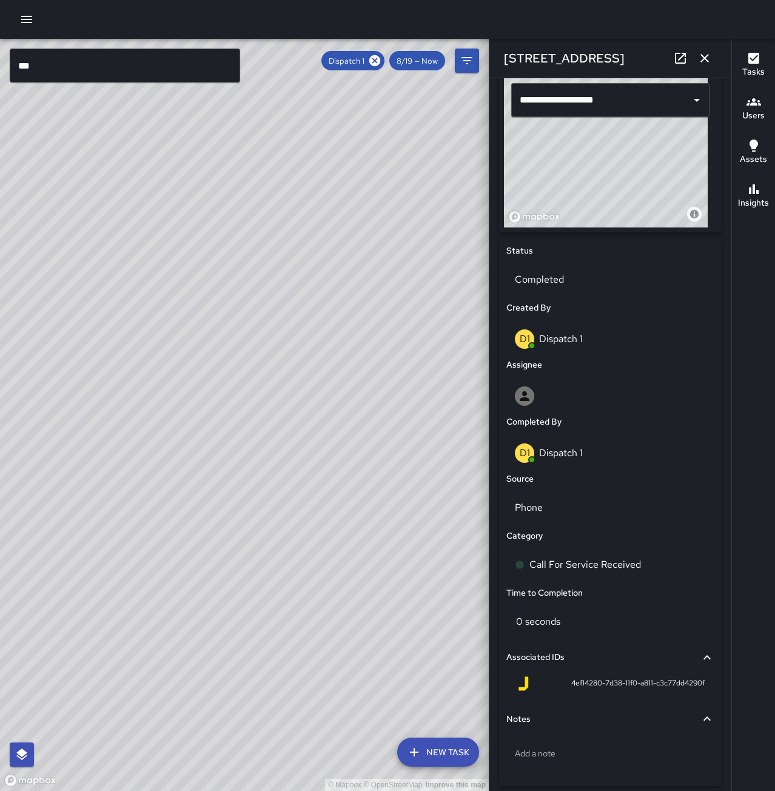
scroll to position [463, 0]
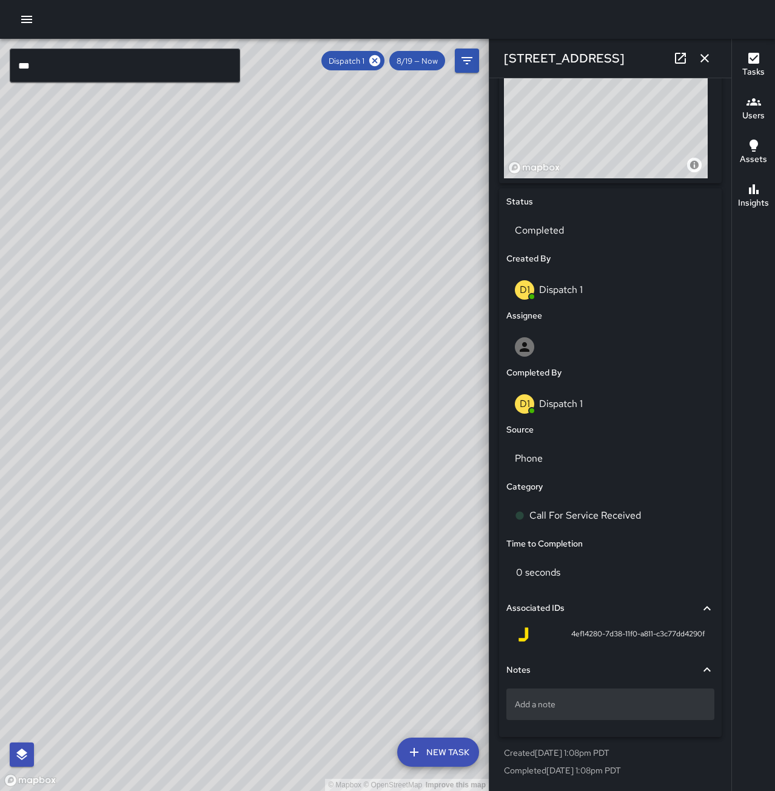
click at [590, 708] on p "Add a note" at bounding box center [610, 704] width 191 height 12
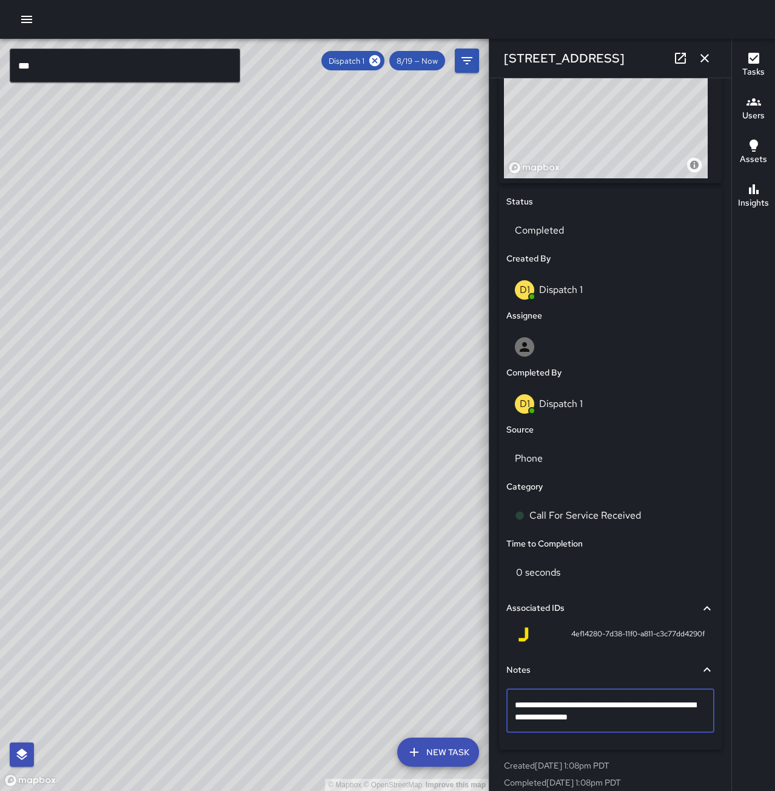
type textarea "**********"
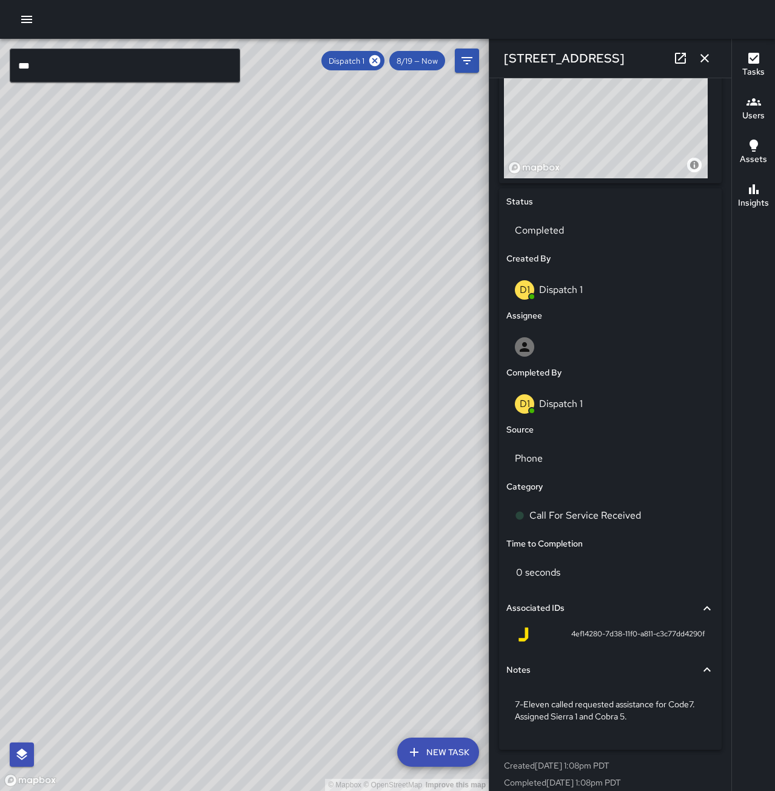
click at [704, 57] on icon "button" at bounding box center [704, 58] width 8 height 8
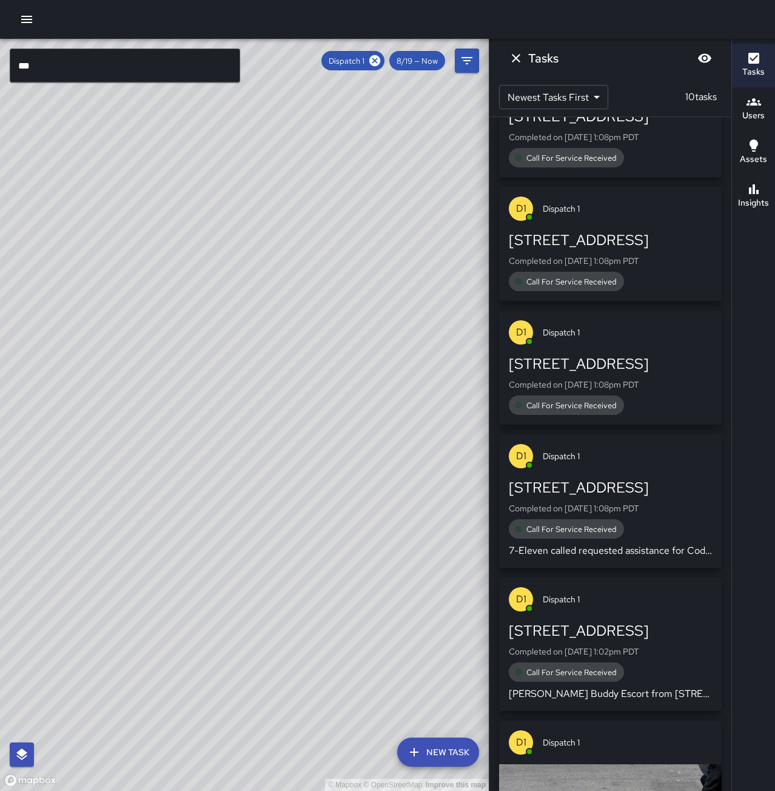
scroll to position [0, 0]
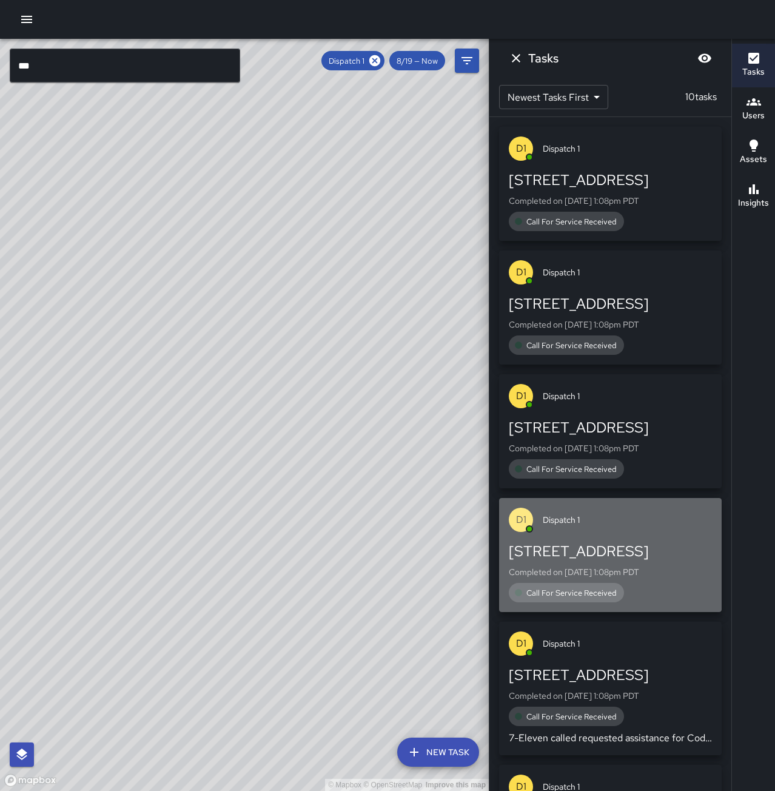
click at [616, 556] on div "[STREET_ADDRESS]" at bounding box center [610, 551] width 203 height 19
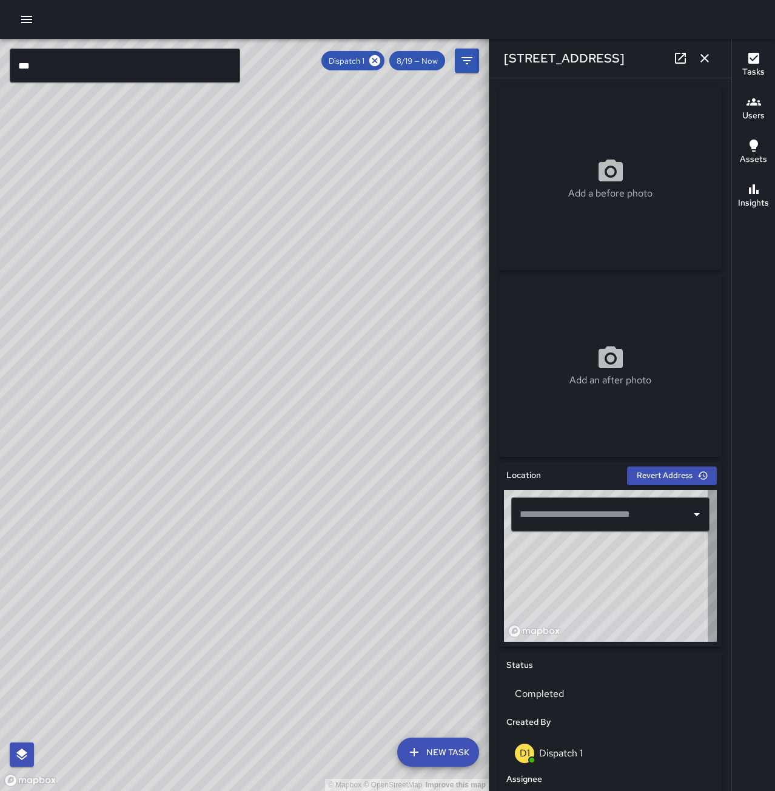
type input "**********"
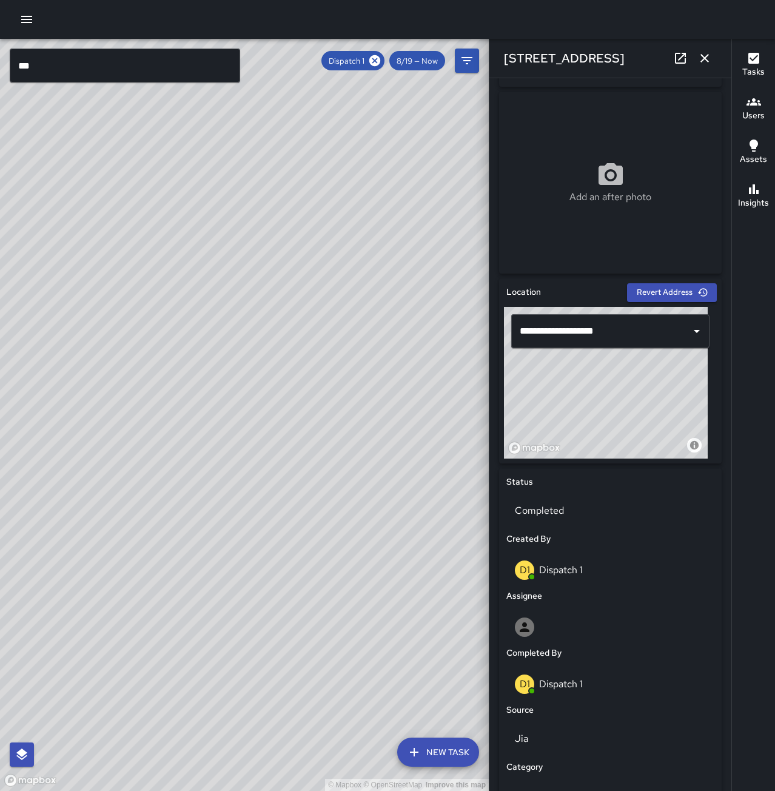
scroll to position [425, 0]
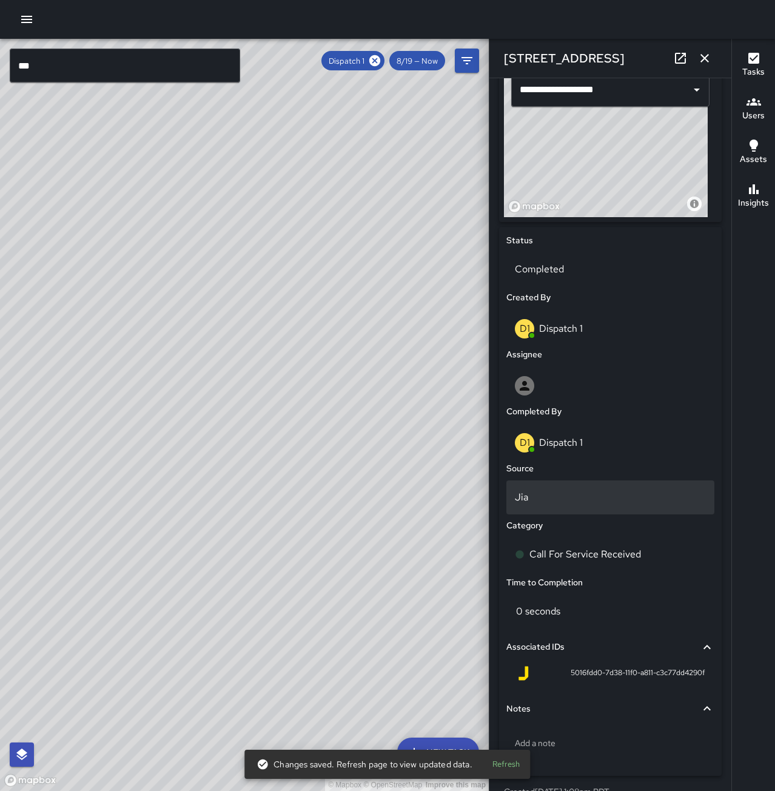
click at [572, 506] on div "Jia" at bounding box center [610, 497] width 208 height 34
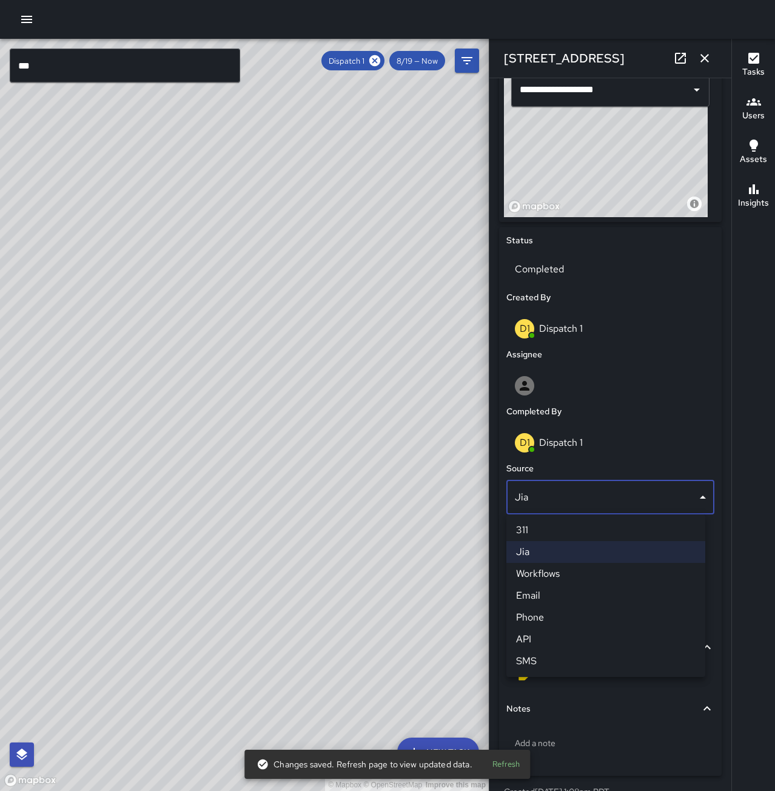
click at [588, 617] on li "Phone" at bounding box center [605, 617] width 199 height 22
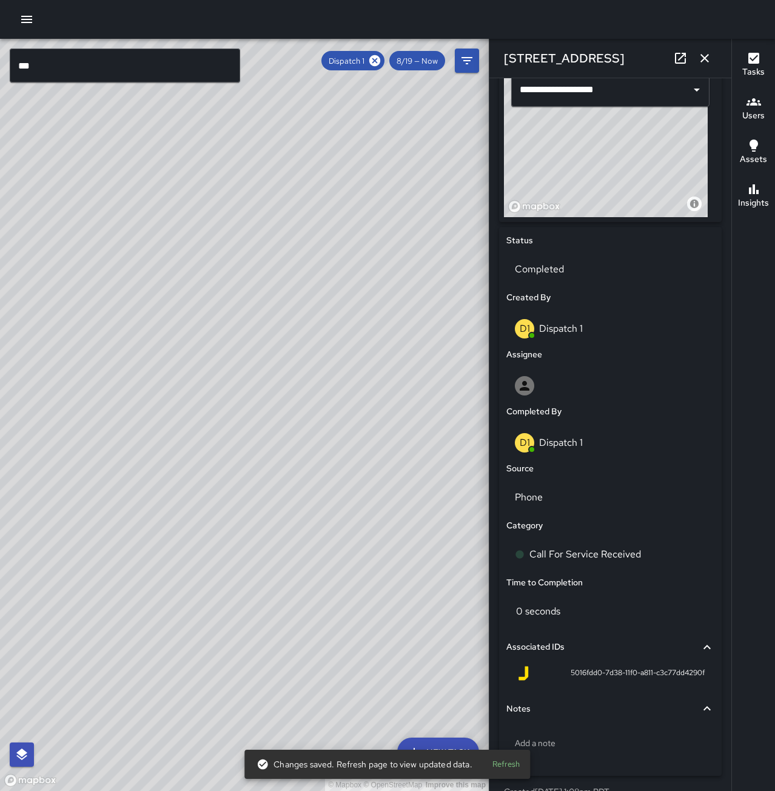
scroll to position [463, 0]
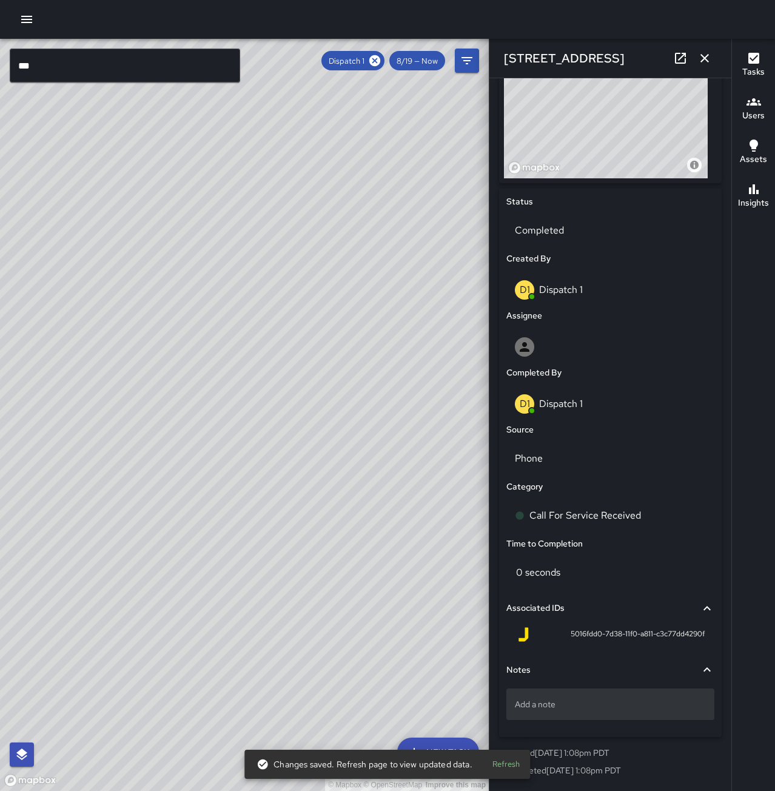
click at [593, 700] on p "Add a note" at bounding box center [610, 704] width 191 height 12
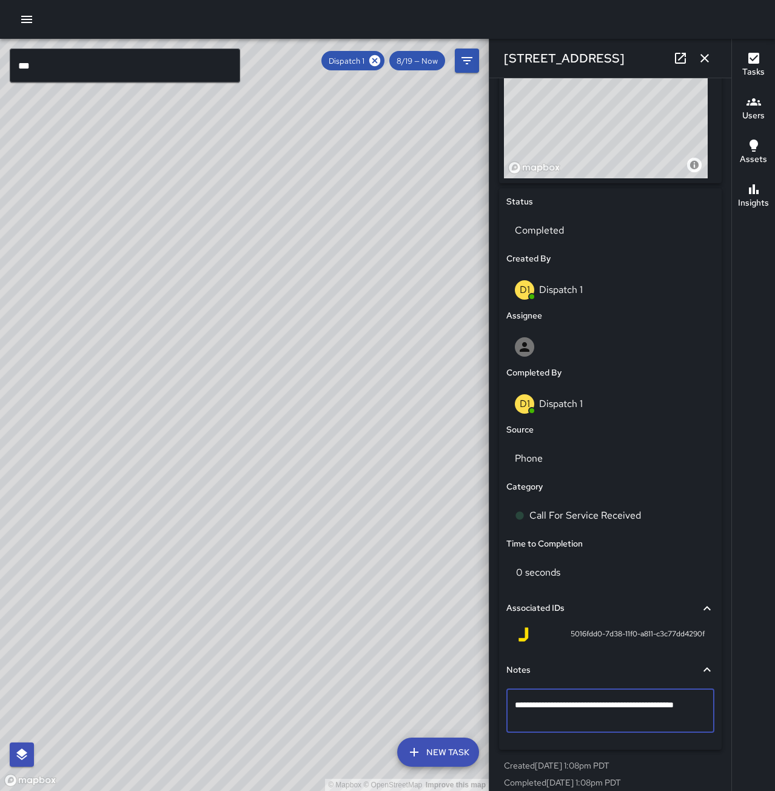
type textarea "**********"
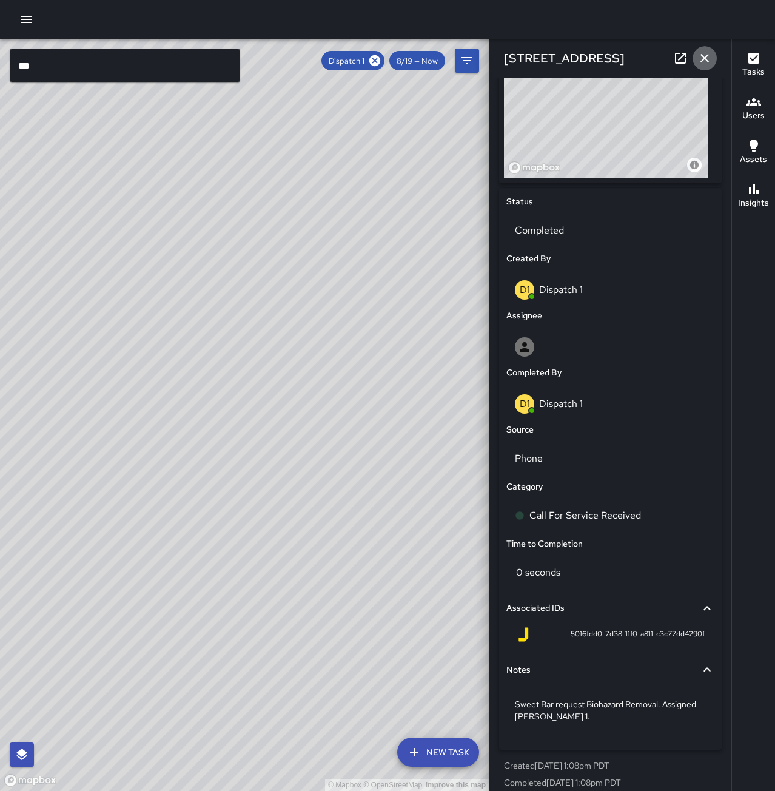
click at [704, 55] on icon "button" at bounding box center [704, 58] width 15 height 15
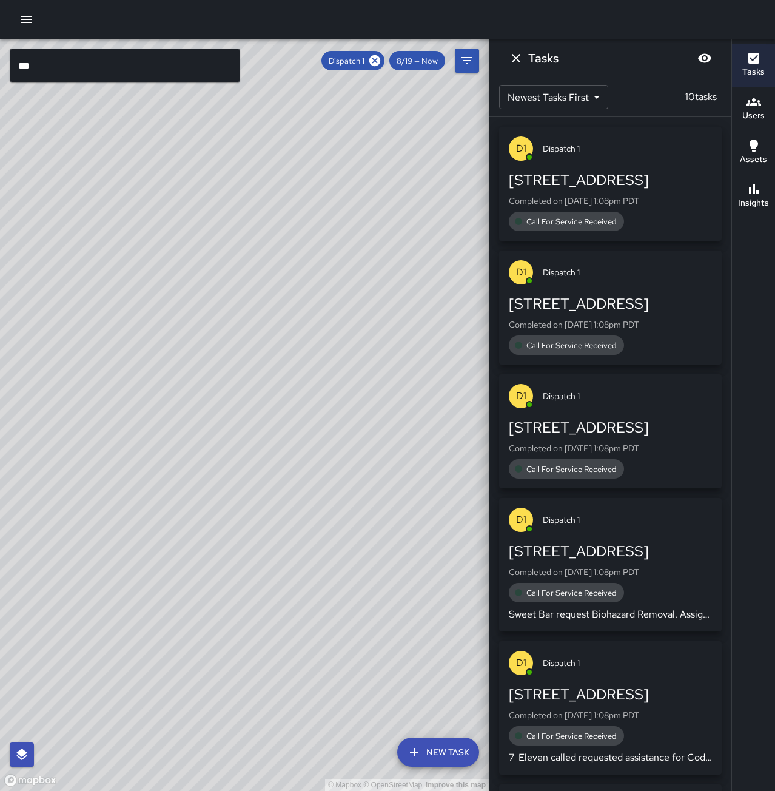
click at [613, 456] on div "[STREET_ADDRESS] Completed on [DATE] 1:08pm PDT Call For Service Received" at bounding box center [610, 448] width 203 height 61
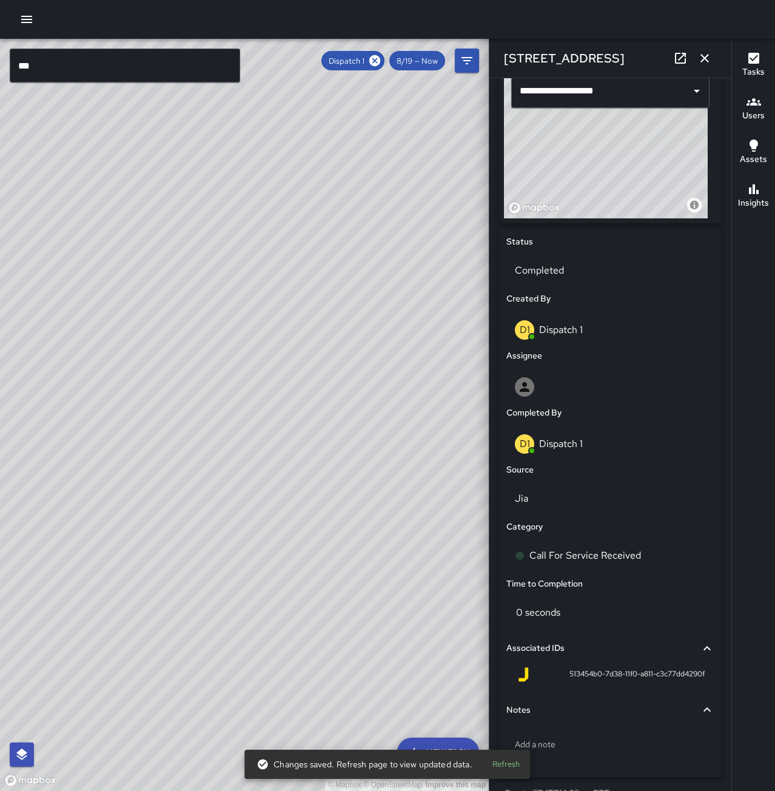
scroll to position [425, 0]
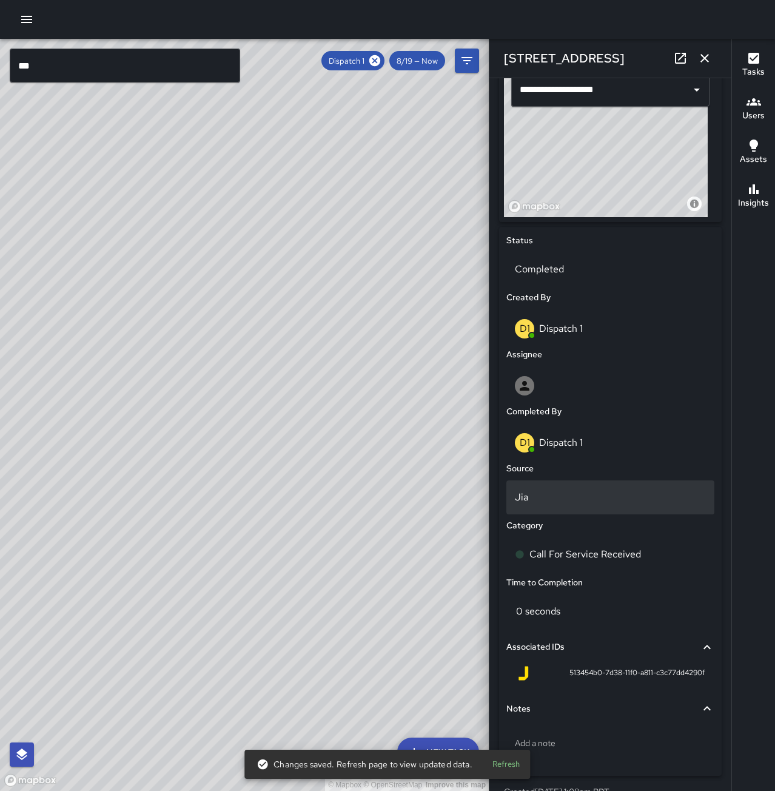
click at [559, 485] on div "Jia" at bounding box center [610, 497] width 208 height 34
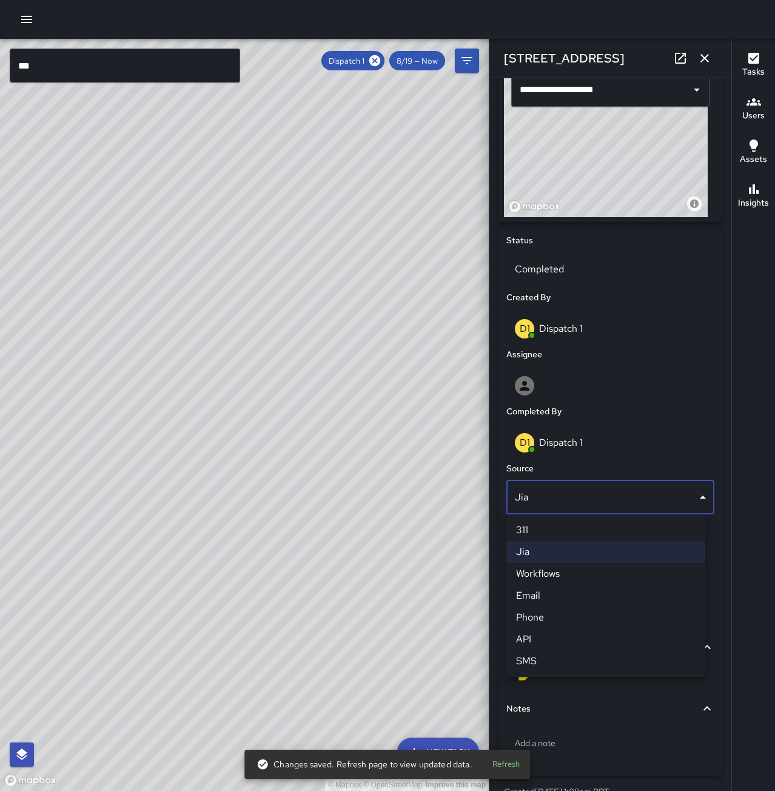
click at [537, 623] on li "Phone" at bounding box center [605, 617] width 199 height 22
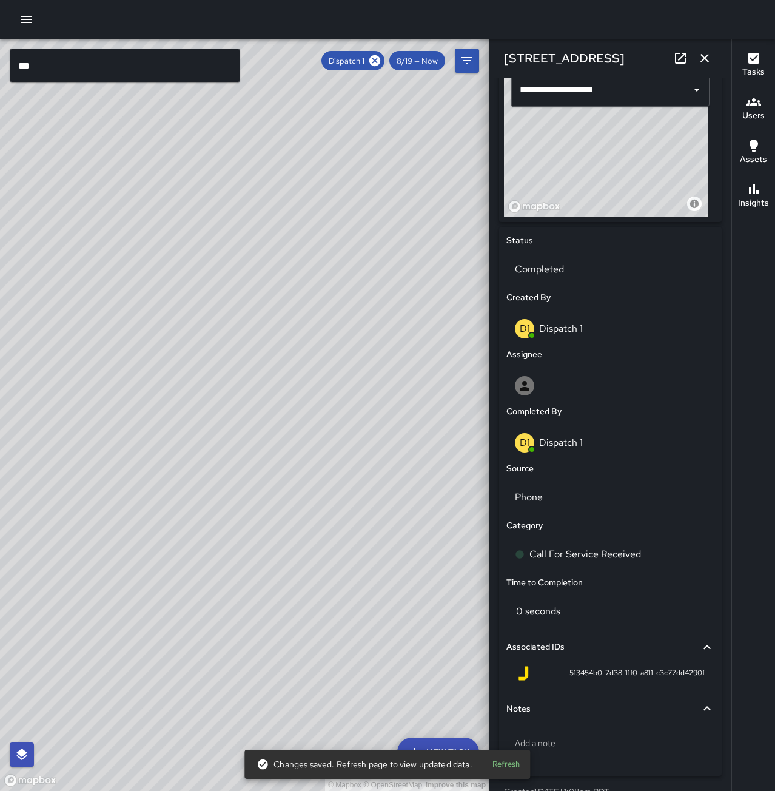
scroll to position [463, 0]
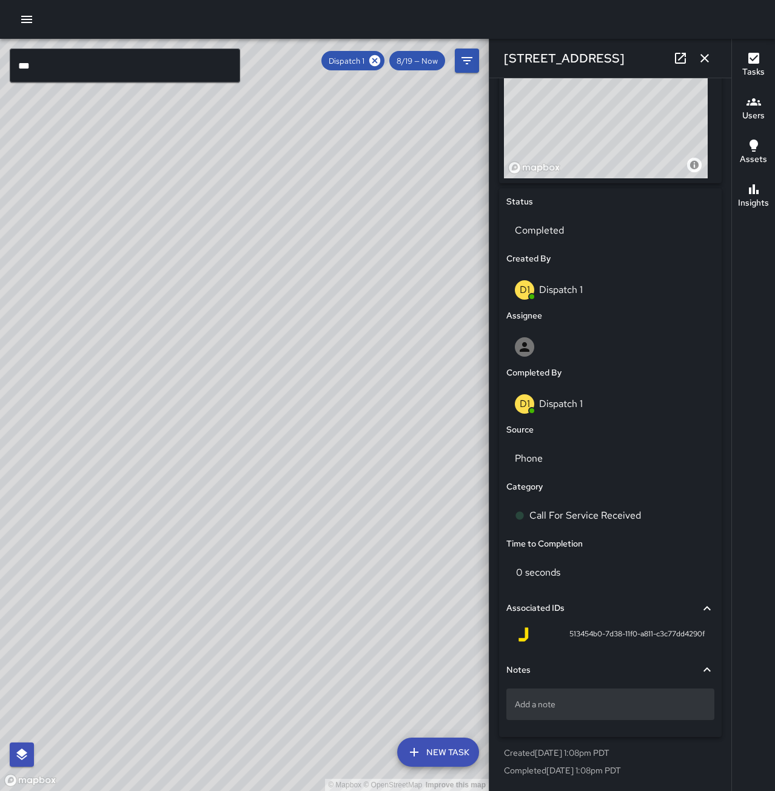
click at [575, 698] on p "Add a note" at bounding box center [610, 704] width 191 height 12
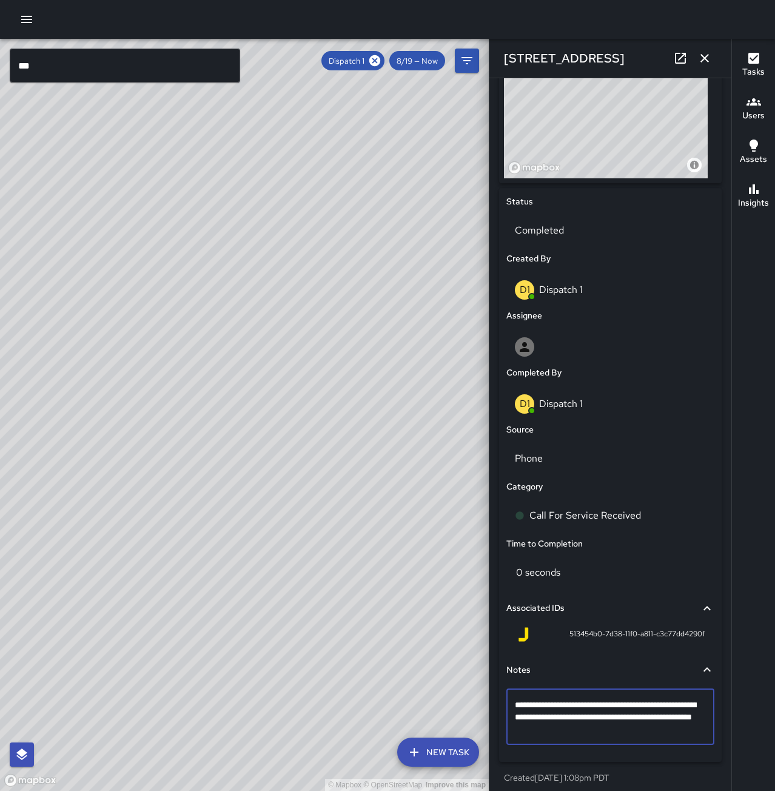
type textarea "**********"
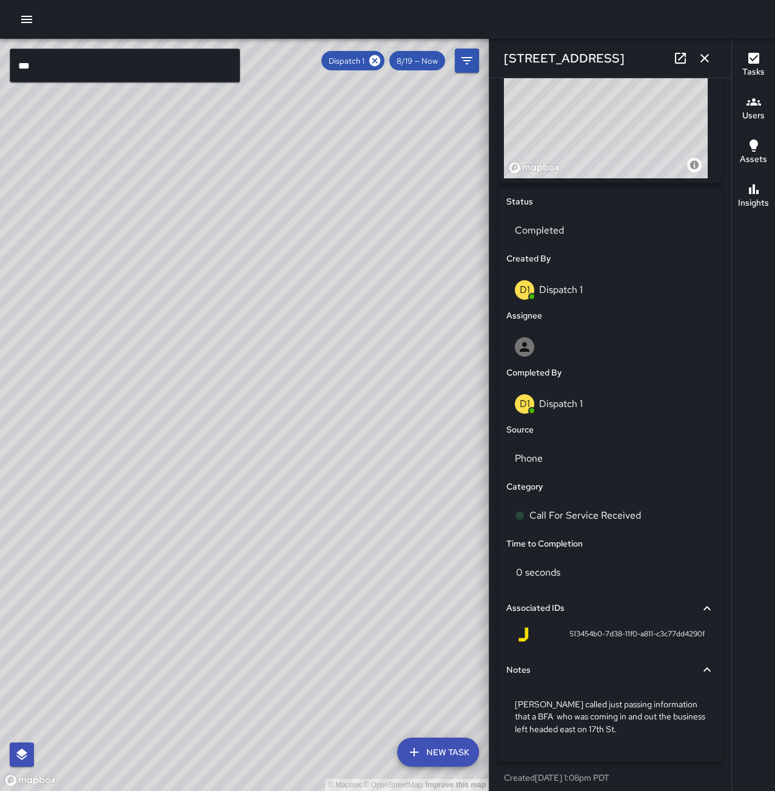
click at [707, 56] on icon "button" at bounding box center [704, 58] width 8 height 8
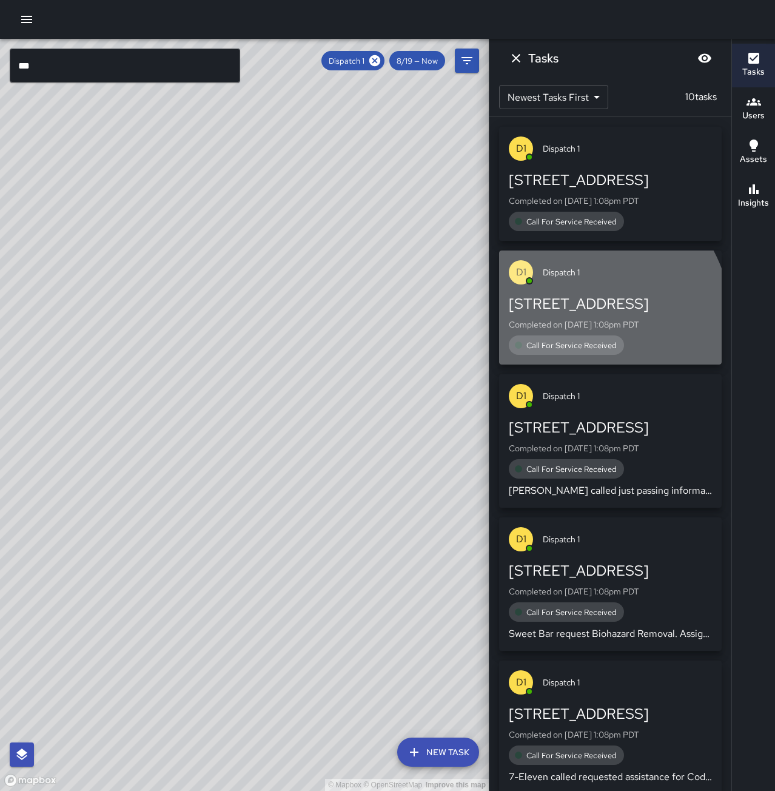
click at [579, 322] on p "Completed on [DATE] 1:08pm PDT" at bounding box center [610, 324] width 203 height 12
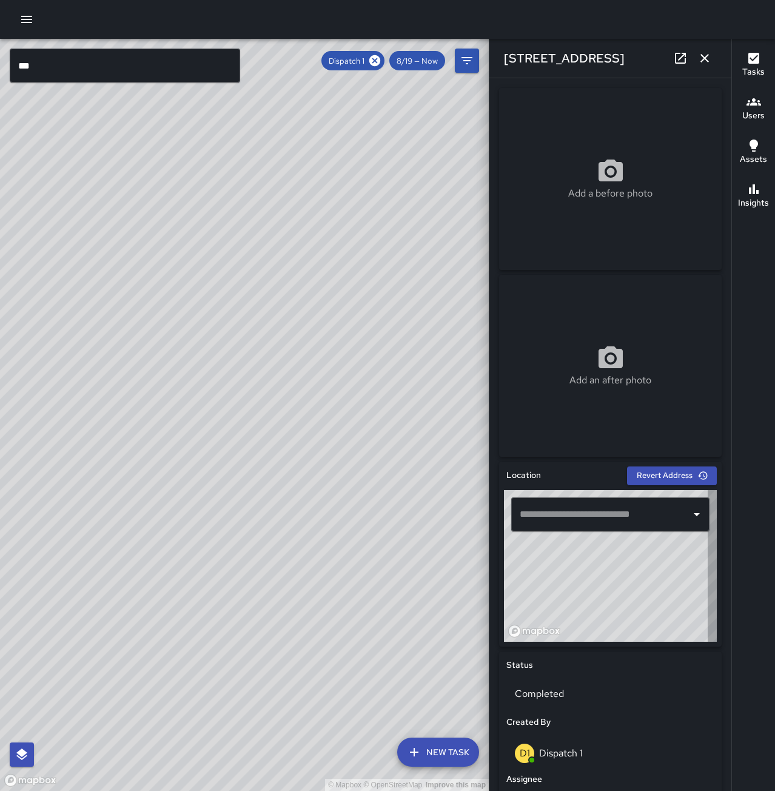
type input "**********"
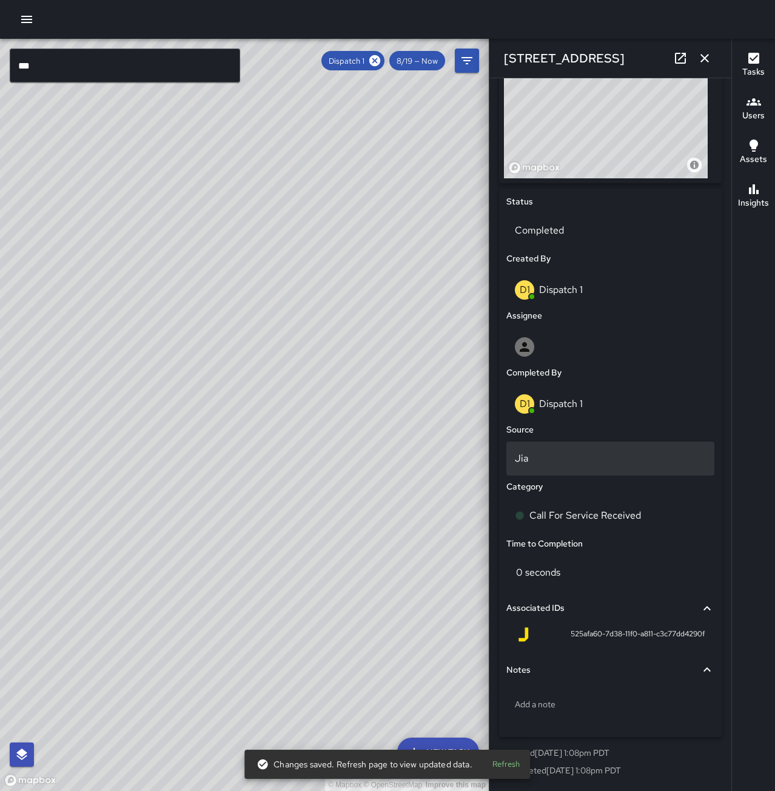
click at [563, 464] on p "Jia" at bounding box center [610, 458] width 191 height 15
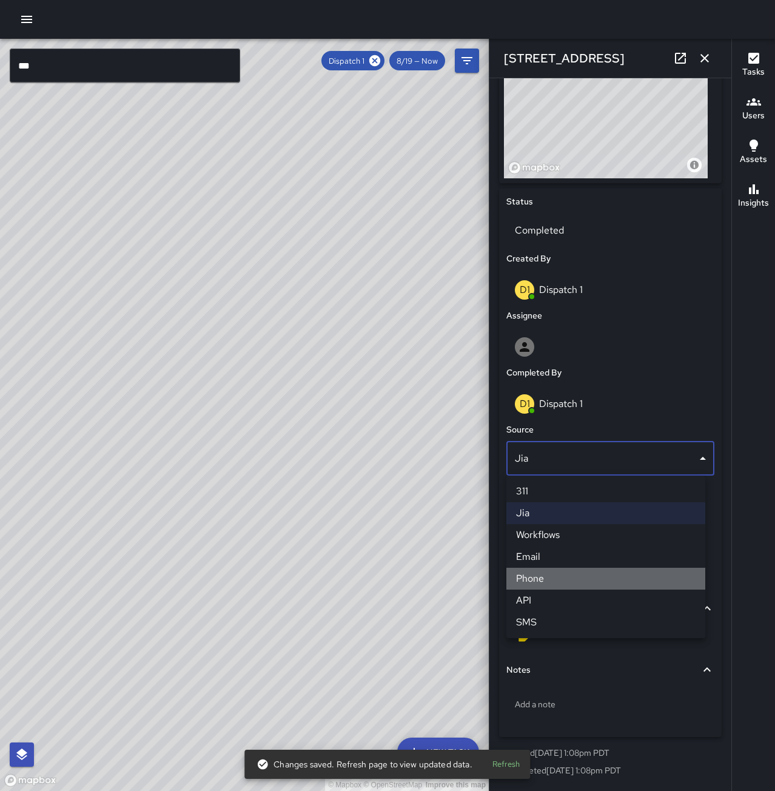
click at [551, 576] on li "Phone" at bounding box center [605, 579] width 199 height 22
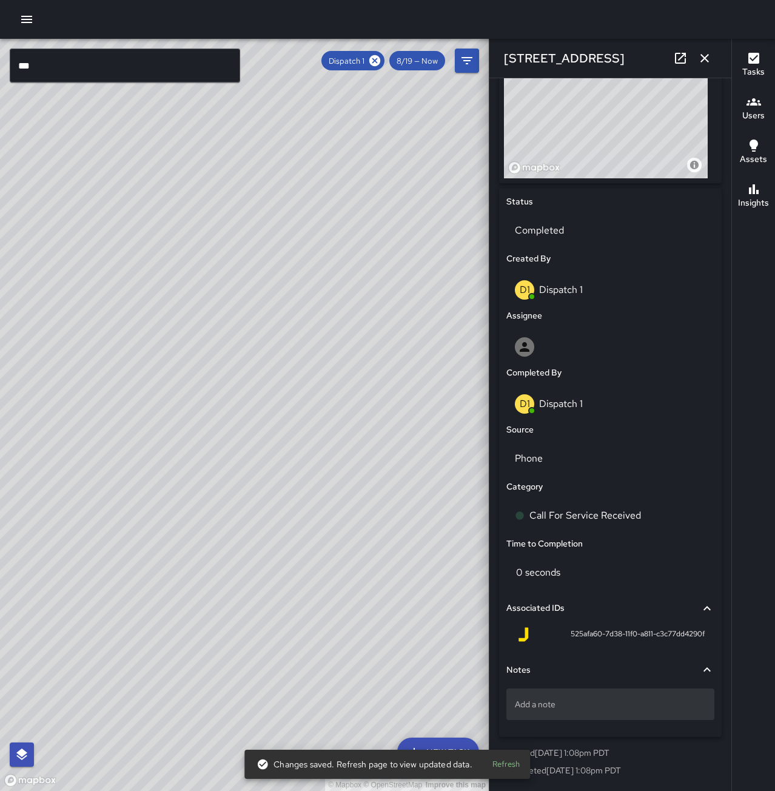
click at [588, 702] on p "Add a note" at bounding box center [610, 704] width 191 height 12
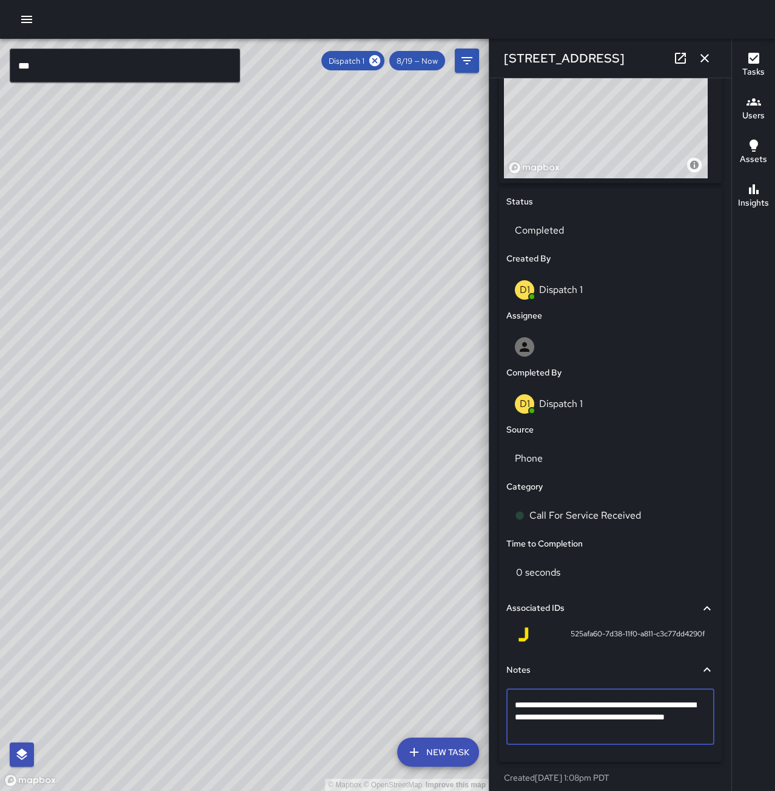
type textarea "**********"
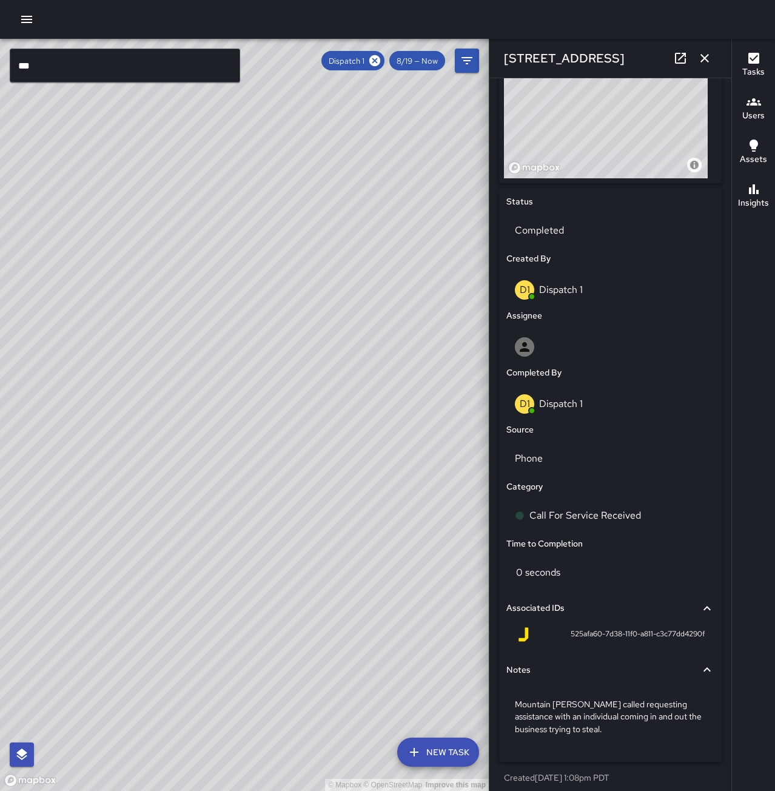
click at [707, 53] on icon "button" at bounding box center [704, 58] width 15 height 15
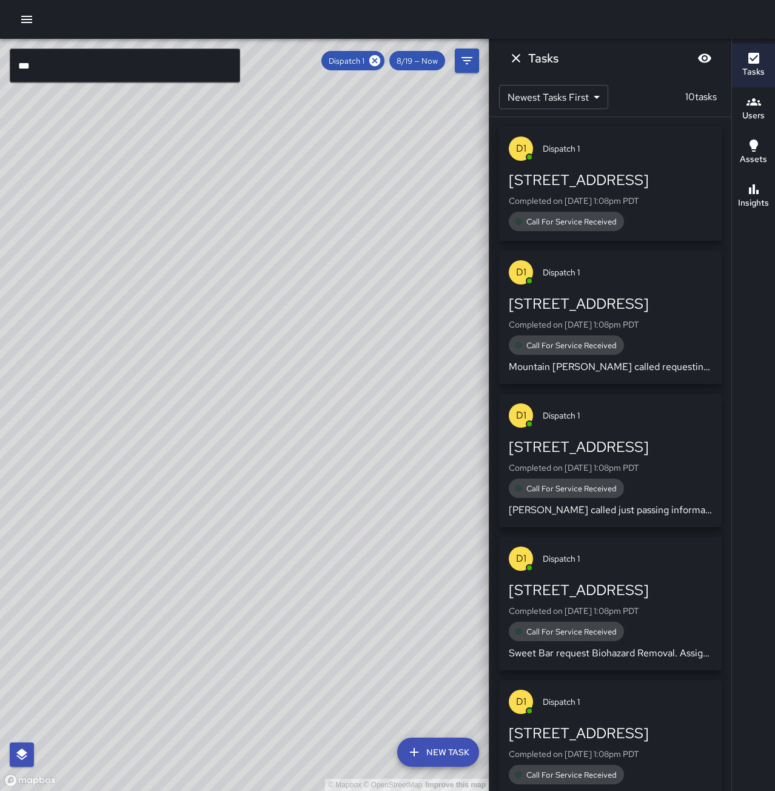
click at [614, 204] on p "Completed on [DATE] 1:08pm PDT" at bounding box center [610, 201] width 203 height 12
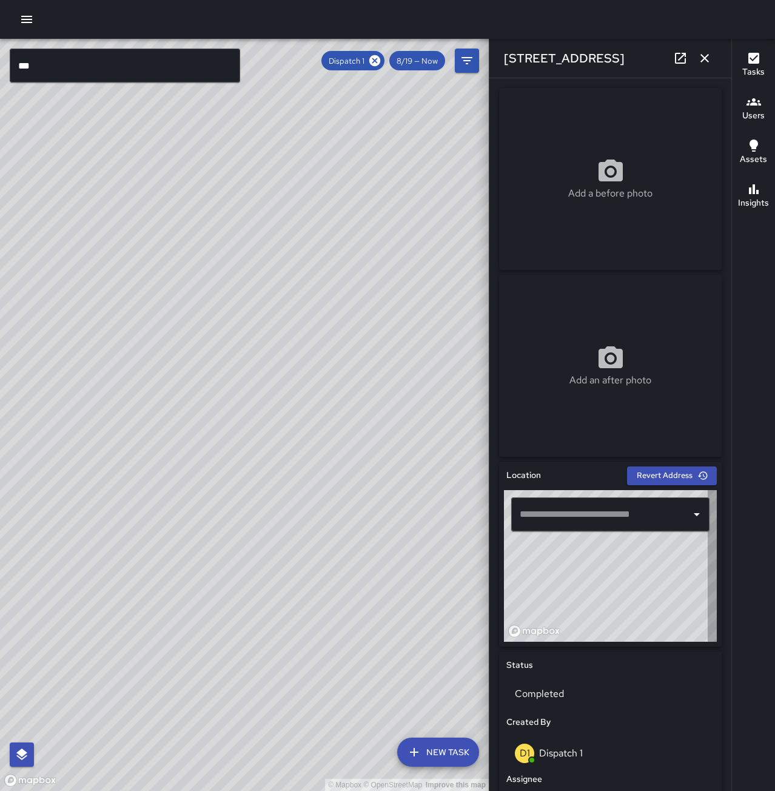
type input "**********"
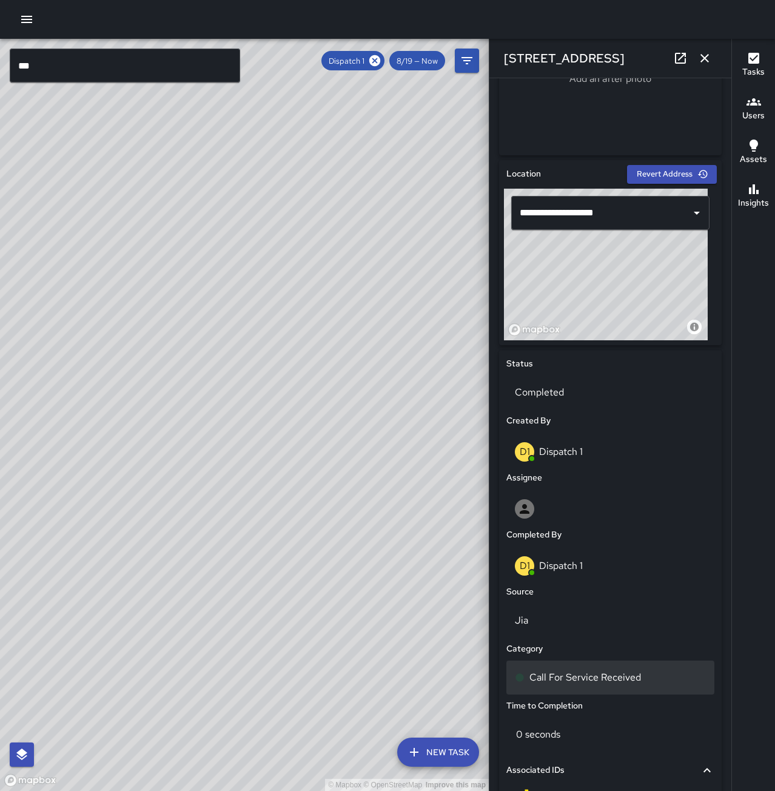
scroll to position [303, 0]
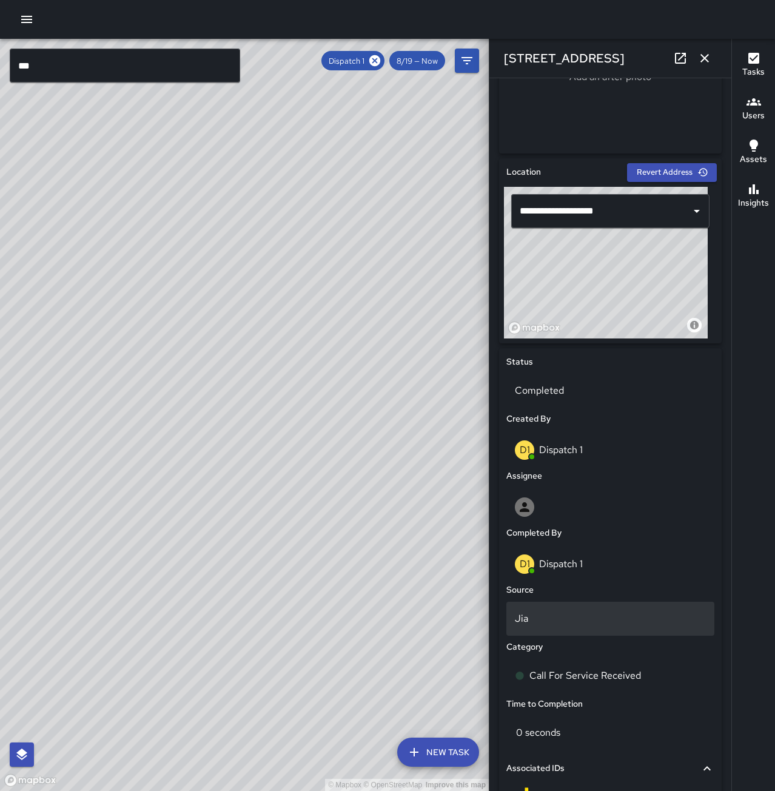
click at [637, 626] on div "Jia" at bounding box center [610, 619] width 208 height 34
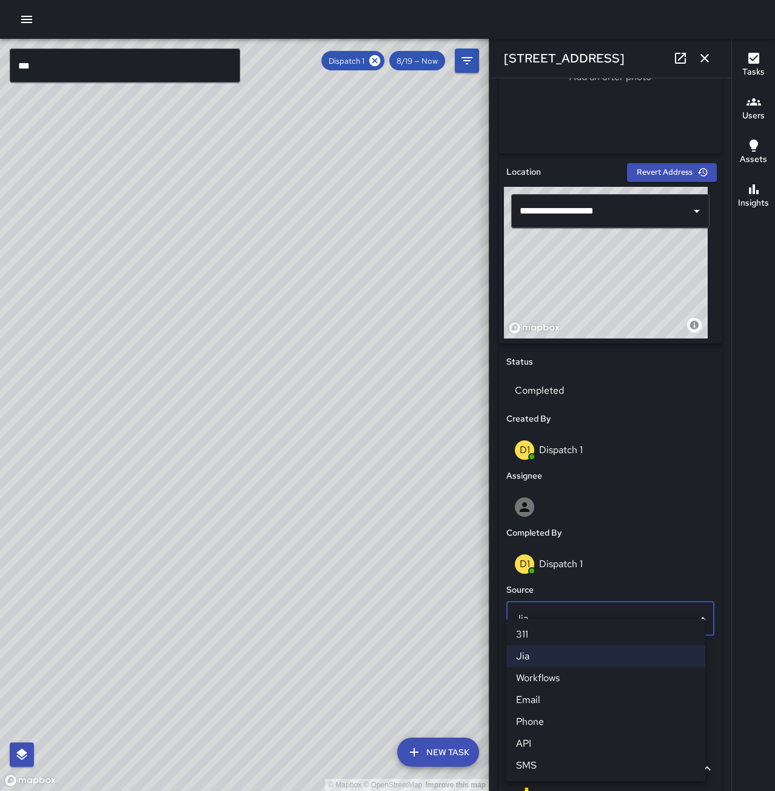
click at [618, 727] on li "Phone" at bounding box center [605, 722] width 199 height 22
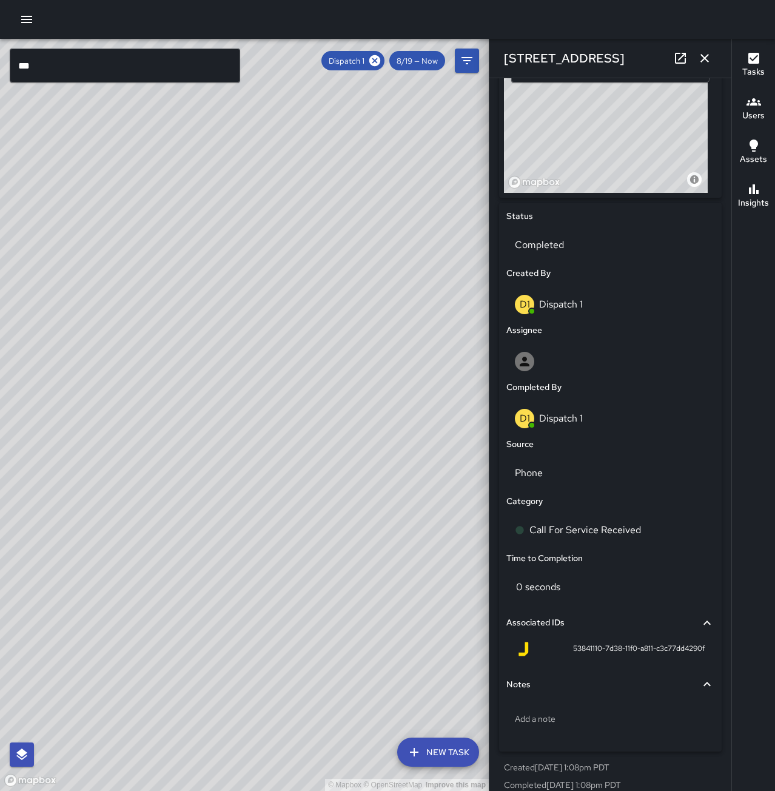
scroll to position [463, 0]
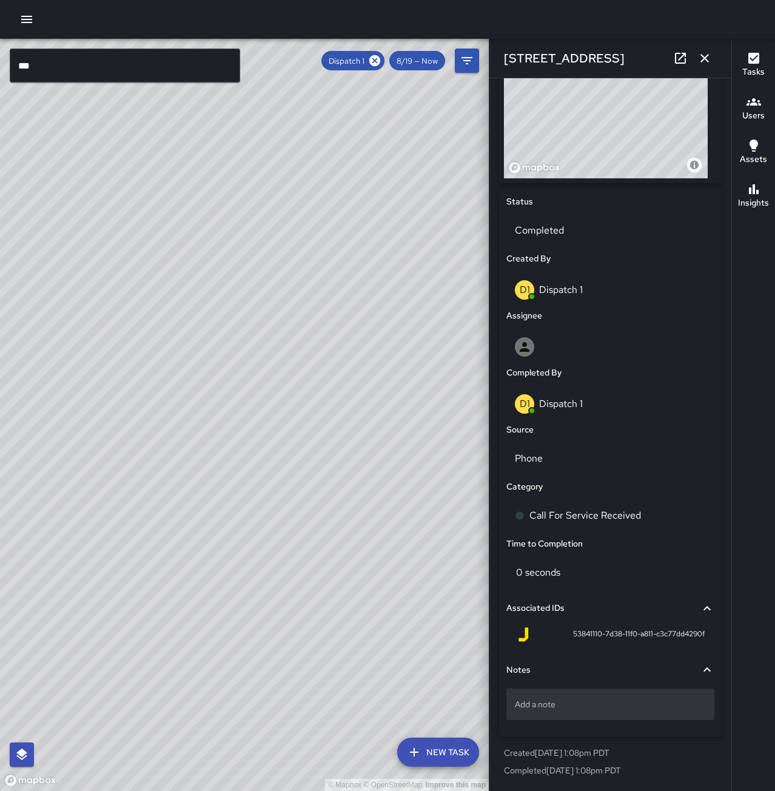
click at [605, 702] on p "Add a note" at bounding box center [610, 704] width 191 height 12
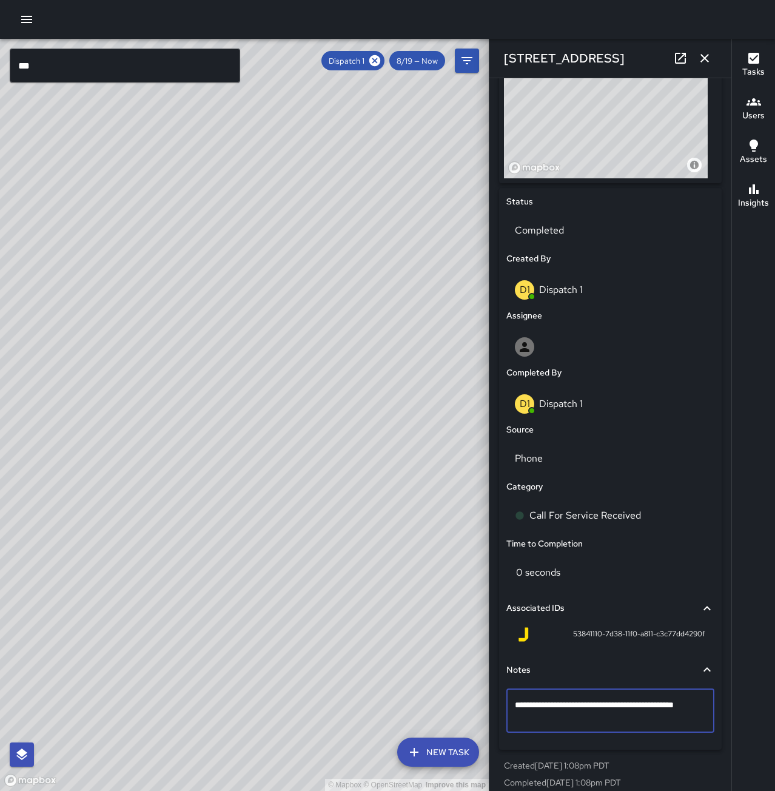
click at [543, 722] on textarea "**********" at bounding box center [606, 711] width 182 height 24
type textarea "**********"
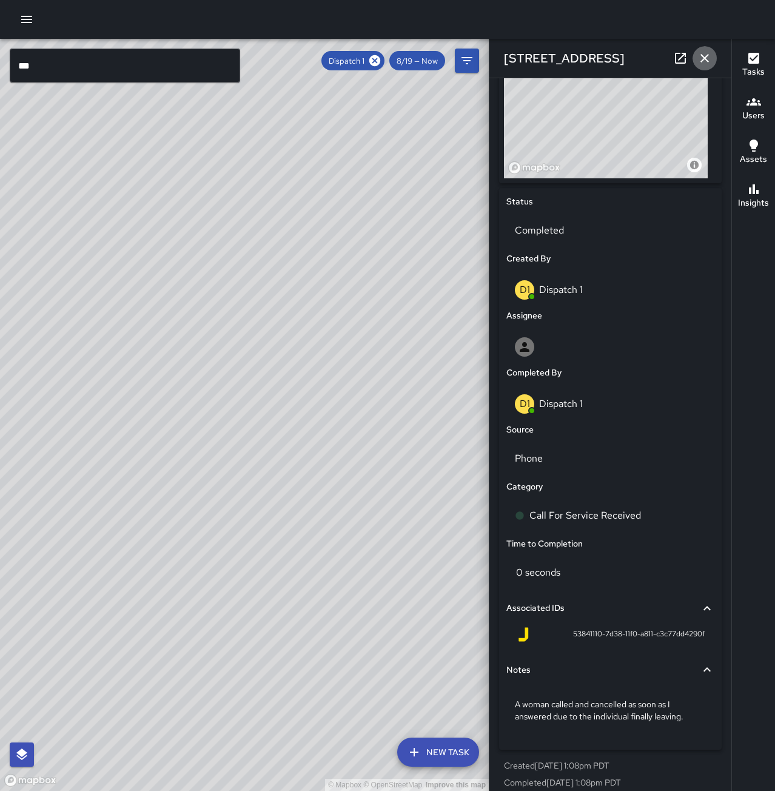
click at [696, 66] on button "button" at bounding box center [705, 58] width 24 height 24
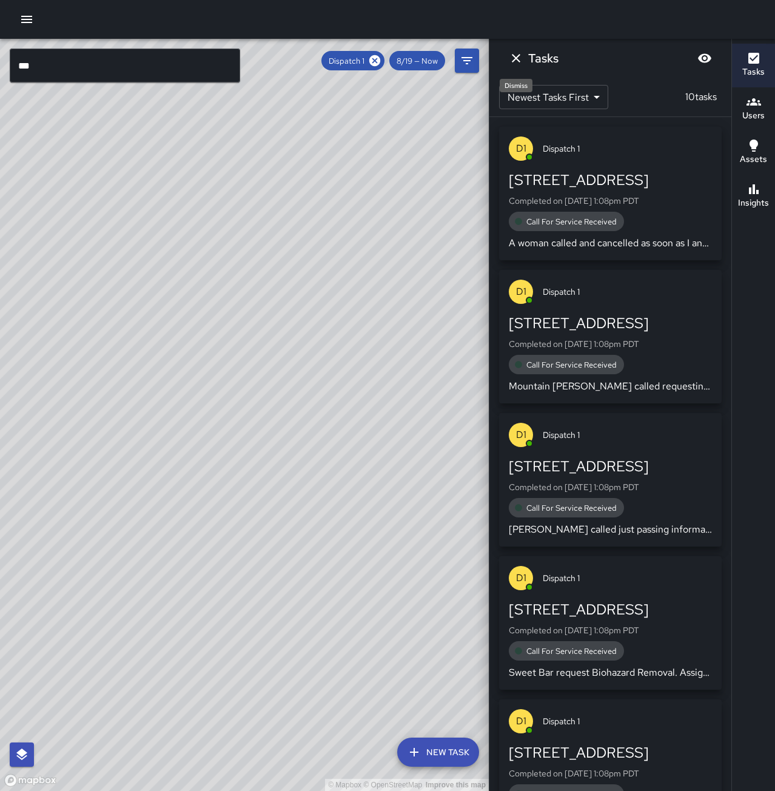
click at [518, 55] on icon "Dismiss" at bounding box center [516, 58] width 15 height 15
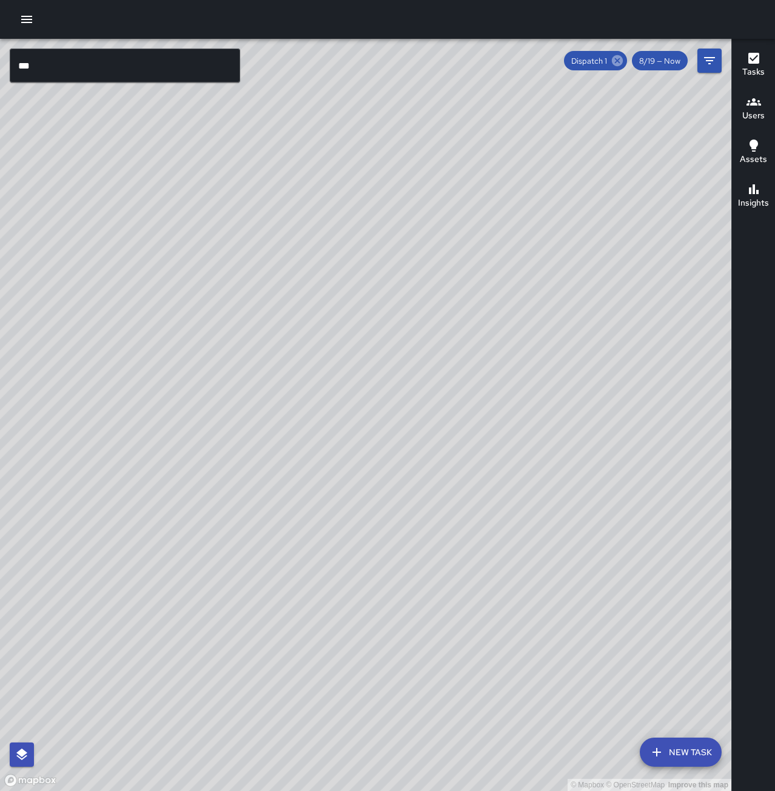
click at [617, 60] on icon at bounding box center [617, 60] width 13 height 13
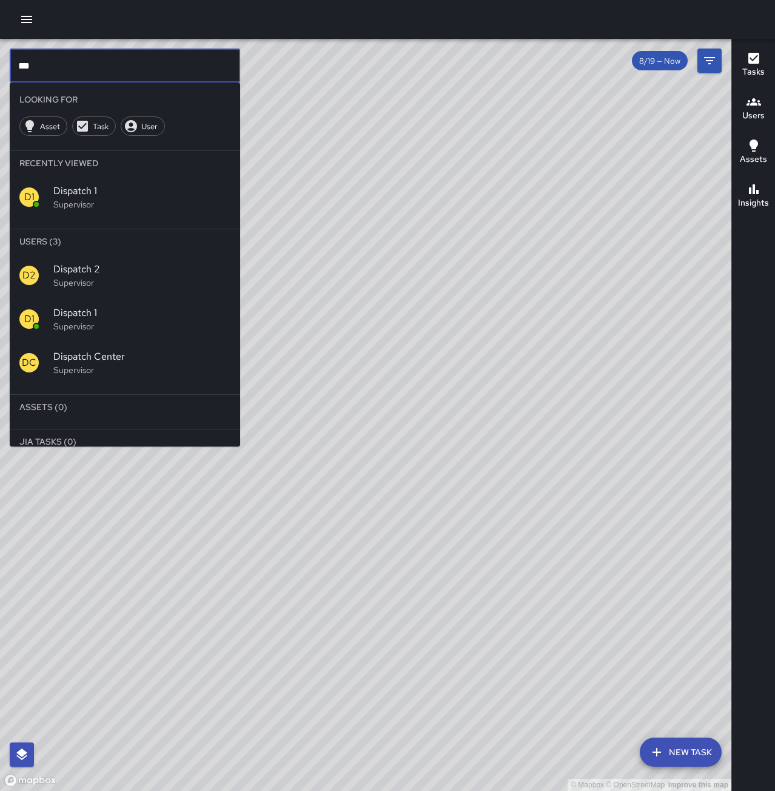
drag, startPoint x: 58, startPoint y: 69, endPoint x: -21, endPoint y: 81, distance: 79.2
click at [0, 81] on html "© Mapbox © OpenStreetMap Improve this map *** ​ Looking For Asset Task User Rec…" at bounding box center [387, 395] width 775 height 791
